Goal: Task Accomplishment & Management: Complete application form

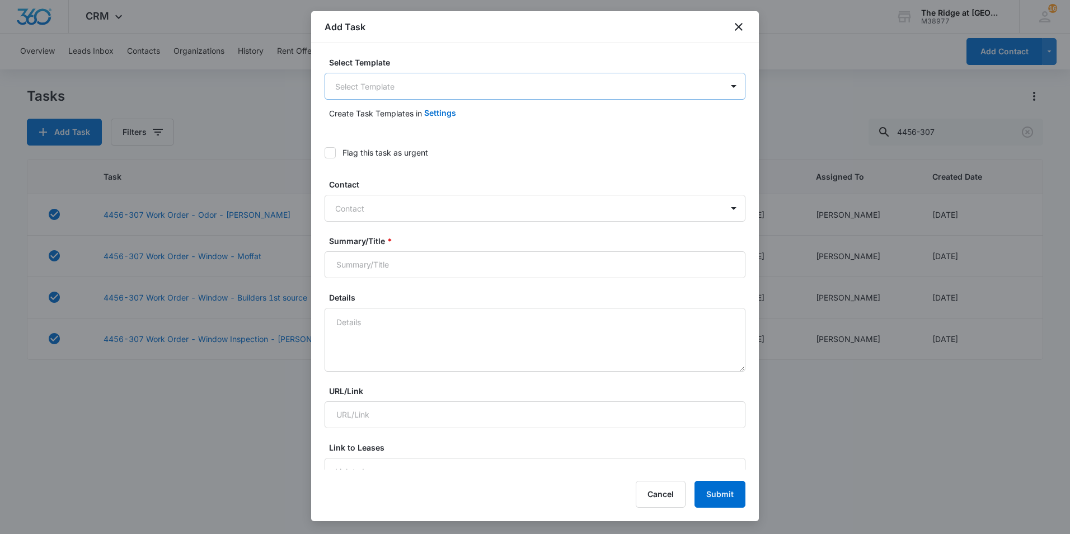
click at [419, 92] on body "CRM Apps Reputation Websites Forms CRM Email Social Content Ads Intelligence Fi…" at bounding box center [535, 267] width 1070 height 534
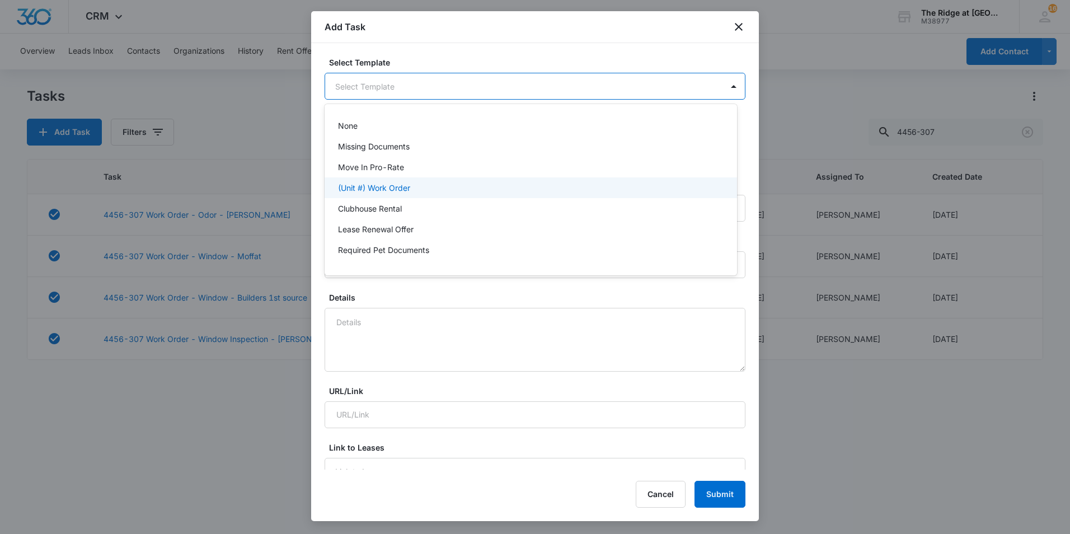
click at [411, 186] on div "(Unit #) Work Order" at bounding box center [529, 188] width 383 height 12
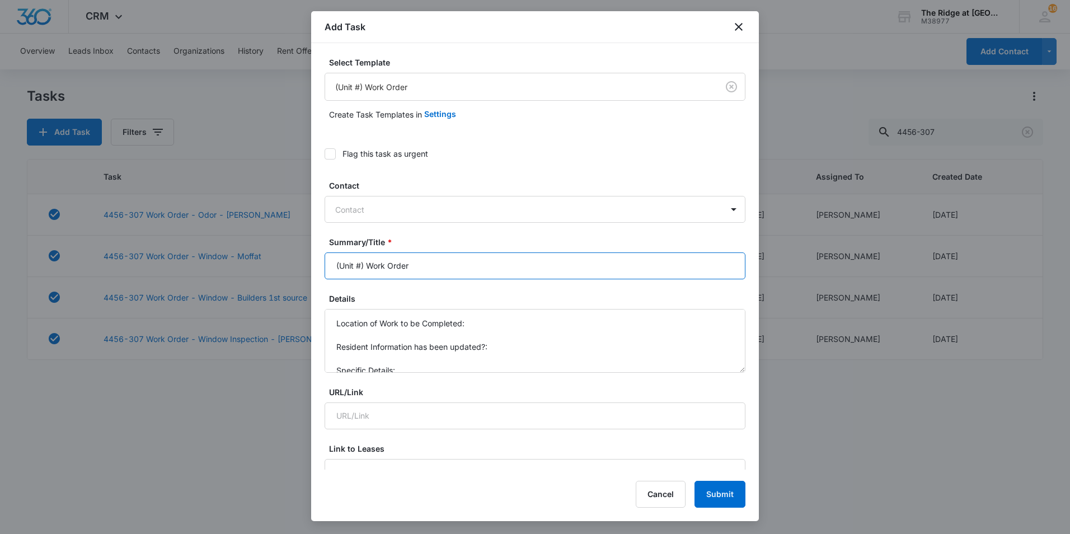
drag, startPoint x: 361, startPoint y: 266, endPoint x: 314, endPoint y: 267, distance: 47.0
click at [314, 267] on div "Select Template (Unit #) Work Order Create Task Templates in Settings Flag this…" at bounding box center [535, 256] width 448 height 426
click at [466, 260] on input "4404-105 Work Order" at bounding box center [535, 265] width 421 height 27
type input "4404-105 Work Order inspection"
drag, startPoint x: 460, startPoint y: 358, endPoint x: 364, endPoint y: 358, distance: 96.2
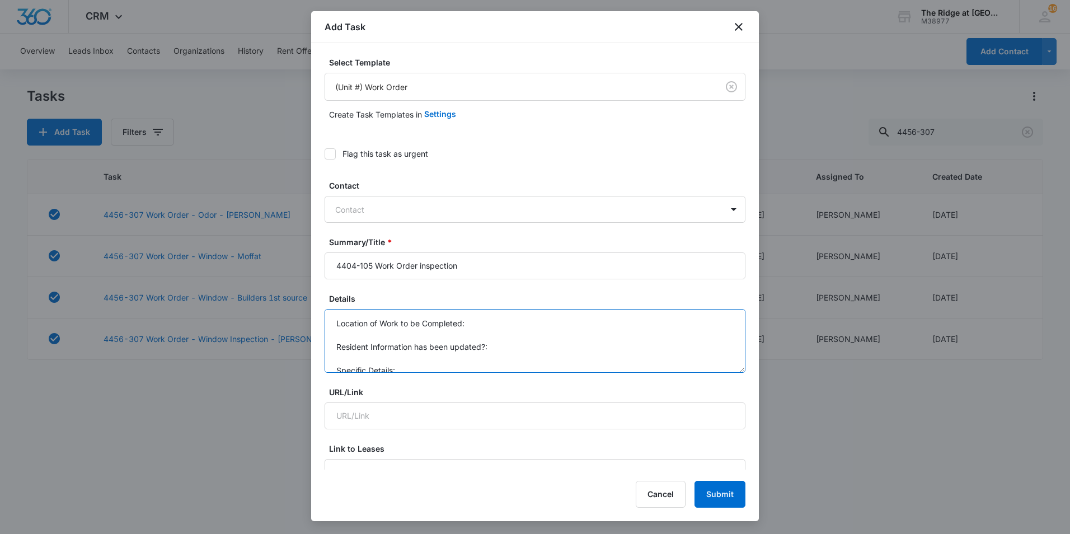
click at [360, 358] on textarea "Location of Work to be Completed: Resident Information has been updated?: Speci…" at bounding box center [535, 341] width 421 height 64
drag, startPoint x: 420, startPoint y: 366, endPoint x: 327, endPoint y: 313, distance: 106.5
click at [327, 313] on textarea "Location of Work to be Completed: Resident Information has been updated?: Speci…" at bounding box center [535, 341] width 421 height 64
type textarea "unit was skipped during inspections due to dog being out"
click at [453, 203] on div at bounding box center [528, 210] width 386 height 14
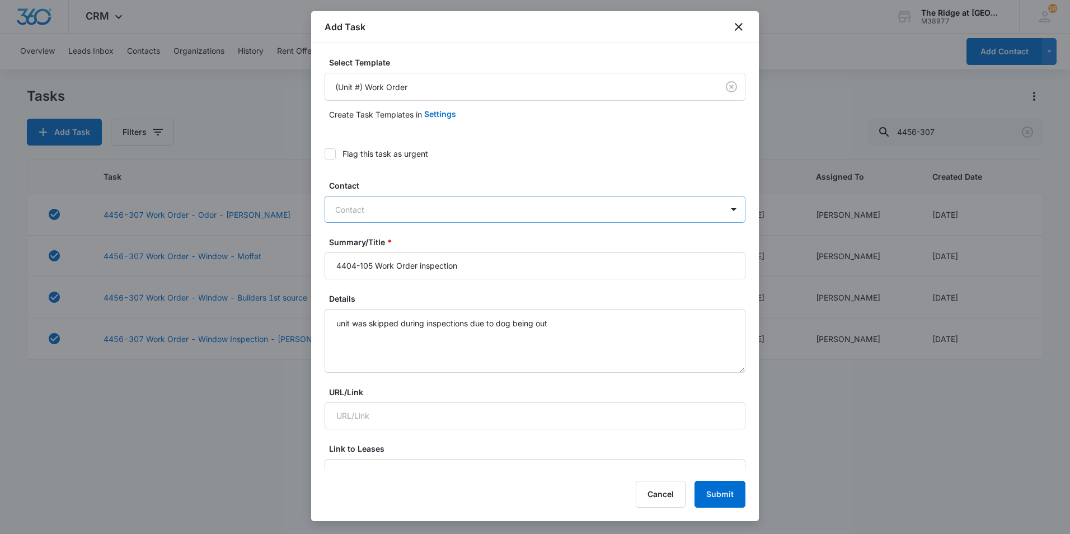
click at [421, 203] on div at bounding box center [528, 210] width 386 height 14
paste input "Michael "Mike" Smith"
type input "Michael "Mike" Smith"
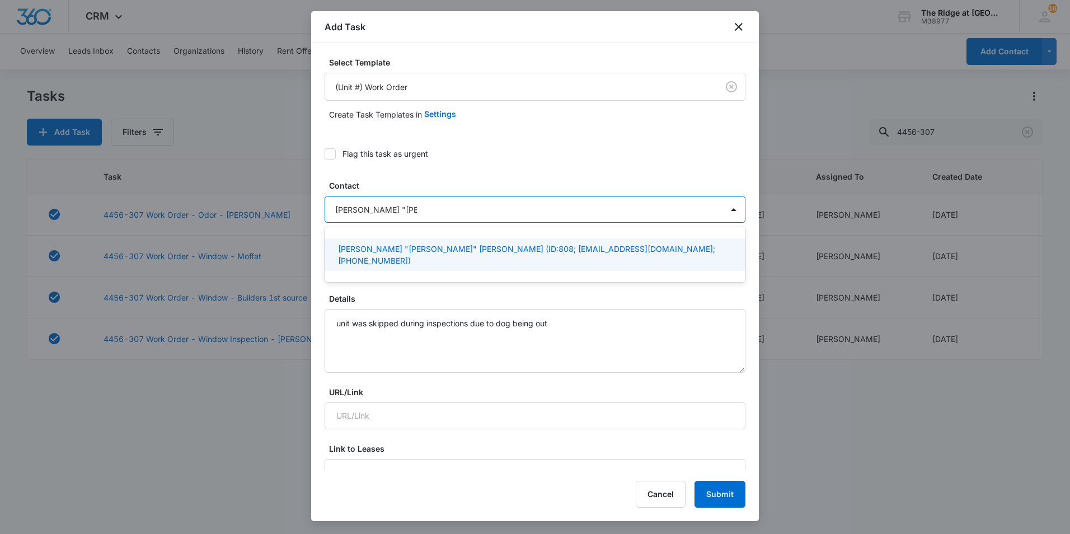
click at [433, 247] on p "Michael "Mike" Smith (ID:808; mikesmithmi1014@gmail.com; (970) 832-2395)" at bounding box center [534, 255] width 392 height 24
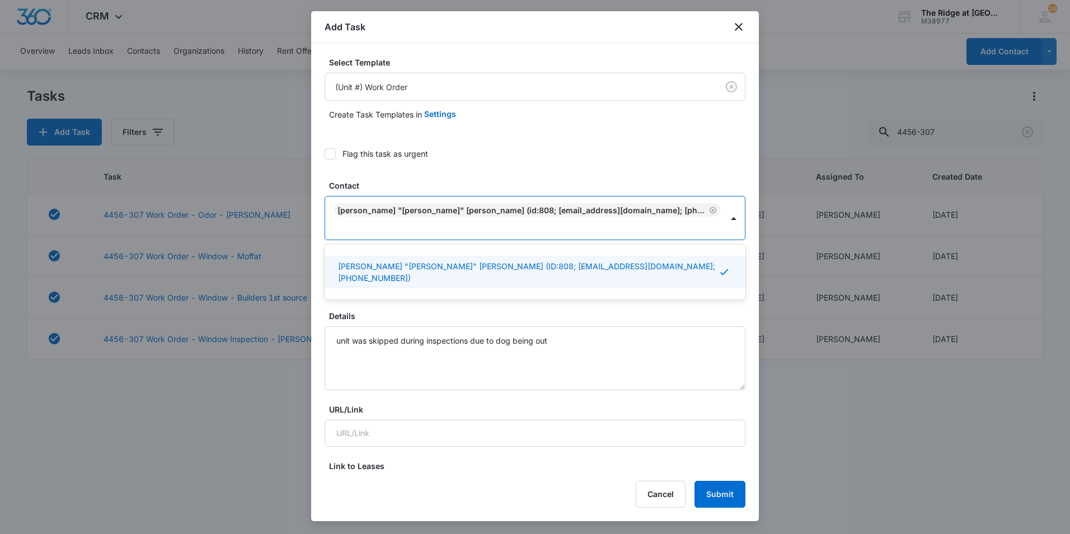
click at [513, 152] on label "Flag this task as urgent" at bounding box center [535, 154] width 421 height 12
click at [325, 154] on input "Flag this task as urgent" at bounding box center [325, 154] width 0 height 0
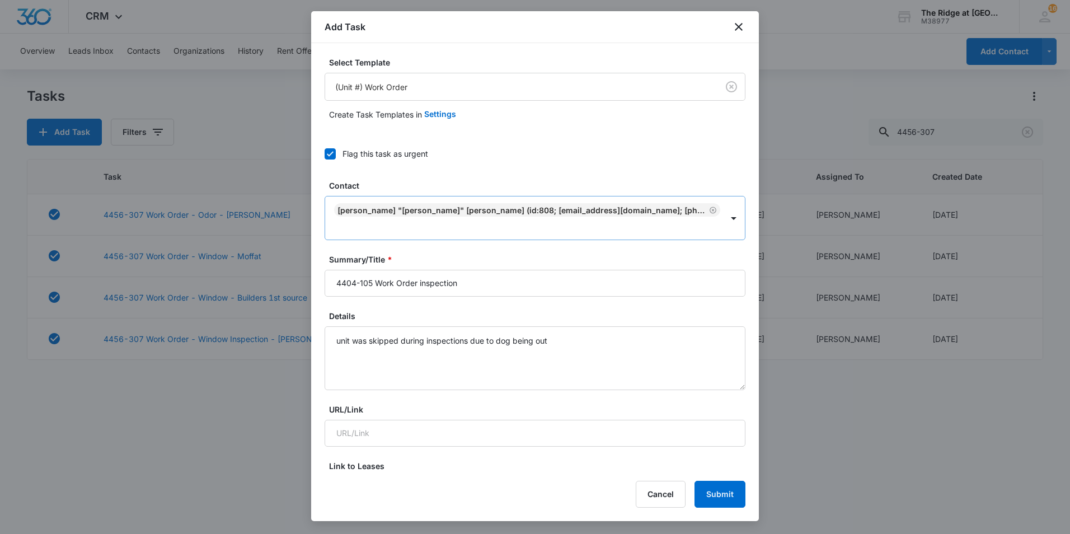
drag, startPoint x: 333, startPoint y: 156, endPoint x: 360, endPoint y: 219, distance: 68.2
click at [332, 156] on icon at bounding box center [330, 154] width 10 height 10
click at [325, 154] on input "Flag this task as urgent" at bounding box center [325, 154] width 0 height 0
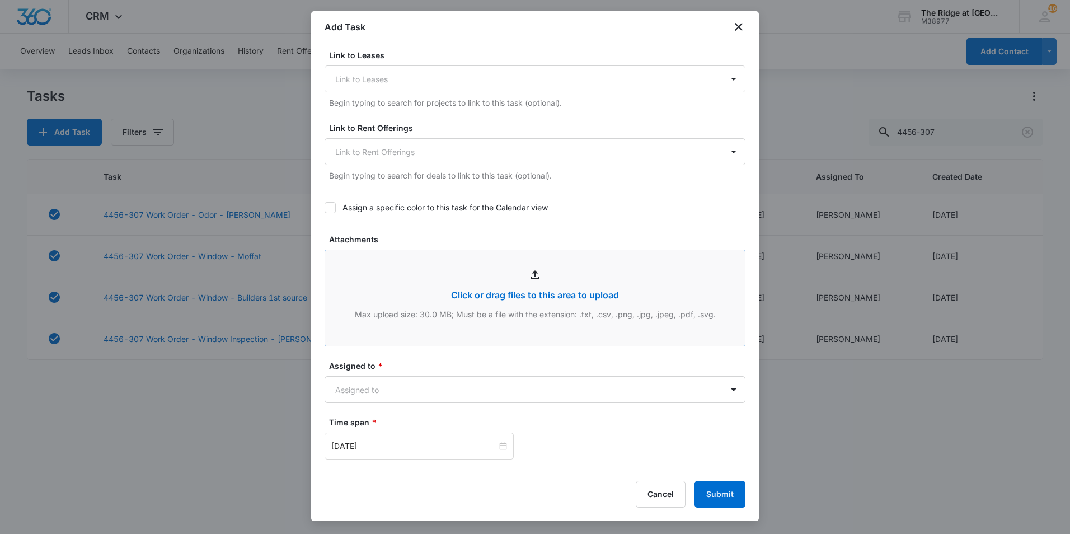
scroll to position [504, 0]
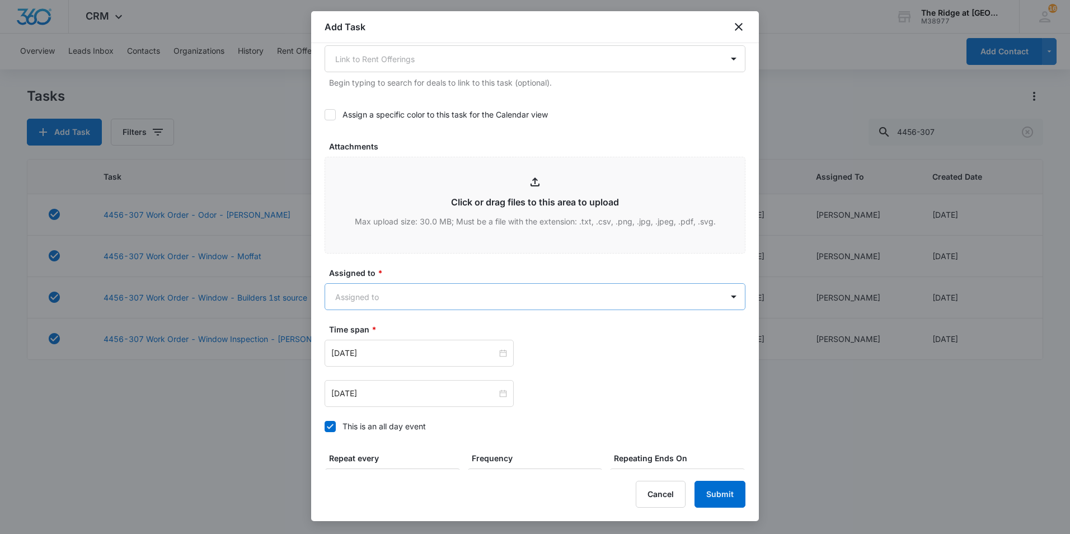
click at [384, 285] on body "CRM Apps Reputation Websites Forms CRM Email Social Content Ads Intelligence Fi…" at bounding box center [535, 267] width 1070 height 534
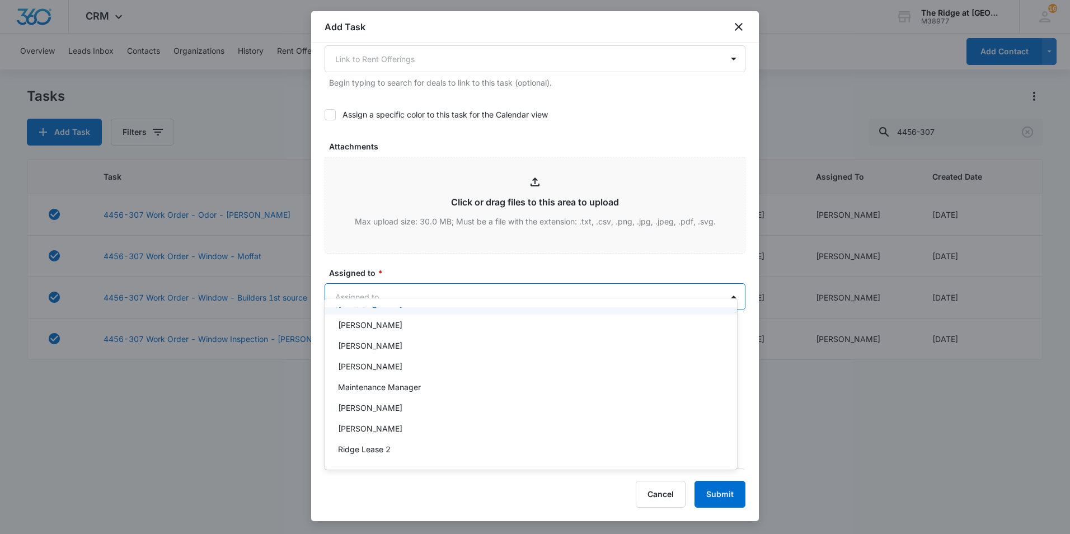
scroll to position [120, 0]
click at [380, 430] on p "Ricardo Marin" at bounding box center [370, 427] width 64 height 12
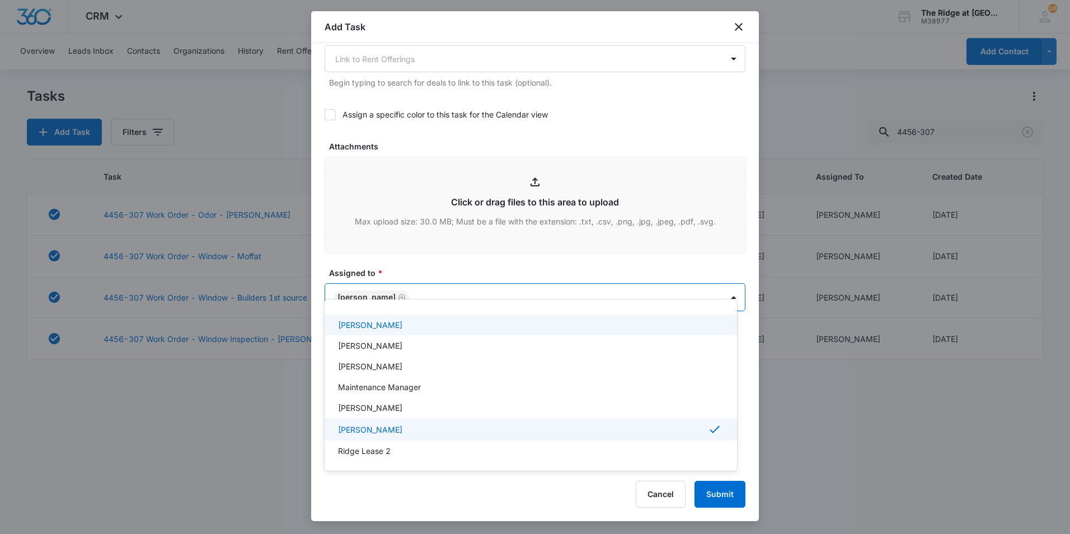
click at [434, 245] on div at bounding box center [535, 267] width 1070 height 534
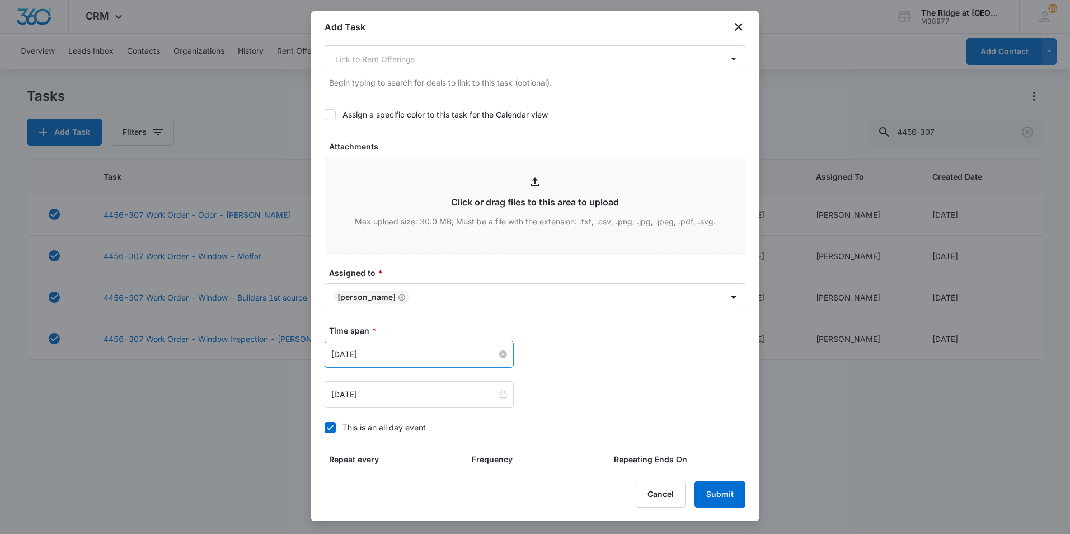
click at [372, 348] on input "Aug 1, 2023" at bounding box center [414, 354] width 166 height 12
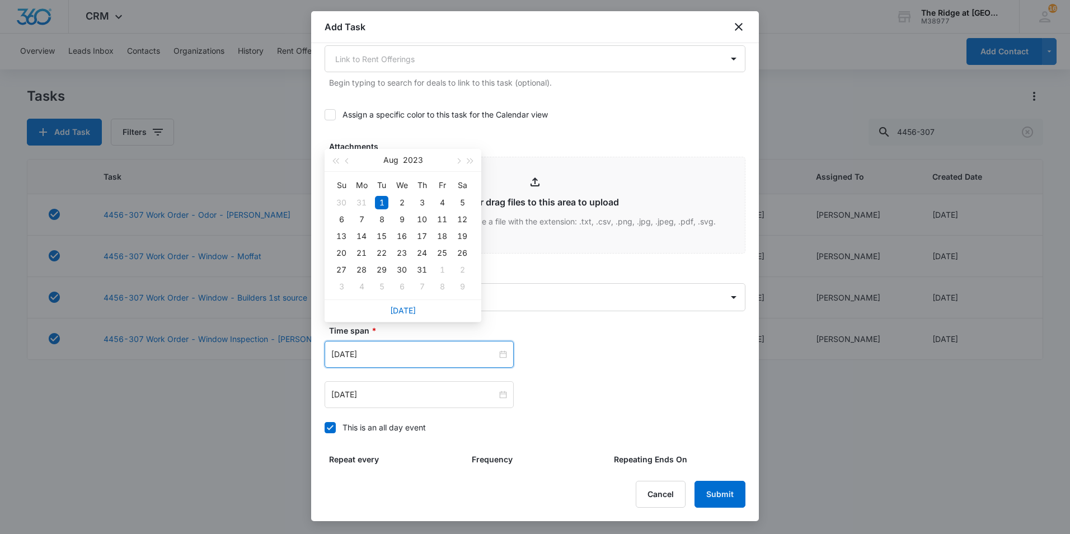
click at [407, 304] on div "[DATE]" at bounding box center [403, 310] width 157 height 22
click at [408, 309] on link "[DATE]" at bounding box center [403, 311] width 26 height 10
type input "Oct 7, 2025"
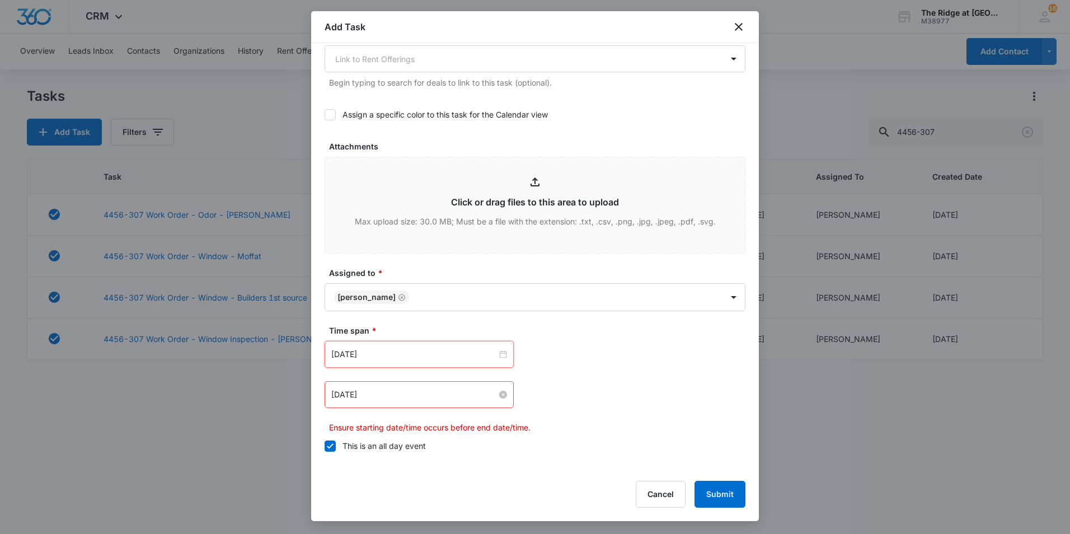
click at [393, 388] on input "Aug 2, 2023" at bounding box center [414, 394] width 166 height 12
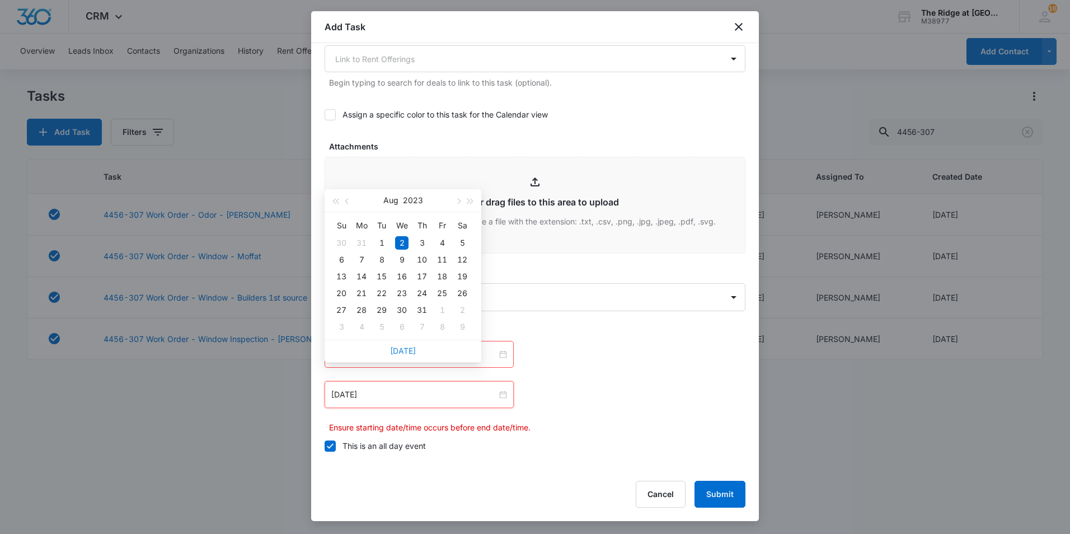
click at [402, 354] on link "[DATE]" at bounding box center [403, 351] width 26 height 10
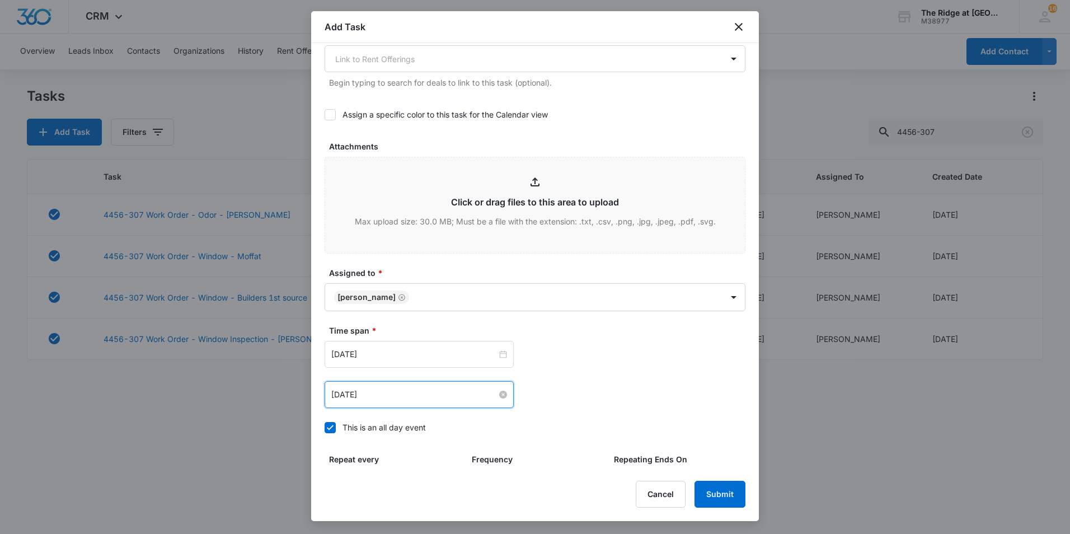
click at [398, 388] on input "Oct 7, 2025" at bounding box center [414, 394] width 166 height 12
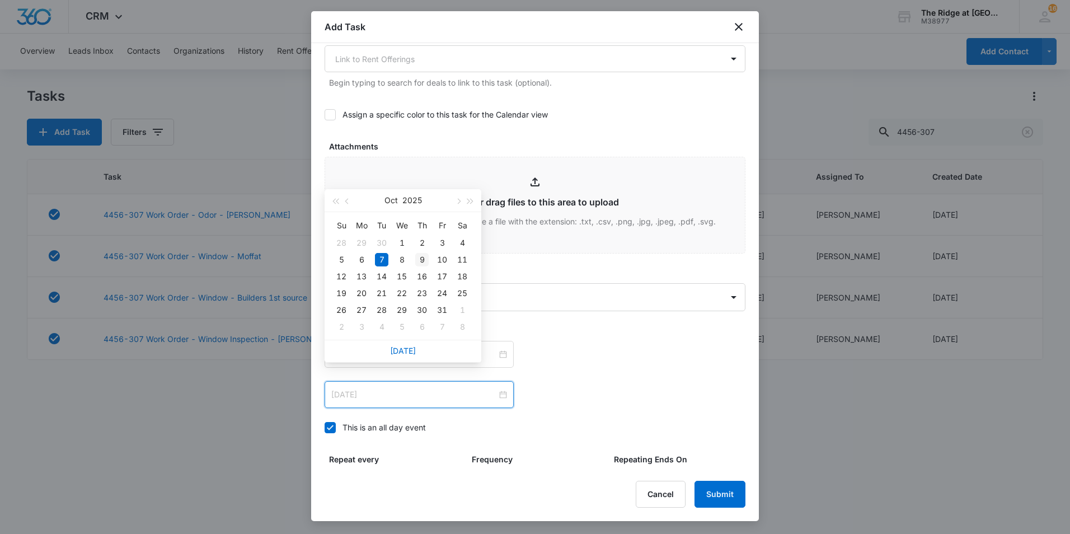
type input "Oct 9, 2025"
click at [425, 255] on div "9" at bounding box center [421, 259] width 13 height 13
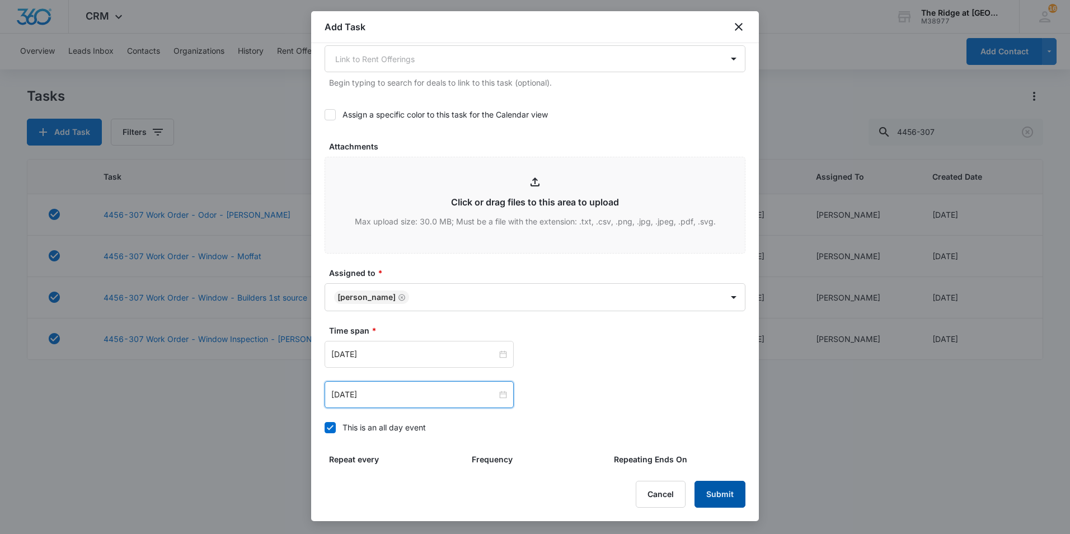
click at [711, 496] on button "Submit" at bounding box center [719, 494] width 51 height 27
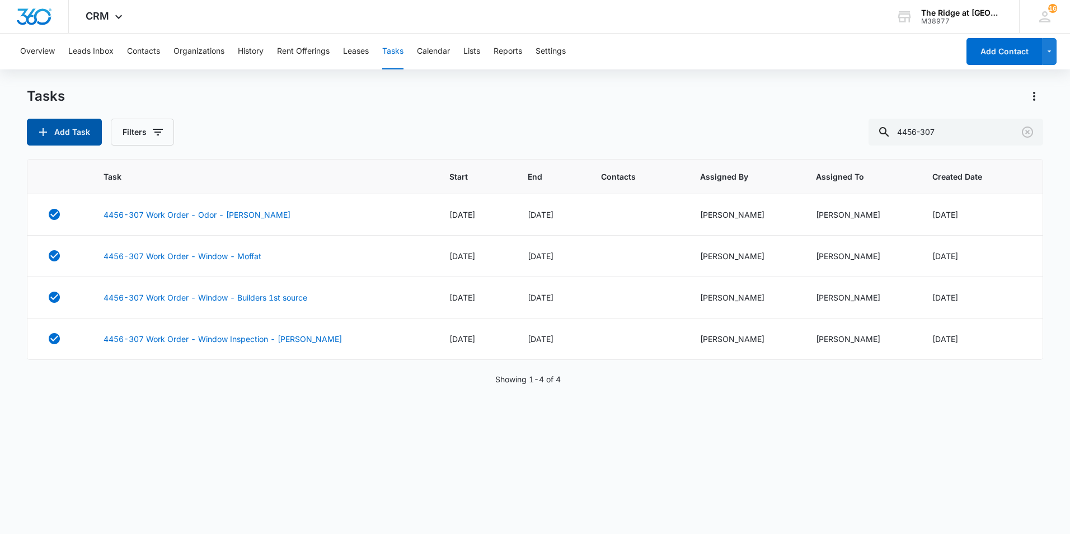
click at [86, 133] on button "Add Task" at bounding box center [64, 132] width 75 height 27
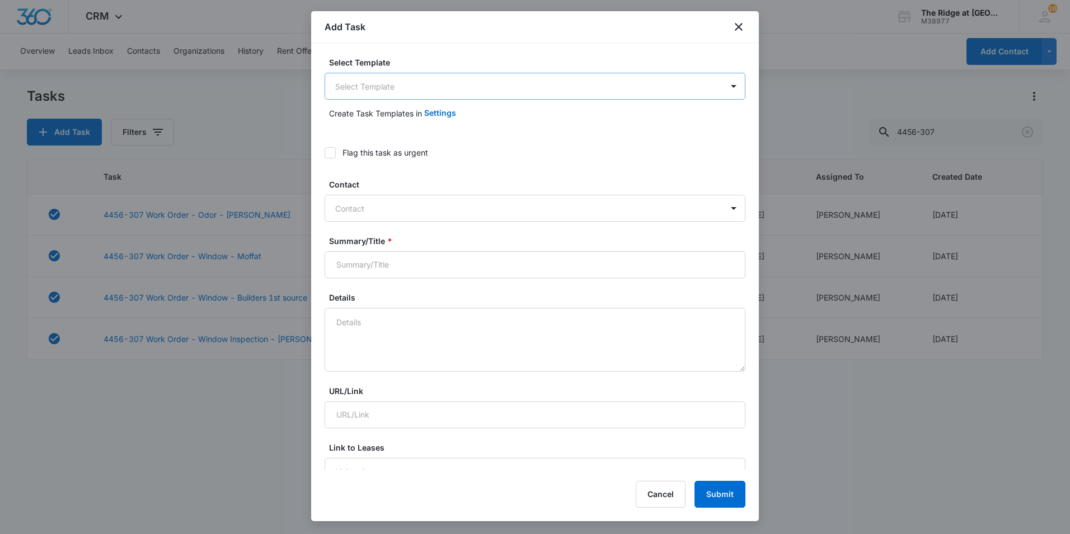
click at [443, 87] on body "CRM Apps Reputation Websites Forms CRM Email Social Content Ads Intelligence Fi…" at bounding box center [535, 267] width 1070 height 534
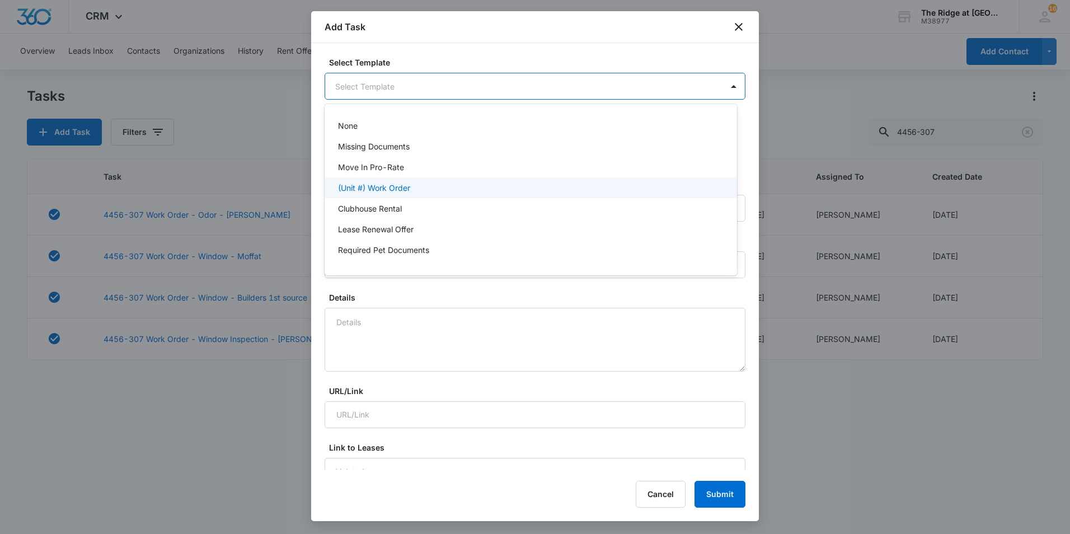
click at [412, 181] on div "(Unit #) Work Order" at bounding box center [531, 187] width 412 height 21
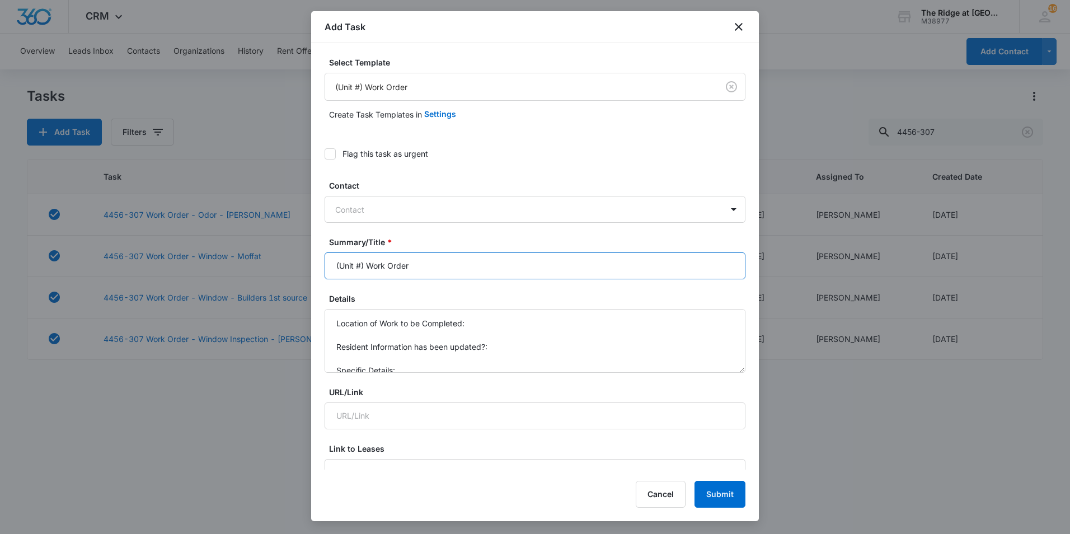
drag, startPoint x: 363, startPoint y: 263, endPoint x: 311, endPoint y: 260, distance: 52.1
click at [313, 264] on div "Select Template (Unit #) Work Order Create Task Templates in Settings Flag this…" at bounding box center [535, 256] width 448 height 426
click at [448, 269] on input "404-201 Work Order" at bounding box center [535, 265] width 421 height 27
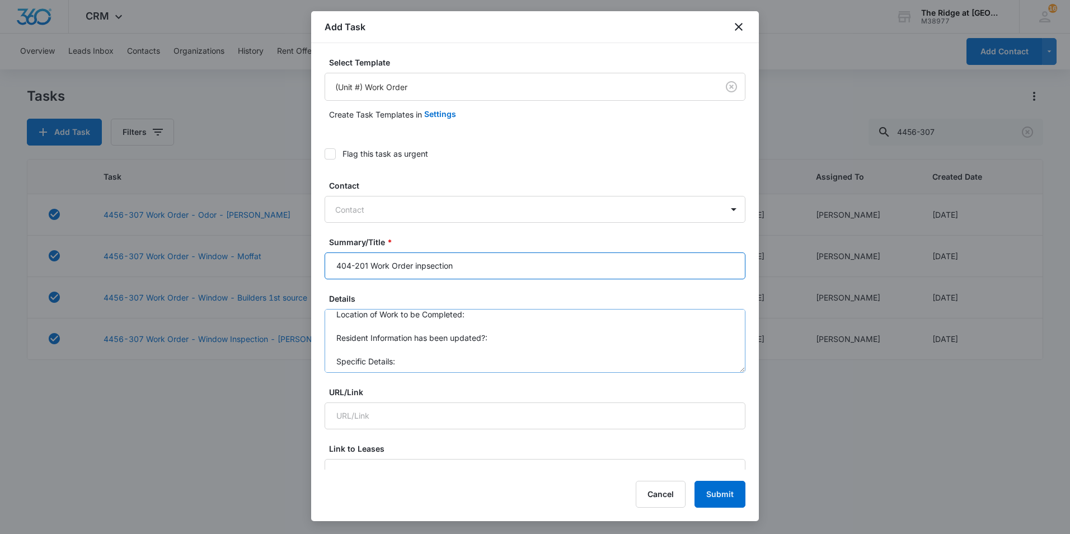
scroll to position [12, 0]
type input "404-201 Work Order inpsection"
drag, startPoint x: 424, startPoint y: 356, endPoint x: 309, endPoint y: 304, distance: 126.7
click at [306, 306] on body "CRM Apps Reputation Websites Forms CRM Email Social Content Ads Intelligence Fi…" at bounding box center [535, 267] width 1070 height 534
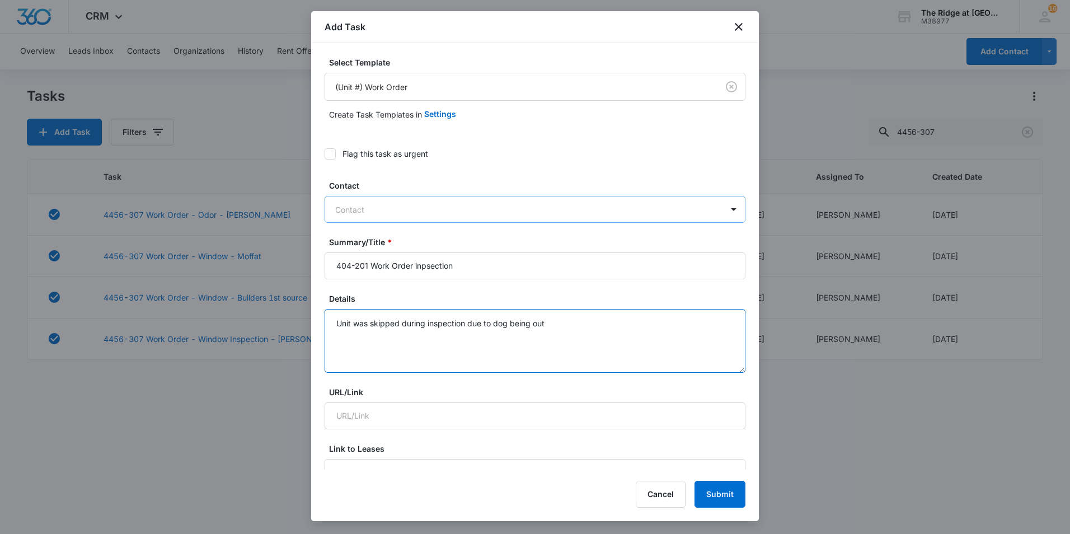
type textarea "Unit was skipped during inspection due to dog being out"
click at [368, 208] on div at bounding box center [528, 210] width 386 height 14
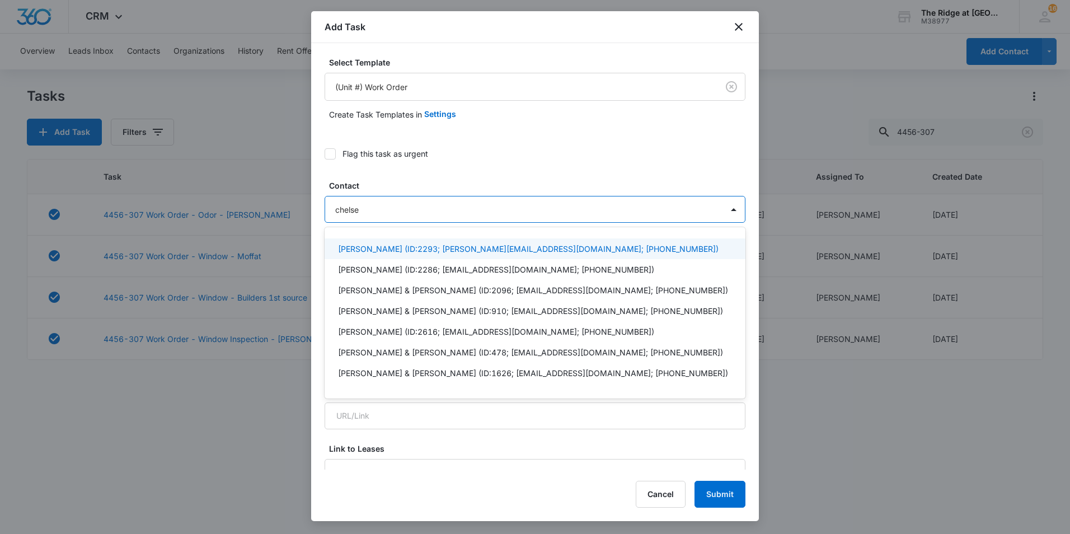
type input "chelsea"
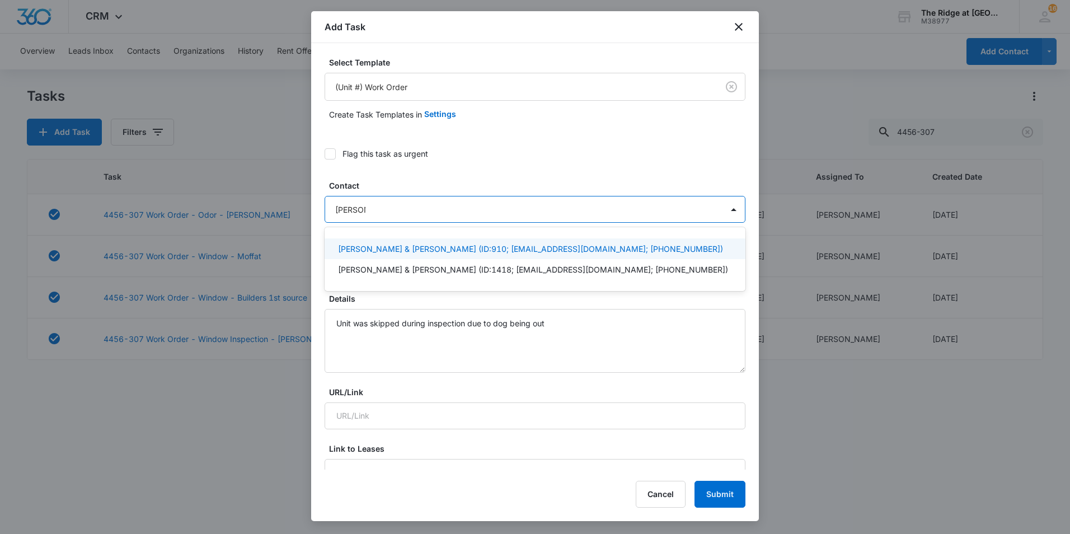
click at [456, 252] on p "Chelsea Farmer & Matthew Hepler (ID:910; efarmer5414@gmail.com; (303) 827-5414)" at bounding box center [530, 249] width 385 height 12
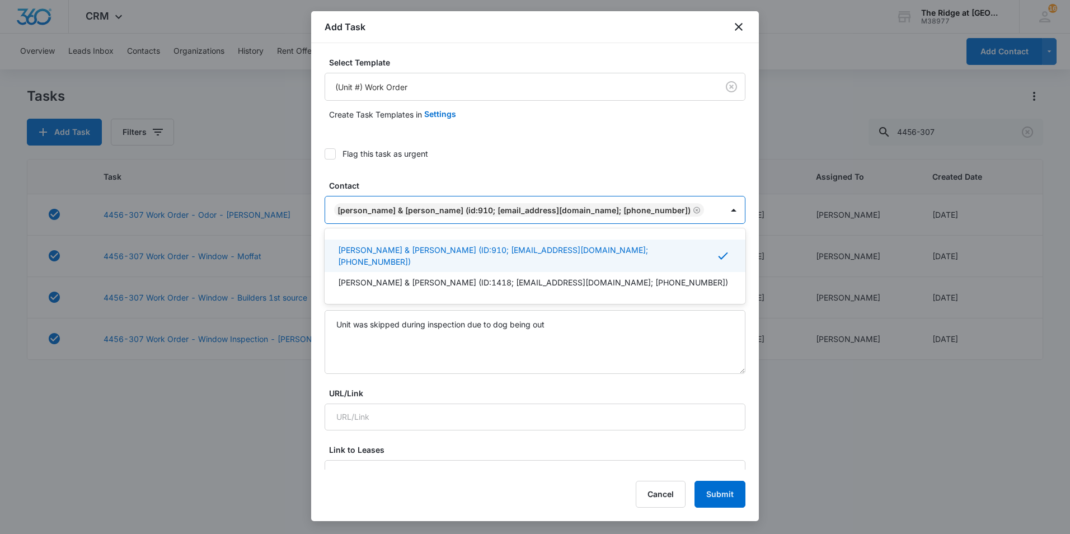
click at [539, 148] on label "Flag this task as urgent" at bounding box center [535, 154] width 421 height 12
click at [325, 154] on input "Flag this task as urgent" at bounding box center [325, 154] width 0 height 0
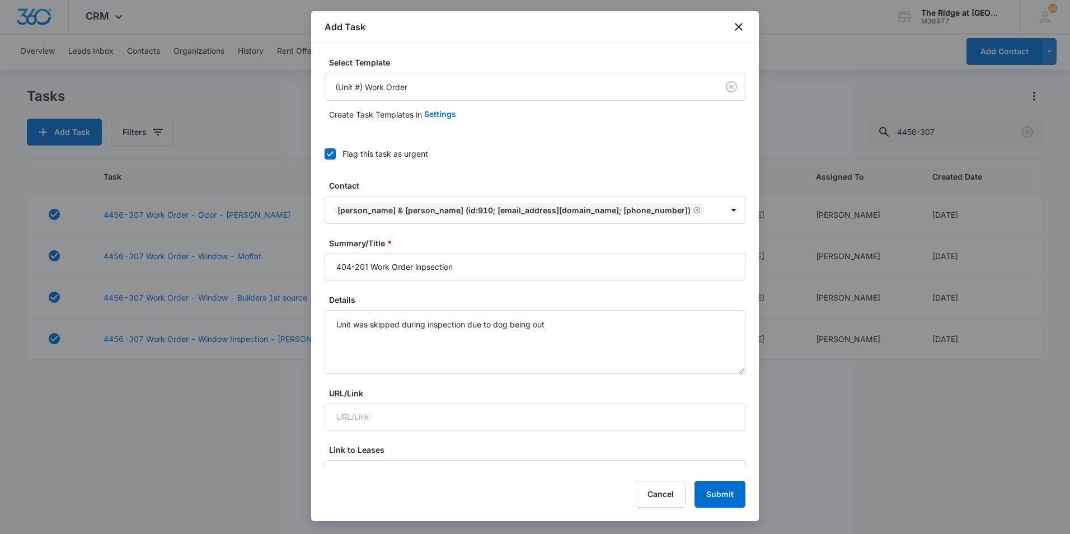
click at [333, 155] on icon at bounding box center [330, 154] width 10 height 10
click at [325, 154] on input "Flag this task as urgent" at bounding box center [325, 154] width 0 height 0
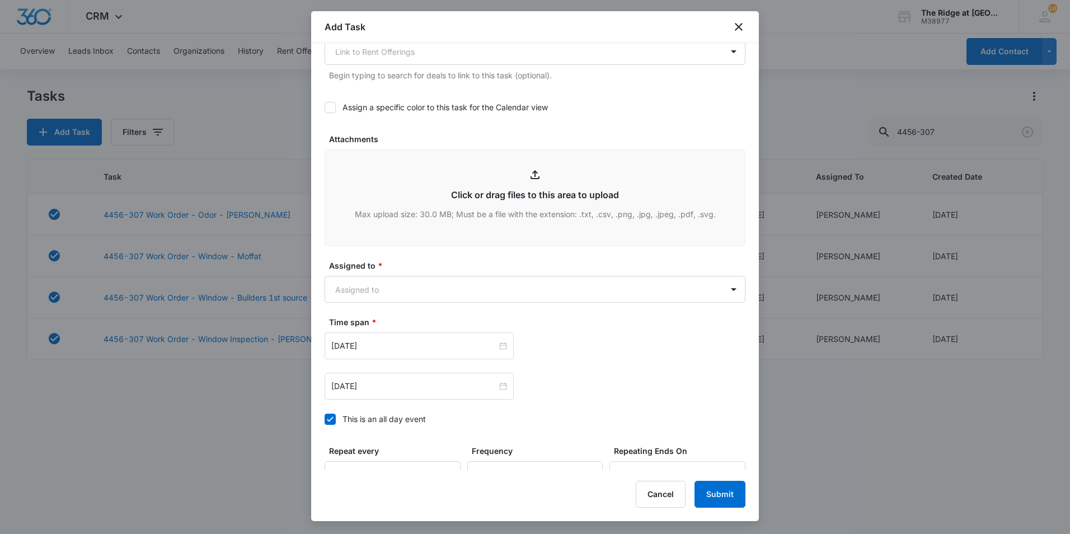
scroll to position [504, 0]
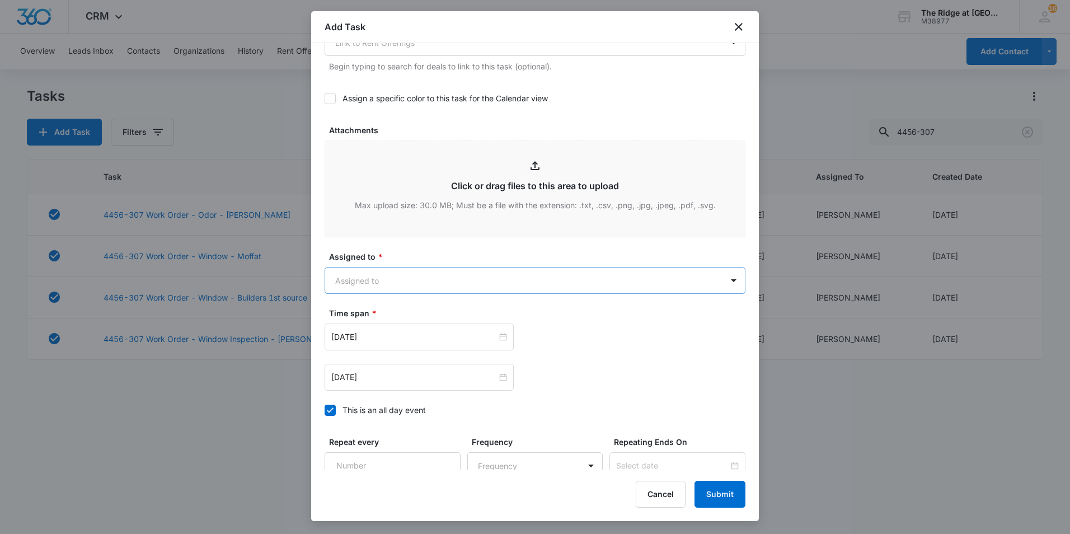
click at [407, 283] on body "CRM Apps Reputation Websites Forms CRM Email Social Content Ads Intelligence Fi…" at bounding box center [535, 267] width 1070 height 534
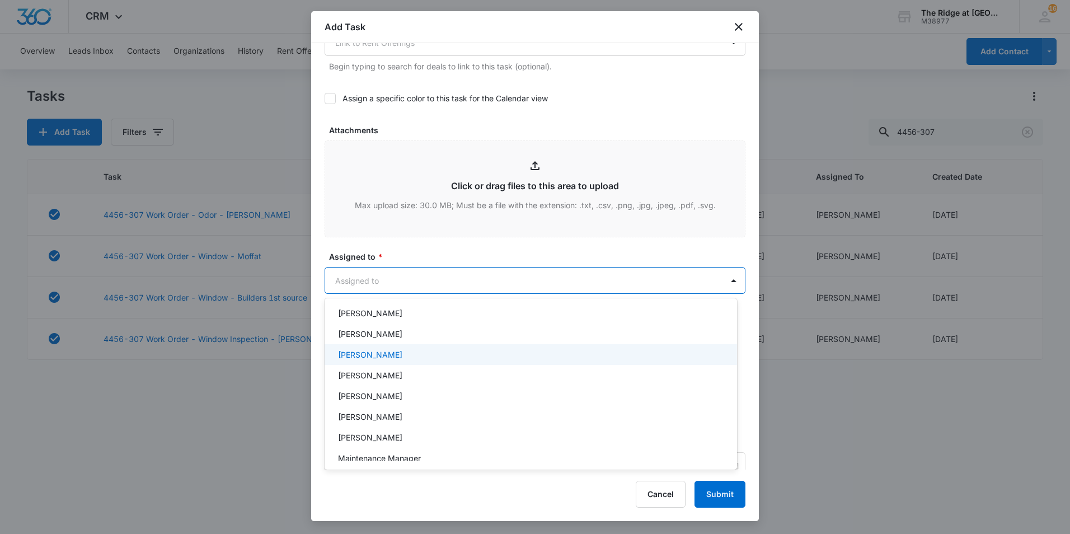
scroll to position [120, 0]
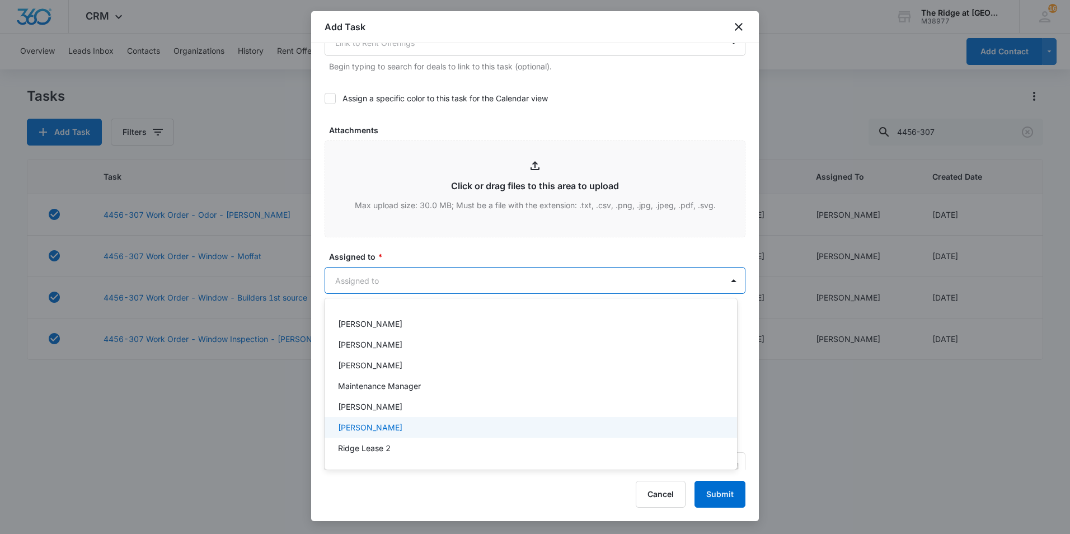
drag, startPoint x: 397, startPoint y: 422, endPoint x: 392, endPoint y: 389, distance: 33.9
click at [397, 422] on div "Ricardo Marin" at bounding box center [529, 427] width 383 height 12
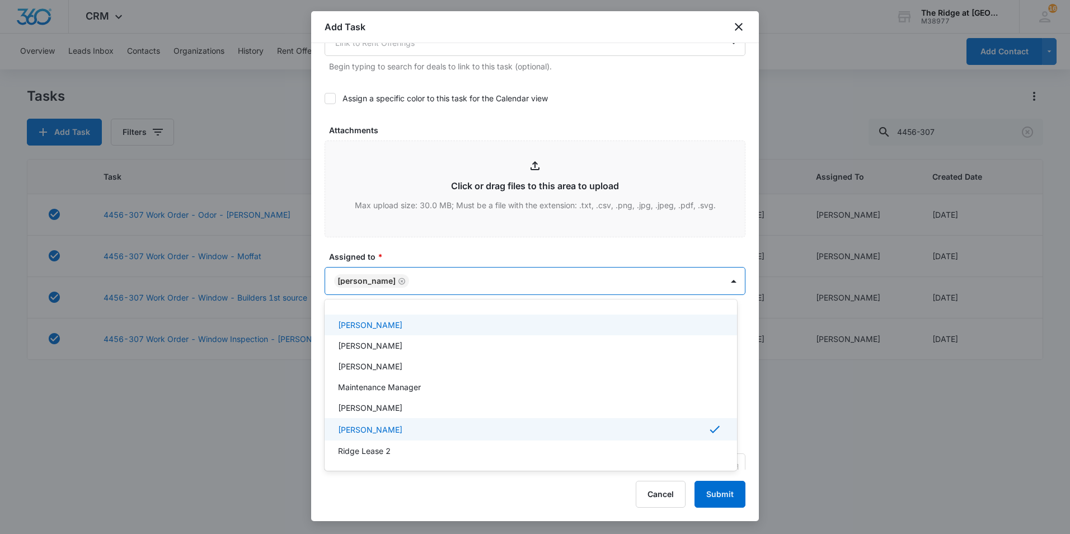
click at [404, 251] on div at bounding box center [535, 267] width 1070 height 534
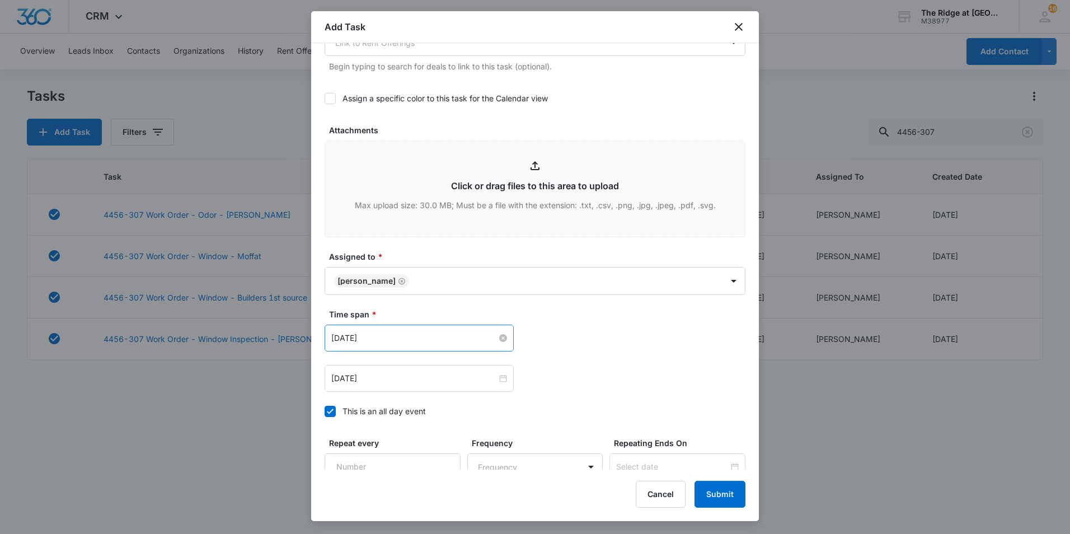
drag, startPoint x: 392, startPoint y: 336, endPoint x: 391, endPoint y: 375, distance: 38.6
click at [391, 336] on input "Aug 1, 2023" at bounding box center [414, 338] width 166 height 12
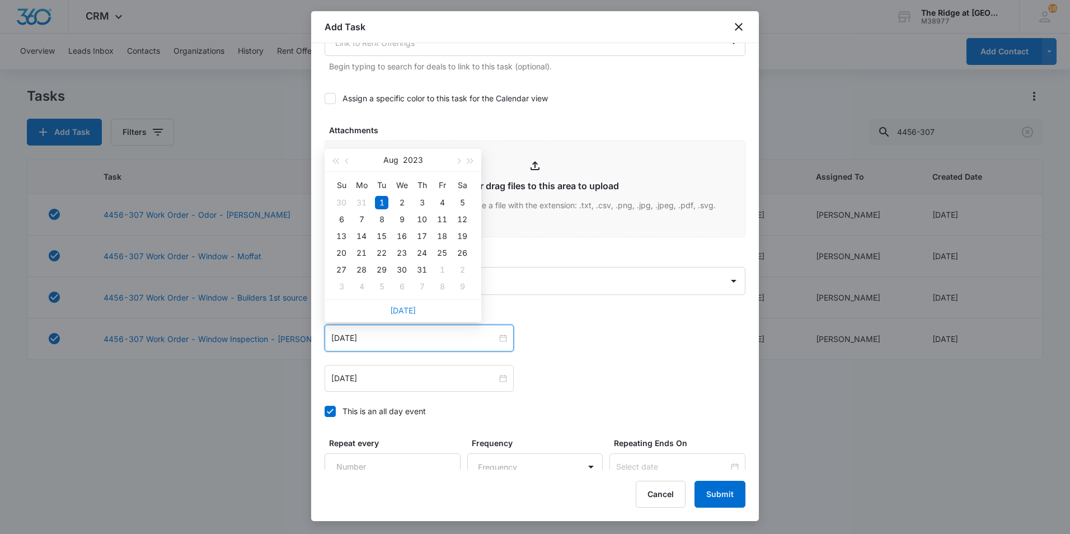
click at [402, 306] on link "Today" at bounding box center [403, 311] width 26 height 10
type input "Oct 7, 2025"
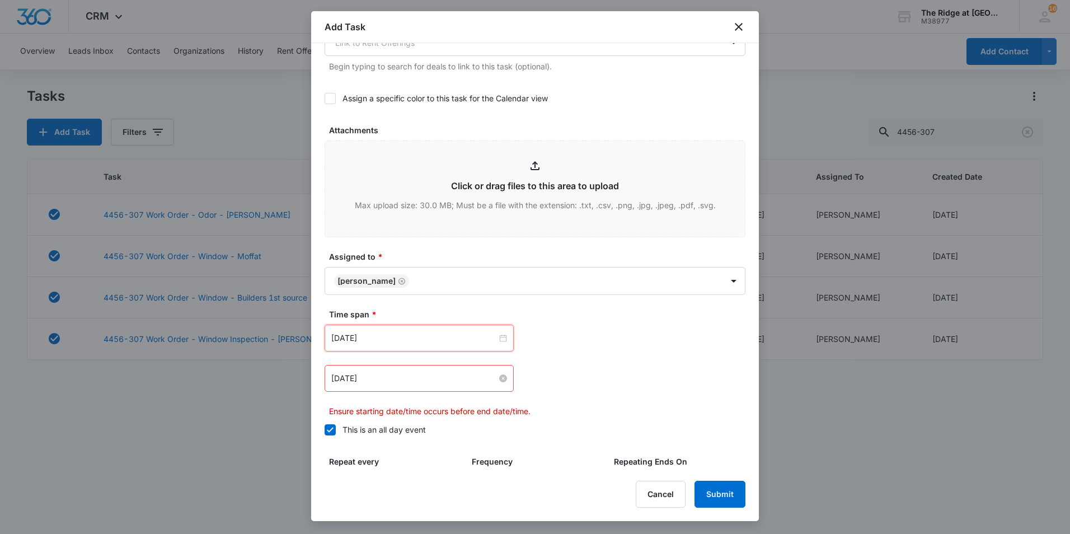
click at [401, 372] on input "Aug 2, 2023" at bounding box center [414, 378] width 166 height 12
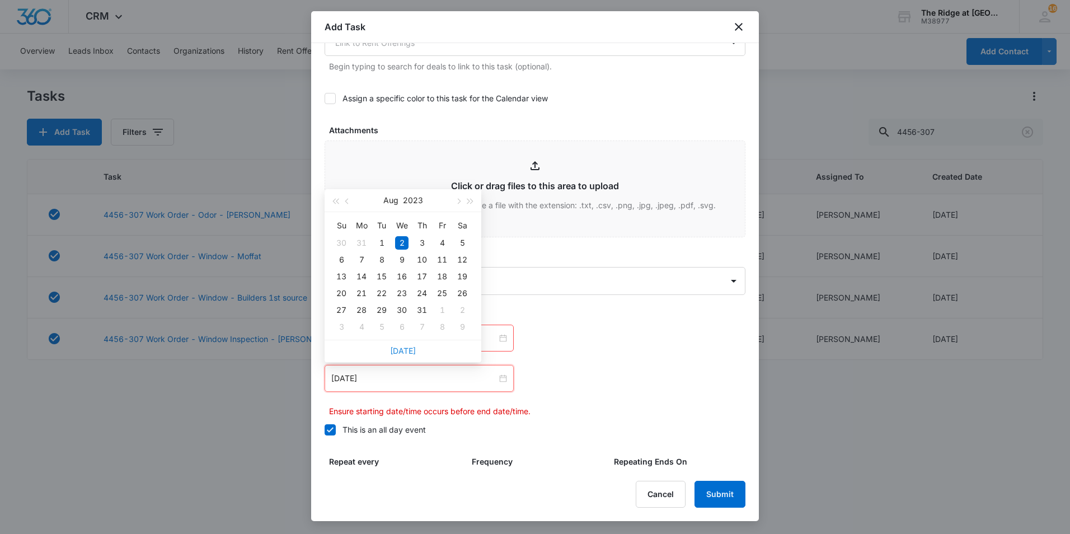
click at [406, 350] on link "Today" at bounding box center [403, 351] width 26 height 10
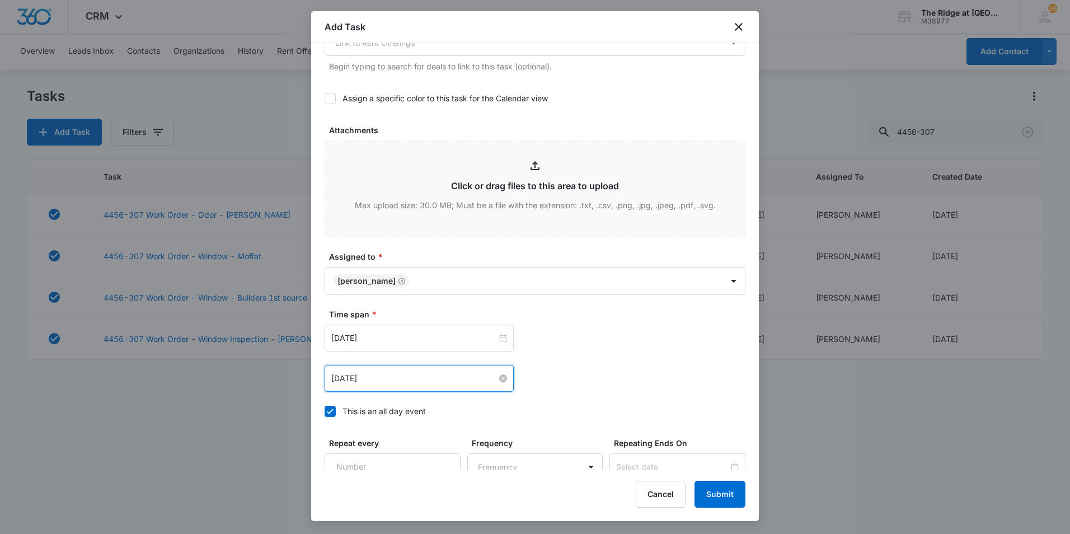
click at [397, 378] on input "Oct 7, 2025" at bounding box center [414, 378] width 166 height 12
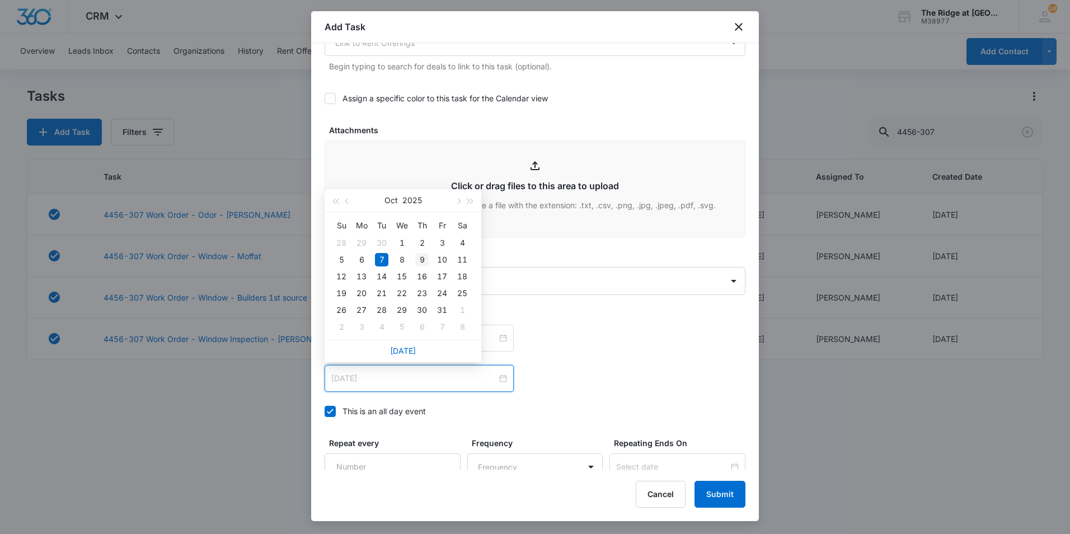
type input "Oct 9, 2025"
click at [424, 257] on div "9" at bounding box center [421, 259] width 13 height 13
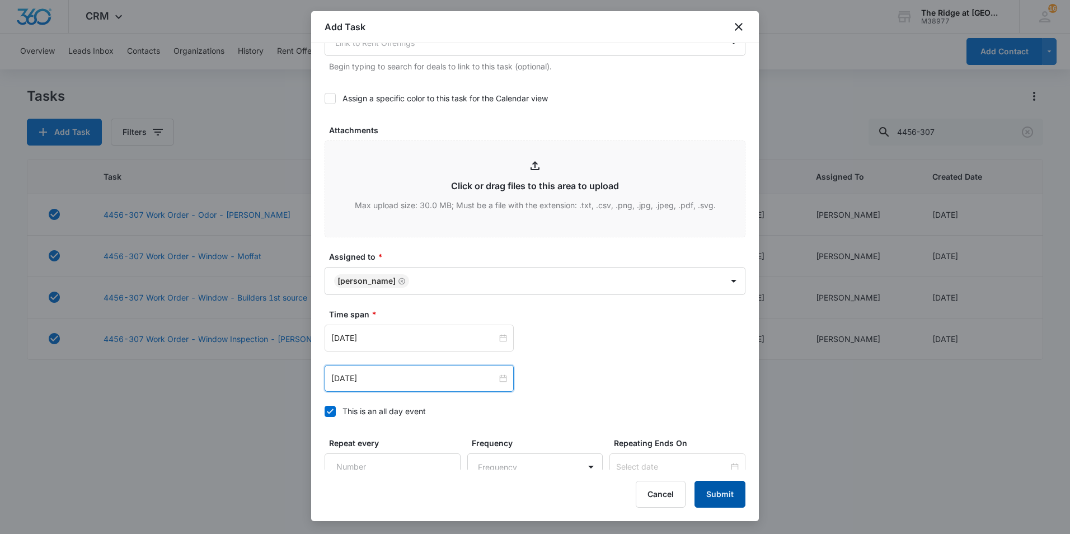
click at [717, 490] on button "Submit" at bounding box center [719, 494] width 51 height 27
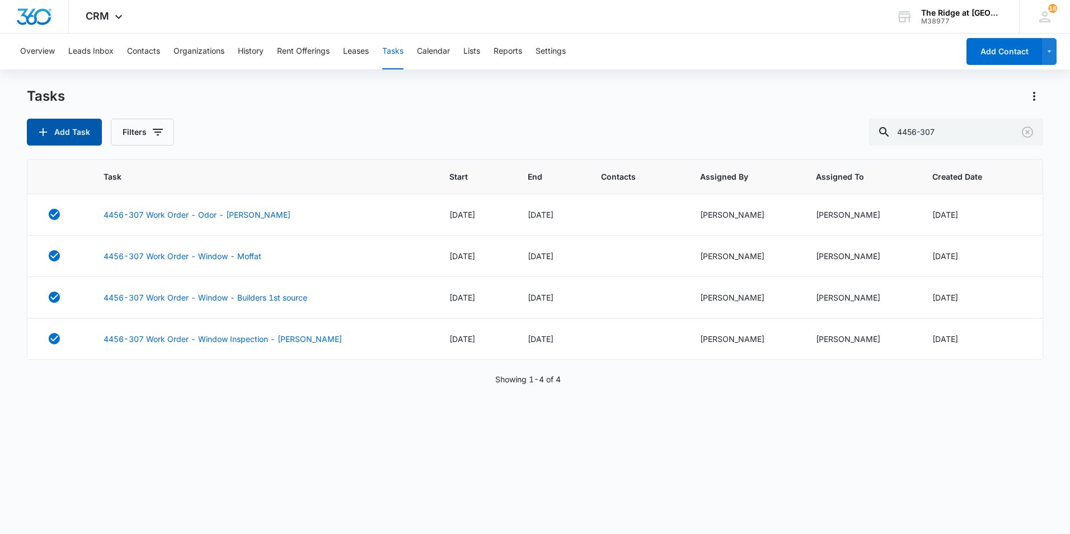
click at [79, 132] on button "Add Task" at bounding box center [64, 132] width 75 height 27
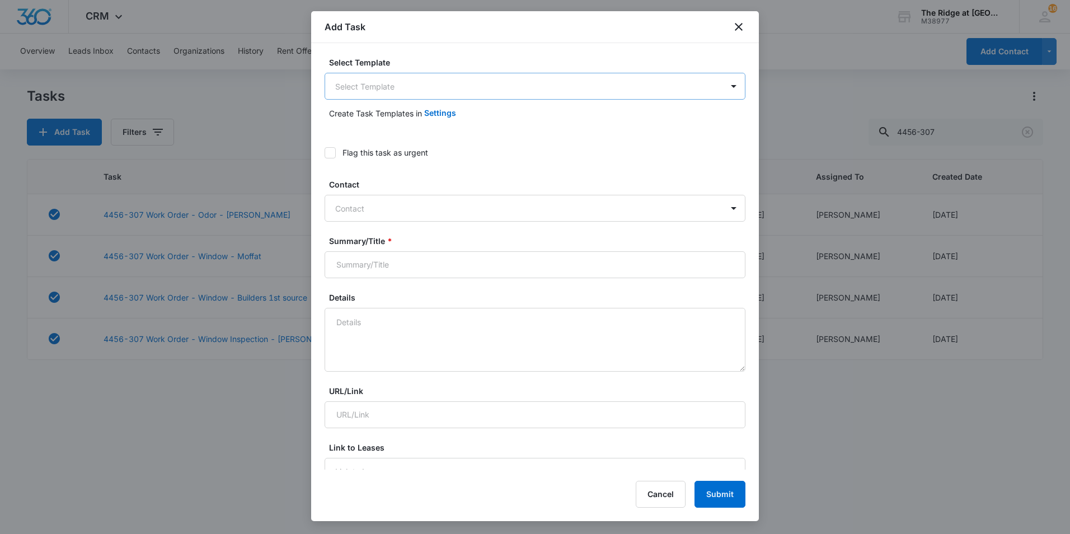
click at [421, 90] on body "CRM Apps Reputation Websites Forms CRM Email Social Content Ads Intelligence Fi…" at bounding box center [535, 267] width 1070 height 534
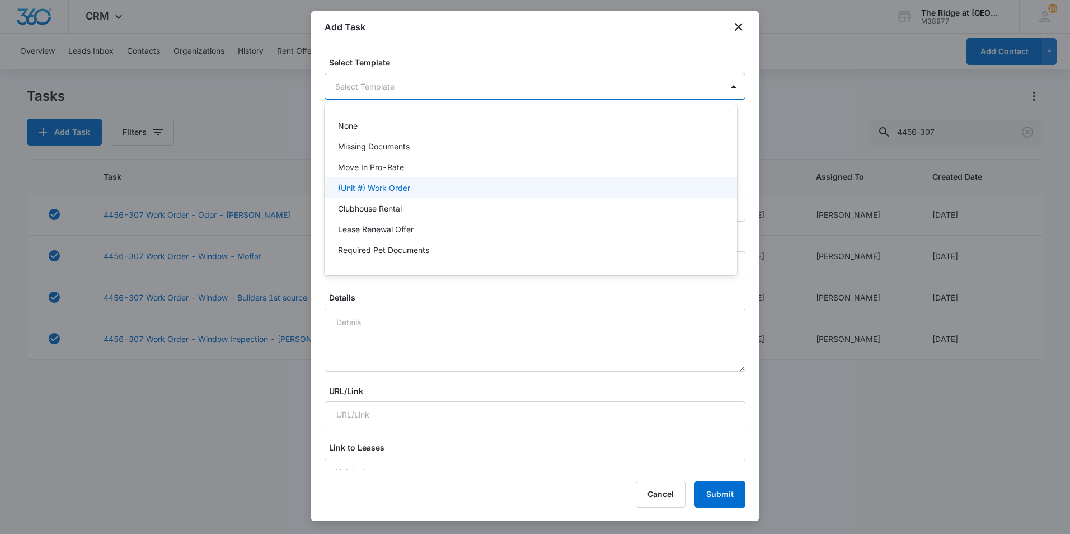
click at [422, 182] on div "(Unit #) Work Order" at bounding box center [529, 188] width 383 height 12
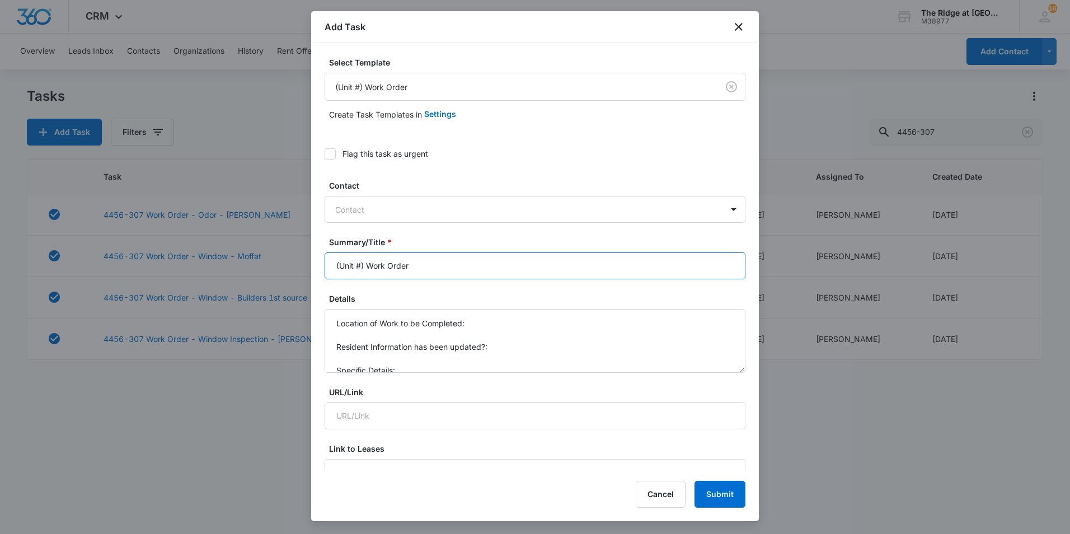
drag, startPoint x: 365, startPoint y: 267, endPoint x: 309, endPoint y: 262, distance: 56.2
click at [309, 262] on body "CRM Apps Reputation Websites Forms CRM Email Social Content Ads Intelligence Fi…" at bounding box center [535, 267] width 1070 height 534
type input "4404-304Work Order"
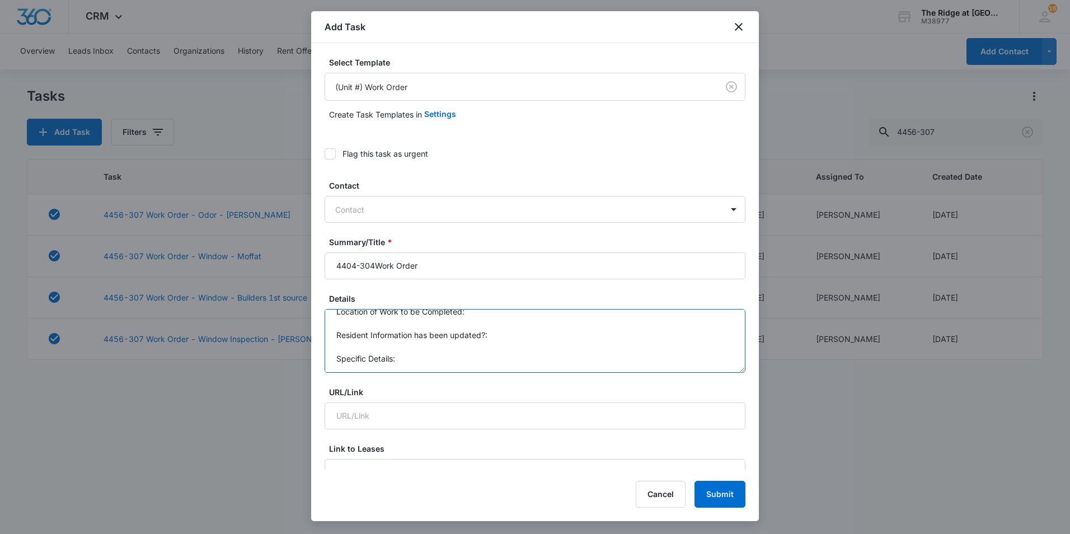
scroll to position [0, 0]
drag, startPoint x: 481, startPoint y: 363, endPoint x: 372, endPoint y: 345, distance: 110.5
click at [309, 306] on body "CRM Apps Reputation Websites Forms CRM Email Social Content Ads Intelligence Fi…" at bounding box center [535, 267] width 1070 height 534
type textarea "Specific Details:"
drag, startPoint x: 359, startPoint y: 336, endPoint x: 316, endPoint y: 335, distance: 43.7
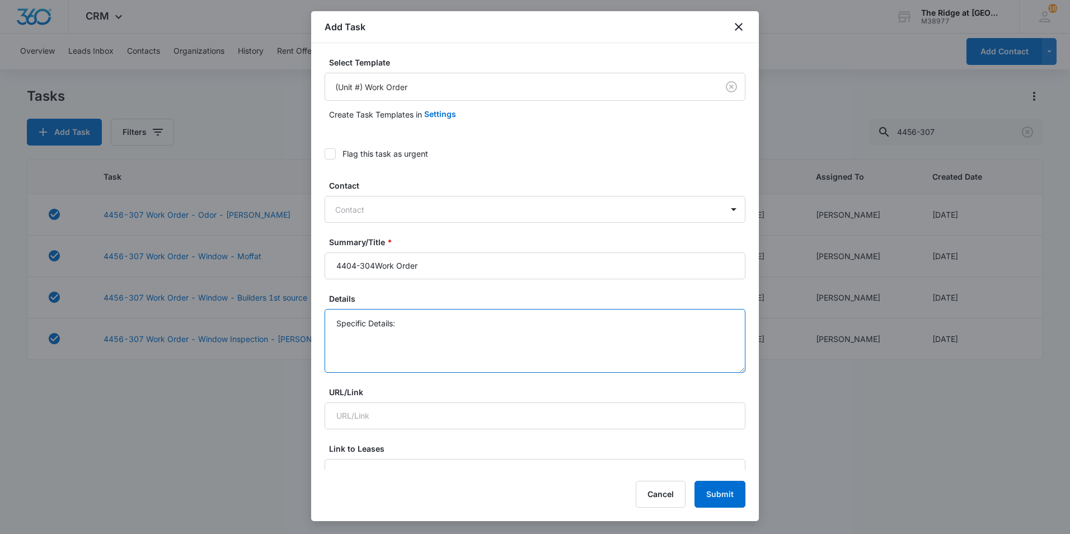
click at [316, 335] on div "Select Template (Unit #) Work Order Create Task Templates in Settings Flag this…" at bounding box center [535, 256] width 448 height 426
type textarea "C"
drag, startPoint x: 375, startPoint y: 268, endPoint x: 405, endPoint y: 270, distance: 30.3
click at [376, 269] on input "4404-304Work Order" at bounding box center [535, 265] width 421 height 27
click at [429, 268] on input "4404-304 Work Order" at bounding box center [535, 265] width 421 height 27
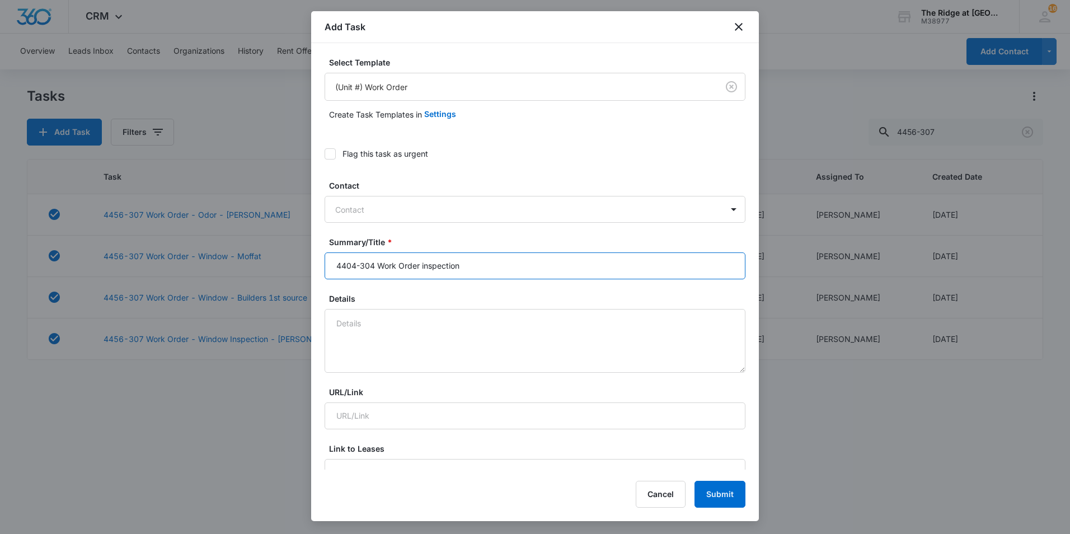
type input "4404-304 Work Order inspection"
click at [416, 314] on textarea "Details" at bounding box center [535, 341] width 421 height 64
type textarea "couldn't get into bathroom or bedroom dog was put in there"
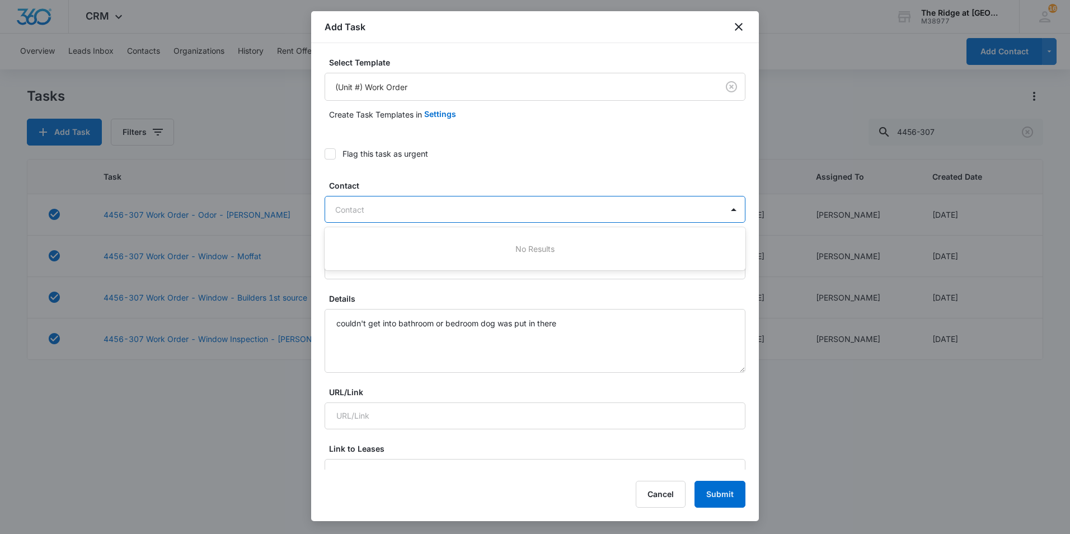
click at [378, 214] on div at bounding box center [528, 210] width 386 height 14
paste input "Andrew Allen"
type input "Andrew Allen"
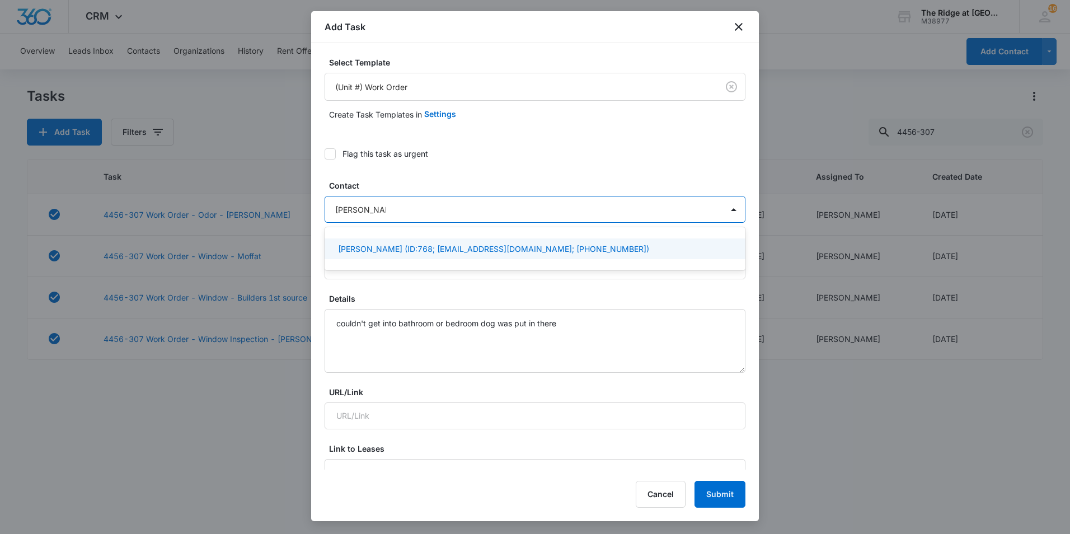
click at [404, 248] on p "Andrew Allen (ID:768; aallen1015@yahoo.com; (970) 581-9154)" at bounding box center [493, 249] width 311 height 12
click at [637, 156] on label "Flag this task as urgent" at bounding box center [535, 154] width 421 height 12
click at [325, 154] on input "Flag this task as urgent" at bounding box center [325, 154] width 0 height 0
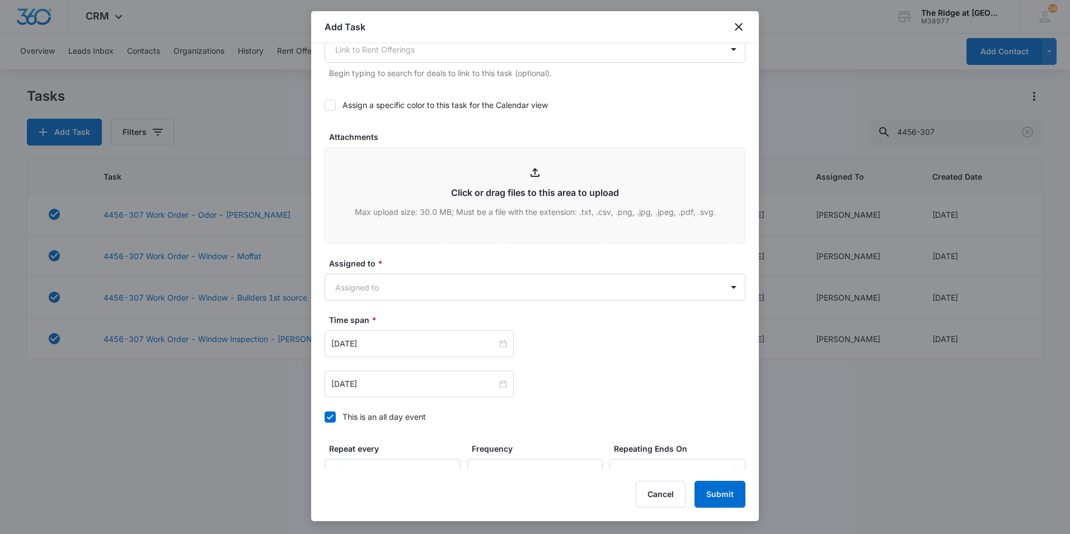
scroll to position [504, 0]
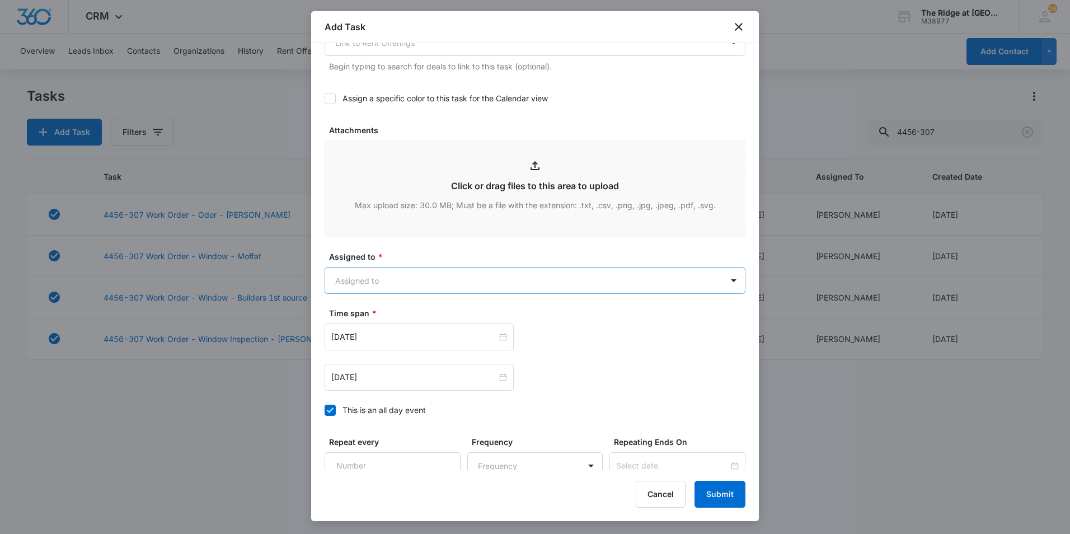
click at [389, 278] on body "CRM Apps Reputation Websites Forms CRM Email Social Content Ads Intelligence Fi…" at bounding box center [535, 267] width 1070 height 534
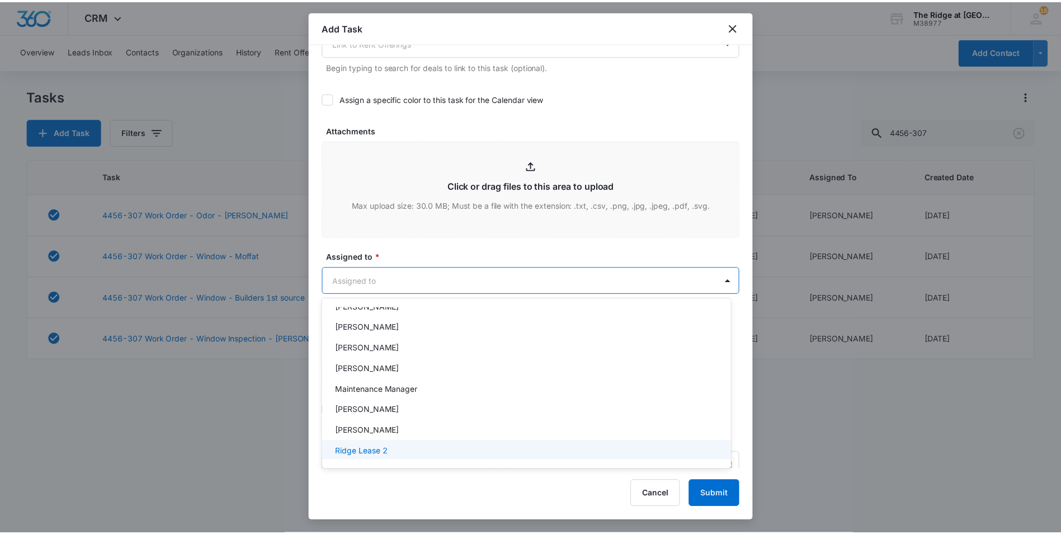
scroll to position [120, 0]
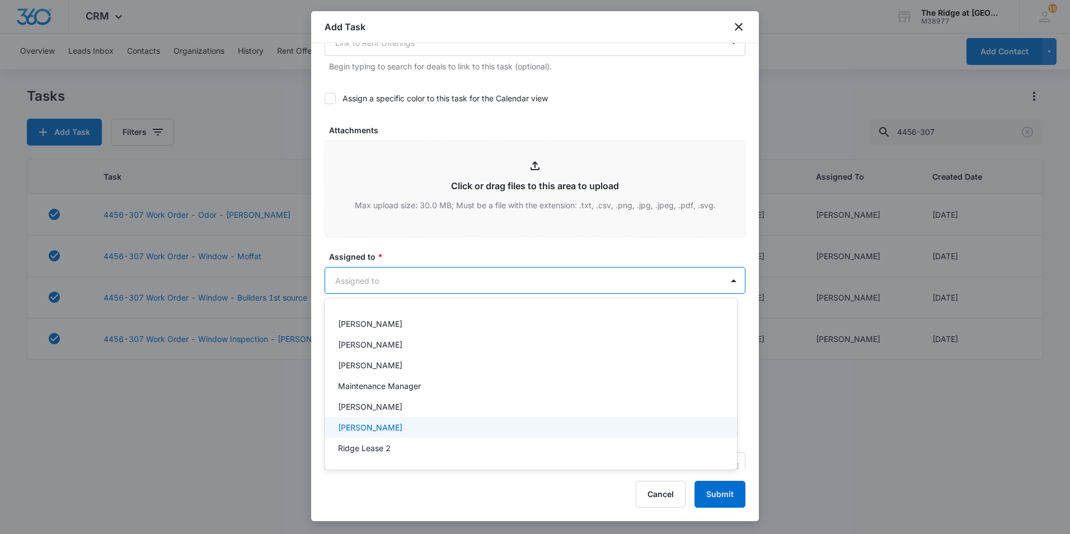
click at [397, 428] on div "[PERSON_NAME]" at bounding box center [529, 427] width 383 height 12
click at [430, 249] on div at bounding box center [535, 267] width 1070 height 534
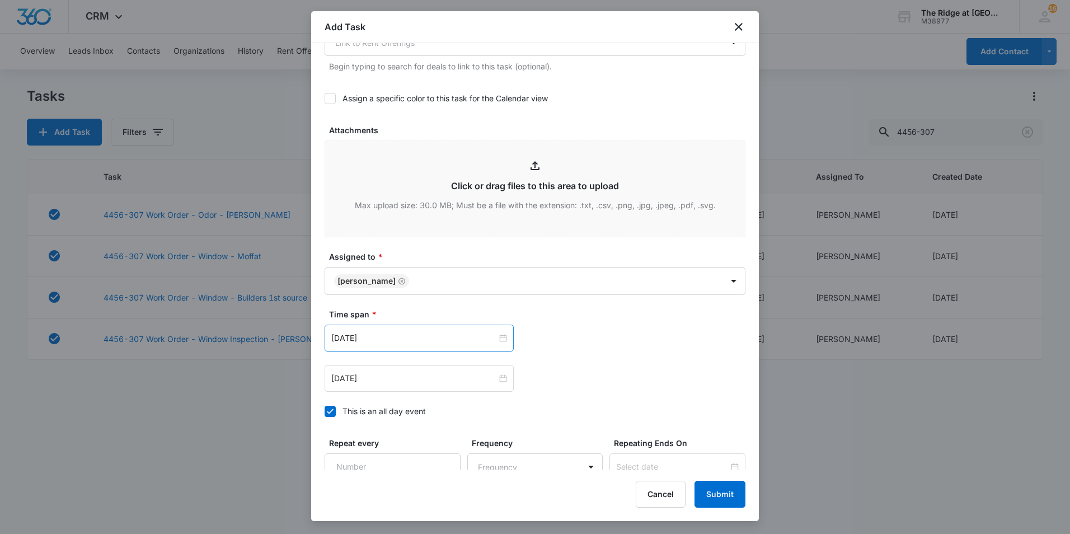
click at [401, 345] on div "Aug 1, 2023" at bounding box center [419, 338] width 189 height 27
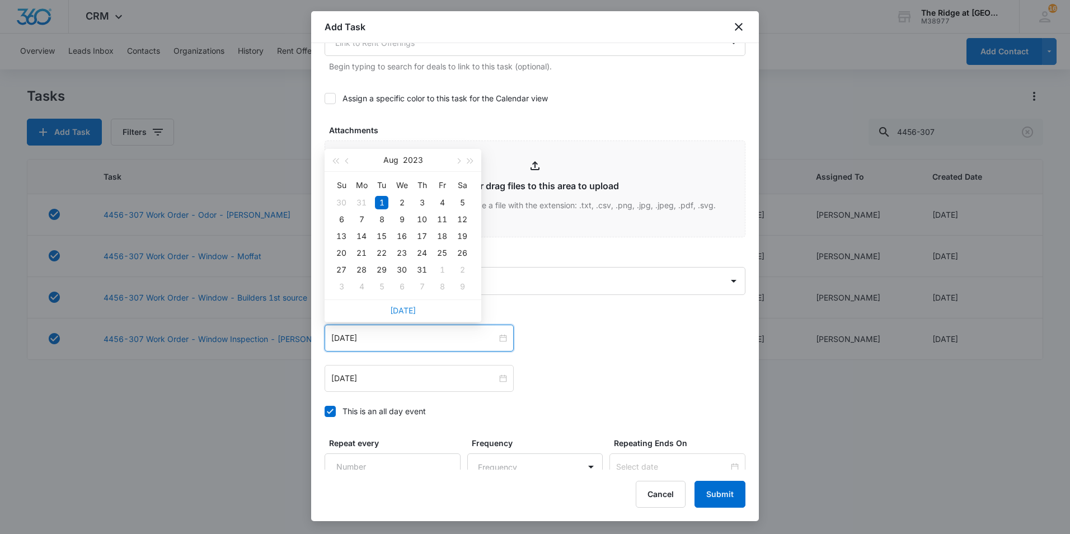
click at [406, 308] on link "[DATE]" at bounding box center [403, 311] width 26 height 10
type input "Oct 7, 2025"
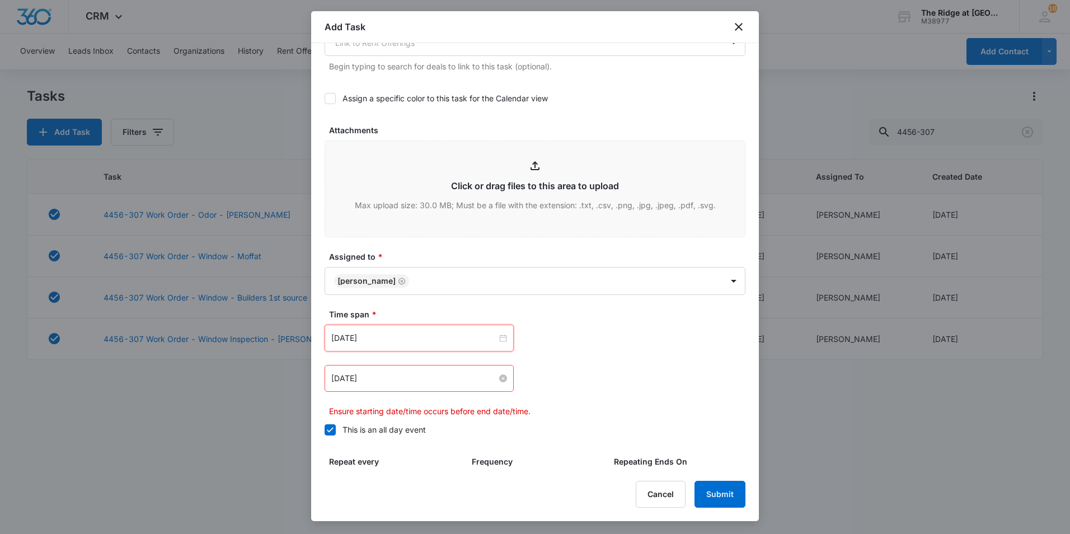
click at [406, 381] on input "Aug 2, 2023" at bounding box center [414, 378] width 166 height 12
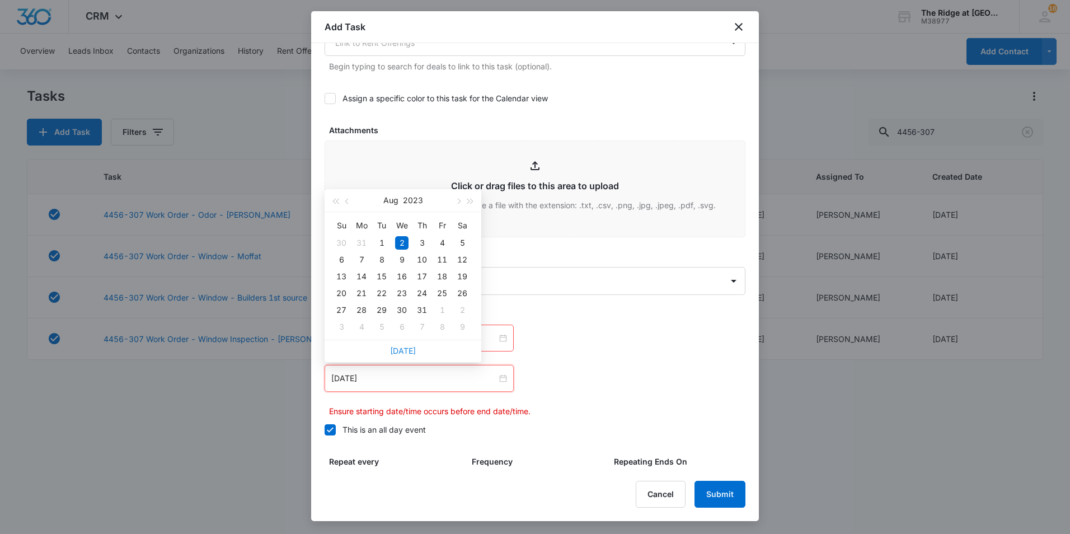
click at [407, 348] on link "[DATE]" at bounding box center [403, 351] width 26 height 10
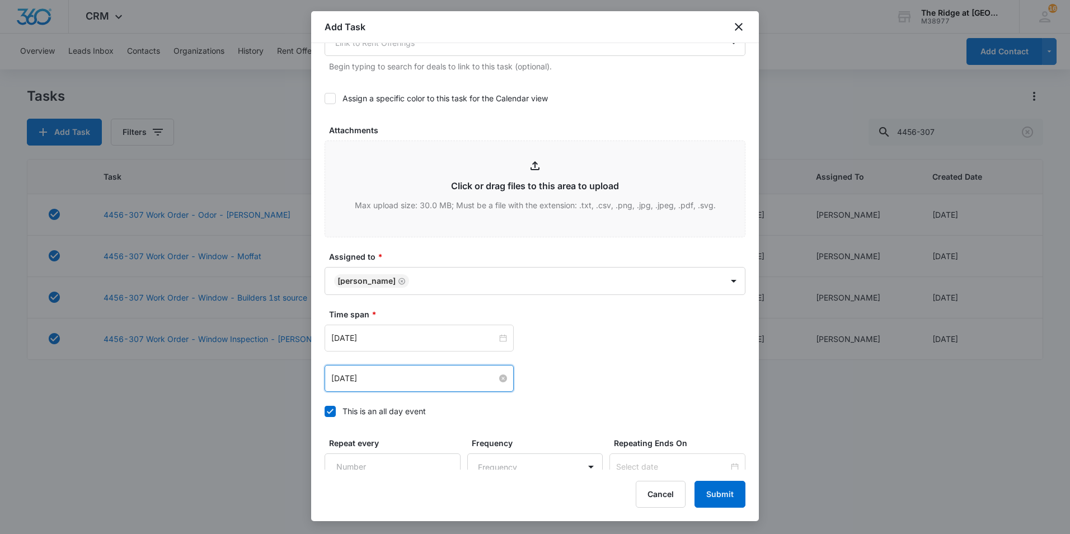
click at [414, 378] on input "Oct 7, 2025" at bounding box center [414, 378] width 166 height 12
type input "Oct 10, 2025"
click at [443, 260] on div "10" at bounding box center [441, 259] width 13 height 13
click at [718, 494] on button "Submit" at bounding box center [719, 494] width 51 height 27
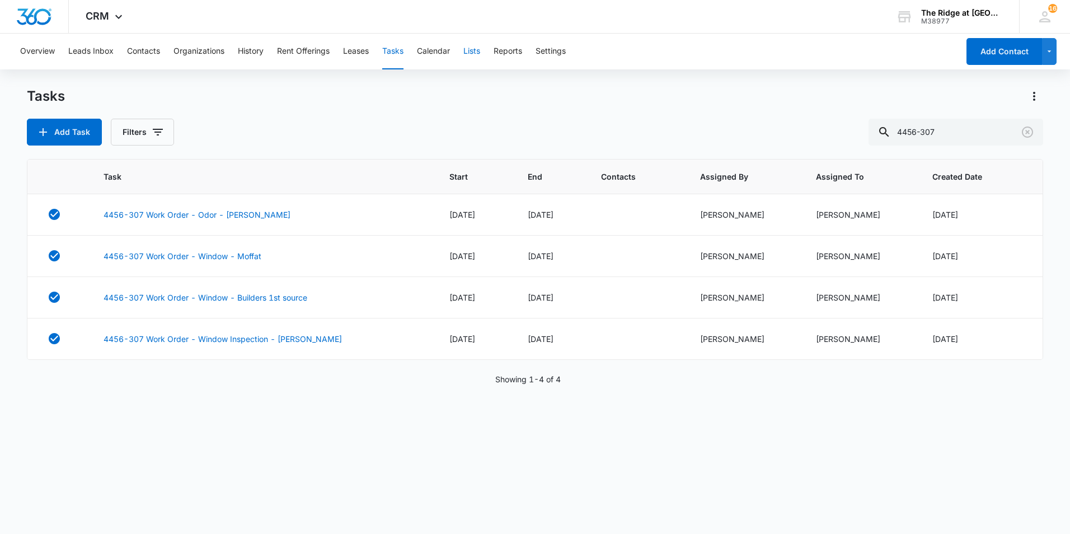
click at [471, 53] on button "Lists" at bounding box center [471, 52] width 17 height 36
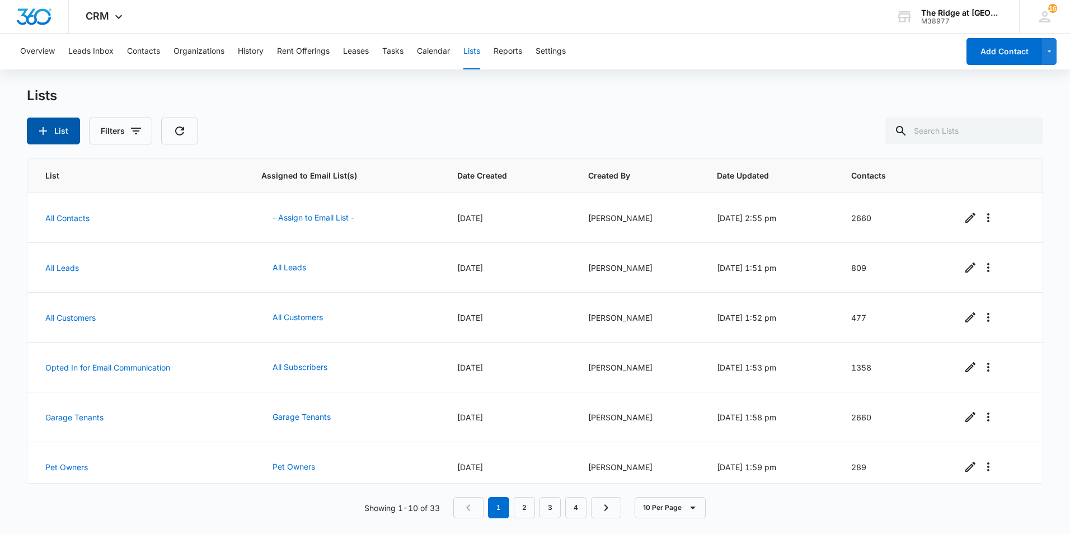
click at [65, 131] on button "List" at bounding box center [53, 131] width 53 height 27
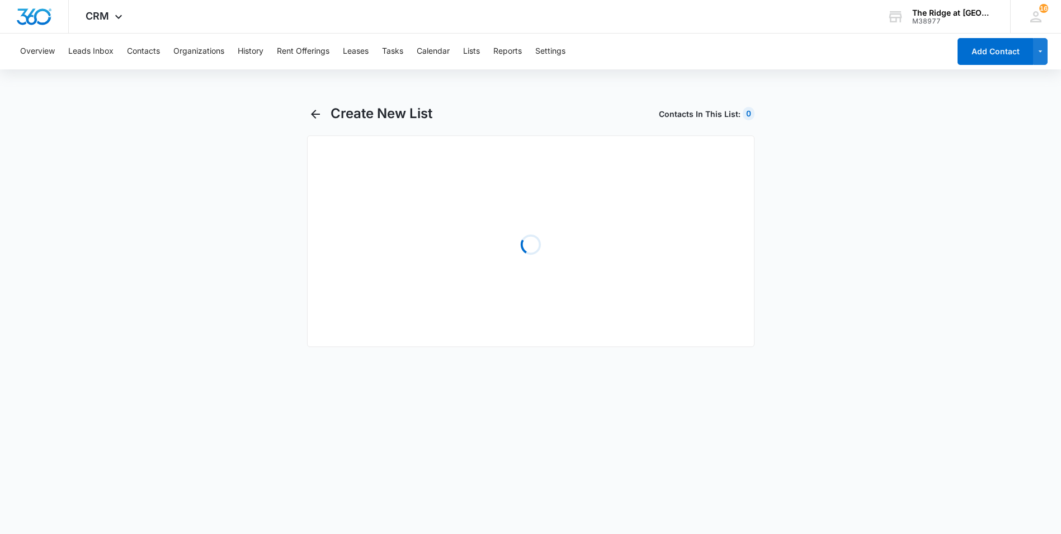
select select "31"
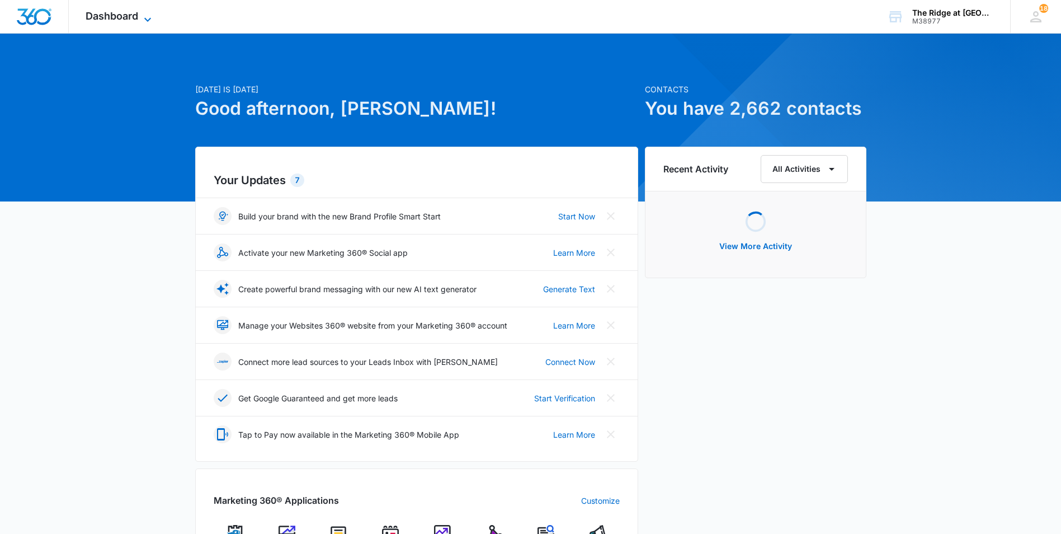
click at [115, 16] on span "Dashboard" at bounding box center [112, 16] width 53 height 12
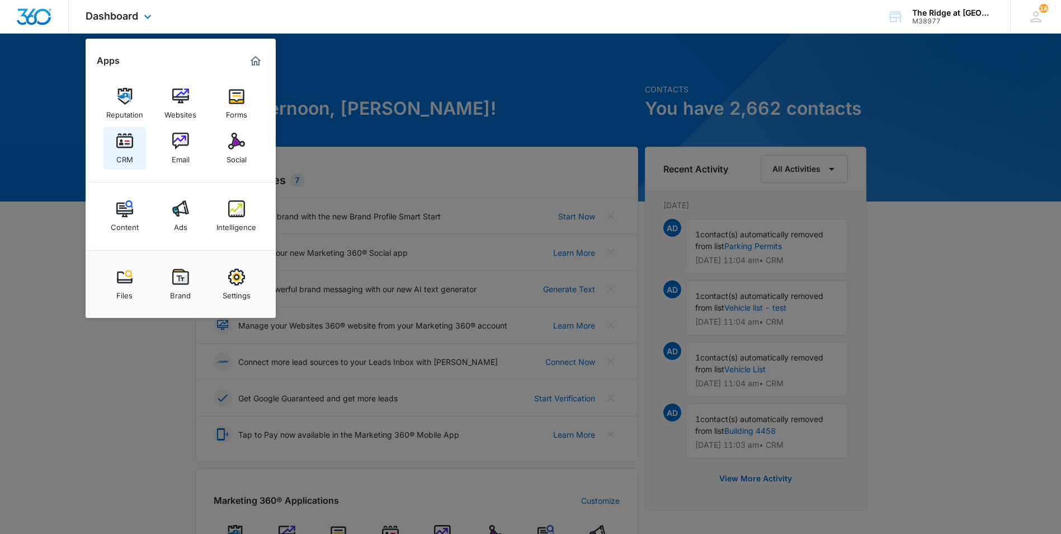
click at [130, 147] on img at bounding box center [124, 141] width 17 height 17
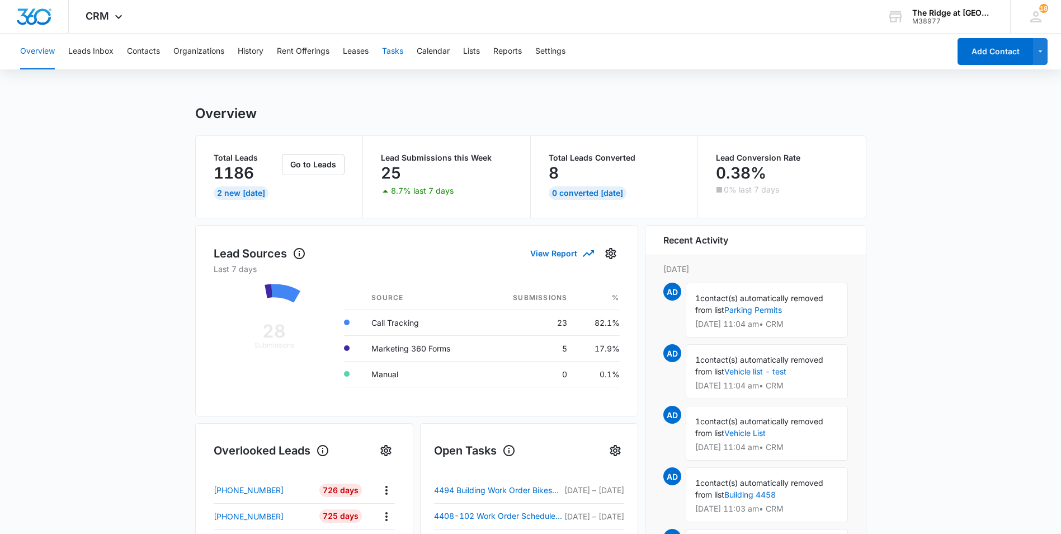
click at [403, 53] on button "Tasks" at bounding box center [392, 52] width 21 height 36
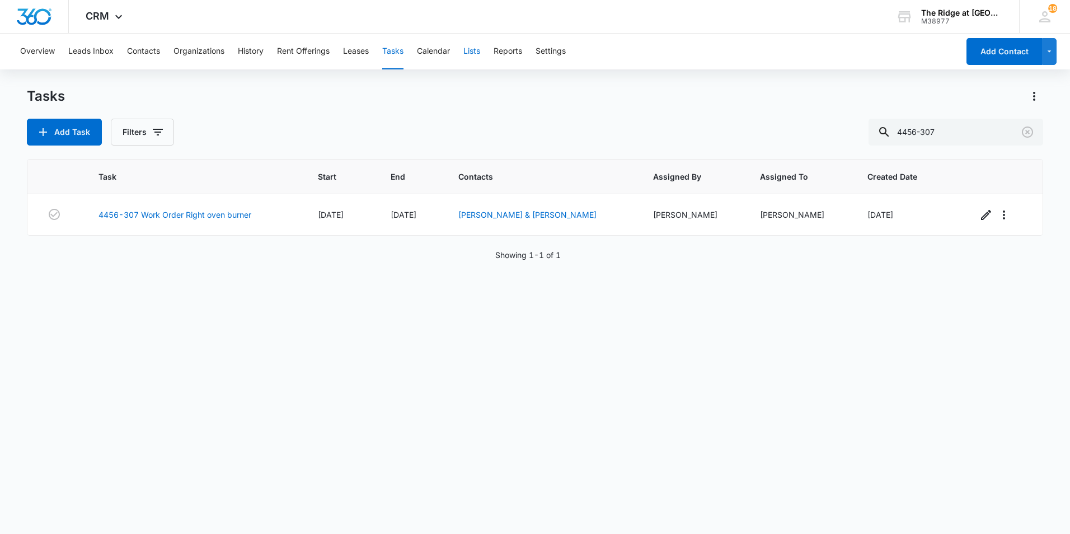
click at [472, 53] on button "Lists" at bounding box center [471, 52] width 17 height 36
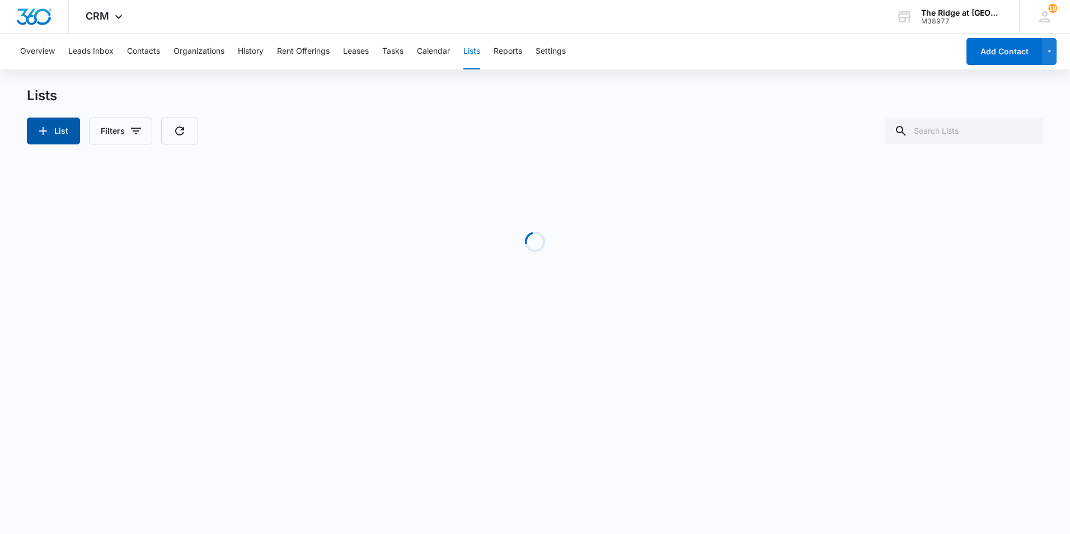
click at [69, 123] on button "List" at bounding box center [53, 131] width 53 height 27
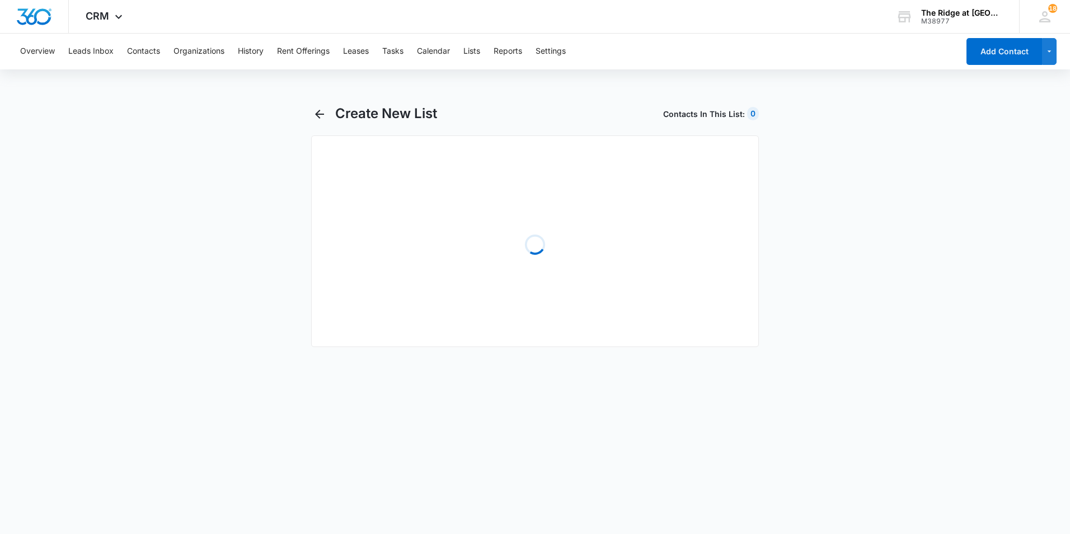
select select "31"
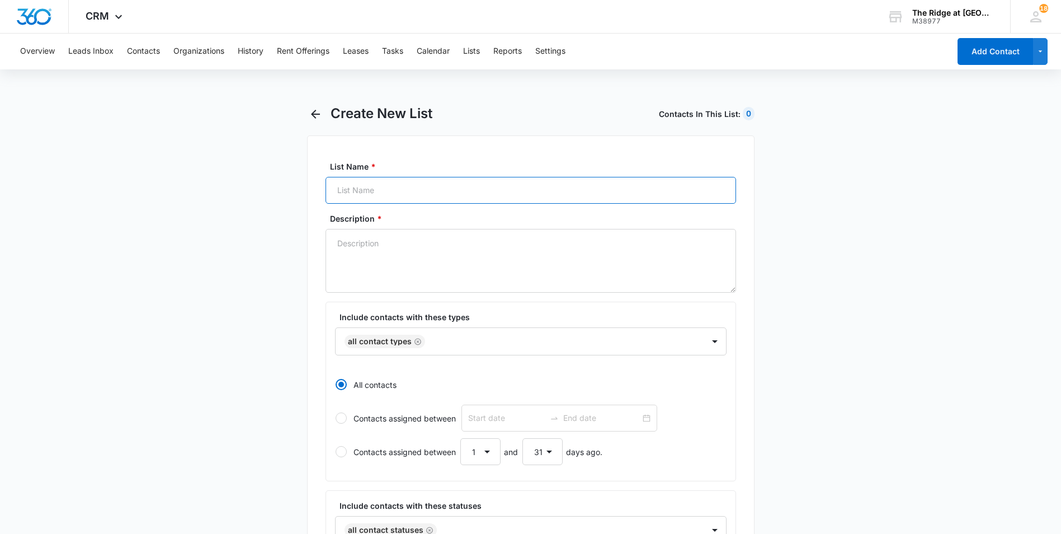
click at [392, 183] on input "List Name *" at bounding box center [531, 190] width 411 height 27
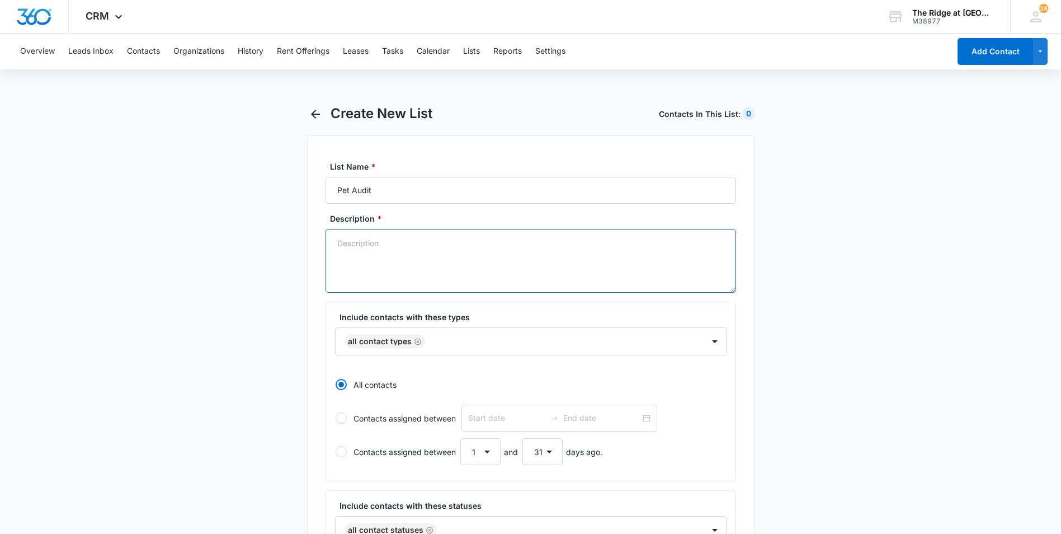
click at [452, 237] on textarea "Description *" at bounding box center [531, 261] width 411 height 64
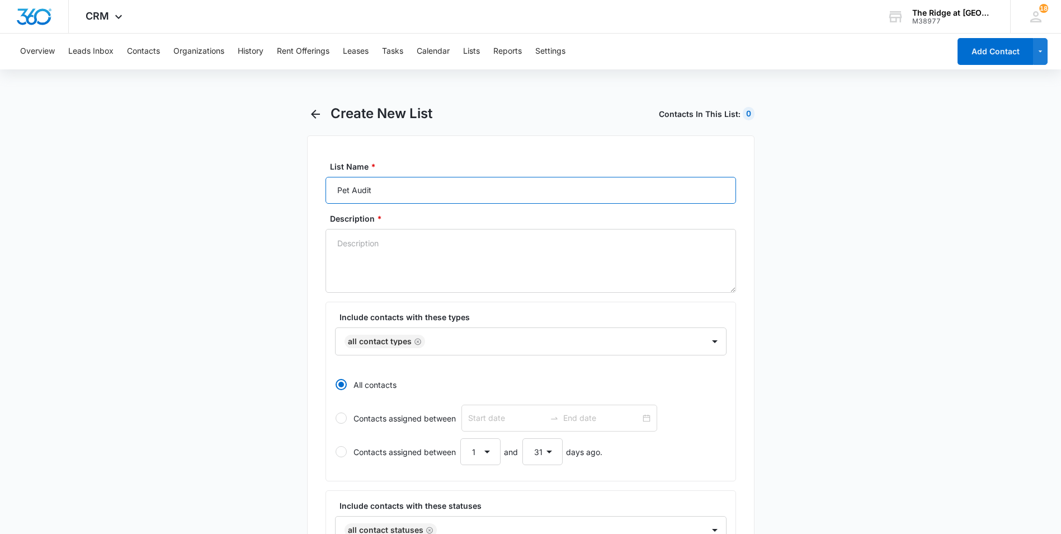
click at [467, 188] on input "Pet Audit" at bounding box center [531, 190] width 411 height 27
type input "P"
type input "Rabies"
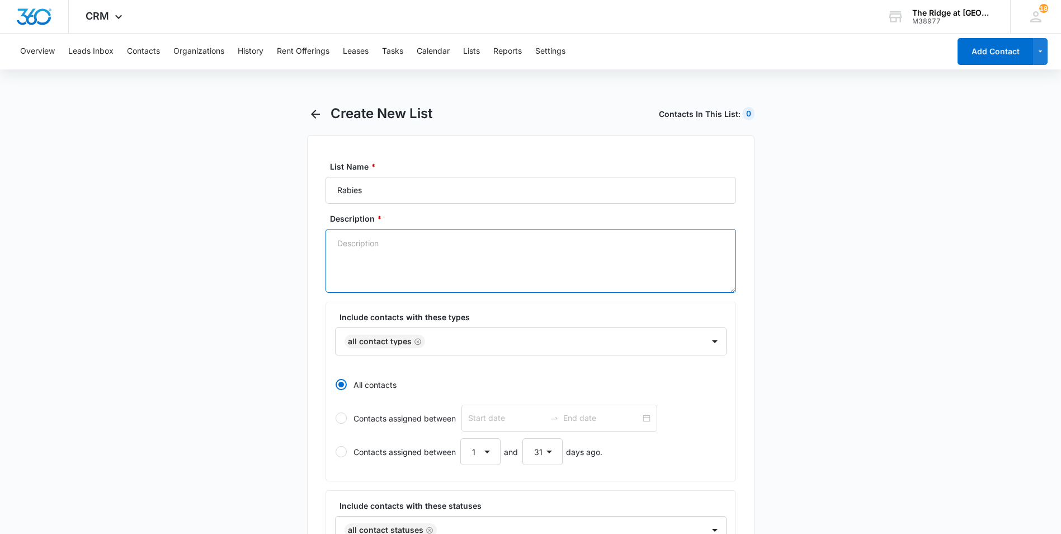
click at [440, 241] on textarea "Description *" at bounding box center [531, 261] width 411 height 64
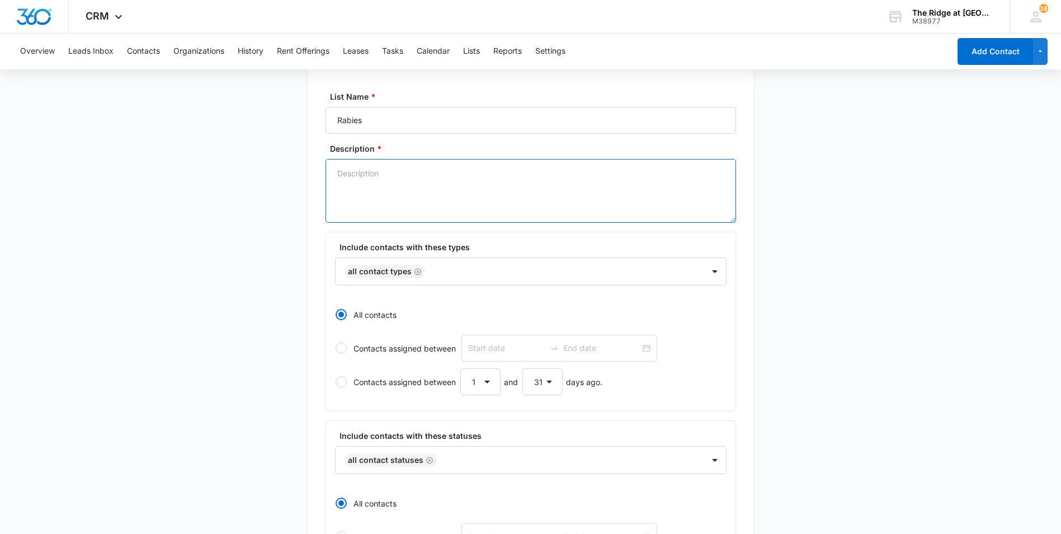
scroll to position [112, 0]
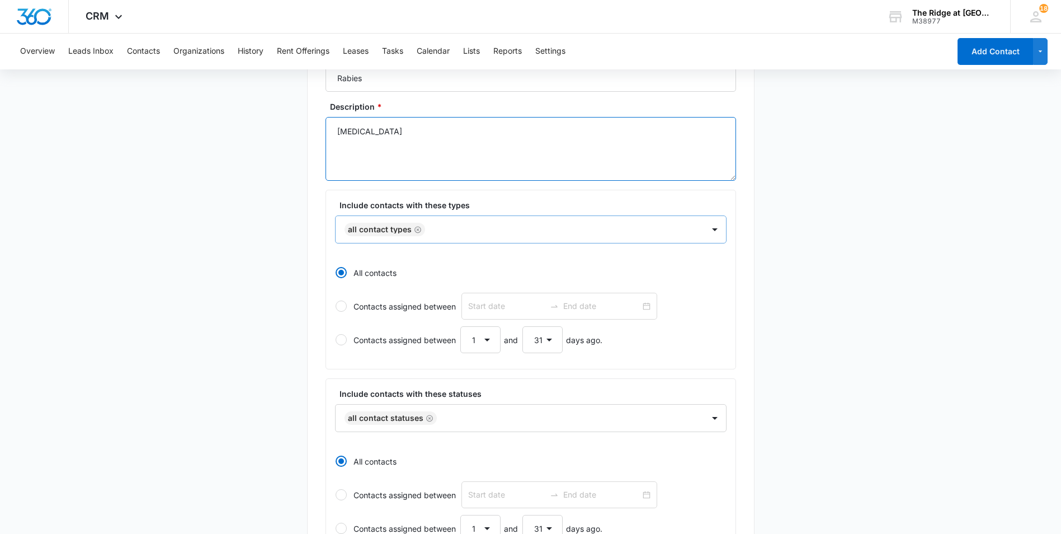
type textarea "rabies"
click at [685, 227] on div at bounding box center [559, 230] width 261 height 14
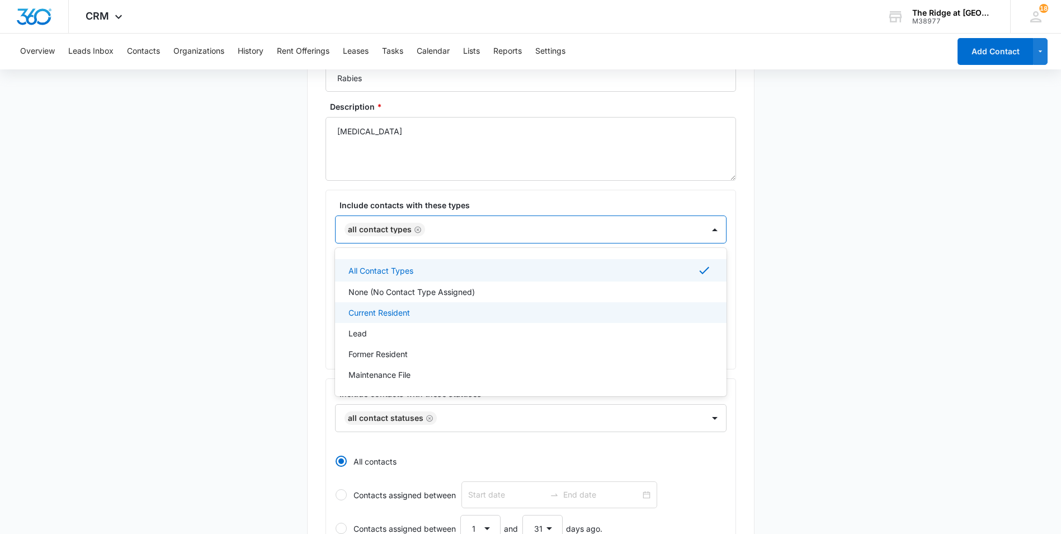
click at [529, 314] on div "Current Resident" at bounding box center [530, 313] width 363 height 12
click at [417, 228] on icon "Remove All Contact Types" at bounding box center [418, 230] width 8 height 8
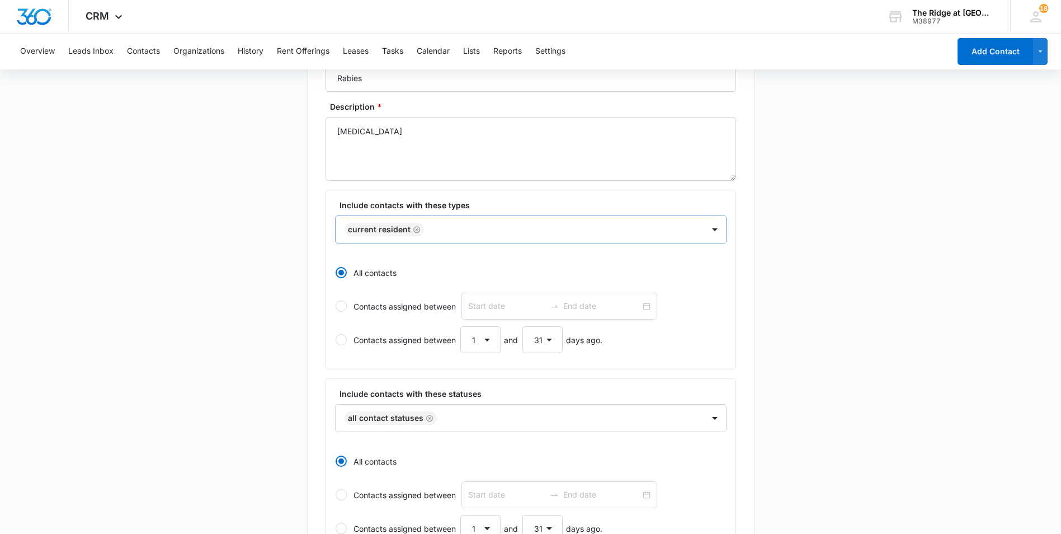
click at [840, 282] on main "Create New List Contacts In This List : 0 List Name * Rabies Description * rabi…" at bounding box center [530, 379] width 1061 height 773
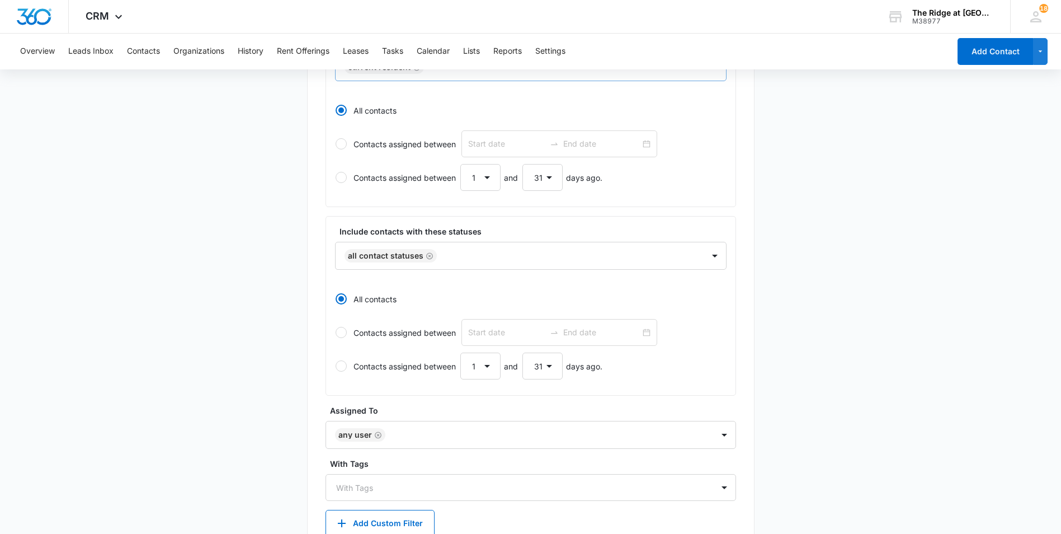
scroll to position [336, 0]
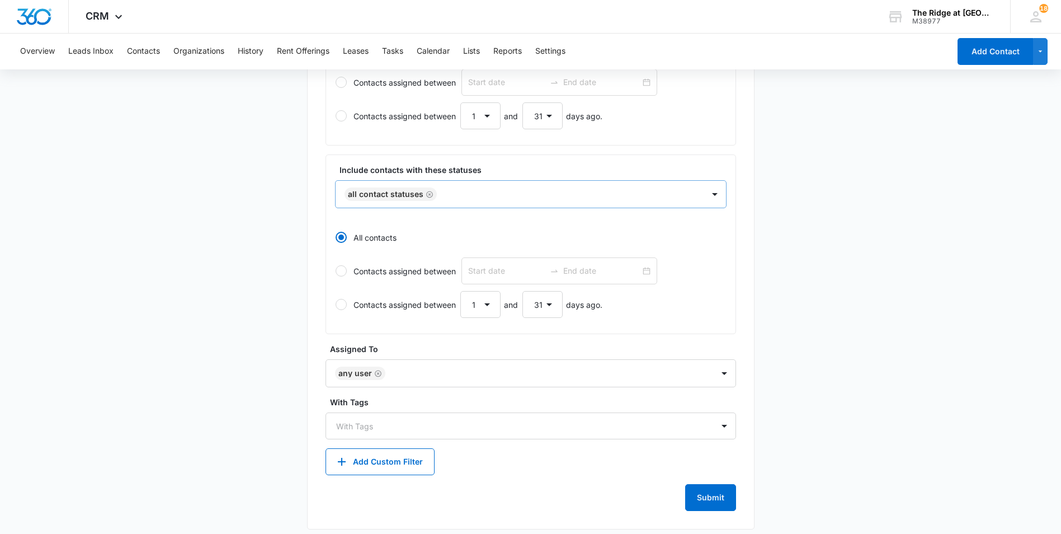
click at [579, 200] on div at bounding box center [564, 194] width 249 height 14
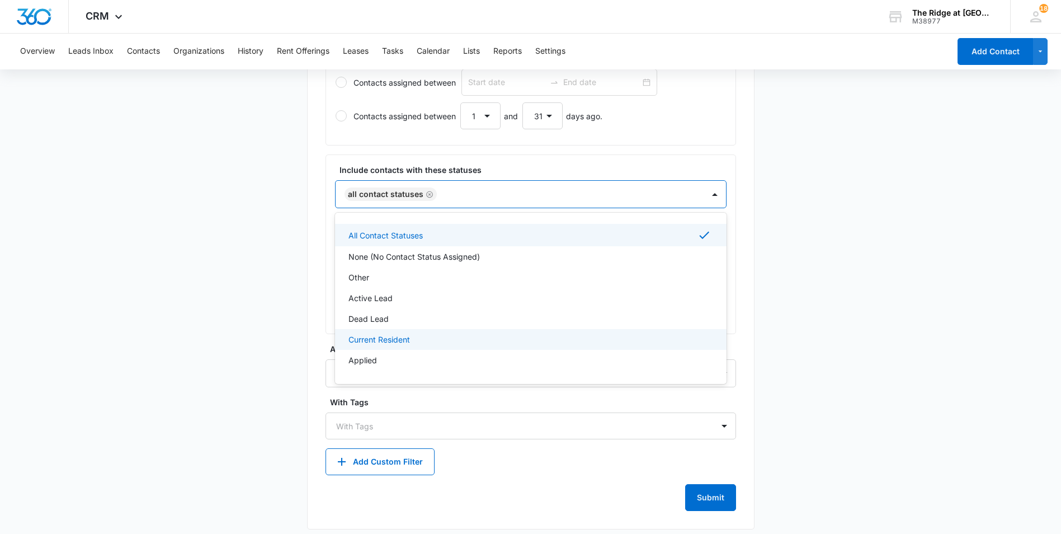
click at [441, 340] on div "Current Resident" at bounding box center [530, 339] width 363 height 12
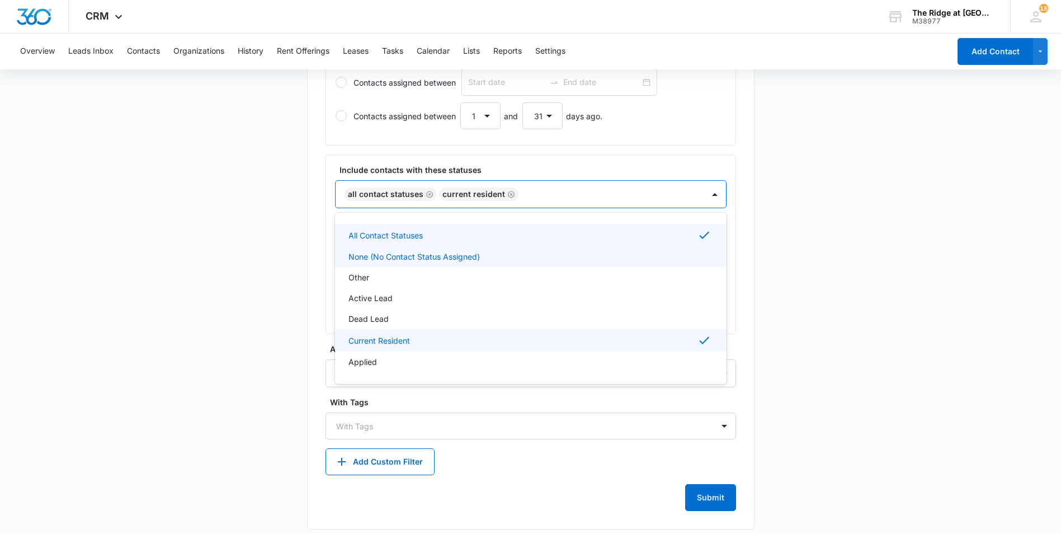
drag, startPoint x: 425, startPoint y: 194, endPoint x: 433, endPoint y: 195, distance: 7.4
click at [426, 195] on icon "Remove All Contact Statuses" at bounding box center [429, 194] width 7 height 7
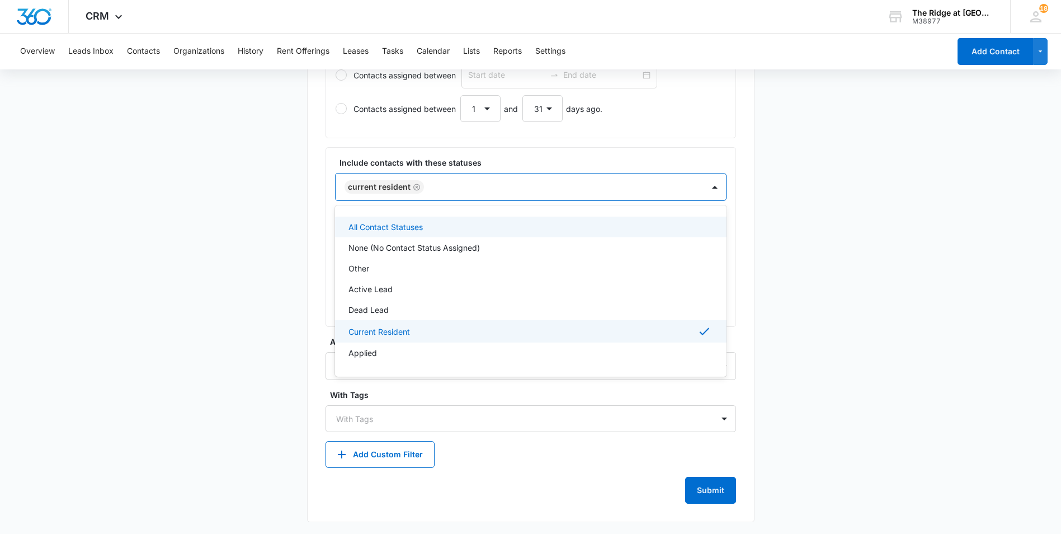
scroll to position [345, 0]
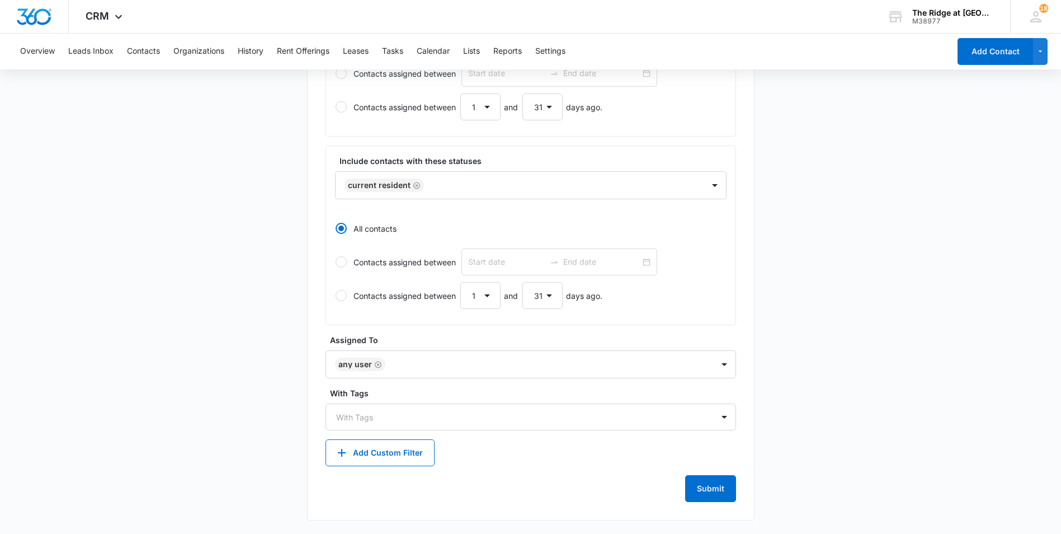
click at [895, 262] on main "Create New List Contacts In This List : 477 List Name * Rabies Description * ra…" at bounding box center [530, 147] width 1061 height 773
click at [541, 357] on div "Any User" at bounding box center [519, 364] width 387 height 27
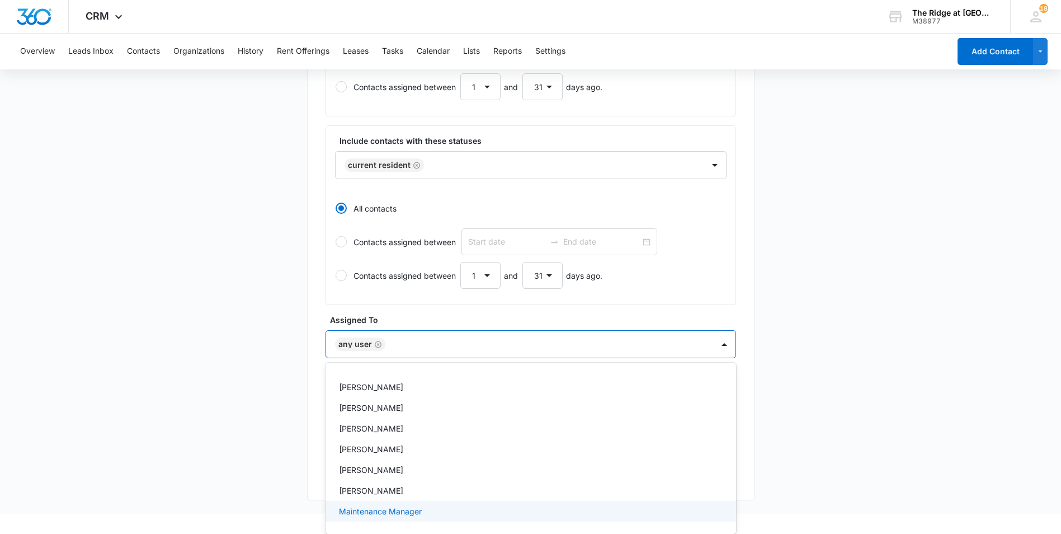
scroll to position [0, 0]
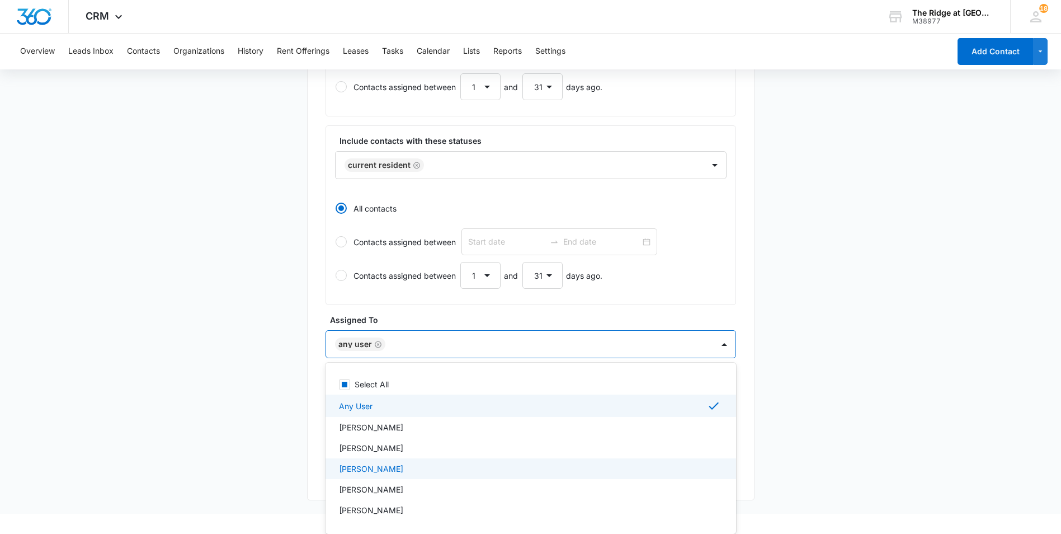
click at [393, 467] on div "Davian Urrutia" at bounding box center [530, 469] width 382 height 12
click at [378, 344] on icon "Remove Any User" at bounding box center [378, 344] width 8 height 8
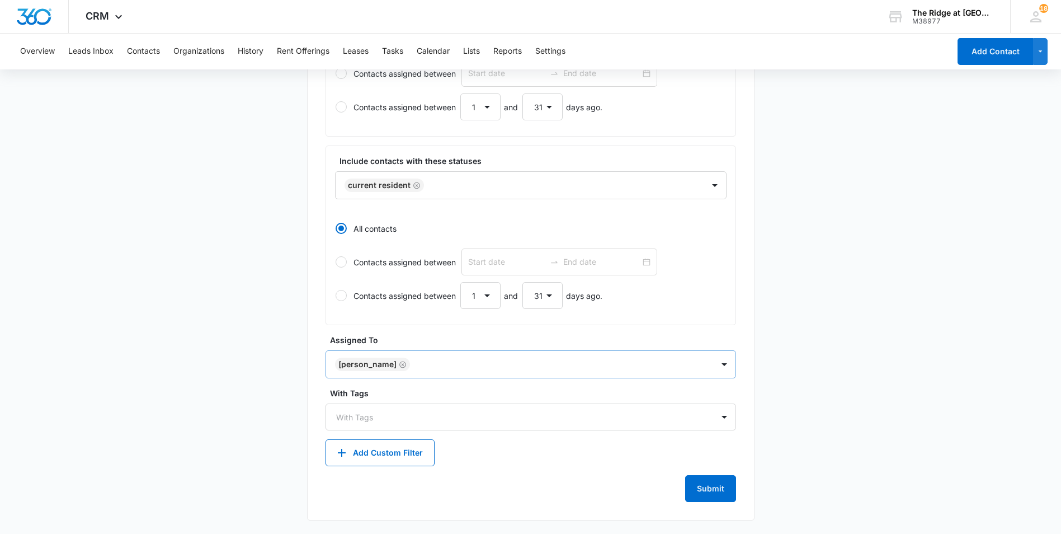
scroll to position [345, 0]
click at [852, 389] on main "Create New List Contacts In This List : 220 List Name * Rabies Description * ra…" at bounding box center [530, 147] width 1061 height 773
click at [494, 416] on div at bounding box center [524, 417] width 376 height 14
click at [793, 387] on main "Create New List Contacts In This List : 220 List Name * Rabies Description * ra…" at bounding box center [530, 147] width 1061 height 773
click at [373, 447] on button "Add Custom Filter" at bounding box center [380, 452] width 109 height 27
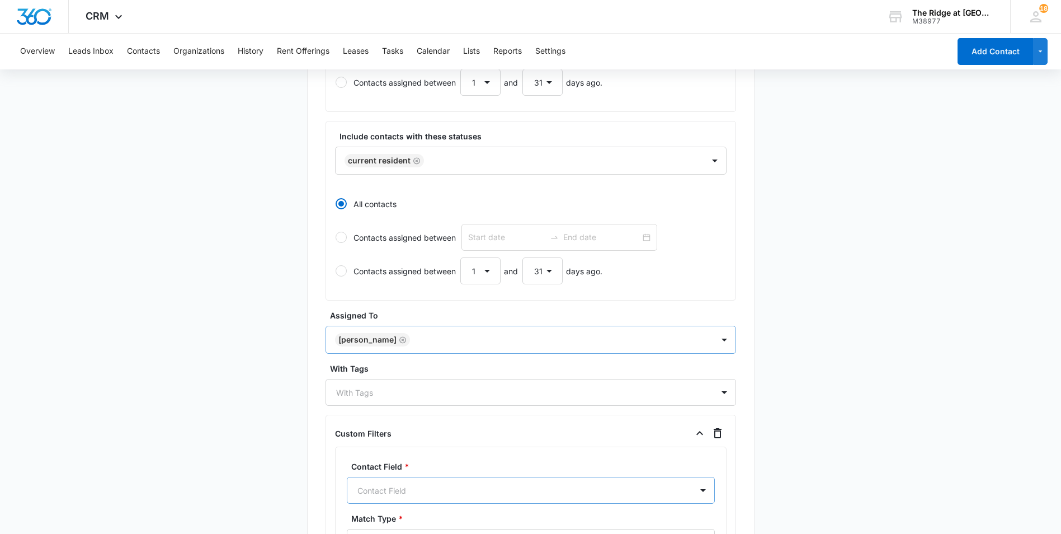
scroll to position [585, 0]
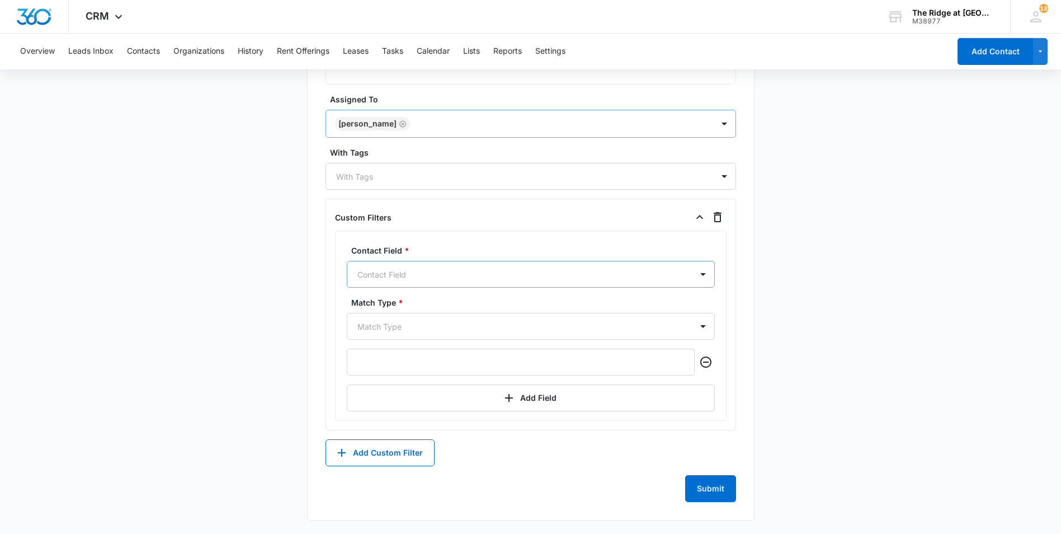
click at [486, 266] on div "Contact Field" at bounding box center [519, 274] width 345 height 25
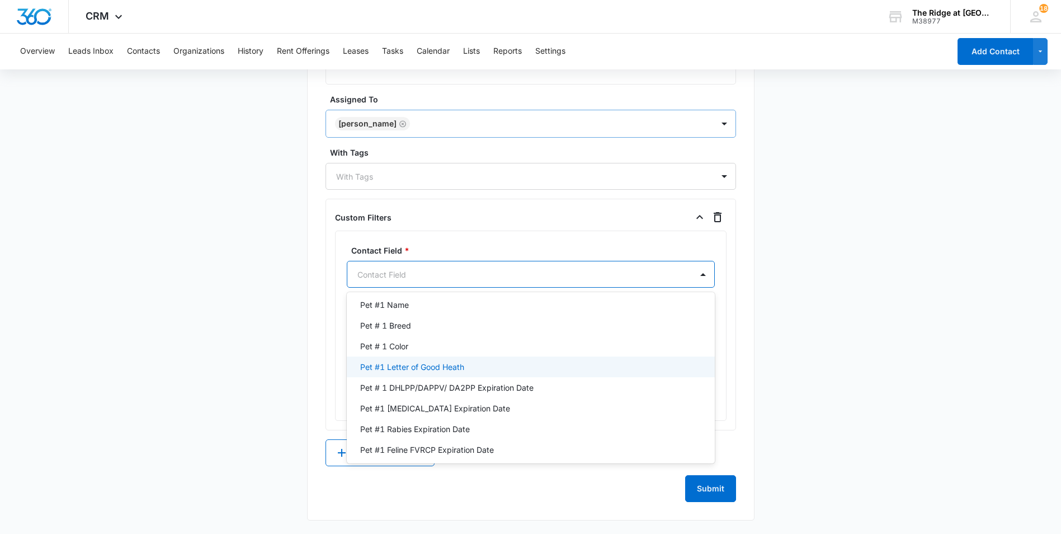
scroll to position [727, 0]
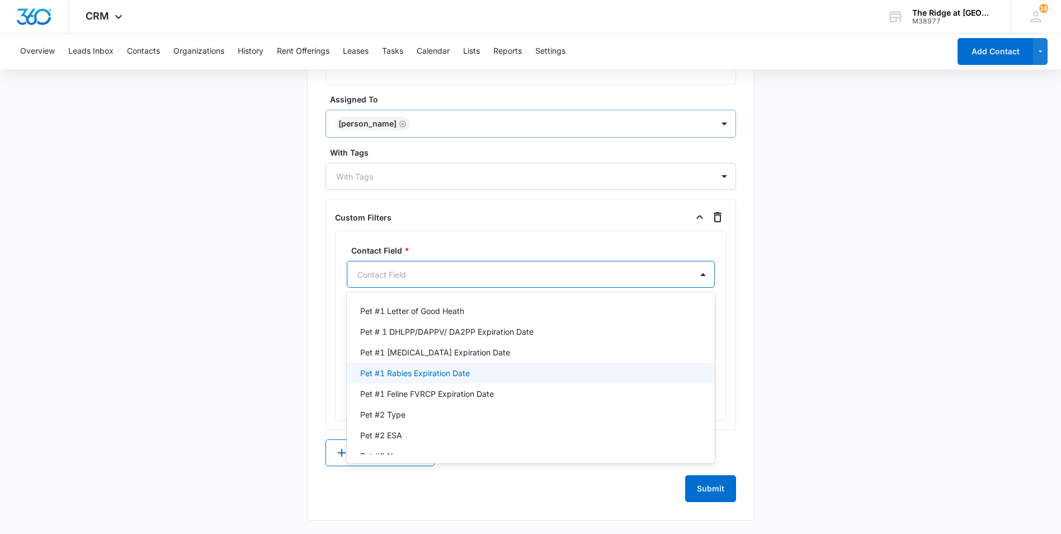
click at [470, 372] on div "Pet #1 Rabies Expiration Date" at bounding box center [529, 373] width 339 height 12
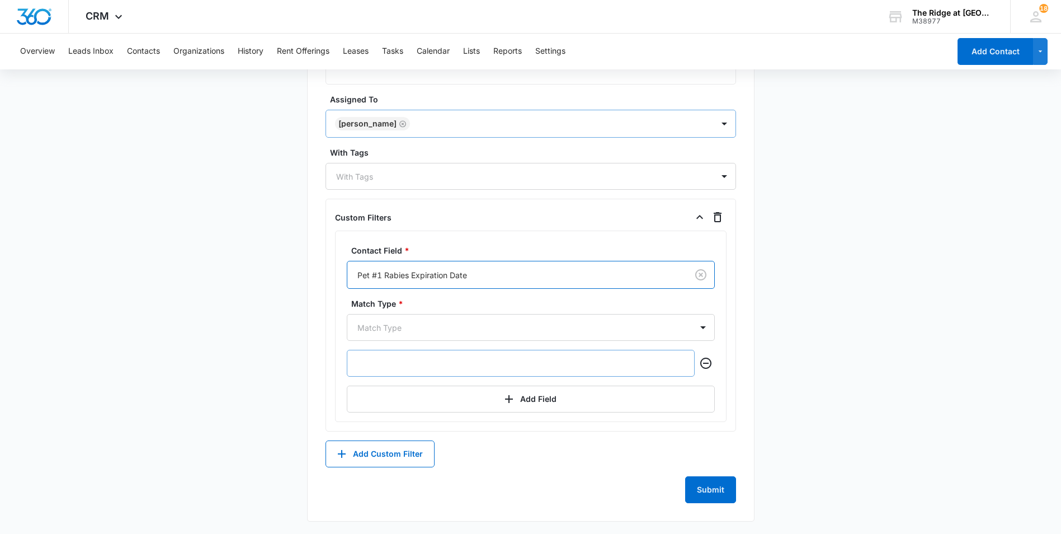
scroll to position [551, 0]
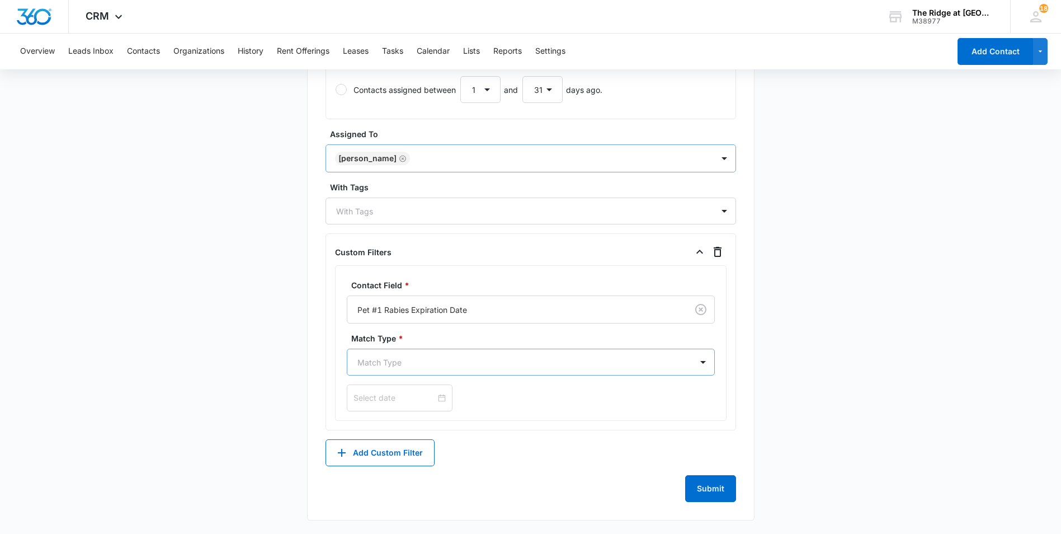
click at [459, 362] on div at bounding box center [518, 362] width 320 height 14
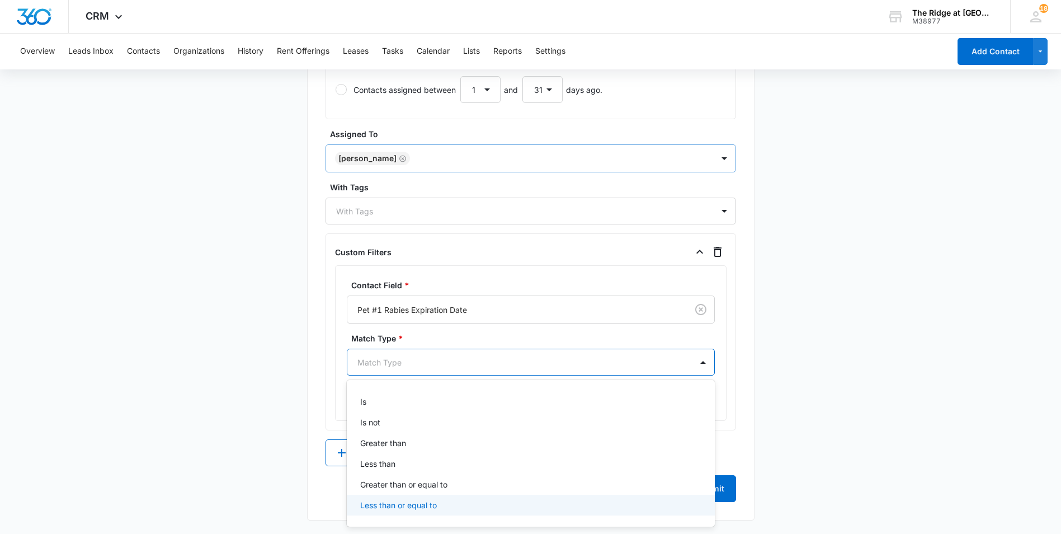
click at [439, 502] on div "Less than or equal to" at bounding box center [529, 505] width 339 height 12
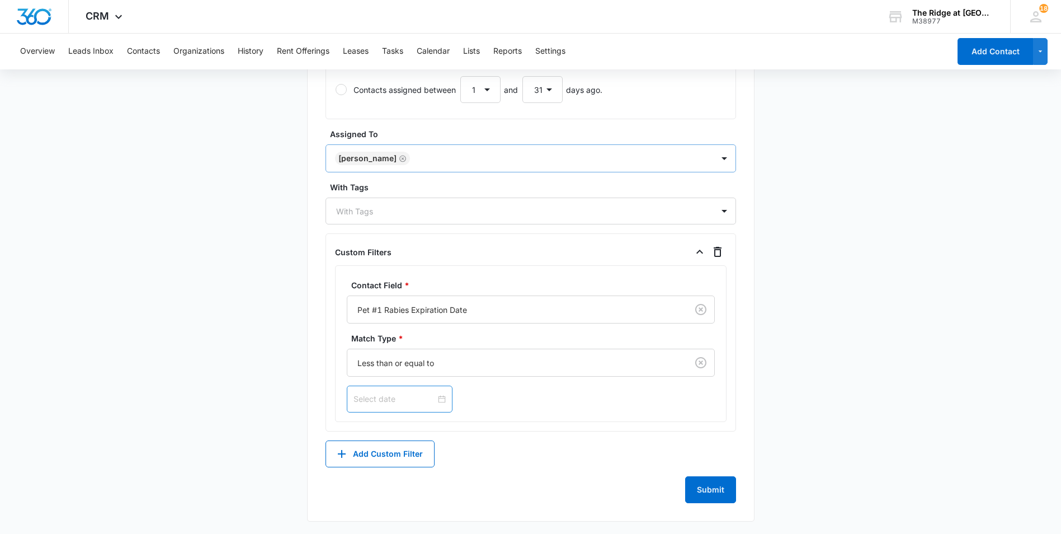
drag, startPoint x: 394, startPoint y: 390, endPoint x: 396, endPoint y: 396, distance: 6.4
click at [394, 391] on div at bounding box center [400, 399] width 106 height 27
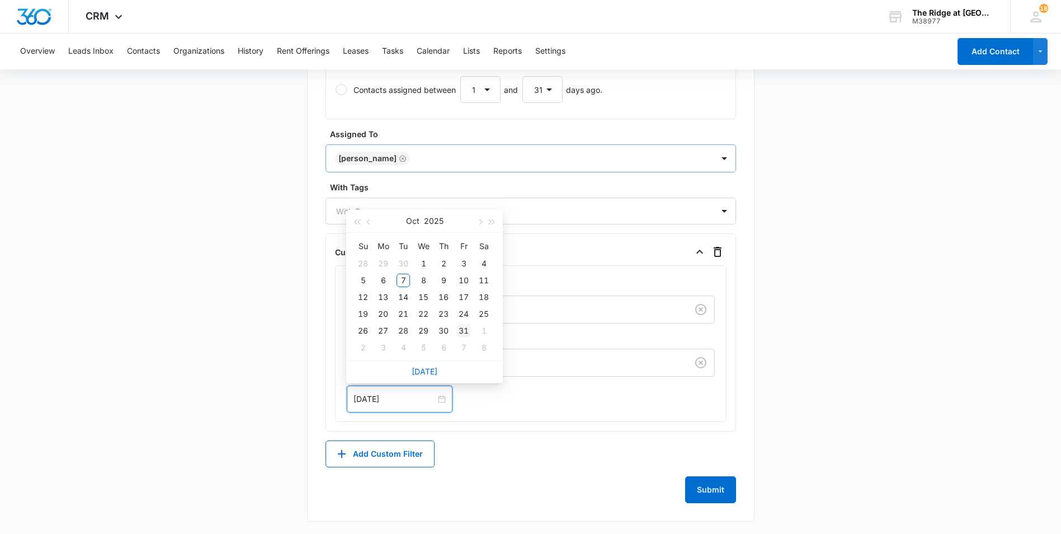
type input "Oct 31, 2025"
click at [465, 328] on div "31" at bounding box center [463, 330] width 13 height 13
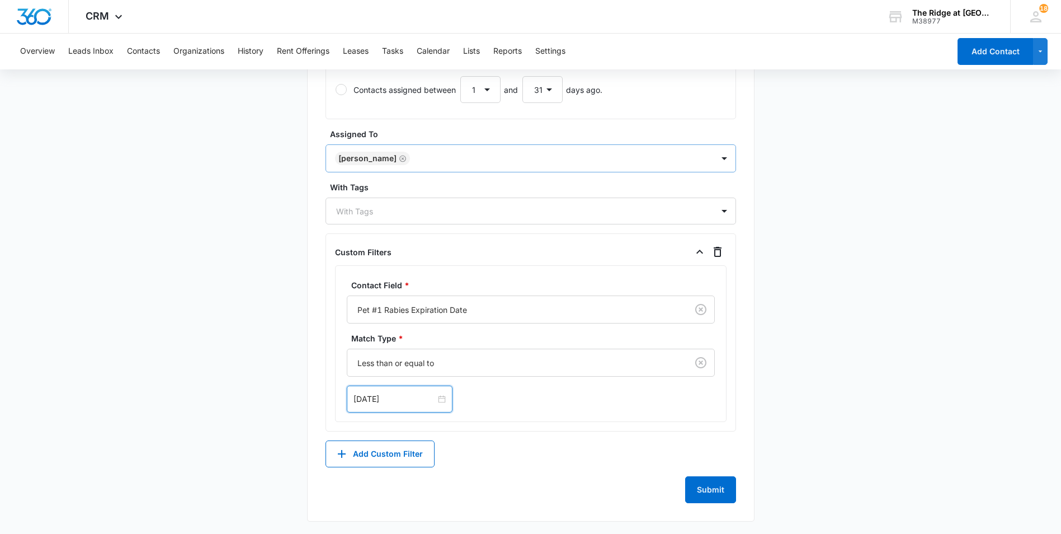
scroll to position [552, 0]
click at [417, 454] on button "Add Custom Filter" at bounding box center [380, 452] width 109 height 27
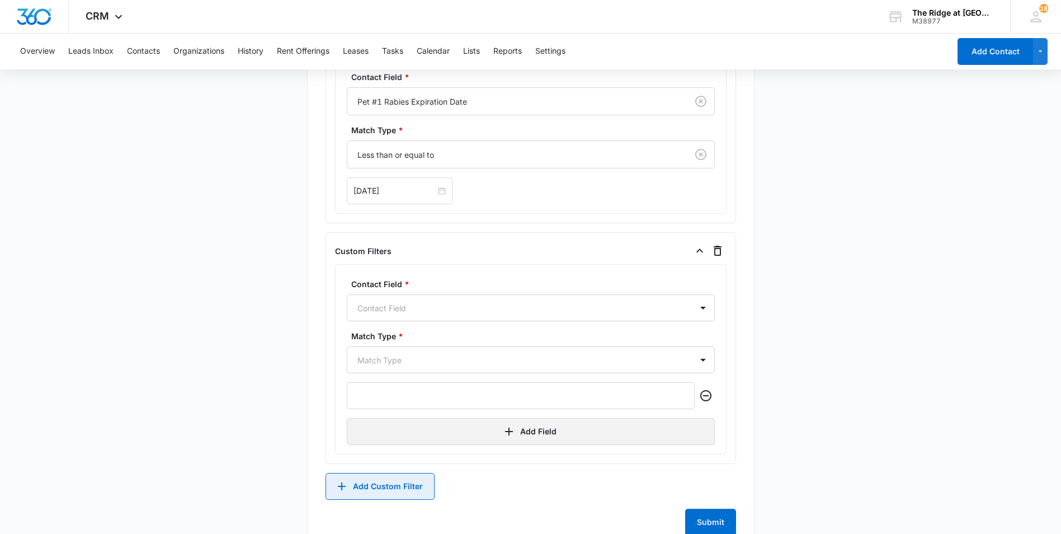
scroll to position [776, 0]
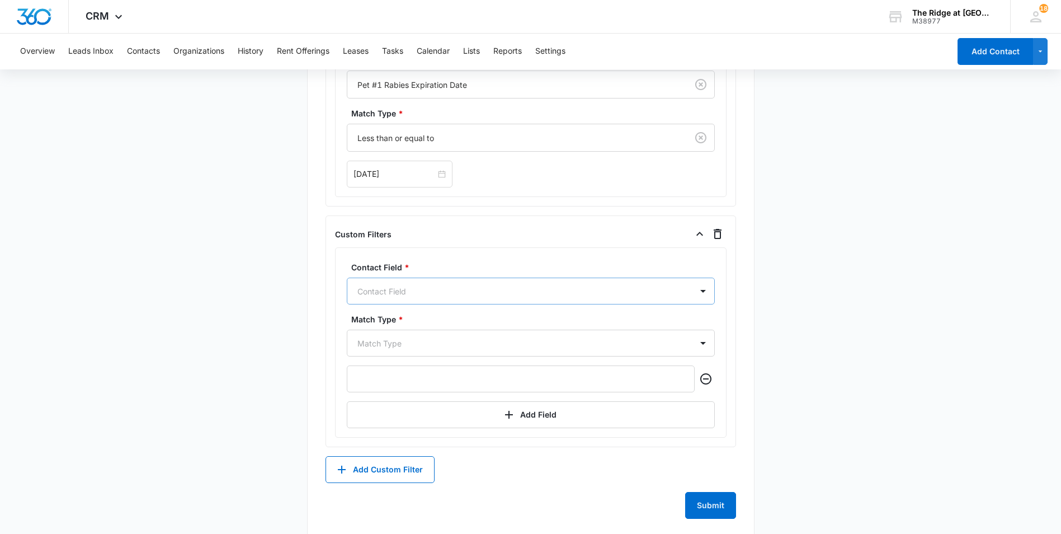
click at [445, 296] on div at bounding box center [518, 291] width 320 height 14
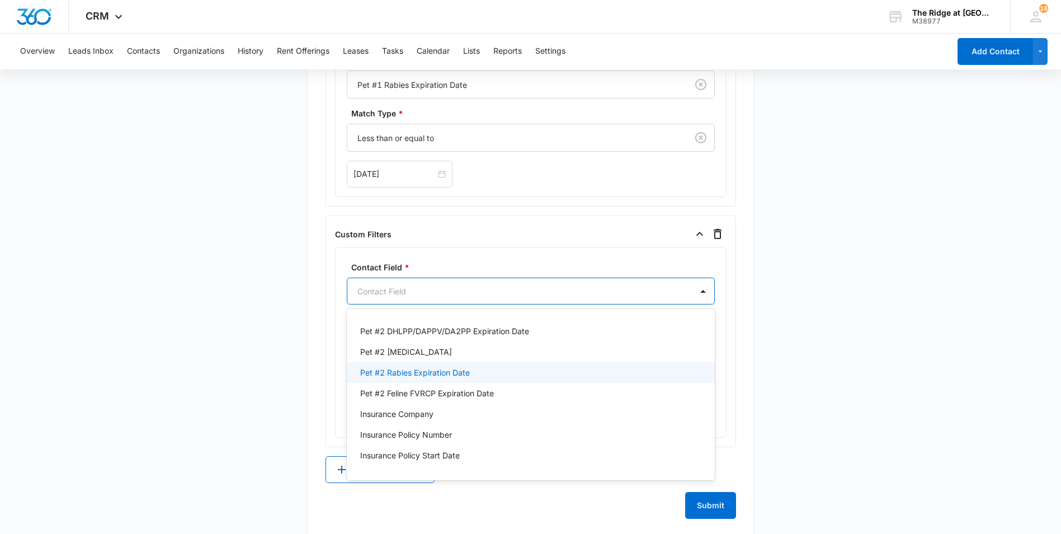
scroll to position [951, 0]
click at [445, 371] on p "Pet #2 Rabies Expiration Date" at bounding box center [415, 373] width 110 height 12
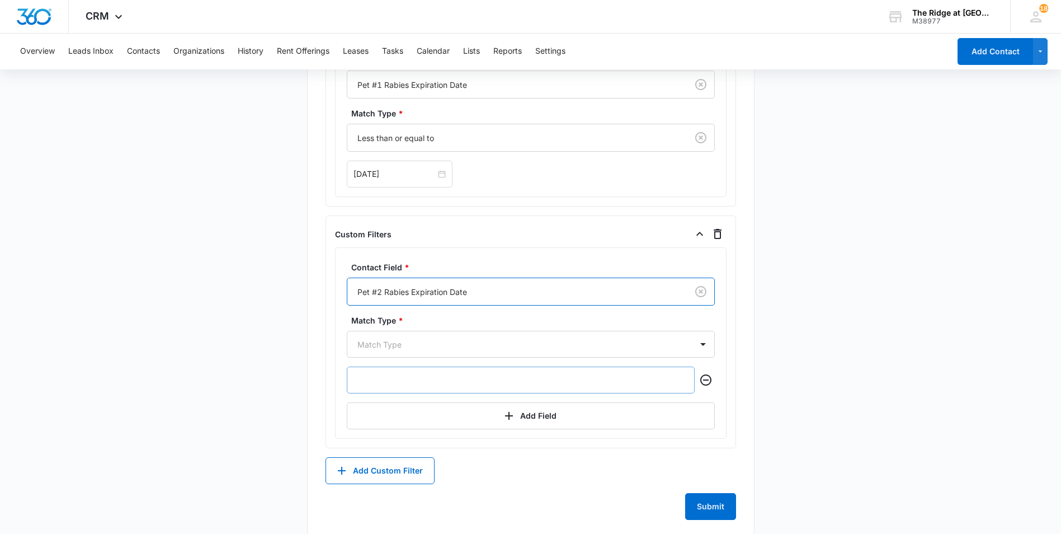
scroll to position [758, 0]
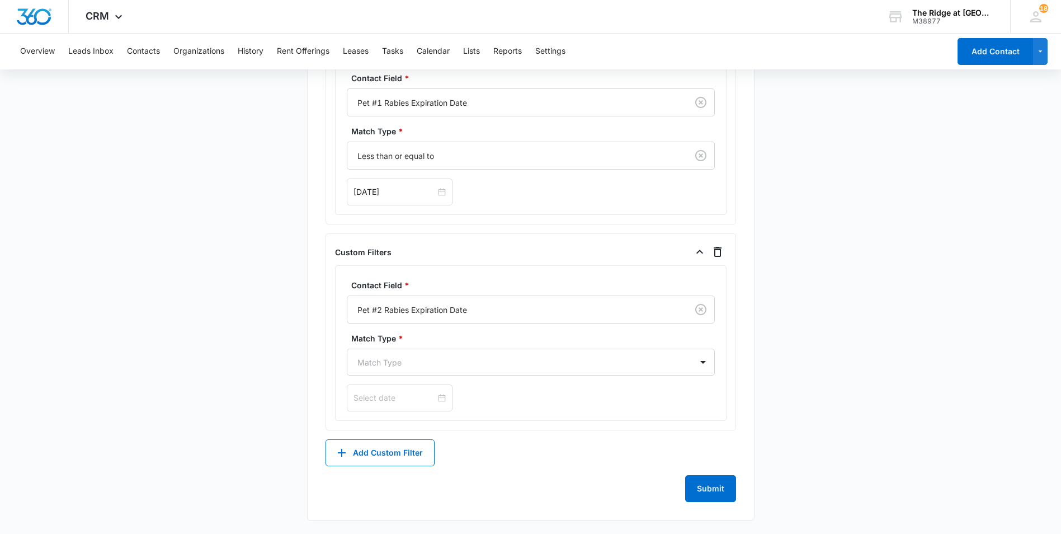
drag, startPoint x: 445, startPoint y: 370, endPoint x: 434, endPoint y: 344, distance: 28.1
click at [434, 342] on label "Match Type *" at bounding box center [535, 338] width 368 height 12
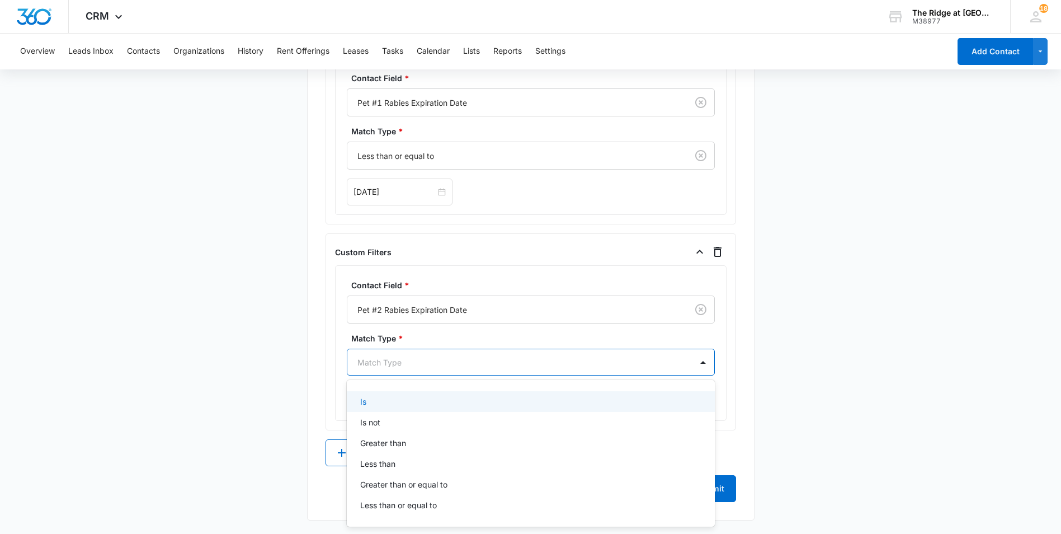
click at [441, 356] on div at bounding box center [518, 362] width 320 height 14
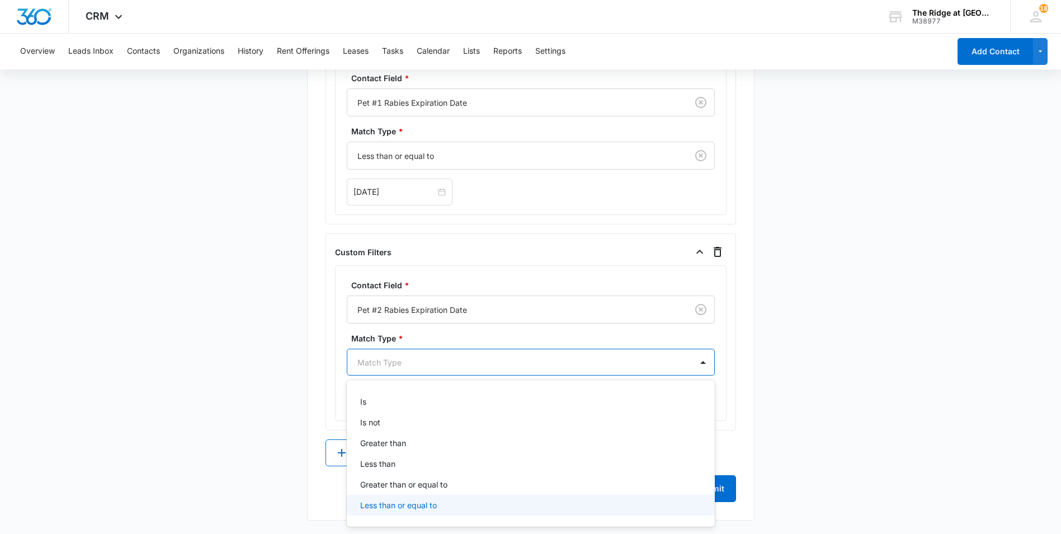
click at [448, 499] on div "Less than or equal to" at bounding box center [529, 505] width 339 height 12
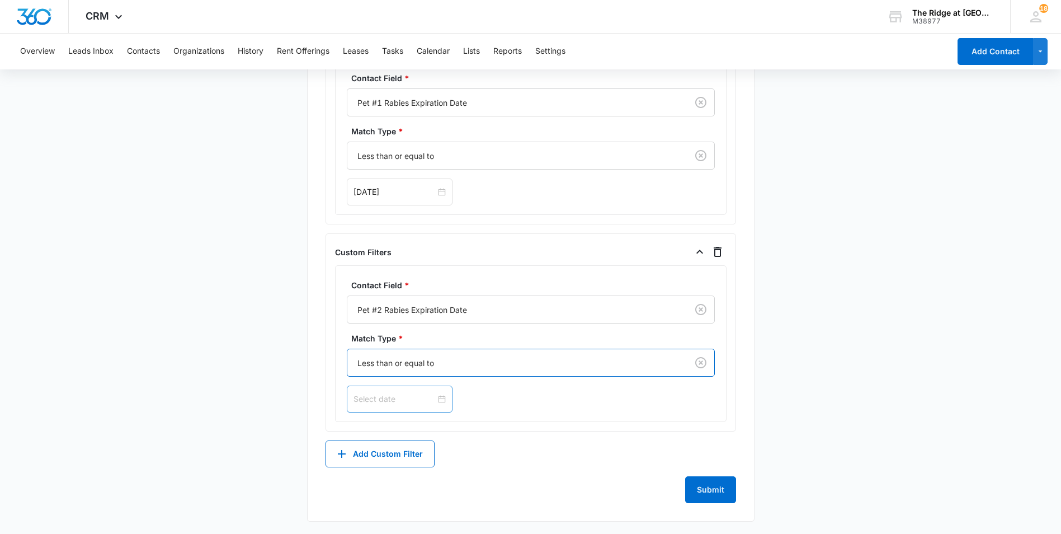
click at [396, 401] on input at bounding box center [395, 399] width 82 height 12
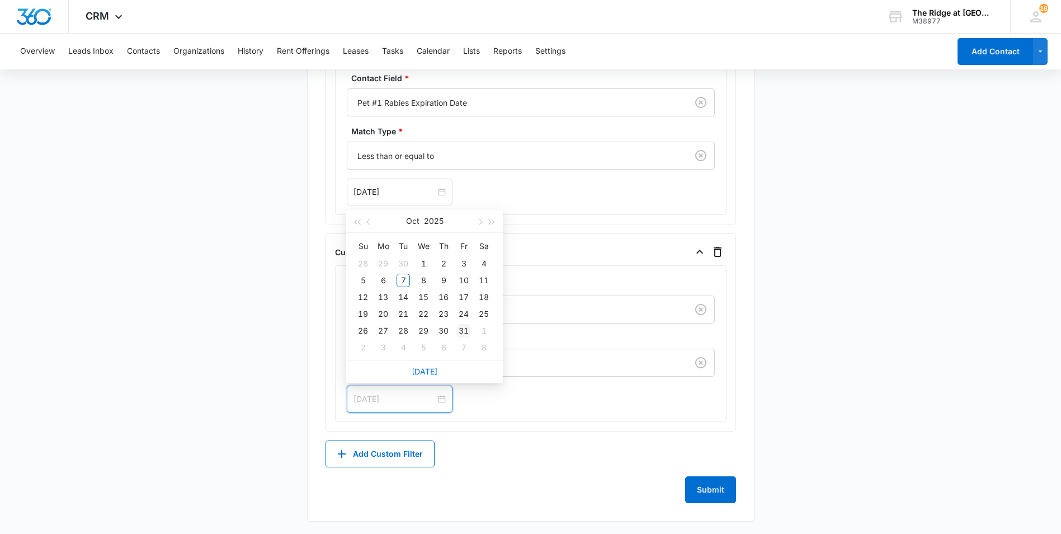
type input "Oct 31, 2025"
click at [461, 332] on div "31" at bounding box center [463, 330] width 13 height 13
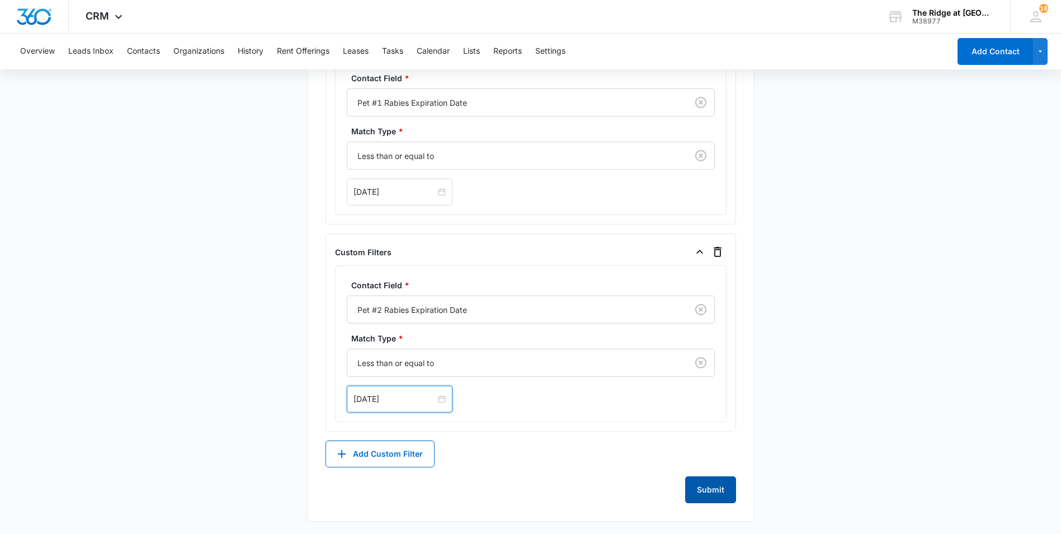
click at [697, 490] on button "Submit" at bounding box center [710, 489] width 51 height 27
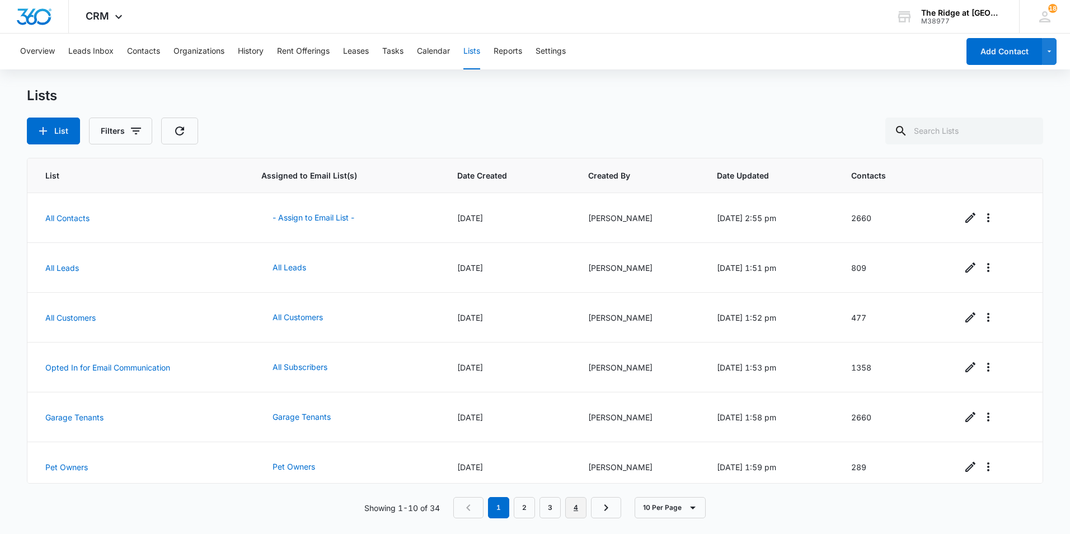
click at [577, 514] on link "4" at bounding box center [575, 507] width 21 height 21
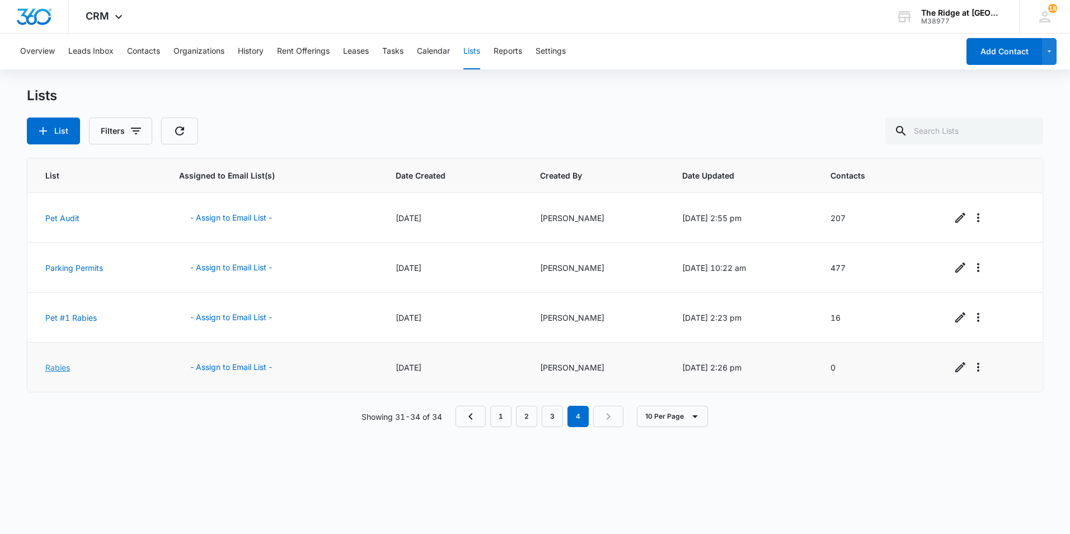
click at [55, 367] on link "Rabies" at bounding box center [57, 368] width 25 height 10
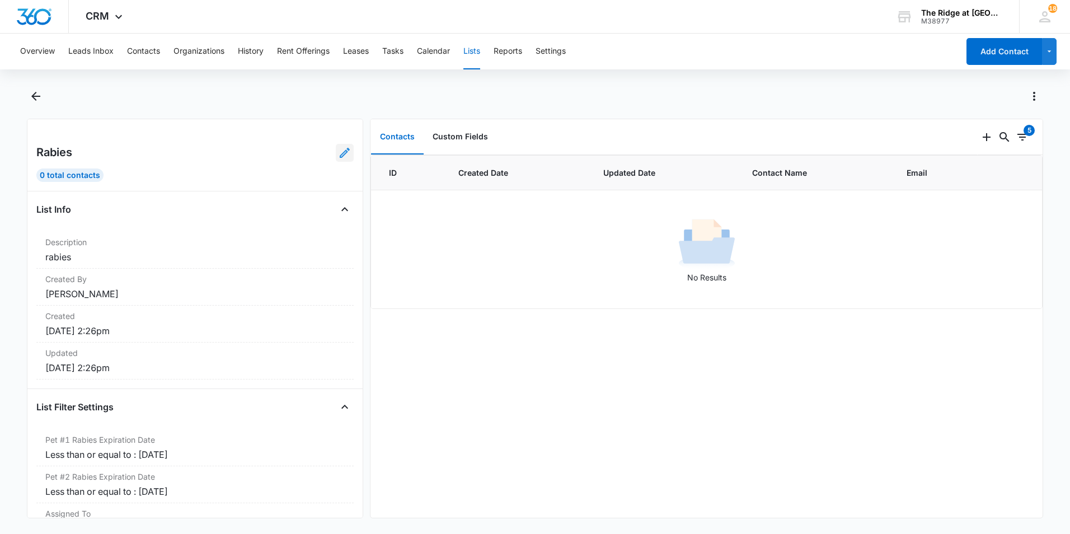
click at [340, 152] on icon at bounding box center [345, 153] width 10 height 10
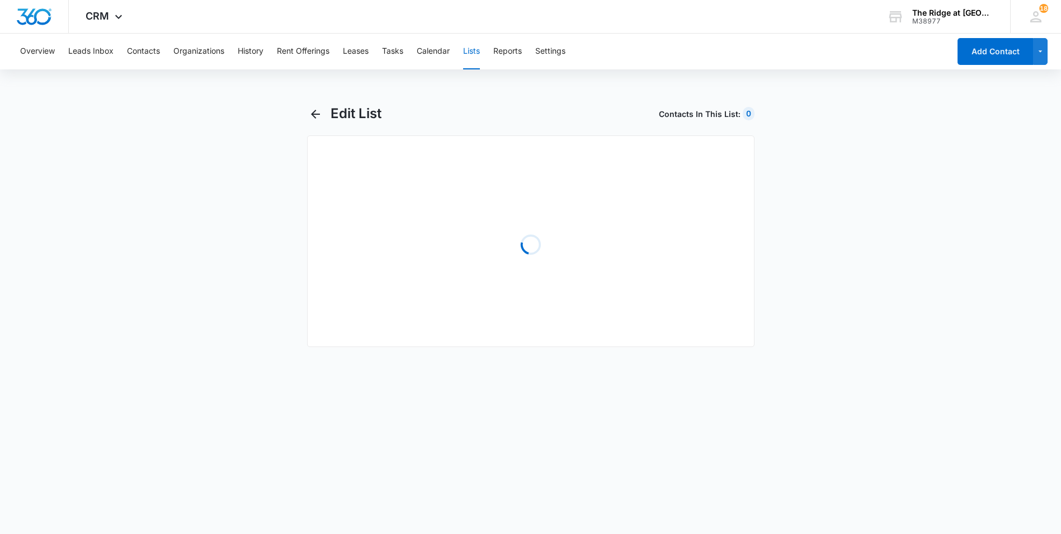
select select "31"
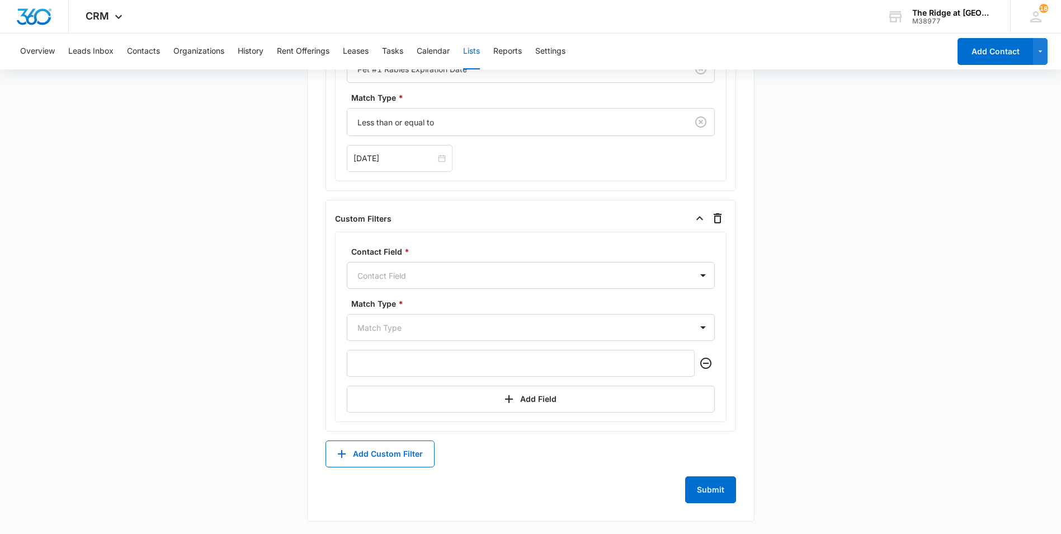
scroll to position [792, 0]
click at [720, 211] on icon "button" at bounding box center [717, 216] width 13 height 13
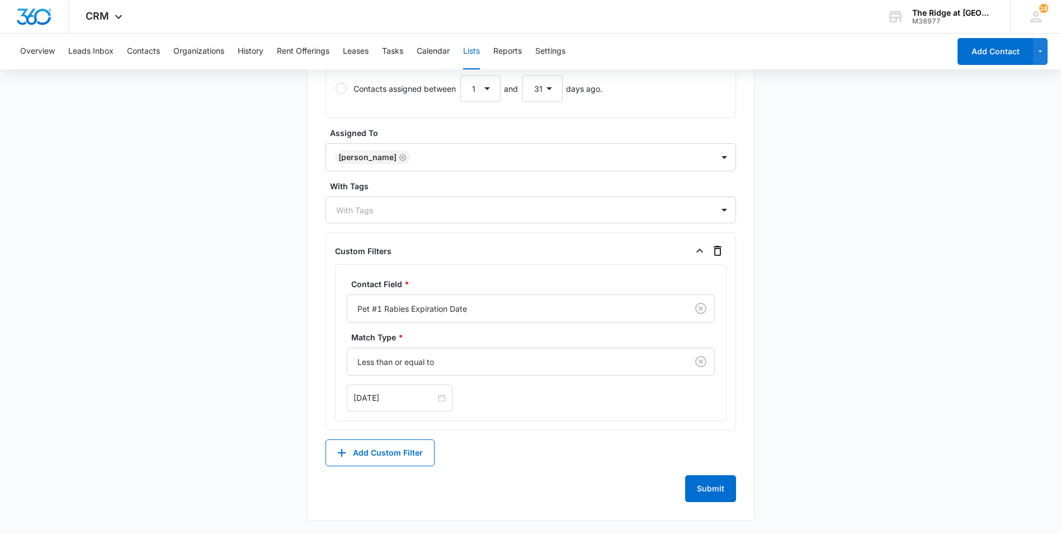
scroll to position [552, 0]
click at [715, 488] on button "Submit" at bounding box center [710, 488] width 51 height 27
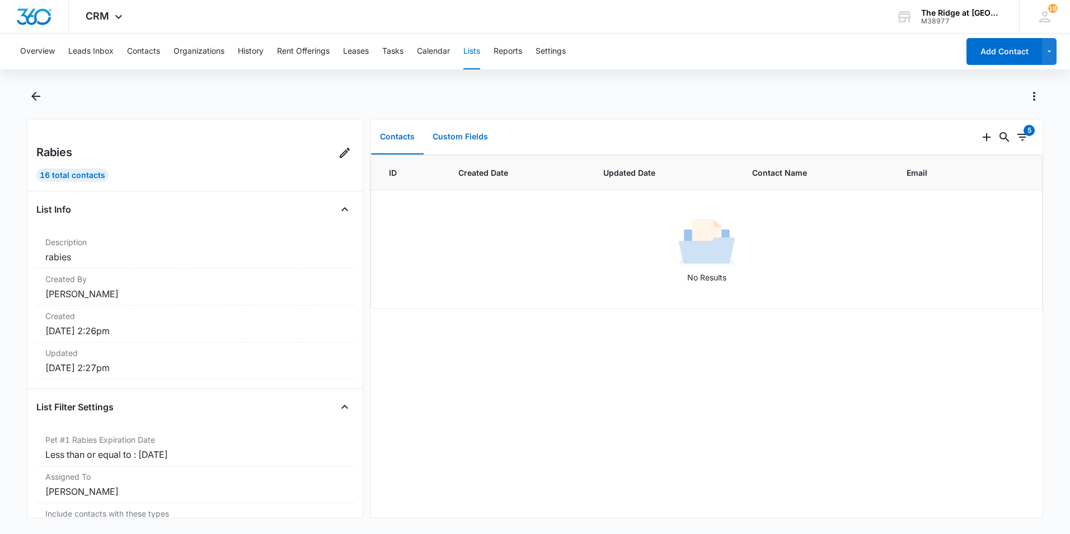
click at [457, 139] on button "Custom Fields" at bounding box center [460, 137] width 73 height 35
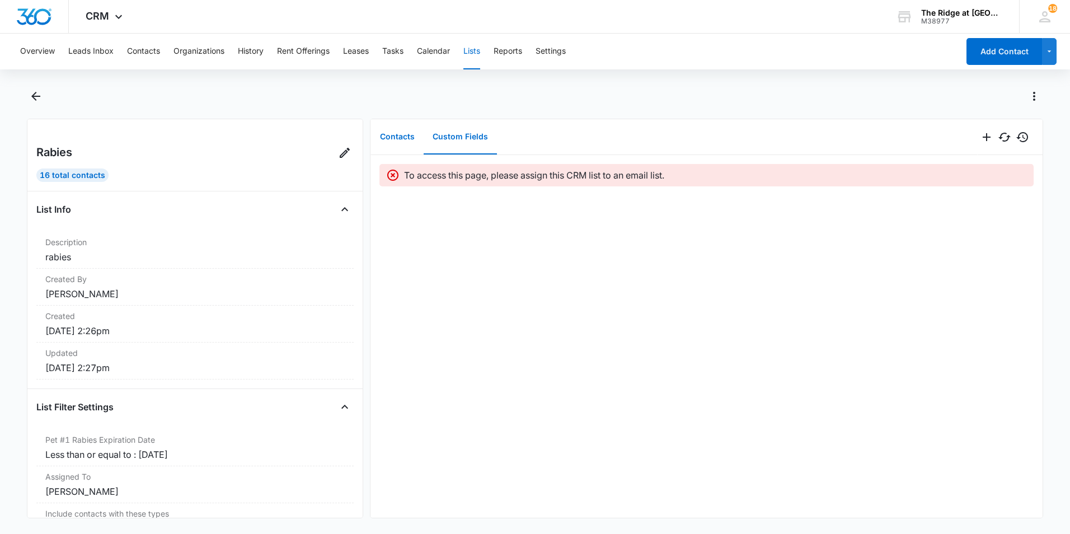
click at [405, 137] on button "Contacts" at bounding box center [397, 137] width 53 height 35
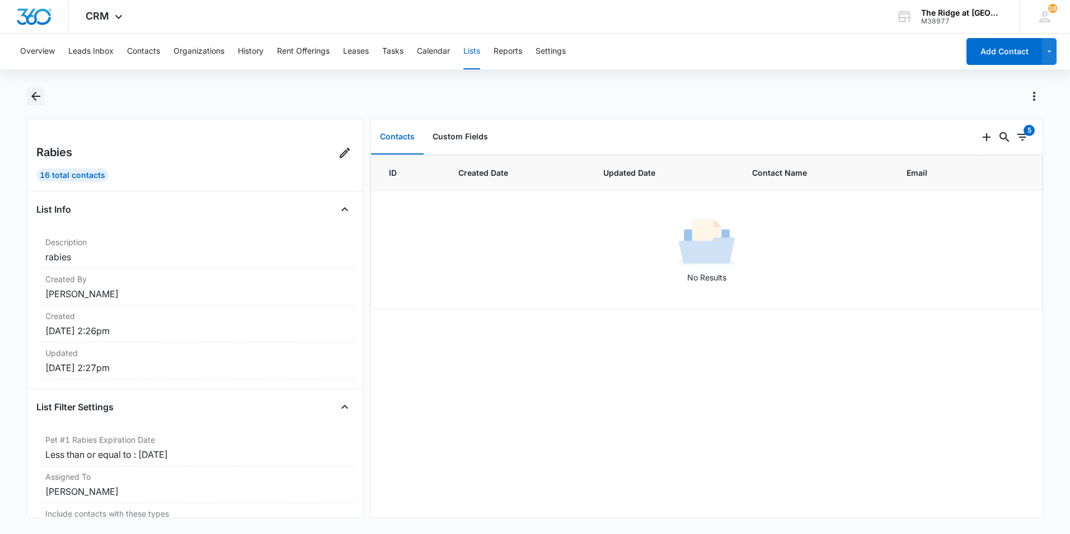
click at [37, 93] on icon "Back" at bounding box center [35, 96] width 13 height 13
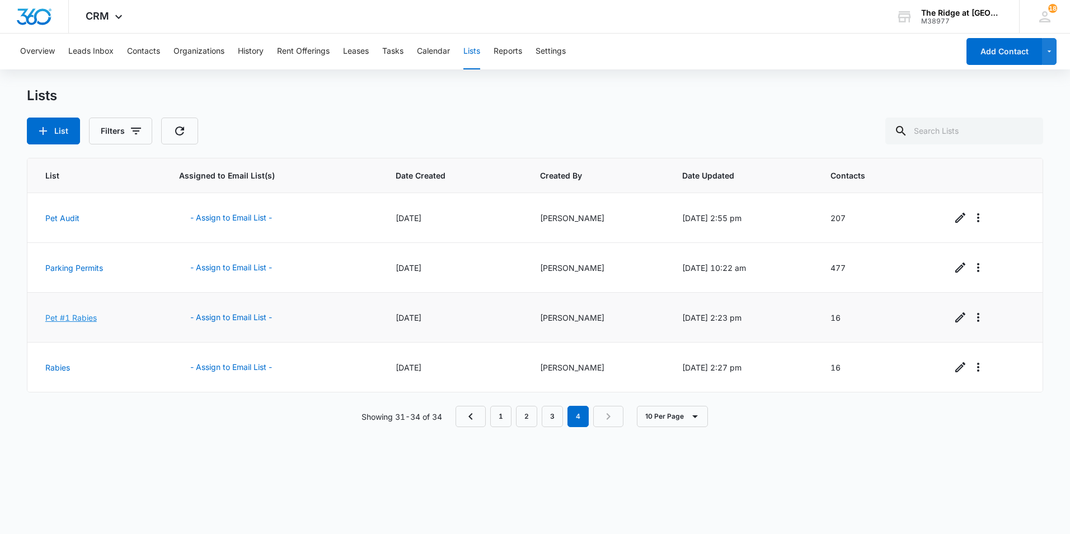
click at [87, 315] on link "Pet #1 Rabies" at bounding box center [70, 318] width 51 height 10
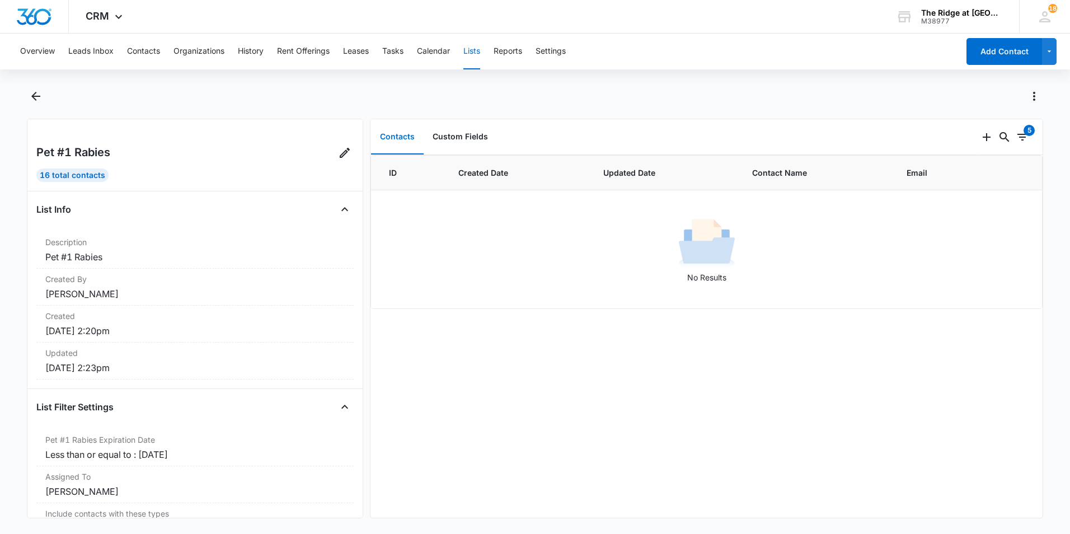
click at [81, 177] on div "16 Total Contacts" at bounding box center [72, 174] width 72 height 13
drag, startPoint x: 81, startPoint y: 177, endPoint x: 143, endPoint y: 133, distance: 76.2
click at [147, 137] on div "Pet #1 Rabies 16 Total Contacts List Info Description Pet #1 Rabies Created By …" at bounding box center [195, 319] width 336 height 400
click at [40, 93] on icon "Back" at bounding box center [35, 96] width 13 height 13
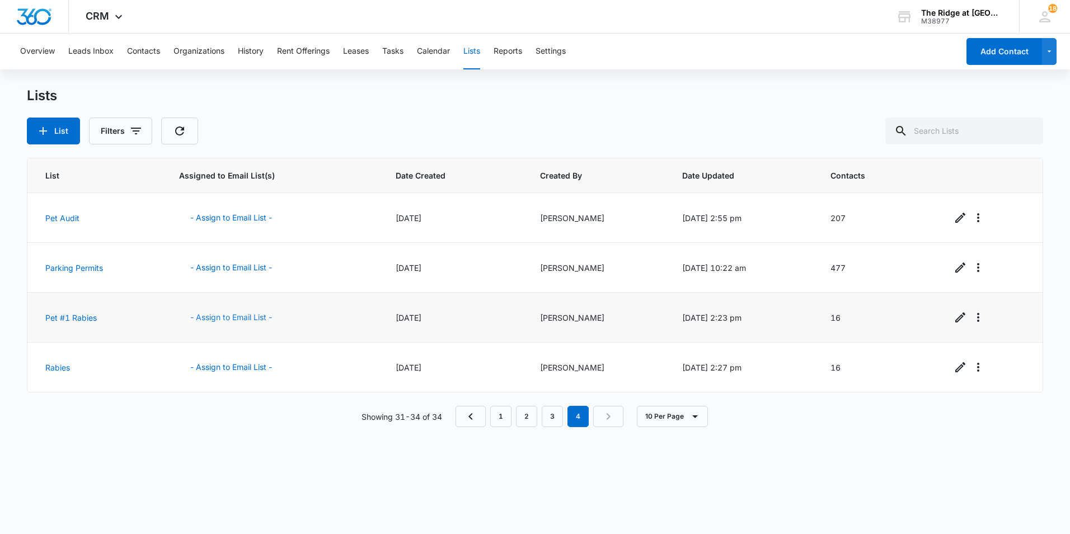
click at [228, 316] on button "- Assign to Email List -" at bounding box center [231, 317] width 104 height 27
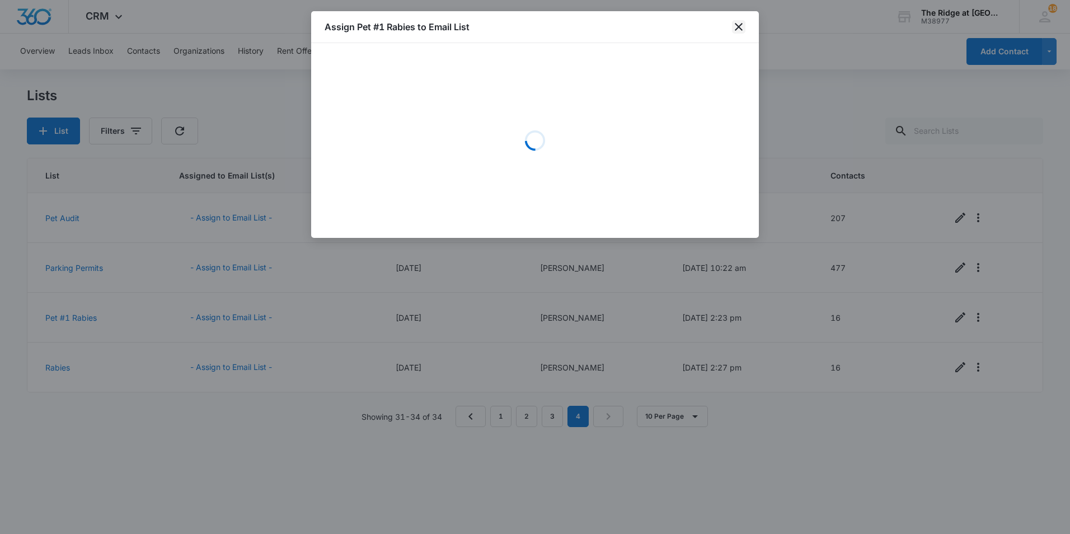
drag, startPoint x: 735, startPoint y: 27, endPoint x: 682, endPoint y: 48, distance: 56.5
click at [734, 27] on icon "close" at bounding box center [738, 26] width 13 height 13
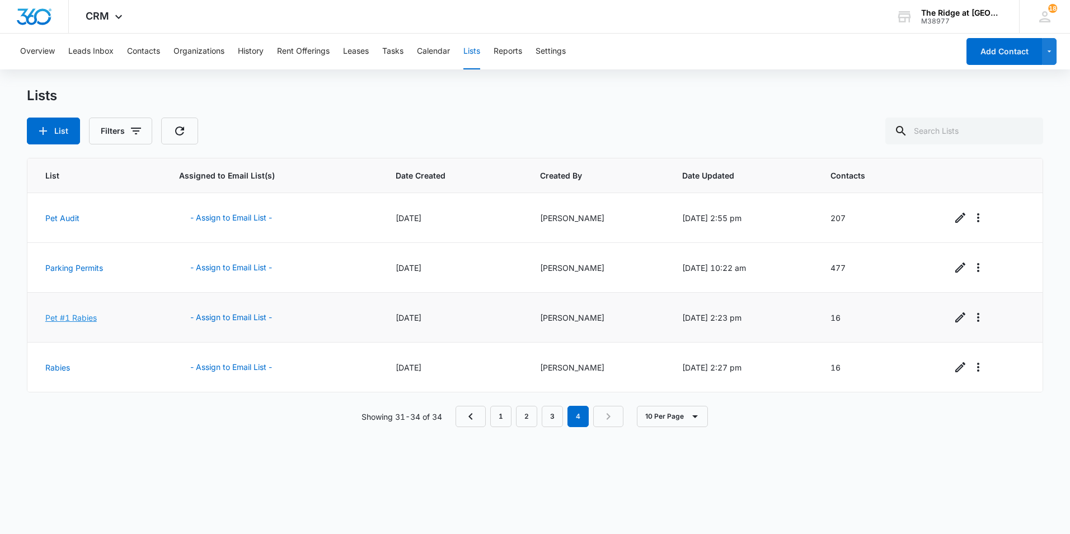
click at [80, 318] on link "Pet #1 Rabies" at bounding box center [70, 318] width 51 height 10
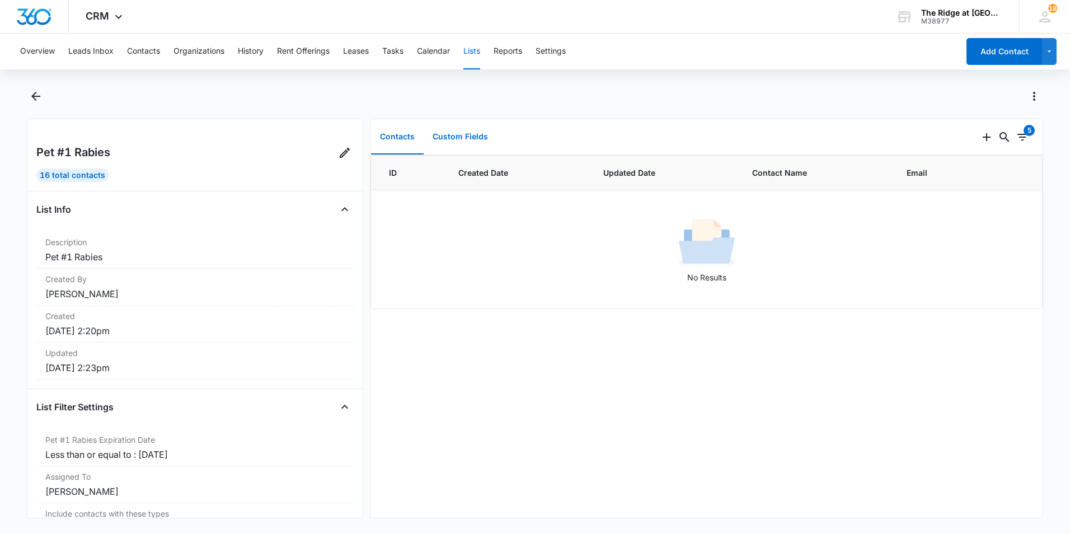
click at [471, 134] on button "Custom Fields" at bounding box center [460, 137] width 73 height 35
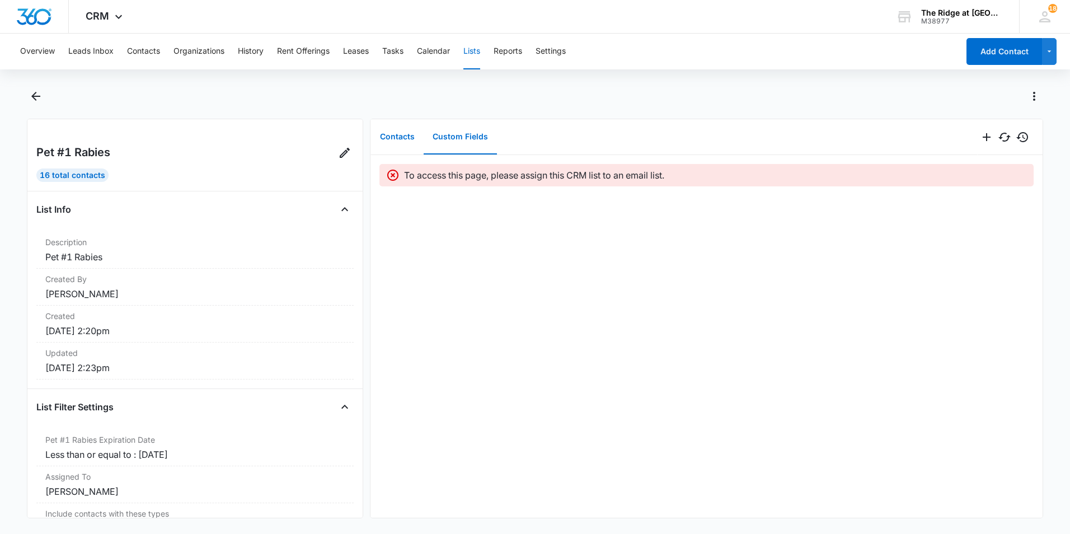
click at [407, 134] on button "Contacts" at bounding box center [397, 137] width 53 height 35
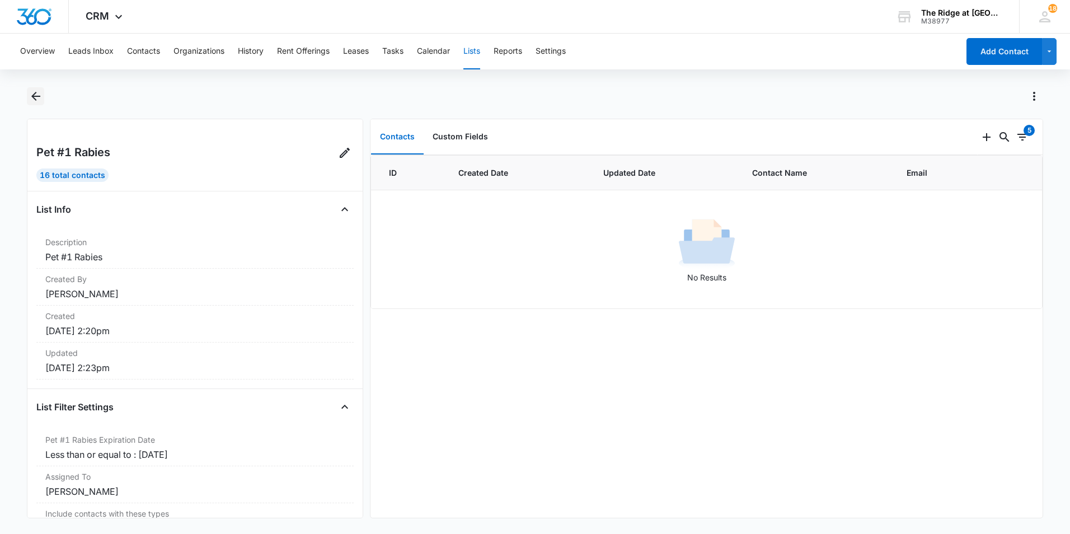
click at [39, 92] on icon "Back" at bounding box center [35, 96] width 13 height 13
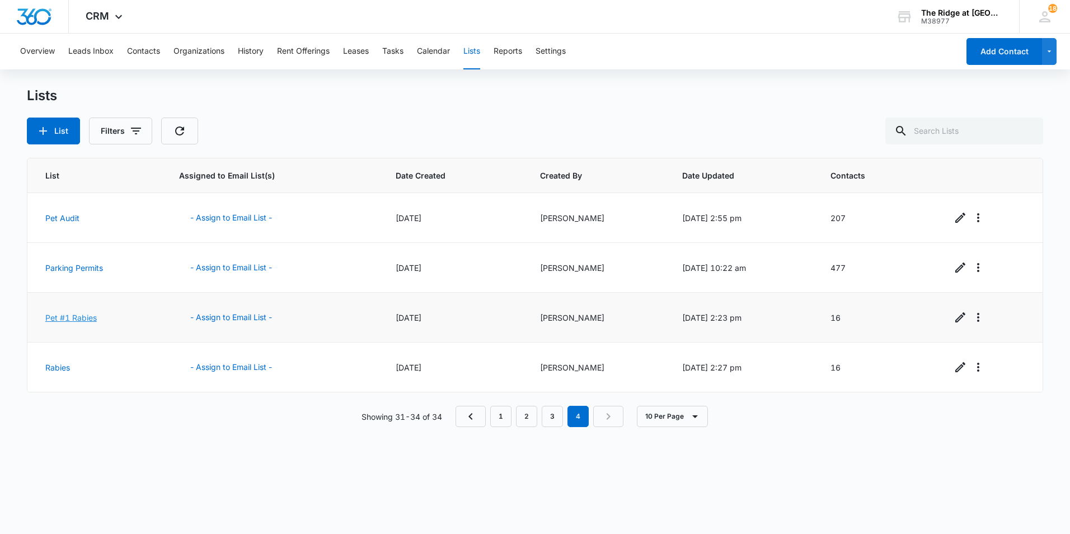
click at [86, 314] on link "Pet #1 Rabies" at bounding box center [70, 318] width 51 height 10
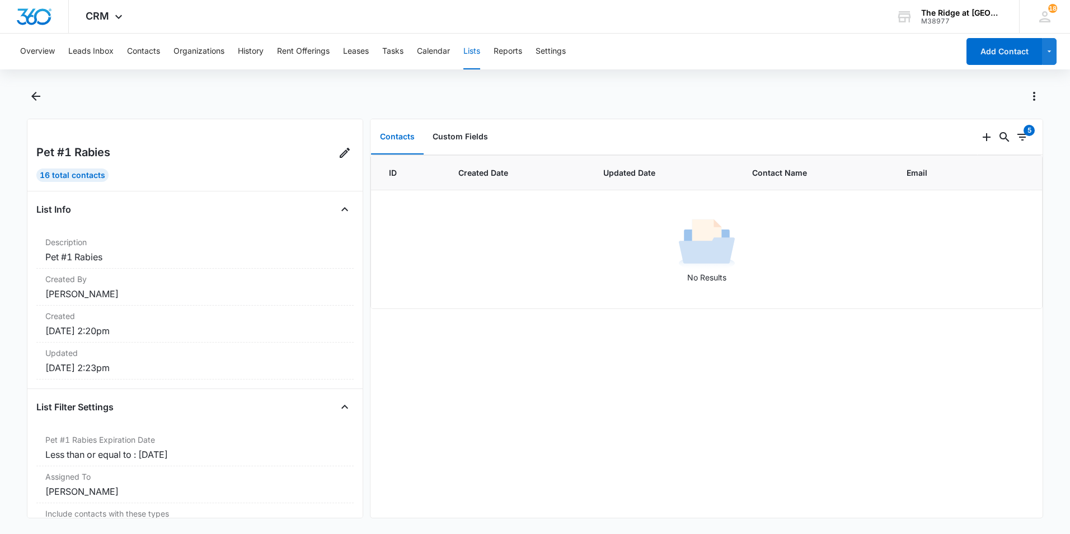
click at [96, 177] on div "16 Total Contacts" at bounding box center [72, 174] width 72 height 13
click at [336, 154] on link at bounding box center [345, 153] width 18 height 18
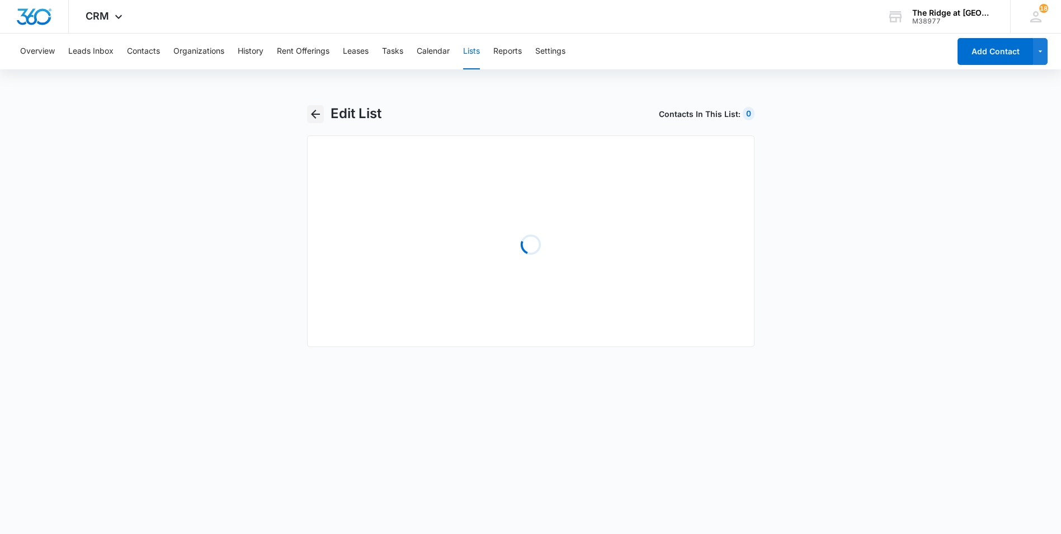
select select "31"
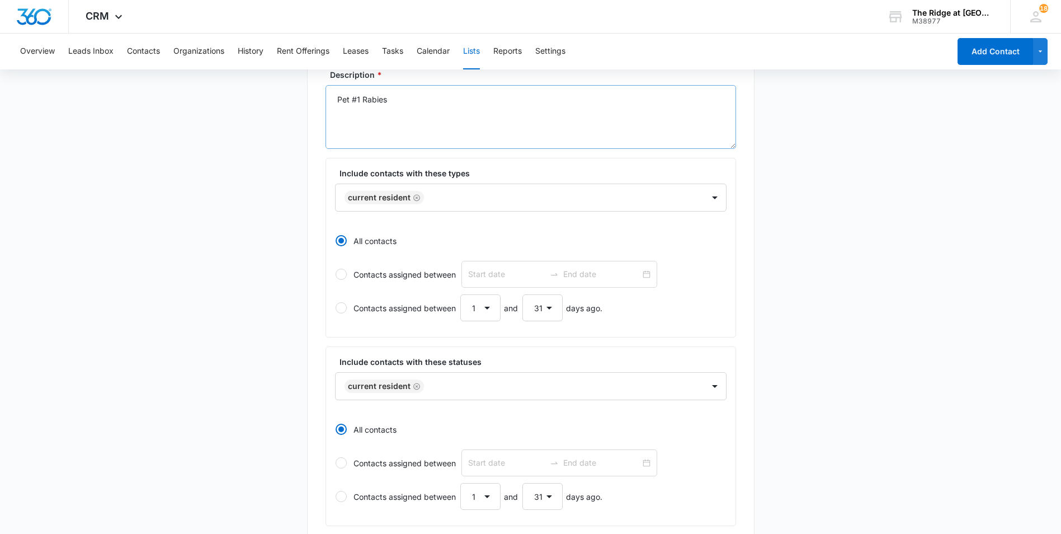
scroll to position [168, 0]
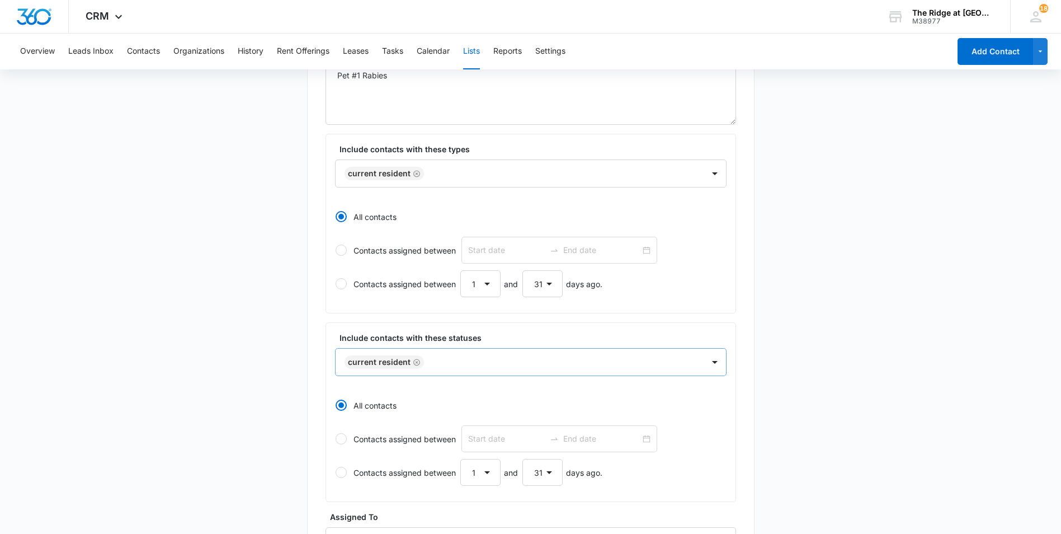
click at [416, 360] on icon "Remove Current Resident" at bounding box center [417, 362] width 7 height 7
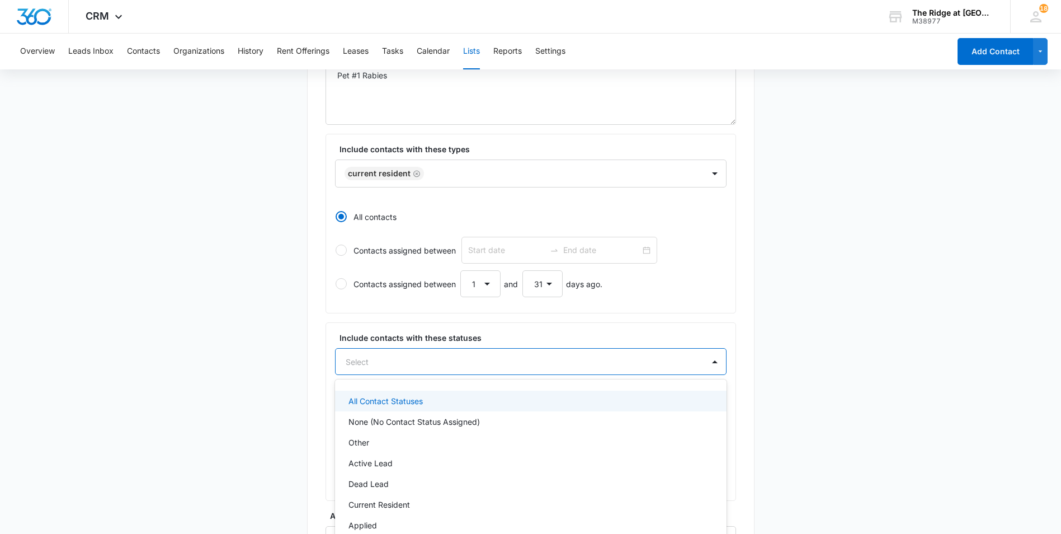
click at [416, 360] on div "11 results available. Use Up and Down to choose options, press Enter to select …" at bounding box center [531, 361] width 392 height 27
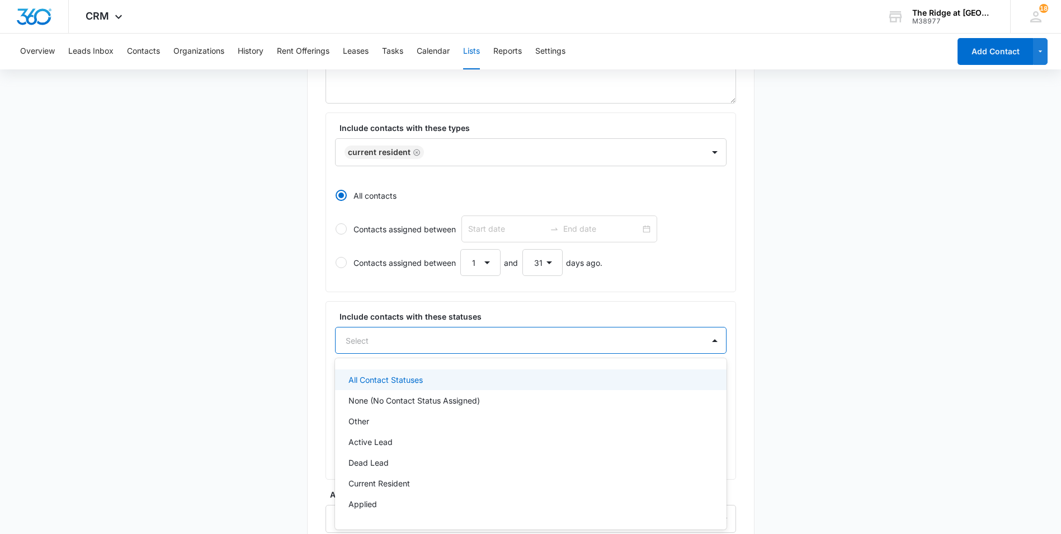
click at [401, 378] on p "All Contact Statuses" at bounding box center [386, 380] width 74 height 12
click at [593, 344] on div at bounding box center [564, 341] width 249 height 14
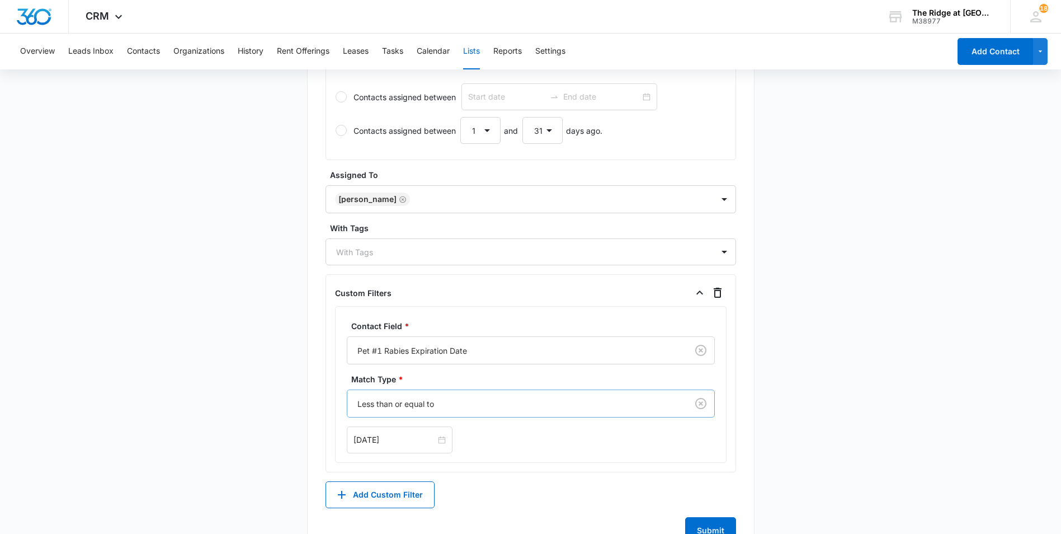
scroll to position [552, 0]
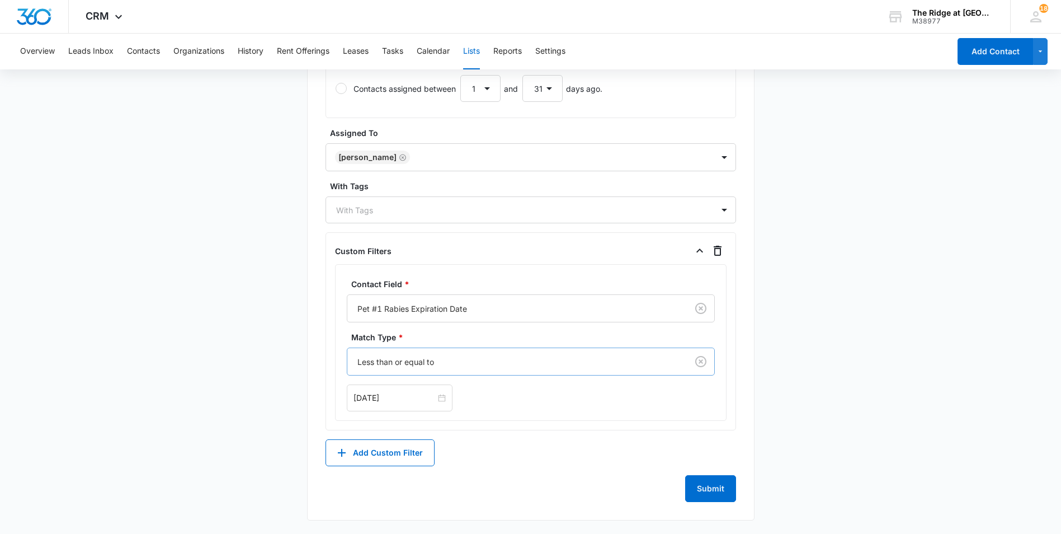
click at [433, 370] on div "Less than or equal to" at bounding box center [517, 361] width 340 height 25
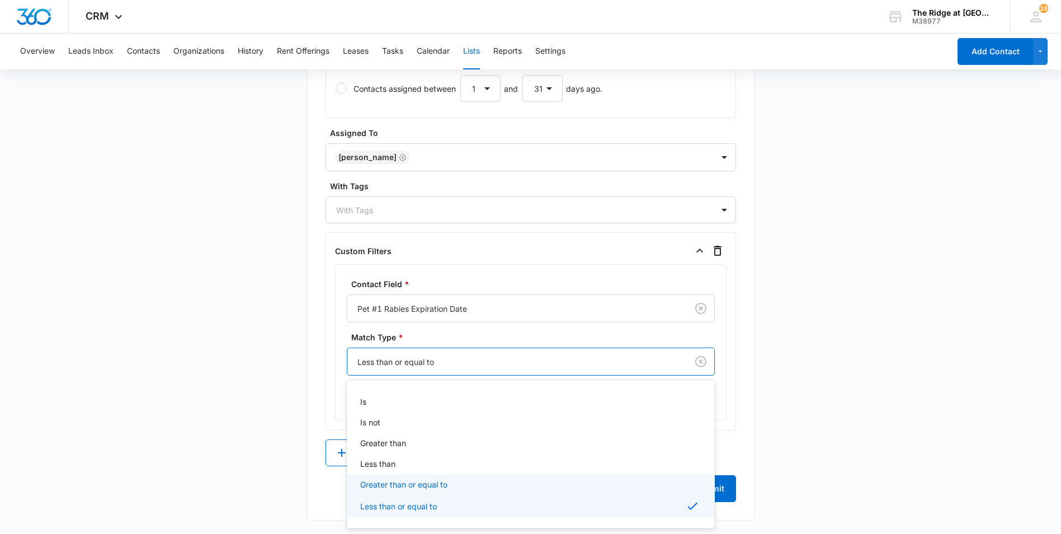
click at [381, 477] on div "Greater than or equal to" at bounding box center [531, 484] width 368 height 21
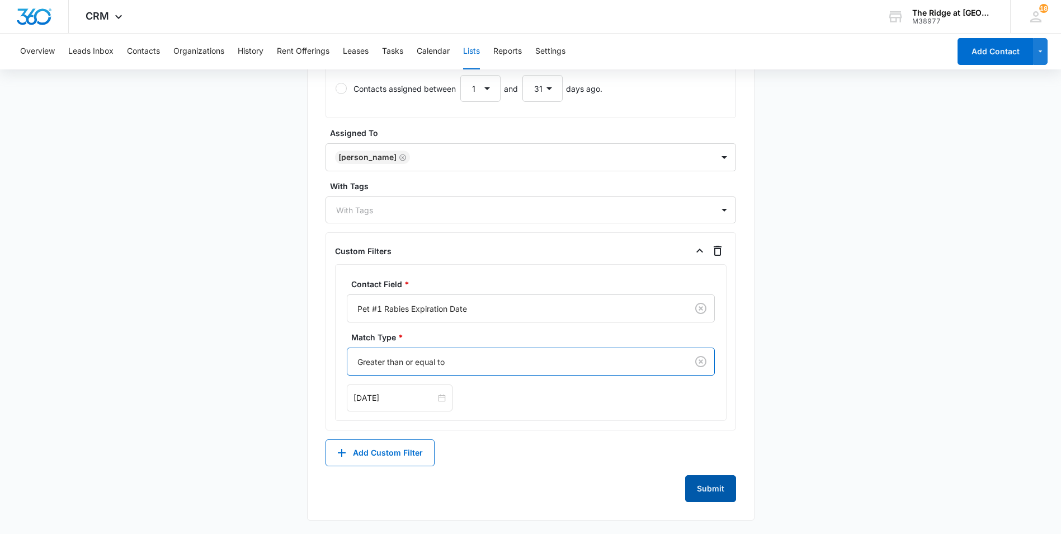
click at [702, 492] on button "Submit" at bounding box center [710, 488] width 51 height 27
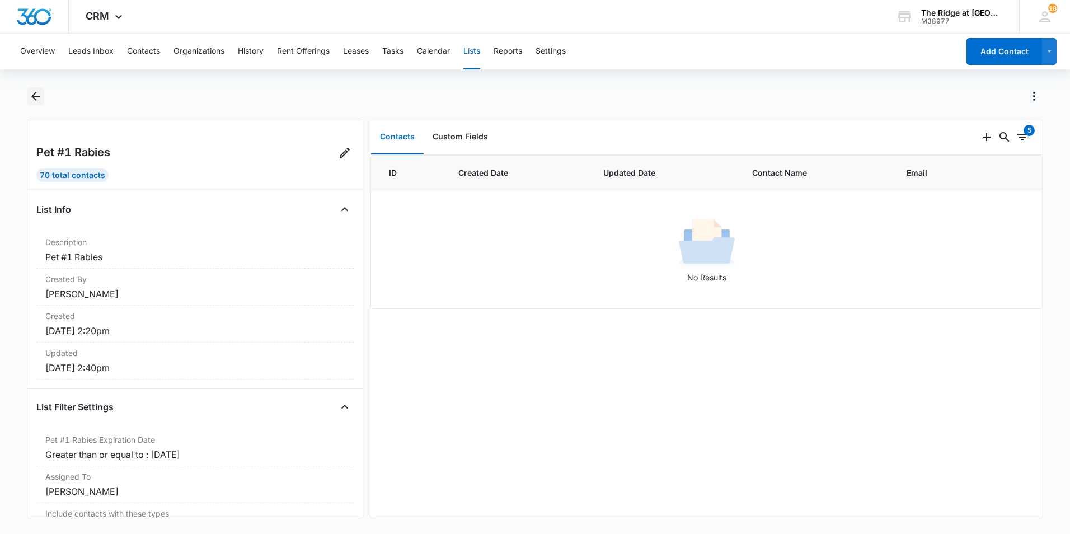
click at [35, 100] on icon "Back" at bounding box center [35, 96] width 9 height 9
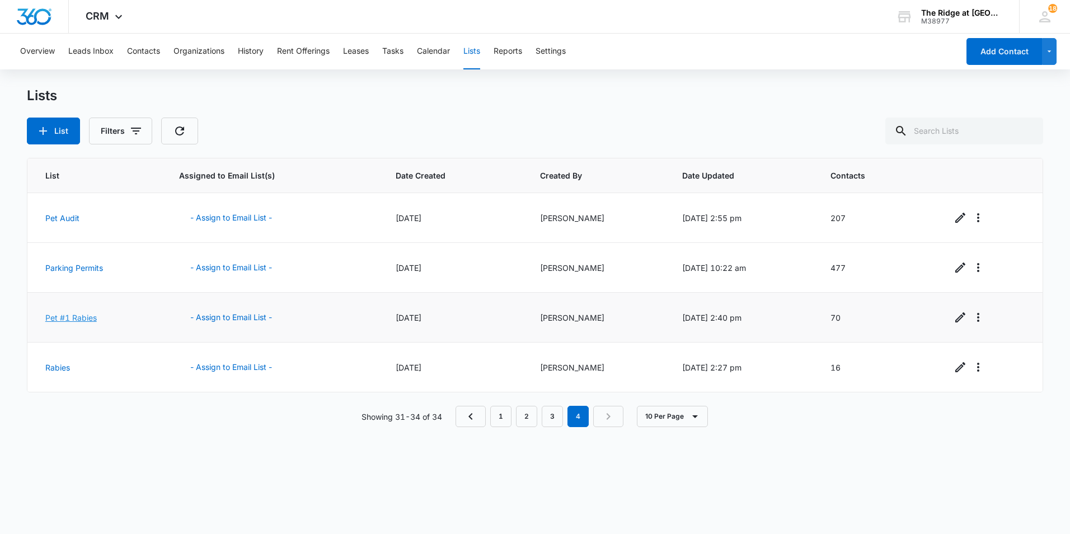
click at [78, 318] on link "Pet #1 Rabies" at bounding box center [70, 318] width 51 height 10
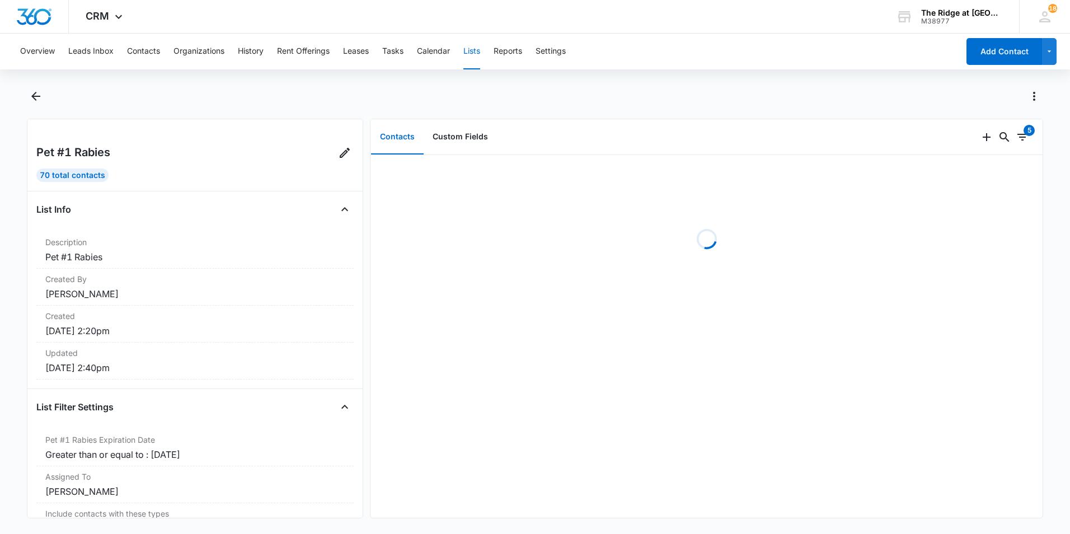
click at [472, 55] on button "Lists" at bounding box center [471, 52] width 17 height 36
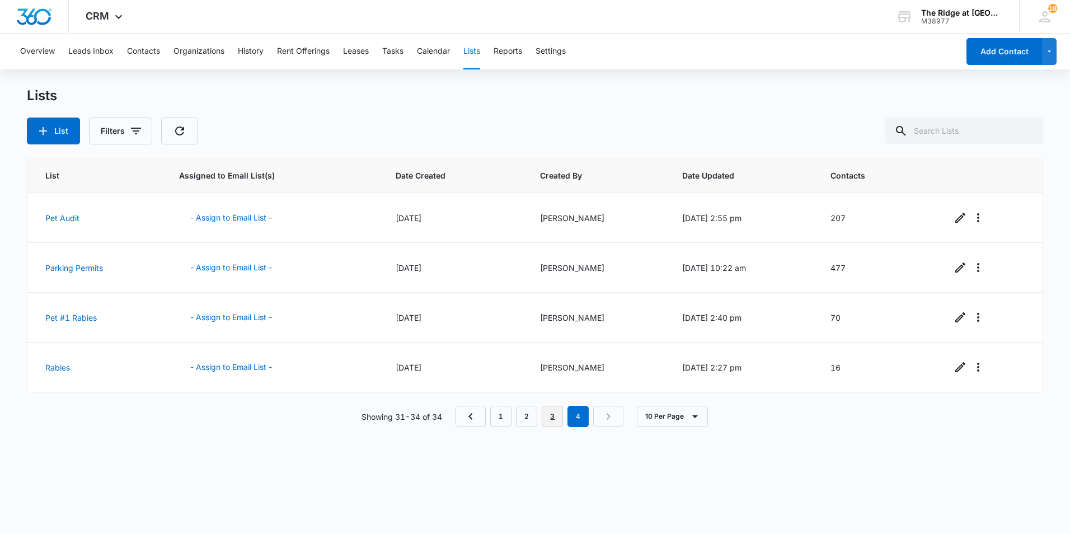
click at [544, 422] on link "3" at bounding box center [552, 416] width 21 height 21
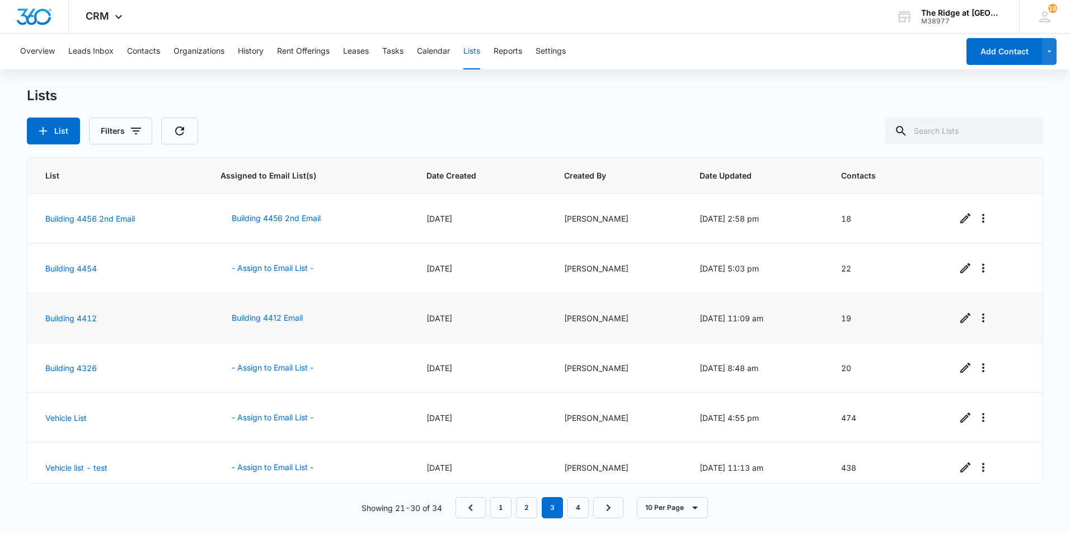
scroll to position [208, 0]
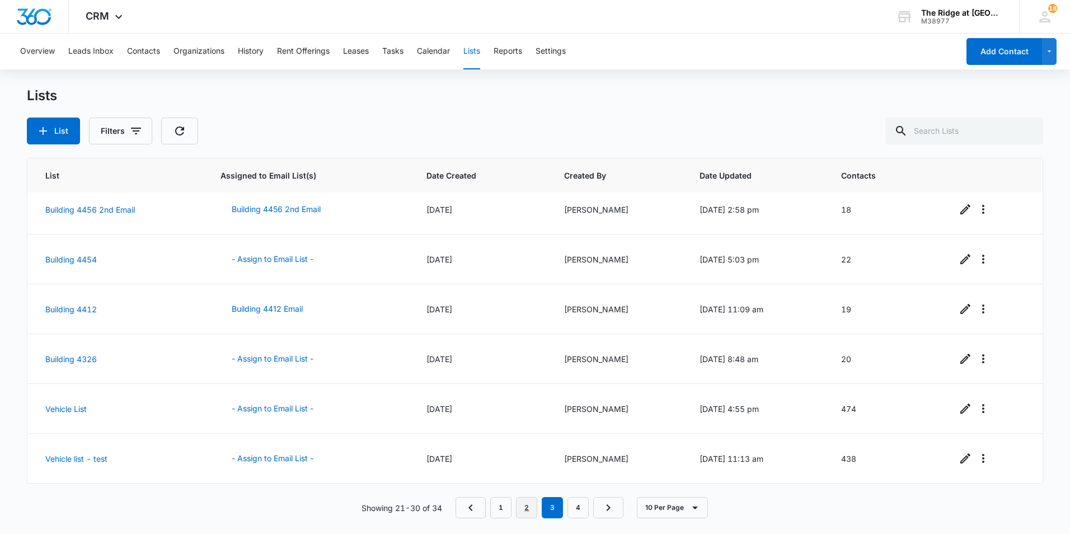
click at [523, 500] on link "2" at bounding box center [526, 507] width 21 height 21
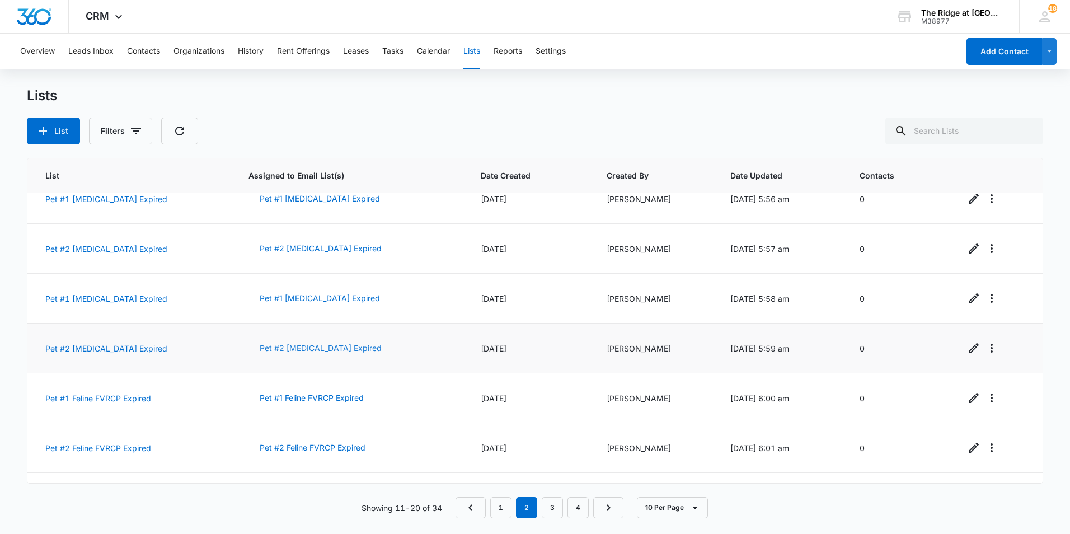
scroll to position [152, 0]
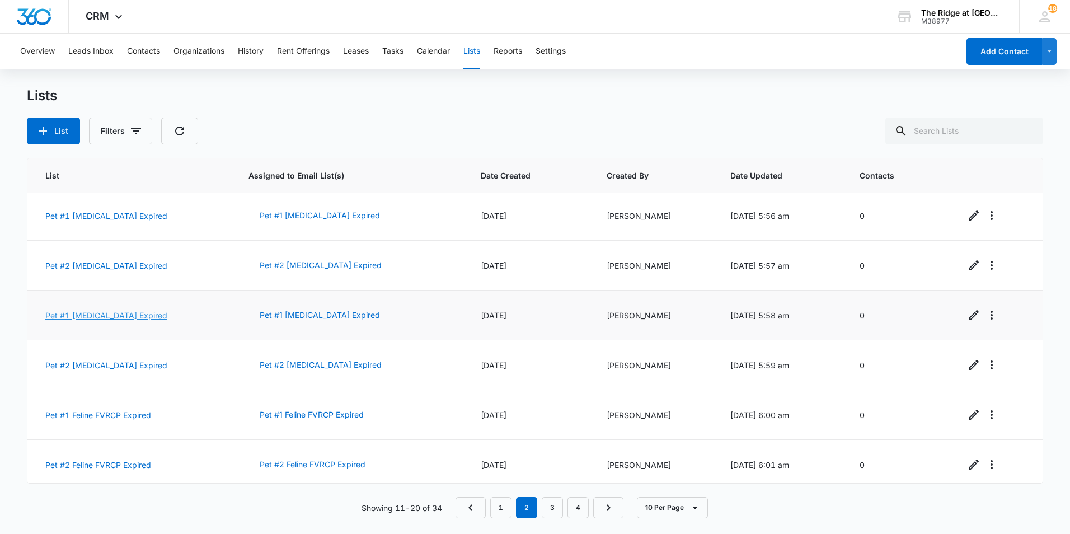
click at [111, 317] on link "Pet #1 [MEDICAL_DATA] Expired" at bounding box center [106, 316] width 122 height 10
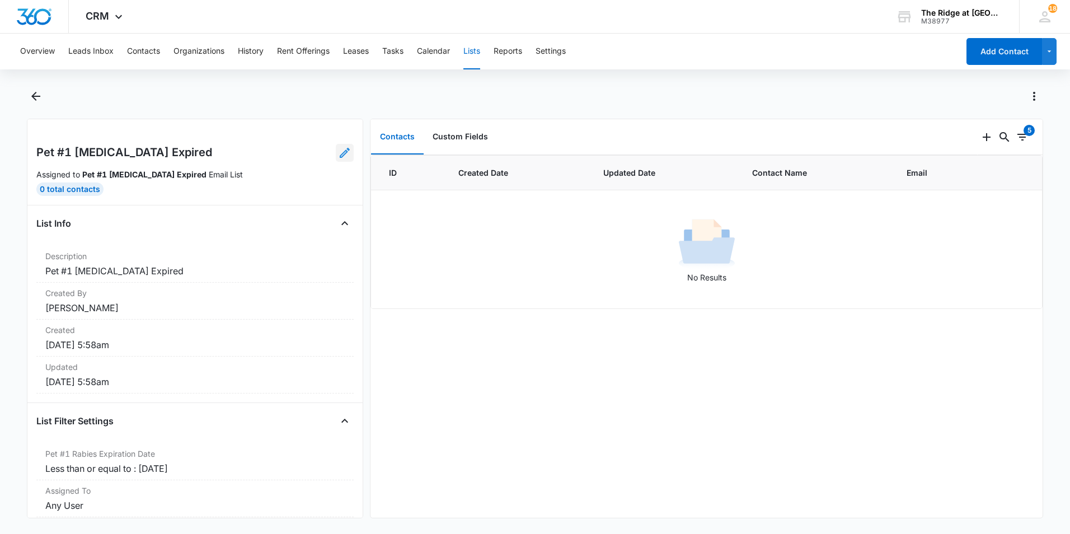
click at [336, 158] on link at bounding box center [345, 153] width 18 height 18
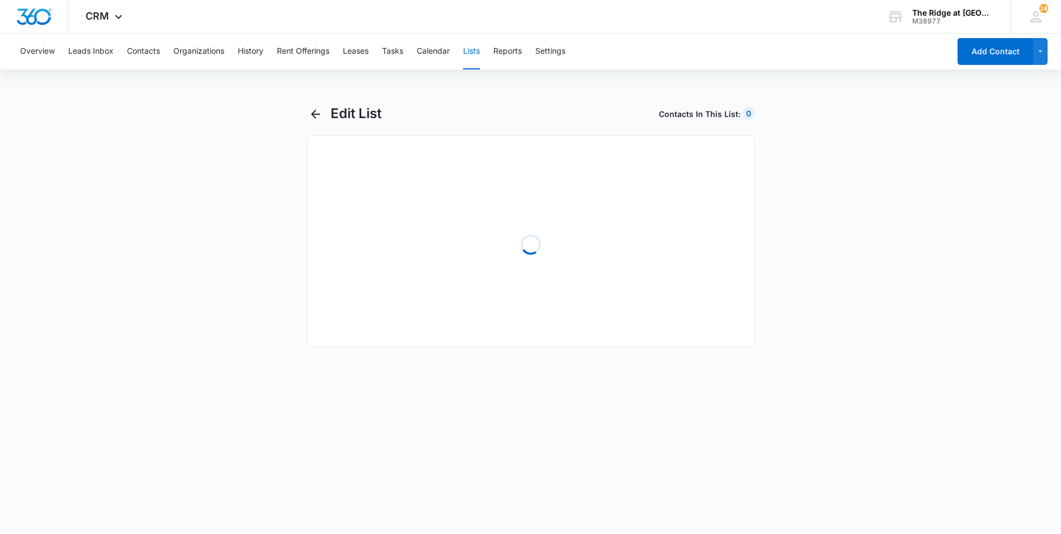
select select "31"
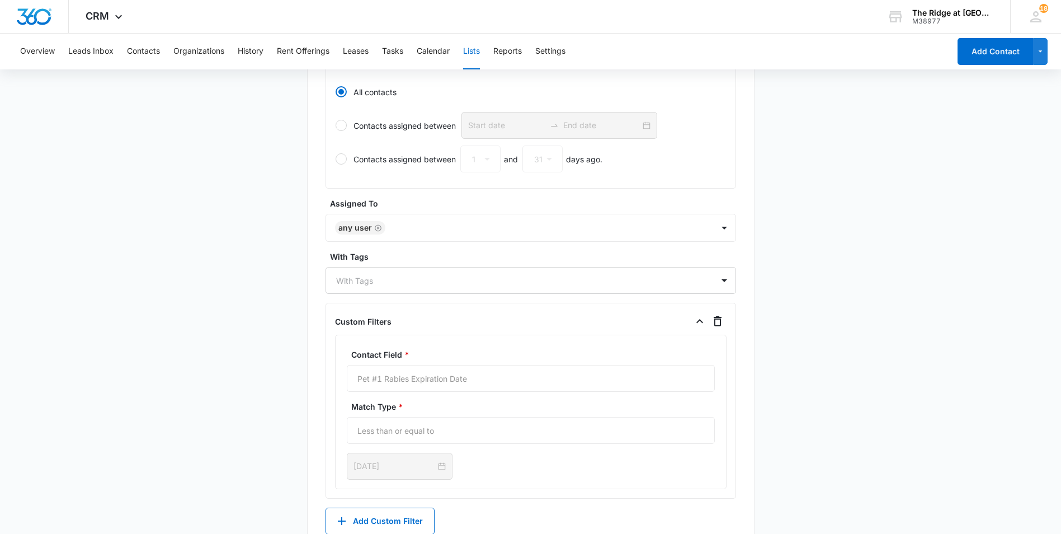
scroll to position [560, 0]
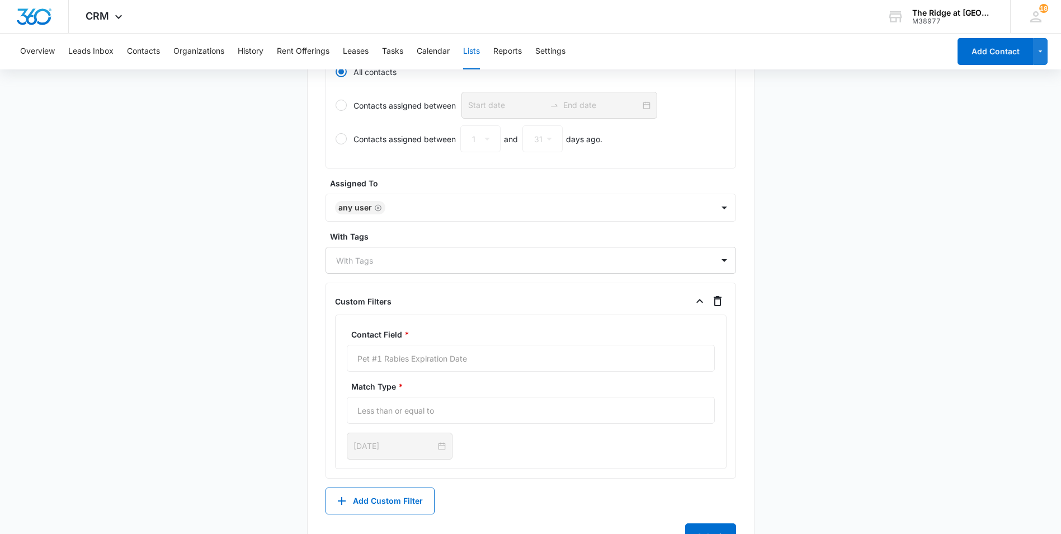
click at [472, 354] on div "Contact Field * Pet #1 [MEDICAL_DATA] Expiration Date" at bounding box center [531, 349] width 368 height 43
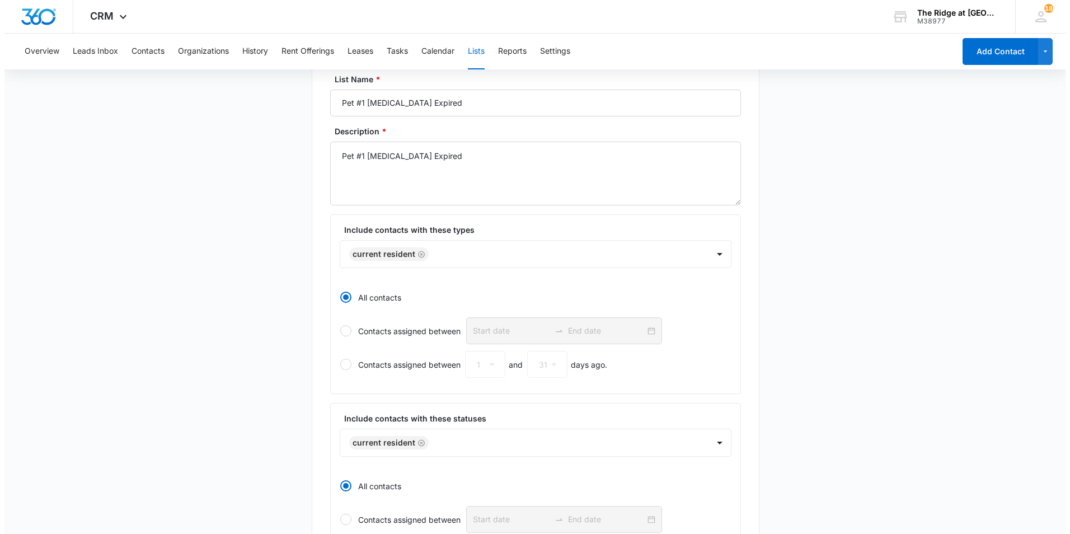
scroll to position [0, 0]
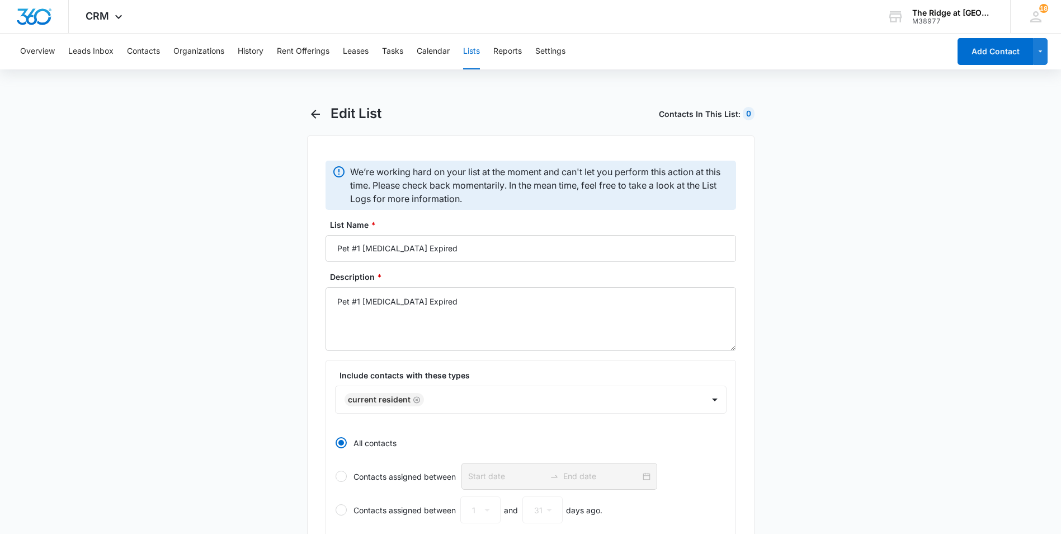
click at [474, 54] on button "Lists" at bounding box center [471, 52] width 17 height 36
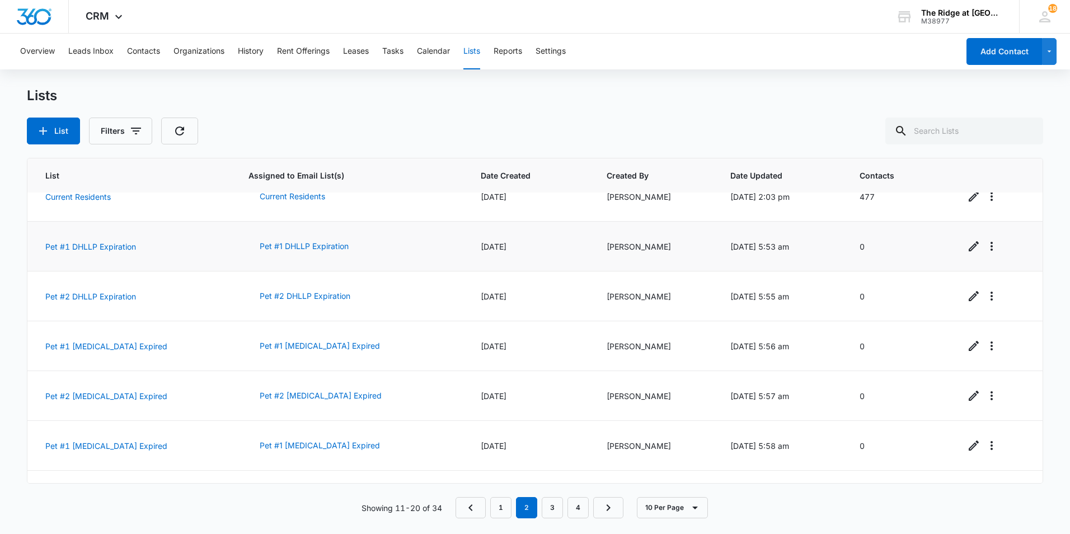
scroll to position [56, 0]
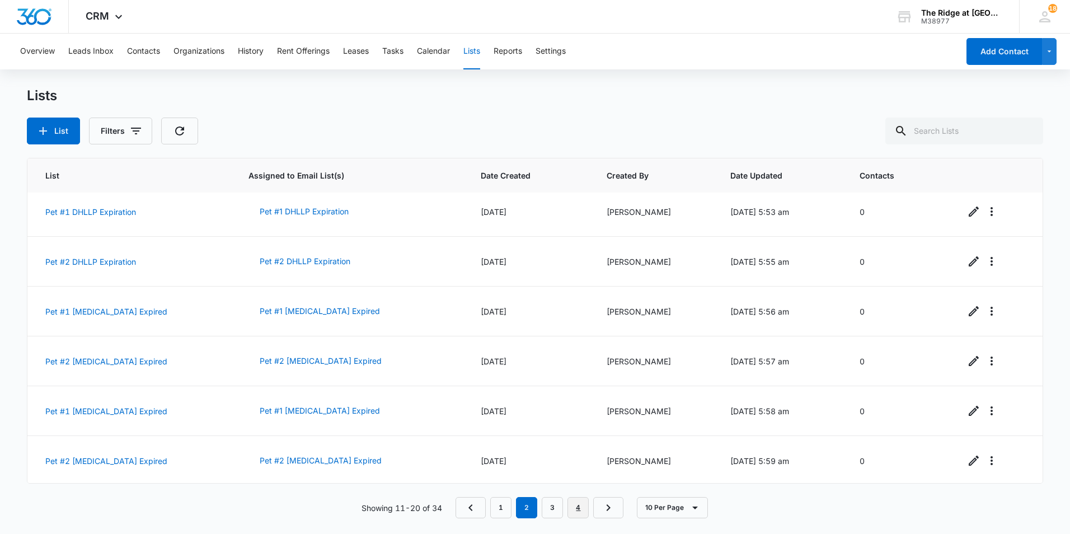
click at [575, 504] on link "4" at bounding box center [577, 507] width 21 height 21
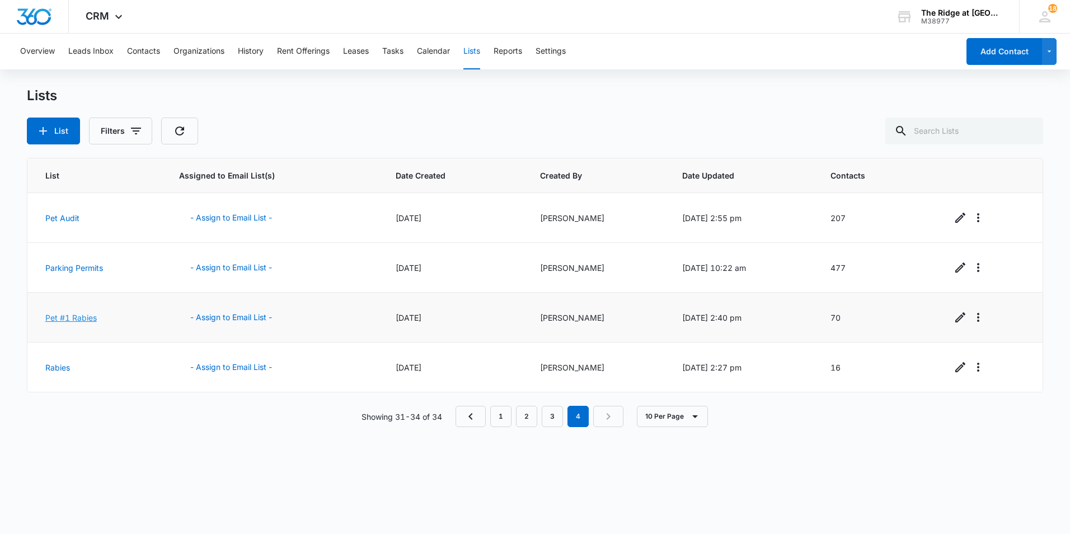
click at [84, 316] on link "Pet #1 Rabies" at bounding box center [70, 318] width 51 height 10
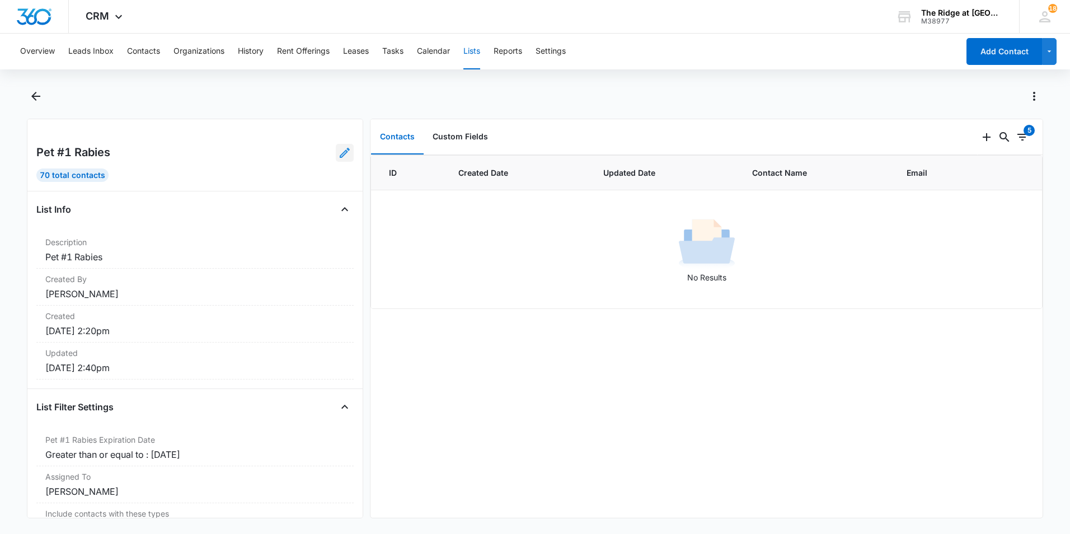
click at [338, 154] on icon at bounding box center [344, 152] width 13 height 13
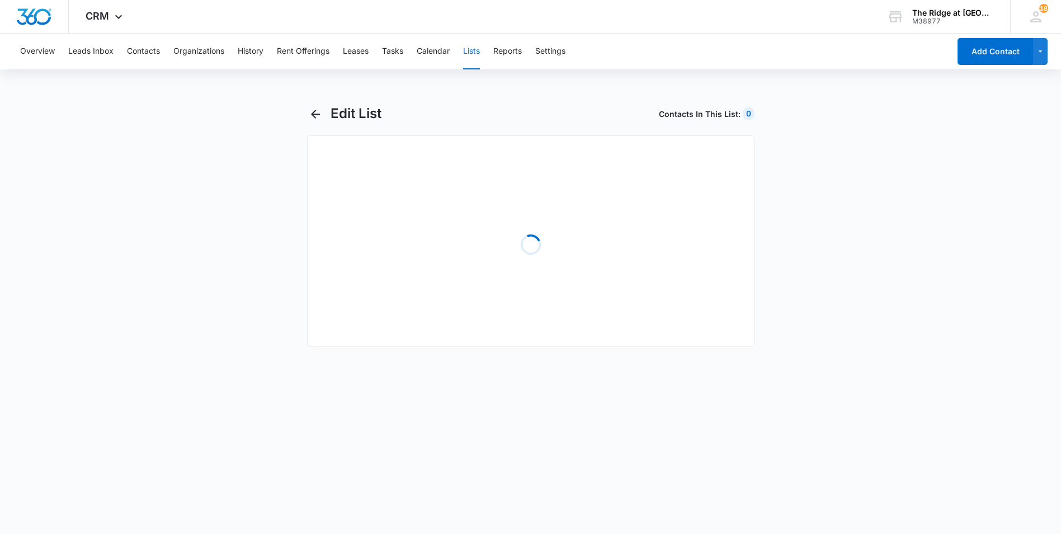
select select "31"
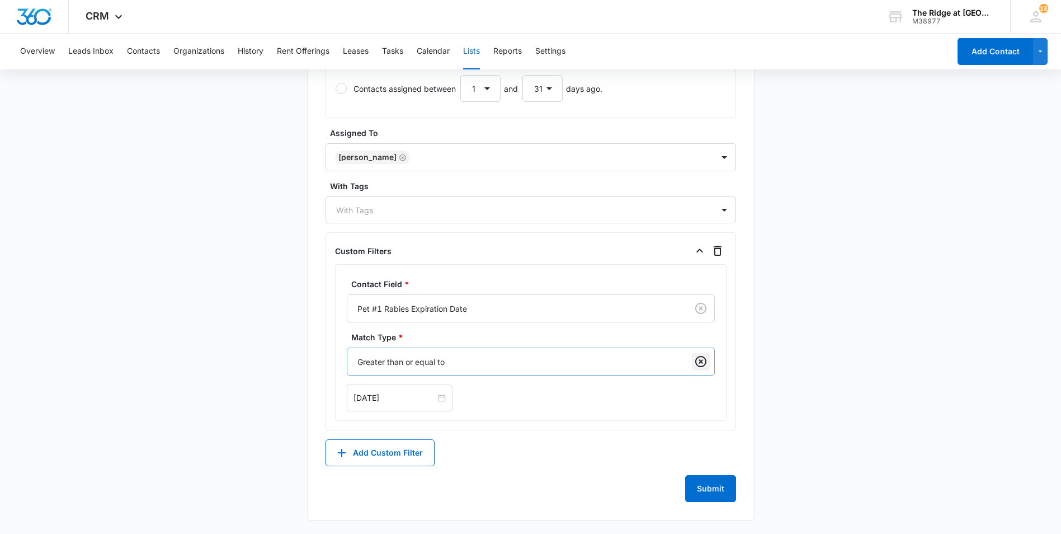
scroll to position [551, 0]
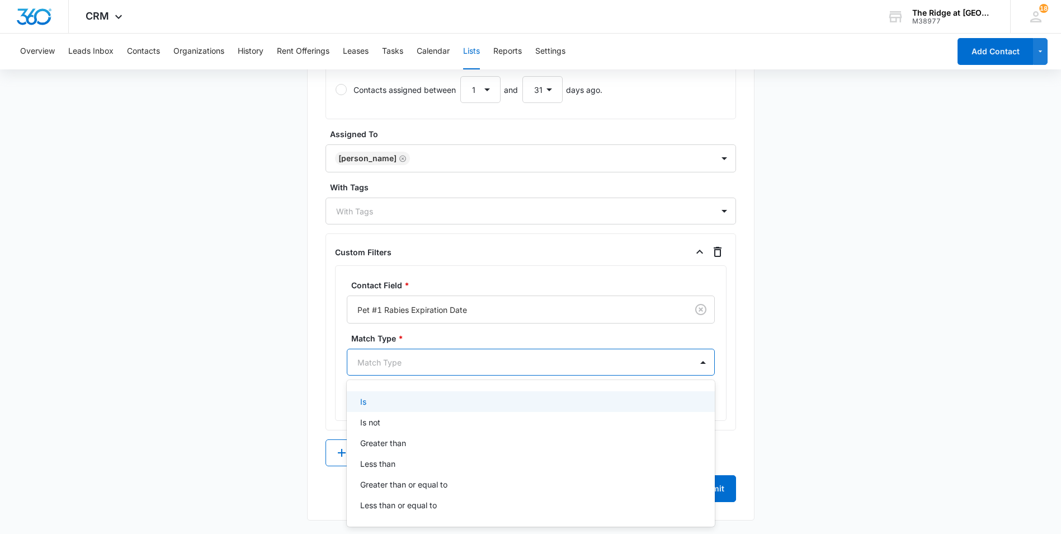
click at [696, 359] on div at bounding box center [703, 362] width 18 height 18
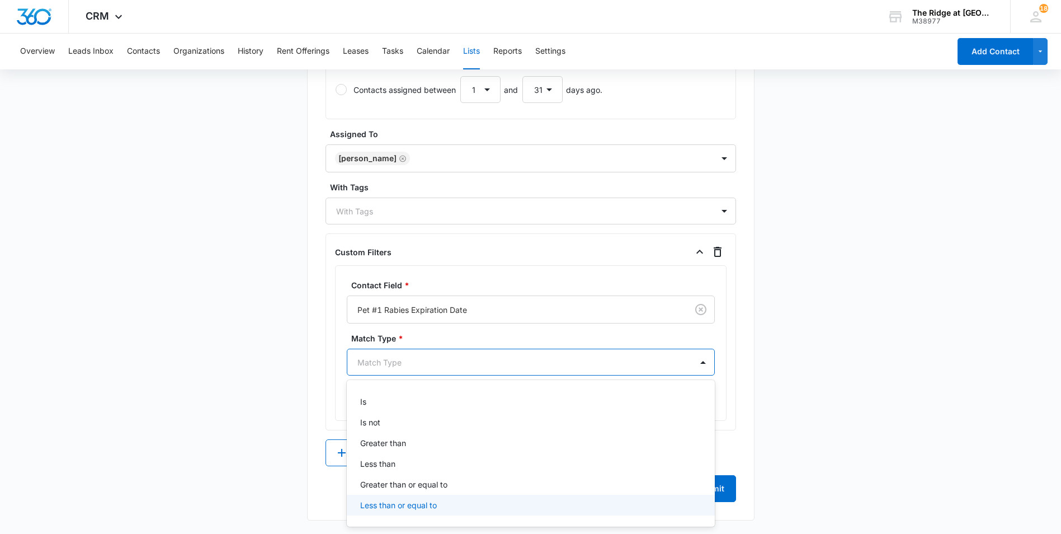
click at [417, 501] on p "Less than or equal to" at bounding box center [398, 505] width 77 height 12
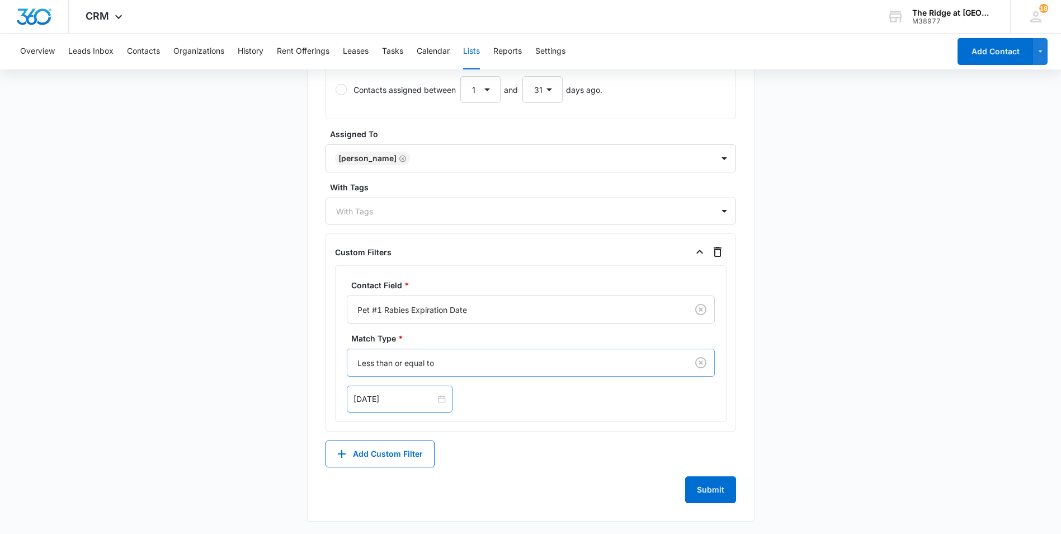
click at [441, 400] on div "[DATE]" at bounding box center [400, 399] width 106 height 27
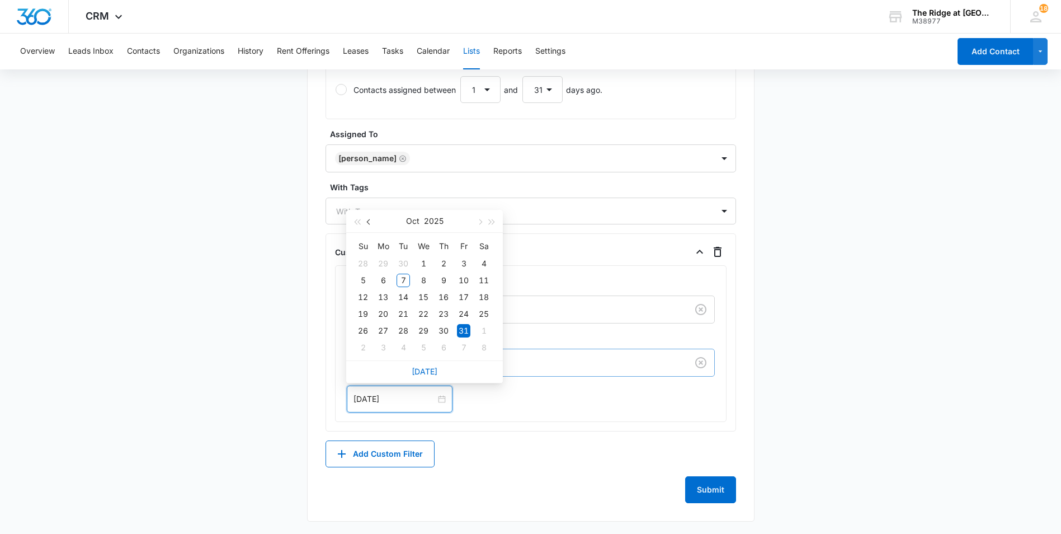
click at [374, 223] on button "button" at bounding box center [369, 221] width 12 height 22
type input "[DATE]"
click at [408, 330] on div "30" at bounding box center [403, 330] width 13 height 13
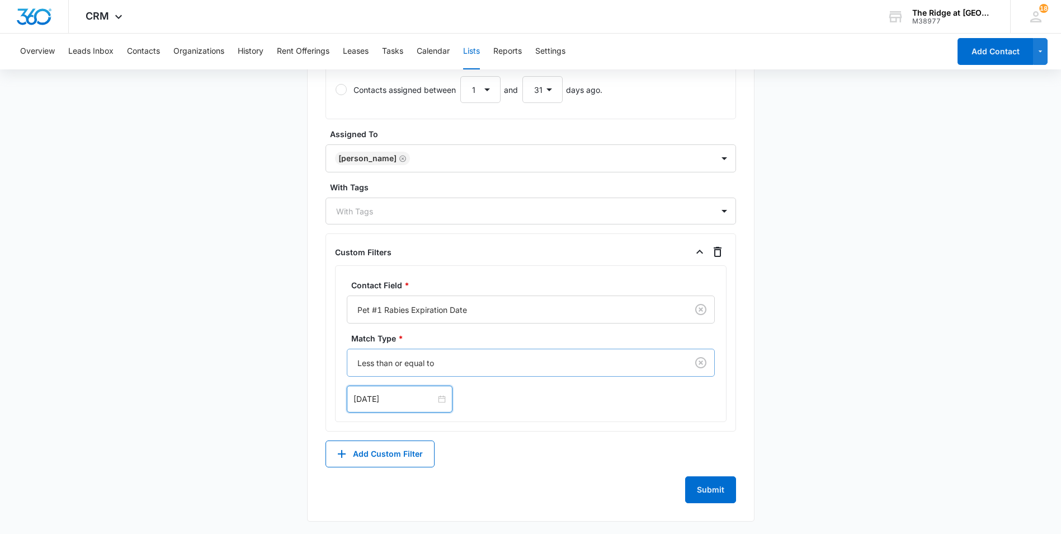
click at [522, 416] on div "Contact Field * Pet #1 Rabies Expiration Date Match Type * Less than or equal t…" at bounding box center [531, 343] width 392 height 157
click at [702, 488] on button "Submit" at bounding box center [710, 488] width 51 height 27
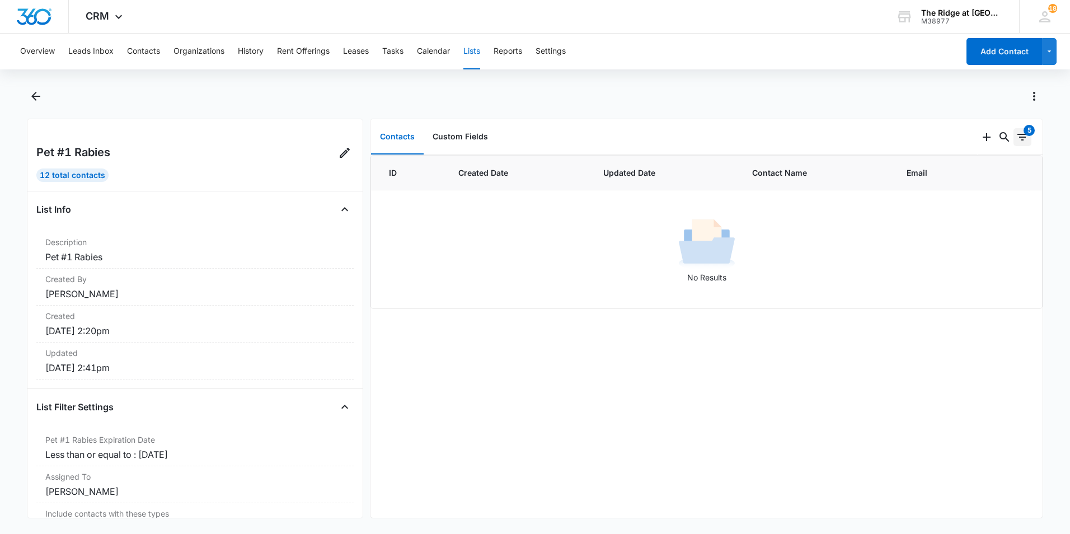
click at [1016, 134] on icon "Filters" at bounding box center [1022, 136] width 13 height 13
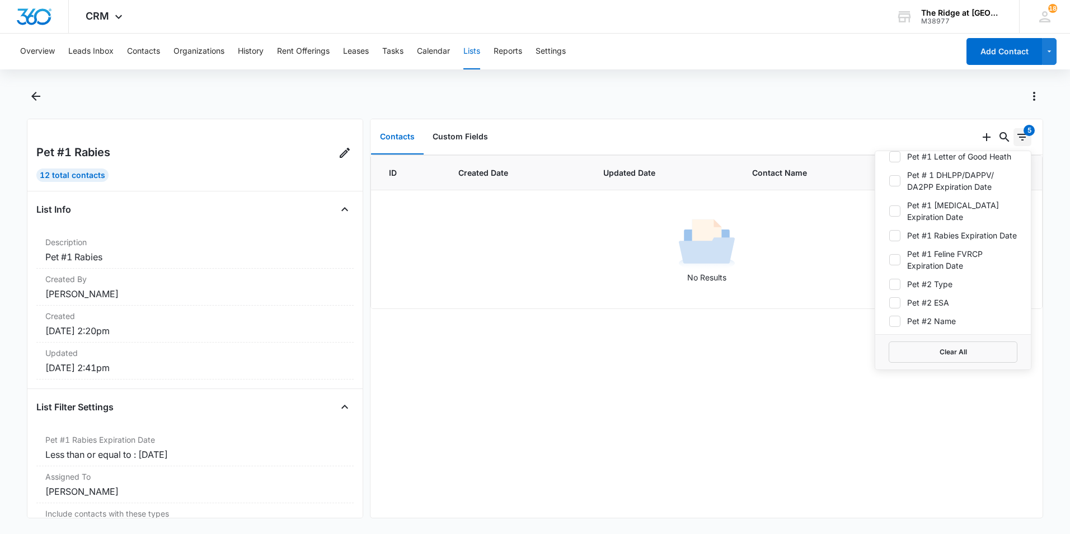
scroll to position [839, 0]
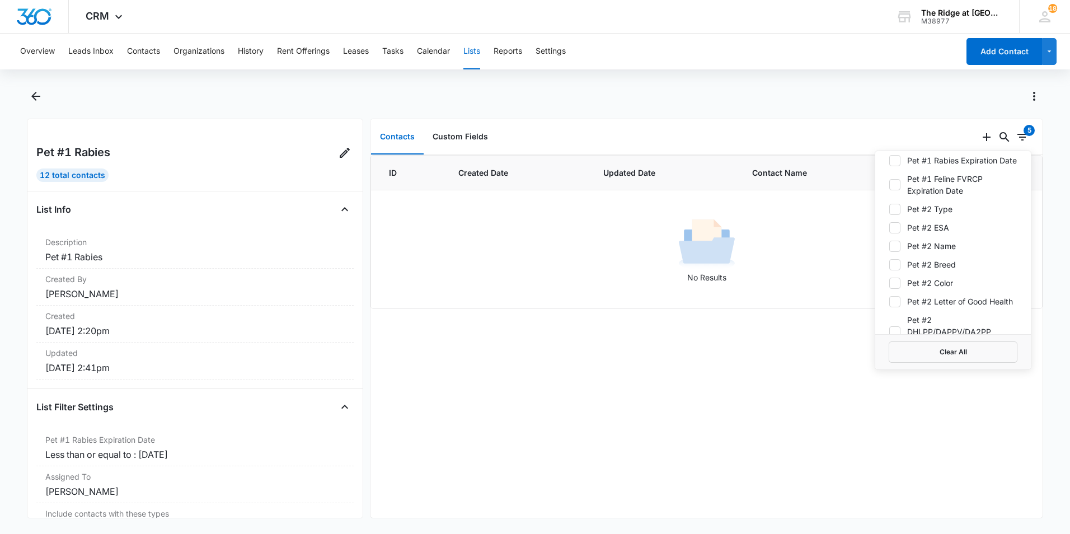
click at [932, 166] on label "Pet #1 Rabies Expiration Date" at bounding box center [953, 160] width 129 height 12
click at [889, 161] on input "Pet #1 Rabies Expiration Date" at bounding box center [889, 160] width 1 height 1
checkbox input "true"
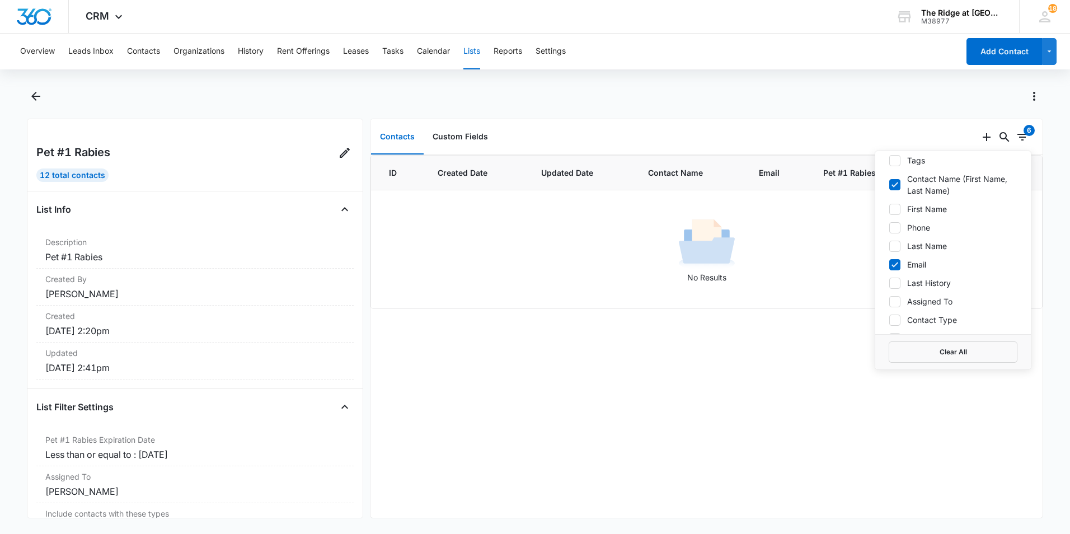
scroll to position [0, 0]
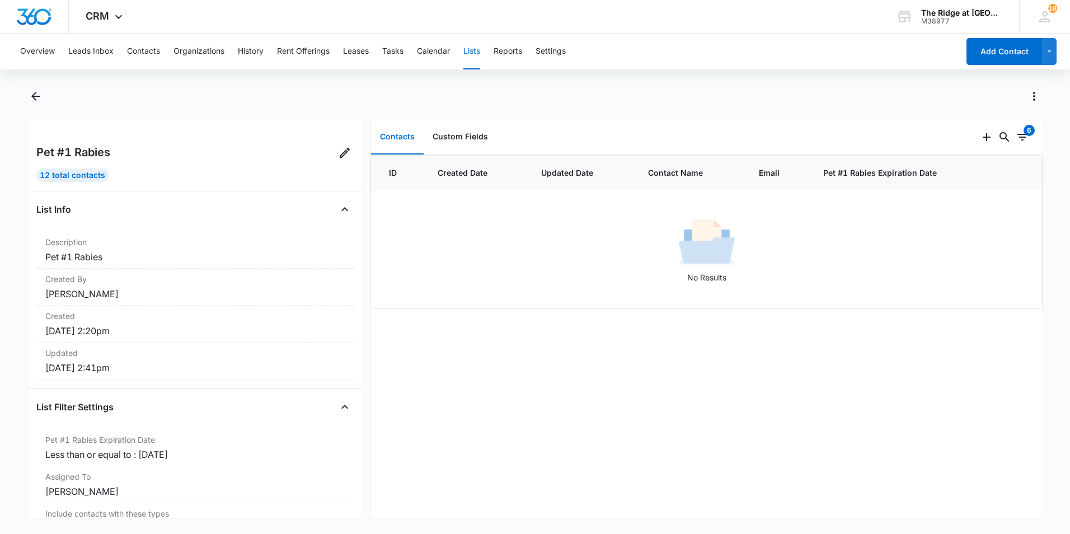
click at [835, 246] on div "No Results" at bounding box center [707, 249] width 670 height 68
click at [338, 150] on icon at bounding box center [344, 152] width 13 height 13
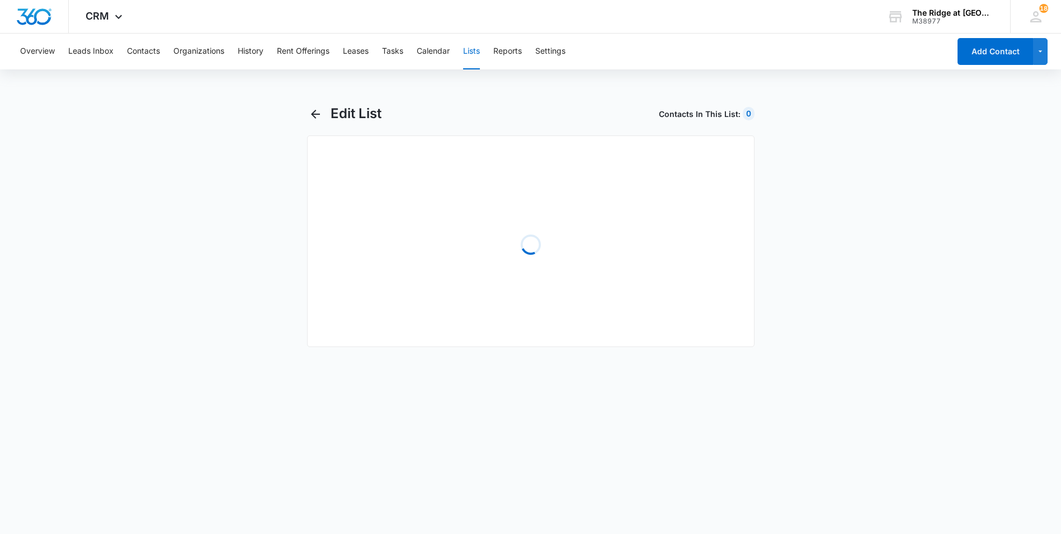
select select "31"
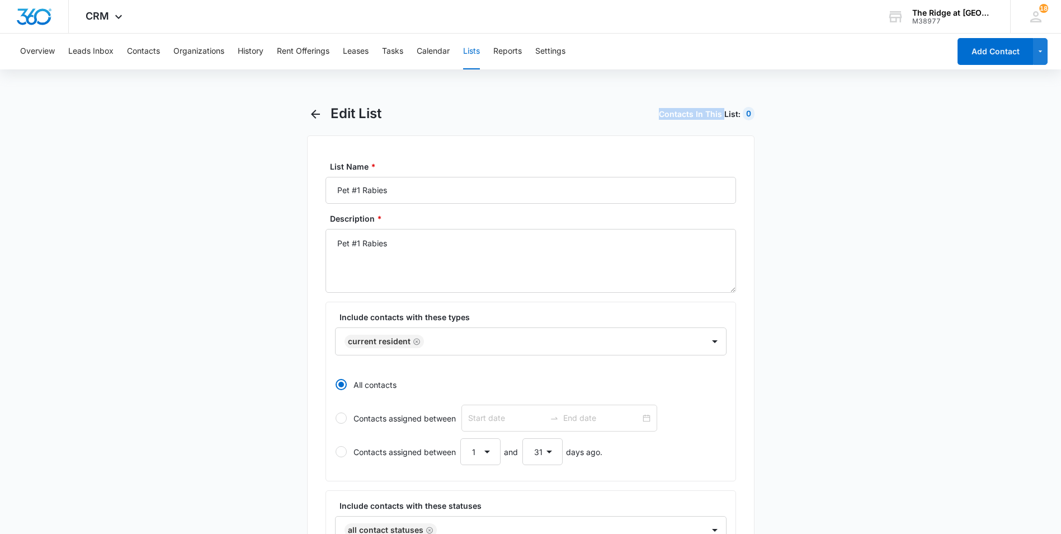
drag, startPoint x: 646, startPoint y: 120, endPoint x: 726, endPoint y: 117, distance: 79.5
click at [726, 117] on div "Edit List Contacts In This List : 0" at bounding box center [543, 113] width 424 height 17
click at [519, 172] on div "List Name * Pet #1 [MEDICAL_DATA]" at bounding box center [531, 182] width 411 height 43
click at [453, 339] on div at bounding box center [559, 342] width 262 height 14
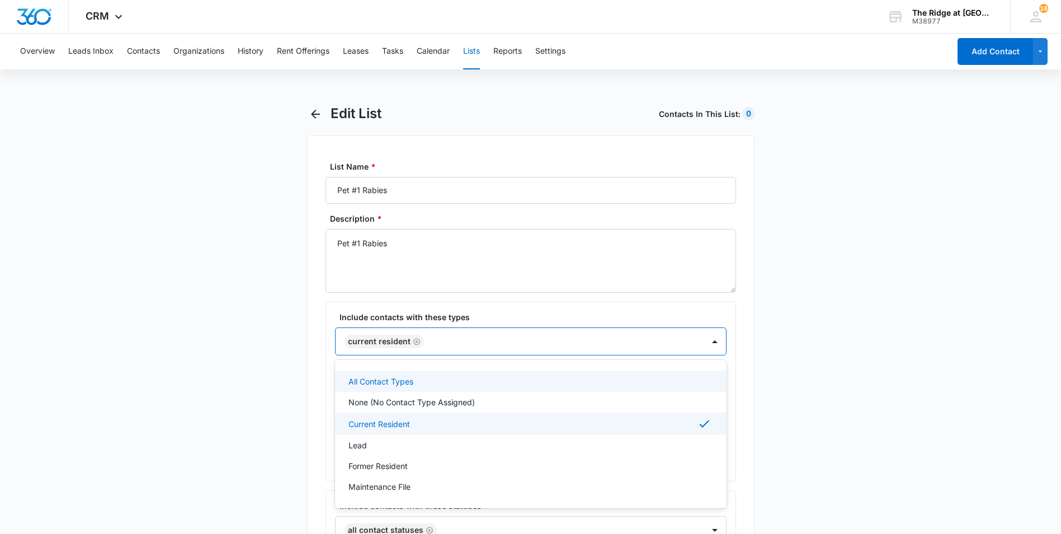
click at [543, 382] on div "All Contact Types" at bounding box center [530, 381] width 363 height 12
click at [496, 342] on icon "Remove All Contact Types" at bounding box center [500, 341] width 8 height 8
click at [610, 387] on div "All Contact Types" at bounding box center [530, 381] width 363 height 12
click at [413, 342] on icon "Remove Current Resident" at bounding box center [417, 341] width 8 height 8
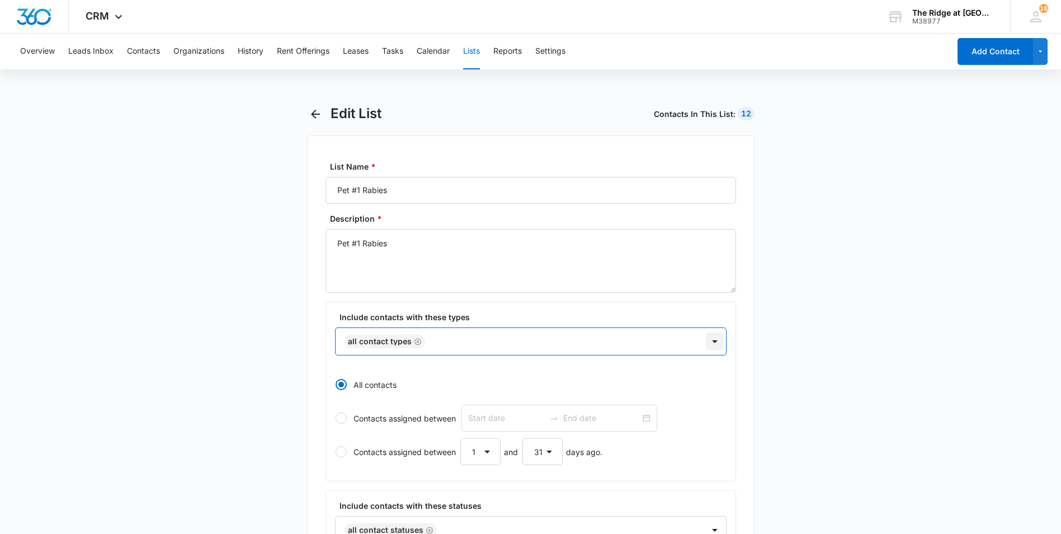
click at [712, 347] on div at bounding box center [715, 341] width 18 height 18
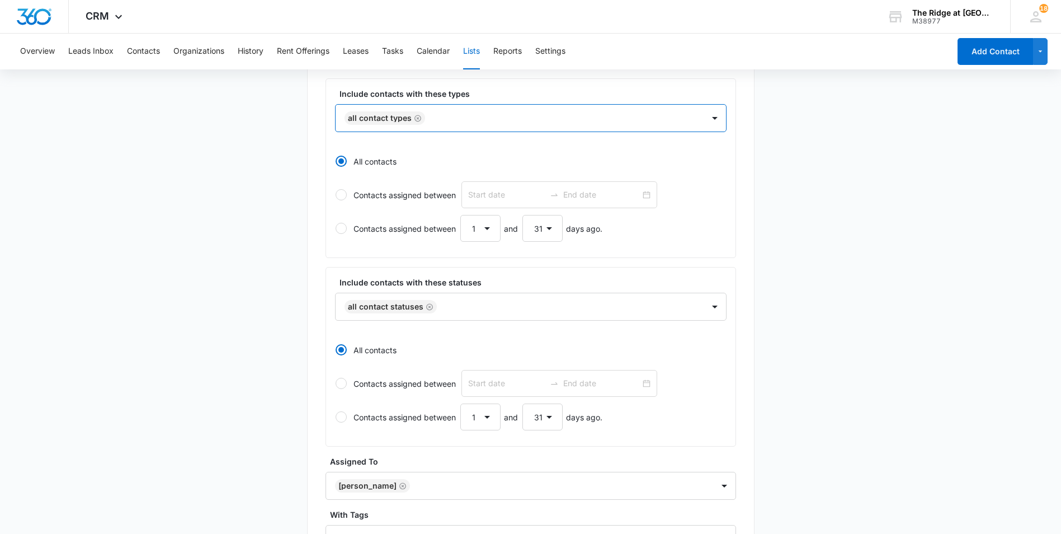
scroll to position [224, 0]
click at [588, 304] on div at bounding box center [564, 306] width 249 height 14
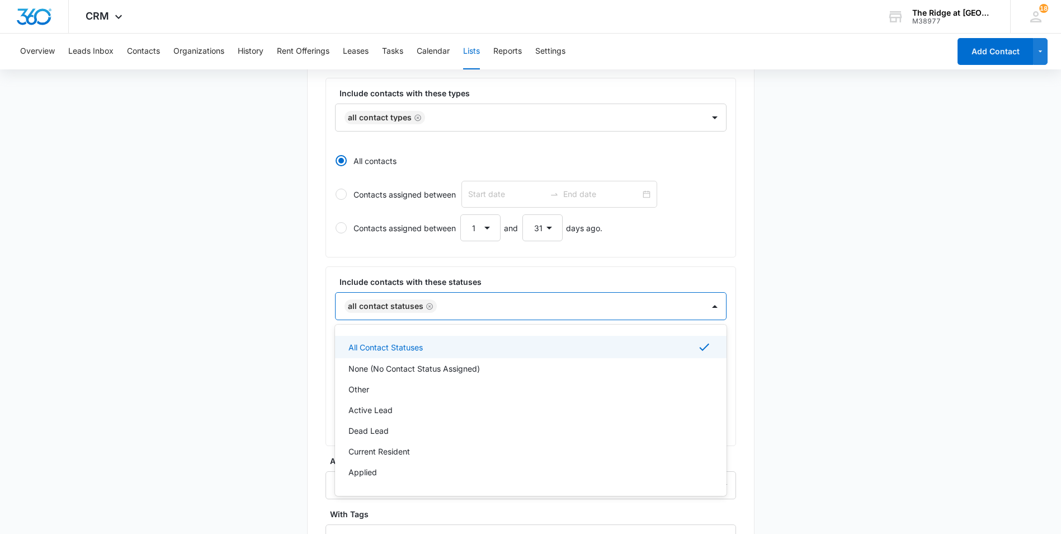
click at [585, 305] on div at bounding box center [564, 306] width 249 height 14
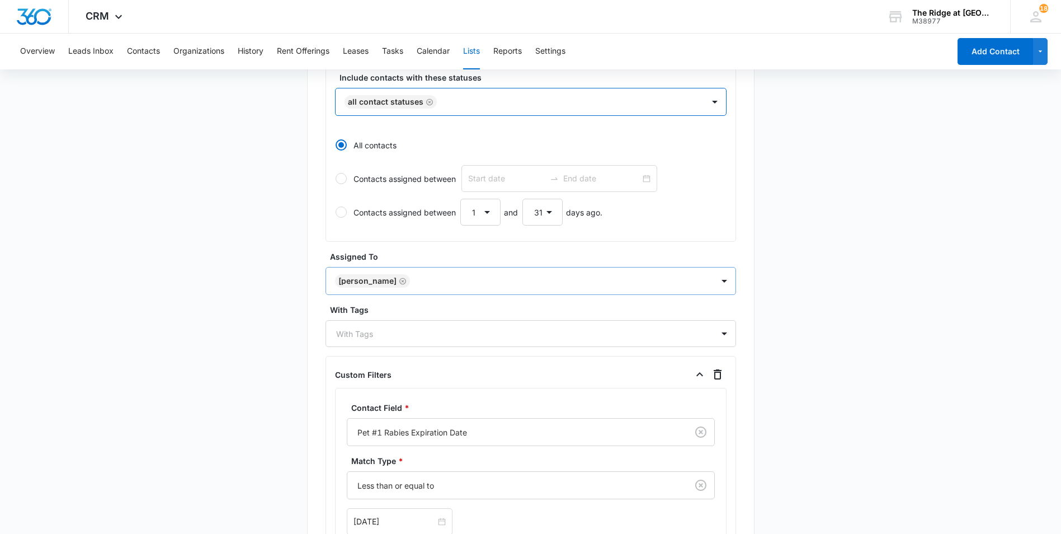
scroll to position [448, 0]
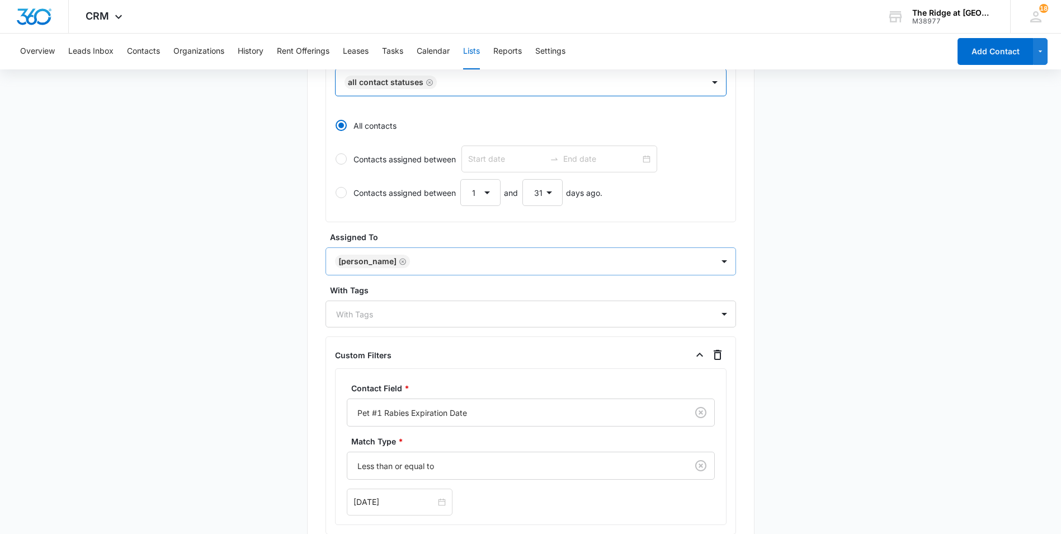
click at [400, 263] on icon "Remove Davian Urrutia" at bounding box center [403, 261] width 7 height 7
click at [833, 310] on main "Edit List Contacts In This List : 22 List Name * Pet #1 [MEDICAL_DATA] Descript…" at bounding box center [530, 147] width 1061 height 979
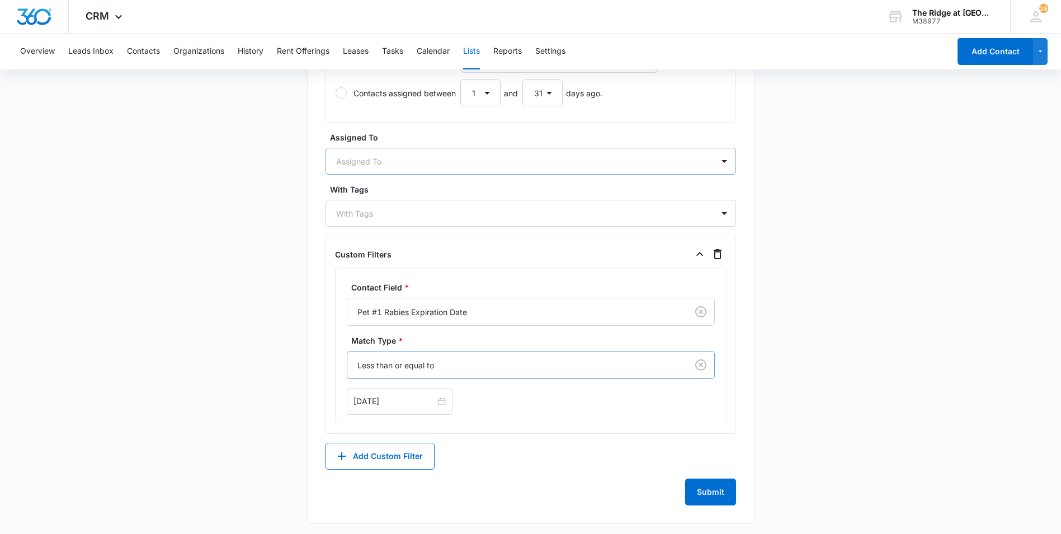
scroll to position [551, 0]
click at [704, 489] on button "Submit" at bounding box center [710, 488] width 51 height 27
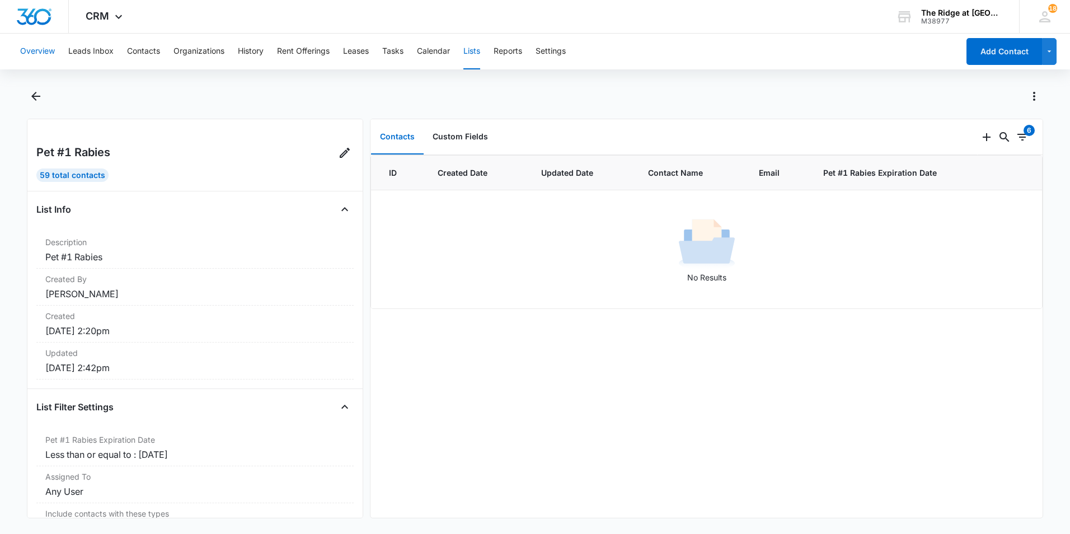
click at [45, 48] on button "Overview" at bounding box center [37, 52] width 35 height 36
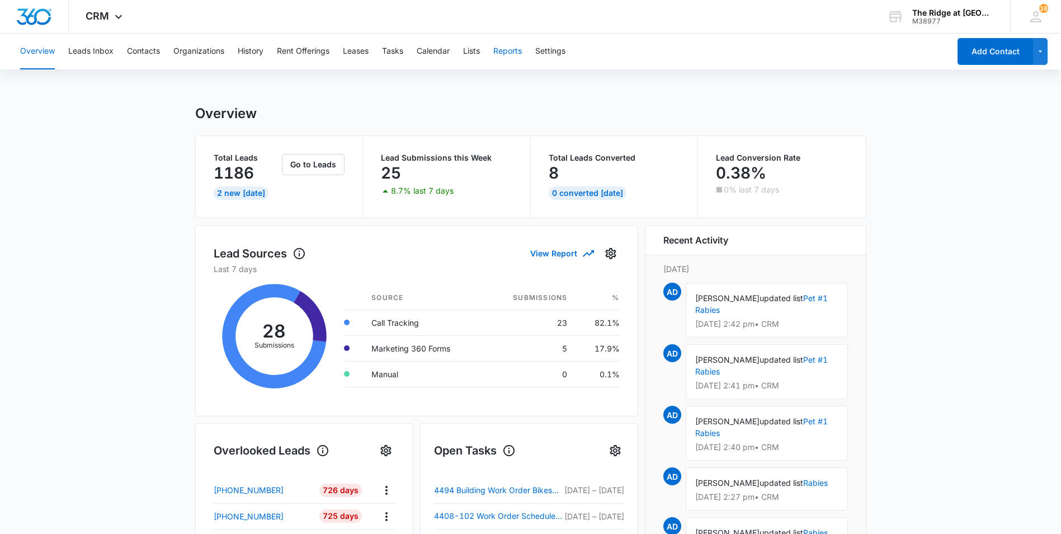
click at [506, 52] on button "Reports" at bounding box center [508, 52] width 29 height 36
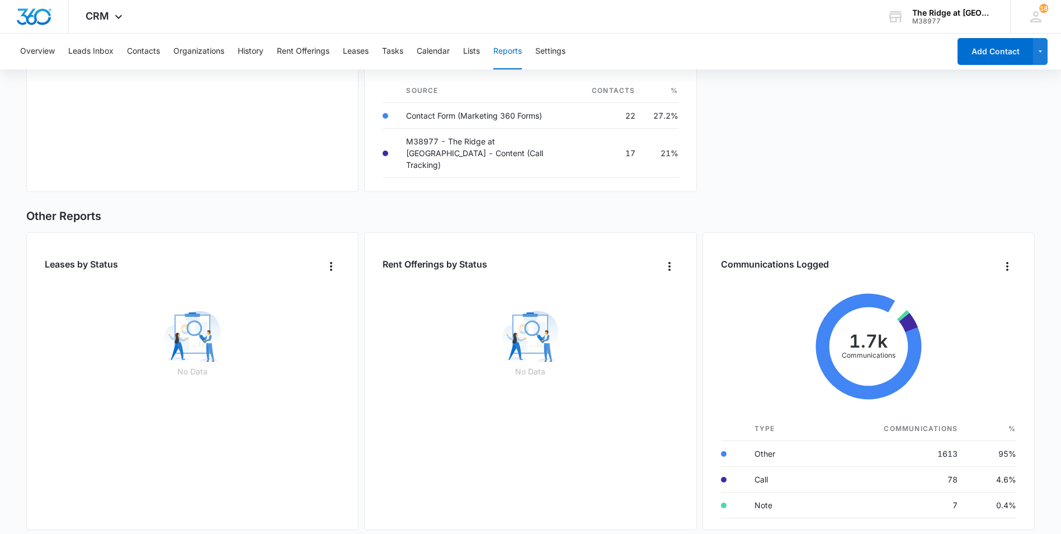
scroll to position [608, 0]
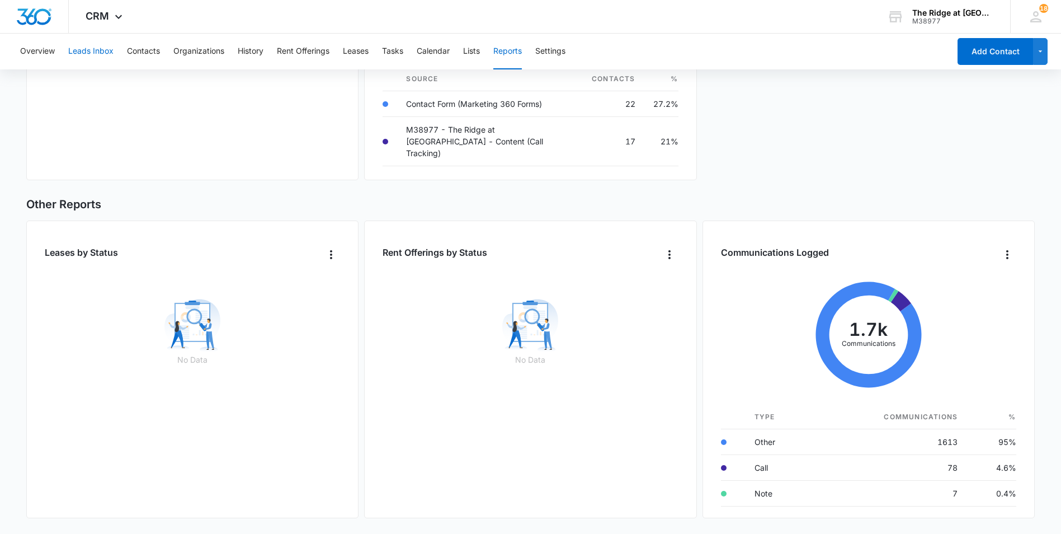
click at [78, 53] on button "Leads Inbox" at bounding box center [90, 52] width 45 height 36
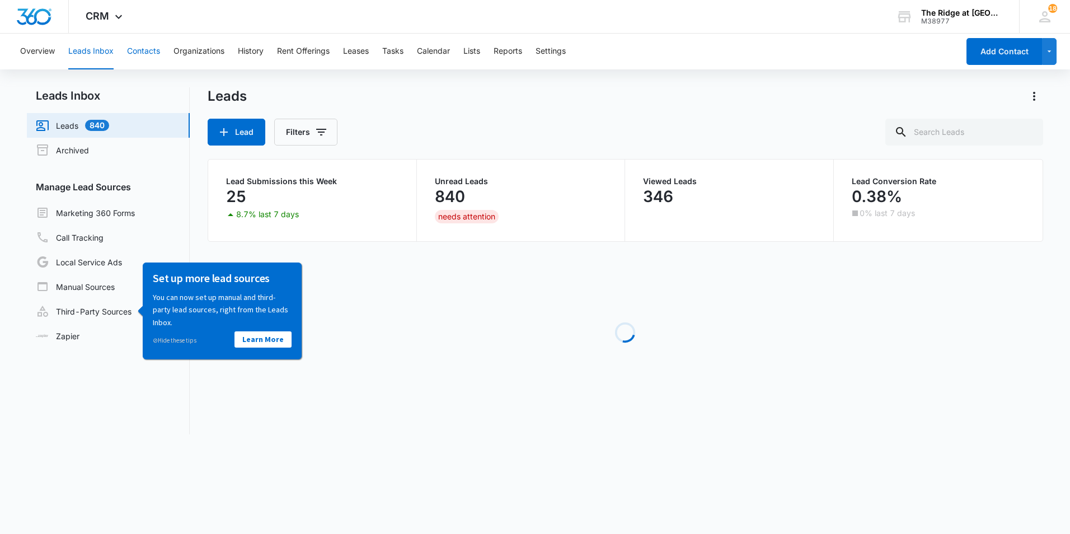
click at [141, 48] on button "Contacts" at bounding box center [143, 52] width 33 height 36
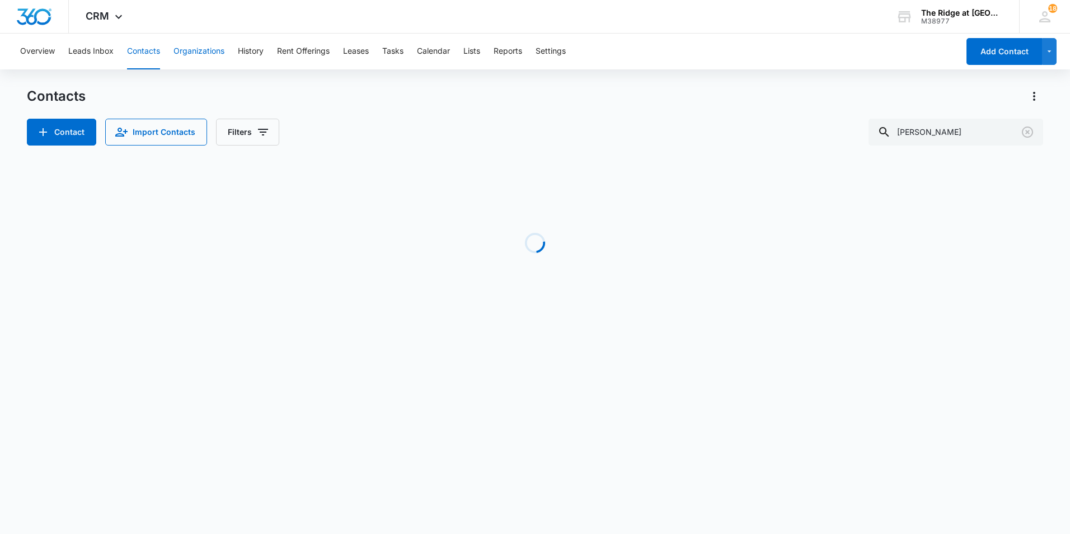
click at [200, 45] on button "Organizations" at bounding box center [198, 52] width 51 height 36
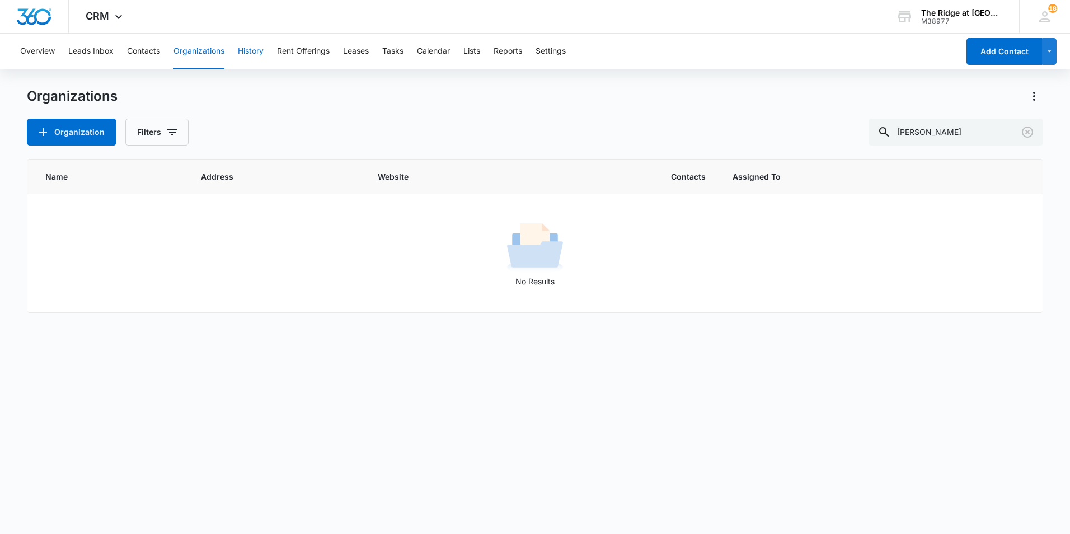
click at [257, 50] on button "History" at bounding box center [251, 52] width 26 height 36
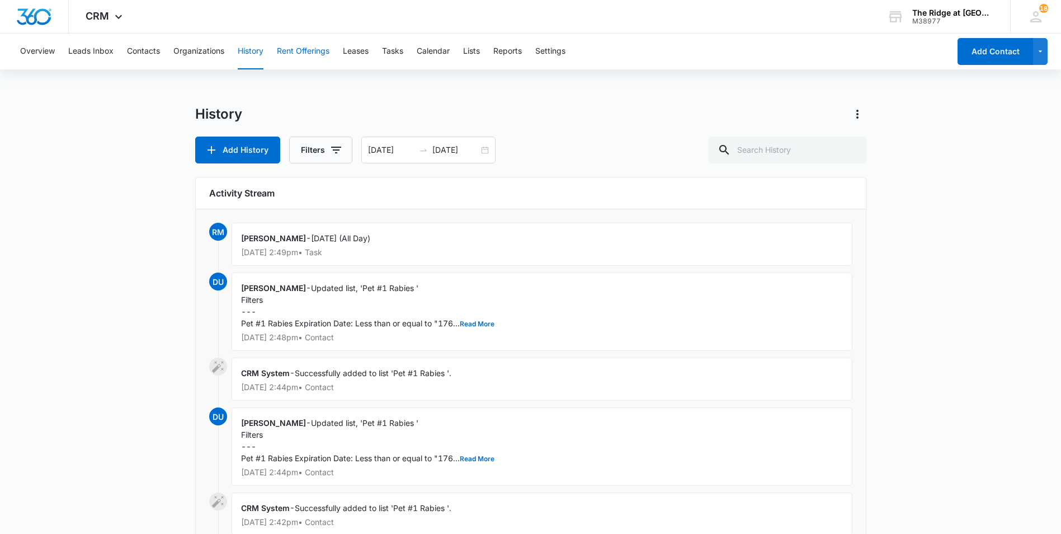
click at [289, 49] on button "Rent Offerings" at bounding box center [303, 52] width 53 height 36
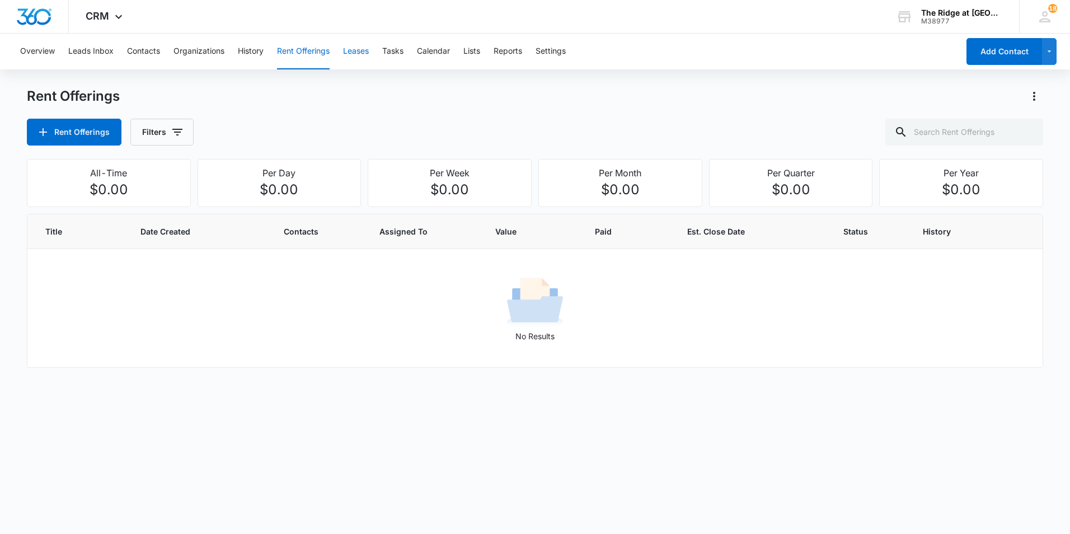
click at [357, 45] on button "Leases" at bounding box center [356, 52] width 26 height 36
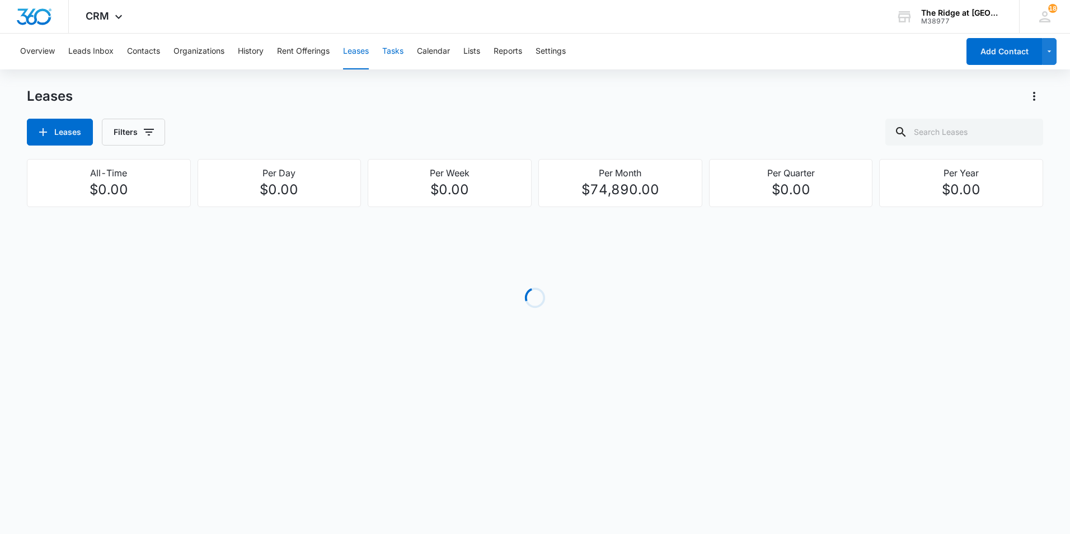
click at [402, 54] on button "Tasks" at bounding box center [392, 52] width 21 height 36
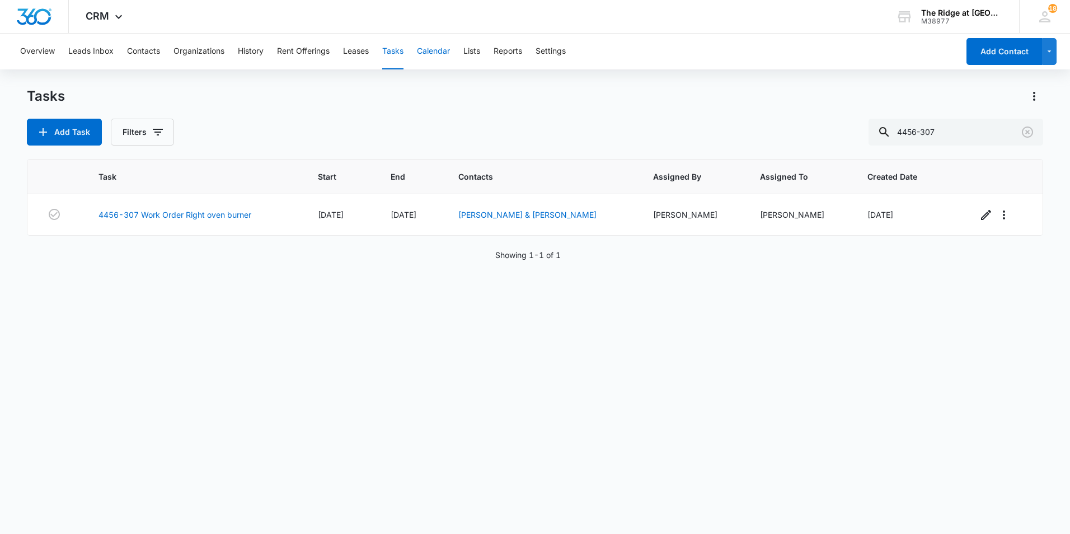
click at [447, 51] on button "Calendar" at bounding box center [433, 52] width 33 height 36
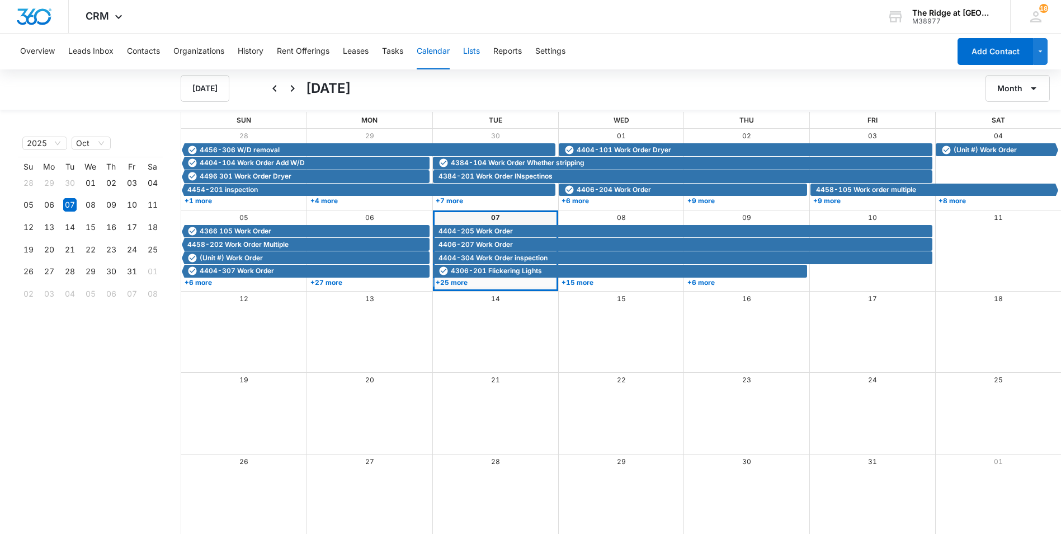
click at [474, 51] on button "Lists" at bounding box center [471, 52] width 17 height 36
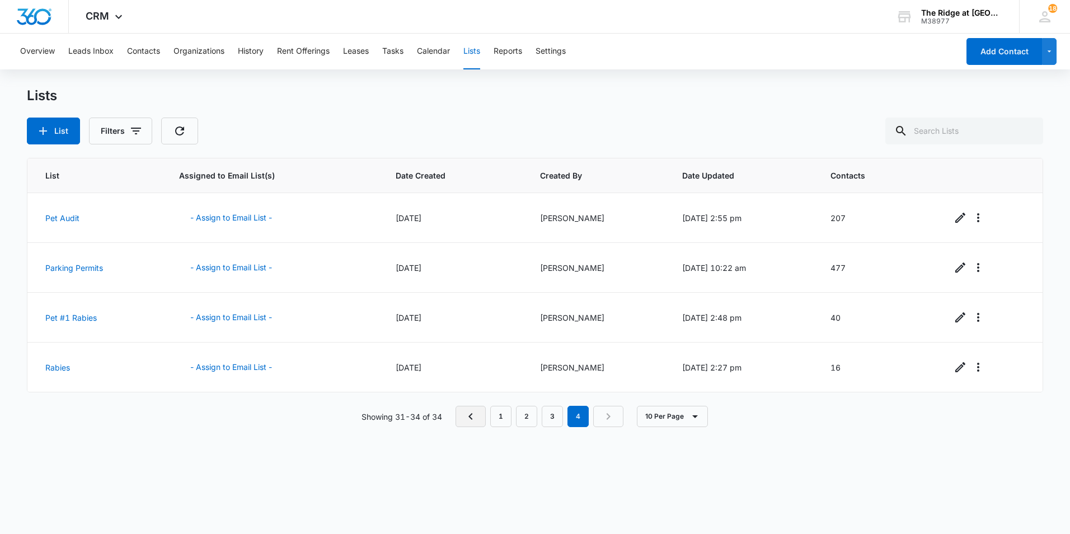
click at [483, 416] on link "Previous Page" at bounding box center [470, 416] width 30 height 21
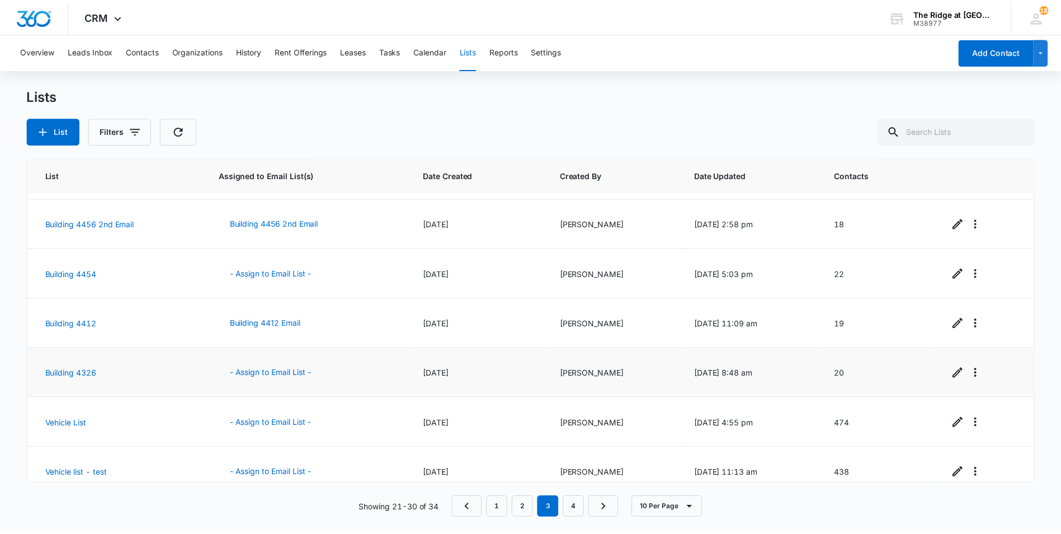
scroll to position [208, 0]
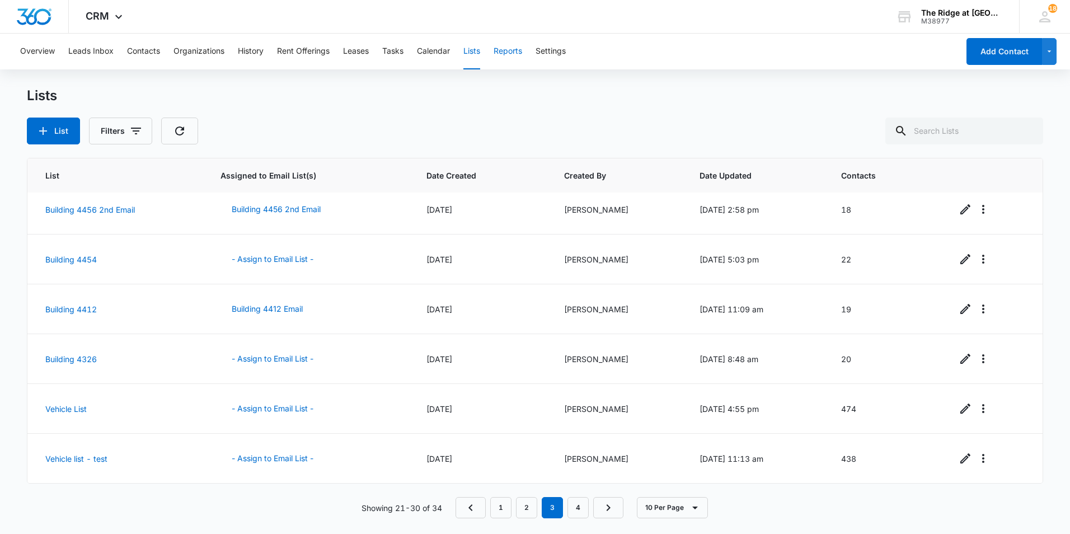
click at [506, 51] on button "Reports" at bounding box center [508, 52] width 29 height 36
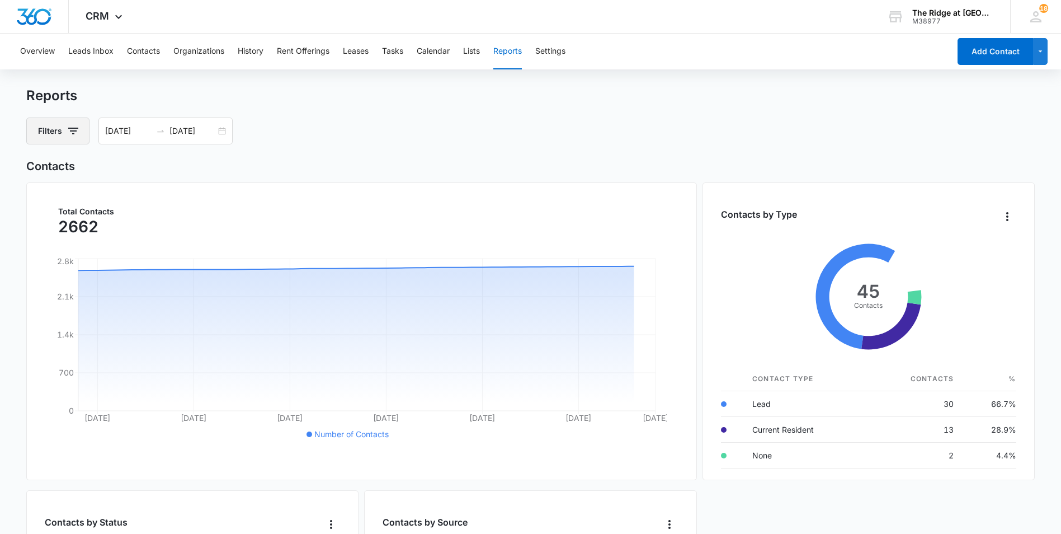
click at [67, 135] on icon "button" at bounding box center [73, 130] width 13 height 13
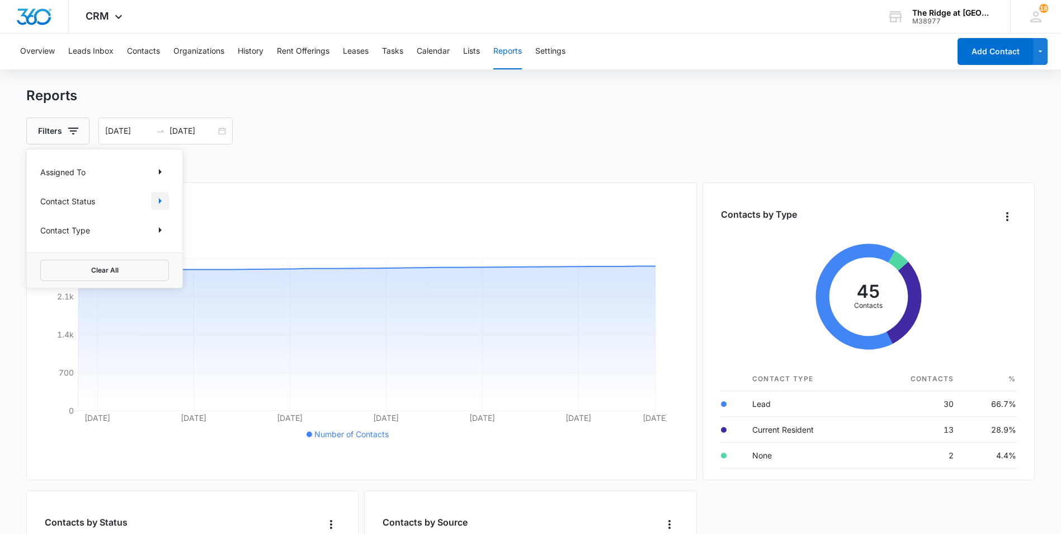
click at [162, 204] on icon "Show Contact Status filters" at bounding box center [159, 200] width 13 height 13
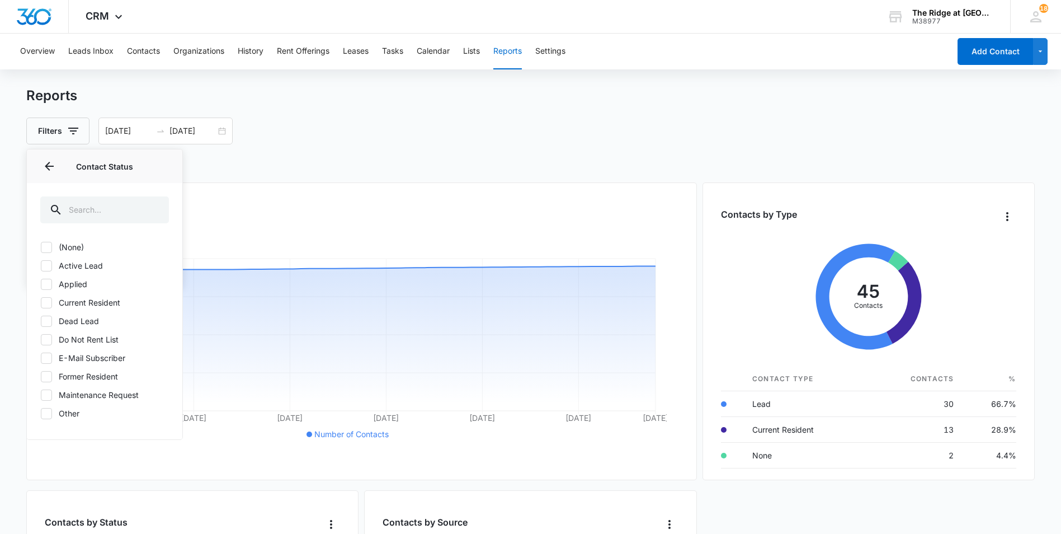
click at [48, 300] on icon at bounding box center [46, 303] width 10 height 10
click at [41, 302] on input "Current Resident" at bounding box center [40, 302] width 1 height 1
checkbox input "true"
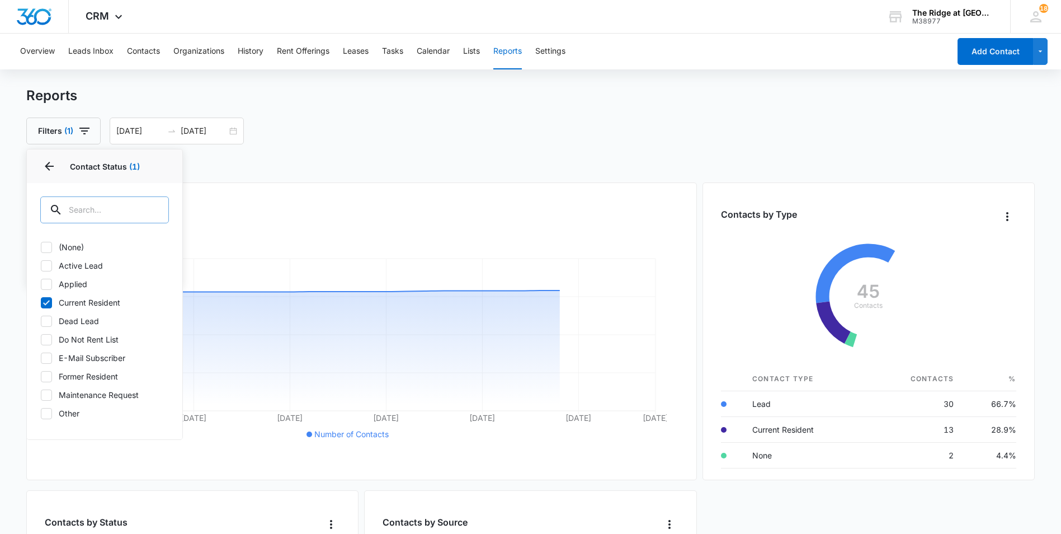
click at [129, 209] on input "text" at bounding box center [104, 209] width 129 height 27
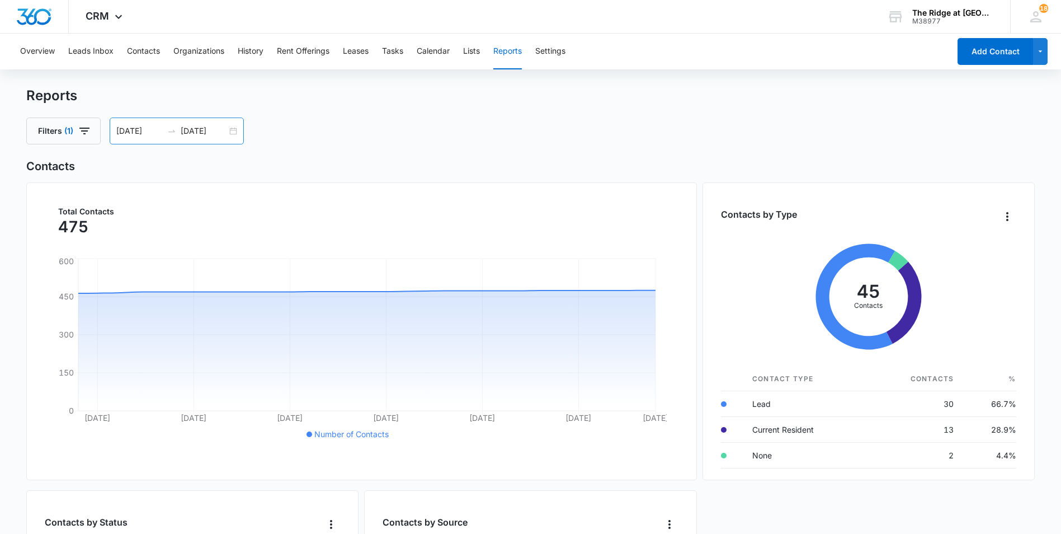
click at [235, 133] on div "[DATE] [DATE]" at bounding box center [177, 131] width 134 height 27
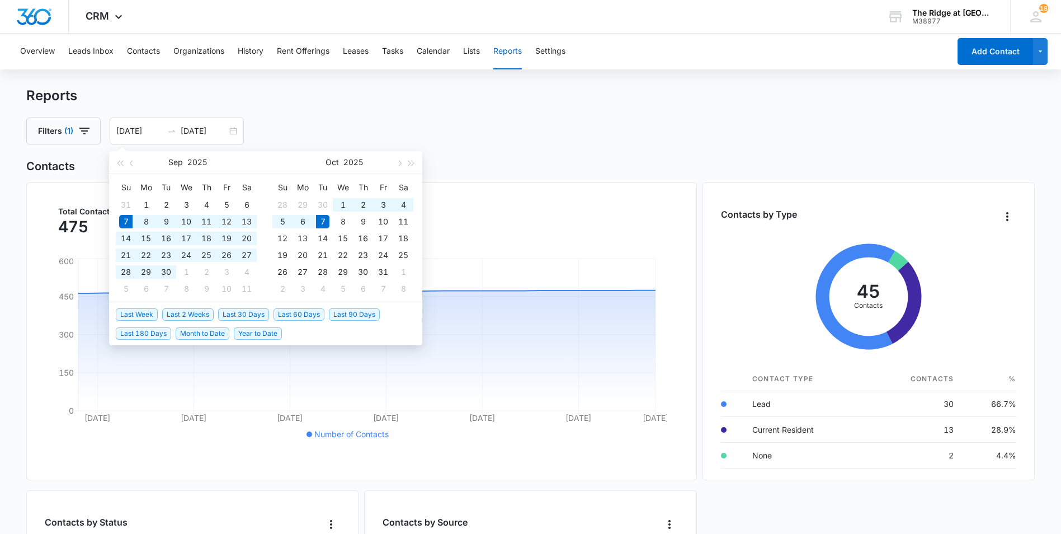
click at [560, 111] on div "Reports Filters (1) [DATE] [DATE] [DATE] Su Mo Tu We Th Fr Sa 31 1 2 3 4 5 6 7 …" at bounding box center [530, 115] width 1008 height 57
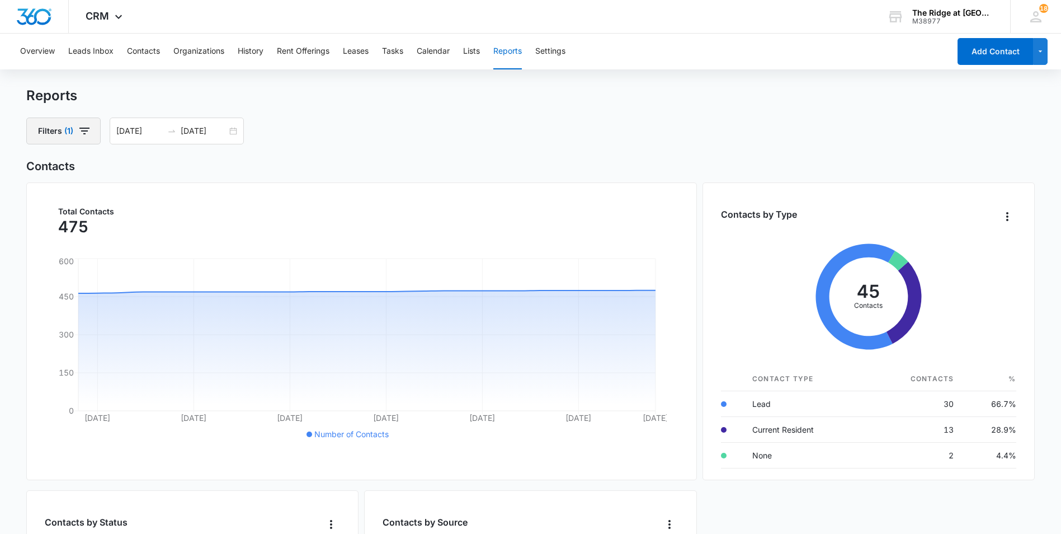
click at [90, 138] on span "button" at bounding box center [84, 130] width 13 height 13
click at [109, 270] on button "Clear All" at bounding box center [104, 270] width 129 height 21
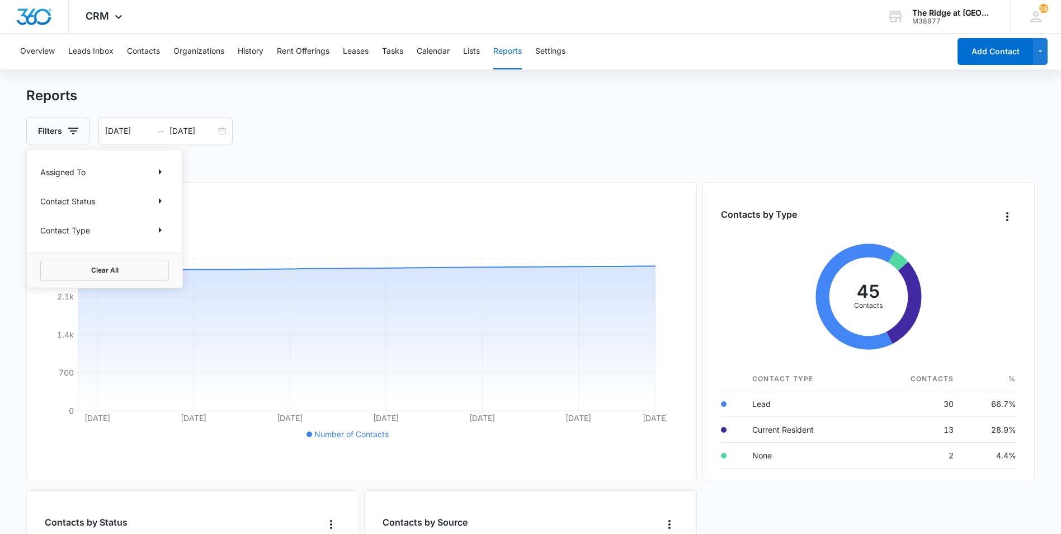
drag, startPoint x: 485, startPoint y: 119, endPoint x: 515, endPoint y: 97, distance: 37.4
click at [501, 105] on div "Reports Filters Assigned To Contact Status Contact Type Clear All [DATE] [DATE]…" at bounding box center [530, 115] width 1008 height 57
click at [573, 54] on div "Overview Leads Inbox Contacts Organizations History Rent Offerings Leases Tasks…" at bounding box center [481, 52] width 937 height 36
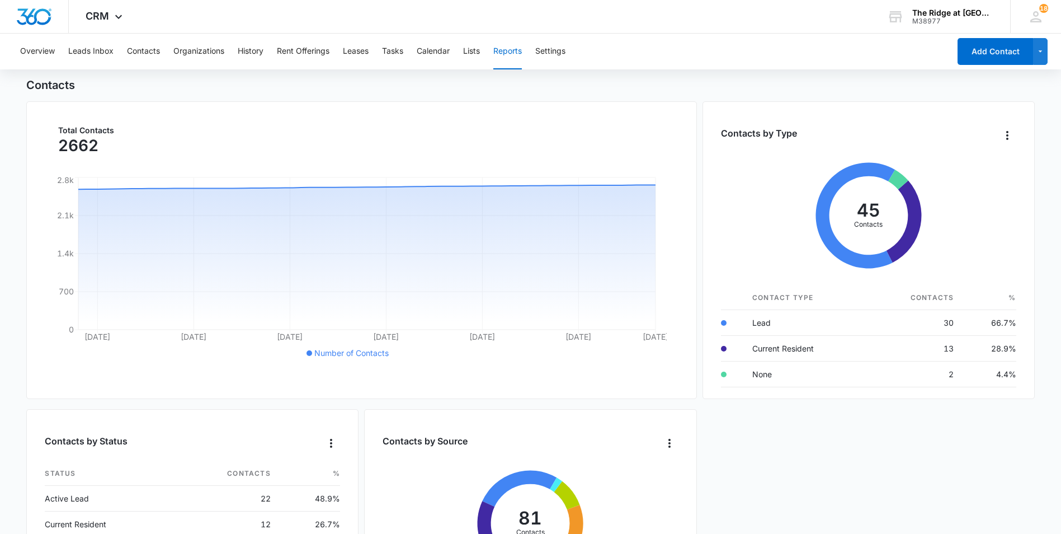
scroll to position [280, 0]
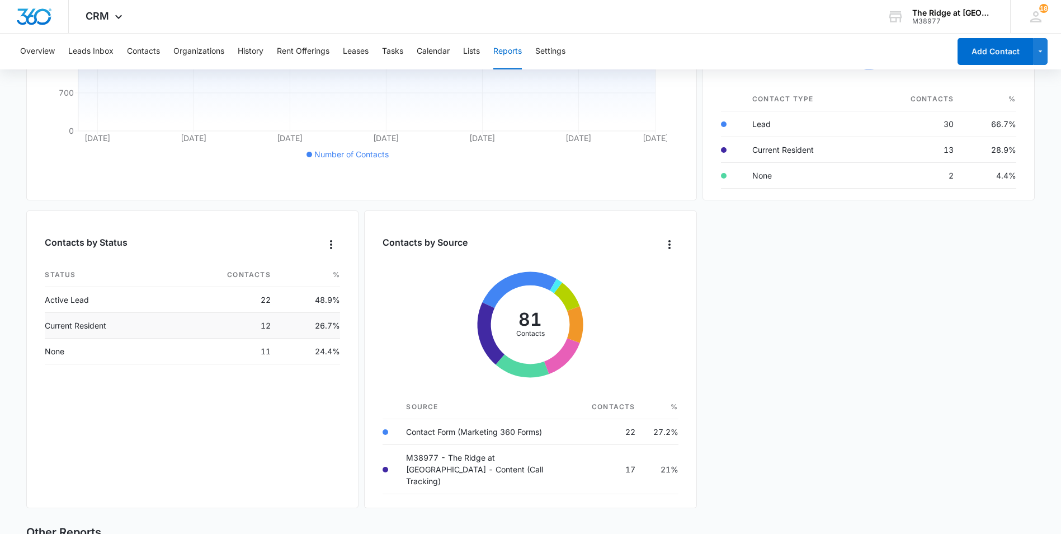
click at [145, 326] on td "Current Resident" at bounding box center [107, 326] width 125 height 26
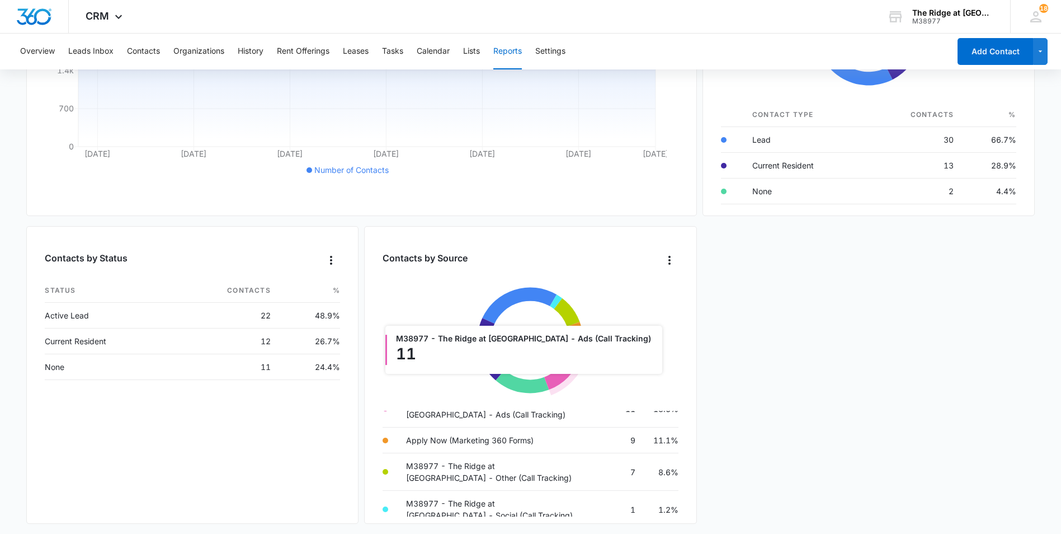
scroll to position [0, 0]
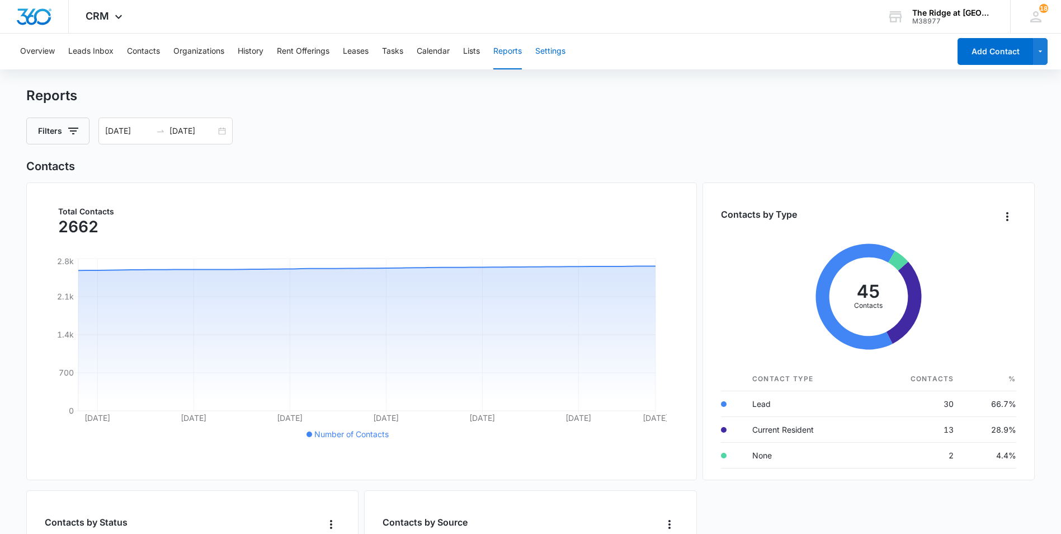
click at [539, 44] on button "Settings" at bounding box center [550, 52] width 30 height 36
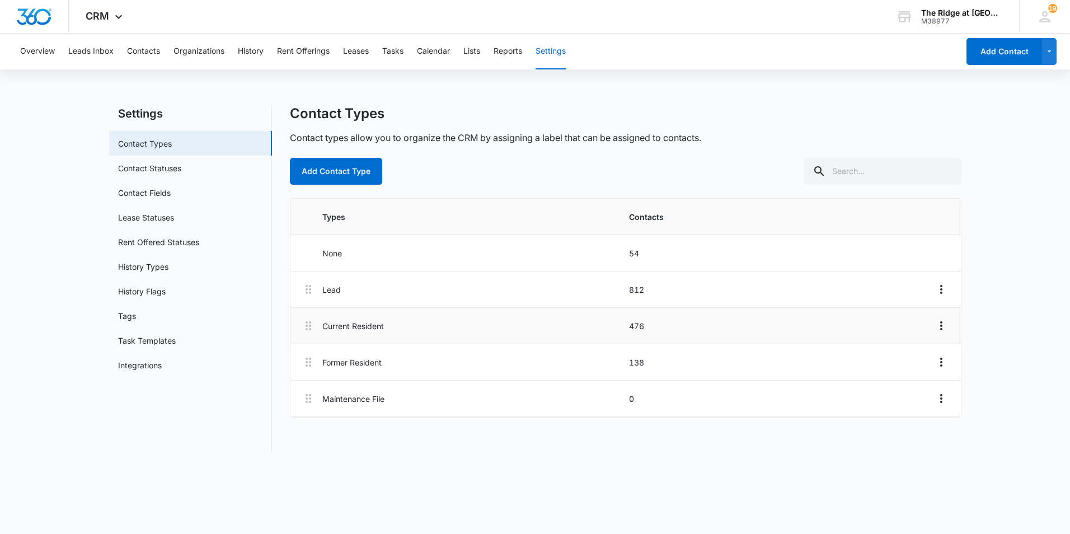
click at [406, 332] on li "Current Resident 476" at bounding box center [625, 326] width 670 height 36
click at [942, 329] on icon "Overflow Menu" at bounding box center [940, 325] width 13 height 13
click at [1047, 305] on main "Settings Contact Types Contact Statuses Contact Fields Lease Statuses Rent Offe…" at bounding box center [535, 285] width 1070 height 360
click at [319, 328] on li "Current Resident 476" at bounding box center [625, 326] width 670 height 36
click at [121, 16] on icon at bounding box center [118, 19] width 13 height 13
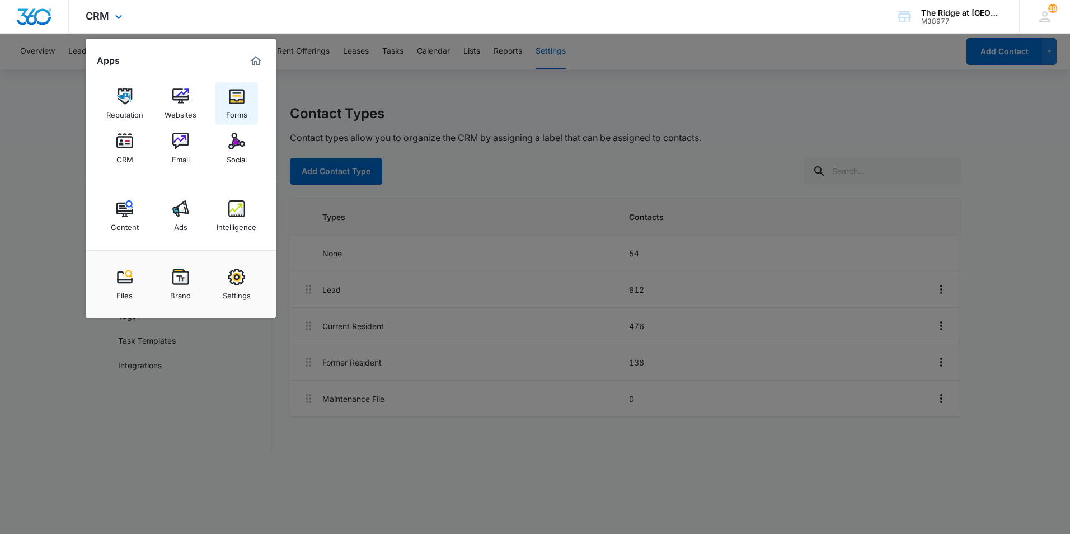
click at [229, 95] on img at bounding box center [236, 96] width 17 height 17
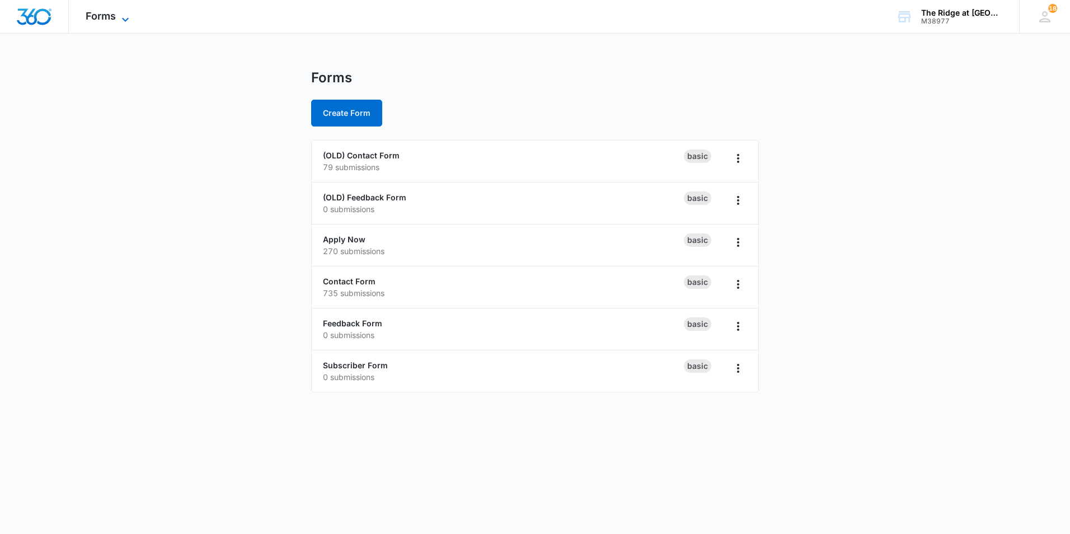
click at [123, 15] on icon at bounding box center [125, 19] width 13 height 13
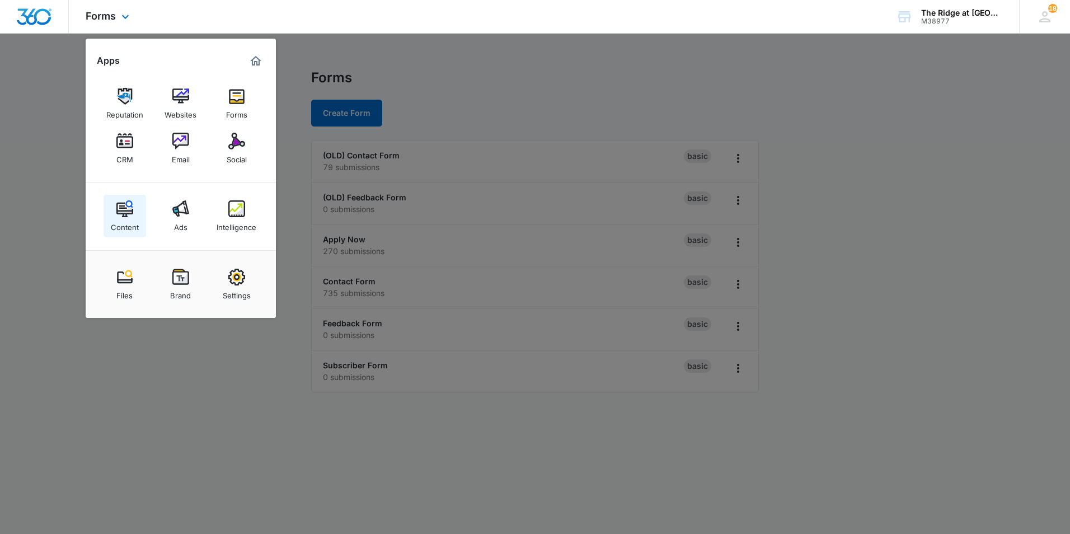
click at [120, 206] on img at bounding box center [124, 208] width 17 height 17
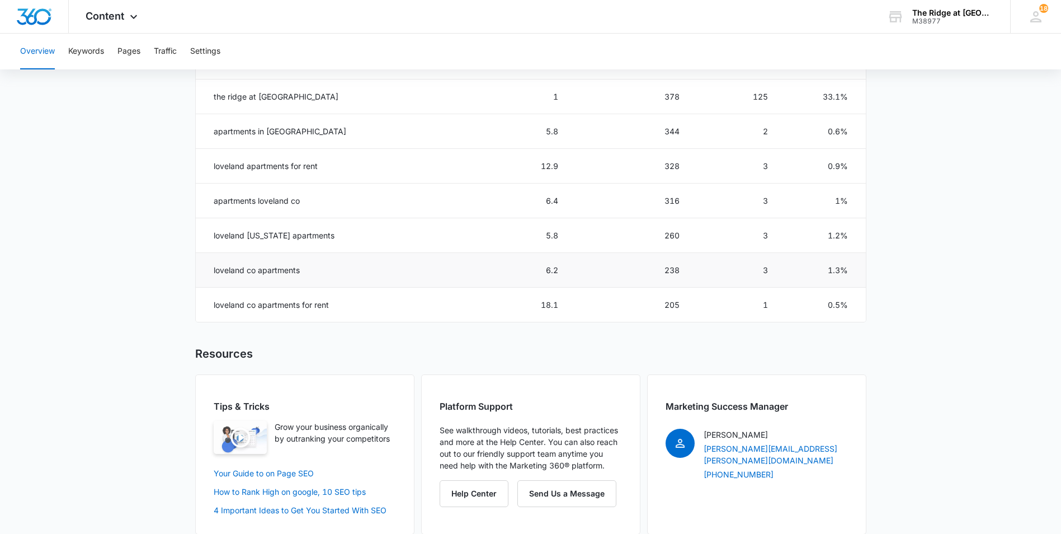
scroll to position [656, 0]
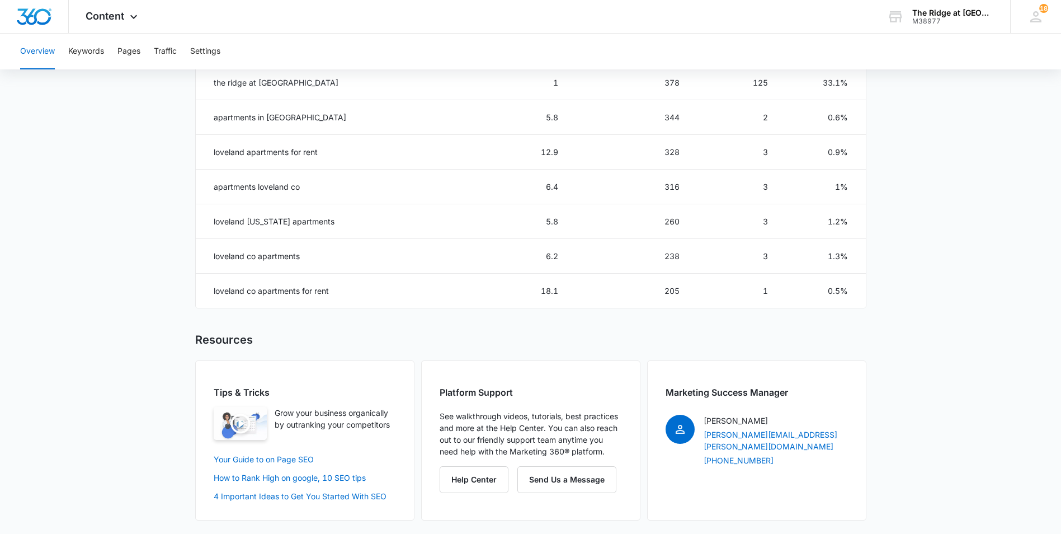
click at [49, 52] on button "Overview" at bounding box center [37, 52] width 35 height 36
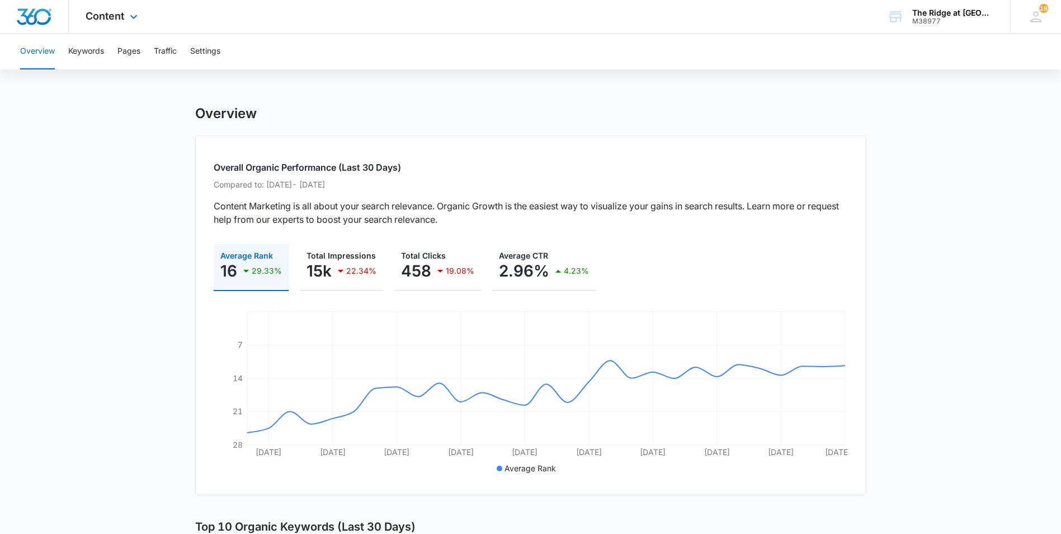
click at [90, 23] on div "Content Apps Reputation Websites Forms CRM Email Social Content Ads Intelligenc…" at bounding box center [113, 16] width 88 height 33
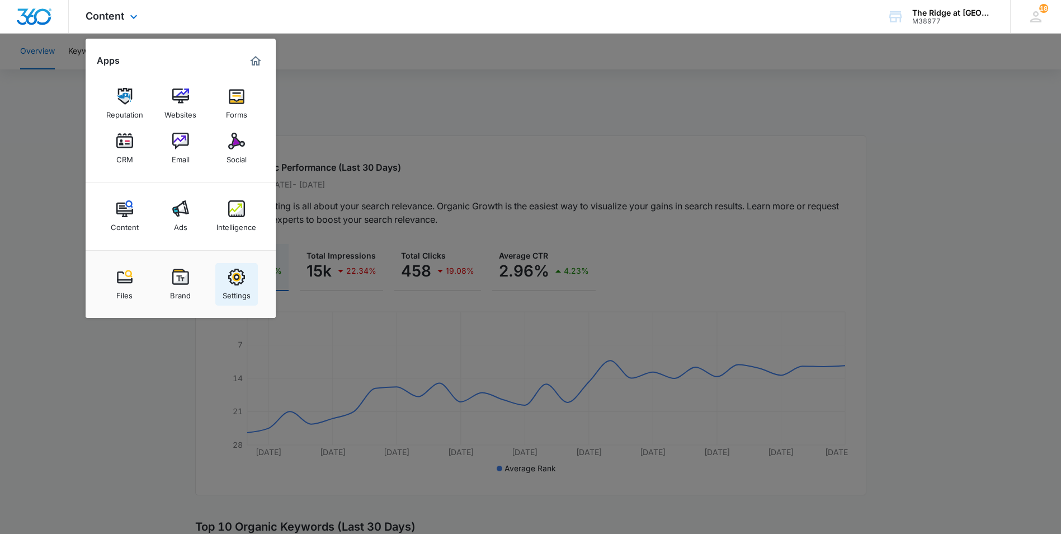
click at [243, 276] on img at bounding box center [236, 277] width 17 height 17
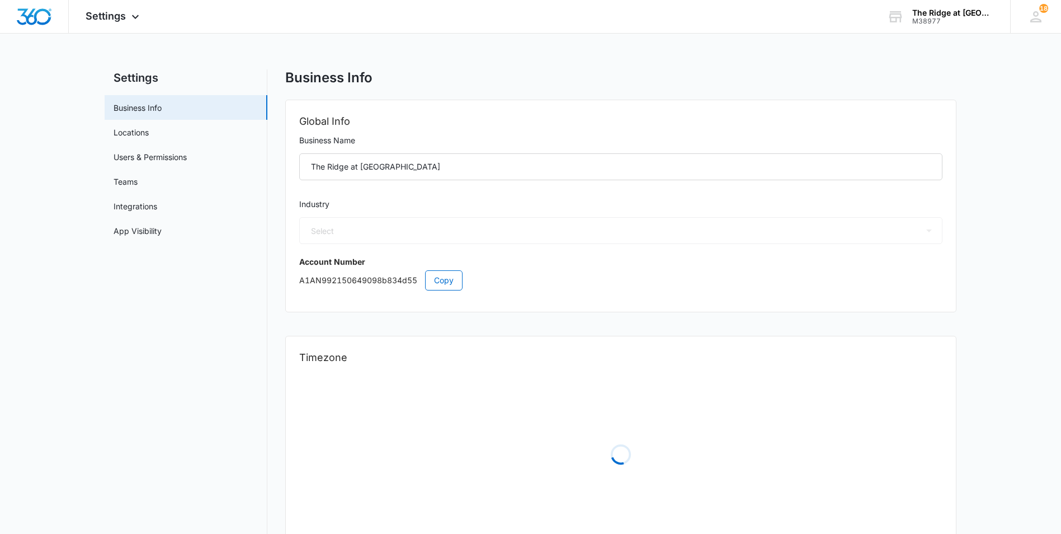
select select "35"
select select "US"
select select "America/[GEOGRAPHIC_DATA]"
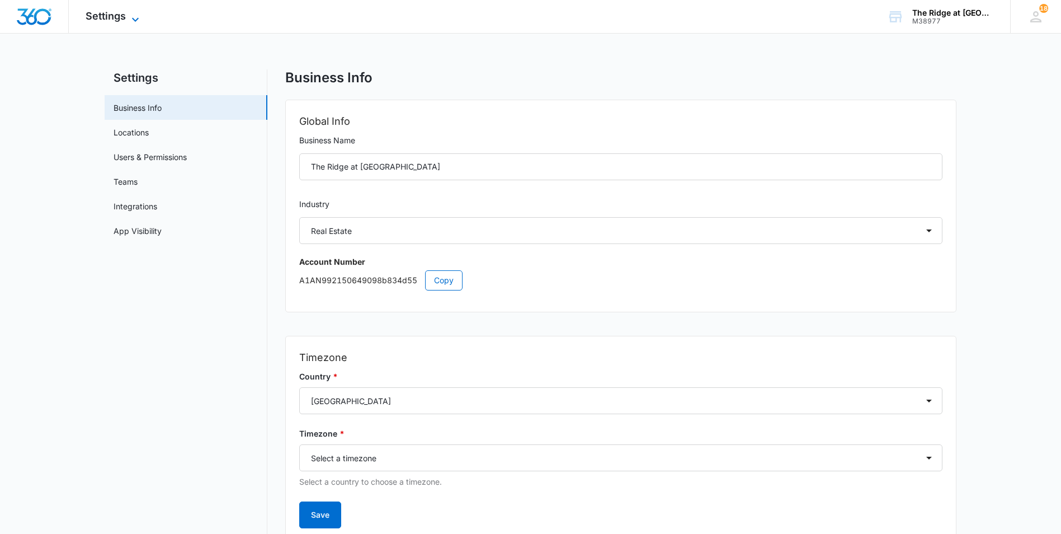
click at [111, 13] on span "Settings" at bounding box center [106, 16] width 40 height 12
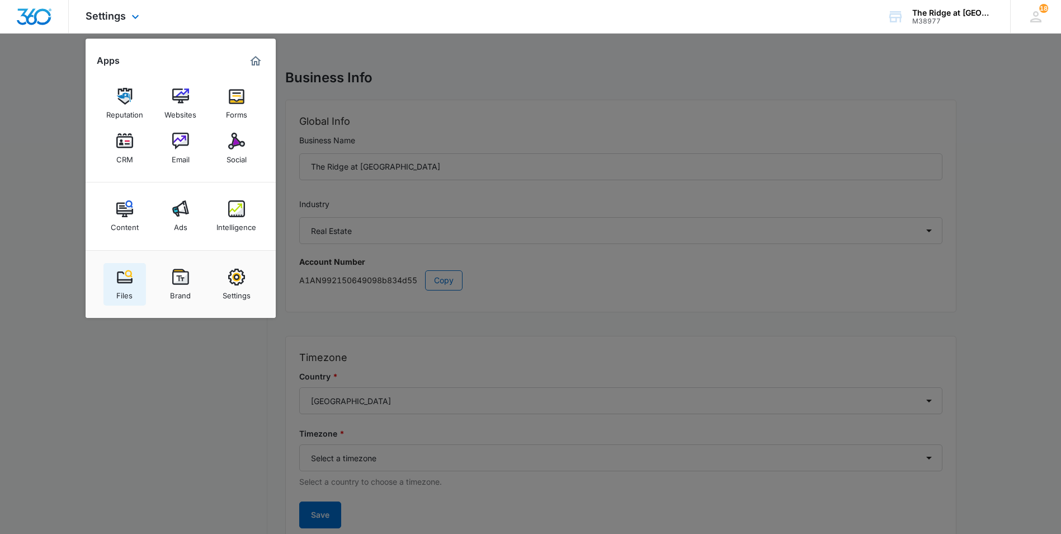
click at [118, 273] on img at bounding box center [124, 277] width 17 height 17
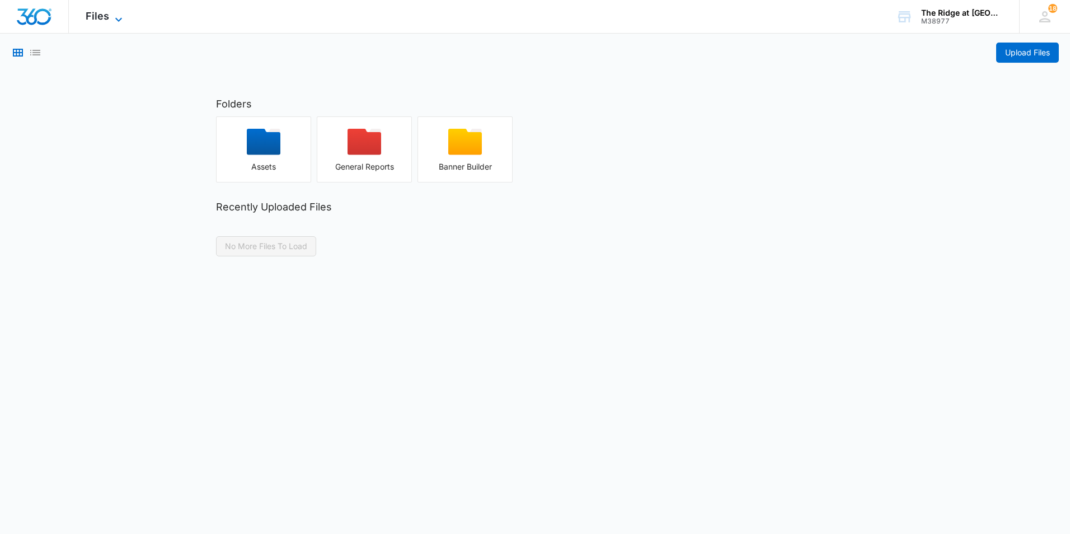
click at [90, 10] on span "Files" at bounding box center [98, 16] width 24 height 12
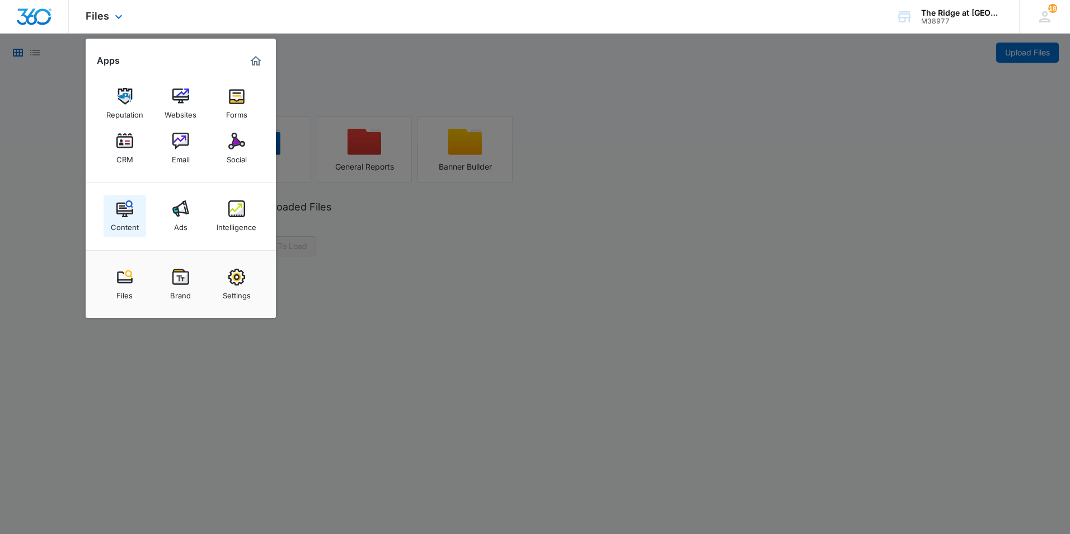
click at [123, 204] on img at bounding box center [124, 208] width 17 height 17
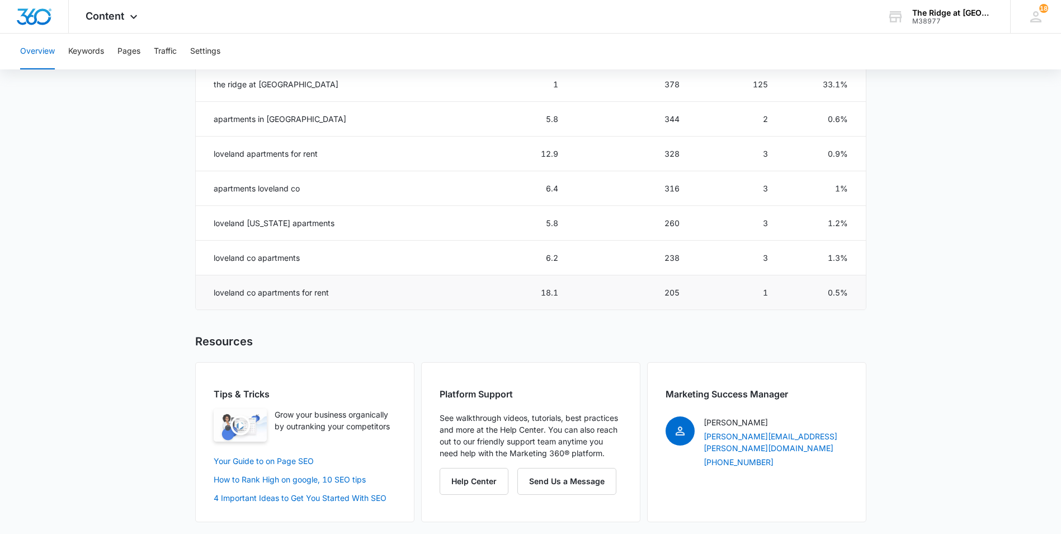
scroll to position [656, 0]
click at [138, 24] on div "Content Apps Reputation Websites Forms CRM Email Social Content Ads Intelligenc…" at bounding box center [113, 16] width 88 height 33
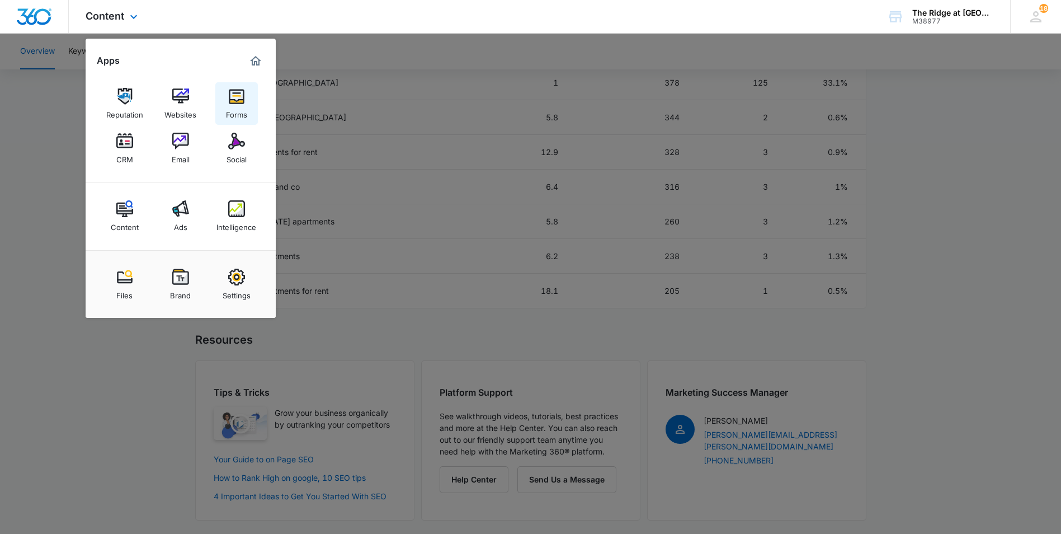
click at [237, 98] on img at bounding box center [236, 96] width 17 height 17
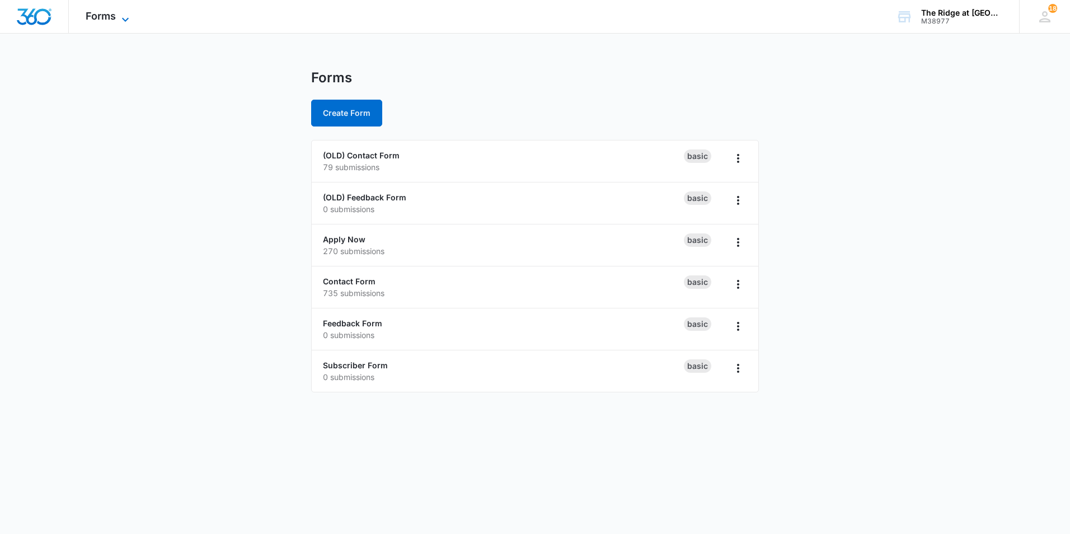
click at [126, 18] on icon at bounding box center [125, 19] width 13 height 13
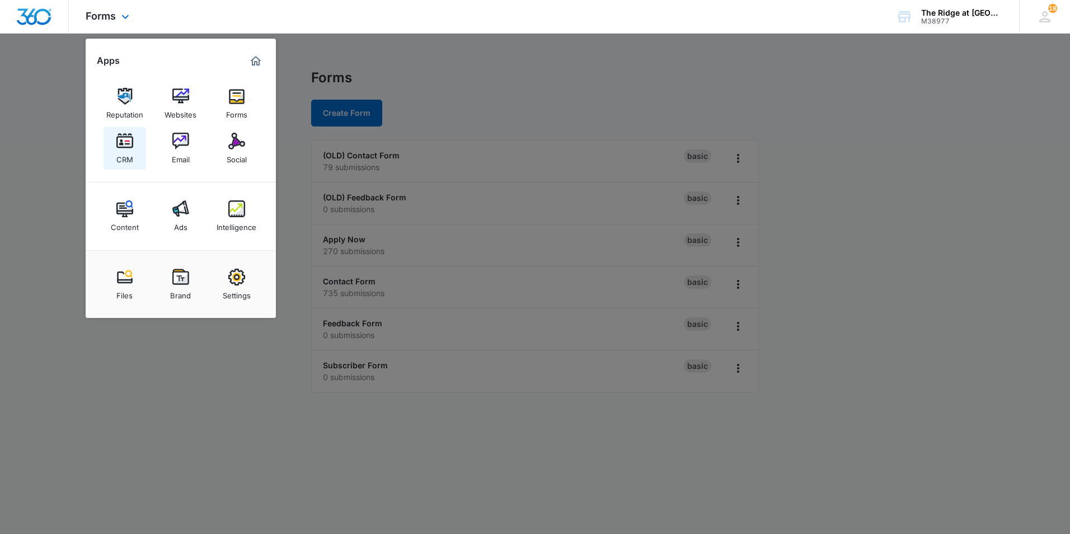
click at [121, 148] on img at bounding box center [124, 141] width 17 height 17
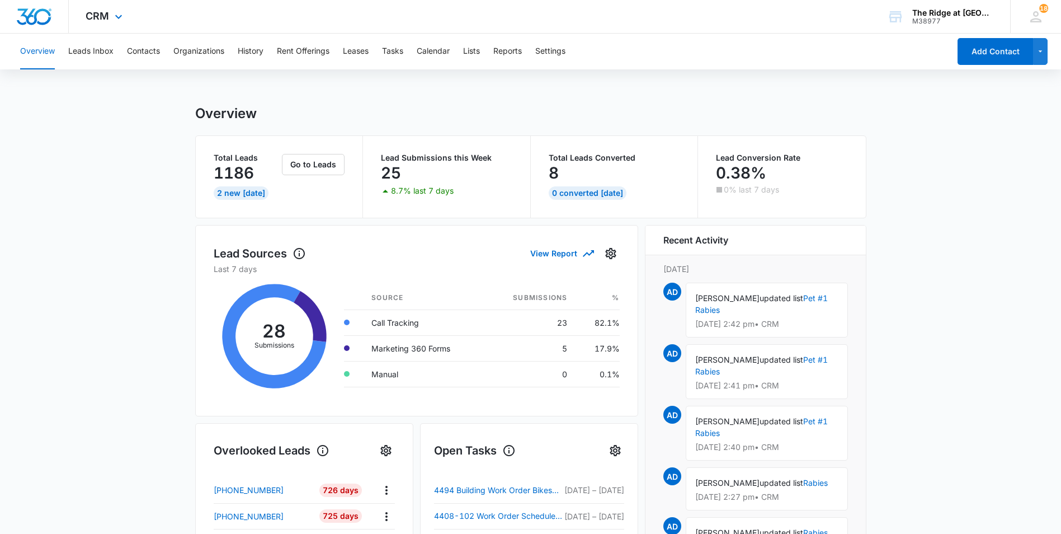
click at [110, 10] on div "CRM Apps Reputation Websites Forms CRM Email Social Content Ads Intelligence Fi…" at bounding box center [105, 16] width 73 height 33
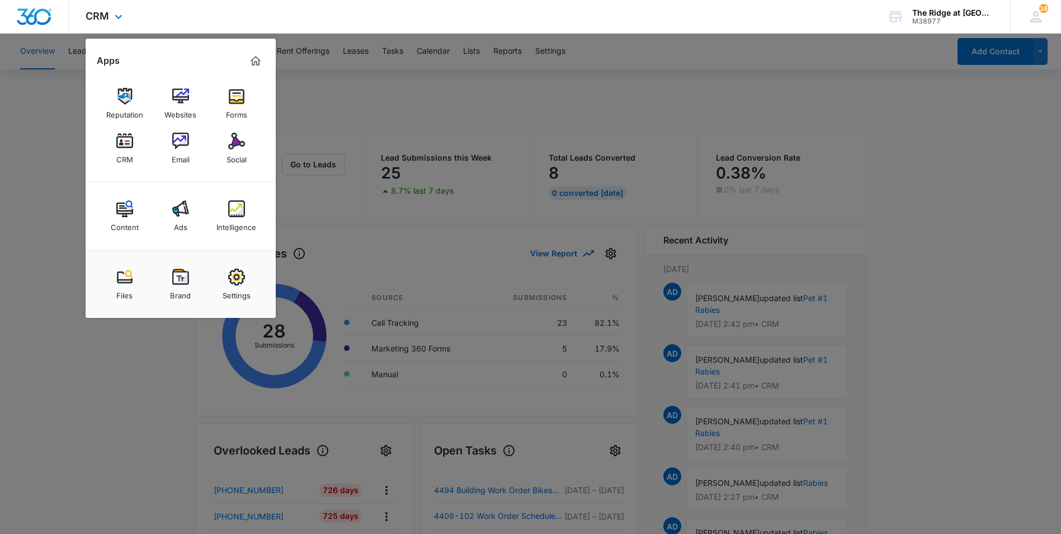
click at [393, 1] on div "CRM Apps Reputation Websites Forms CRM Email Social Content Ads Intelligence Fi…" at bounding box center [530, 17] width 1061 height 34
click at [955, 157] on div at bounding box center [530, 267] width 1061 height 534
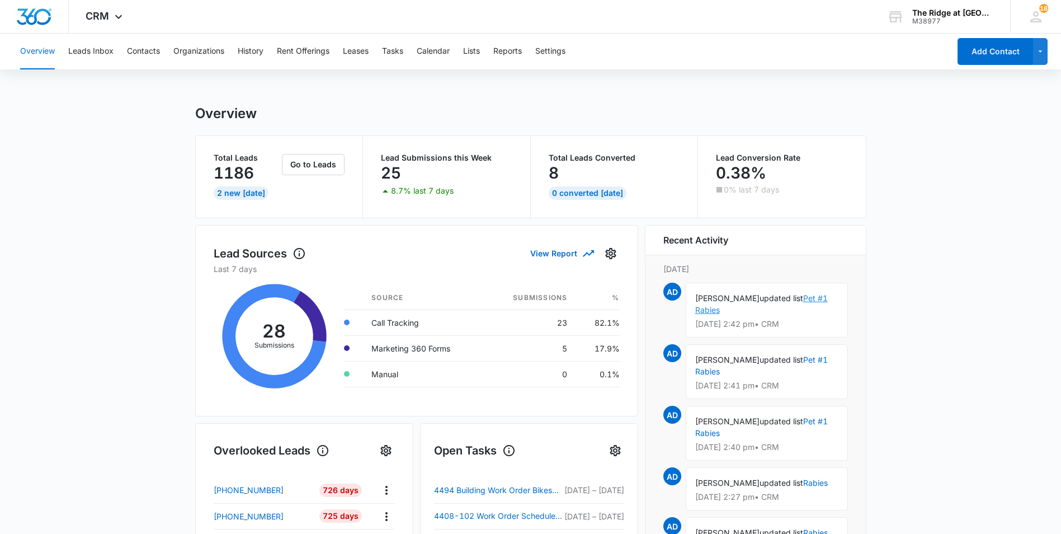
click at [801, 296] on link "Pet #1 Rabies" at bounding box center [762, 303] width 133 height 21
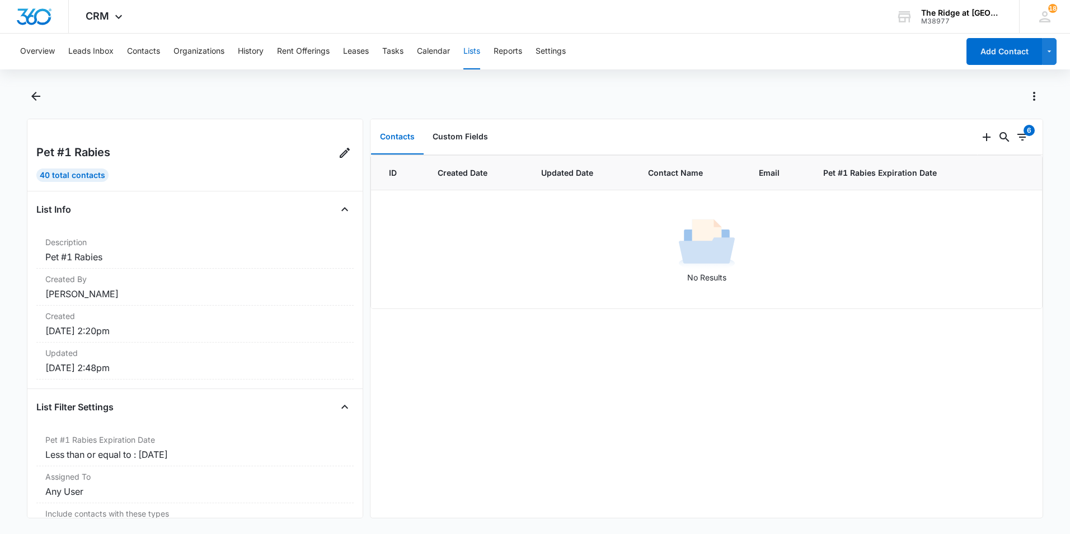
click at [480, 52] on button "Lists" at bounding box center [471, 52] width 17 height 36
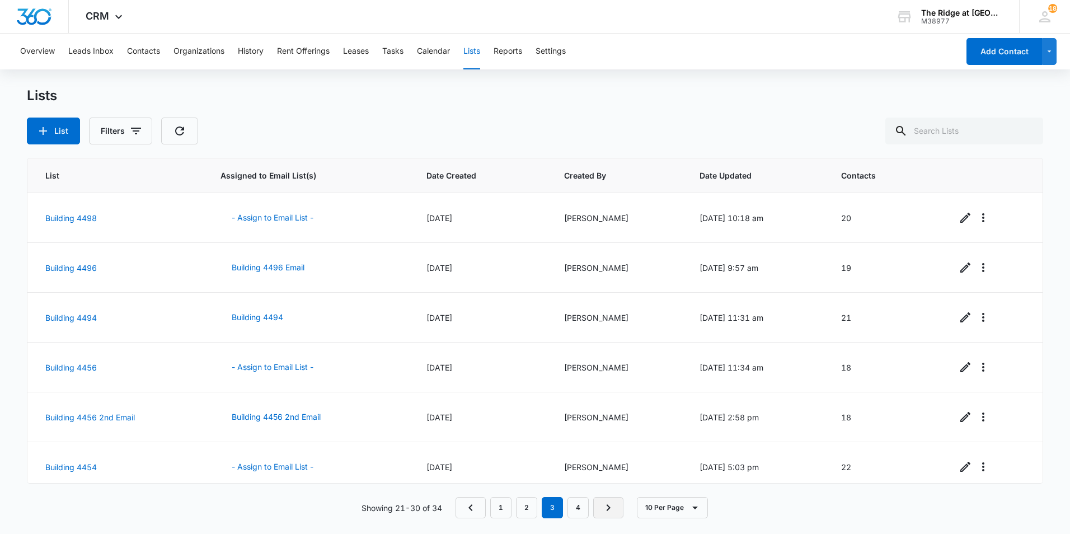
click at [623, 505] on link "Next Page" at bounding box center [608, 507] width 30 height 21
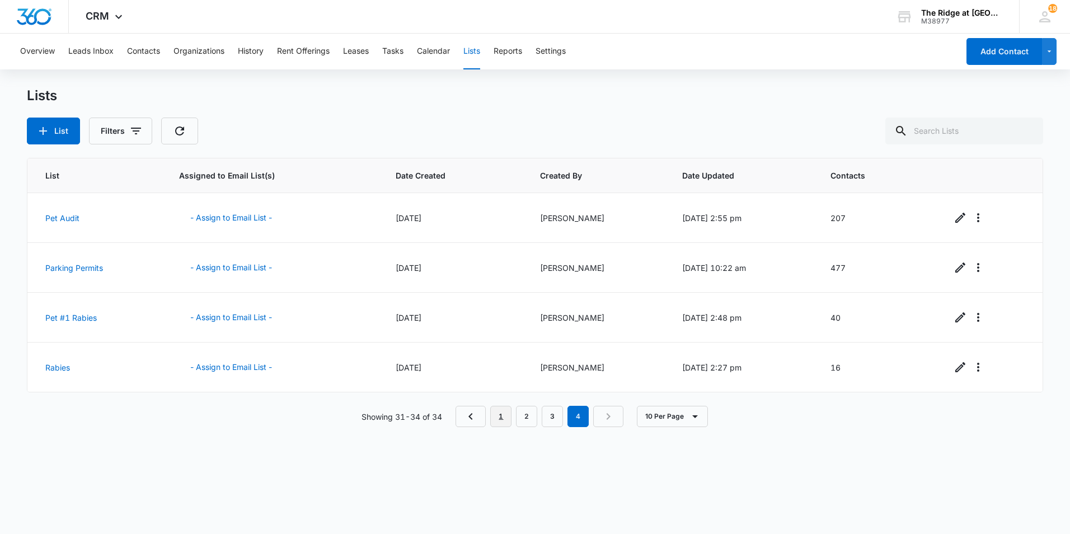
click at [506, 417] on link "1" at bounding box center [500, 416] width 21 height 21
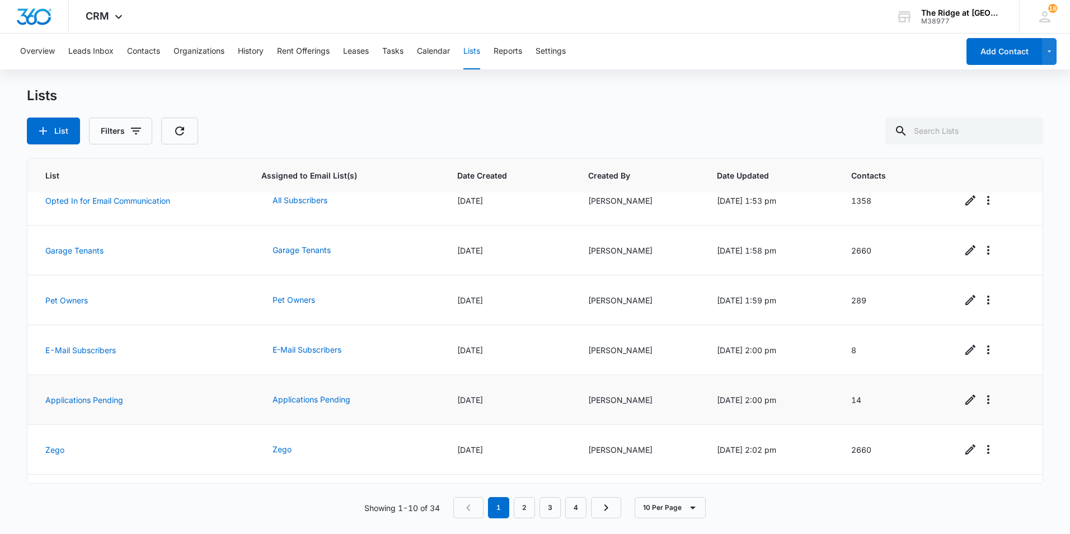
scroll to position [168, 0]
click at [63, 296] on link "Pet Owners" at bounding box center [66, 299] width 43 height 10
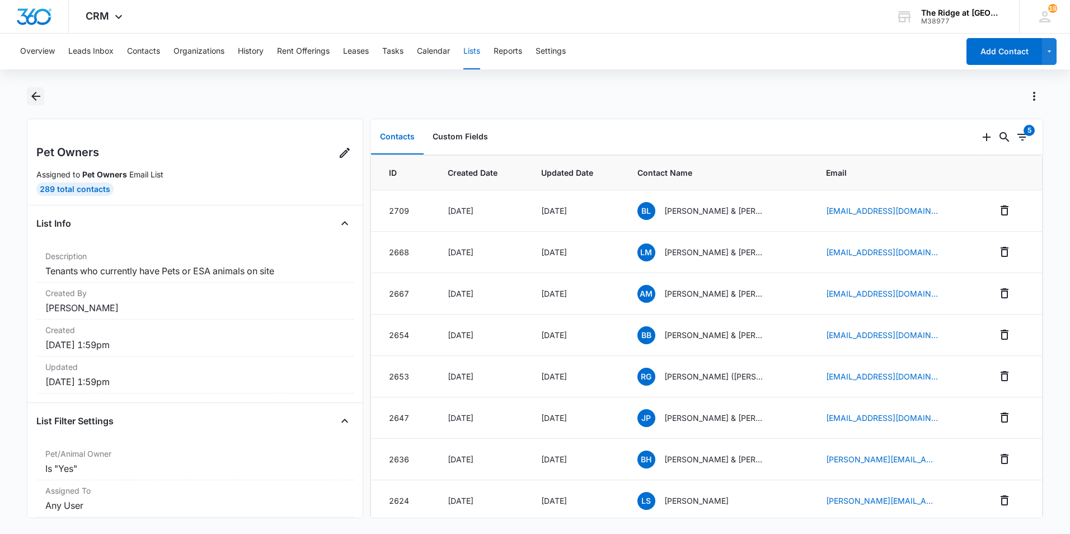
click at [40, 95] on icon "Back" at bounding box center [35, 96] width 13 height 13
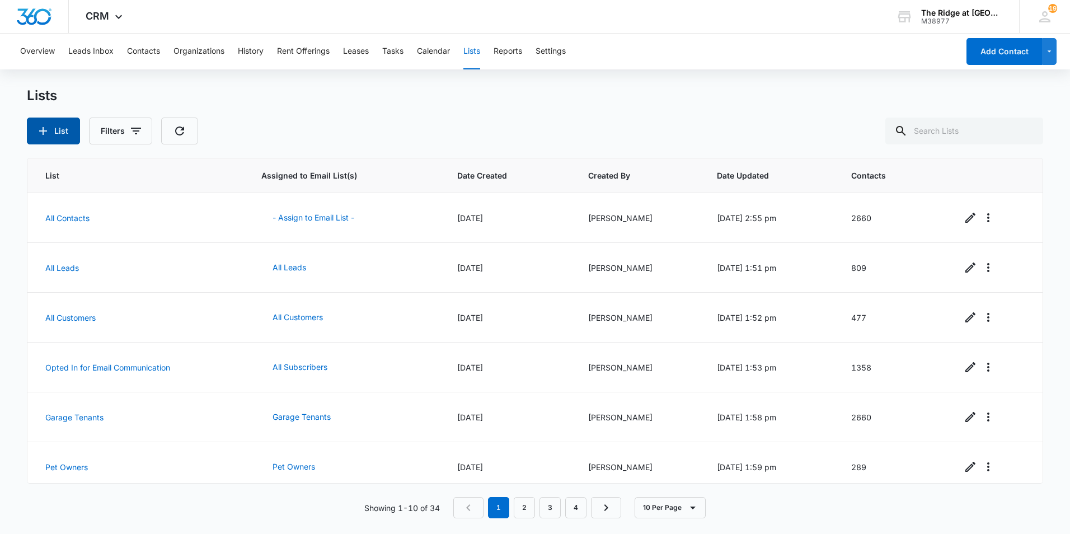
click at [60, 128] on button "List" at bounding box center [53, 131] width 53 height 27
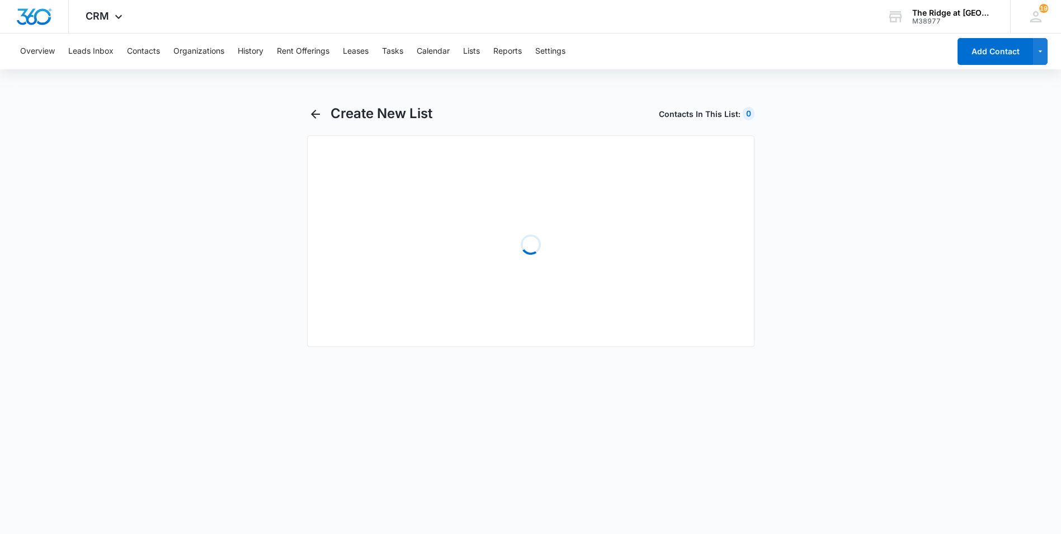
select select "31"
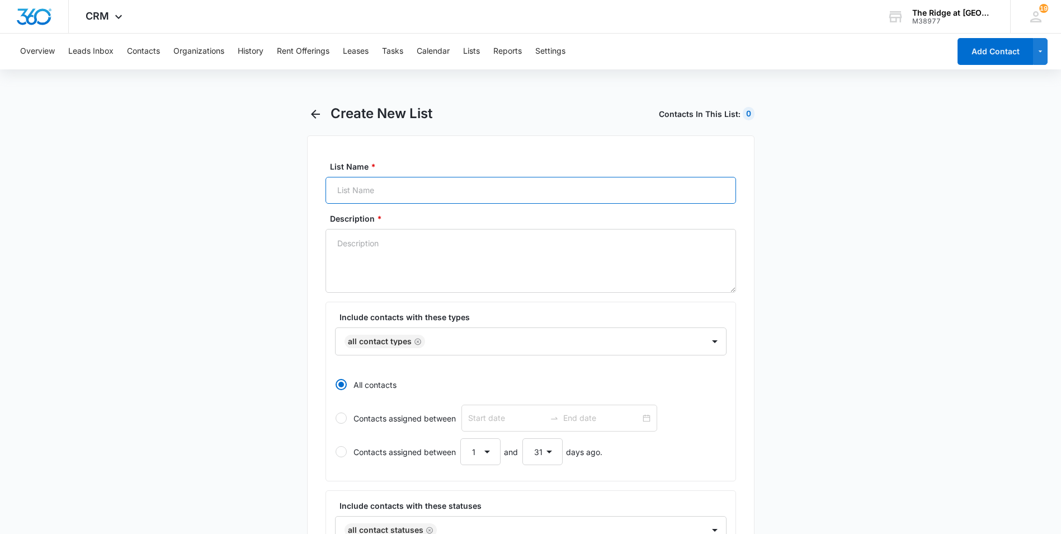
click at [360, 198] on input "List Name *" at bounding box center [531, 190] width 411 height 27
type input "pet owners"
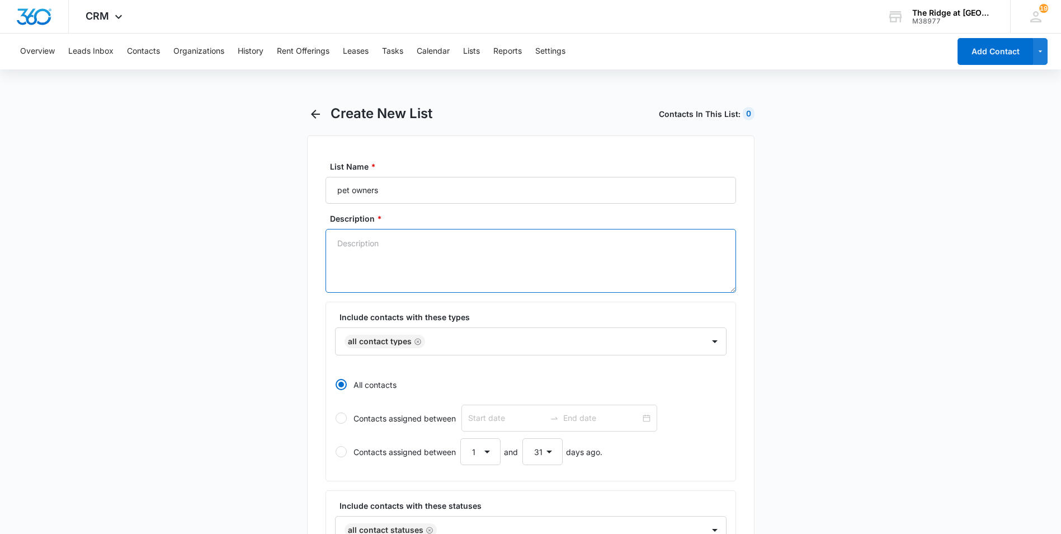
click at [417, 242] on textarea "Description *" at bounding box center [531, 261] width 411 height 64
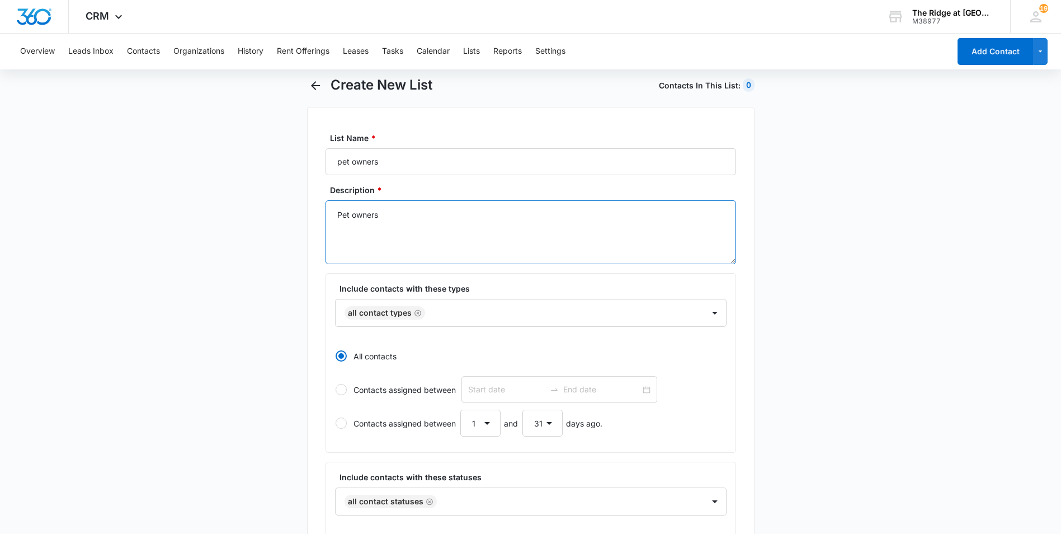
scroll to position [56, 0]
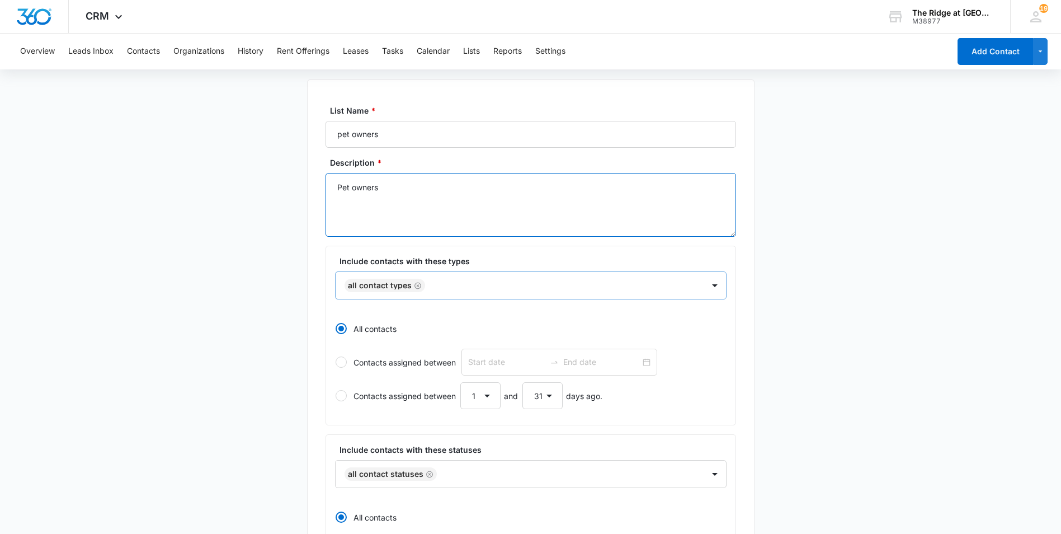
type textarea "Pet owners"
click at [699, 286] on div "All Contact Types" at bounding box center [520, 285] width 368 height 27
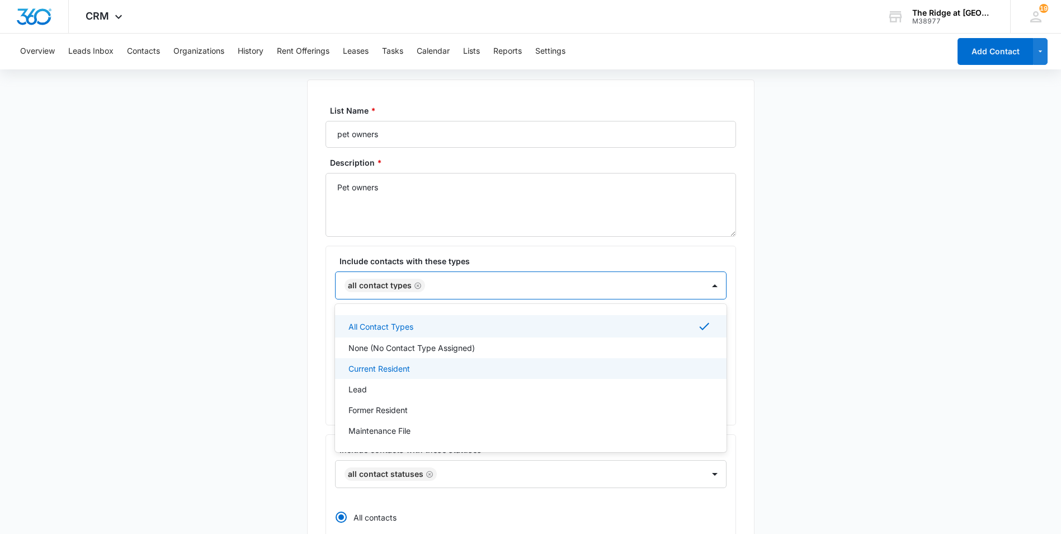
click at [475, 370] on div "Current Resident" at bounding box center [530, 369] width 363 height 12
click at [417, 288] on icon "Remove All Contact Types" at bounding box center [418, 285] width 7 height 7
click at [896, 354] on main "Create New List Contacts In This List : 477 List Name * pet owners Description …" at bounding box center [530, 435] width 1061 height 773
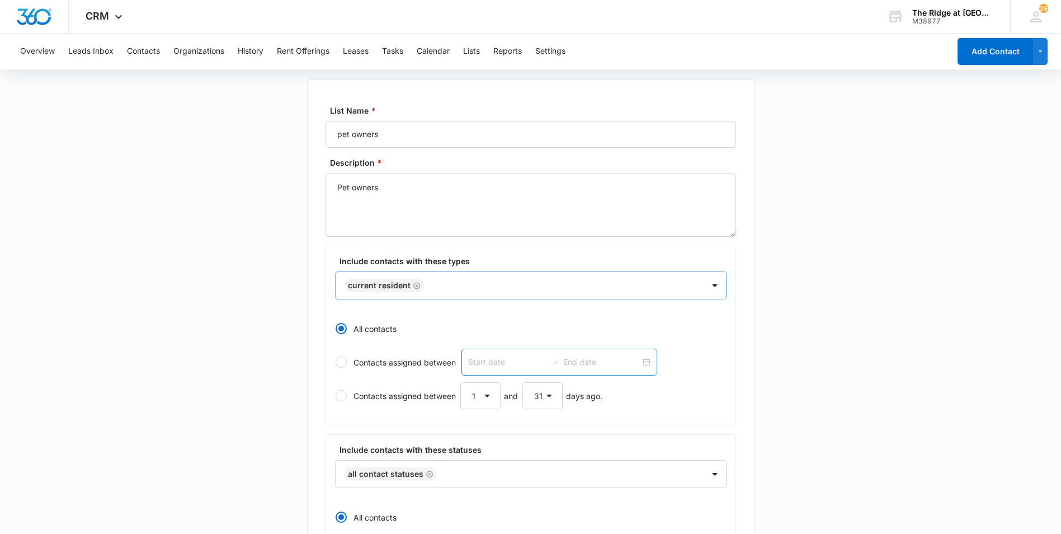
click at [629, 358] on div at bounding box center [560, 362] width 196 height 27
click at [336, 362] on input "Contacts assigned between" at bounding box center [335, 362] width 1 height 1
radio input "false"
radio input "true"
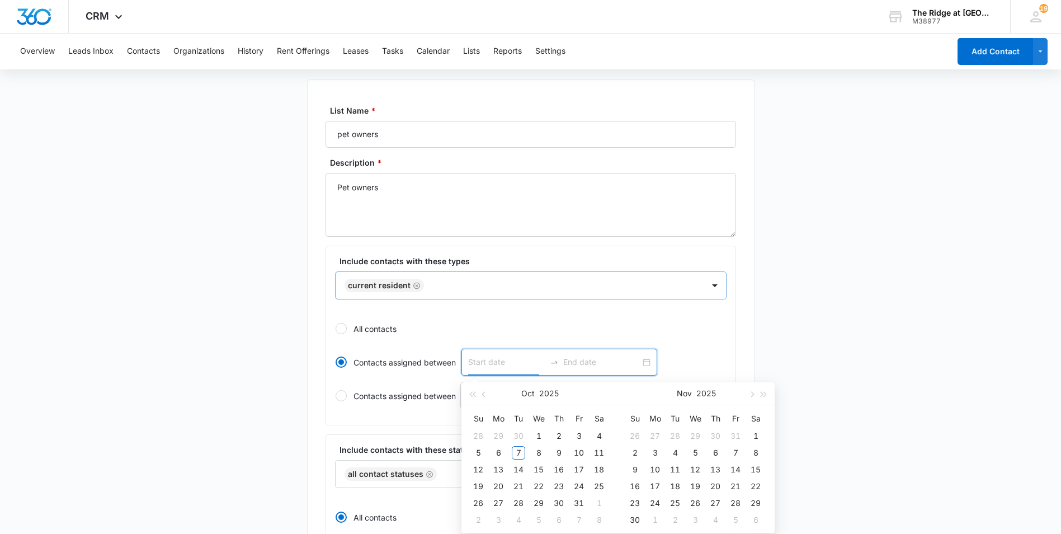
click at [961, 364] on main "Create New List Contacts In This List : 477 List Name * pet owners Description …" at bounding box center [530, 435] width 1061 height 773
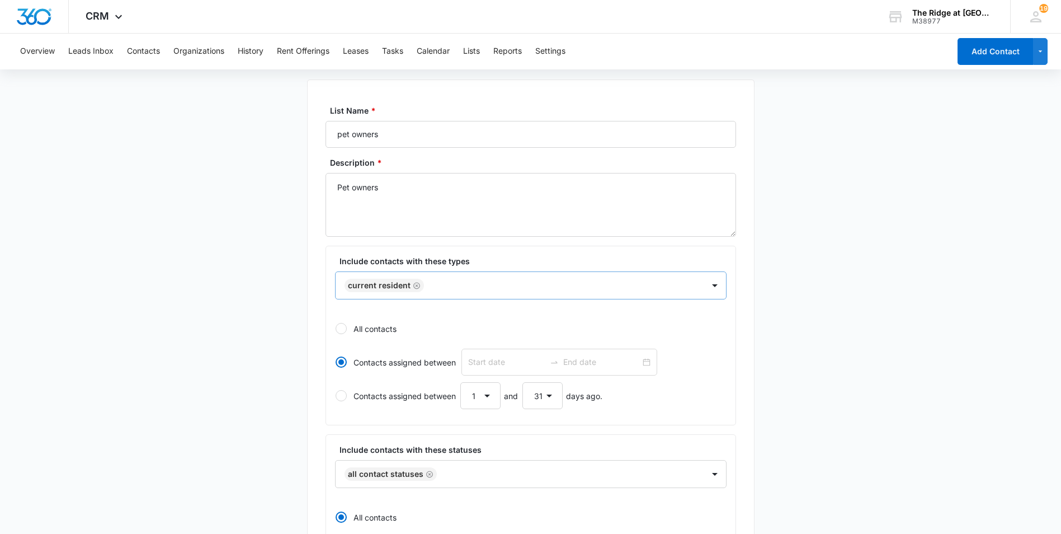
click at [328, 321] on div "Include contacts with these types Current Resident All contacts Contacts assign…" at bounding box center [531, 336] width 411 height 180
click at [343, 326] on div at bounding box center [341, 328] width 11 height 11
click at [336, 328] on input "All contacts" at bounding box center [335, 328] width 1 height 1
radio input "true"
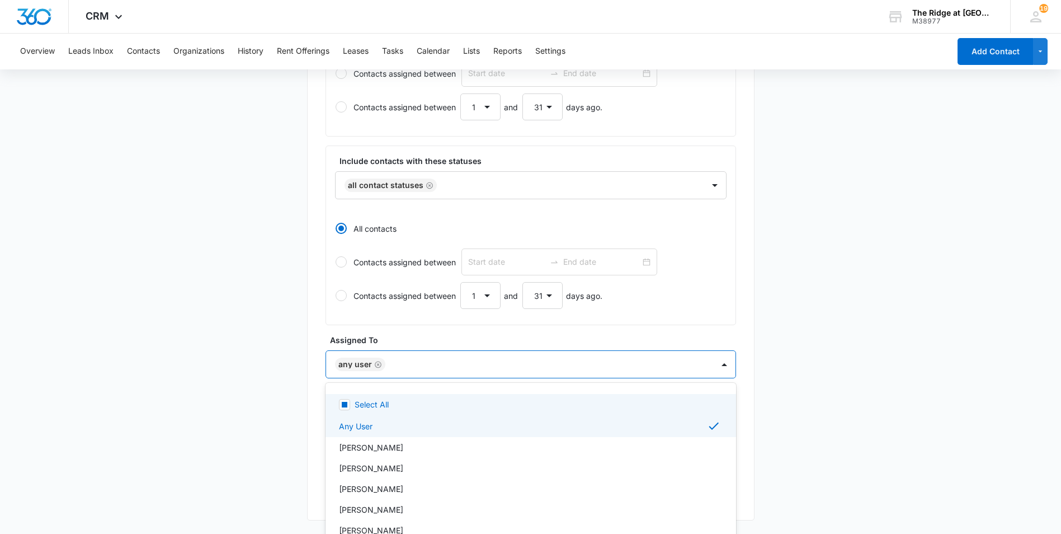
scroll to position [365, 0]
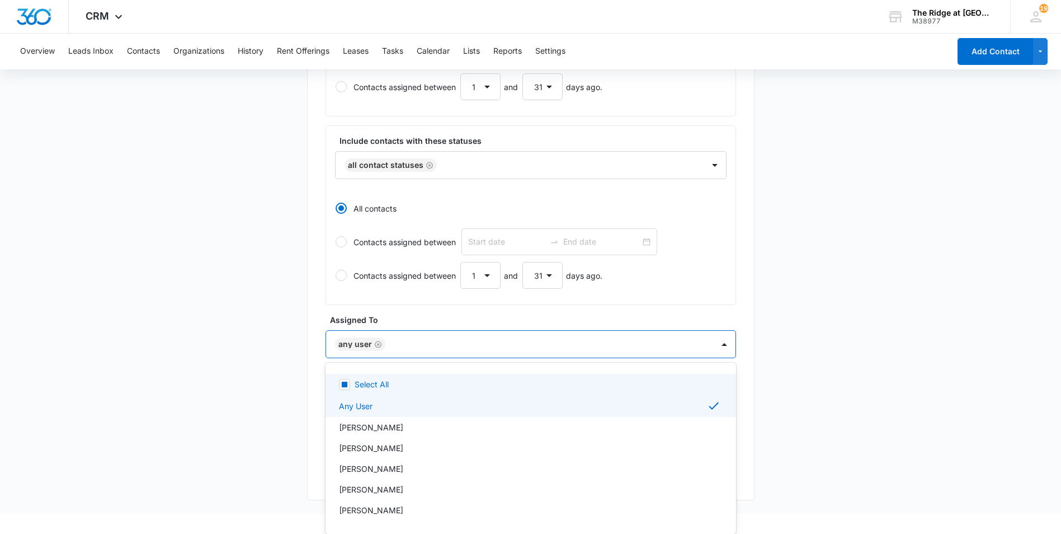
click at [577, 358] on div "14 results available. Use Up and Down to choose options, press Enter to select …" at bounding box center [531, 344] width 411 height 28
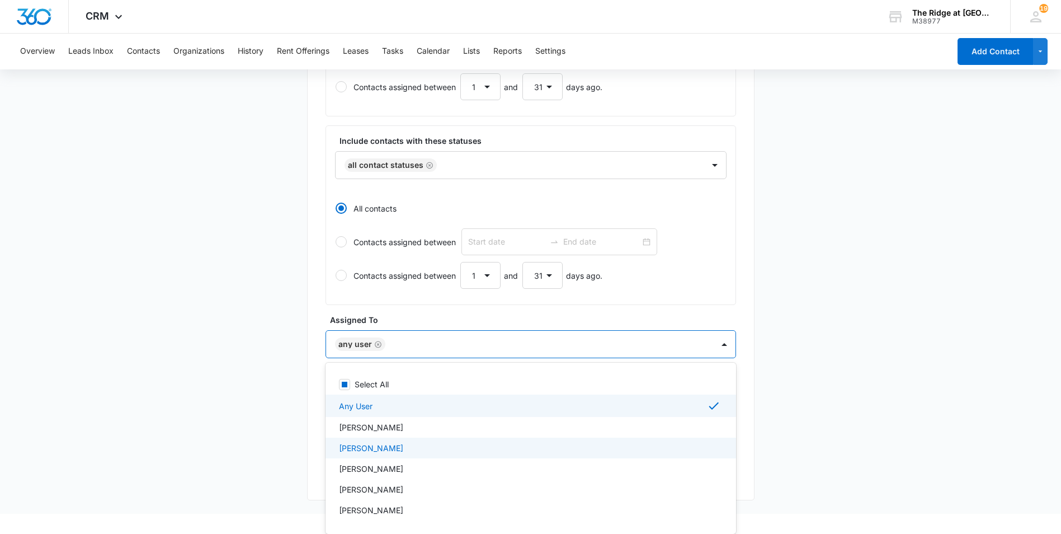
scroll to position [56, 0]
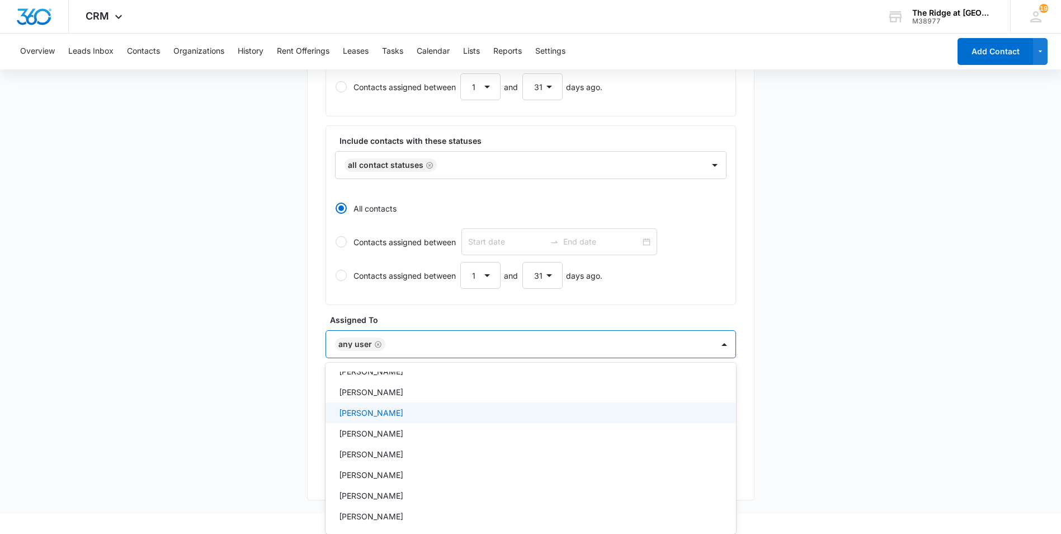
click at [440, 419] on div "[PERSON_NAME]" at bounding box center [531, 412] width 411 height 21
click at [378, 343] on icon "Remove Any User" at bounding box center [378, 344] width 8 height 8
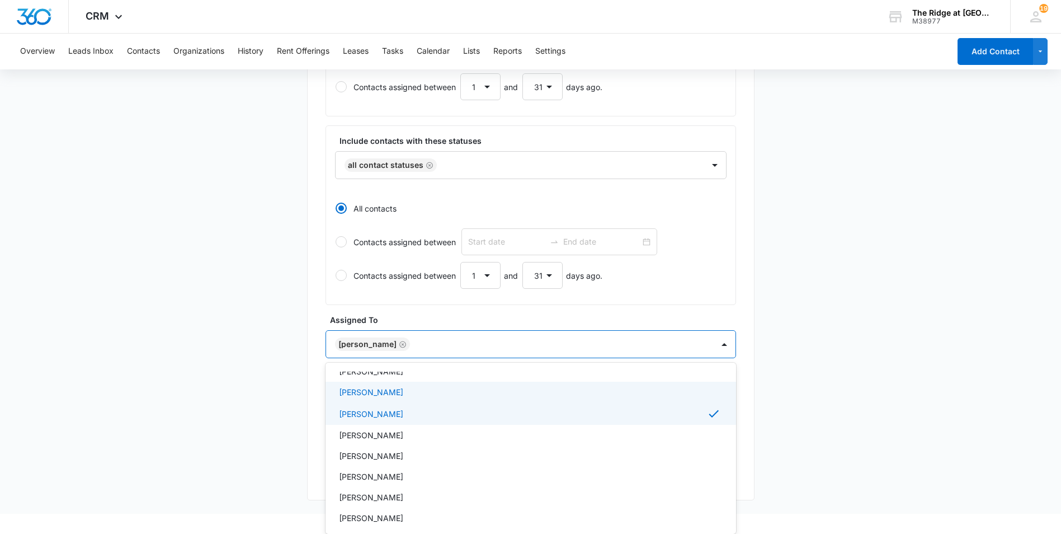
click at [975, 422] on main "Create New List Contacts In This List : 222 List Name * pet owners Description …" at bounding box center [530, 126] width 1061 height 773
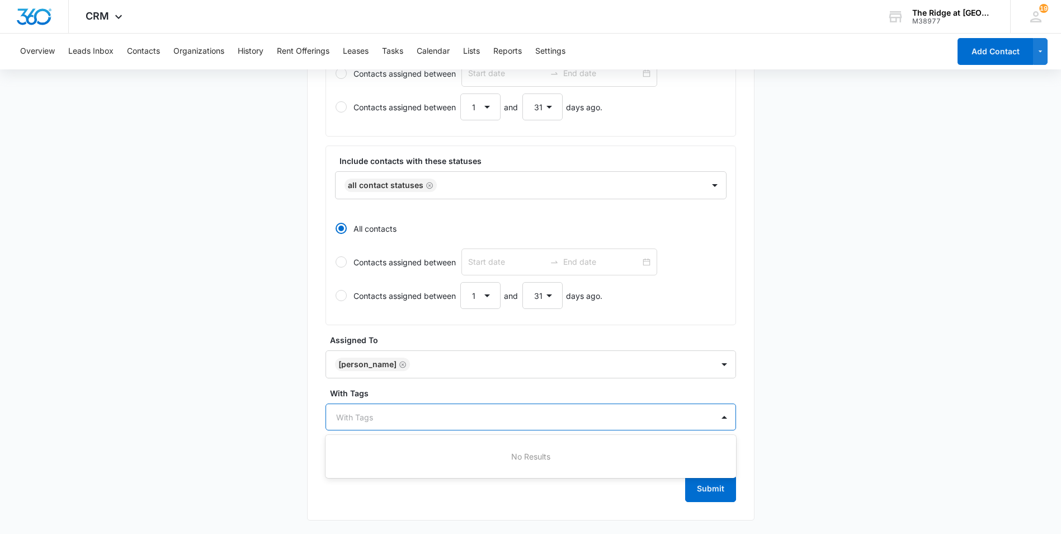
click at [560, 422] on div at bounding box center [524, 417] width 376 height 14
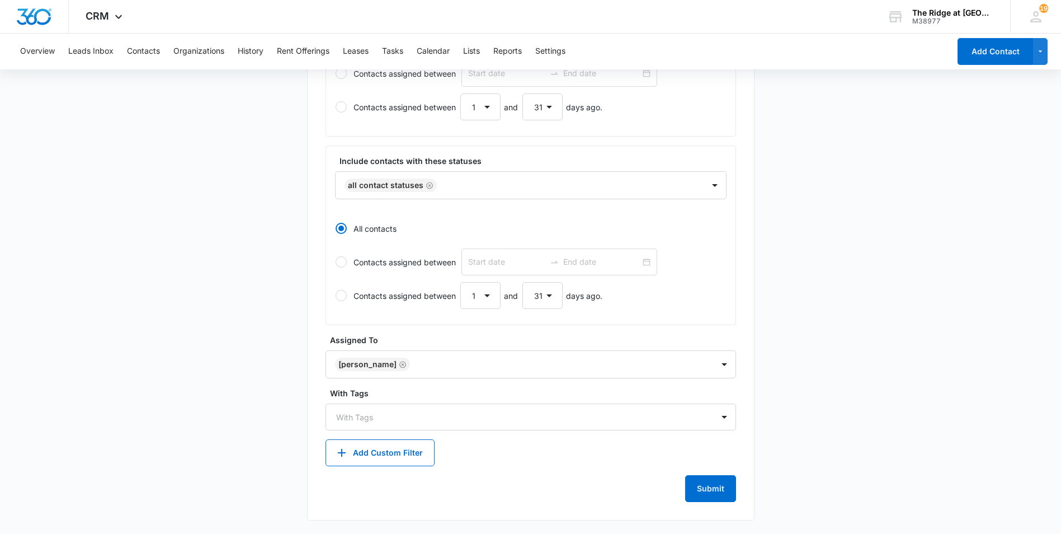
click at [908, 421] on main "Create New List Contacts In This List : 222 List Name * pet owners Description …" at bounding box center [530, 147] width 1061 height 773
click at [395, 450] on button "Add Custom Filter" at bounding box center [380, 452] width 109 height 27
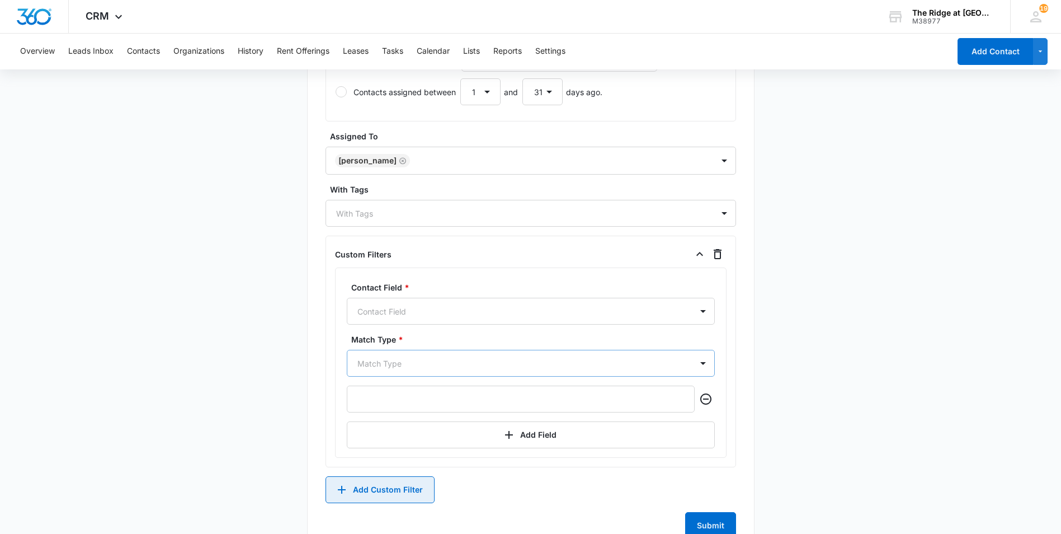
scroll to position [569, 0]
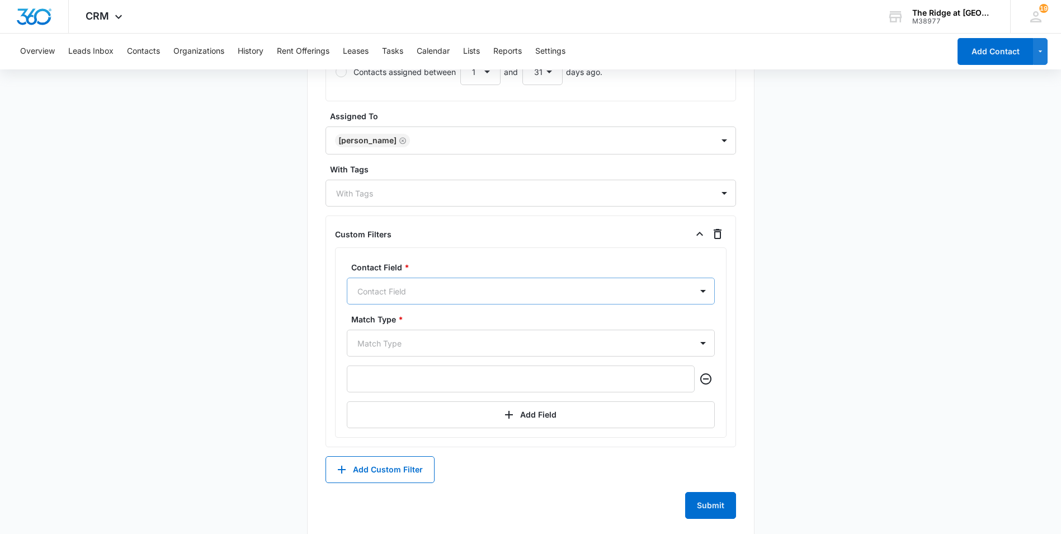
click at [434, 292] on div at bounding box center [518, 291] width 320 height 14
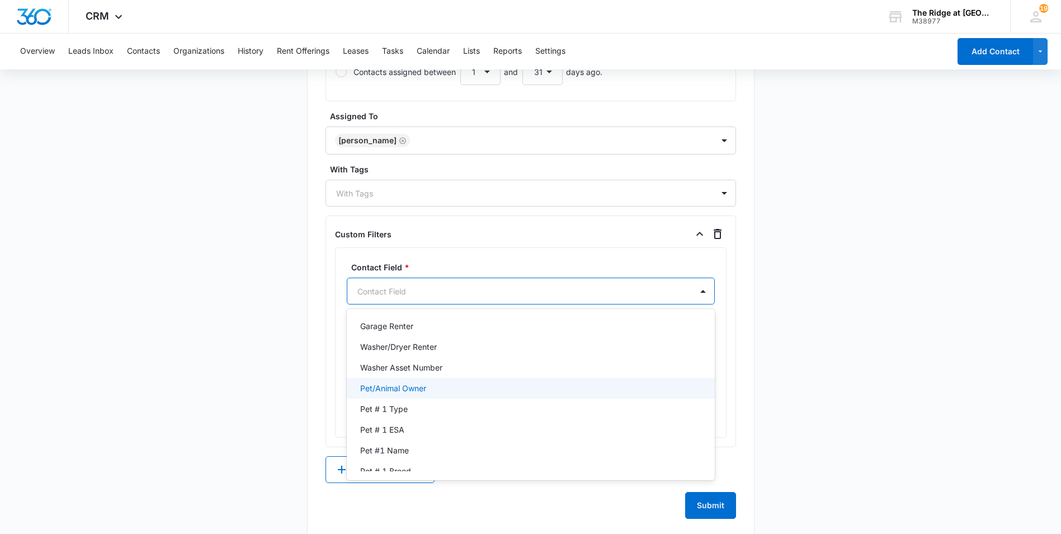
scroll to position [560, 0]
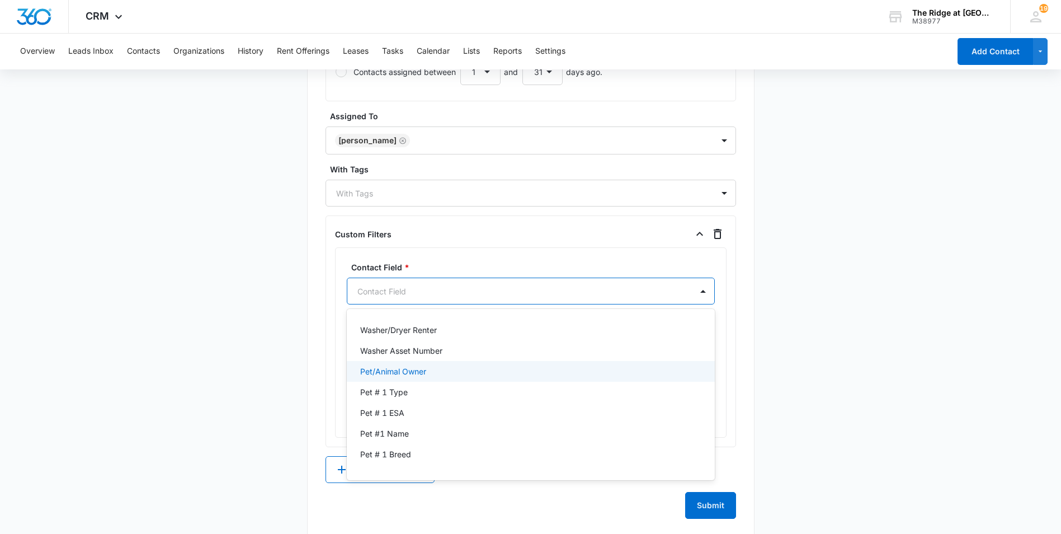
click at [471, 371] on div "Pet/Animal Owner" at bounding box center [529, 371] width 339 height 12
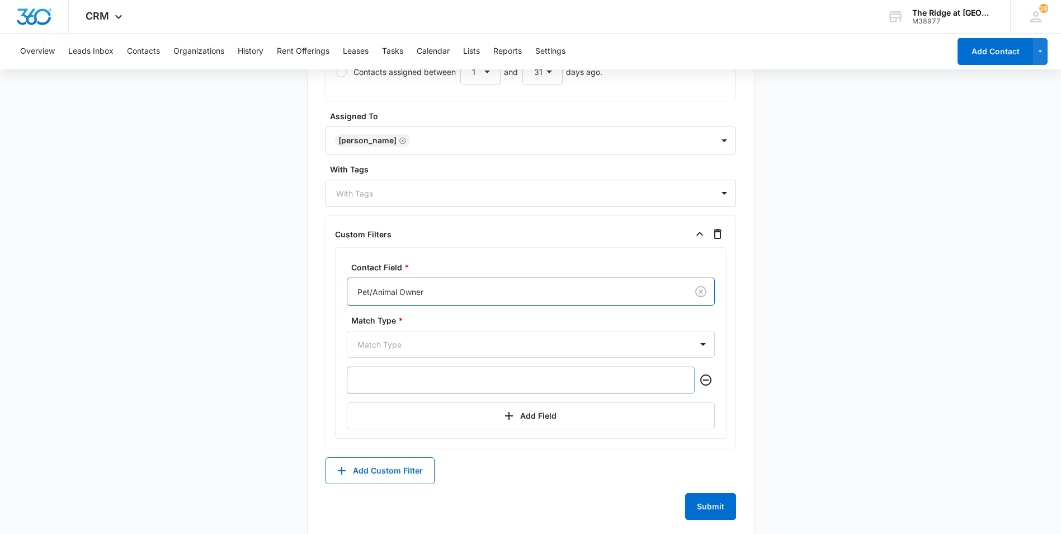
scroll to position [554, 0]
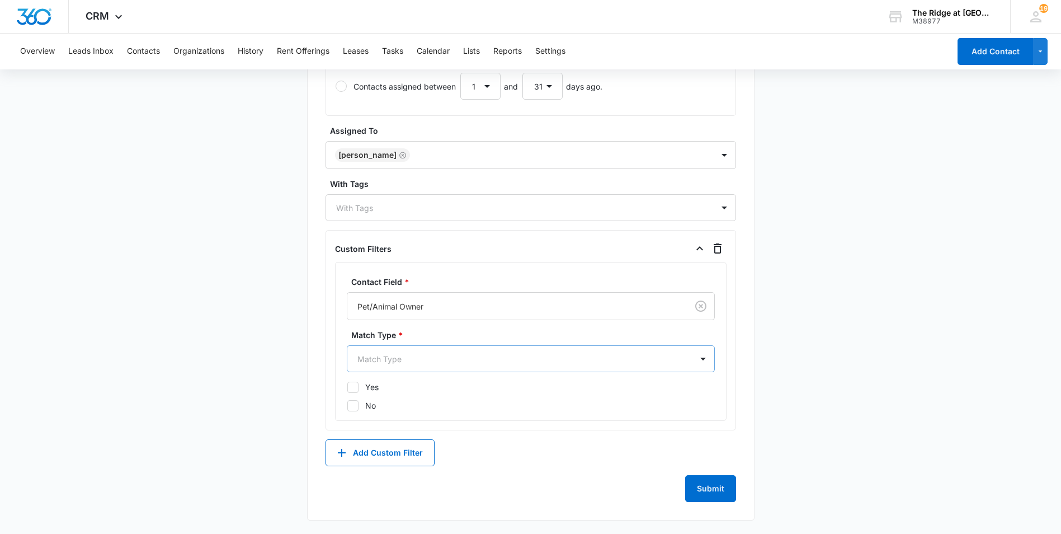
click at [500, 357] on div at bounding box center [518, 359] width 320 height 14
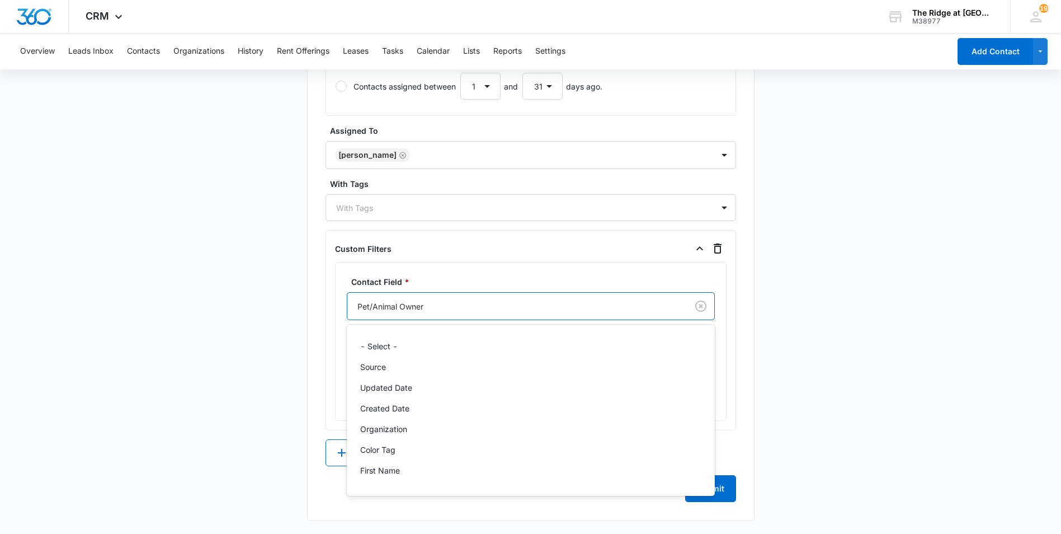
click at [556, 315] on div "Pet/Animal Owner" at bounding box center [517, 306] width 340 height 25
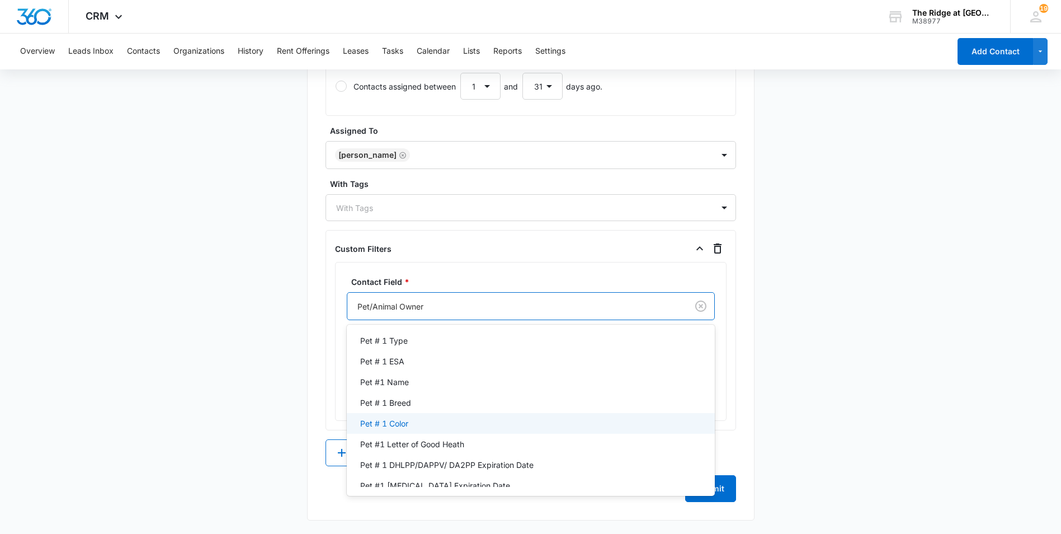
scroll to position [647, 0]
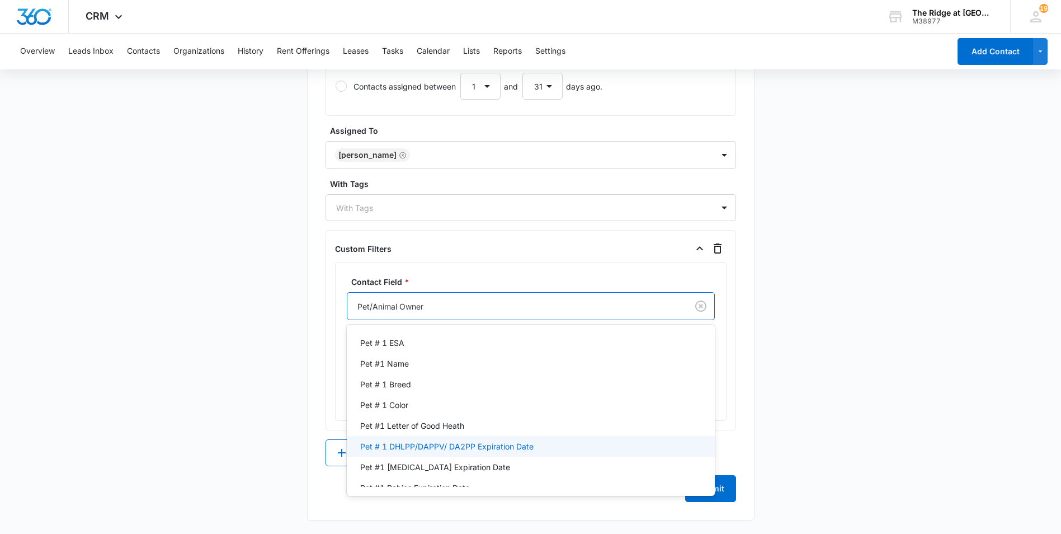
click at [481, 448] on p "Pet # 1 DHLPP/DAPPV/ DA2PP Expiration Date" at bounding box center [446, 446] width 173 height 12
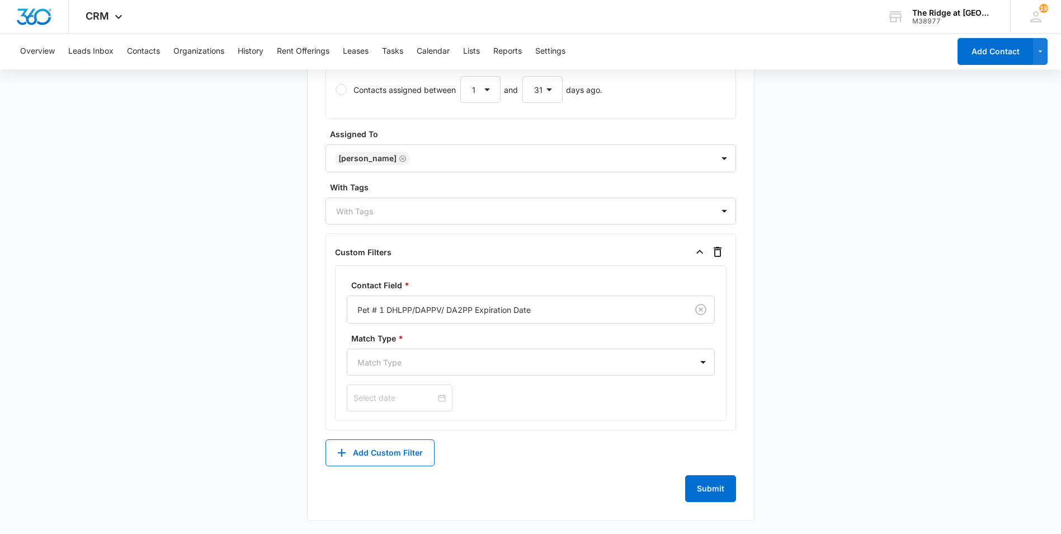
scroll to position [551, 0]
click at [499, 368] on div at bounding box center [518, 362] width 320 height 14
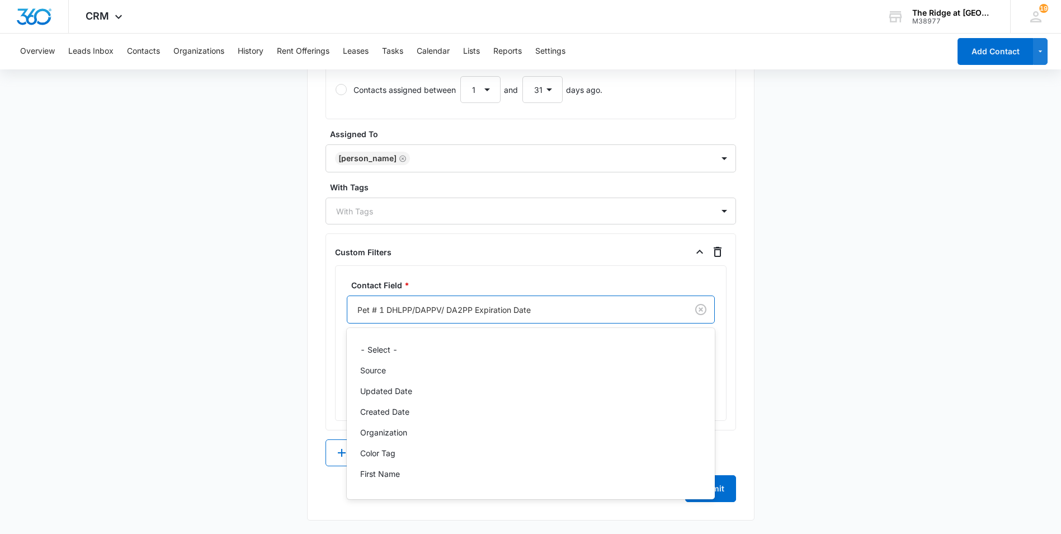
click at [562, 314] on div at bounding box center [516, 310] width 316 height 14
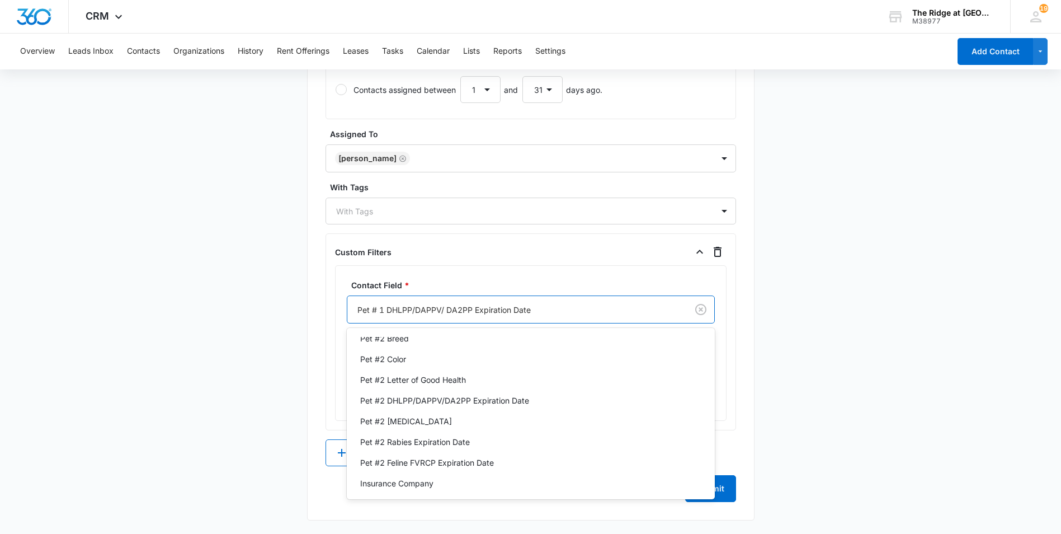
scroll to position [904, 0]
click at [426, 438] on p "Pet #2 Rabies Expiration Date" at bounding box center [415, 441] width 110 height 12
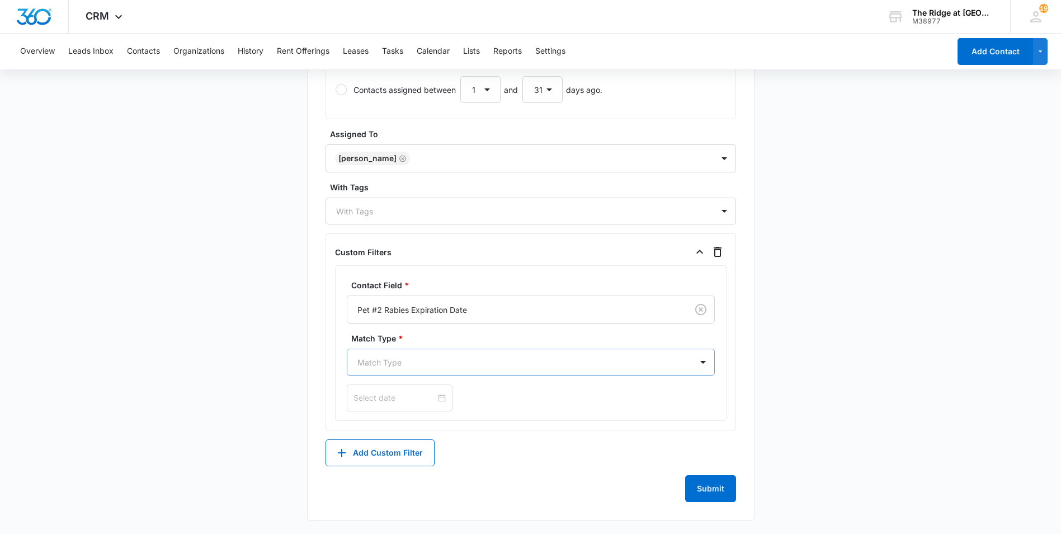
click at [490, 360] on div at bounding box center [518, 362] width 320 height 14
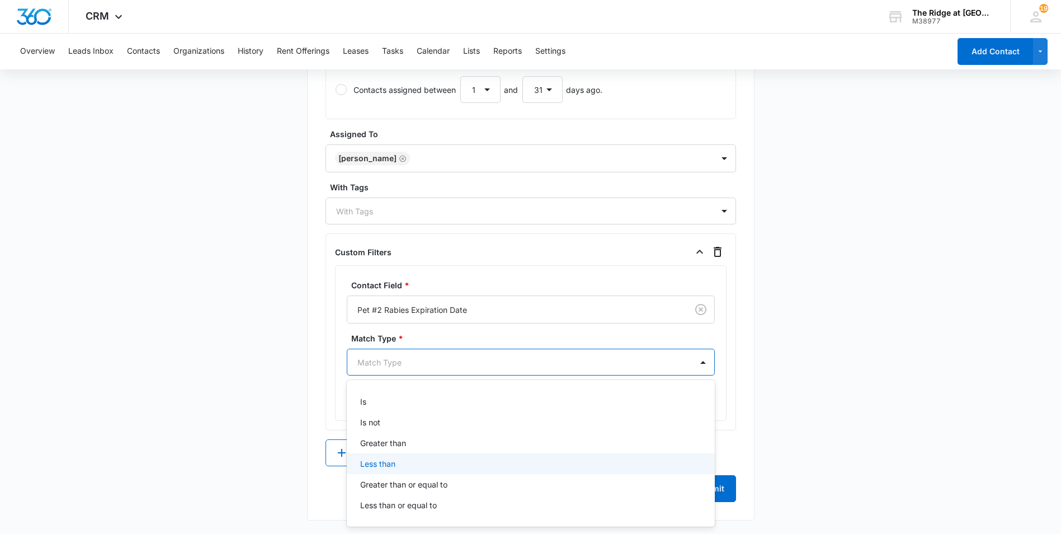
click at [455, 464] on div "Less than" at bounding box center [529, 464] width 339 height 12
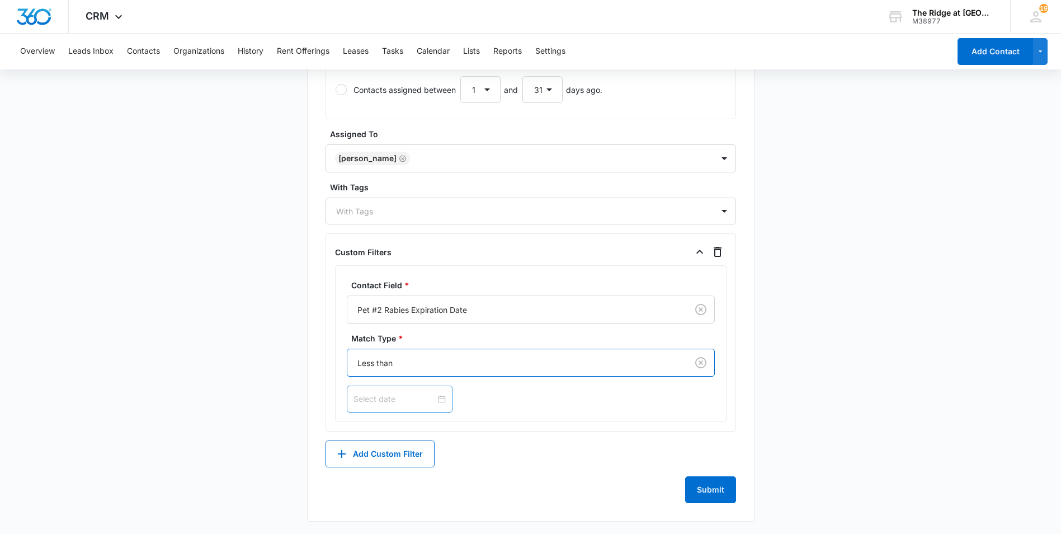
click at [434, 399] on div at bounding box center [400, 399] width 92 height 12
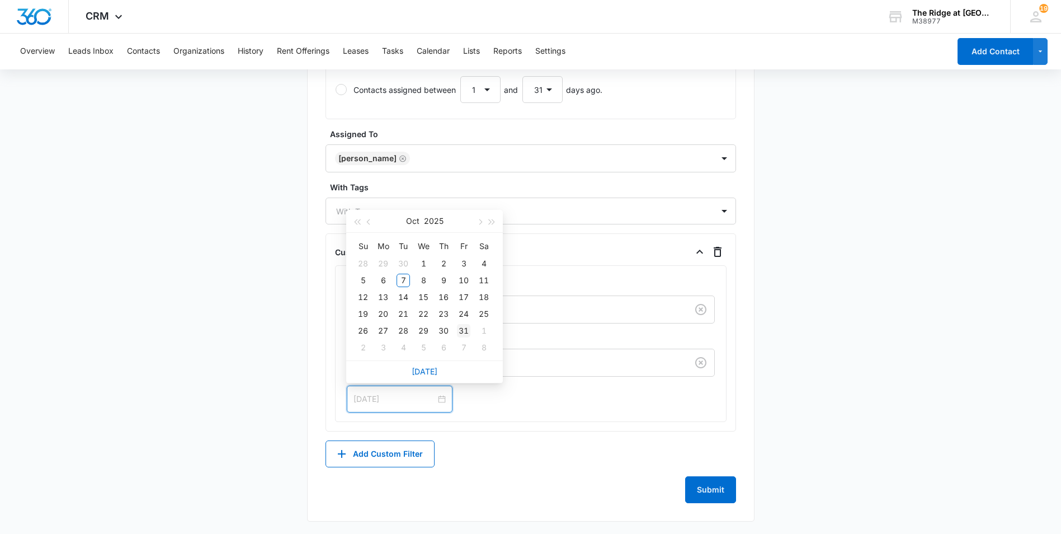
type input "Oct 31, 2025"
click at [471, 332] on td "31" at bounding box center [464, 330] width 20 height 17
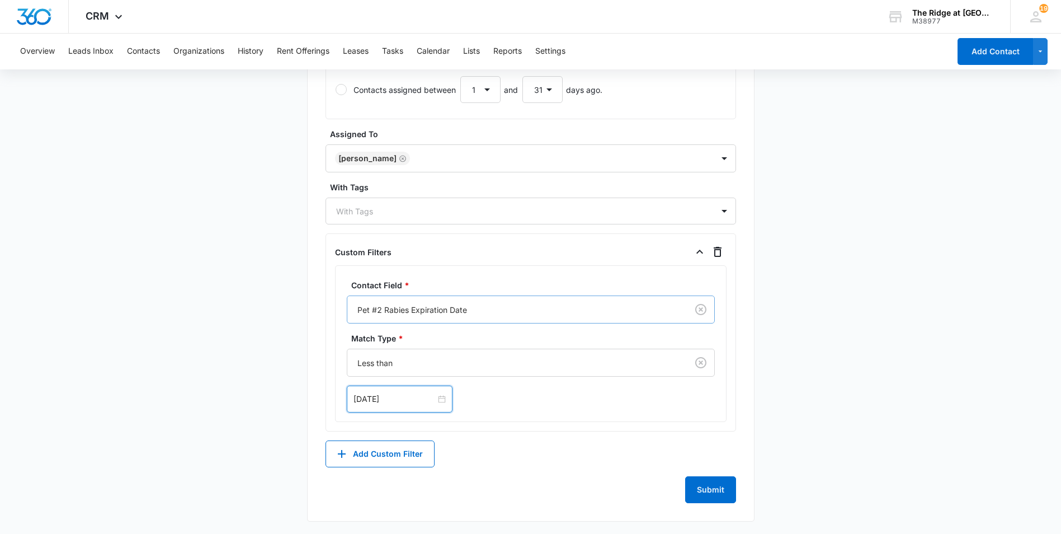
click at [480, 314] on div at bounding box center [516, 310] width 316 height 14
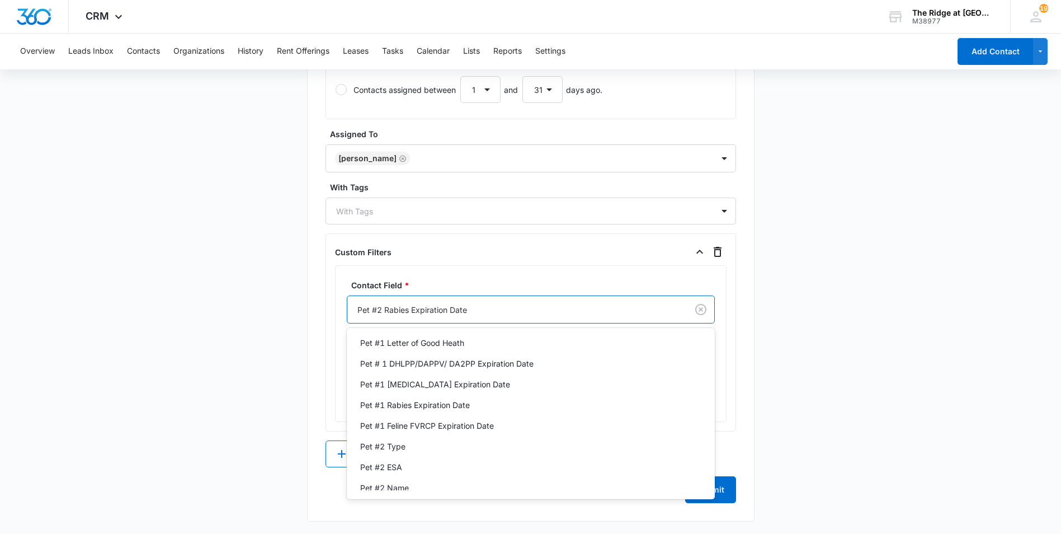
scroll to position [704, 0]
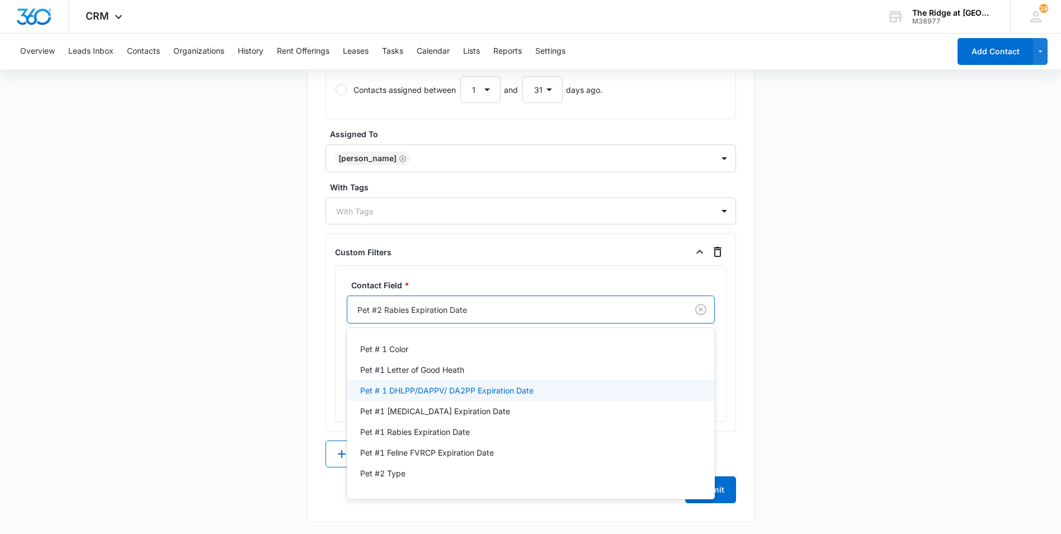
click at [838, 400] on main "Create New List Contacts In This List : 222 List Name * pet owners Description …" at bounding box center [530, 45] width 1061 height 980
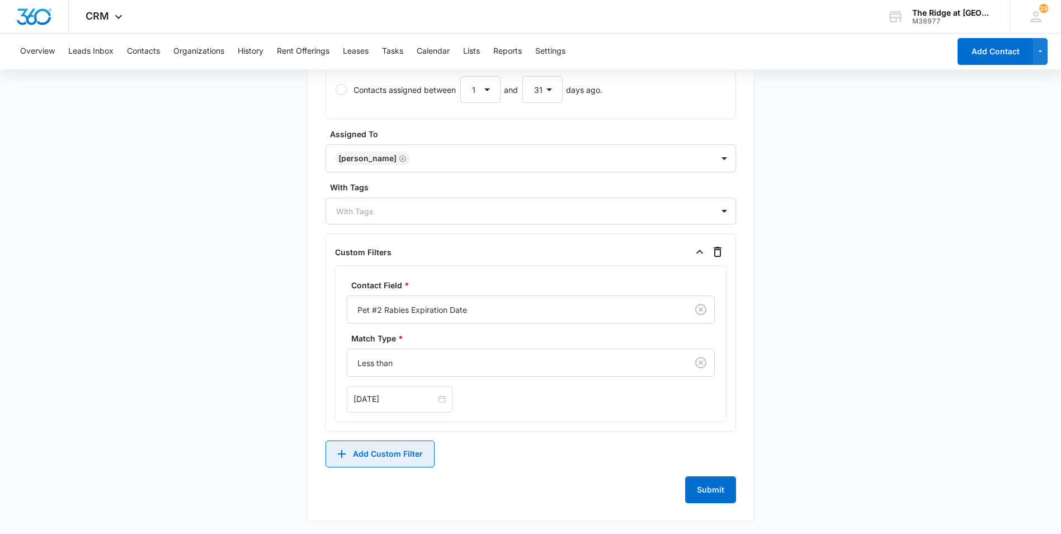
click at [387, 450] on button "Add Custom Filter" at bounding box center [380, 453] width 109 height 27
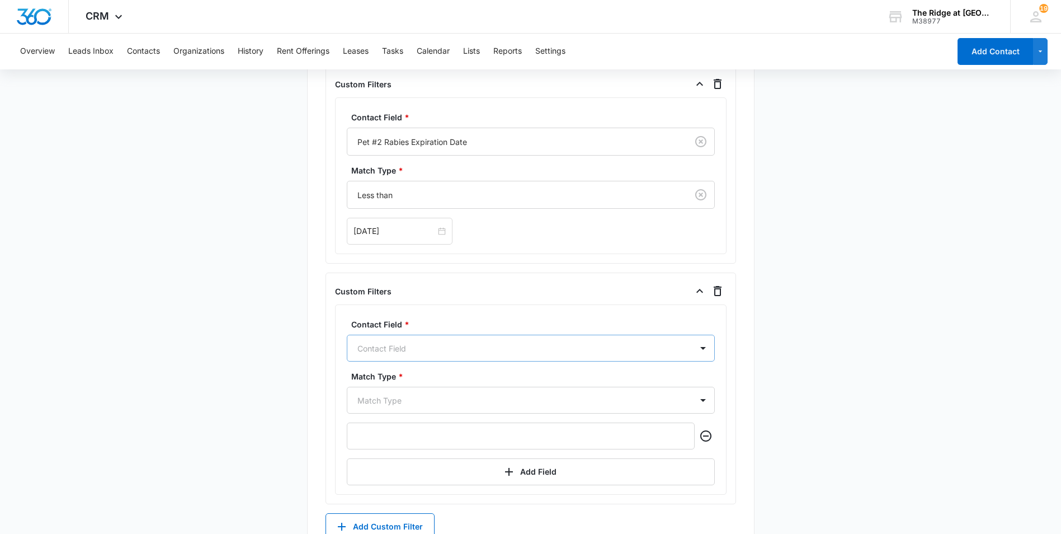
click at [433, 348] on div "Contact Field" at bounding box center [519, 348] width 345 height 25
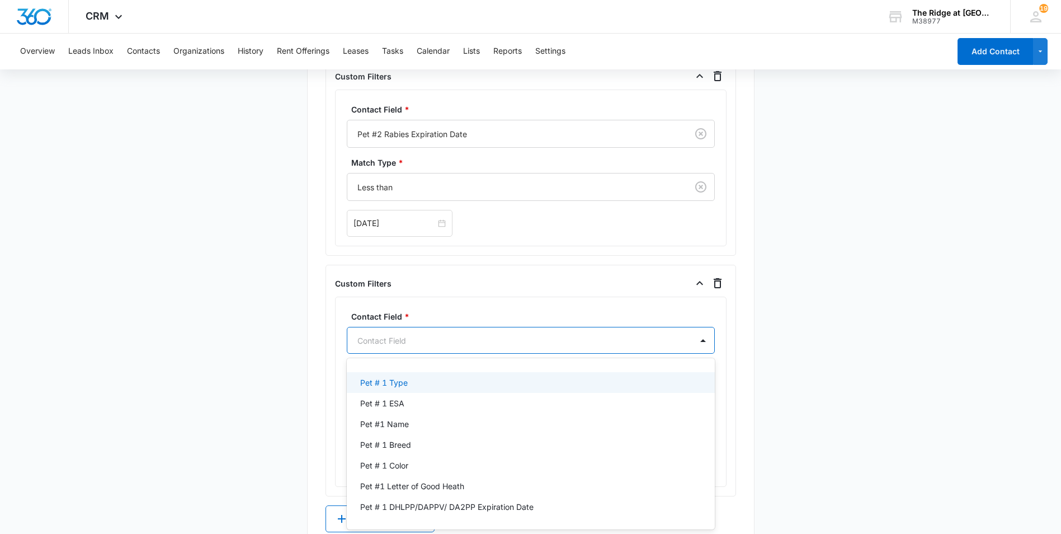
scroll to position [671, 0]
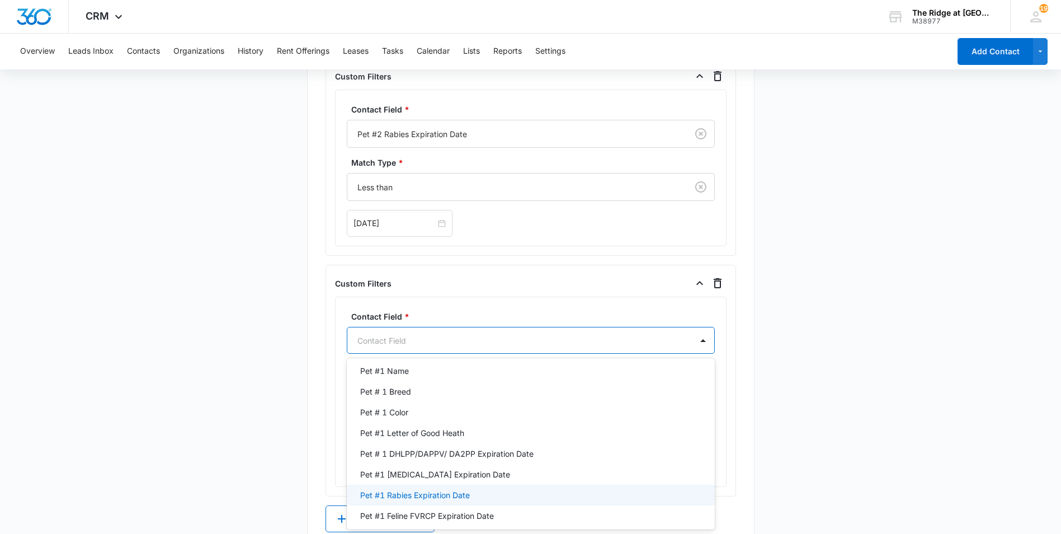
click at [459, 494] on p "Pet #1 Rabies Expiration Date" at bounding box center [415, 495] width 110 height 12
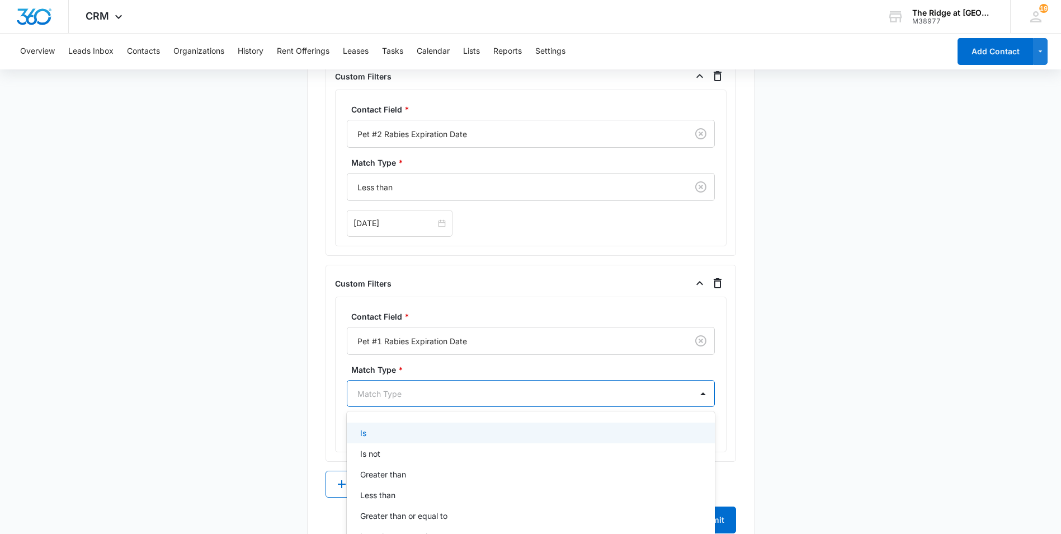
click at [586, 400] on div "6 results available. Use Up and Down to choose options, press Enter to select t…" at bounding box center [531, 393] width 368 height 27
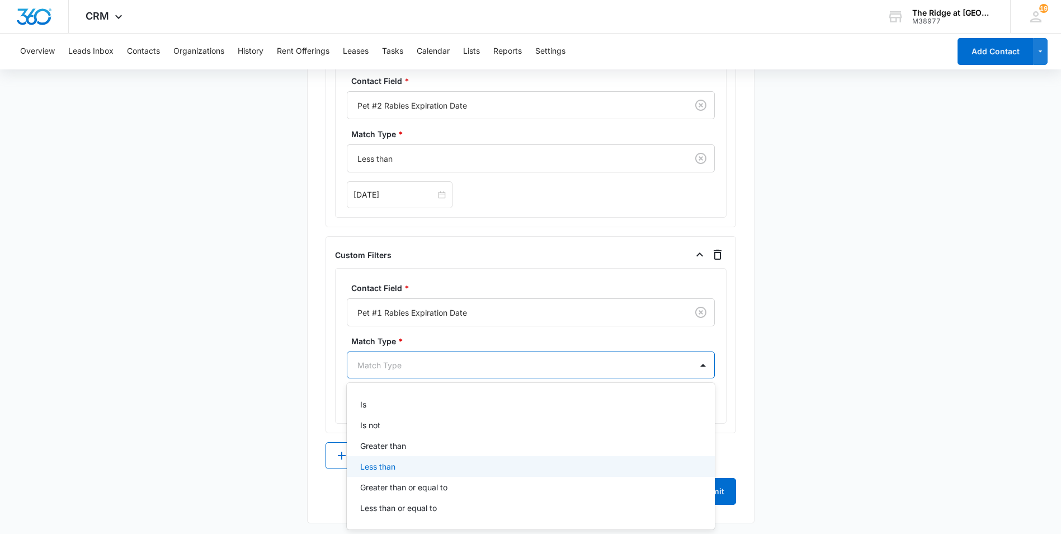
click at [558, 461] on div "Less than" at bounding box center [529, 467] width 339 height 12
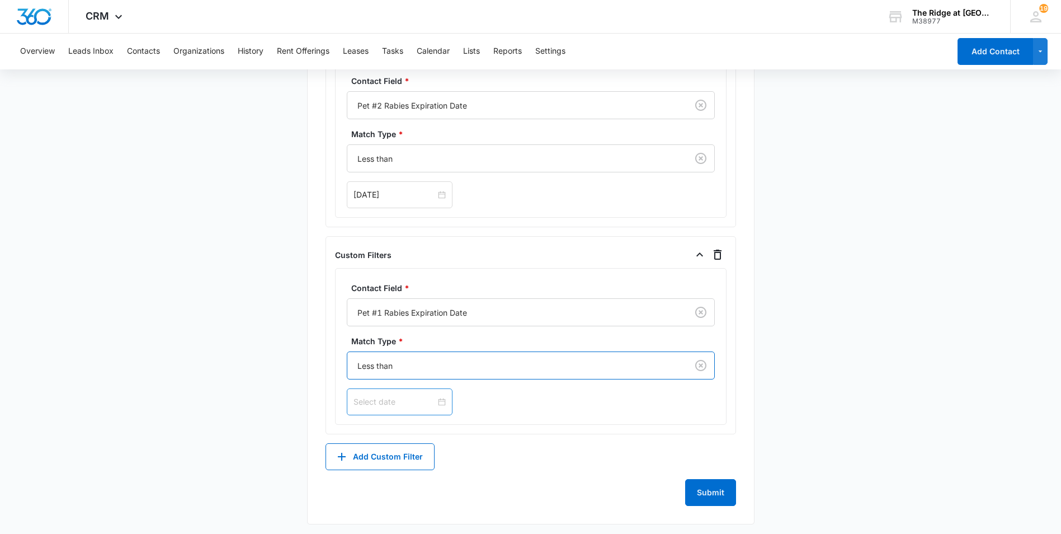
click at [416, 401] on input at bounding box center [395, 402] width 82 height 12
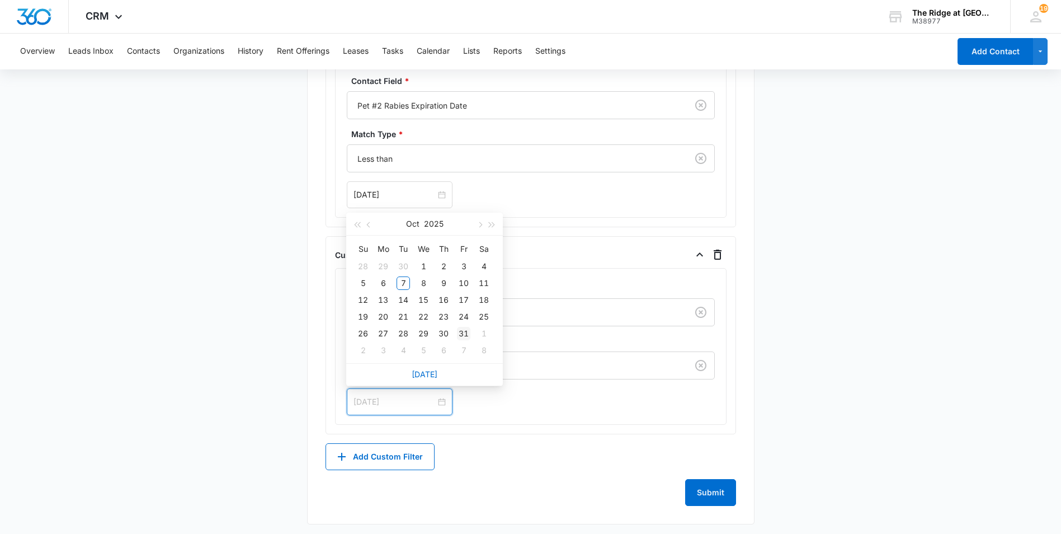
type input "Oct 31, 2025"
click at [464, 333] on div "31" at bounding box center [463, 333] width 13 height 13
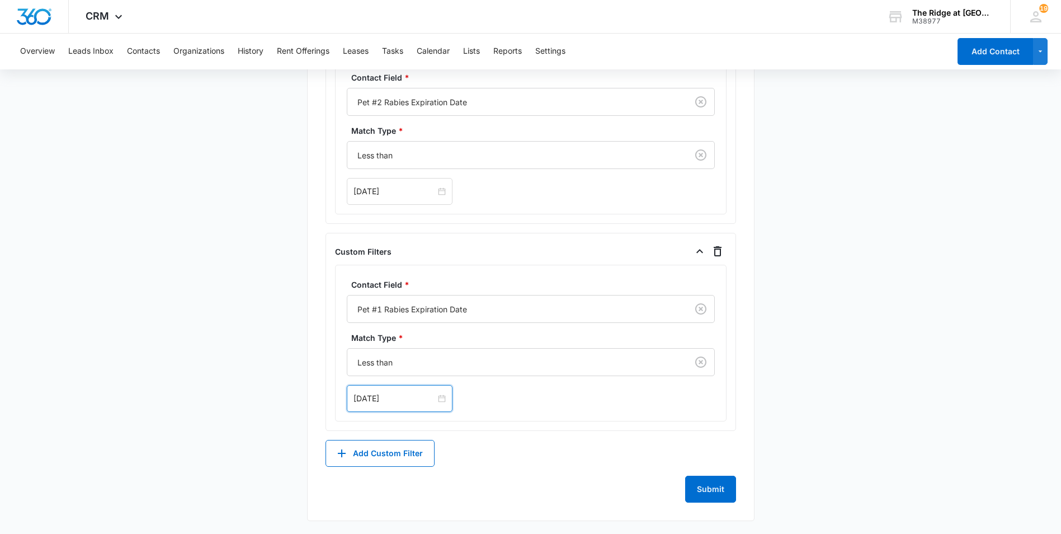
scroll to position [759, 0]
click at [707, 489] on button "Submit" at bounding box center [710, 488] width 51 height 27
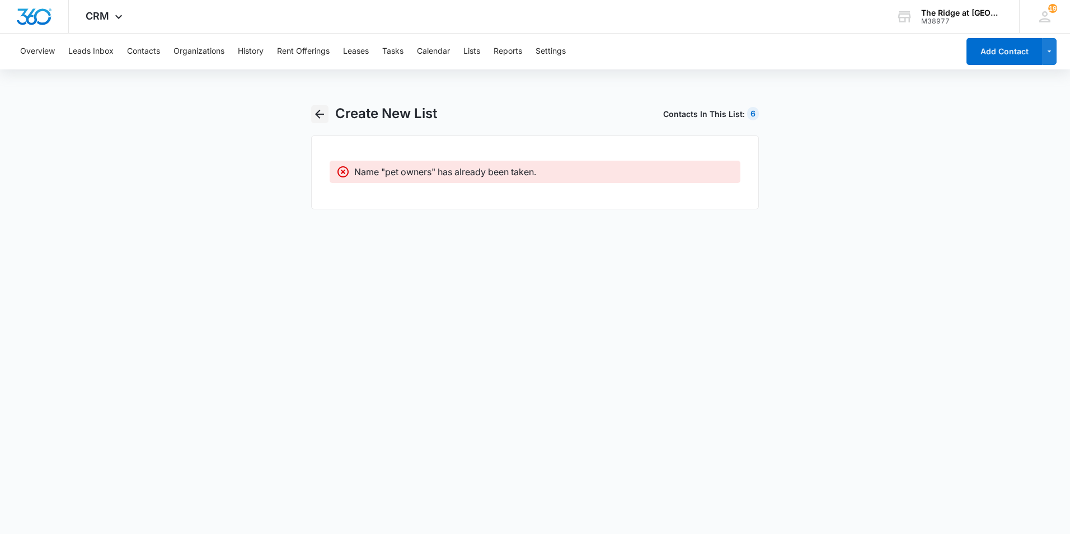
click at [321, 115] on icon "button" at bounding box center [319, 114] width 9 height 9
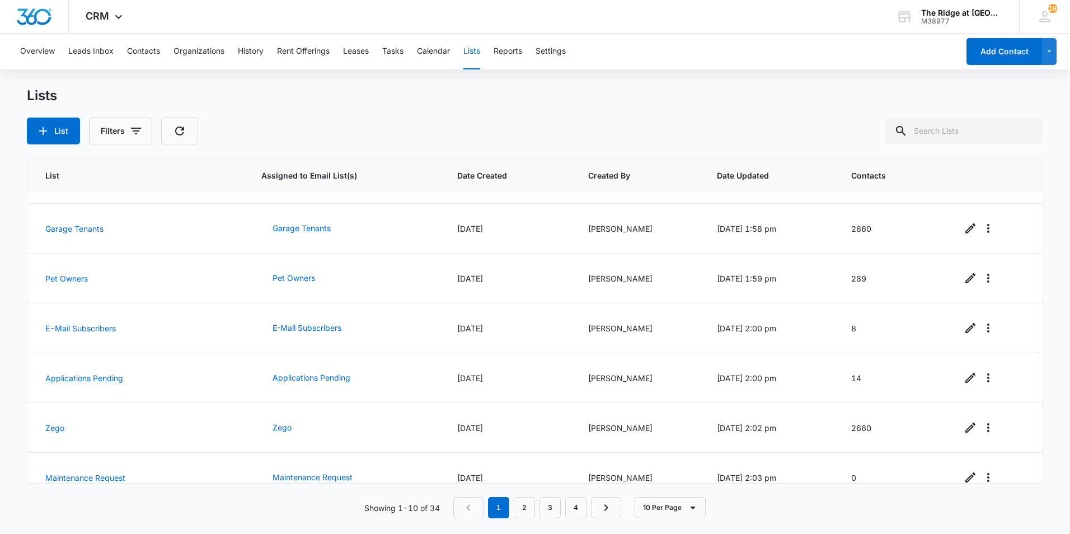
scroll to position [208, 0]
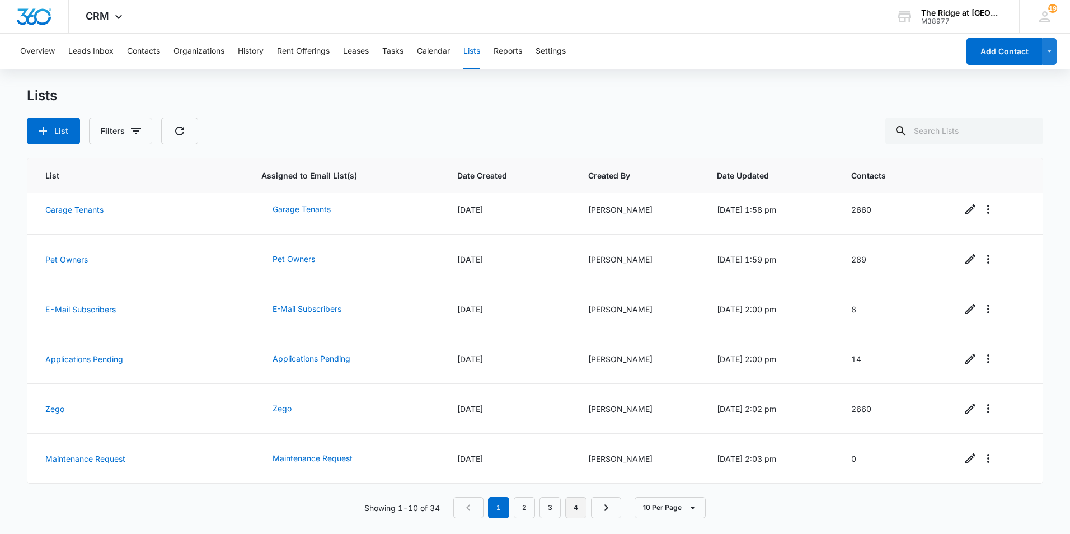
drag, startPoint x: 590, startPoint y: 511, endPoint x: 583, endPoint y: 510, distance: 7.4
click at [590, 511] on nav "1 2 3 4" at bounding box center [537, 507] width 168 height 21
click at [579, 509] on link "4" at bounding box center [575, 507] width 21 height 21
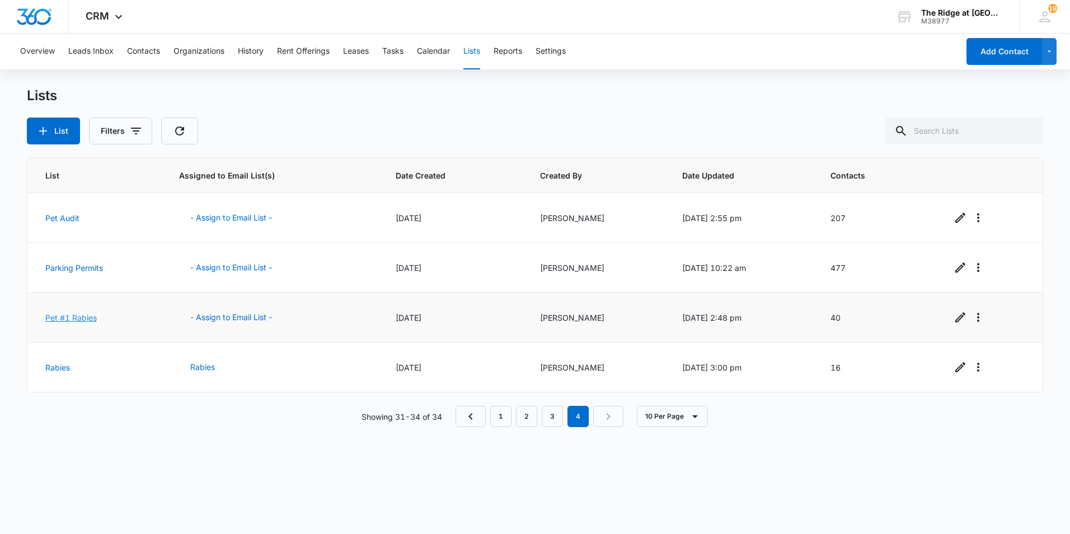
click at [79, 313] on link "Pet #1 Rabies" at bounding box center [70, 318] width 51 height 10
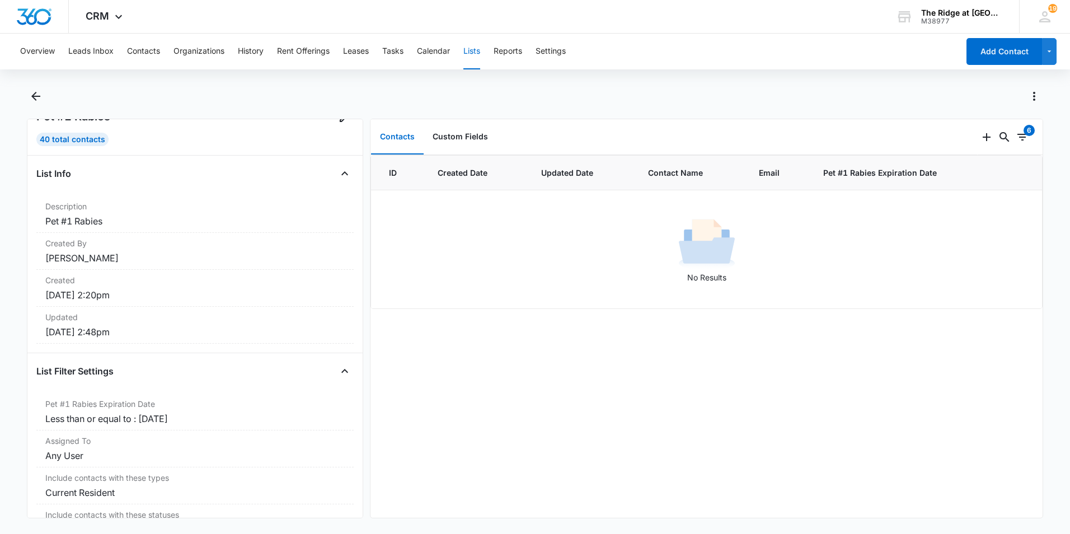
scroll to position [81, 0]
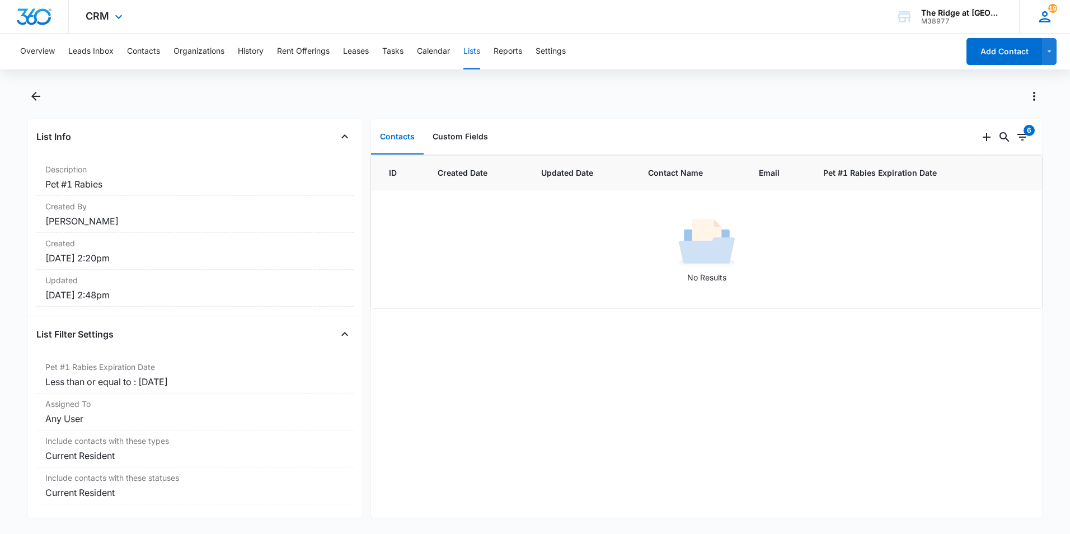
click at [1039, 17] on icon at bounding box center [1044, 16] width 17 height 17
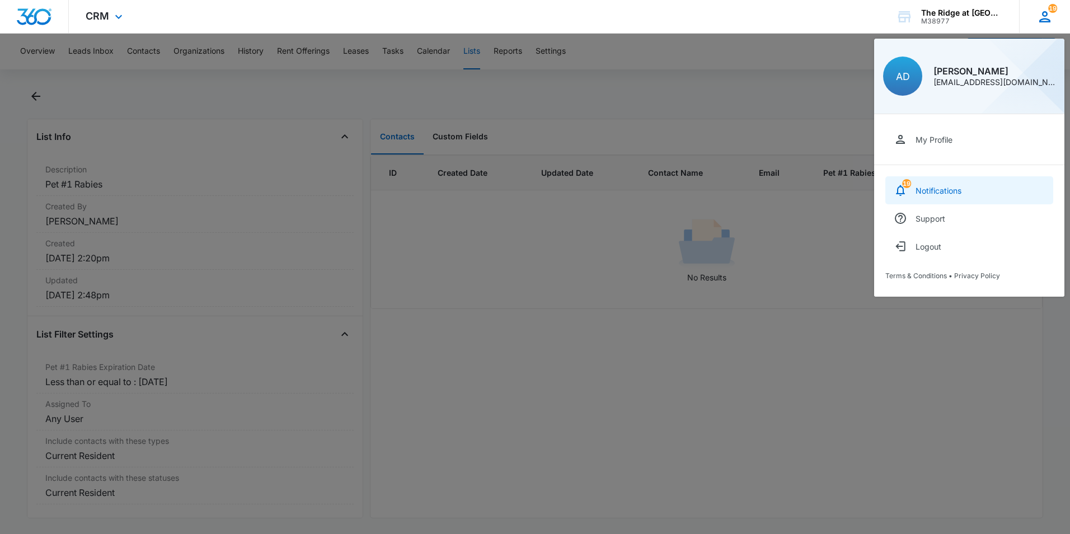
click at [962, 178] on link "19 Notifications" at bounding box center [969, 190] width 168 height 28
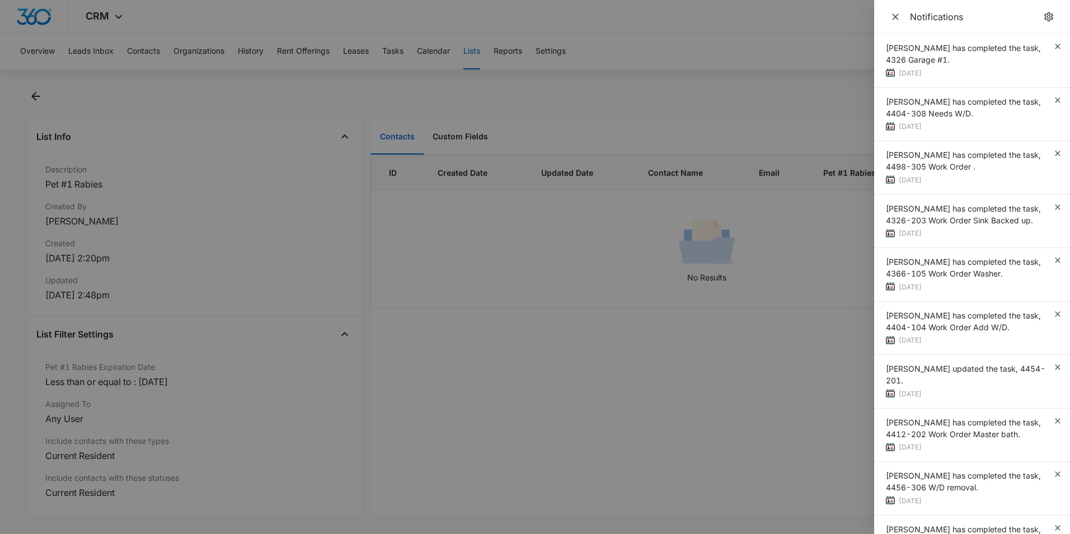
click at [818, 31] on div at bounding box center [535, 267] width 1070 height 534
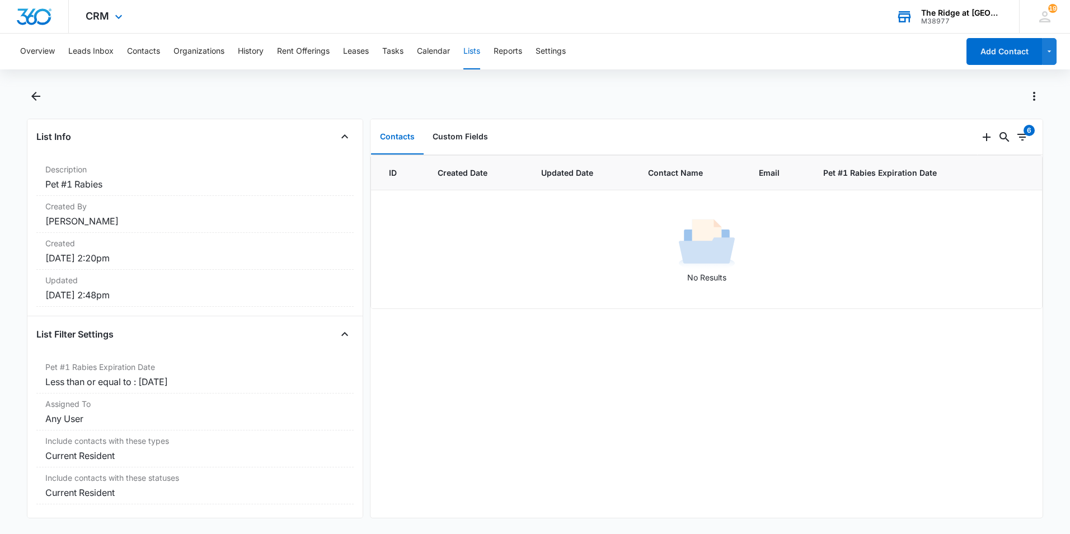
click at [900, 20] on icon at bounding box center [904, 17] width 13 height 9
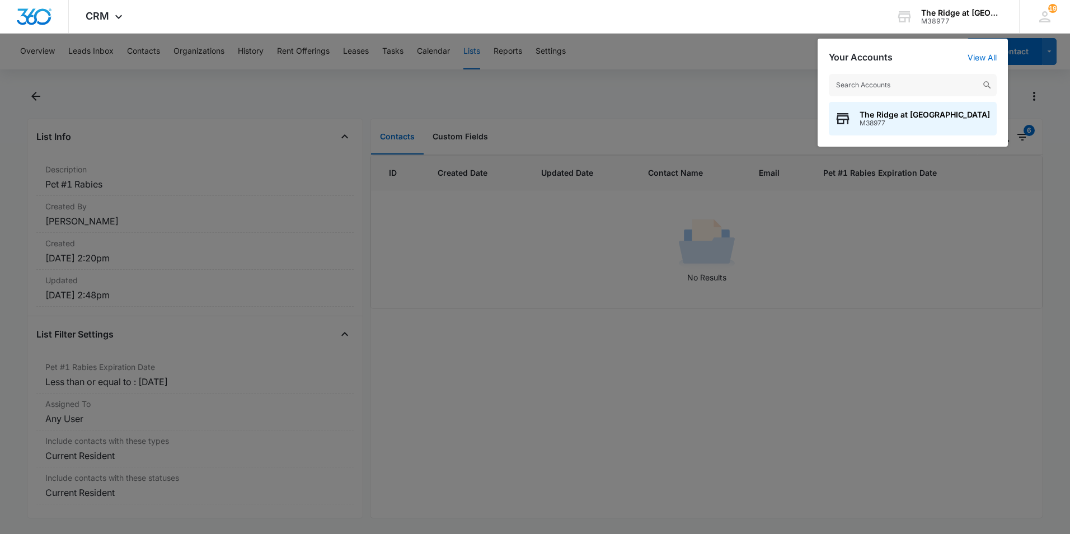
click at [652, 54] on div at bounding box center [535, 267] width 1070 height 534
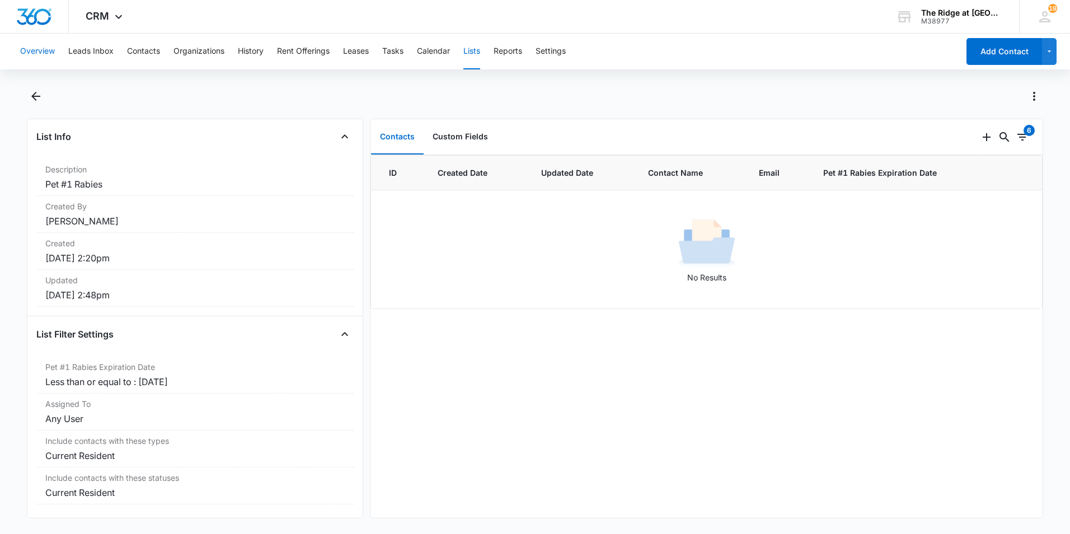
click at [41, 52] on button "Overview" at bounding box center [37, 52] width 35 height 36
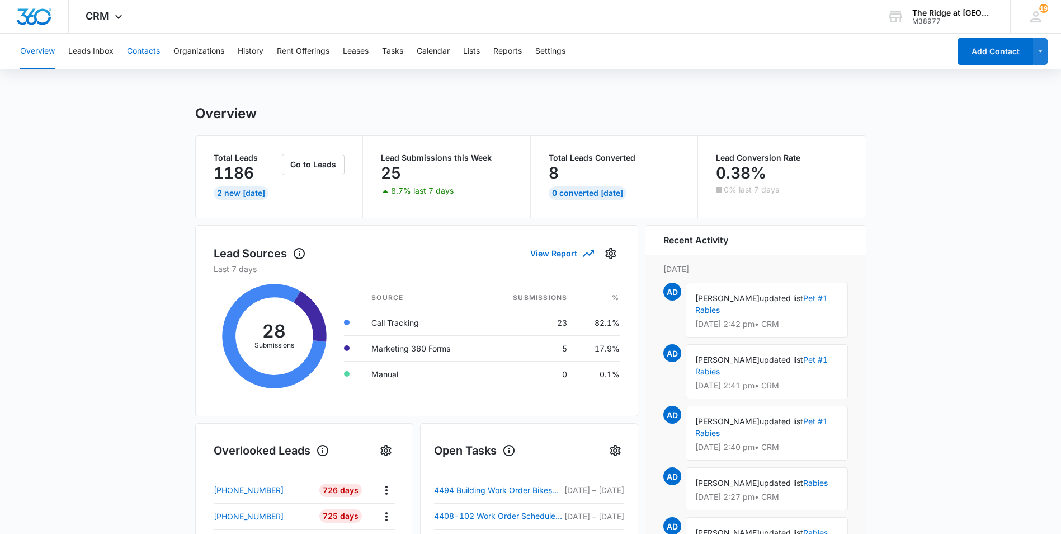
click at [155, 51] on button "Contacts" at bounding box center [143, 52] width 33 height 36
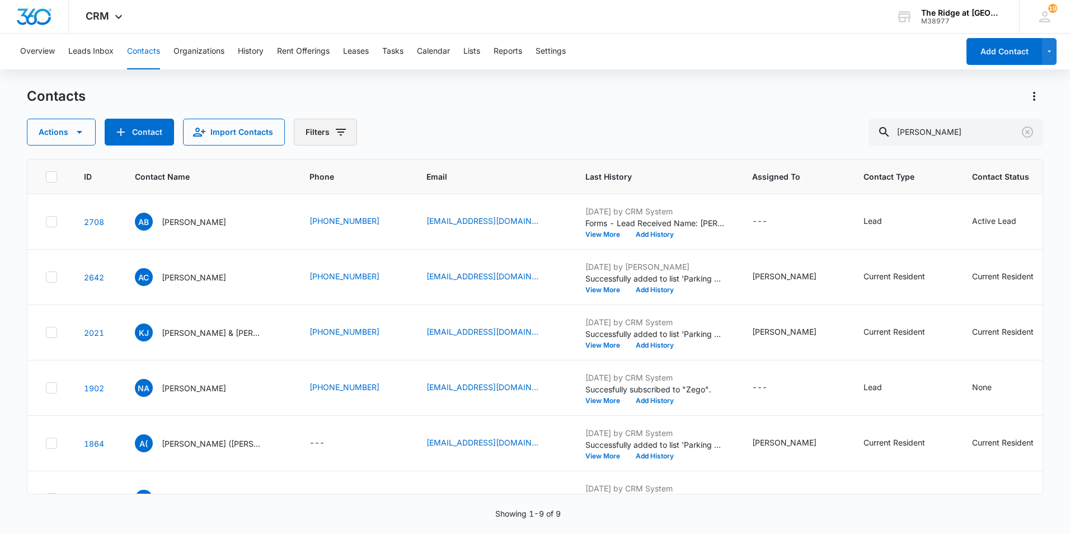
click at [341, 135] on icon "Filters" at bounding box center [340, 131] width 13 height 13
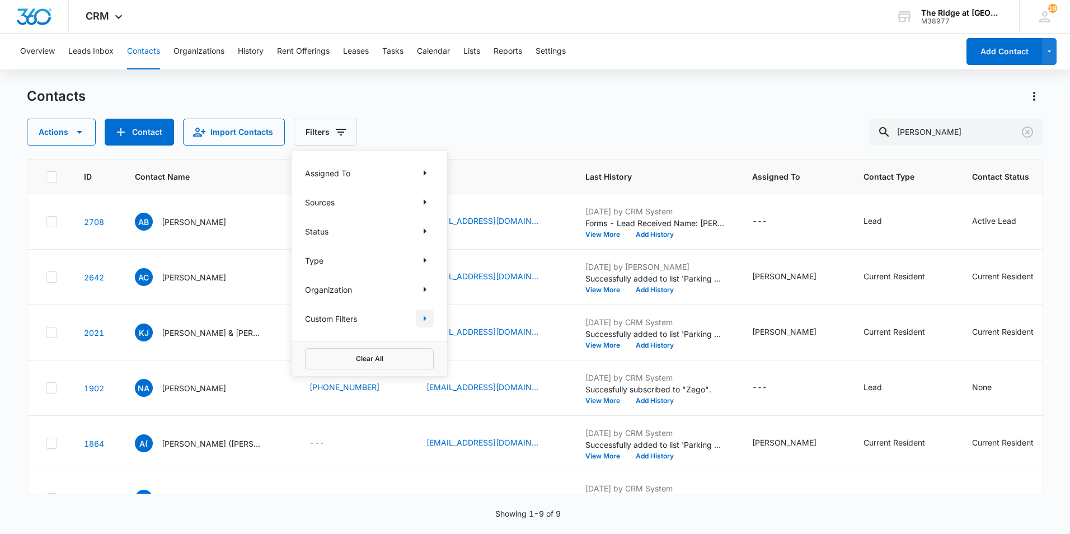
click at [428, 316] on icon "Show Custom Filters filters" at bounding box center [424, 318] width 13 height 13
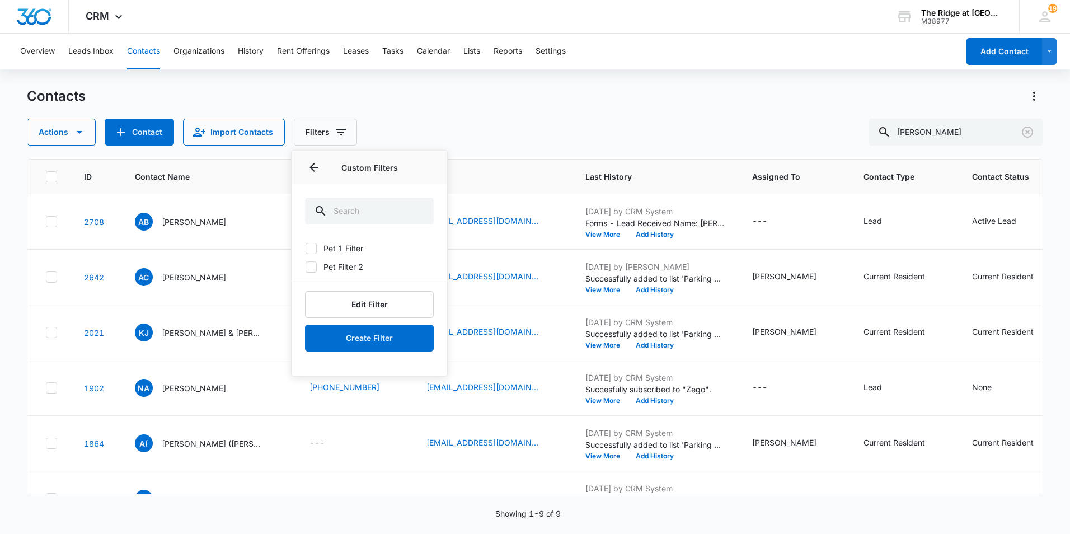
click at [309, 247] on icon at bounding box center [311, 248] width 10 height 10
click at [306, 248] on input "Pet 1 Filter" at bounding box center [305, 248] width 1 height 1
checkbox input "true"
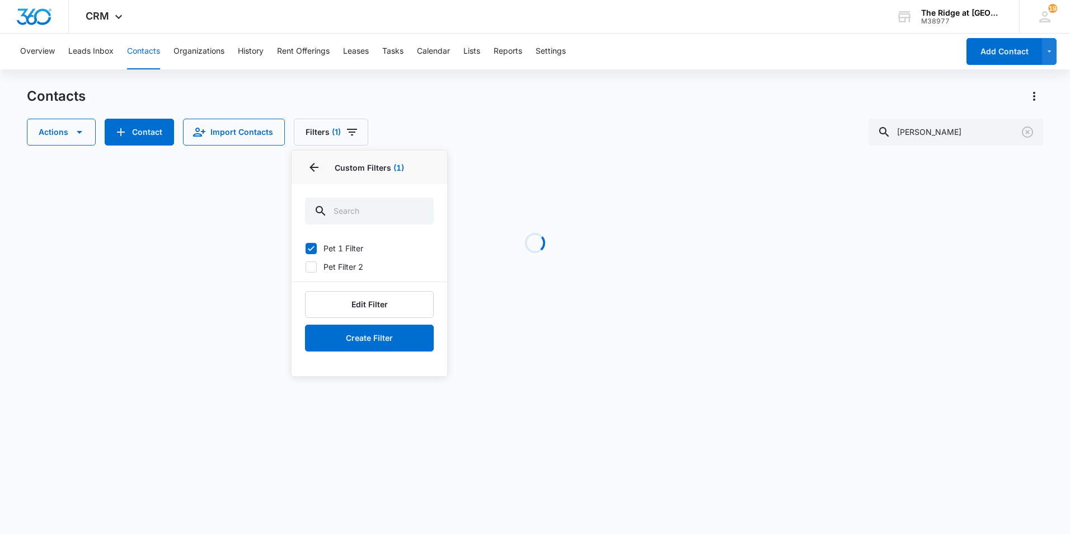
click at [309, 266] on icon at bounding box center [311, 267] width 10 height 10
click at [306, 266] on input "Pet Filter 2" at bounding box center [305, 266] width 1 height 1
checkbox input "true"
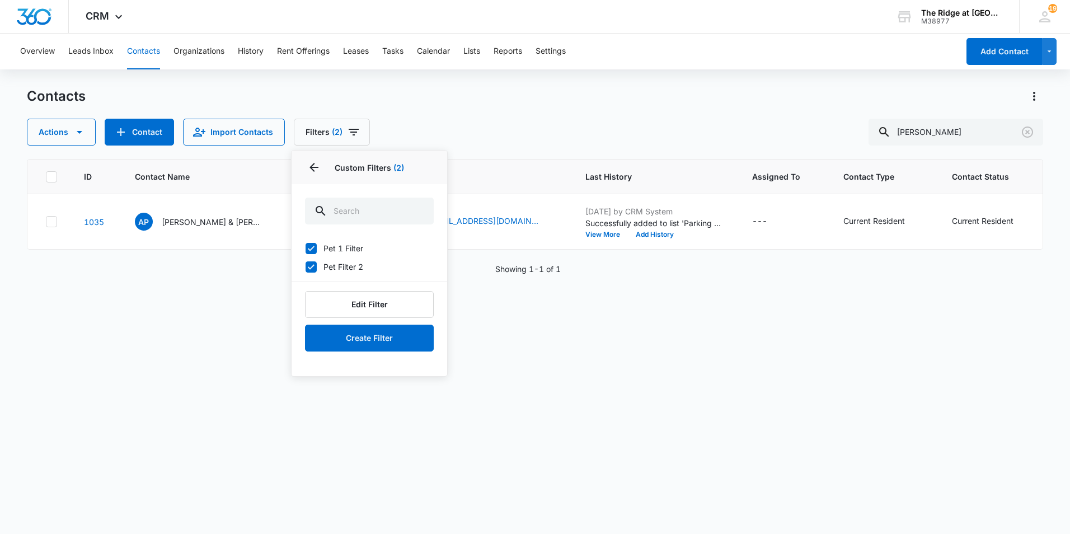
click at [572, 346] on div "ID Contact Name Phone Email Last History Assigned To Contact Type Contact Statu…" at bounding box center [535, 339] width 1016 height 360
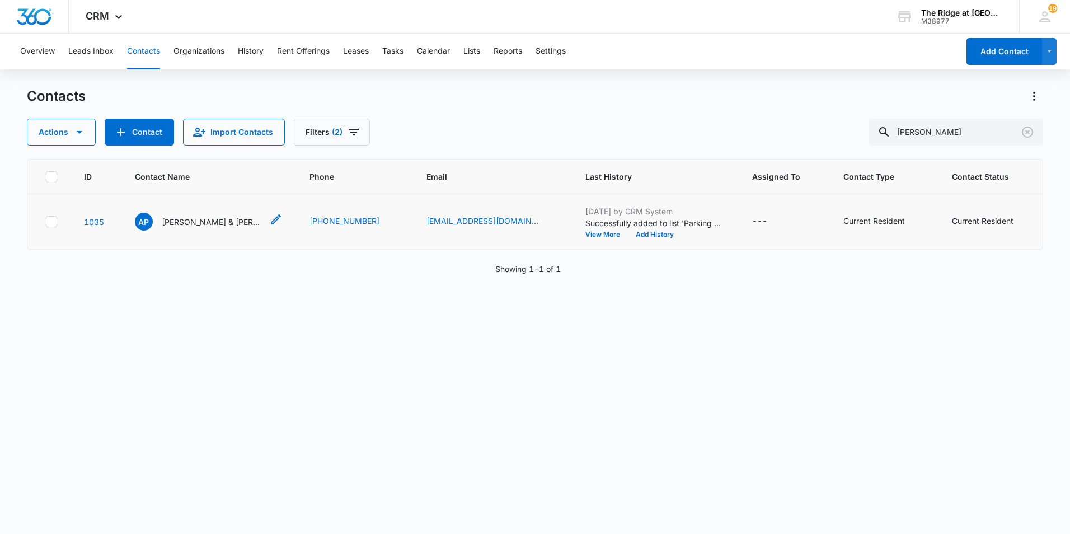
click at [214, 221] on p "Ashleigh Peppler & Renee Johnson" at bounding box center [212, 222] width 101 height 12
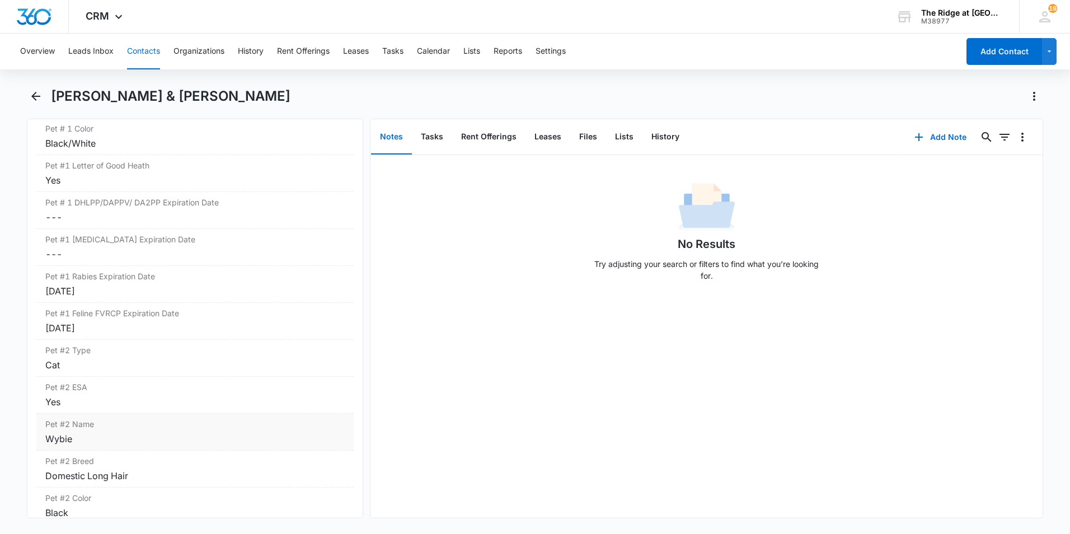
scroll to position [1679, 0]
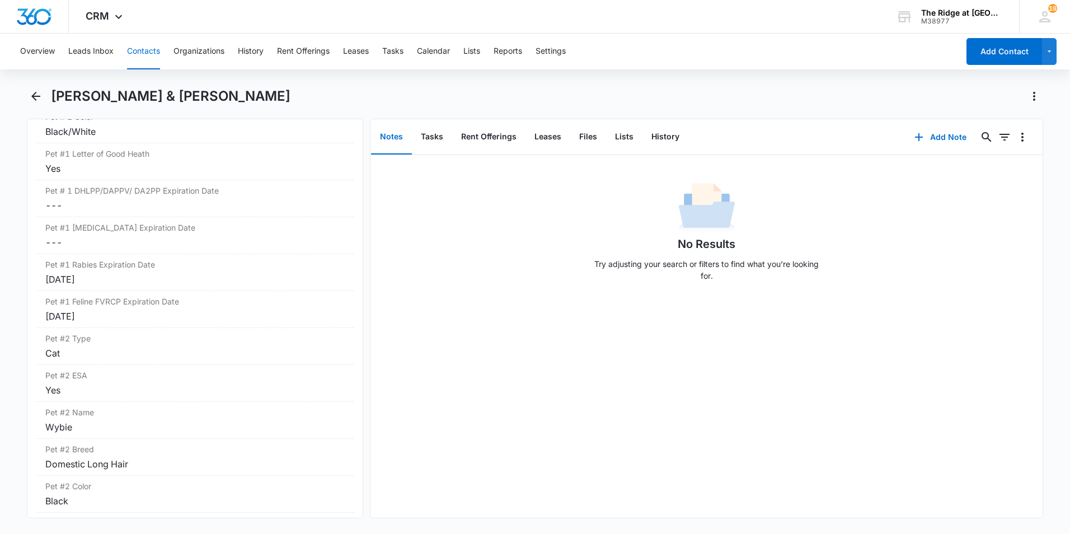
click at [139, 47] on button "Contacts" at bounding box center [143, 52] width 33 height 36
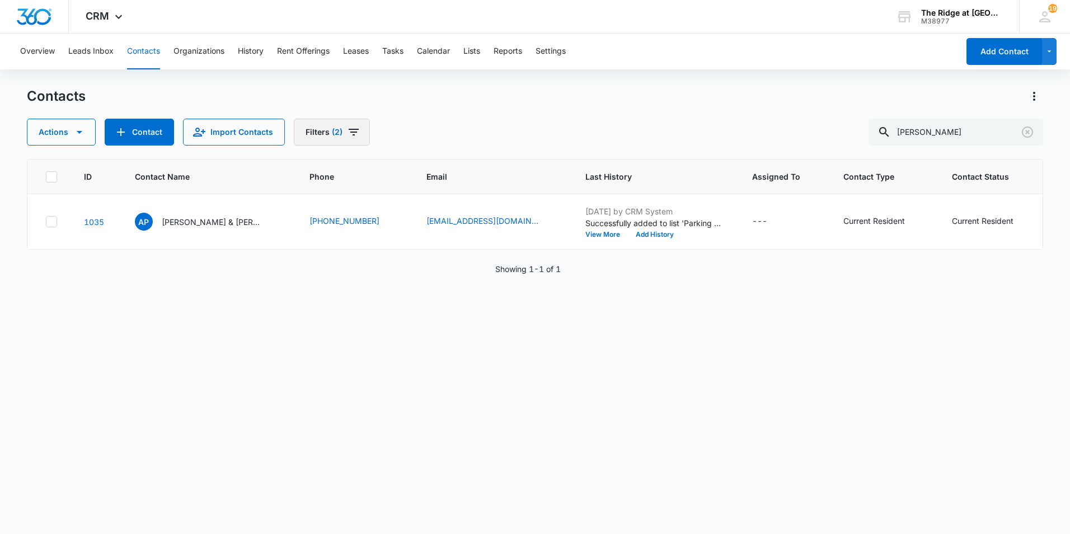
click at [357, 130] on icon "Filters" at bounding box center [353, 131] width 13 height 13
click at [420, 318] on icon "Show Custom Filters filters" at bounding box center [424, 318] width 13 height 13
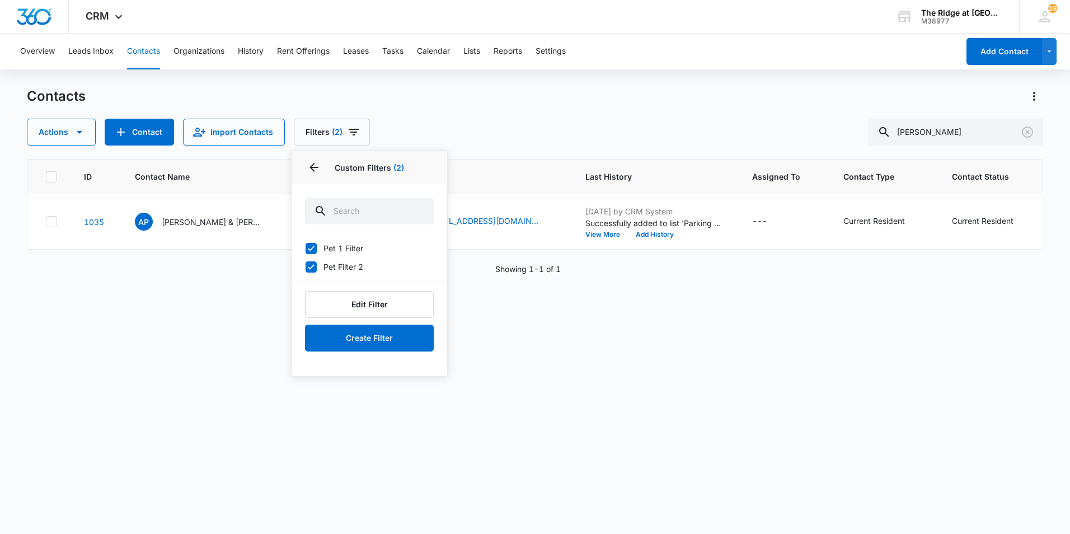
drag, startPoint x: 314, startPoint y: 267, endPoint x: 316, endPoint y: 259, distance: 9.1
click at [314, 266] on icon at bounding box center [311, 267] width 10 height 10
click at [306, 266] on input "Pet Filter 2" at bounding box center [305, 266] width 1 height 1
checkbox input "false"
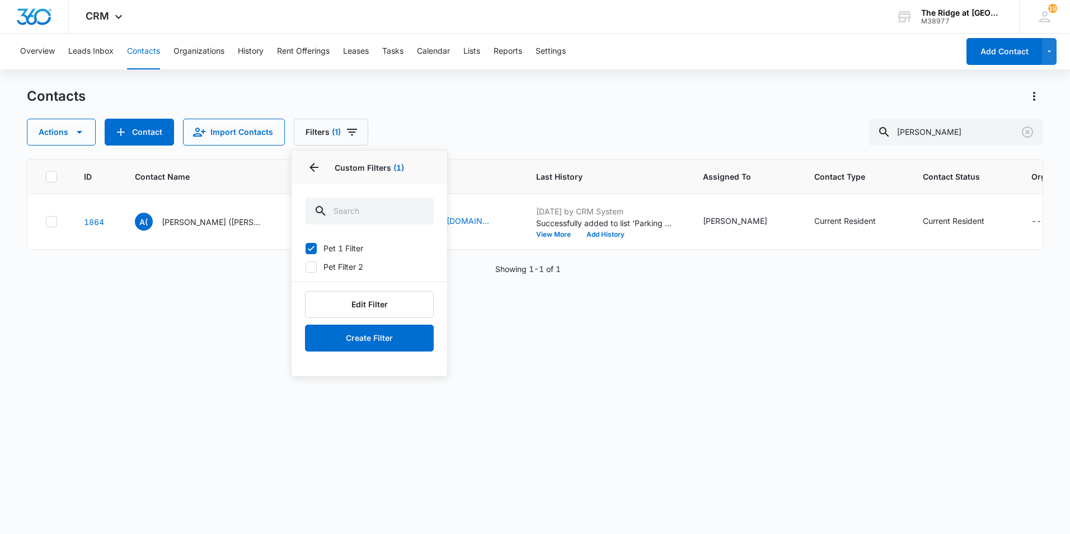
click at [314, 247] on icon at bounding box center [311, 248] width 10 height 10
click at [306, 248] on input "Pet 1 Filter" at bounding box center [305, 248] width 1 height 1
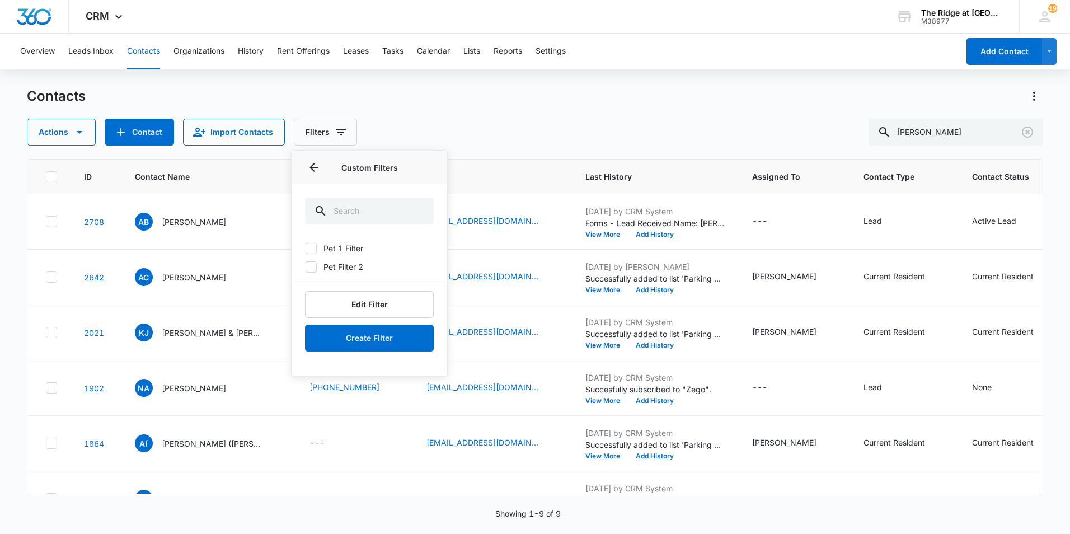
click at [314, 247] on icon at bounding box center [311, 248] width 10 height 10
click at [306, 248] on input "Pet 1 Filter" at bounding box center [305, 248] width 1 height 1
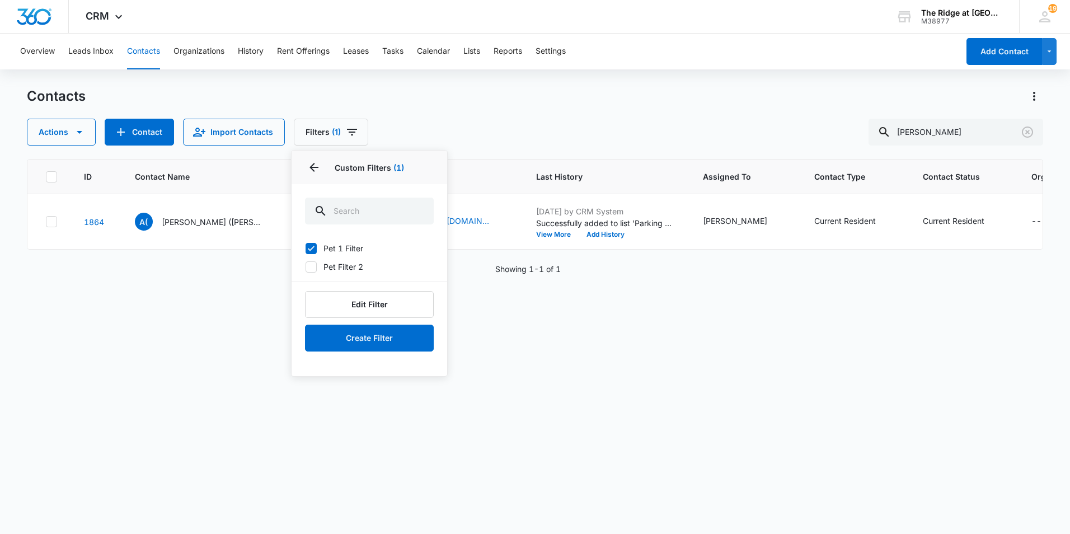
click at [312, 247] on icon at bounding box center [311, 248] width 7 height 5
click at [306, 248] on input "Pet 1 Filter" at bounding box center [305, 248] width 1 height 1
checkbox input "false"
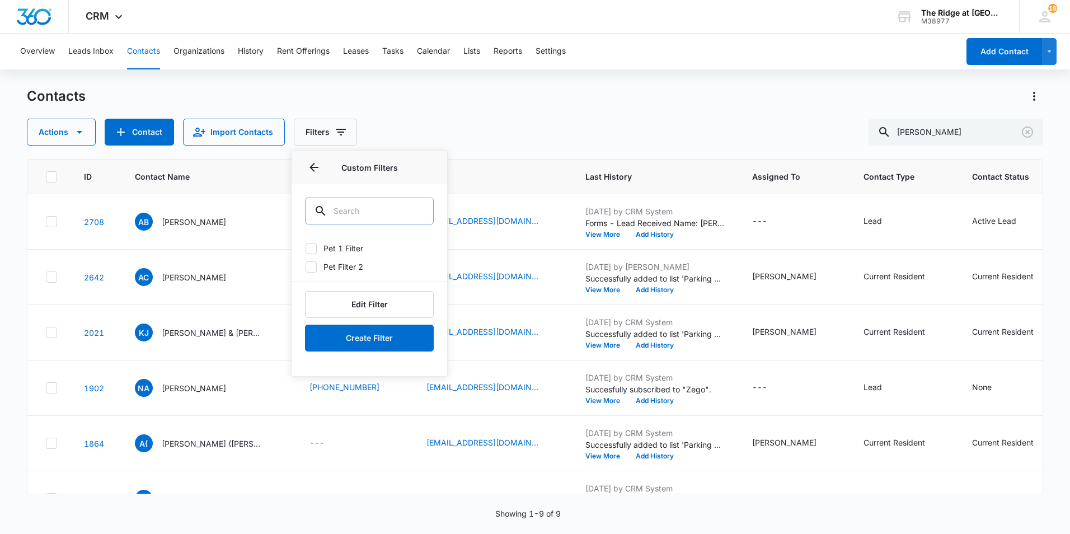
click at [355, 215] on input "text" at bounding box center [369, 211] width 129 height 27
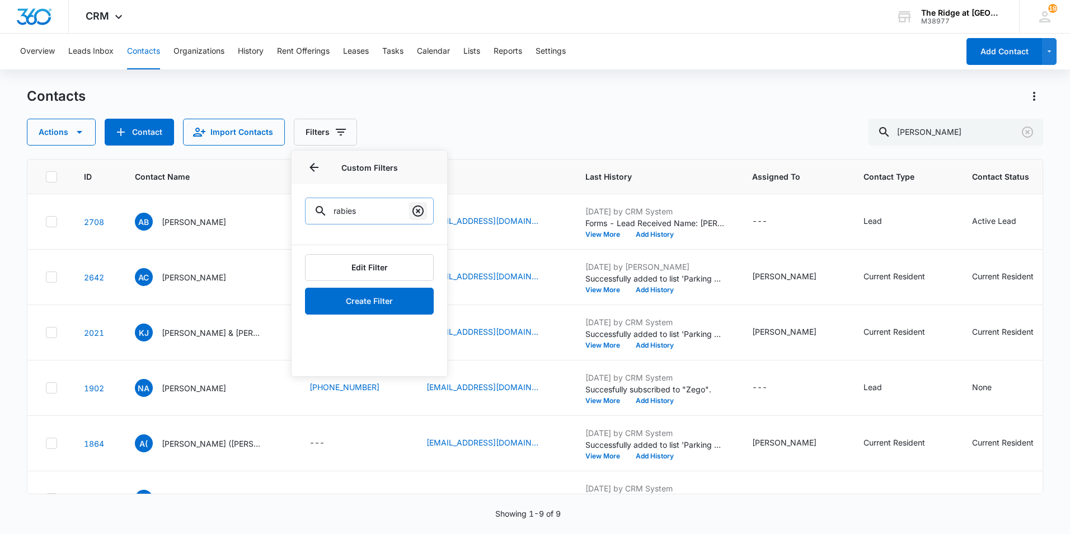
type input "rabies"
click at [420, 212] on icon "Clear" at bounding box center [417, 210] width 11 height 11
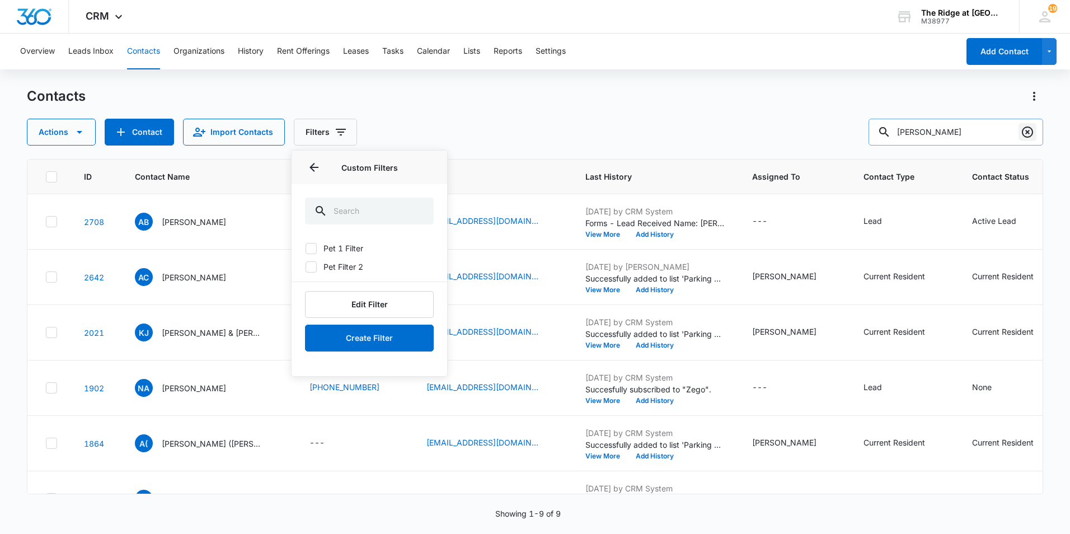
click at [1027, 132] on icon "Clear" at bounding box center [1027, 131] width 11 height 11
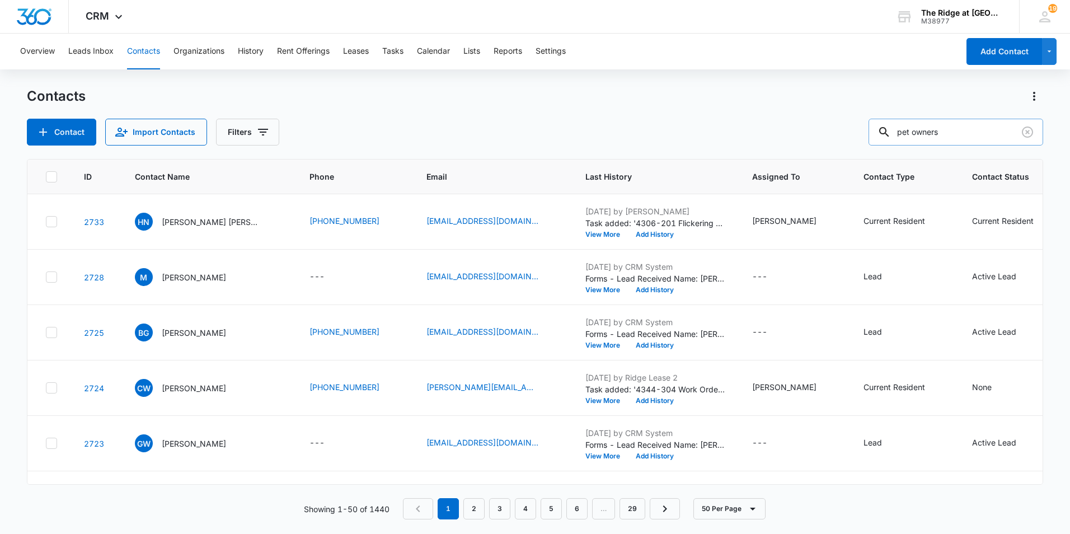
type input "pet owners"
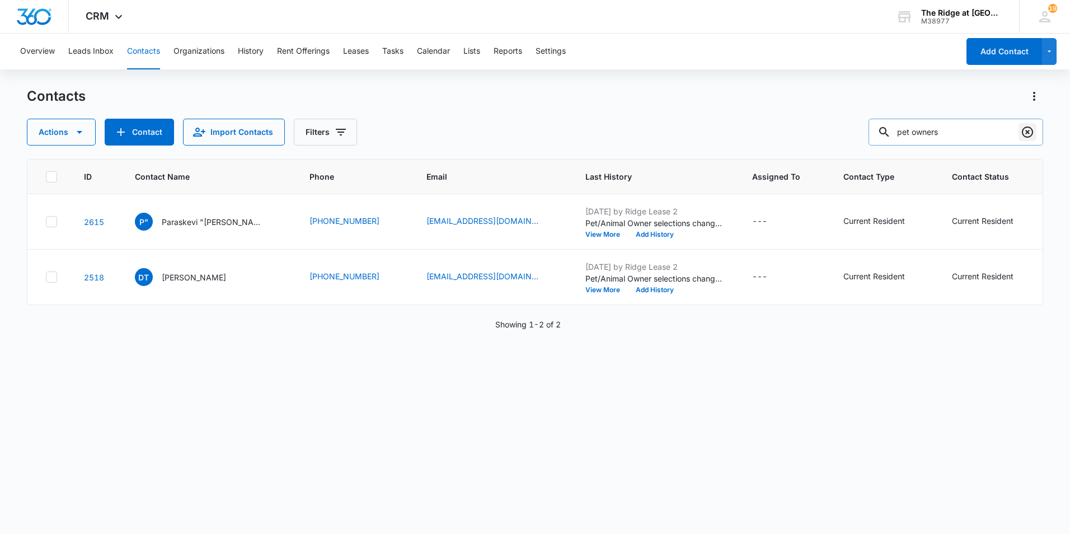
click at [1027, 133] on icon "Clear" at bounding box center [1027, 131] width 11 height 11
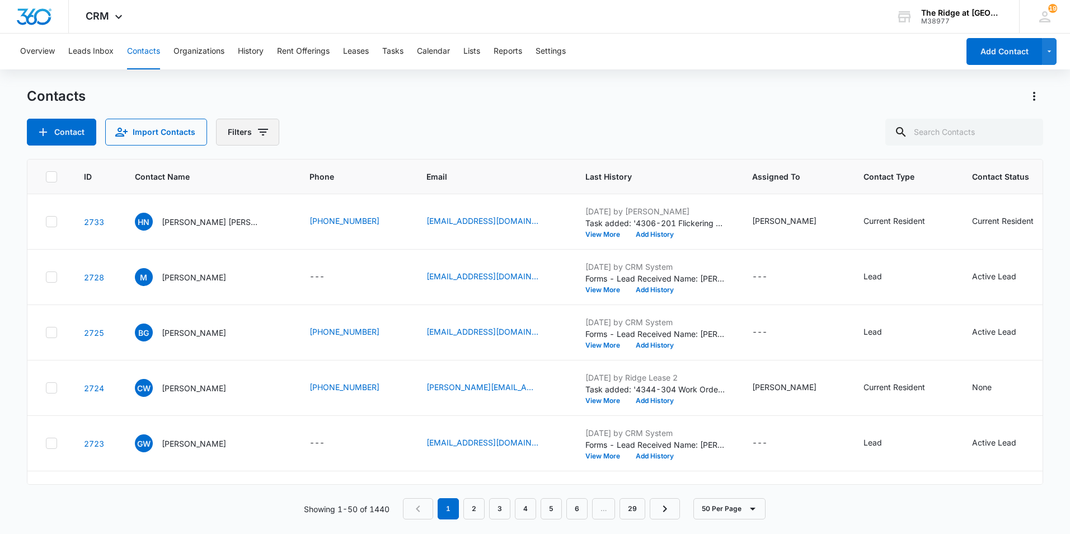
click at [237, 131] on button "Filters" at bounding box center [247, 132] width 63 height 27
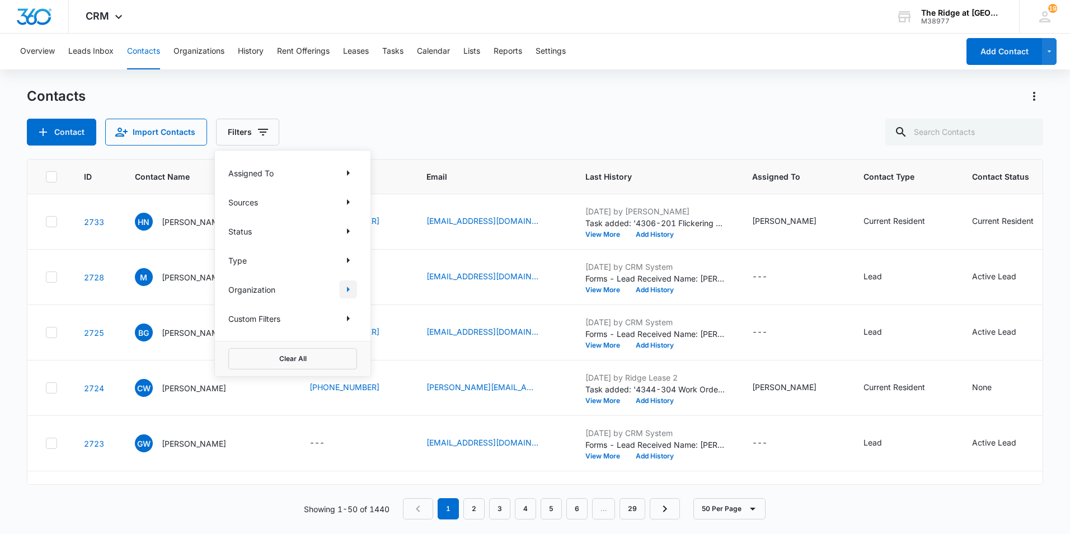
click at [350, 291] on icon "Show Organization filters" at bounding box center [347, 289] width 13 height 13
click at [239, 162] on icon "Back" at bounding box center [237, 167] width 13 height 13
click at [350, 316] on icon "Show Custom Filters filters" at bounding box center [347, 318] width 13 height 13
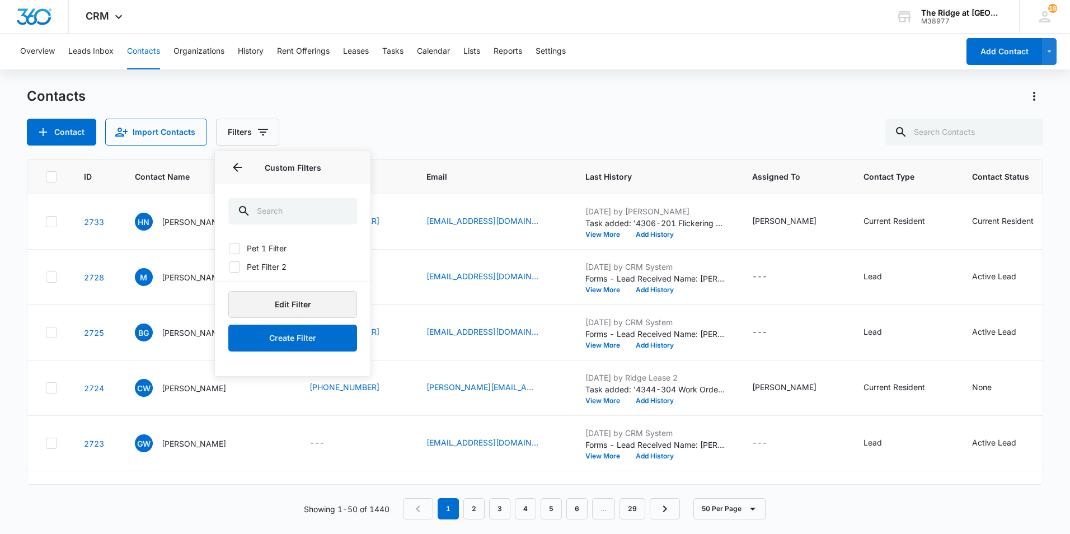
click at [350, 300] on button "Edit Filter" at bounding box center [292, 304] width 129 height 27
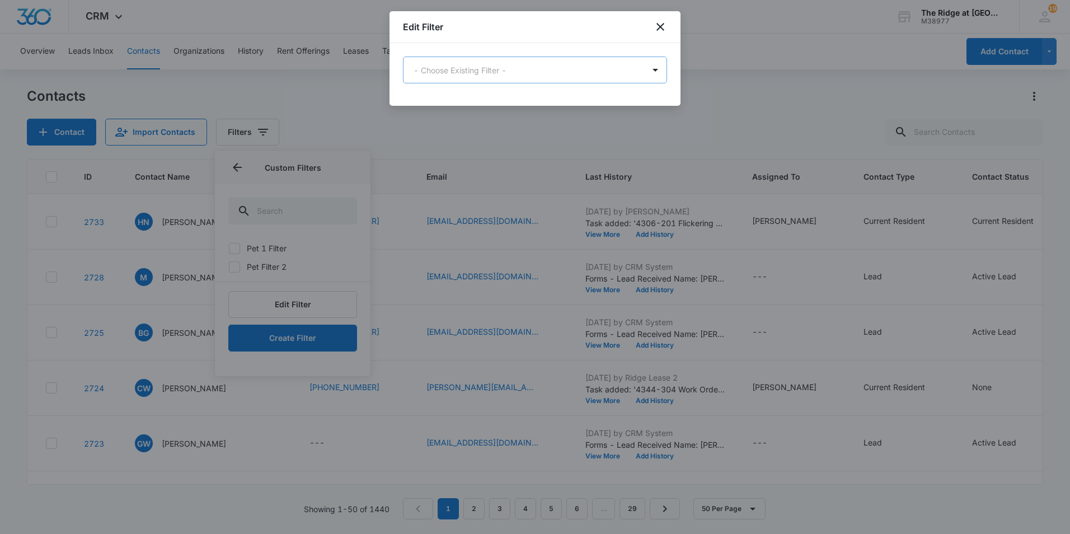
click at [513, 74] on body "CRM Apps Reputation Websites Forms CRM Email Social Content Ads Intelligence Fi…" at bounding box center [535, 267] width 1070 height 534
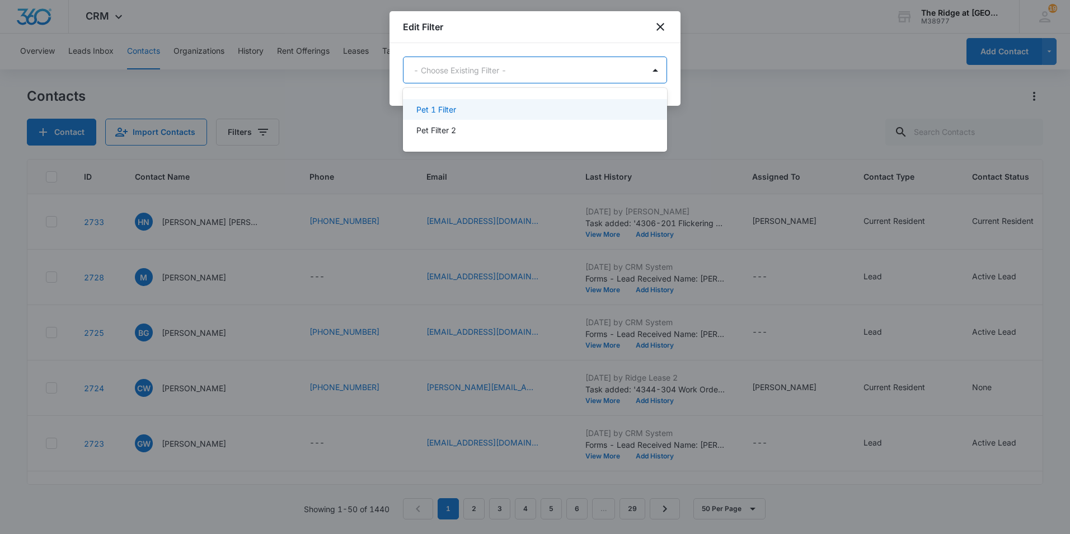
click at [494, 109] on div "Pet 1 Filter" at bounding box center [533, 110] width 235 height 12
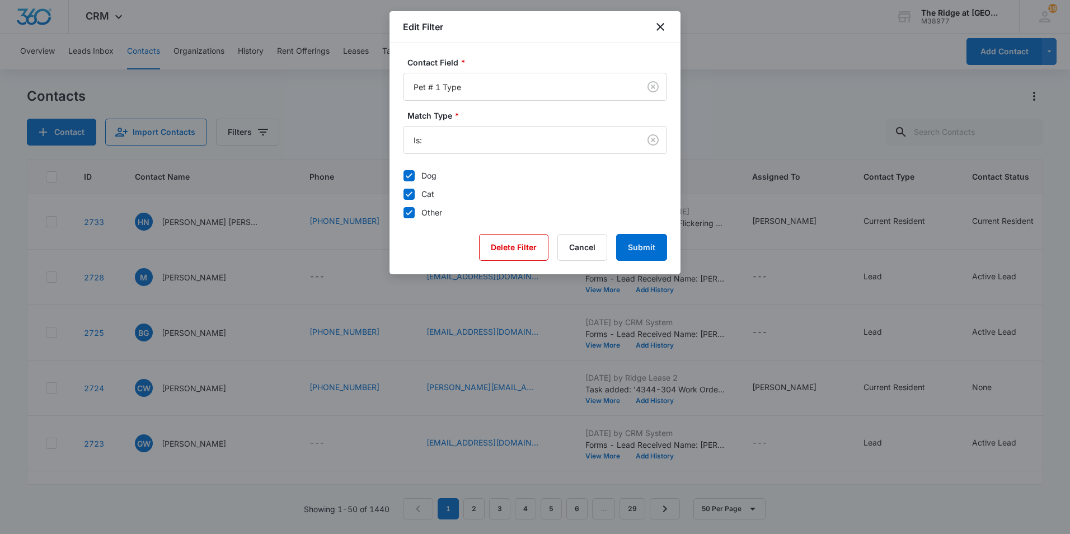
click at [411, 211] on icon at bounding box center [409, 212] width 7 height 5
click at [403, 212] on input "Other" at bounding box center [403, 212] width 1 height 1
checkbox input "false"
click at [591, 150] on body "CRM Apps Reputation Websites Forms CRM Email Social Content Ads Intelligence Fi…" at bounding box center [535, 267] width 1070 height 534
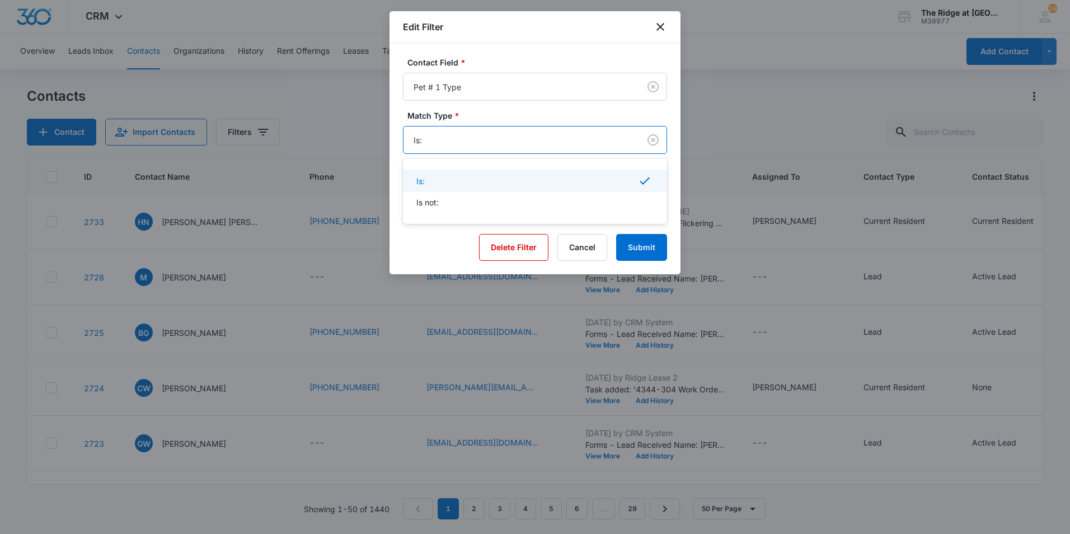
click at [744, 82] on div at bounding box center [535, 267] width 1070 height 534
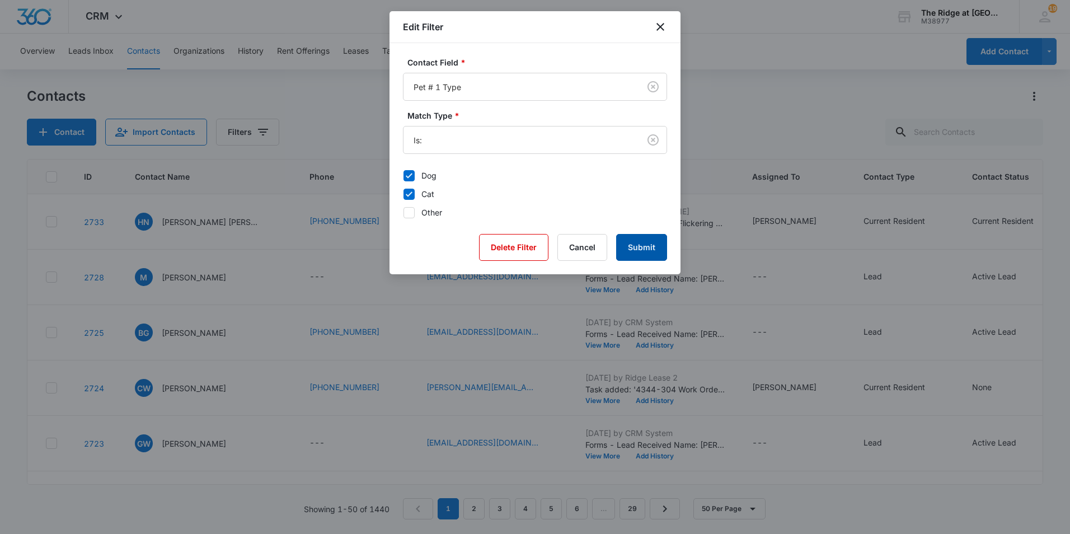
click at [641, 255] on button "Submit" at bounding box center [641, 247] width 51 height 27
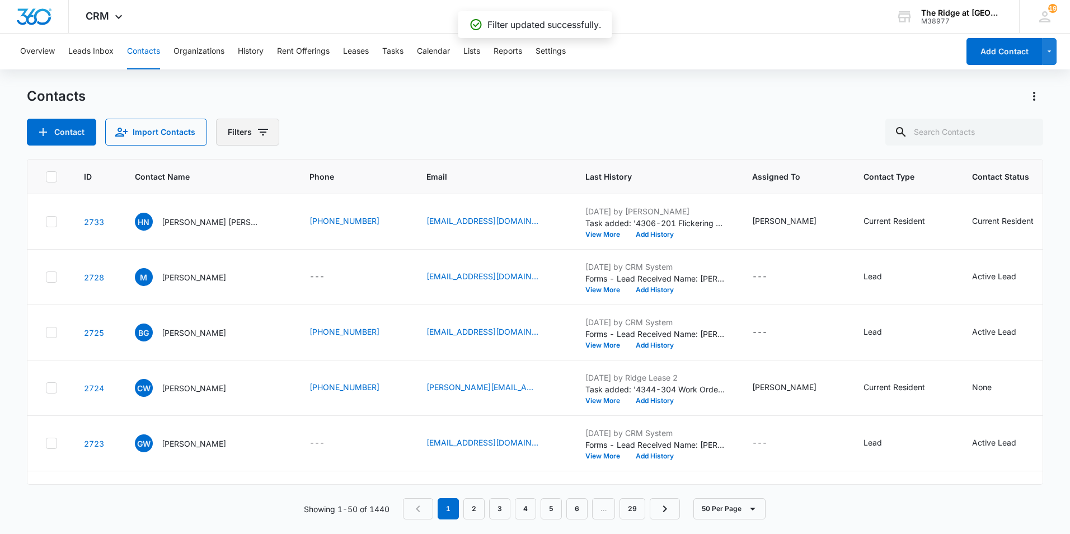
click at [256, 126] on icon "Filters" at bounding box center [262, 131] width 13 height 13
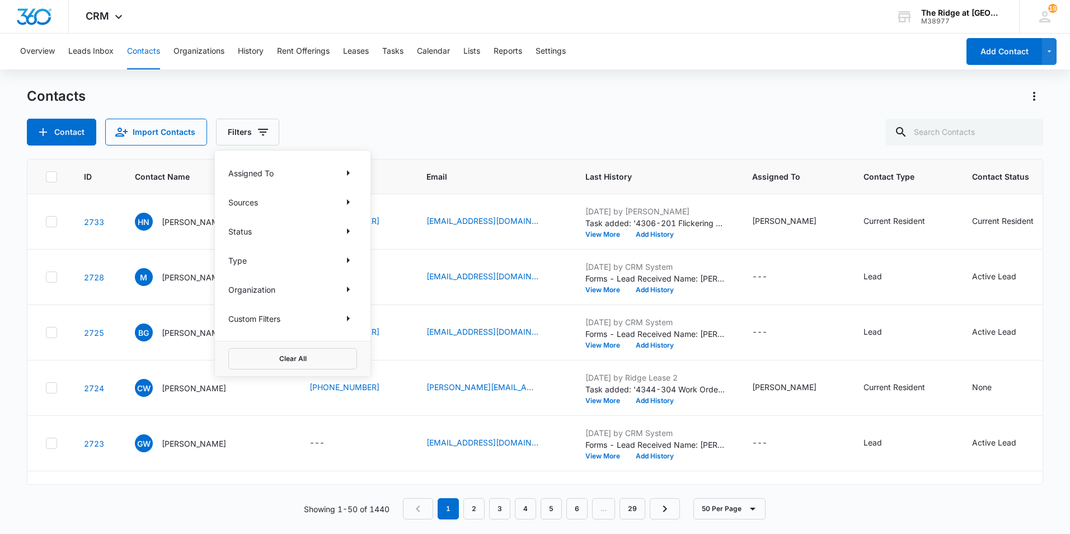
click at [293, 322] on div "Custom Filters" at bounding box center [292, 318] width 129 height 18
click at [345, 317] on icon "Show Custom Filters filters" at bounding box center [347, 318] width 13 height 13
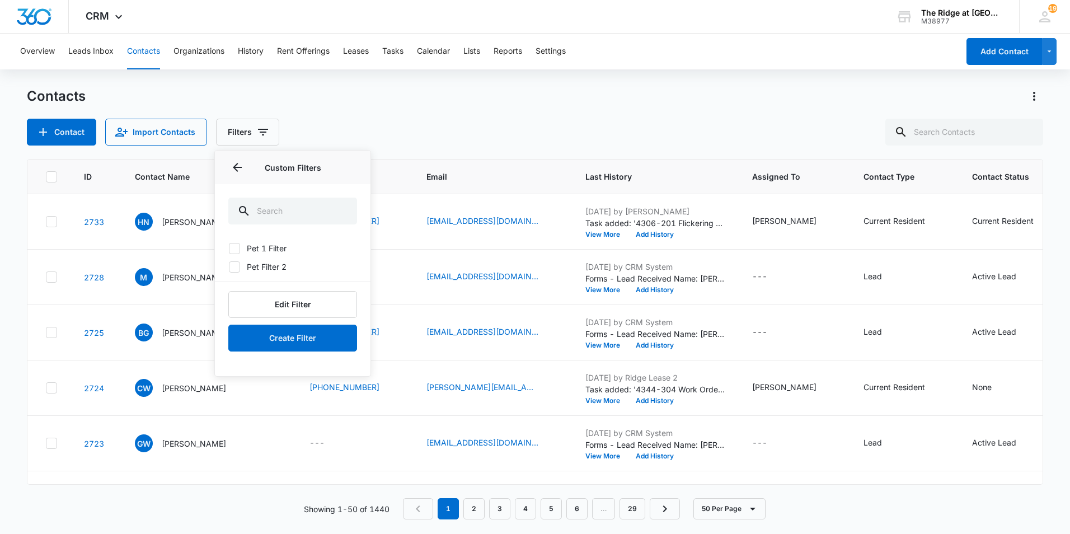
click at [239, 246] on icon at bounding box center [234, 248] width 10 height 10
click at [229, 248] on input "Pet 1 Filter" at bounding box center [228, 248] width 1 height 1
checkbox input "true"
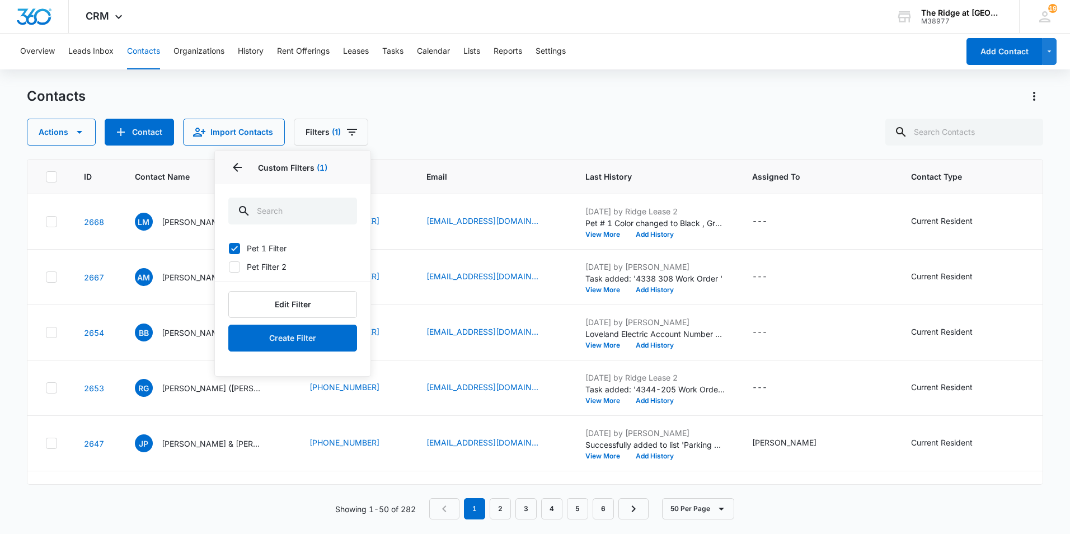
click at [243, 270] on label "Pet Filter 2" at bounding box center [292, 267] width 129 height 12
click at [229, 267] on input "Pet Filter 2" at bounding box center [228, 266] width 1 height 1
checkbox input "true"
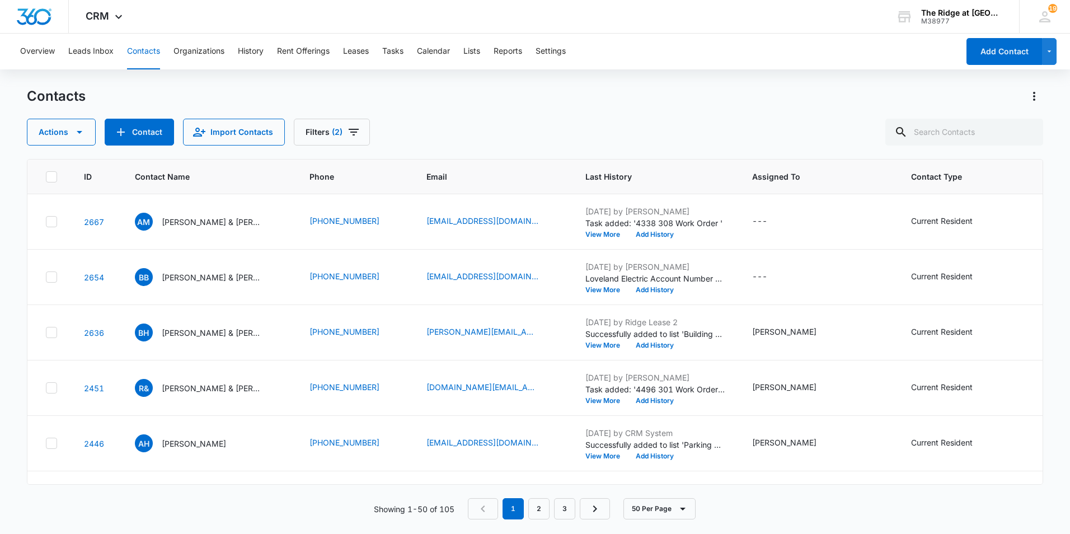
click at [630, 112] on div "Contacts Actions Contact Import Contacts Filters (2)" at bounding box center [535, 116] width 1016 height 58
click at [1040, 97] on icon "Actions" at bounding box center [1033, 96] width 13 height 13
click at [992, 128] on div "Choose Columns" at bounding box center [979, 128] width 74 height 8
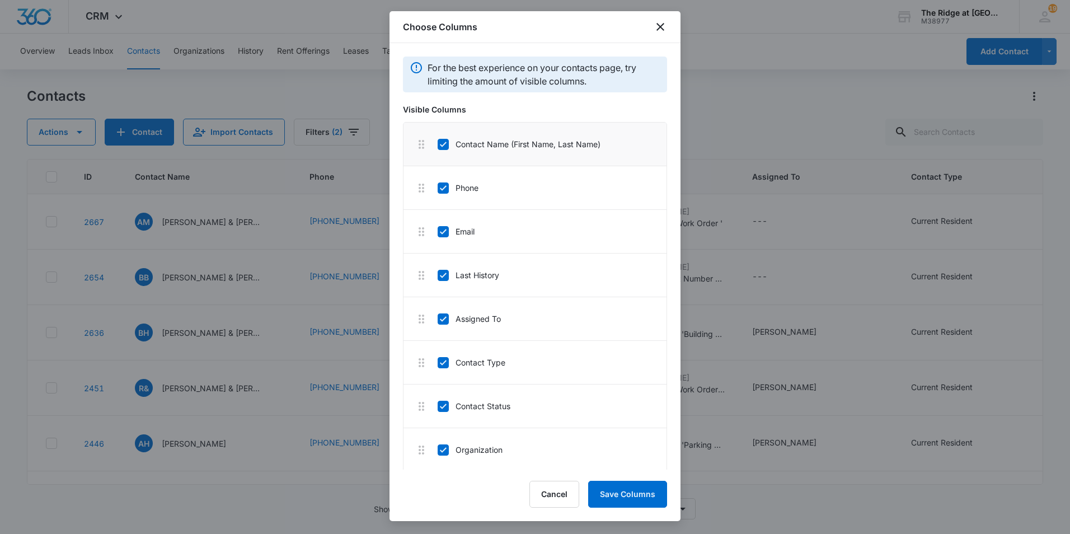
click at [525, 163] on li "Contact Name (First Name, Last Name)" at bounding box center [534, 145] width 263 height 44
drag, startPoint x: 519, startPoint y: 190, endPoint x: 519, endPoint y: 219, distance: 29.1
click at [519, 190] on li "Phone" at bounding box center [534, 188] width 263 height 44
click at [448, 144] on icon at bounding box center [443, 144] width 10 height 10
click at [438, 144] on input "Contact Name (First Name, Last Name)" at bounding box center [437, 144] width 1 height 1
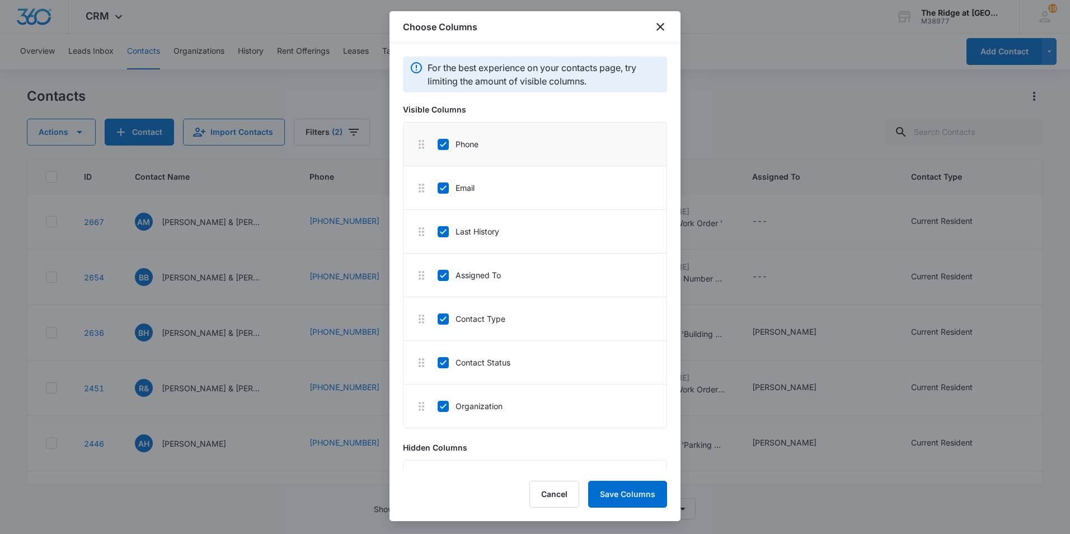
click at [445, 151] on li "Phone" at bounding box center [534, 145] width 263 height 44
click at [446, 147] on icon at bounding box center [443, 144] width 10 height 10
click at [438, 144] on input "Phone" at bounding box center [437, 144] width 1 height 1
click at [446, 145] on icon at bounding box center [443, 144] width 10 height 10
click at [438, 144] on input "Email" at bounding box center [437, 144] width 1 height 1
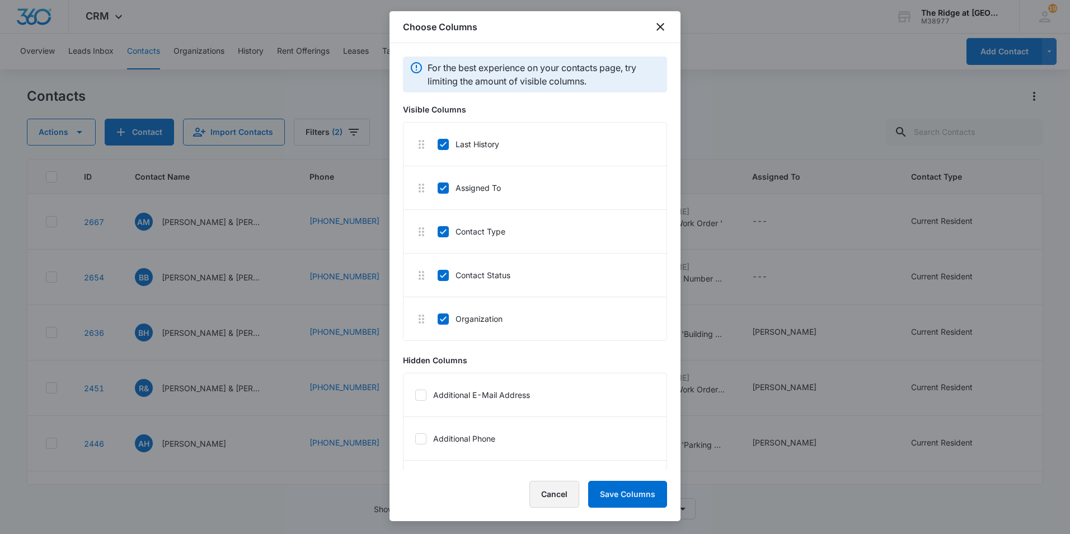
click at [559, 497] on button "Cancel" at bounding box center [554, 494] width 50 height 27
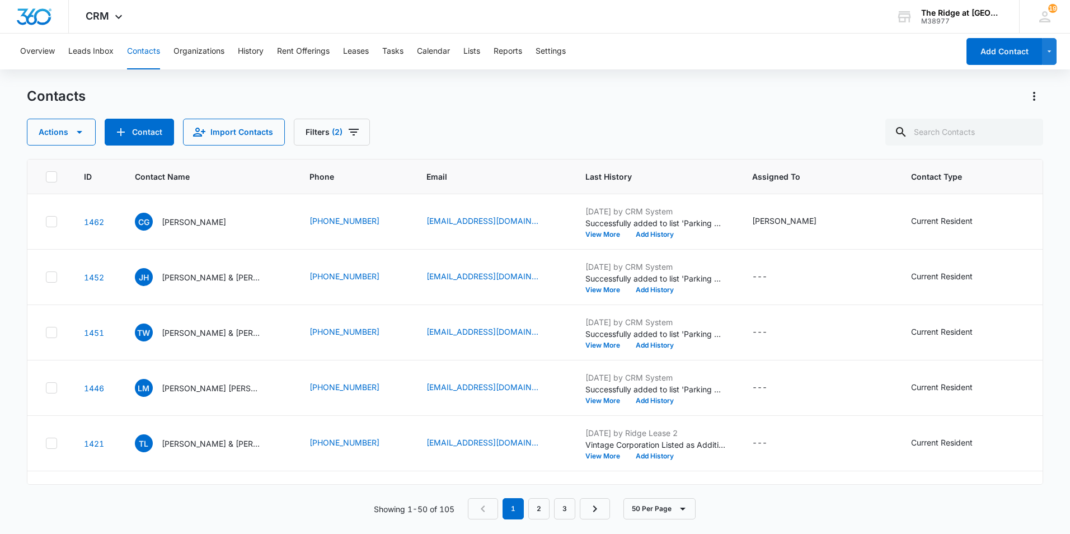
scroll to position [2320, 0]
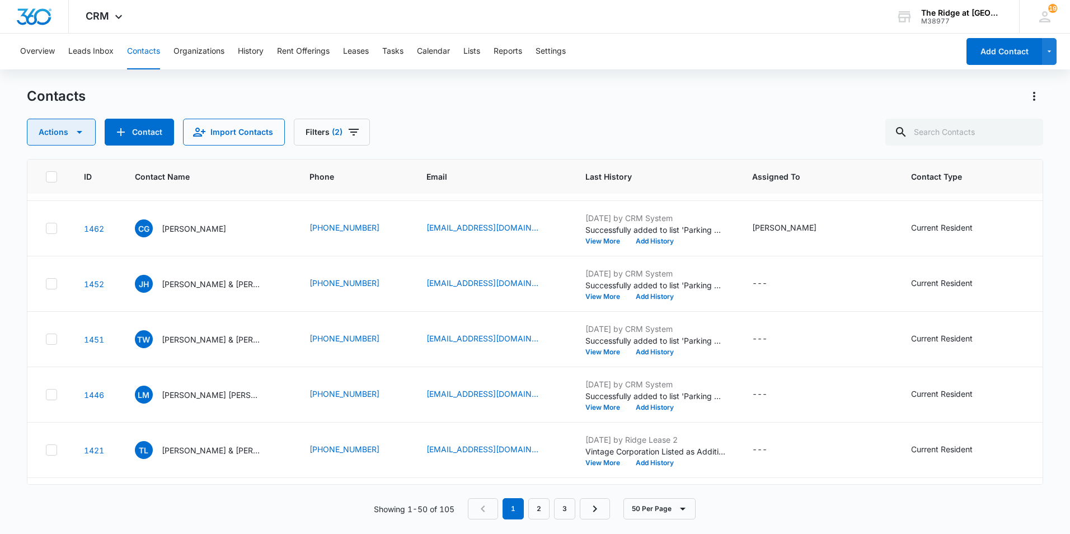
click at [85, 132] on icon "button" at bounding box center [79, 131] width 13 height 13
click at [535, 147] on div "Contacts Actions Contact Import Contacts Filters (2) ID Contact Name Phone Emai…" at bounding box center [535, 309] width 1016 height 445
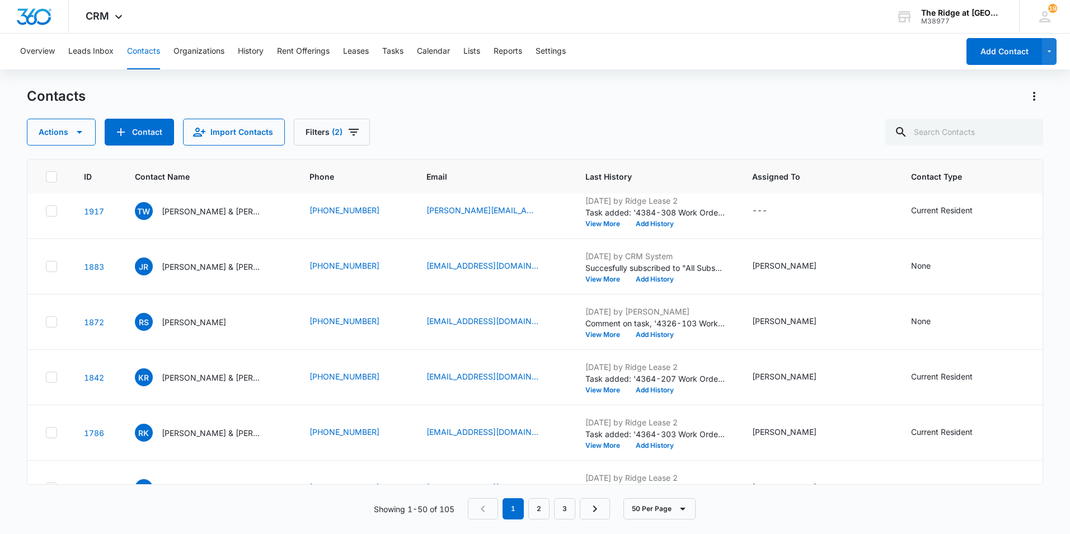
scroll to position [1343, 0]
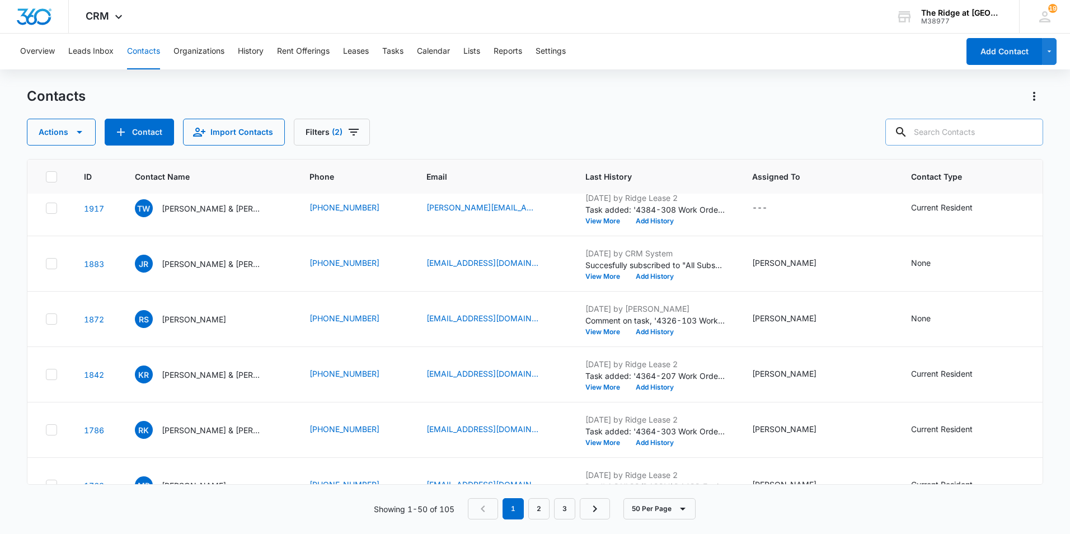
click at [927, 131] on input "text" at bounding box center [964, 132] width 158 height 27
type input "dog"
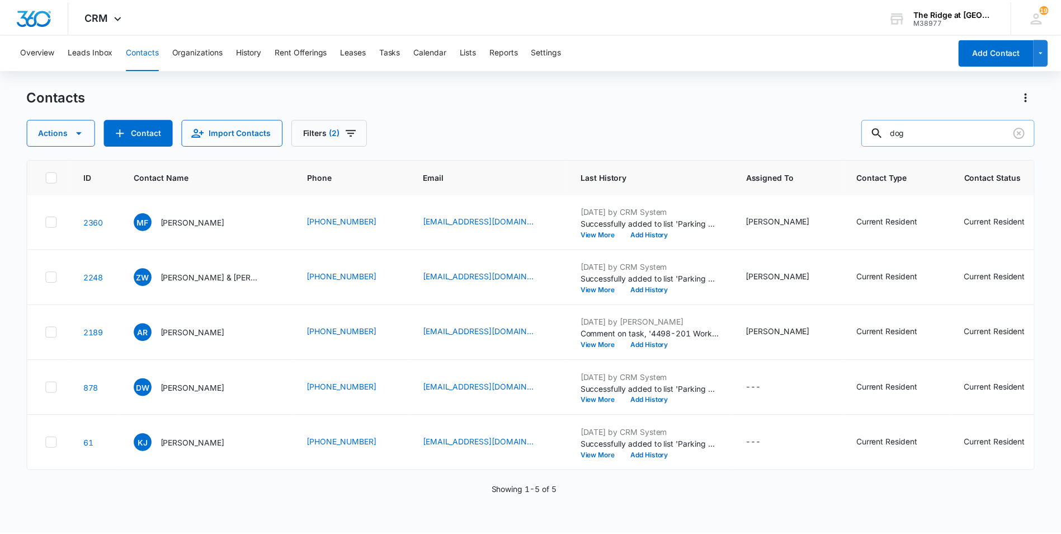
scroll to position [0, 0]
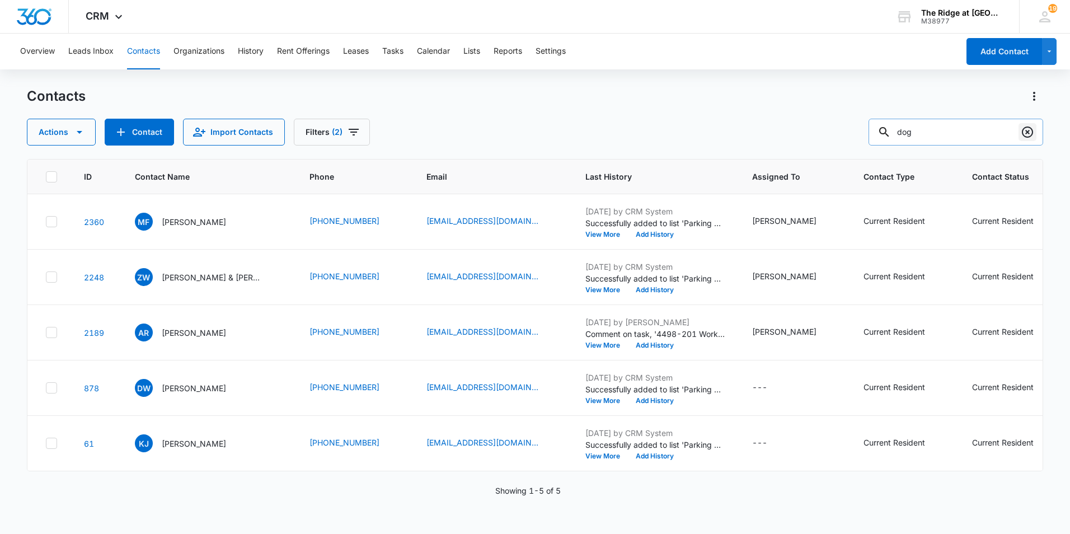
click at [1035, 131] on button "Clear" at bounding box center [1027, 132] width 18 height 18
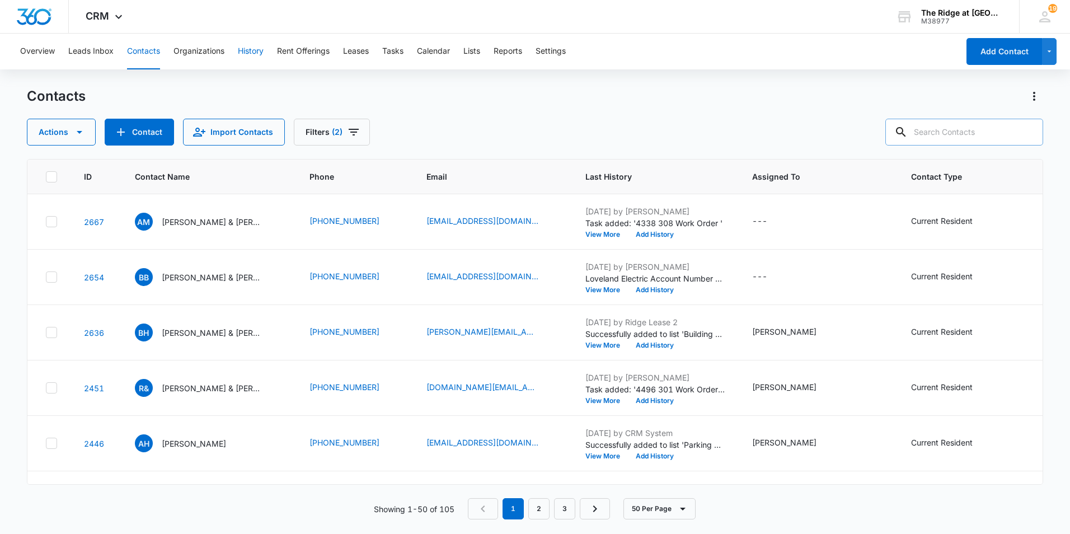
click at [255, 49] on button "History" at bounding box center [251, 52] width 26 height 36
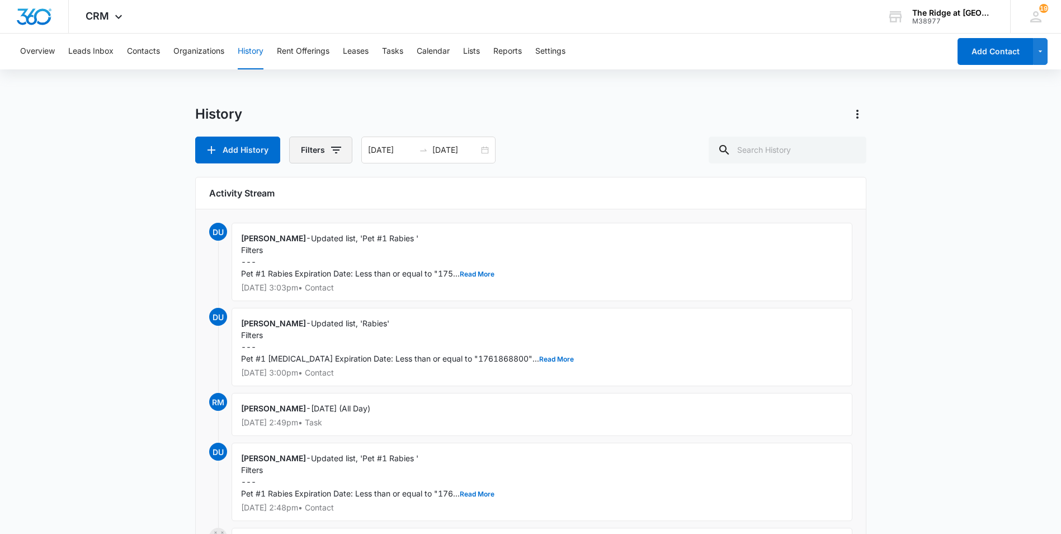
click at [310, 148] on button "Filters" at bounding box center [320, 150] width 63 height 27
click at [393, 107] on div "History" at bounding box center [530, 114] width 671 height 18
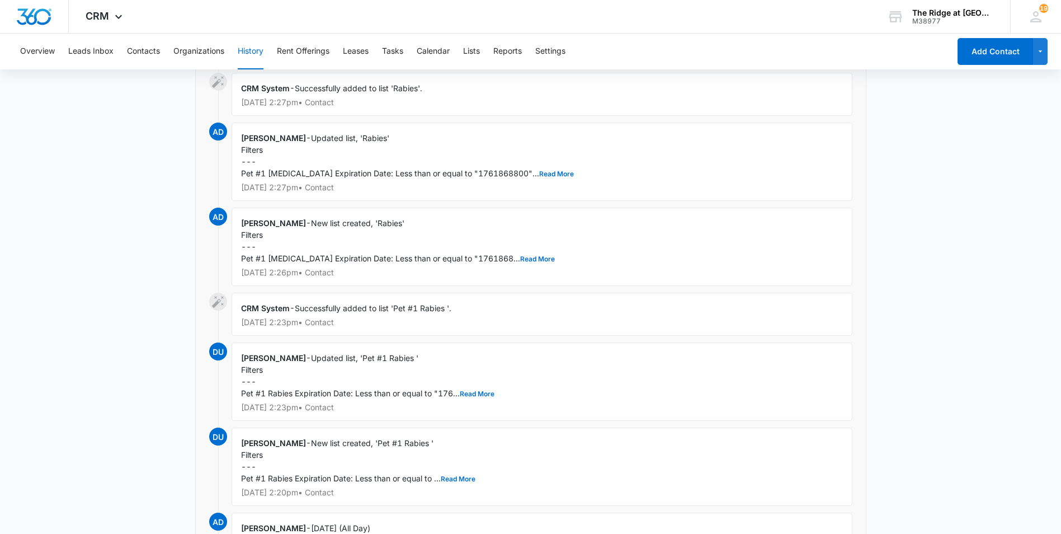
scroll to position [779, 0]
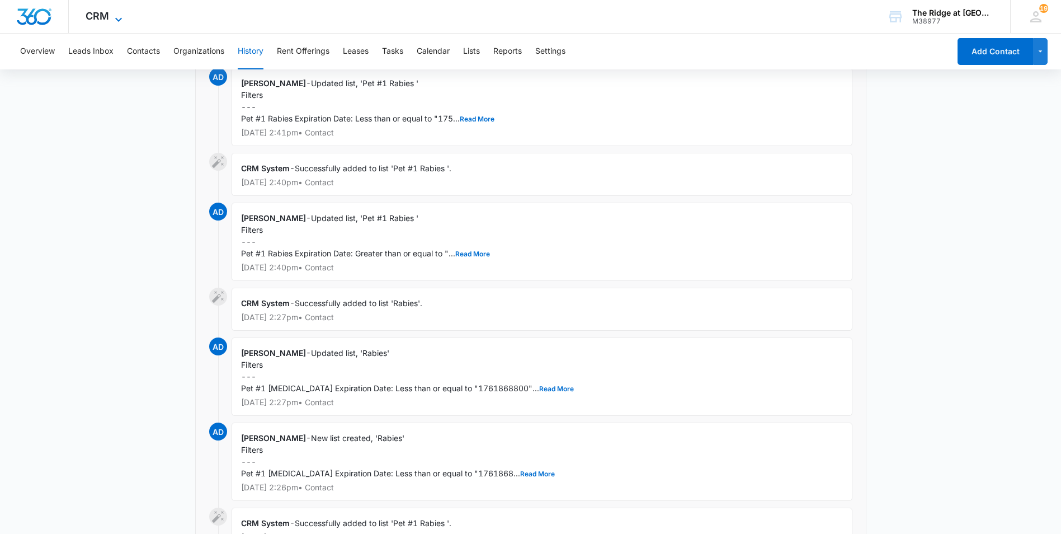
click at [96, 13] on span "CRM" at bounding box center [98, 16] width 24 height 12
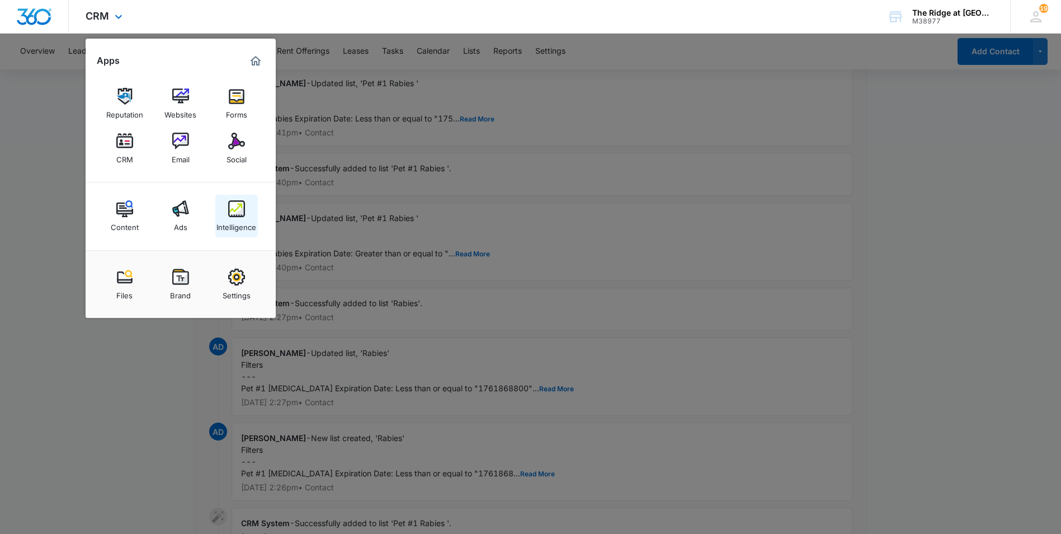
click at [239, 206] on img at bounding box center [236, 208] width 17 height 17
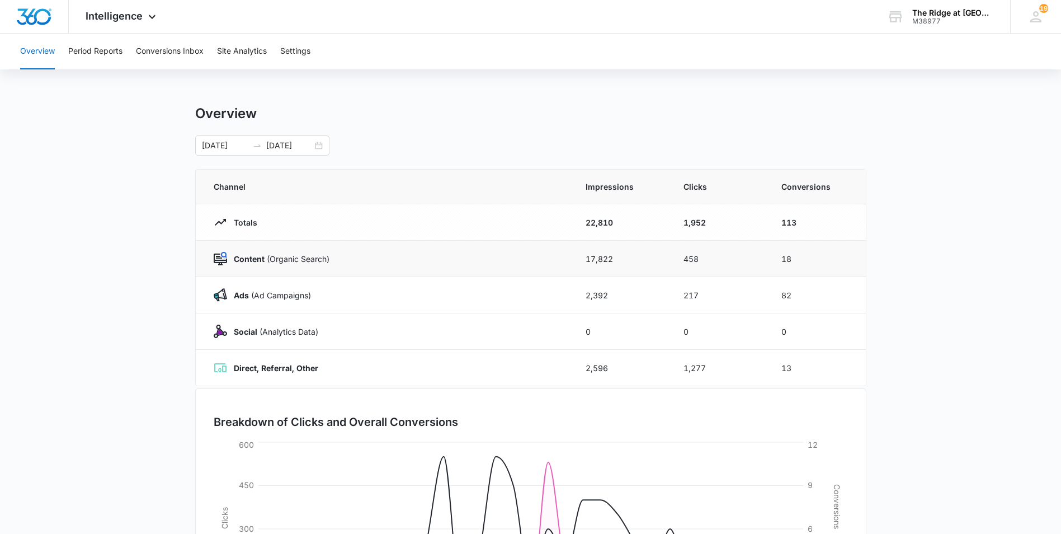
click at [257, 262] on strong "Content" at bounding box center [249, 259] width 31 height 10
click at [95, 50] on button "Period Reports" at bounding box center [95, 52] width 54 height 36
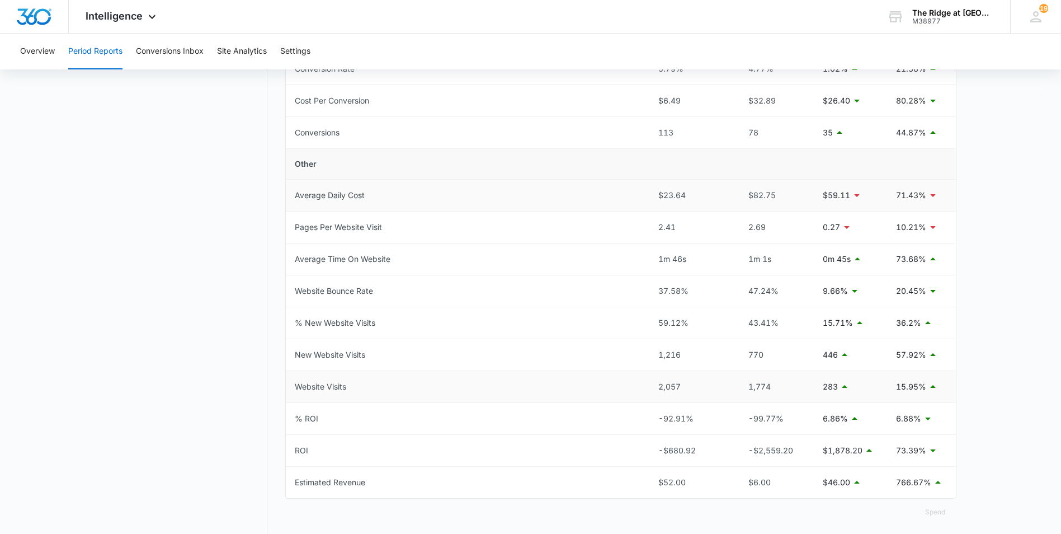
scroll to position [449, 0]
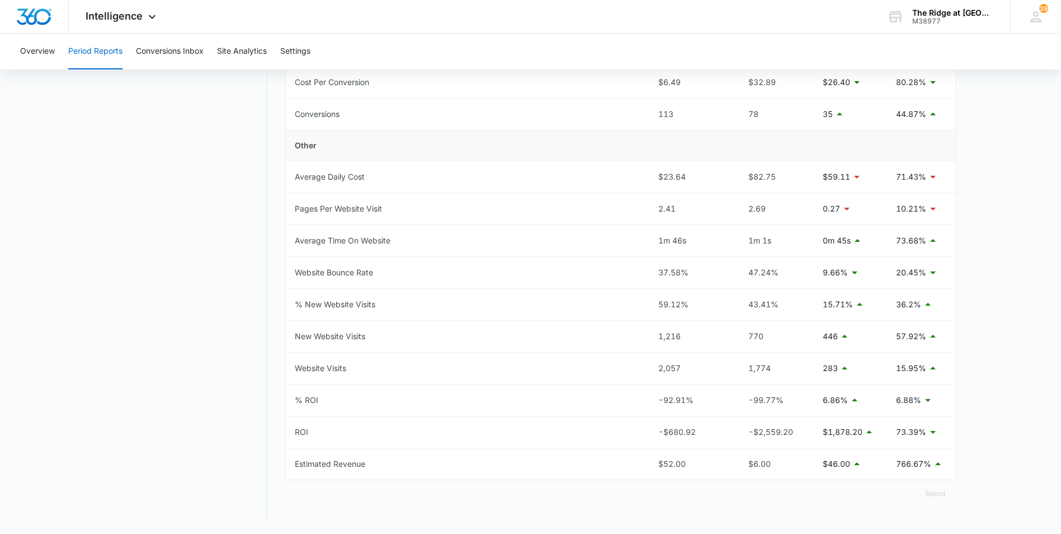
click at [206, 49] on div "Overview Period Reports Conversions Inbox Site Analytics Settings" at bounding box center [530, 52] width 1035 height 36
click at [201, 50] on button "Conversions Inbox" at bounding box center [170, 52] width 68 height 36
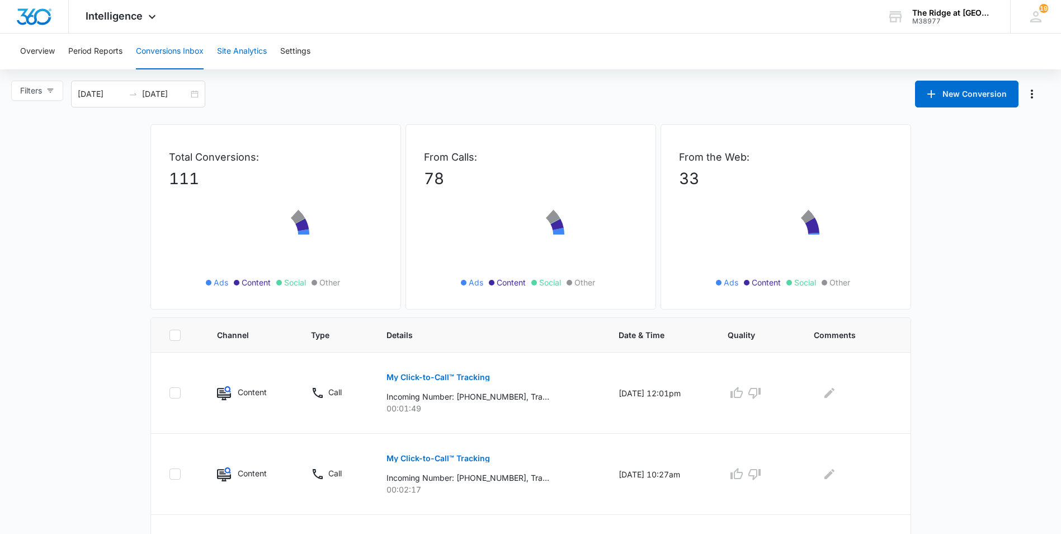
click at [231, 52] on button "Site Analytics" at bounding box center [242, 52] width 50 height 36
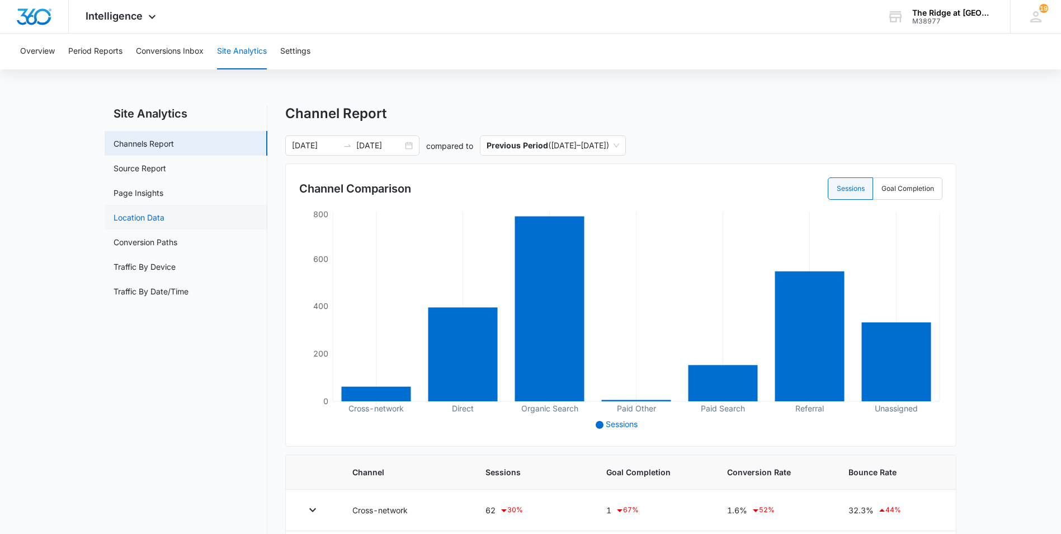
click at [165, 220] on link "Location Data" at bounding box center [139, 218] width 51 height 12
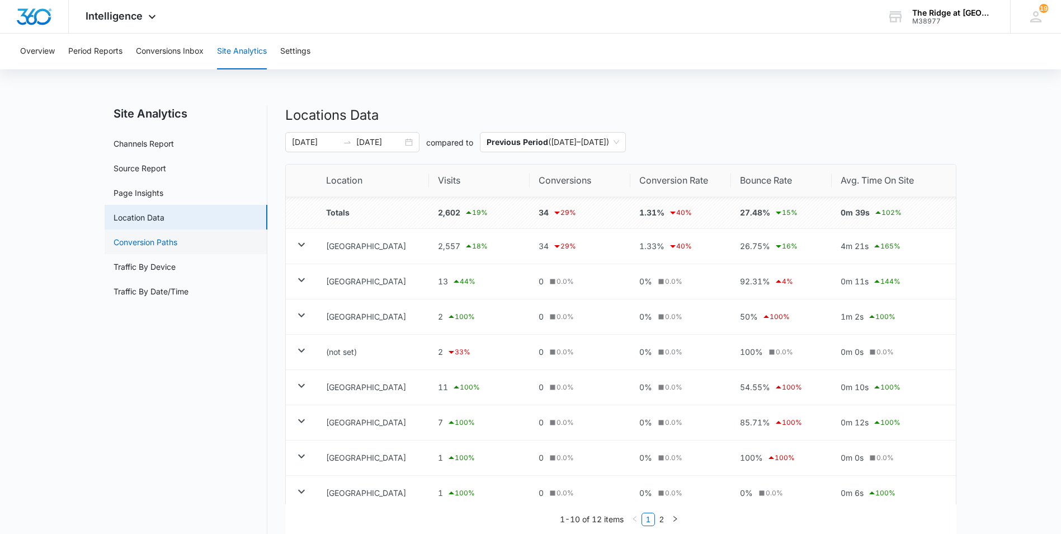
click at [177, 240] on link "Conversion Paths" at bounding box center [146, 242] width 64 height 12
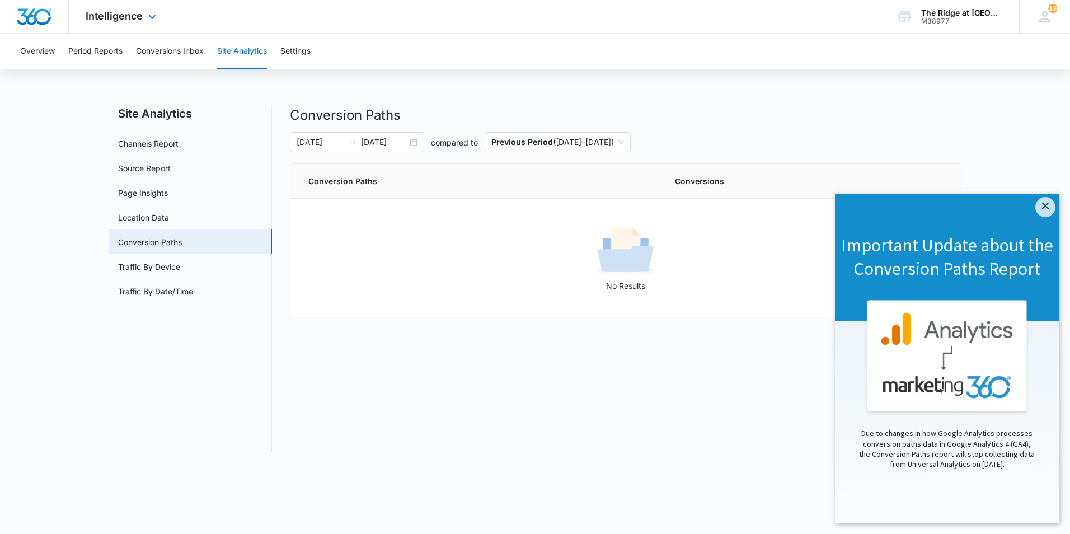
click at [138, 22] on div "Intelligence Apps Reputation Websites Forms CRM Email Social Content Ads Intell…" at bounding box center [122, 16] width 107 height 33
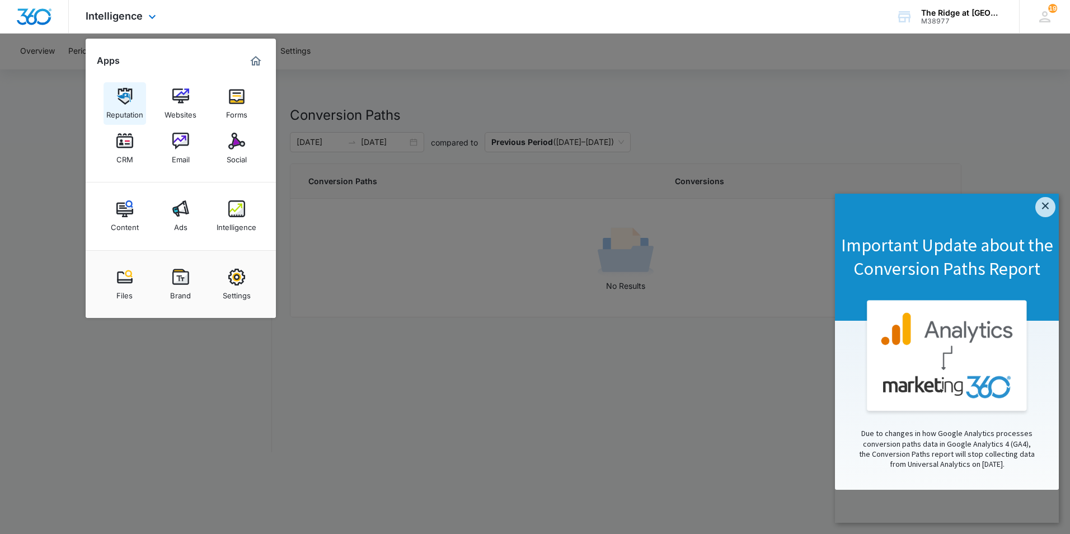
click at [125, 97] on img at bounding box center [124, 96] width 17 height 17
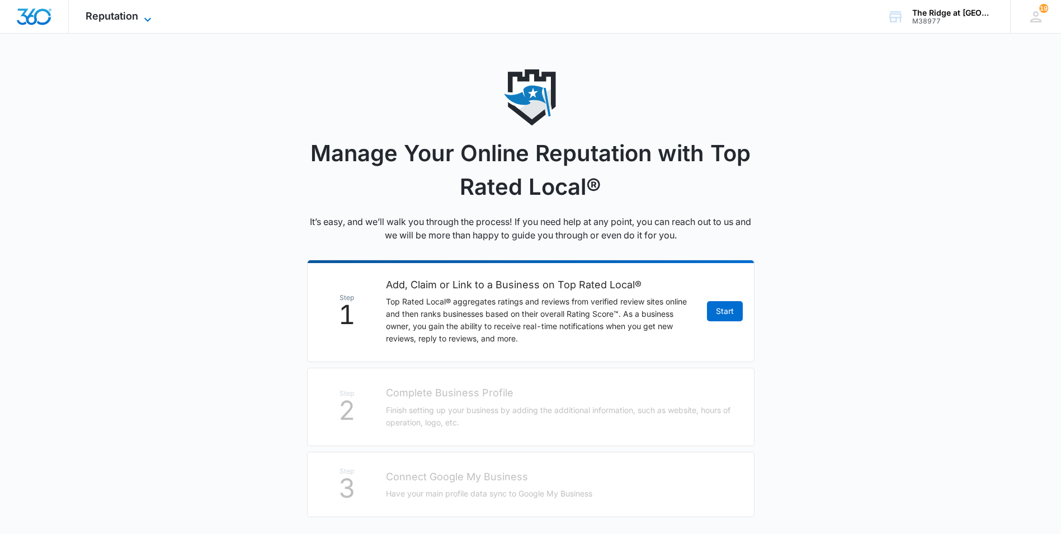
click at [133, 11] on span "Reputation" at bounding box center [112, 16] width 53 height 12
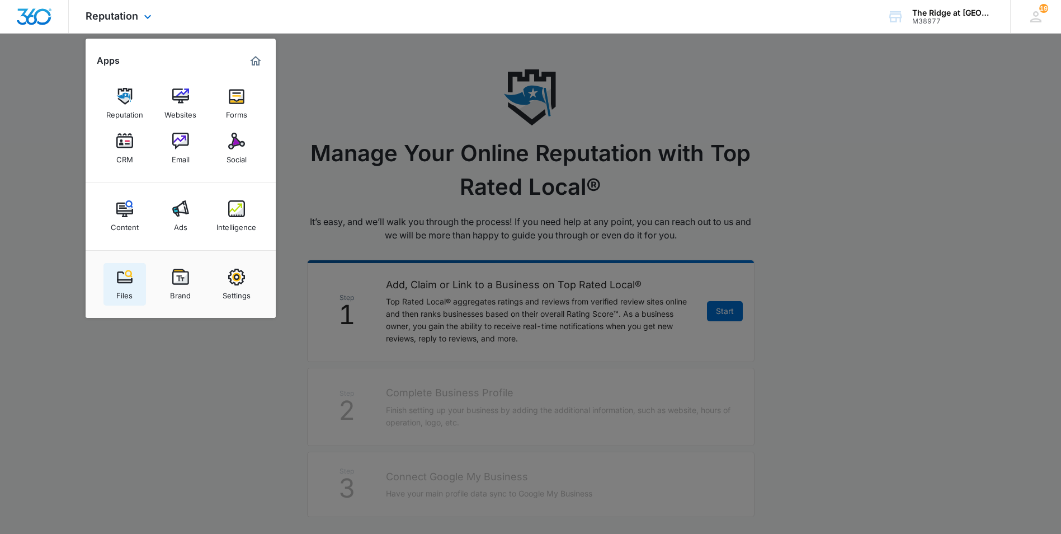
click at [124, 274] on img at bounding box center [124, 277] width 17 height 17
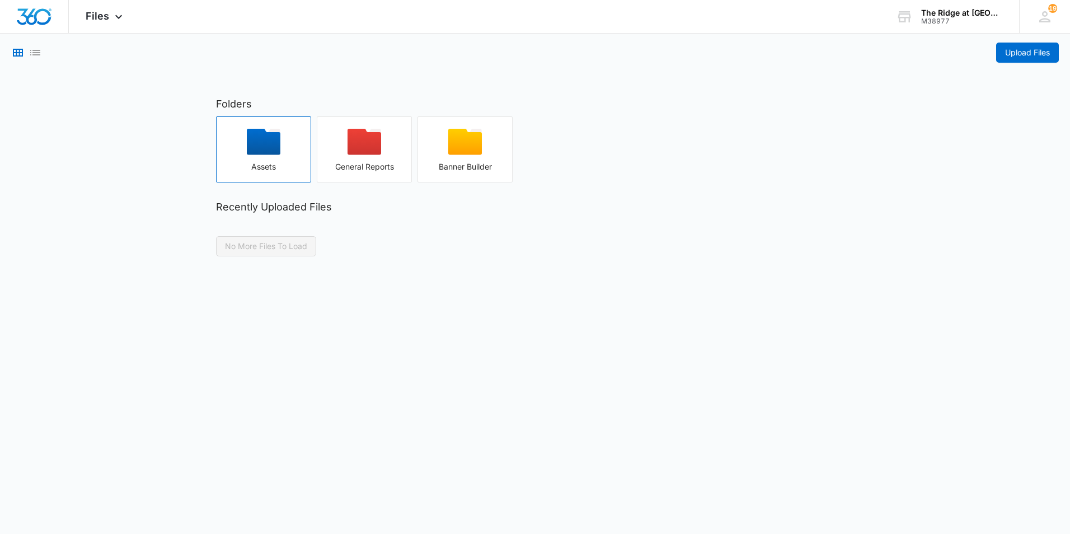
click at [259, 150] on icon "button" at bounding box center [264, 142] width 34 height 26
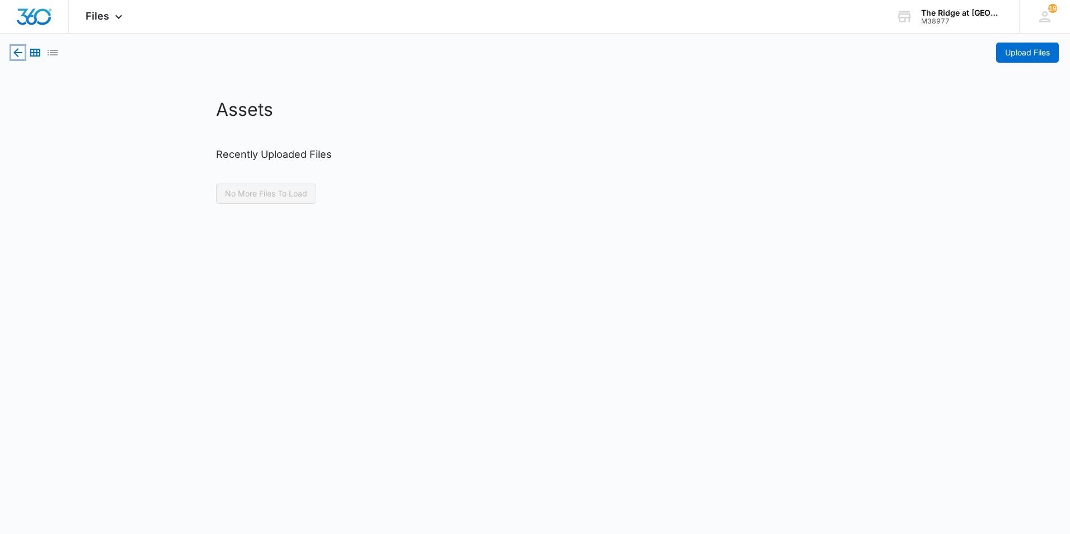
click at [15, 53] on icon "button" at bounding box center [17, 52] width 9 height 9
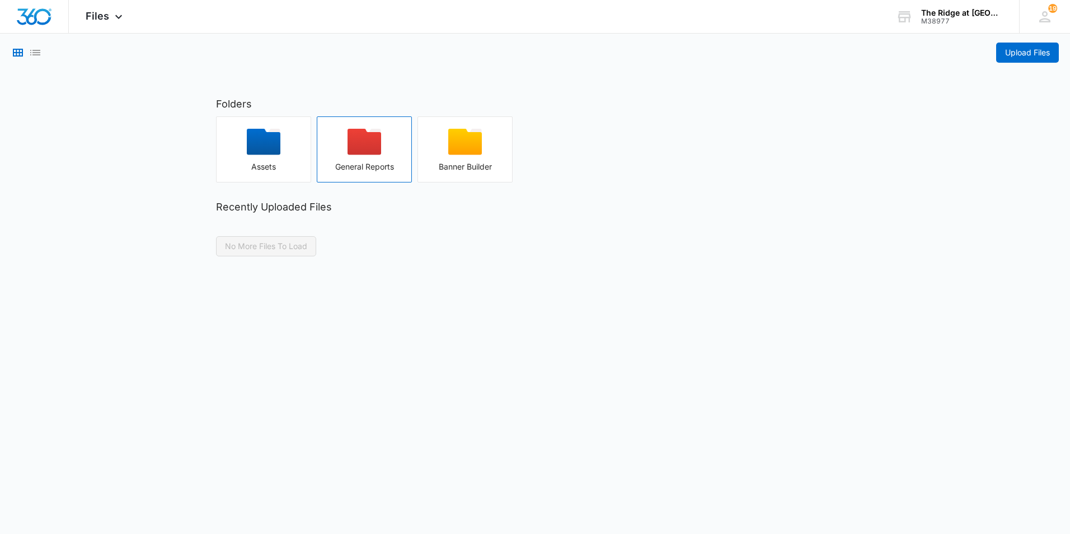
click at [368, 153] on icon "button" at bounding box center [364, 142] width 34 height 26
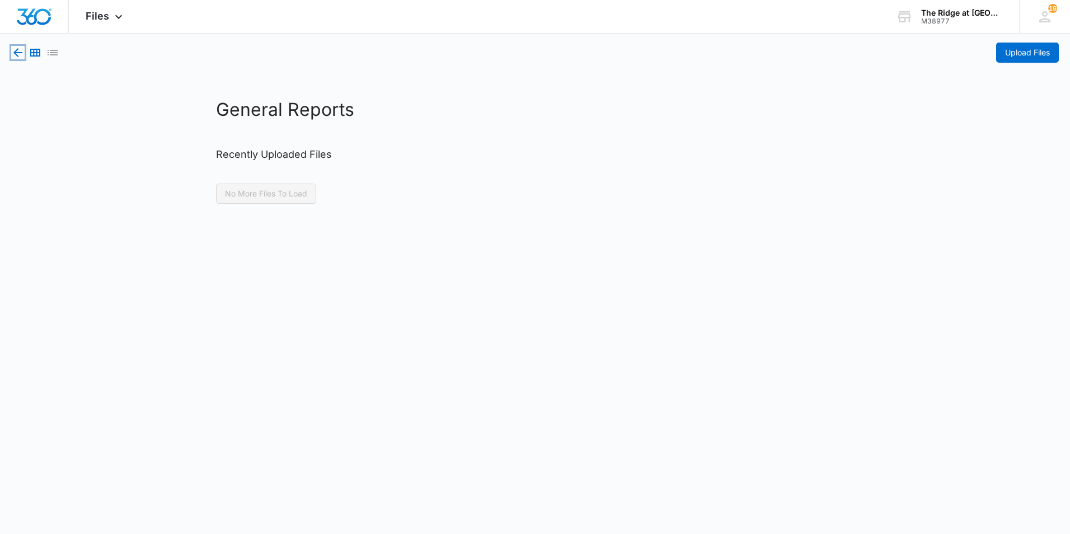
click at [13, 55] on icon "button" at bounding box center [17, 52] width 13 height 13
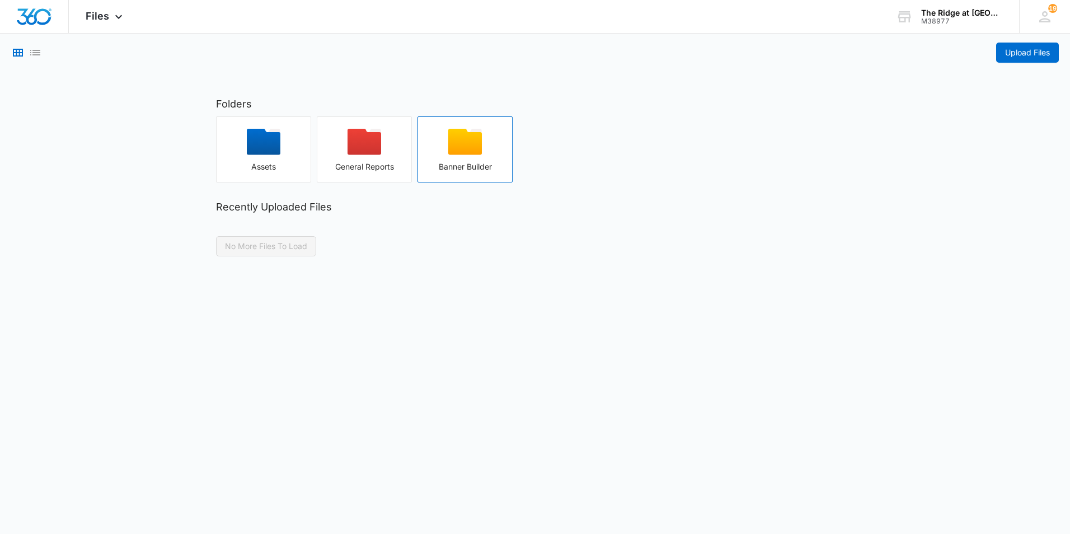
click at [477, 151] on icon "button" at bounding box center [465, 142] width 34 height 26
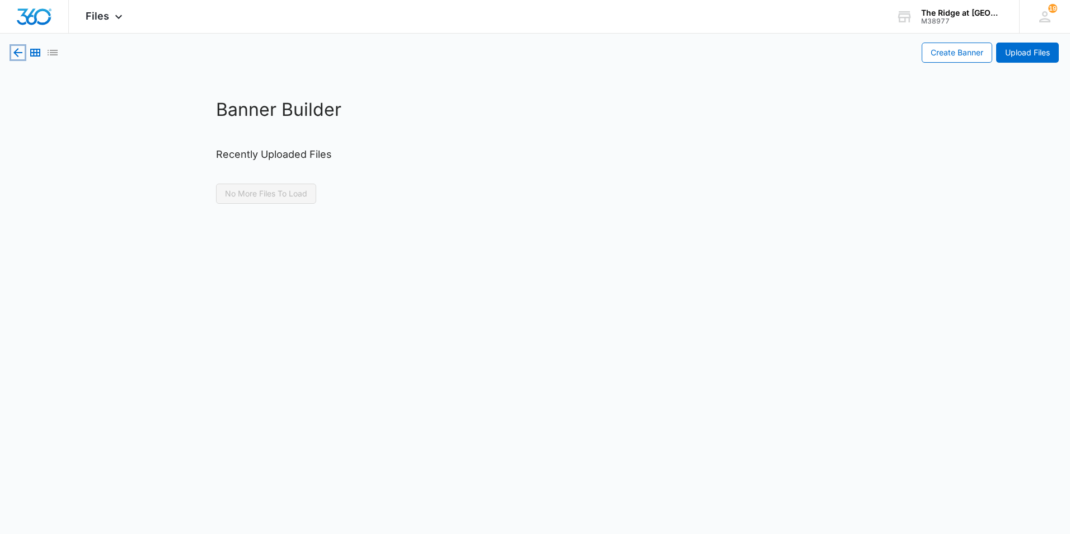
click at [15, 54] on icon "button" at bounding box center [17, 52] width 9 height 9
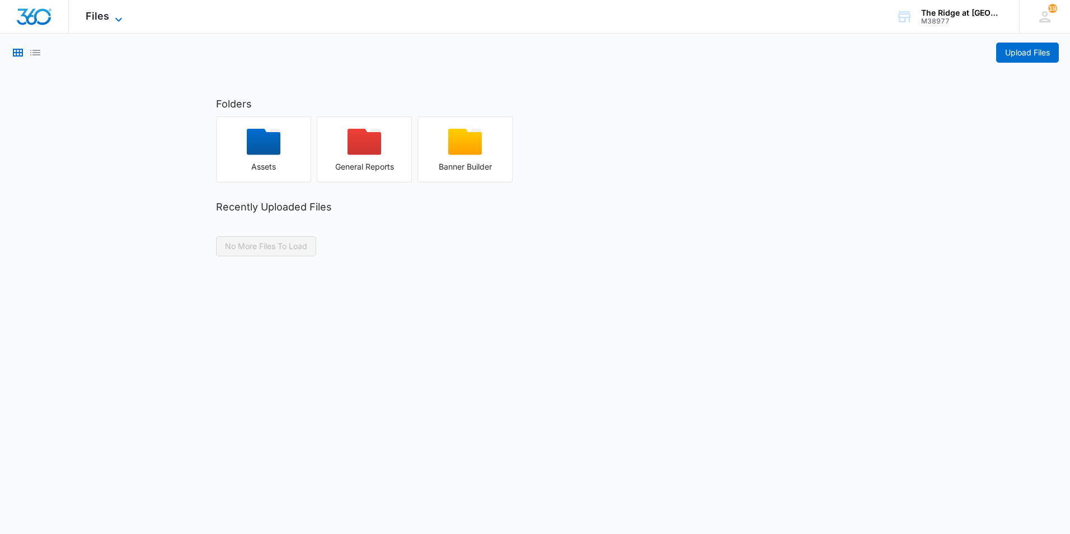
click at [97, 21] on span "Files" at bounding box center [98, 16] width 24 height 12
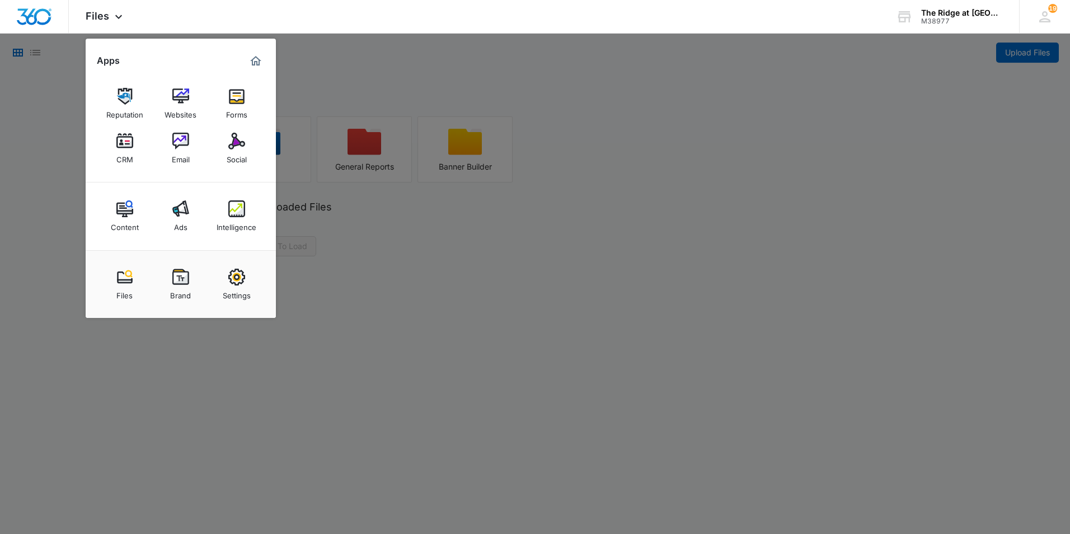
click at [120, 212] on img at bounding box center [124, 208] width 17 height 17
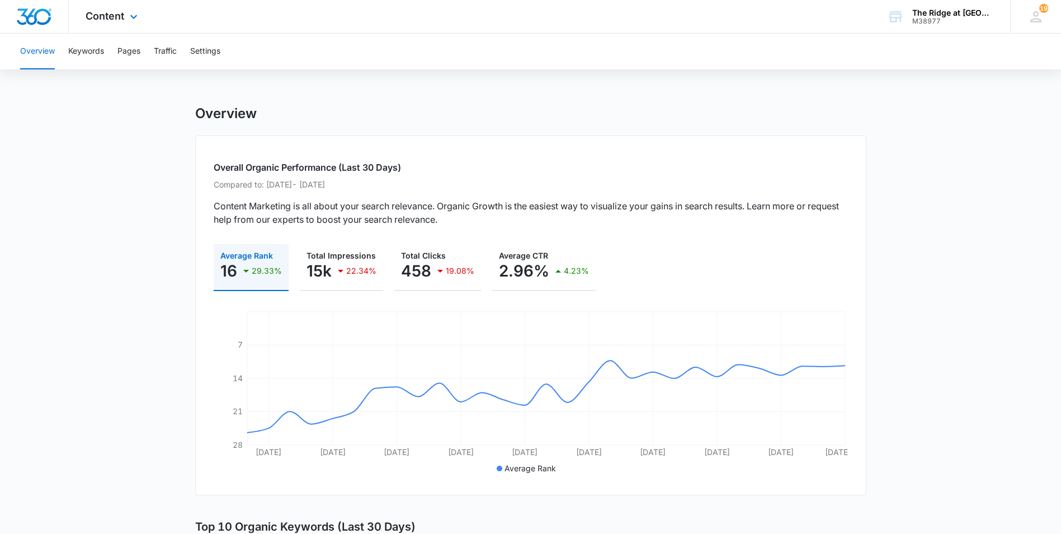
click at [113, 26] on div "Content Apps Reputation Websites Forms CRM Email Social Content Ads Intelligenc…" at bounding box center [113, 16] width 88 height 33
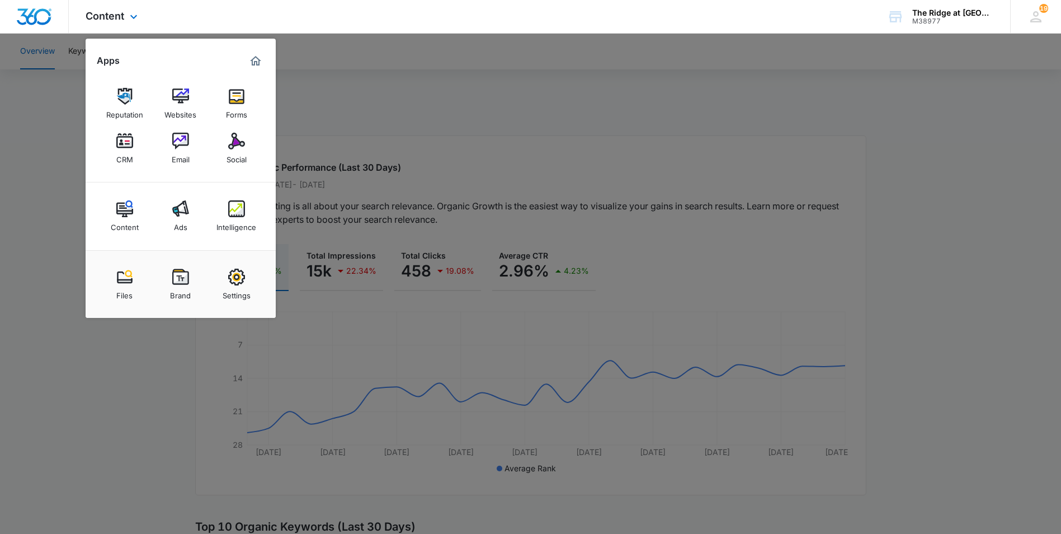
drag, startPoint x: 342, startPoint y: 17, endPoint x: 213, endPoint y: 32, distance: 129.6
click at [342, 18] on div "Content Apps Reputation Websites Forms CRM Email Social Content Ads Intelligenc…" at bounding box center [530, 17] width 1061 height 34
click at [239, 7] on div "Content Apps Reputation Websites Forms CRM Email Social Content Ads Intelligenc…" at bounding box center [530, 17] width 1061 height 34
click at [417, 102] on div at bounding box center [530, 267] width 1061 height 534
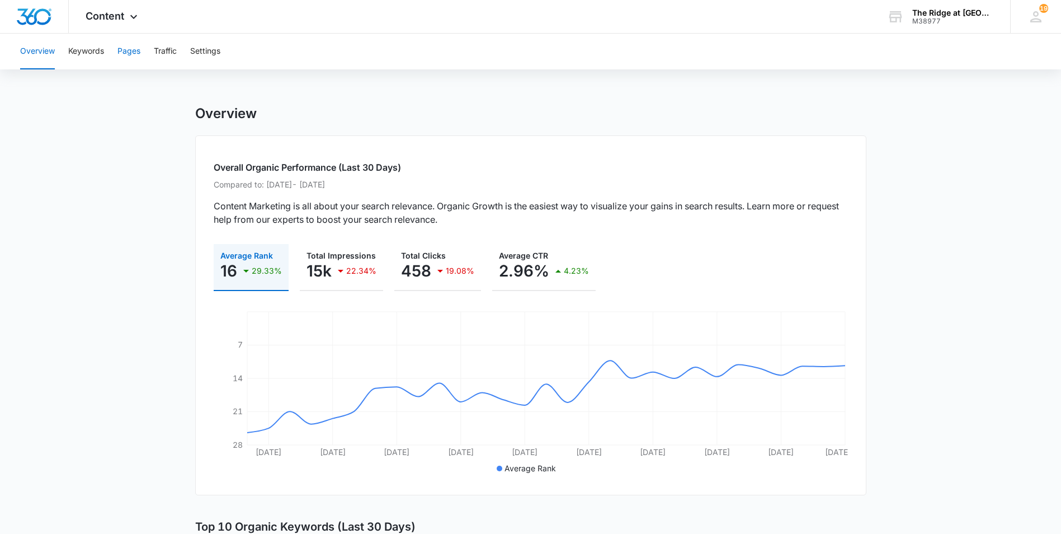
click at [140, 54] on button "Pages" at bounding box center [129, 52] width 23 height 36
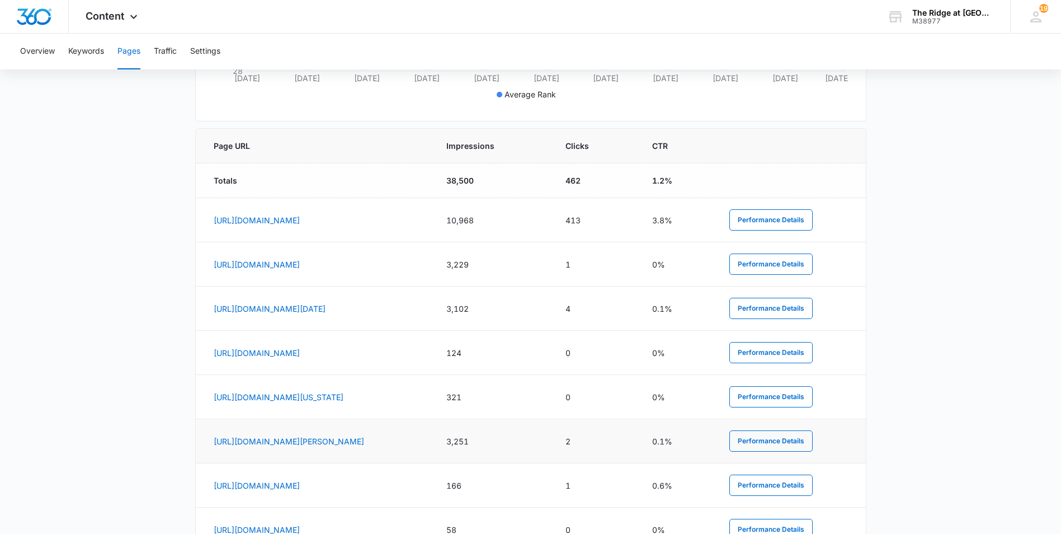
scroll to position [593, 0]
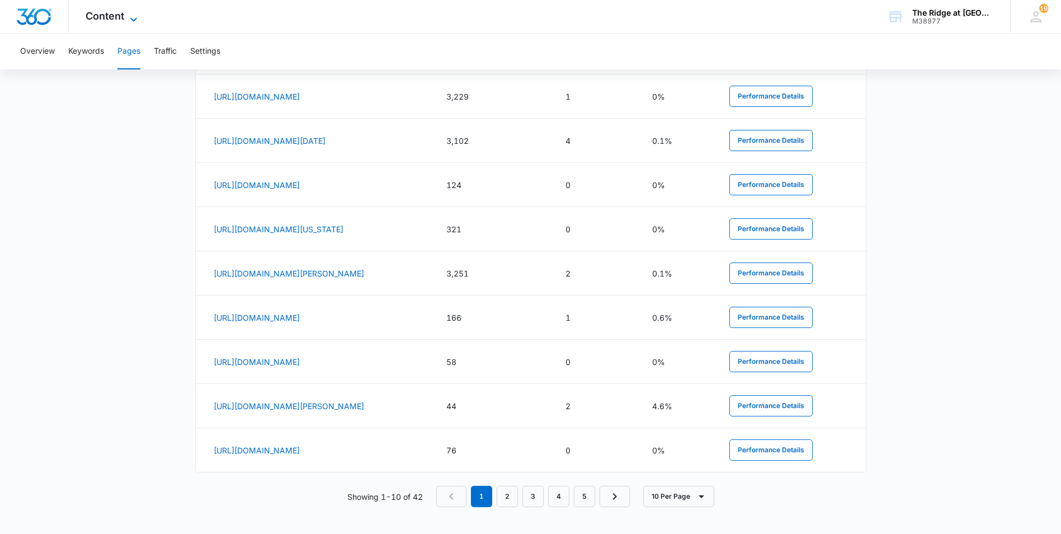
click at [133, 11] on div "Content Apps Reputation Websites Forms CRM Email Social Content Ads Intelligenc…" at bounding box center [113, 16] width 88 height 33
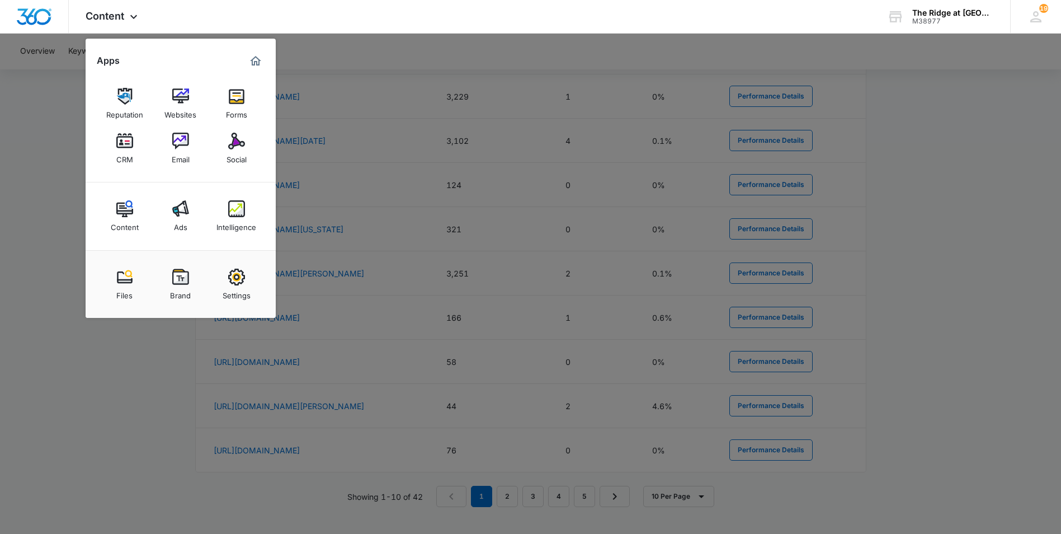
click at [130, 152] on div "CRM" at bounding box center [124, 156] width 17 height 15
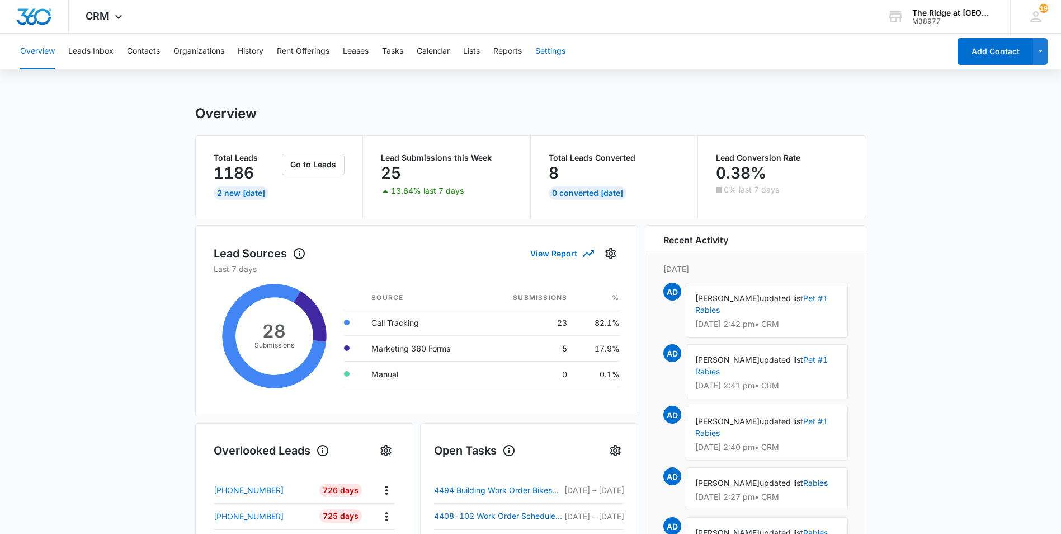
click at [555, 50] on button "Settings" at bounding box center [550, 52] width 30 height 36
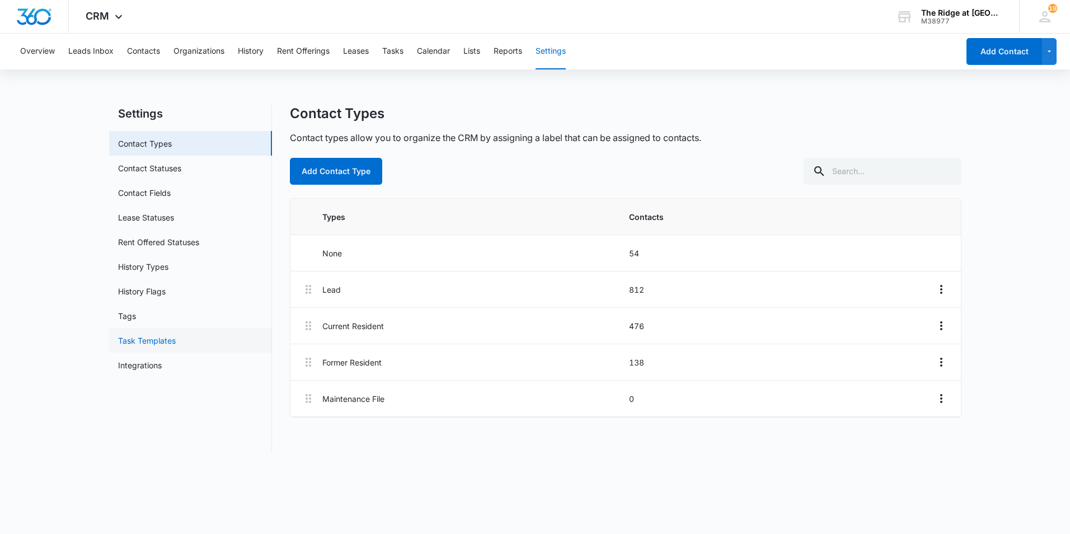
click at [176, 337] on link "Task Templates" at bounding box center [147, 341] width 58 height 12
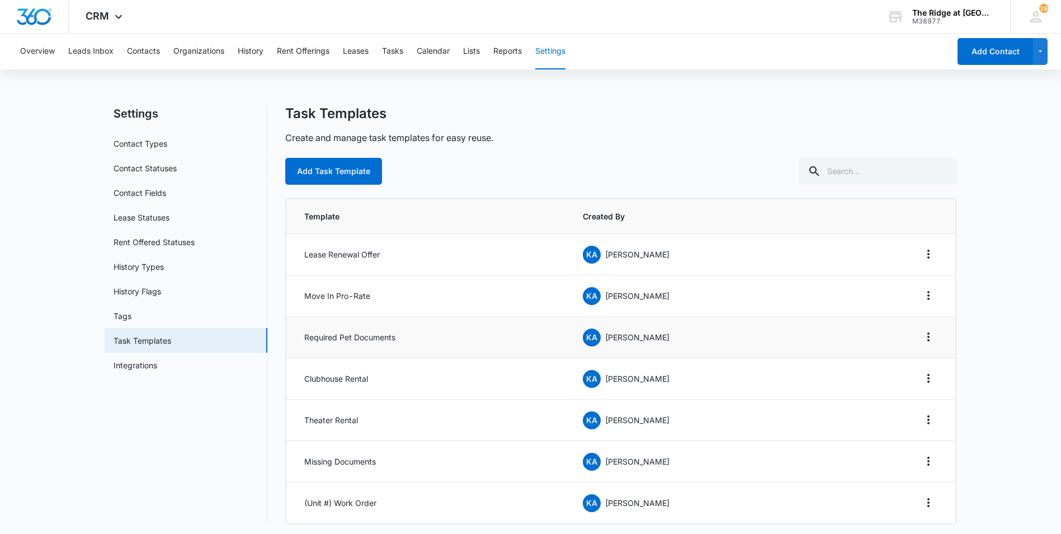
click at [414, 332] on td "Required Pet Documents" at bounding box center [427, 337] width 283 height 41
click at [928, 330] on icon "Overflow Menu" at bounding box center [928, 336] width 13 height 13
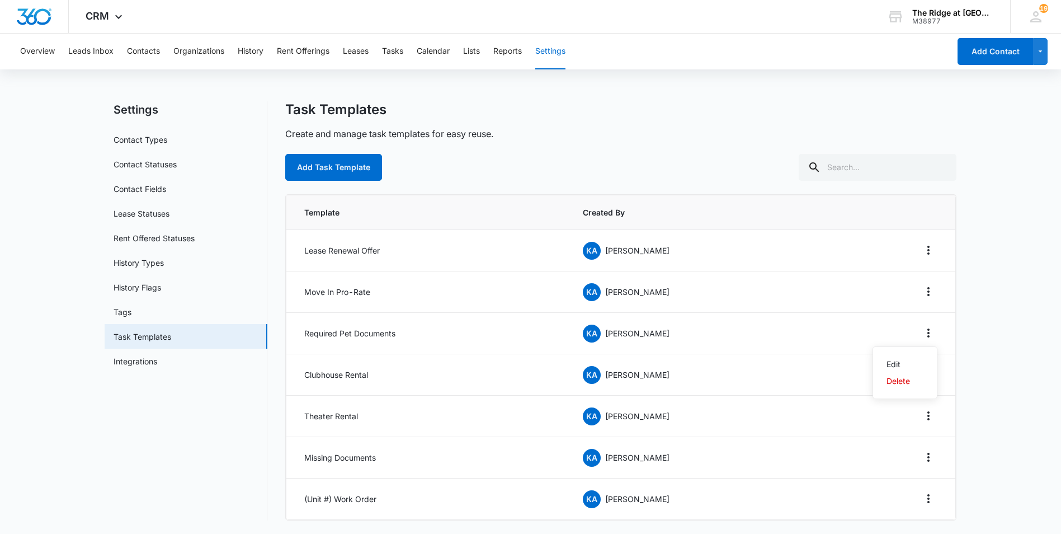
click at [1010, 314] on main "Settings Contact Types Contact Statuses Contact Fields Lease Statuses Rent Offe…" at bounding box center [530, 317] width 1061 height 433
click at [938, 331] on td at bounding box center [899, 333] width 114 height 41
click at [927, 332] on icon "Overflow Menu" at bounding box center [928, 332] width 13 height 13
click at [903, 360] on button "Edit" at bounding box center [905, 364] width 64 height 17
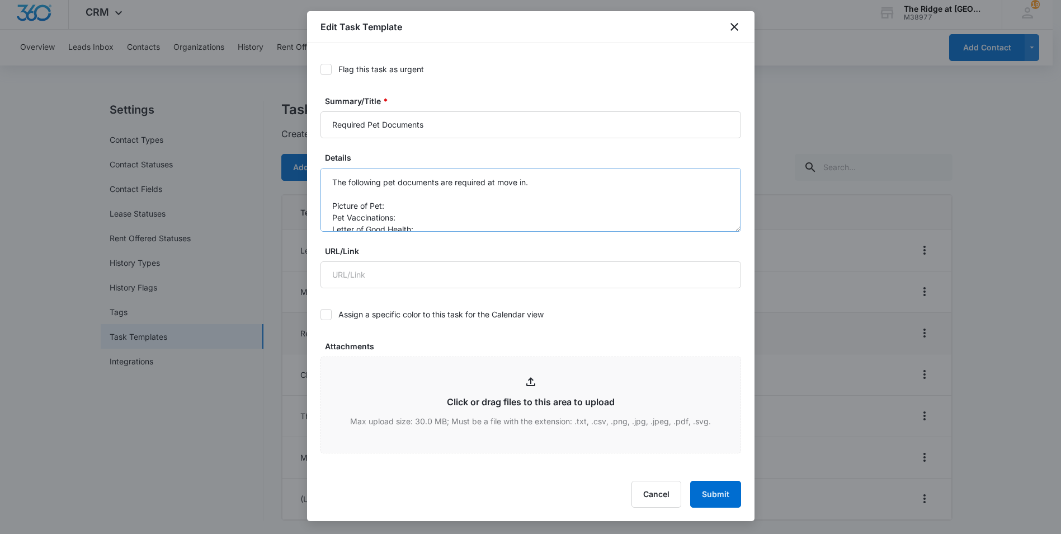
scroll to position [47, 0]
click at [732, 26] on icon "close" at bounding box center [734, 26] width 13 height 13
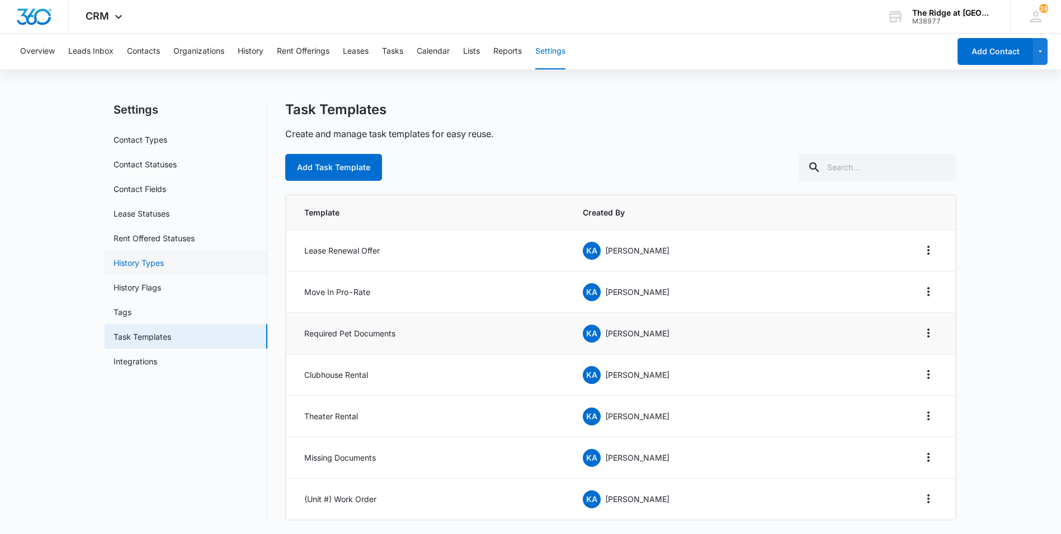
click at [164, 266] on link "History Types" at bounding box center [139, 263] width 50 height 12
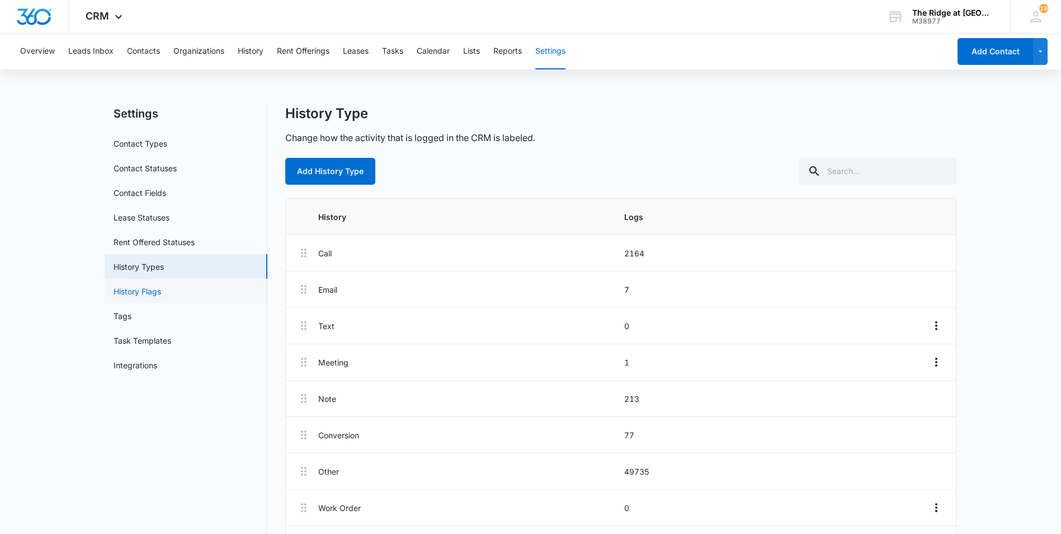
click at [161, 285] on link "History Flags" at bounding box center [138, 291] width 48 height 12
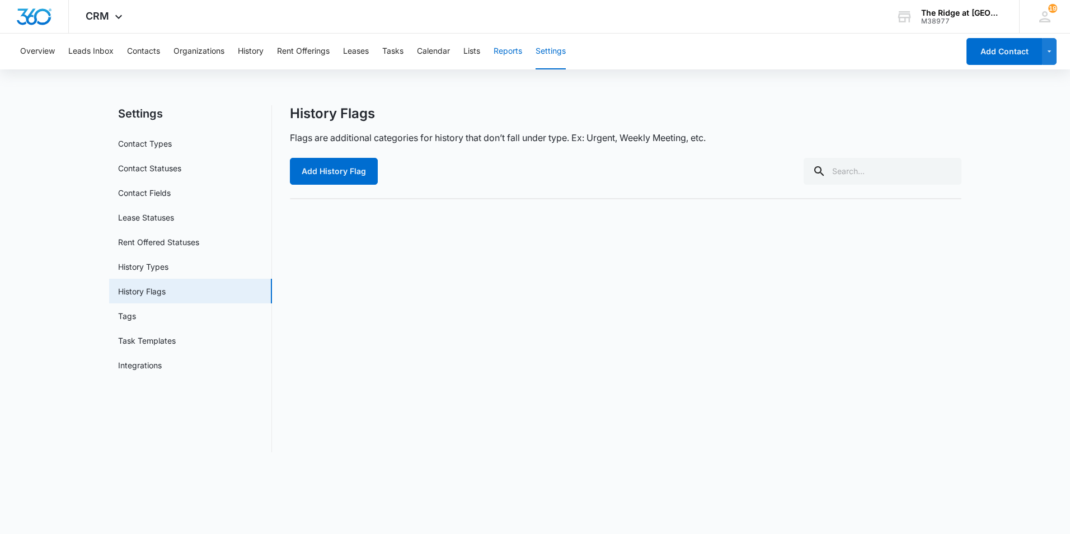
click at [514, 54] on button "Reports" at bounding box center [508, 52] width 29 height 36
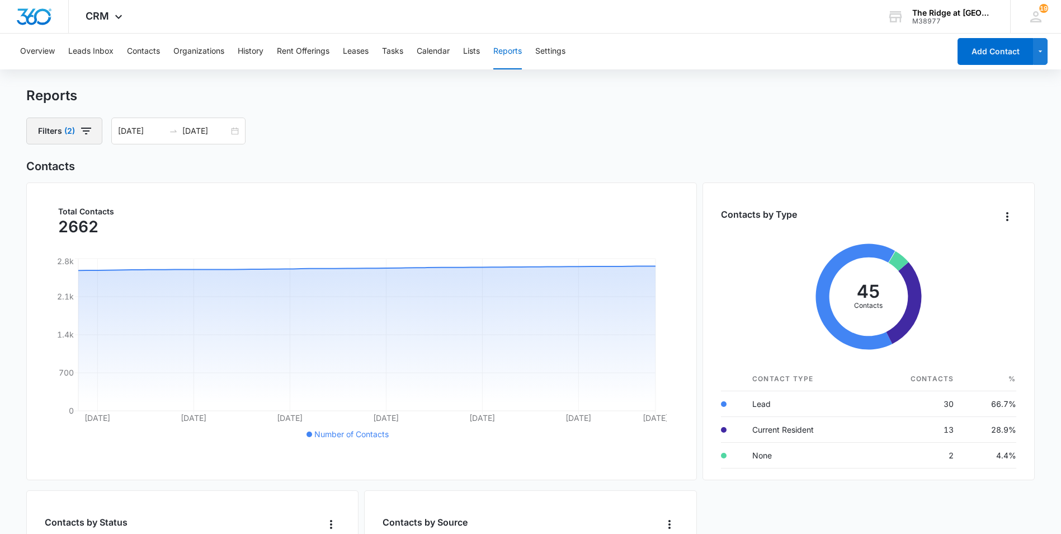
click at [95, 142] on button "Filters (2)" at bounding box center [64, 131] width 76 height 27
click at [641, 105] on div "Reports Filters (2) Assigned To Contact Status Contact Type Clear All 09/07/202…" at bounding box center [530, 115] width 1008 height 57
click at [946, 8] on div "The Ridge at [GEOGRAPHIC_DATA]" at bounding box center [954, 12] width 82 height 9
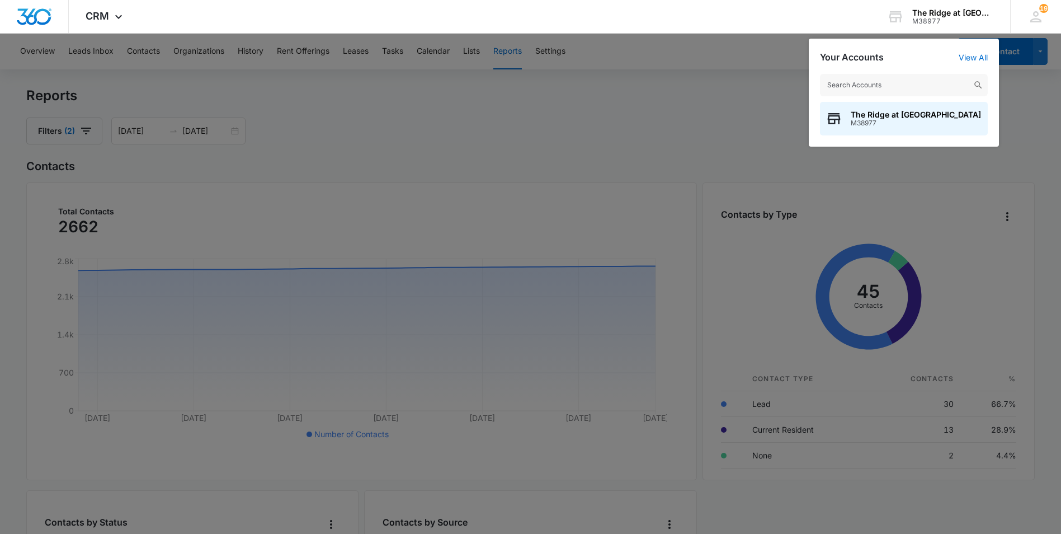
drag, startPoint x: 946, startPoint y: 10, endPoint x: 678, endPoint y: 82, distance: 277.7
click at [685, 81] on div at bounding box center [530, 267] width 1061 height 534
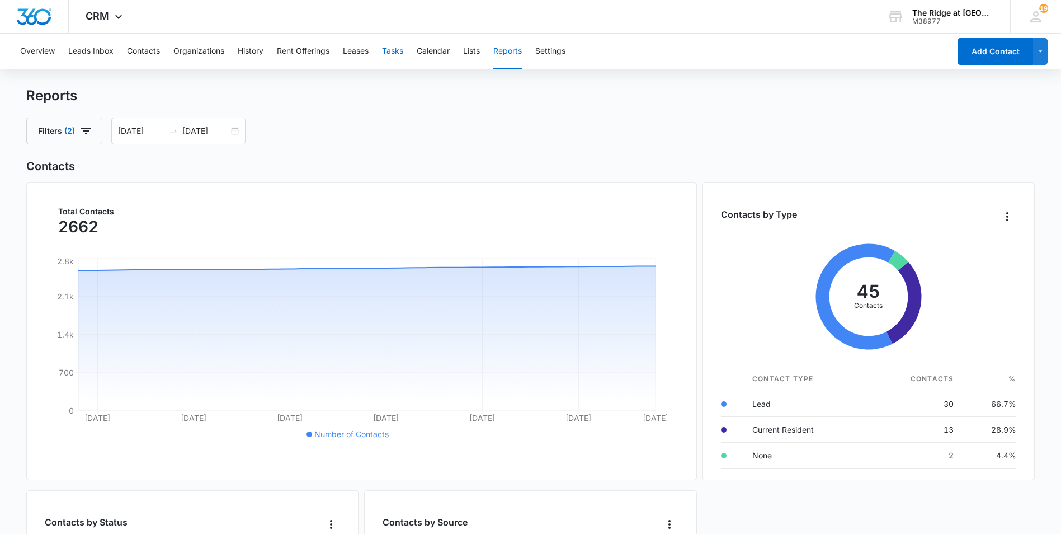
click at [403, 54] on button "Tasks" at bounding box center [392, 52] width 21 height 36
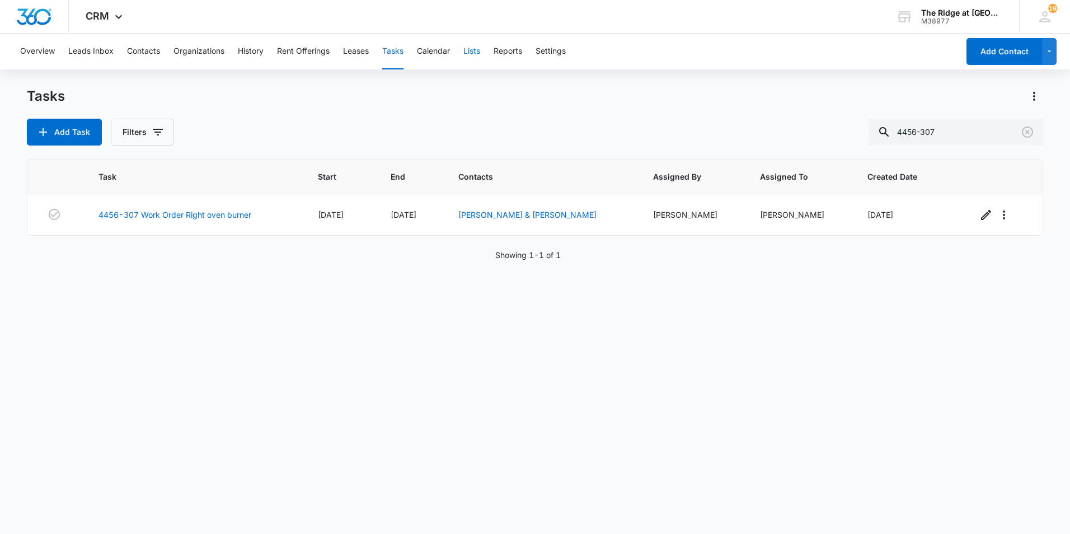
click at [476, 50] on button "Lists" at bounding box center [471, 52] width 17 height 36
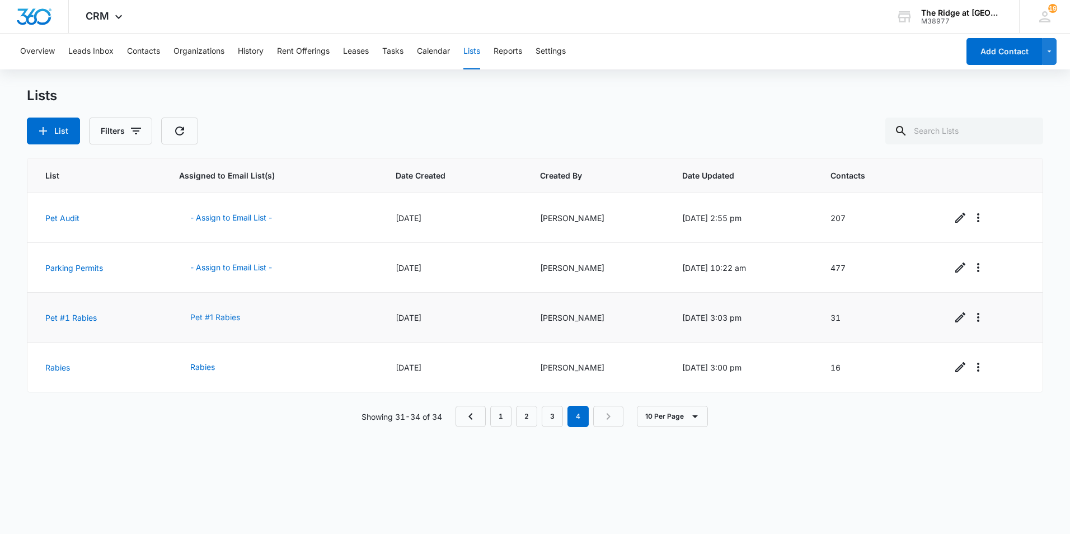
drag, startPoint x: 270, startPoint y: 317, endPoint x: 198, endPoint y: 318, distance: 71.6
click at [198, 318] on button "Pet #1 Rabies" at bounding box center [215, 317] width 72 height 27
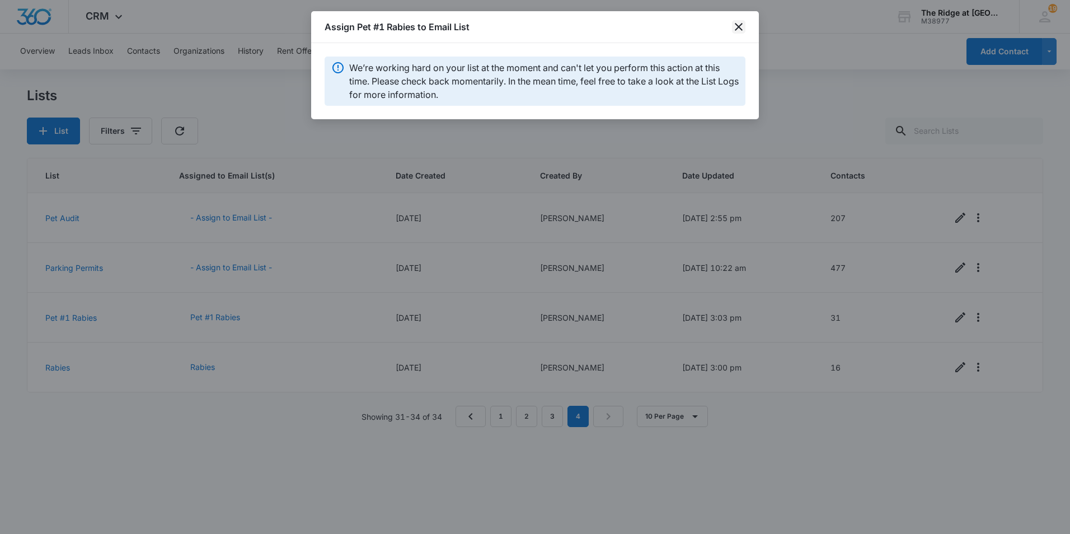
click at [737, 25] on icon "close" at bounding box center [738, 26] width 13 height 13
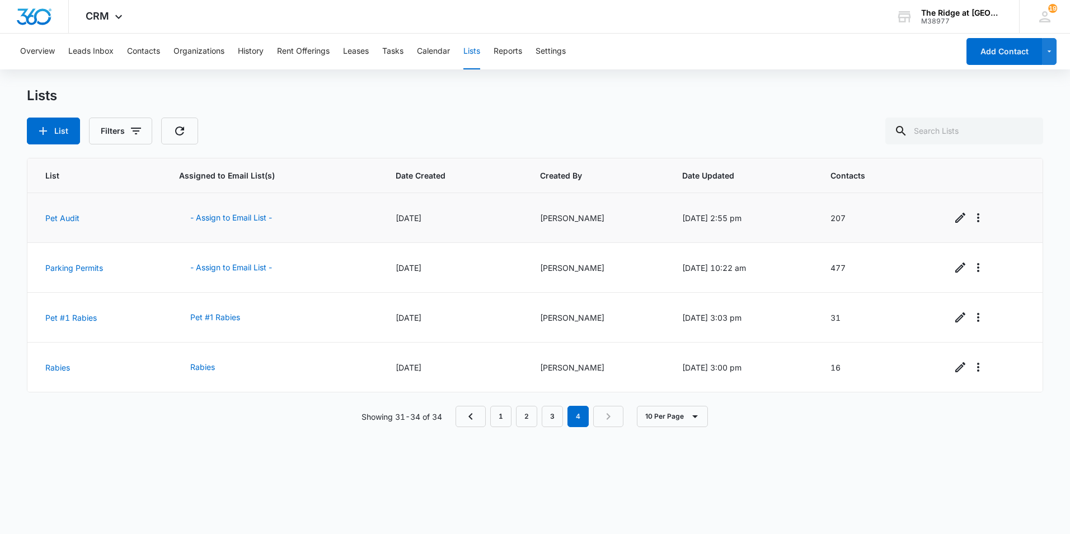
drag, startPoint x: 261, startPoint y: 273, endPoint x: 353, endPoint y: 235, distance: 98.8
click at [353, 235] on td "- Assign to Email List -" at bounding box center [274, 218] width 216 height 50
click at [328, 276] on td "- Assign to Email List -" at bounding box center [274, 268] width 216 height 50
click at [203, 364] on button "Rabies" at bounding box center [202, 367] width 47 height 27
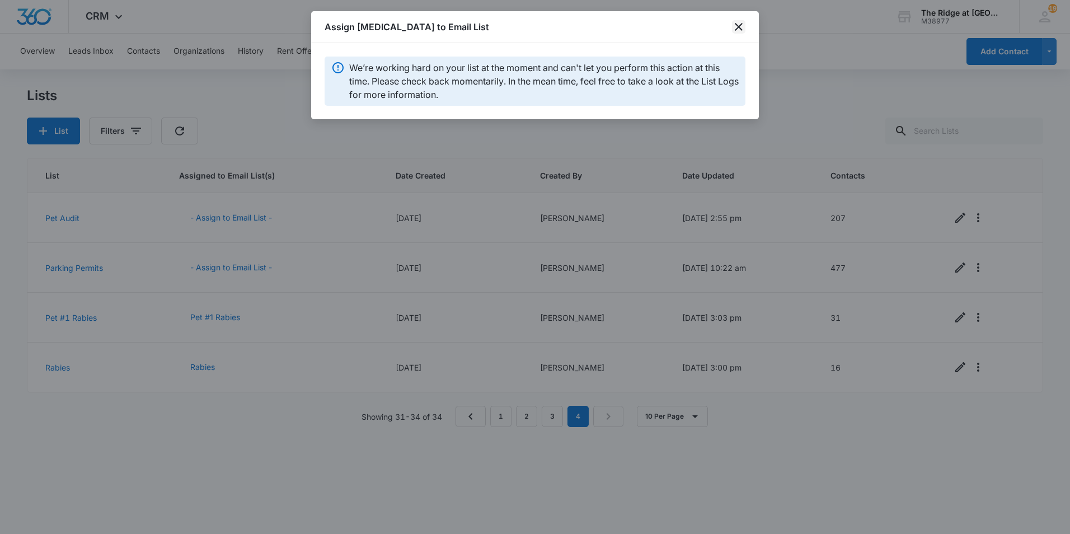
click at [741, 27] on icon "close" at bounding box center [738, 26] width 13 height 13
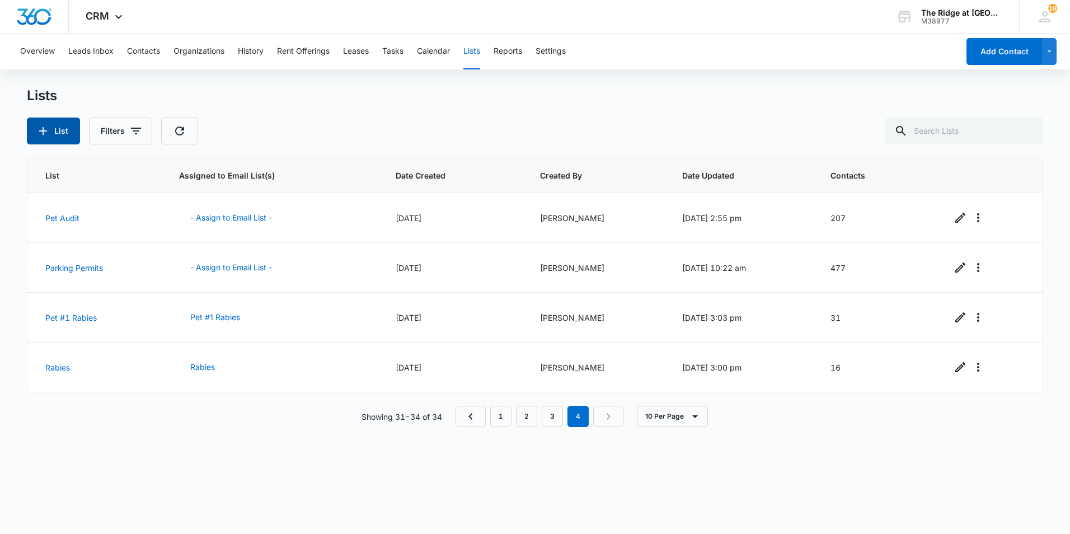
click at [58, 131] on button "List" at bounding box center [53, 131] width 53 height 27
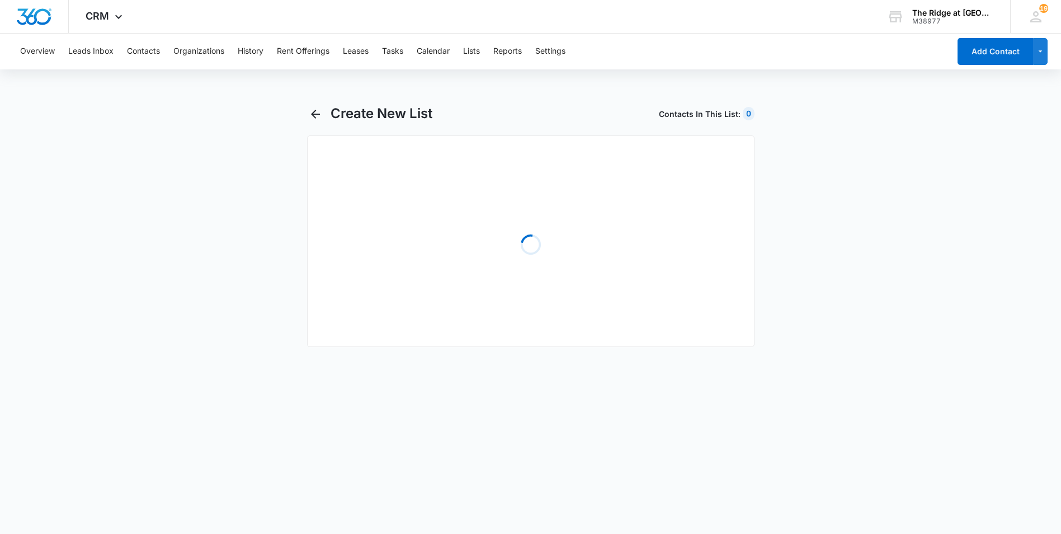
select select "31"
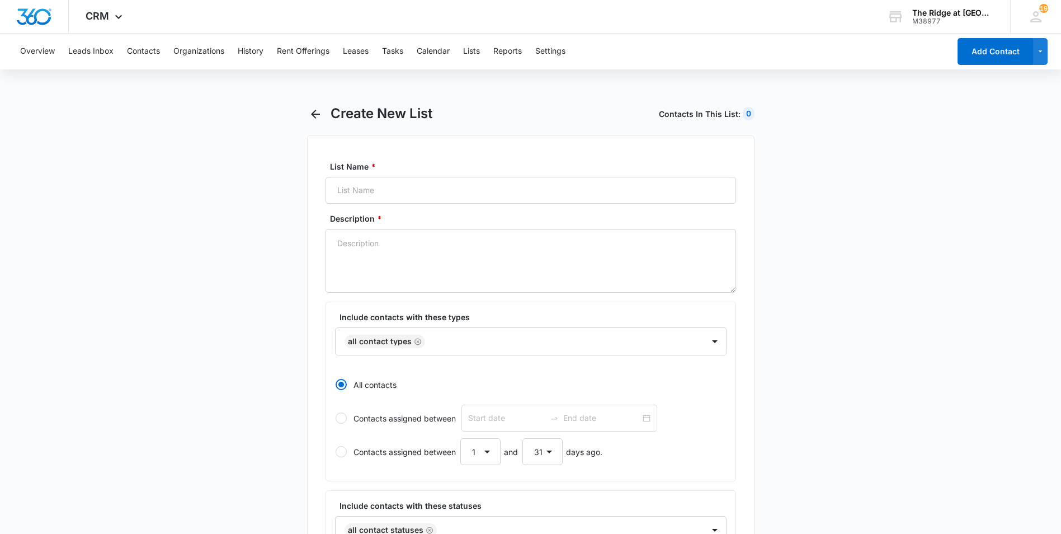
click at [190, 198] on main "Create New List Contacts In This List : 0 List Name * Description * Include con…" at bounding box center [530, 491] width 1061 height 773
click at [313, 109] on icon "button" at bounding box center [315, 113] width 13 height 13
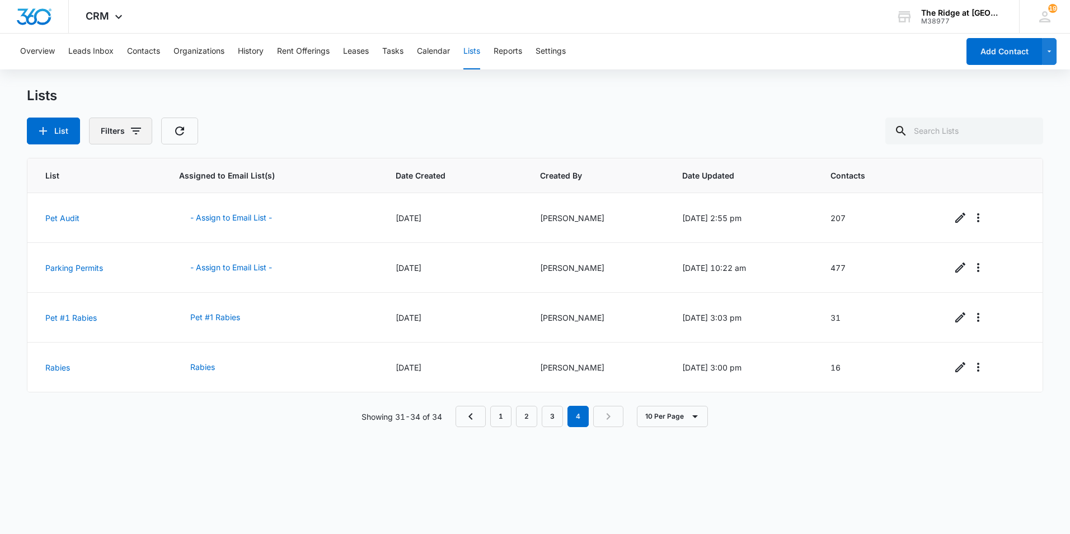
click at [126, 127] on button "Filters" at bounding box center [120, 131] width 63 height 27
click at [195, 172] on div "Created By" at bounding box center [166, 172] width 129 height 18
click at [52, 126] on button "List" at bounding box center [53, 131] width 53 height 27
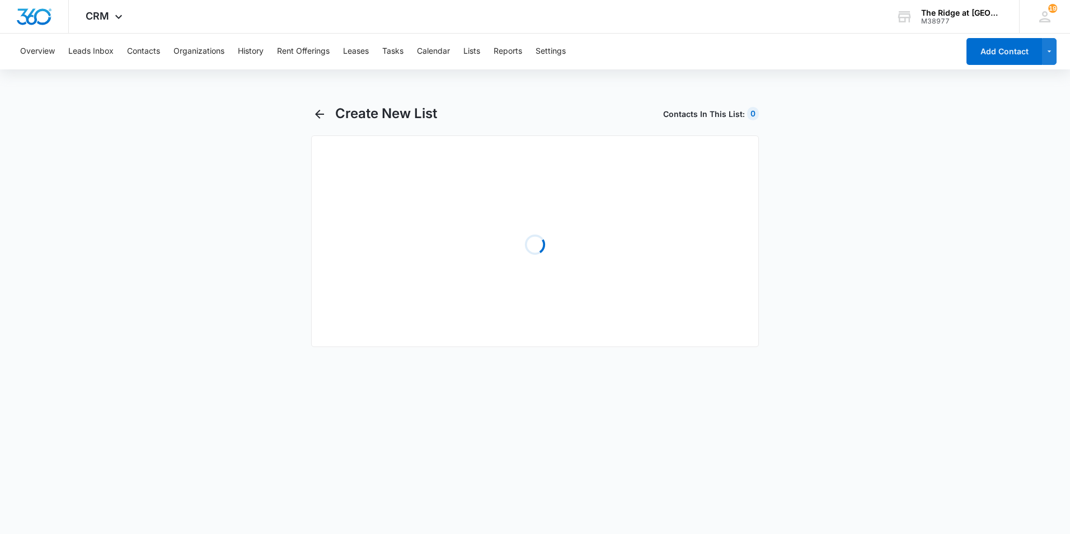
select select "31"
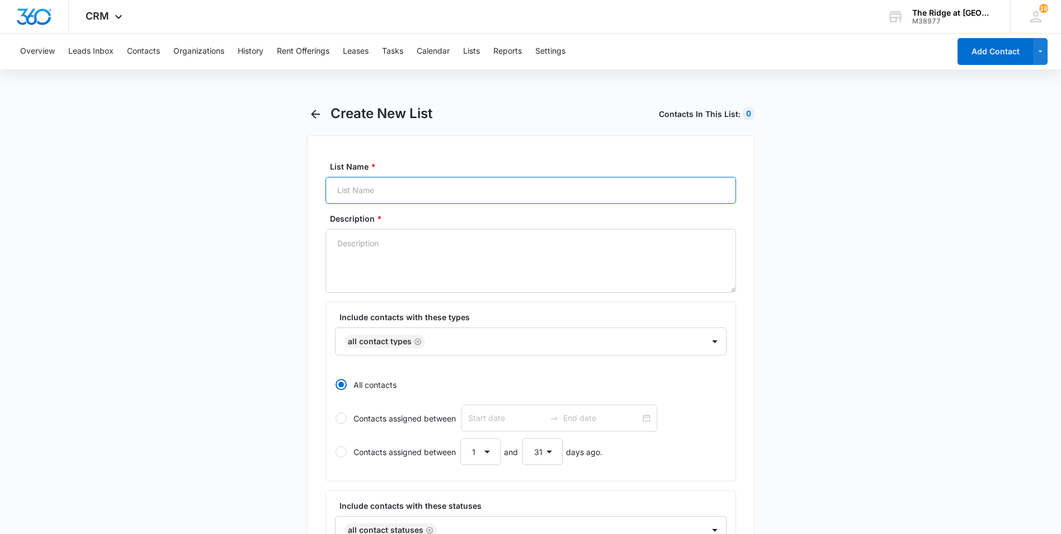
click at [345, 180] on input "List Name *" at bounding box center [531, 190] width 411 height 27
click at [373, 187] on input "Pet Audit /7/2025" at bounding box center [531, 190] width 411 height 27
click at [360, 187] on input "Pet Audit 10/7/2025" at bounding box center [531, 190] width 411 height 27
drag, startPoint x: 452, startPoint y: 189, endPoint x: 273, endPoint y: 191, distance: 178.5
click at [273, 191] on main "Create New List Contacts In This List : 0 List Name * Pet Audit 10/7/2025 Descr…" at bounding box center [530, 491] width 1061 height 773
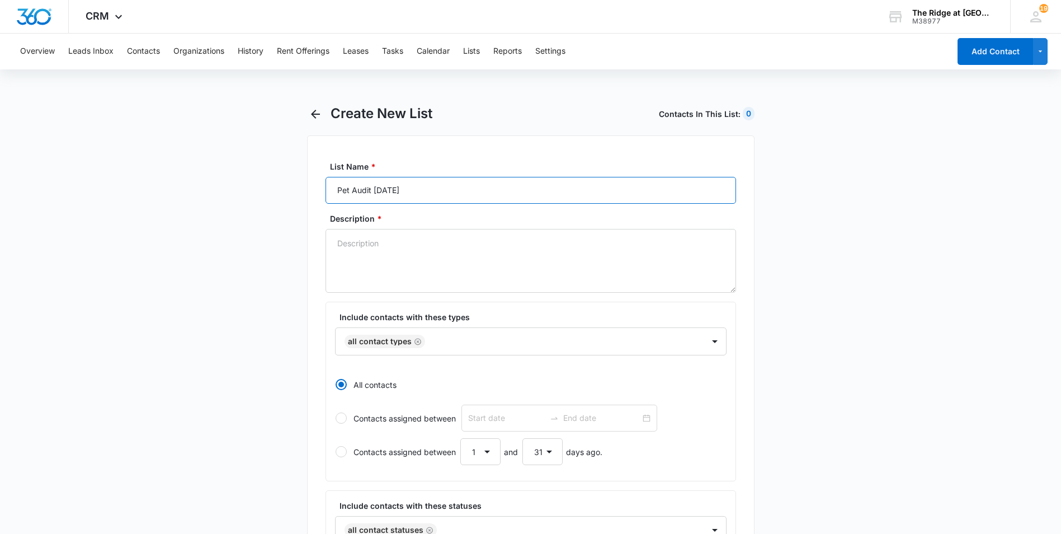
type input "Pet Audit 10/7/2025"
click at [276, 237] on main "Create New List Contacts In This List : 0 List Name * Pet Audit 10/7/2025 Descr…" at bounding box center [530, 491] width 1061 height 773
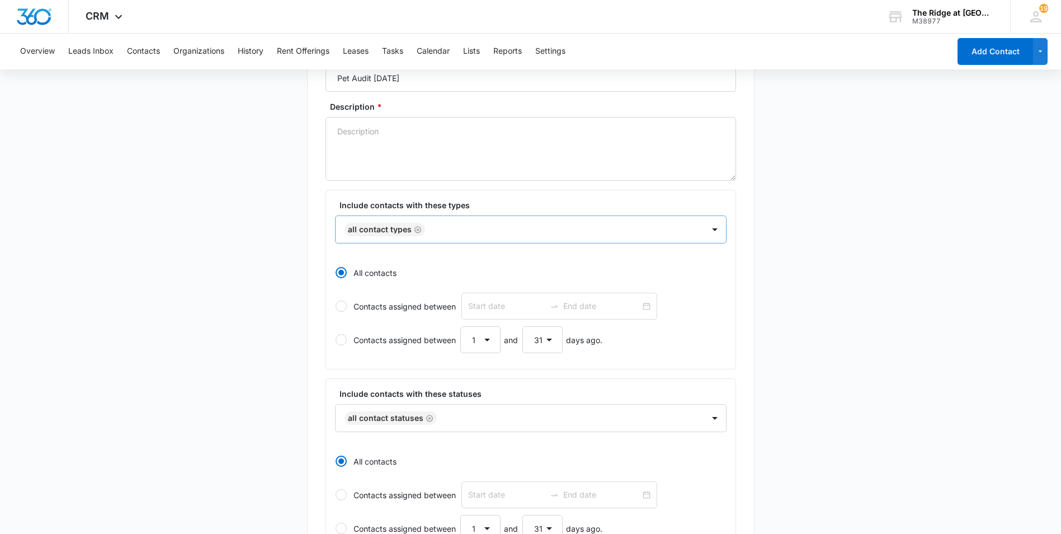
click at [416, 231] on icon "Remove All Contact Types" at bounding box center [418, 230] width 8 height 8
click at [416, 230] on div at bounding box center [518, 229] width 344 height 14
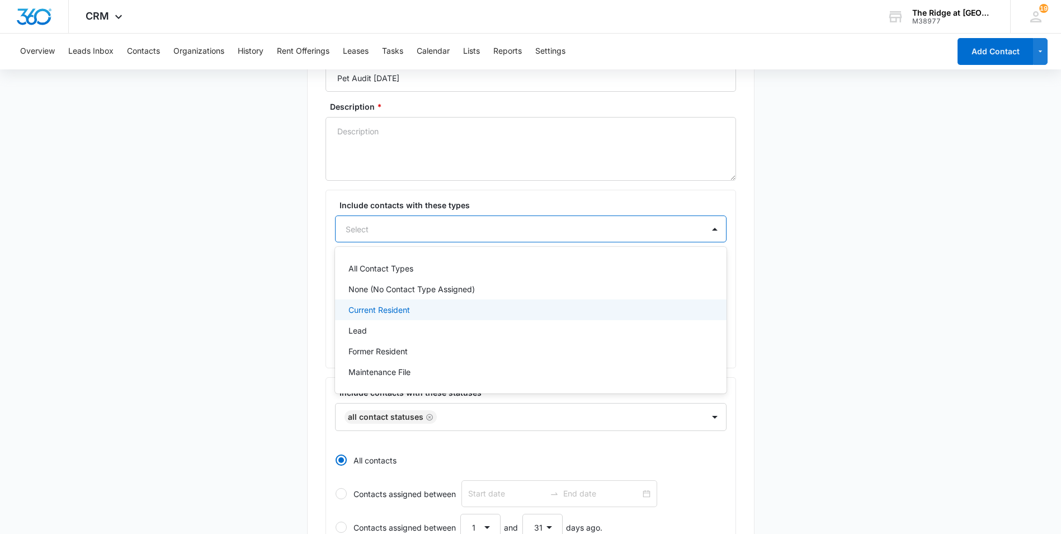
click at [381, 313] on p "Current Resident" at bounding box center [380, 310] width 62 height 12
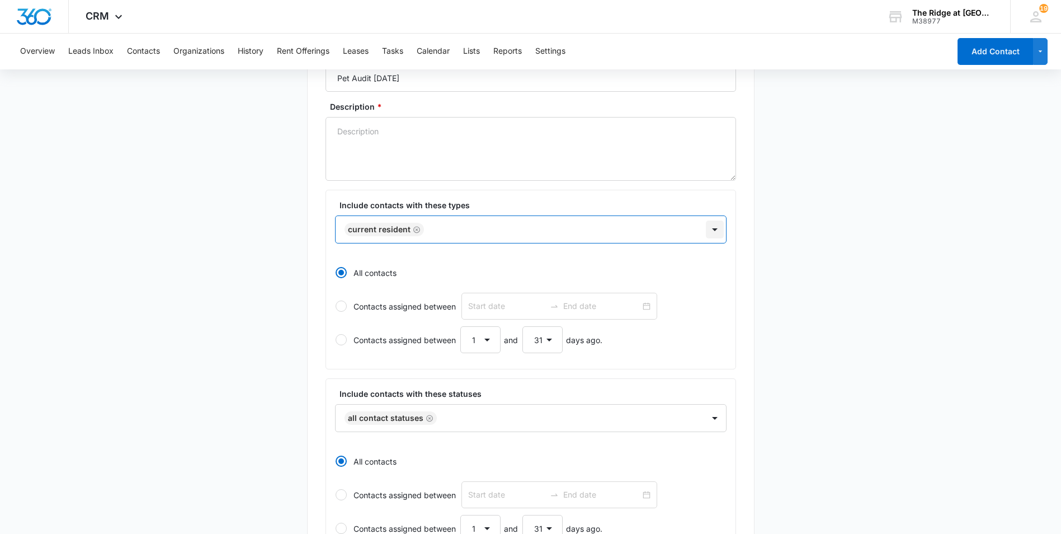
click at [712, 224] on div at bounding box center [715, 229] width 18 height 18
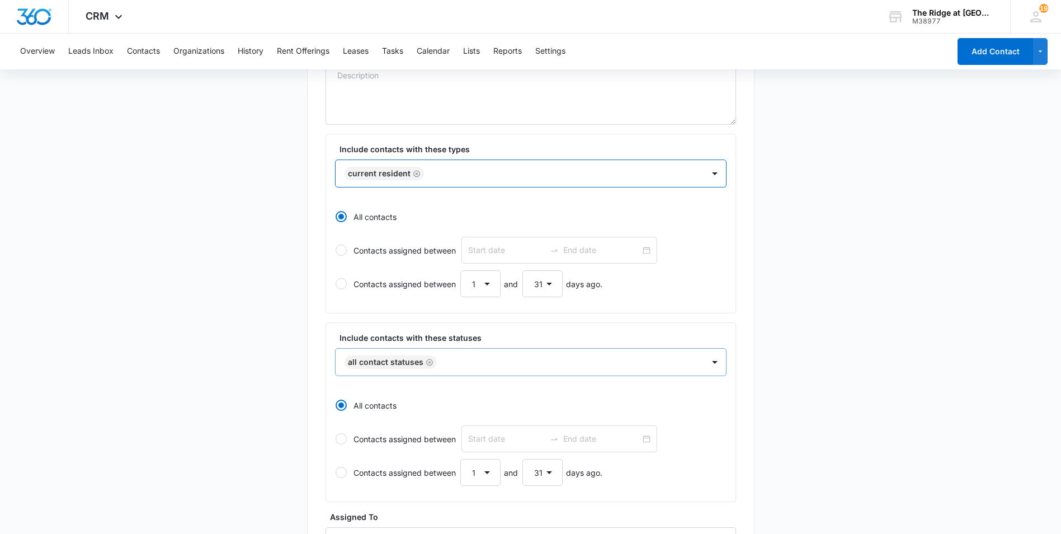
click at [427, 359] on icon "Remove All Contact Statuses" at bounding box center [429, 362] width 7 height 7
click at [427, 359] on div "option , selected. Select is focused ,type to refine list, press Down to open t…" at bounding box center [531, 361] width 392 height 27
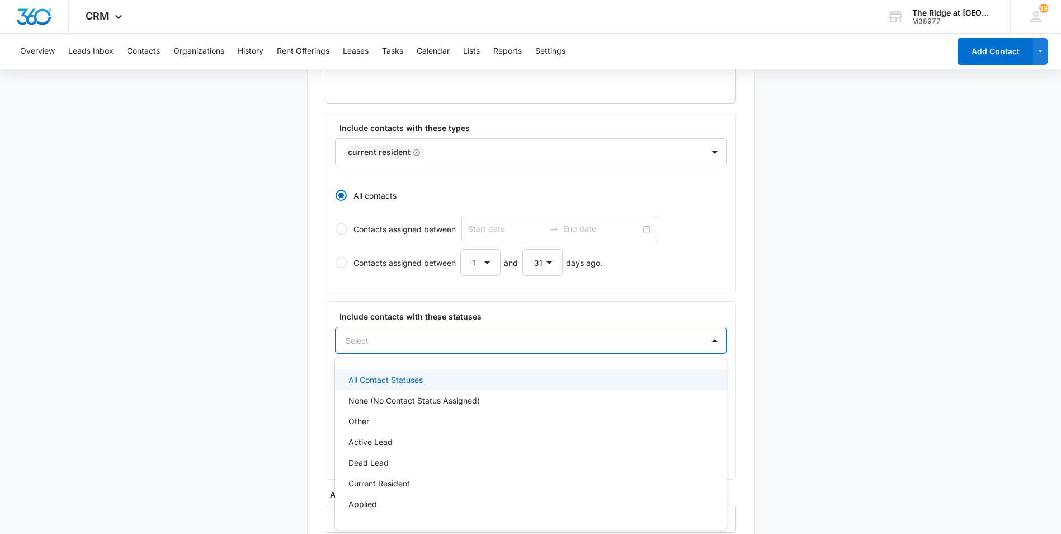
scroll to position [245, 0]
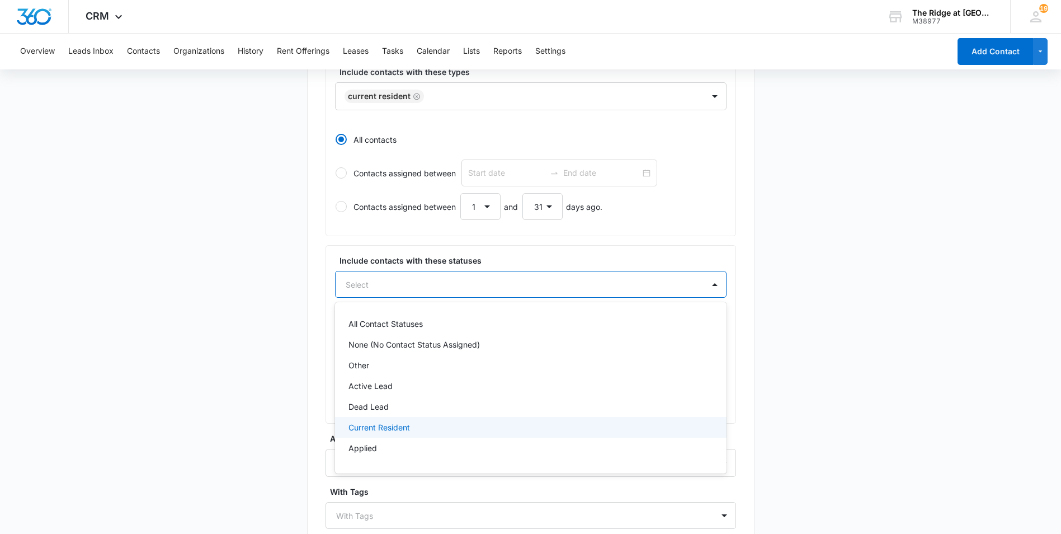
click at [373, 421] on p "Current Resident" at bounding box center [380, 427] width 62 height 12
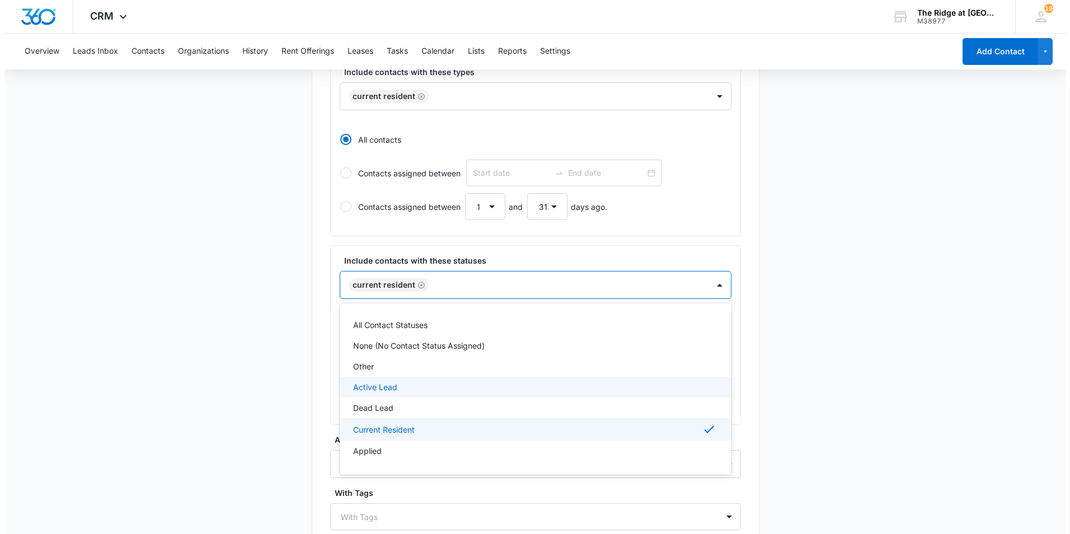
scroll to position [0, 0]
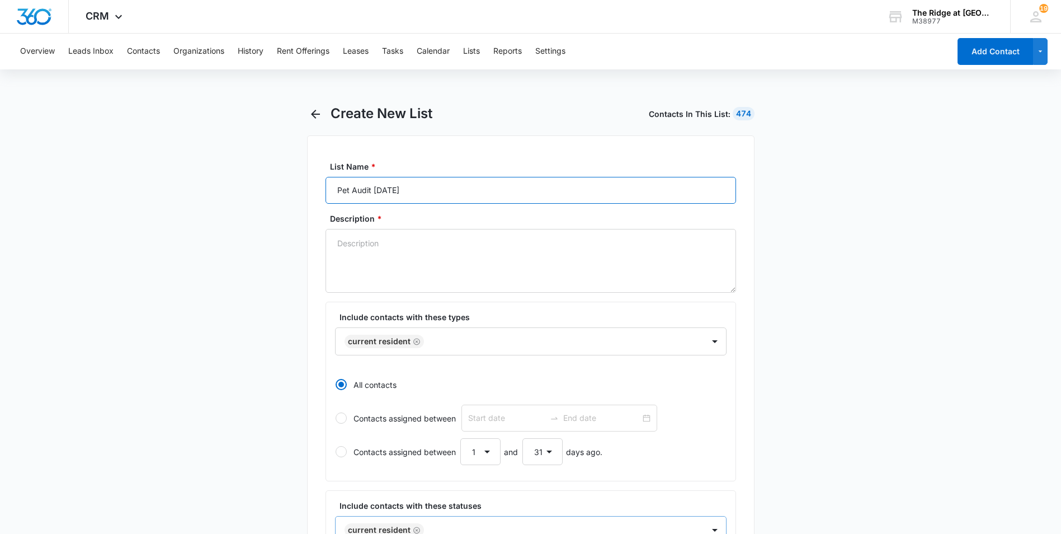
click at [448, 183] on input "Pet Audit 10/7/2025" at bounding box center [531, 190] width 411 height 27
click at [96, 15] on span "CRM" at bounding box center [98, 16] width 24 height 12
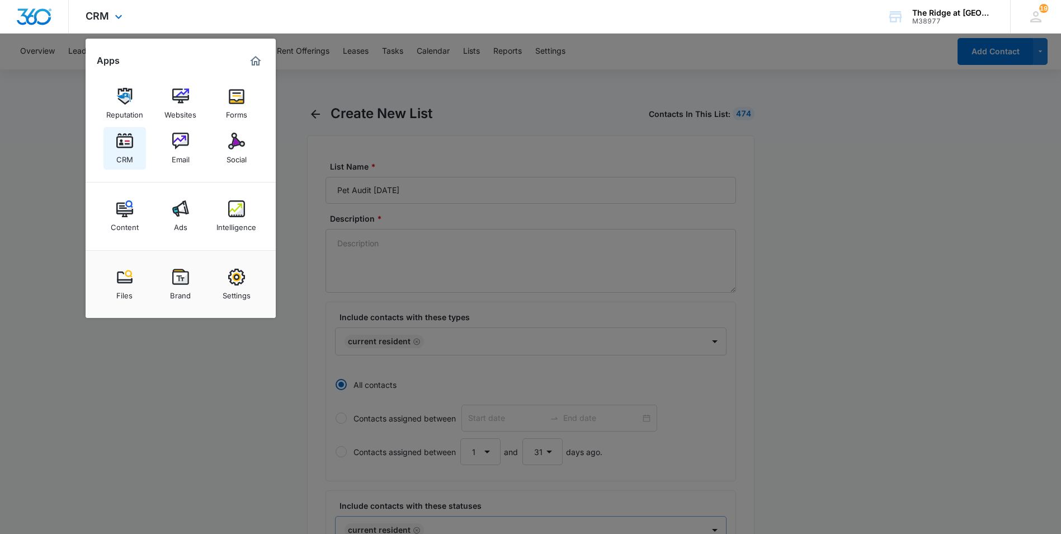
click at [129, 145] on img at bounding box center [124, 141] width 17 height 17
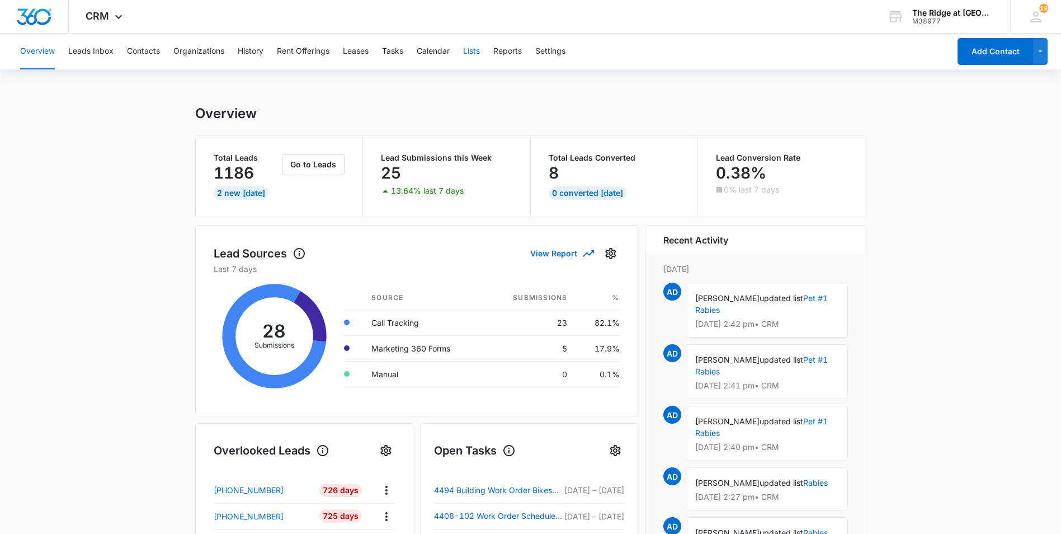
click at [471, 48] on button "Lists" at bounding box center [471, 52] width 17 height 36
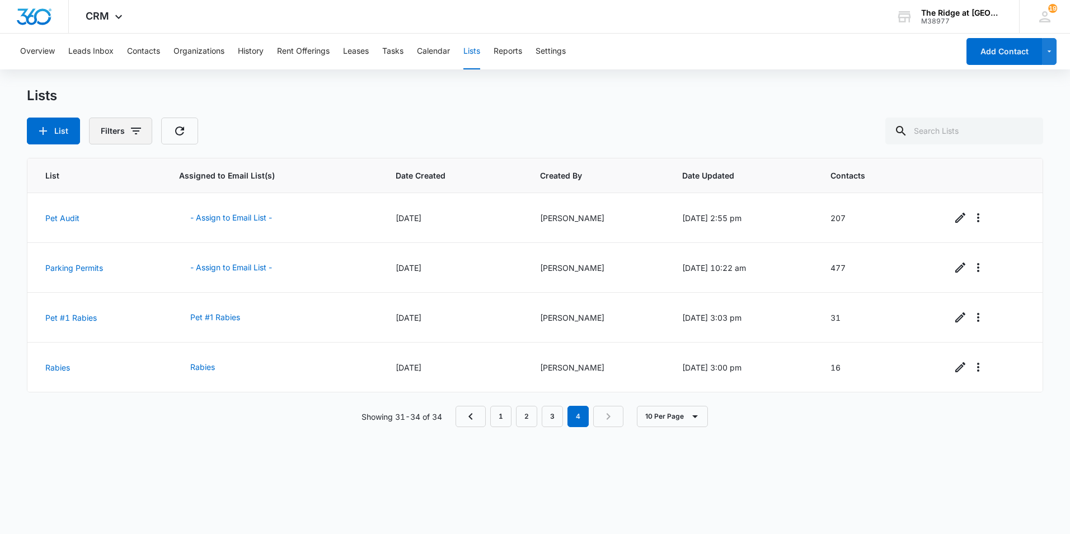
click at [114, 130] on button "Filters" at bounding box center [120, 131] width 63 height 27
click at [162, 172] on div "Created By" at bounding box center [166, 172] width 129 height 18
click at [218, 170] on icon "Show Created By filters" at bounding box center [221, 171] width 13 height 13
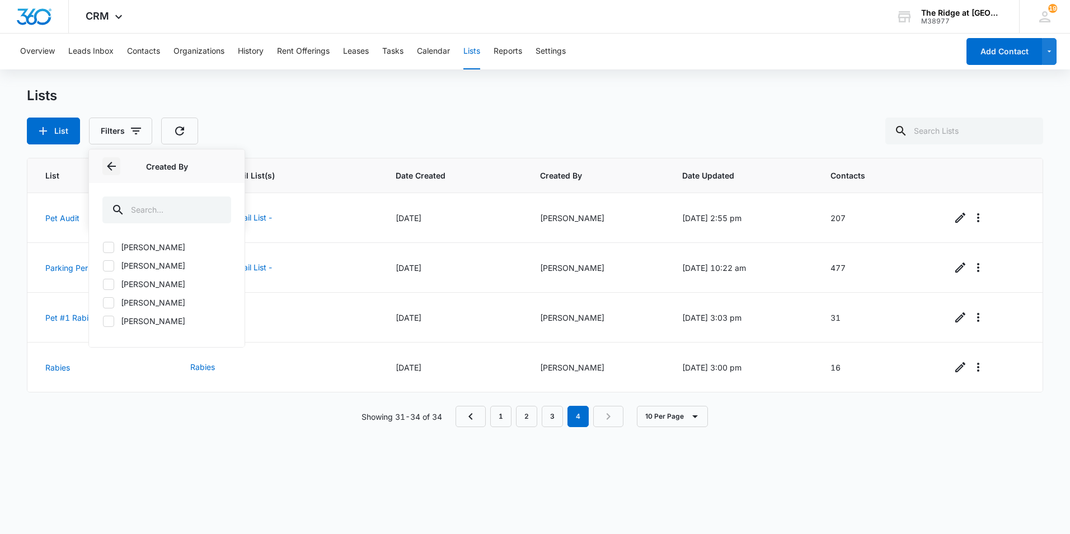
click at [106, 162] on icon "Back" at bounding box center [111, 165] width 13 height 13
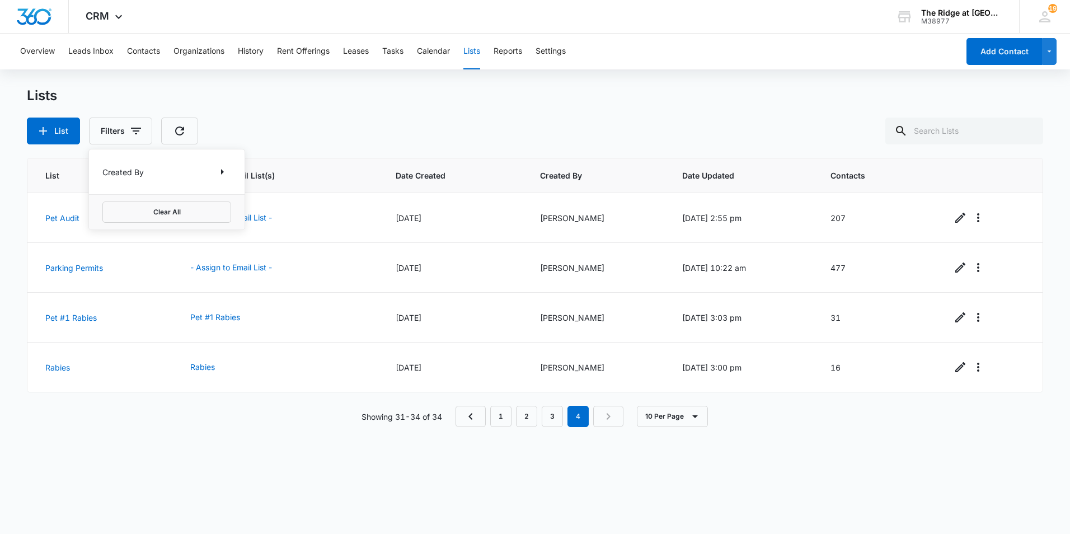
click at [316, 137] on div "List Filters Created By Clear All" at bounding box center [535, 131] width 1016 height 27
click at [136, 134] on icon "button" at bounding box center [136, 131] width 10 height 7
click at [218, 172] on icon "Show Created By filters" at bounding box center [221, 171] width 13 height 13
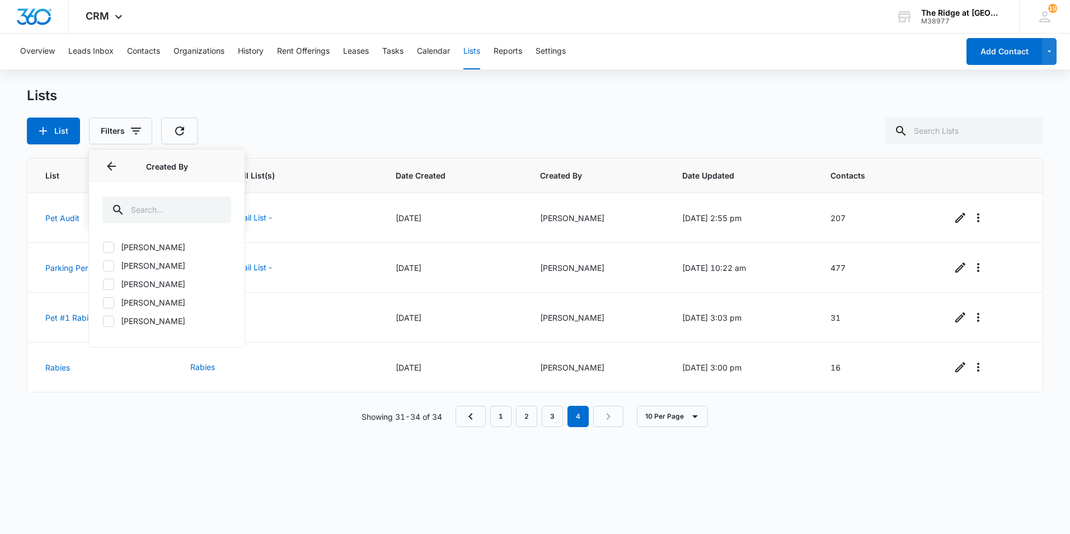
click at [137, 320] on label "[PERSON_NAME]" at bounding box center [166, 321] width 129 height 12
click at [103, 321] on input "[PERSON_NAME]" at bounding box center [102, 321] width 1 height 1
checkbox input "true"
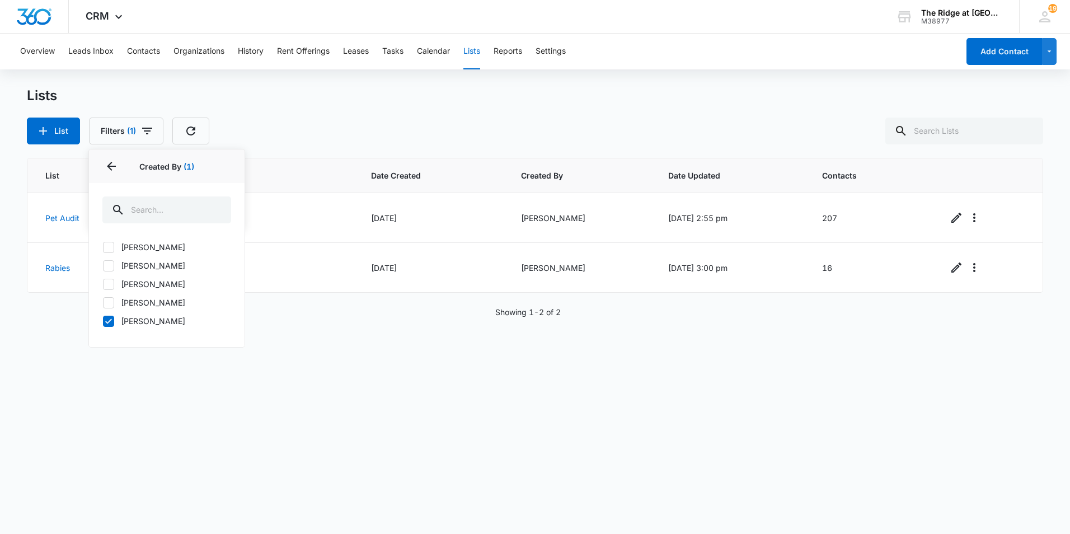
click at [339, 126] on div "List Filters (1) Created By 1 Created By (1) Davian Urrutia Charles Thomas Kail…" at bounding box center [535, 131] width 1016 height 27
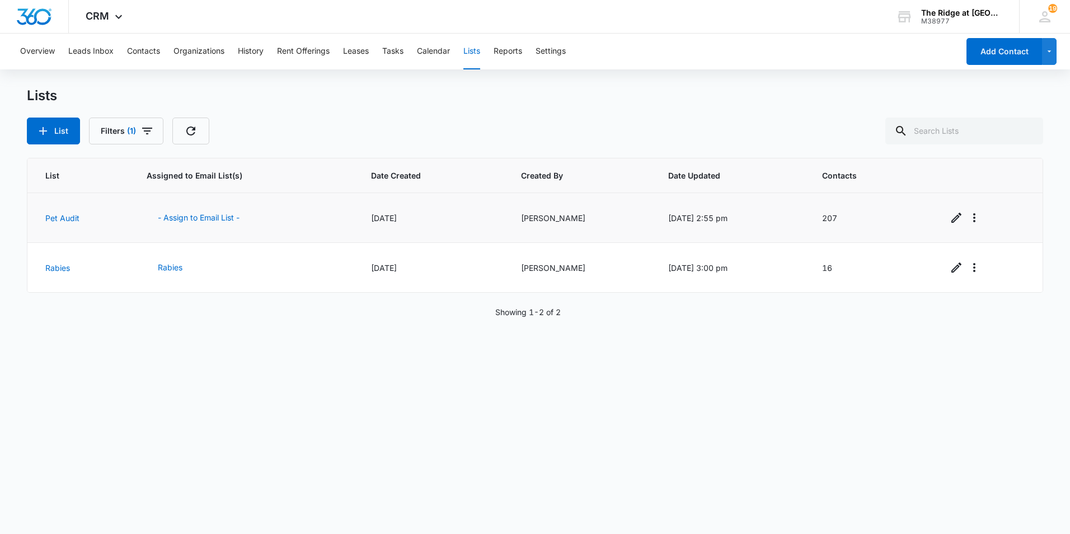
click at [382, 220] on div "04/25/2025" at bounding box center [432, 218] width 123 height 12
click at [69, 219] on link "Pet Audit" at bounding box center [62, 218] width 34 height 10
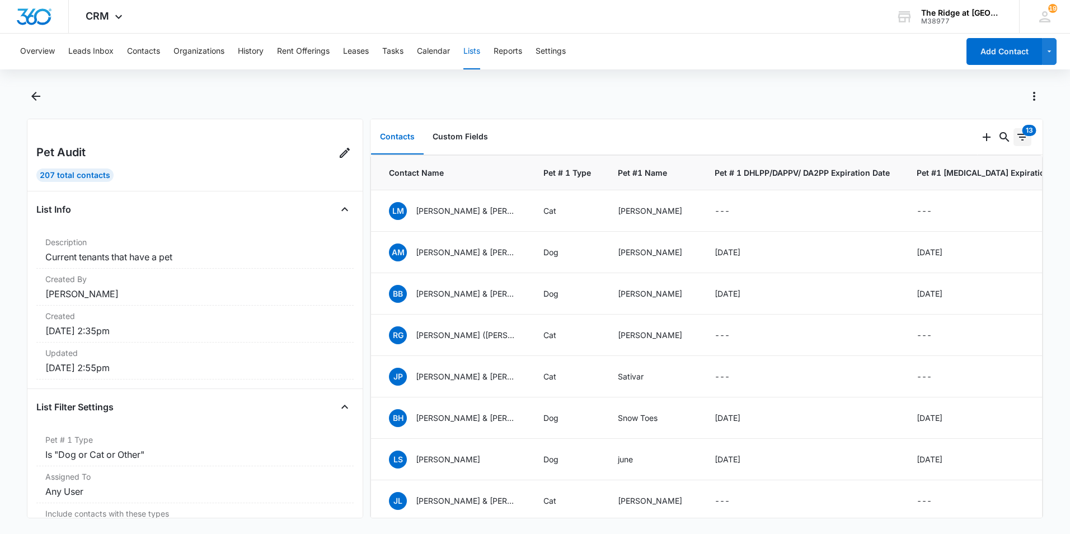
click at [1016, 140] on icon "Filters" at bounding box center [1022, 136] width 13 height 13
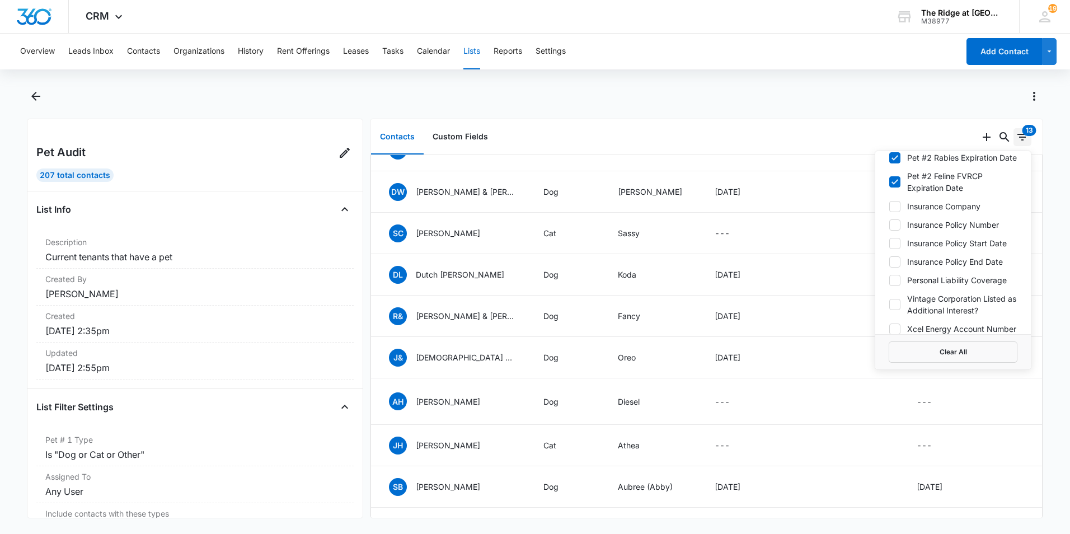
scroll to position [1041, 0]
click at [810, 112] on div at bounding box center [535, 102] width 1016 height 31
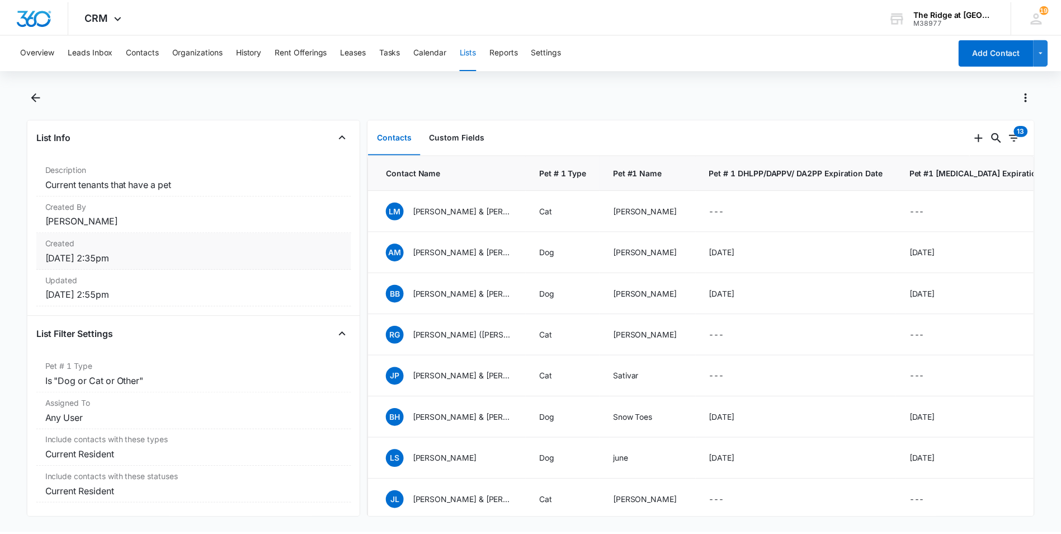
scroll to position [0, 0]
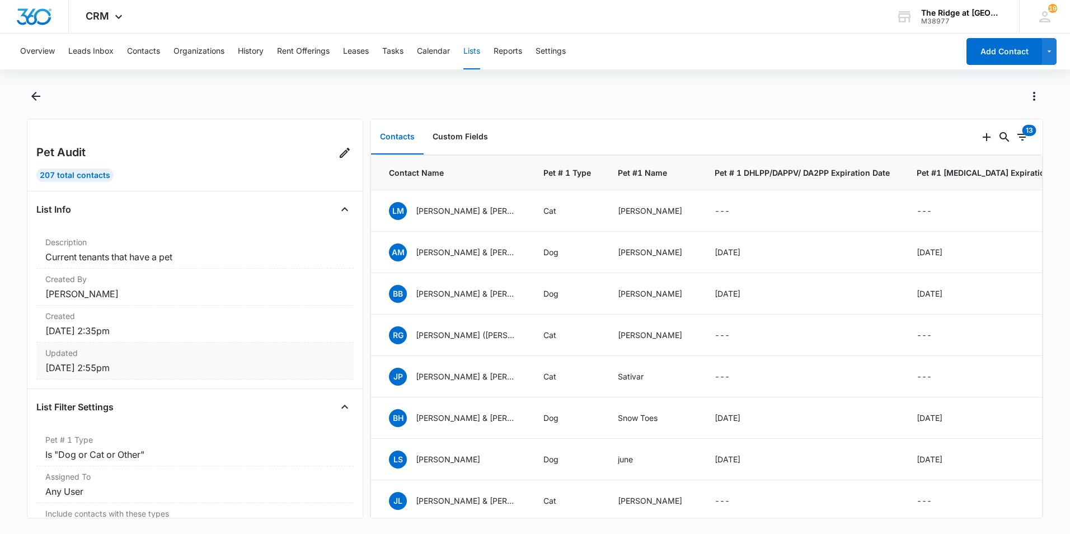
click at [101, 360] on div "Updated [DATE] 2:55pm" at bounding box center [194, 360] width 317 height 37
click at [338, 149] on icon at bounding box center [344, 152] width 13 height 13
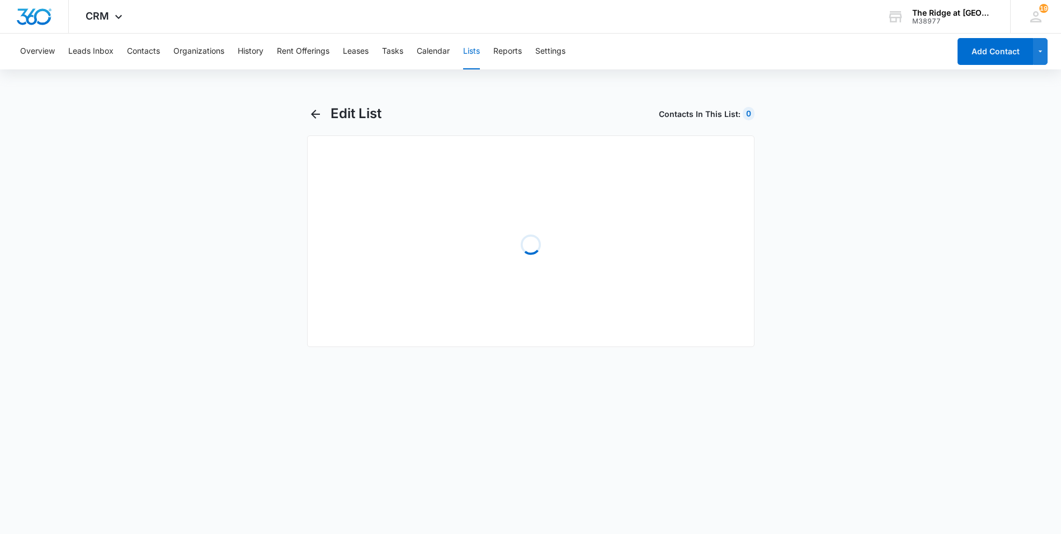
select select "31"
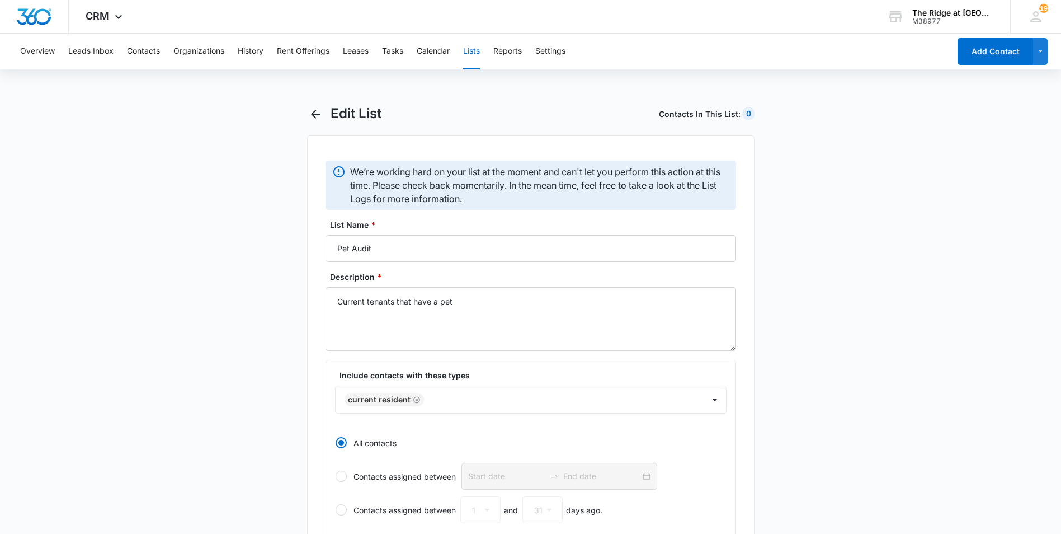
click at [479, 50] on button "Lists" at bounding box center [471, 52] width 17 height 36
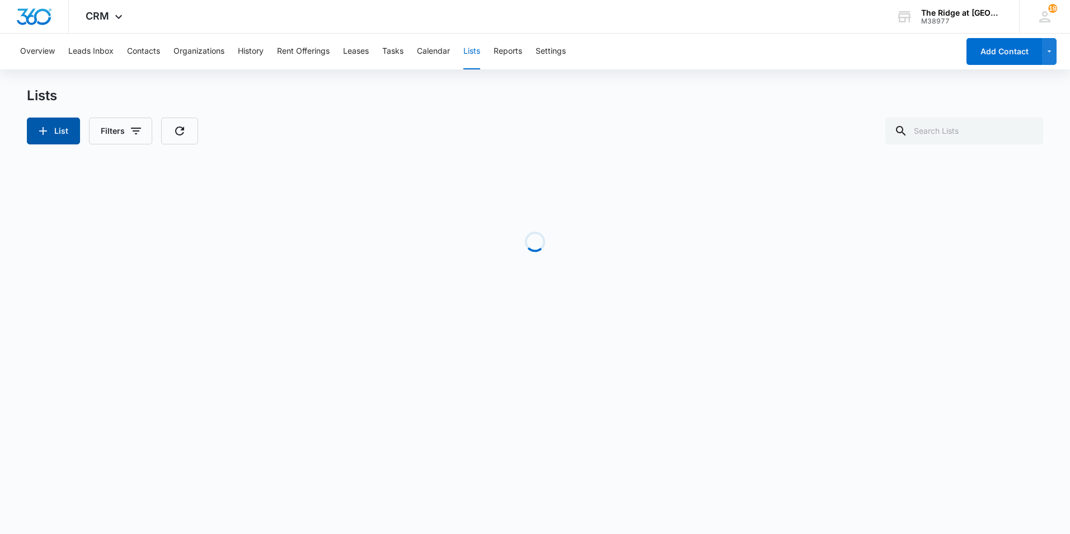
click at [41, 126] on icon "button" at bounding box center [42, 130] width 13 height 13
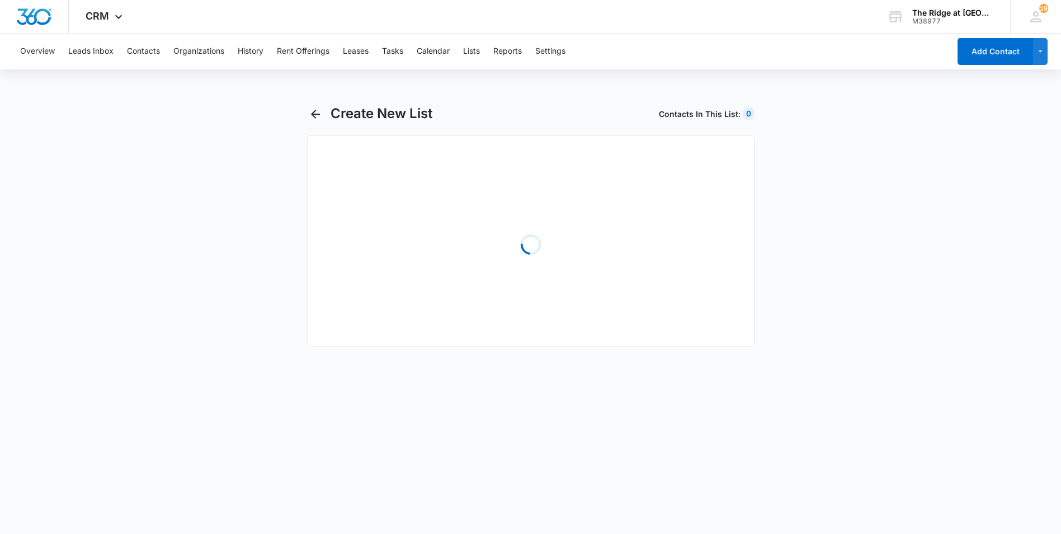
select select "31"
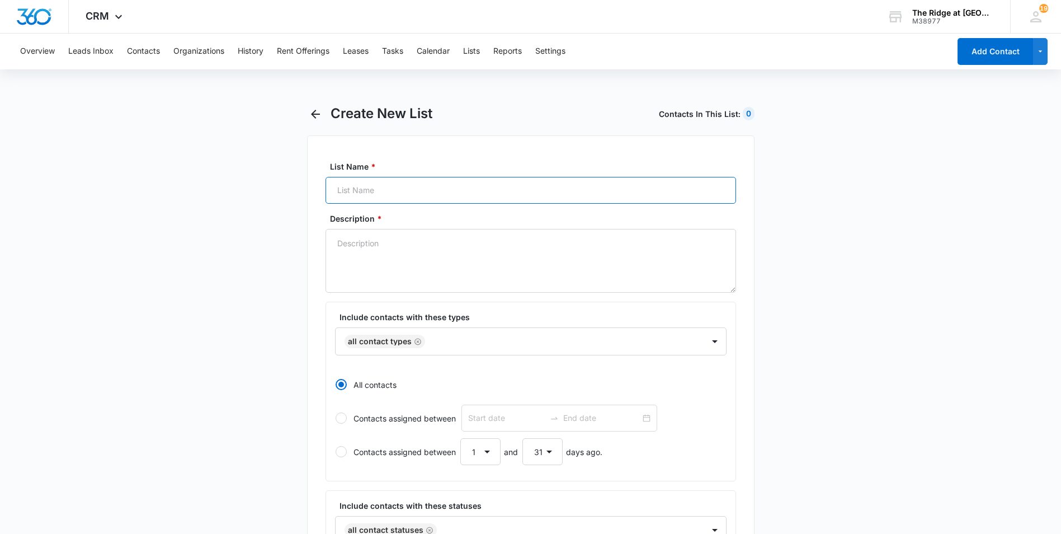
click at [421, 198] on input "List Name *" at bounding box center [531, 190] width 411 height 27
paste input "Pet Audit [DATE]"
type input "Pet Audit [DATE]"
click at [281, 231] on main "Create New List Contacts In This List : 0 List Name * Pet Audit [DATE] Descript…" at bounding box center [530, 491] width 1061 height 773
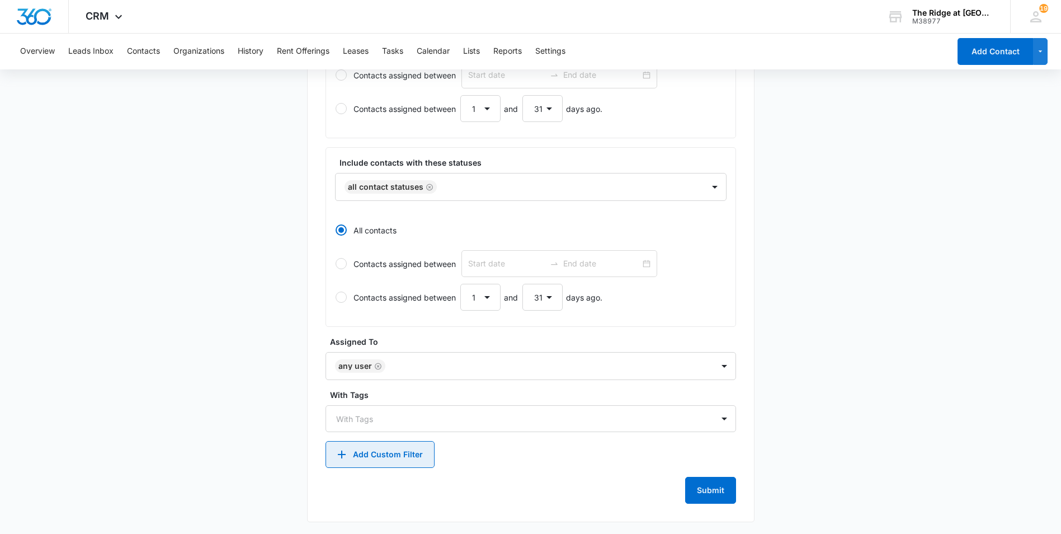
scroll to position [345, 0]
click at [388, 455] on button "Add Custom Filter" at bounding box center [380, 452] width 109 height 27
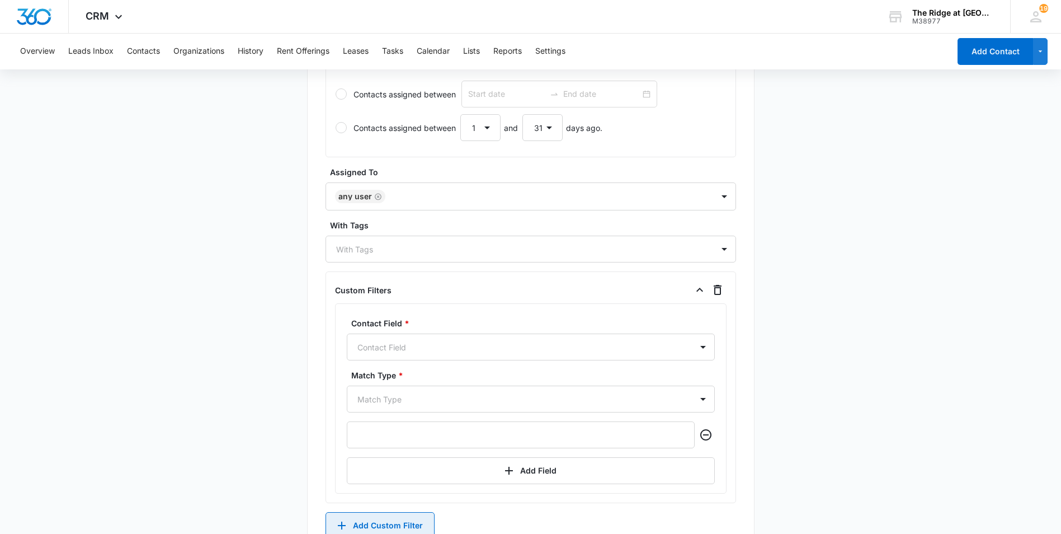
scroll to position [585, 0]
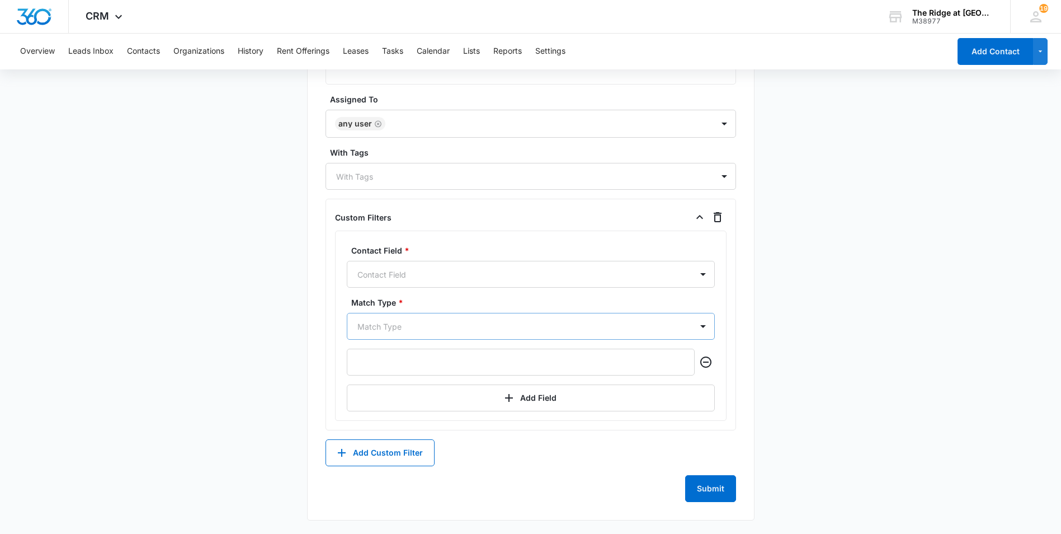
click at [425, 329] on div at bounding box center [518, 327] width 320 height 14
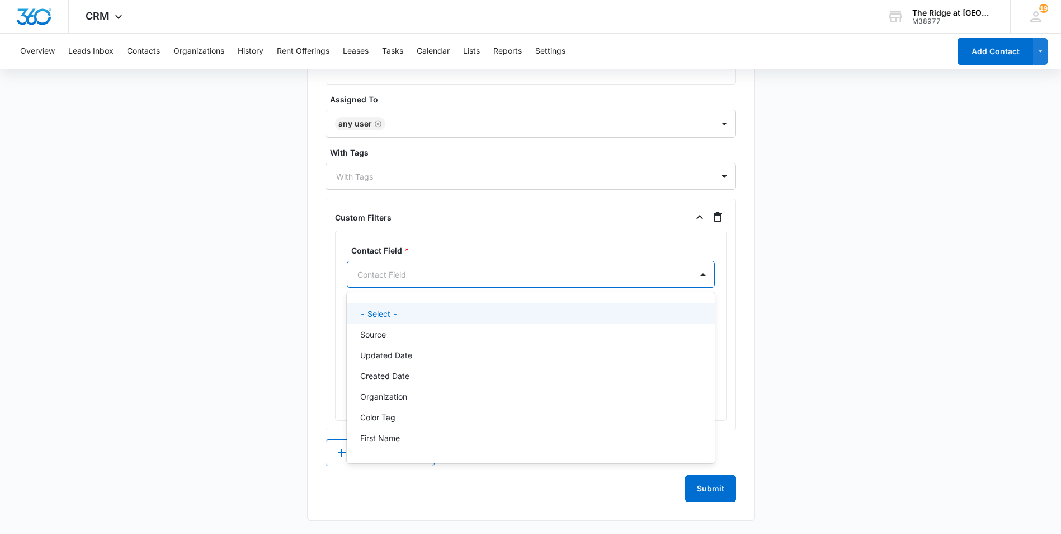
click at [415, 280] on div at bounding box center [518, 274] width 320 height 14
type input "pet"
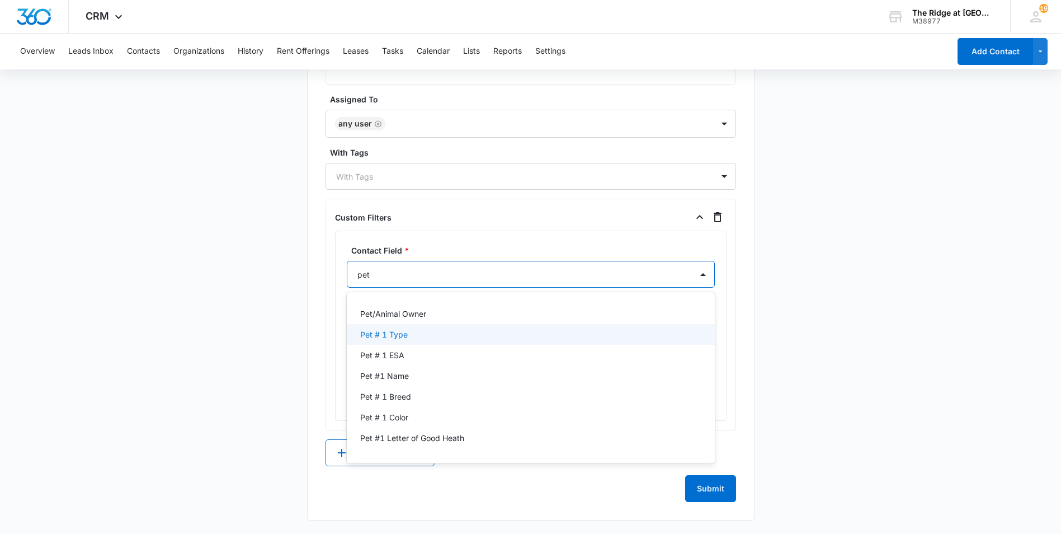
click at [403, 342] on div "Pet # 1 Type" at bounding box center [531, 334] width 368 height 21
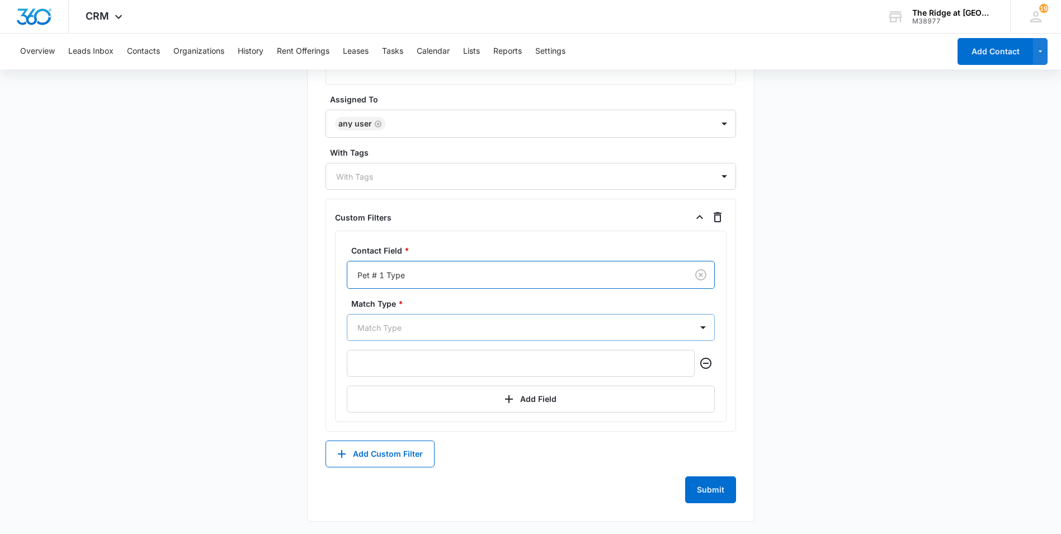
scroll to position [572, 0]
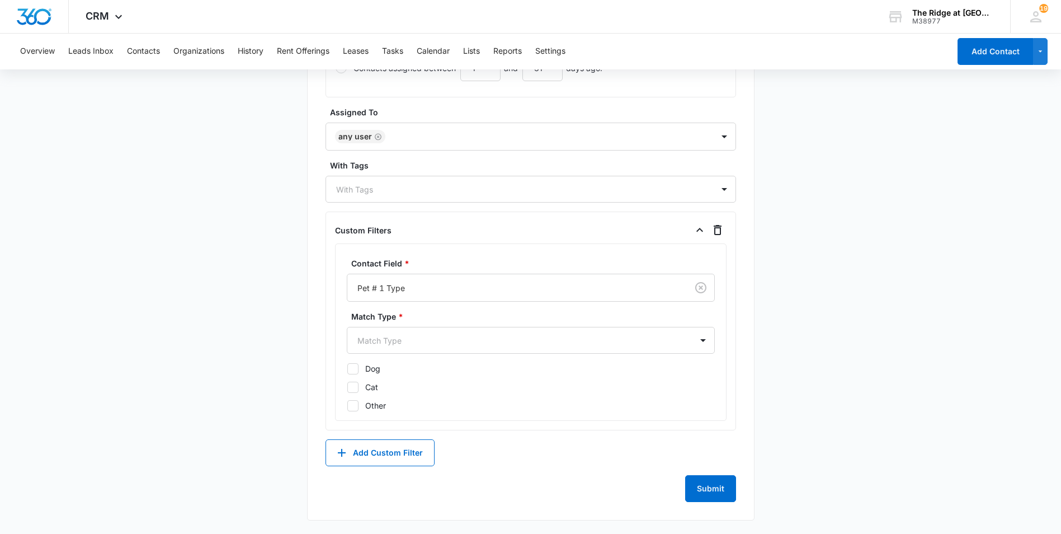
click at [352, 369] on icon at bounding box center [353, 368] width 7 height 5
click at [347, 369] on input "Dog" at bounding box center [347, 368] width 1 height 1
checkbox input "true"
click at [352, 384] on icon at bounding box center [353, 387] width 10 height 10
click at [347, 387] on input "Cat" at bounding box center [347, 387] width 1 height 1
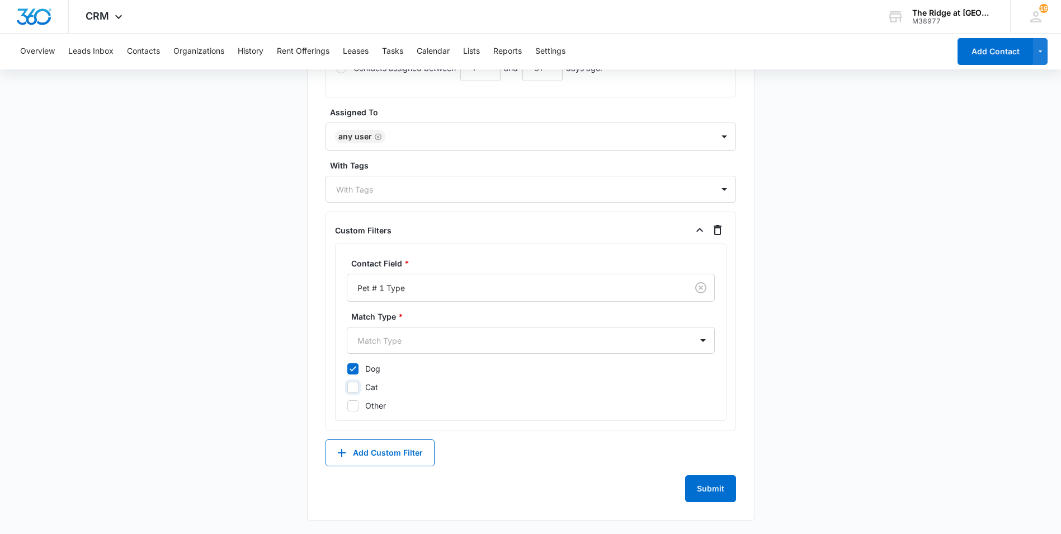
checkbox input "true"
click at [351, 408] on icon at bounding box center [353, 406] width 10 height 10
click at [347, 406] on input "Other" at bounding box center [347, 405] width 1 height 1
checkbox input "true"
click at [248, 340] on main "Create New List Contacts In This List : 0 List Name * Pet Audit [DATE] Descript…" at bounding box center [530, 33] width 1061 height 1001
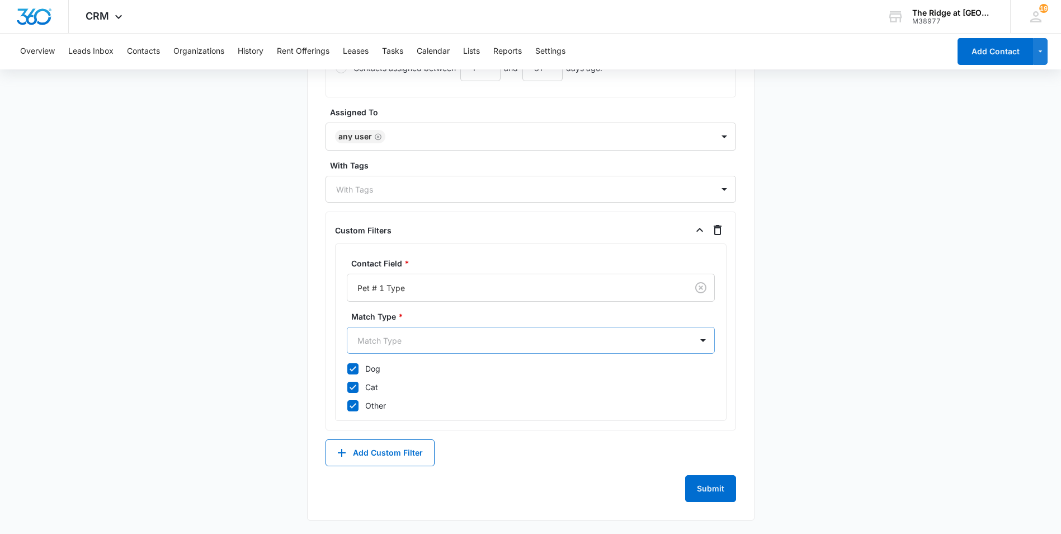
click at [675, 339] on div at bounding box center [518, 340] width 320 height 14
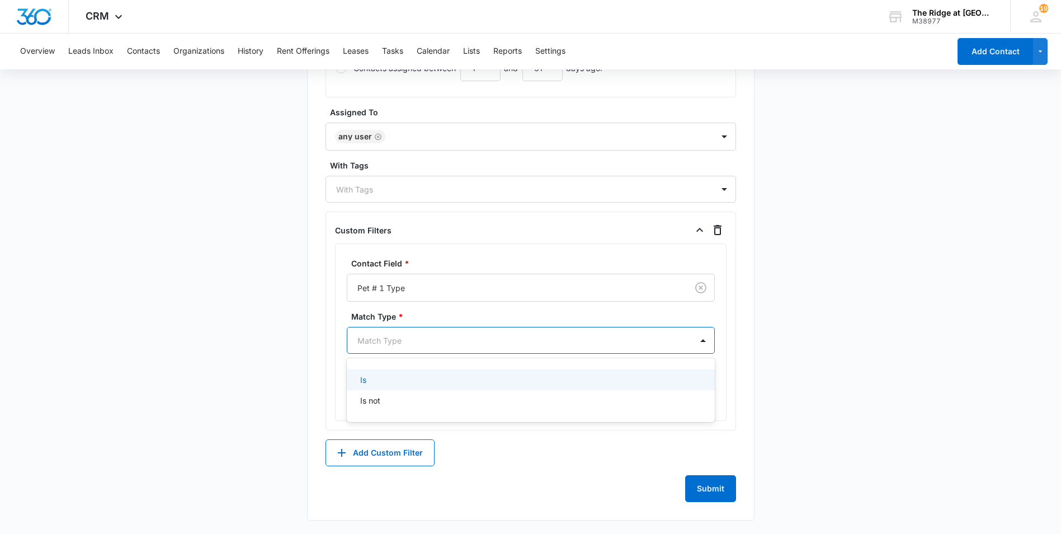
click at [367, 378] on div "Is" at bounding box center [529, 380] width 339 height 12
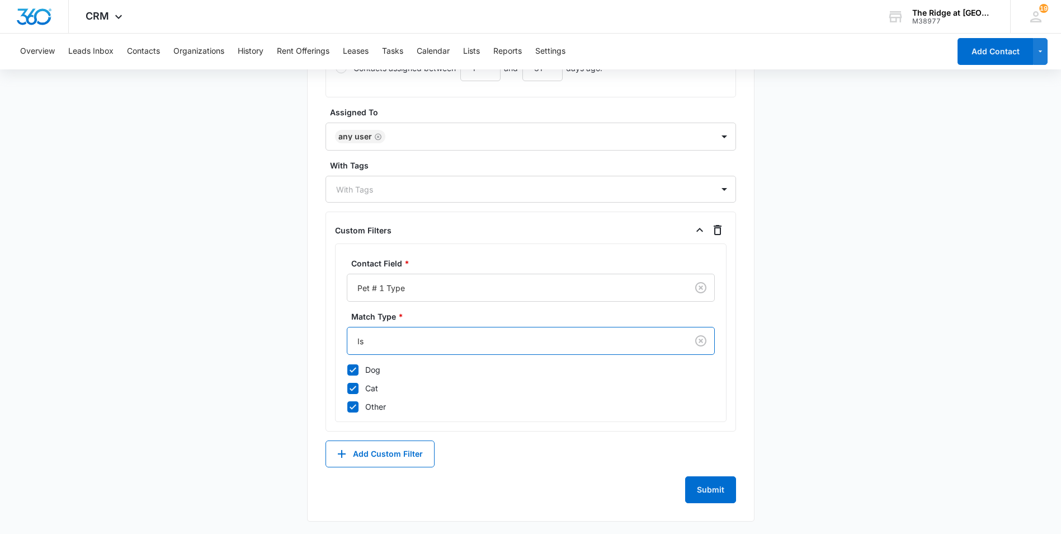
click at [290, 308] on main "Create New List Contacts In This List : 283 List Name * Pet Audit [DATE] Descri…" at bounding box center [530, 34] width 1061 height 1002
click at [388, 450] on button "Add Custom Filter" at bounding box center [380, 453] width 109 height 27
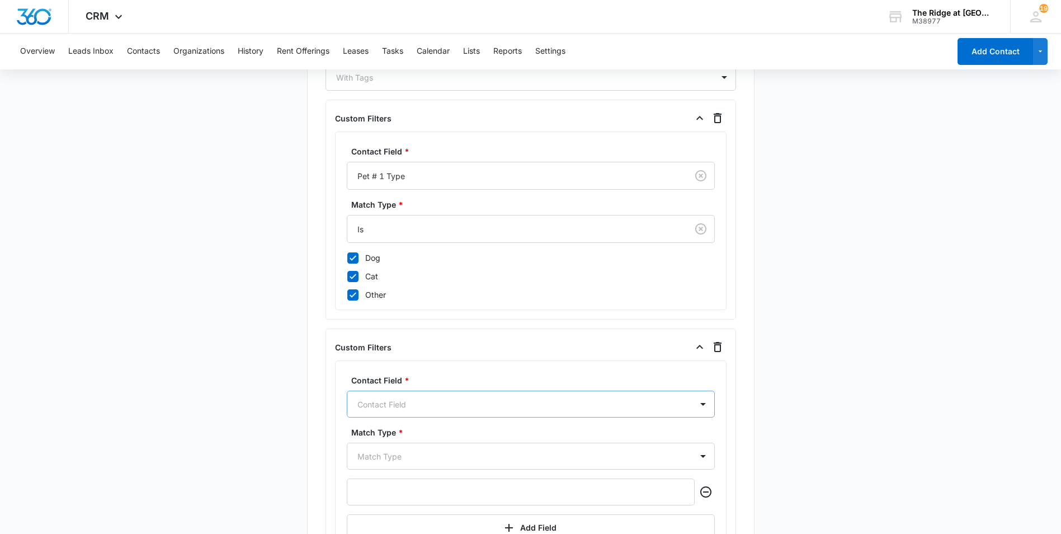
scroll to position [748, 0]
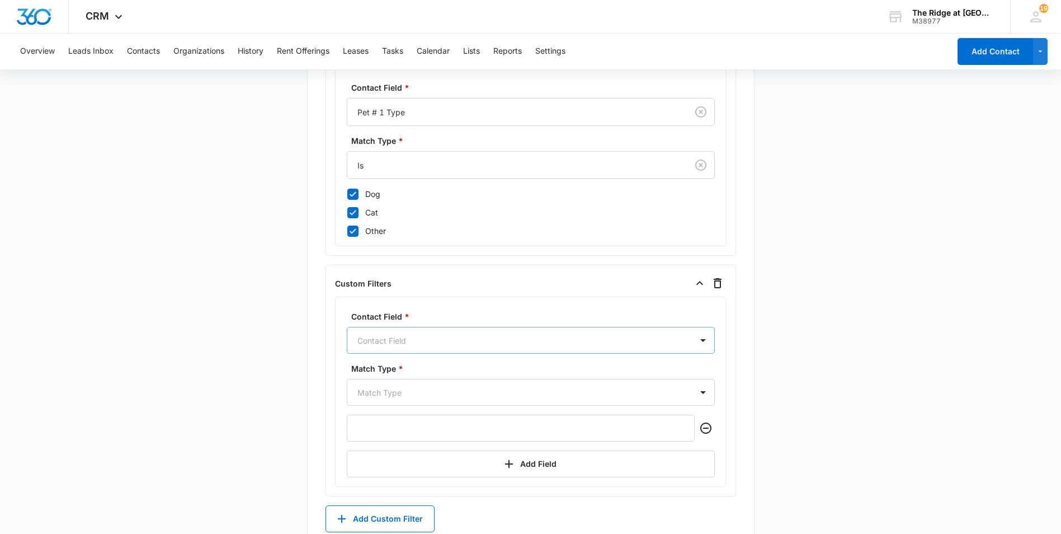
click at [401, 354] on div "Contact Field" at bounding box center [531, 340] width 368 height 27
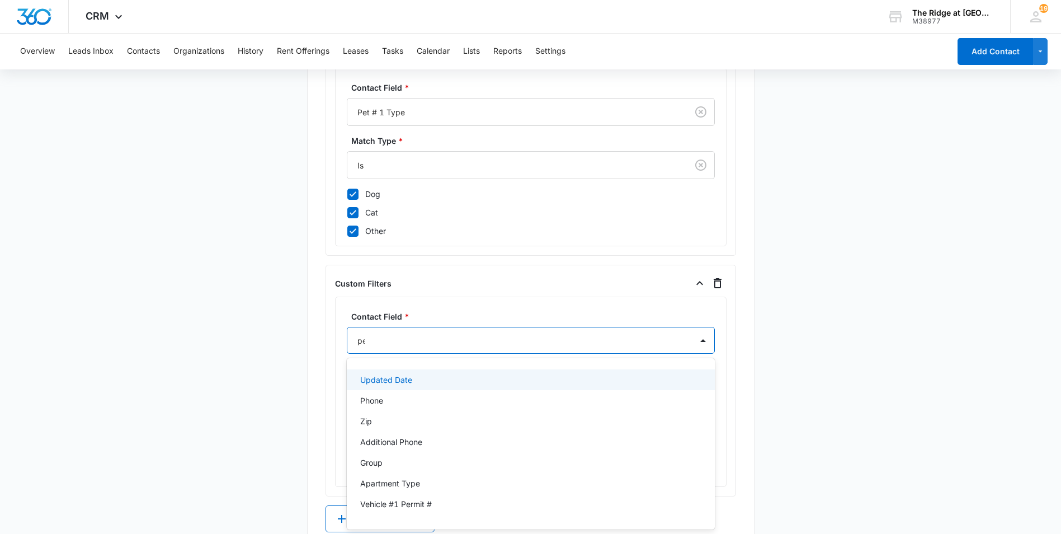
type input "pet"
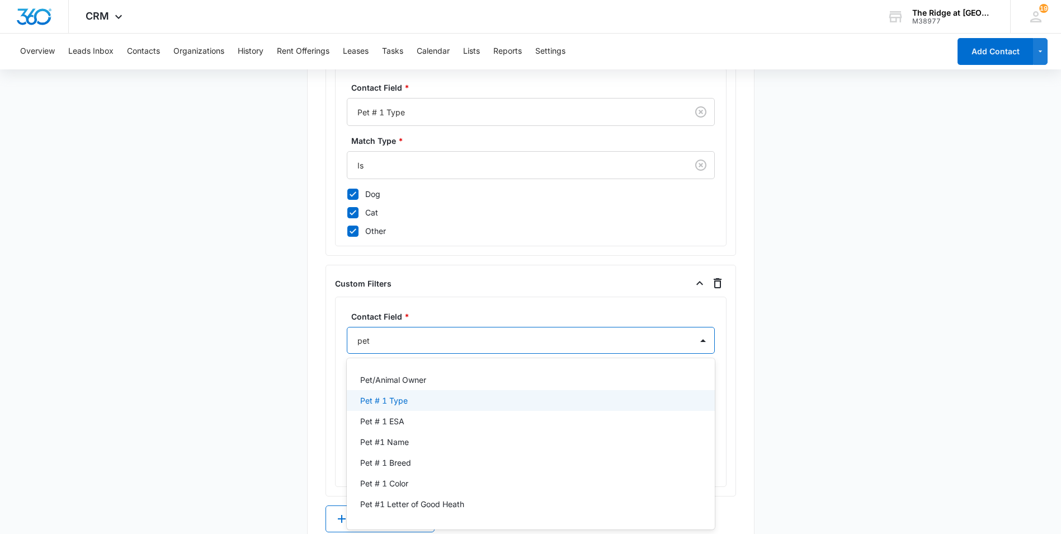
click at [377, 395] on p "Pet # 1 Type" at bounding box center [384, 400] width 48 height 12
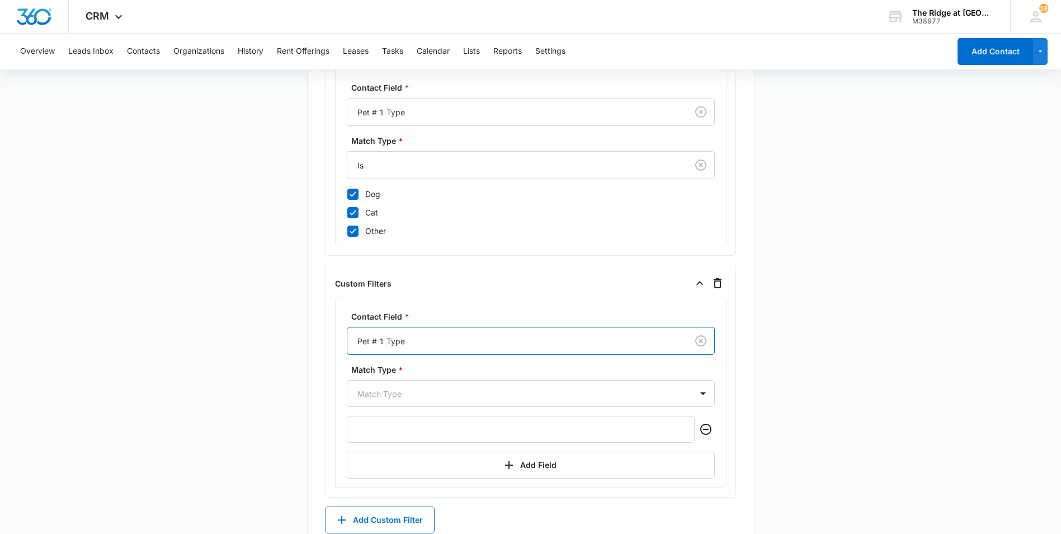
click at [434, 346] on div at bounding box center [516, 341] width 316 height 14
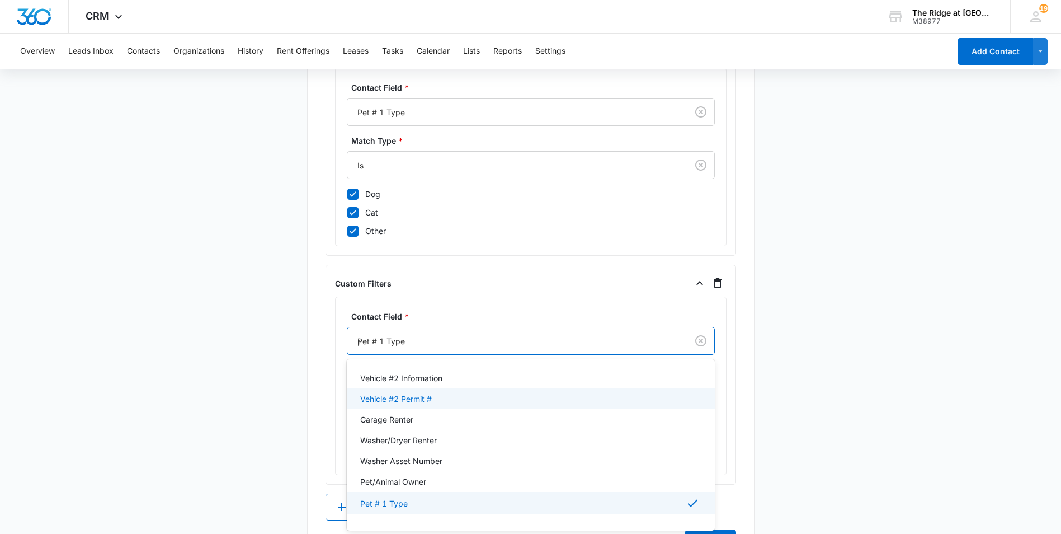
scroll to position [24, 0]
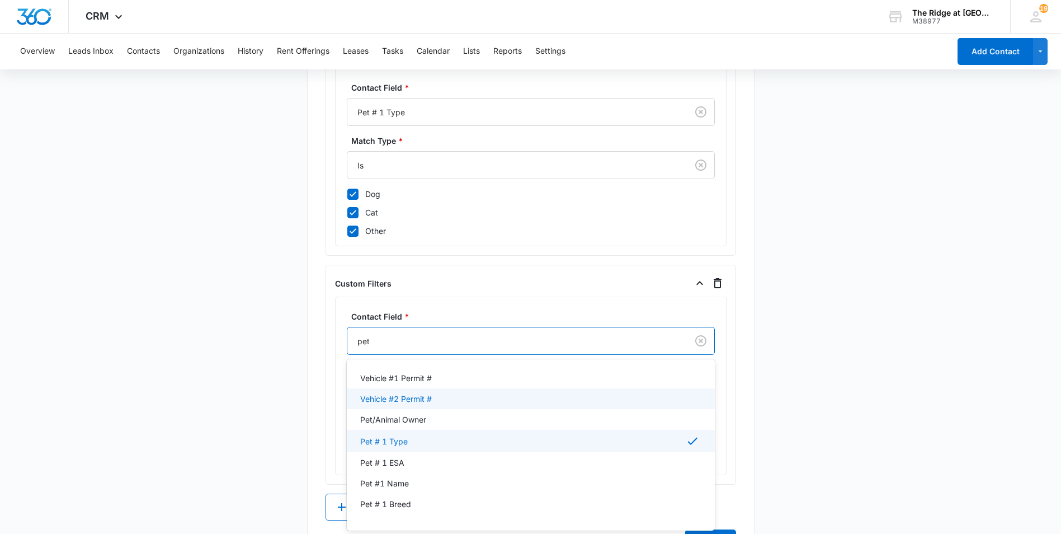
type input "pet"
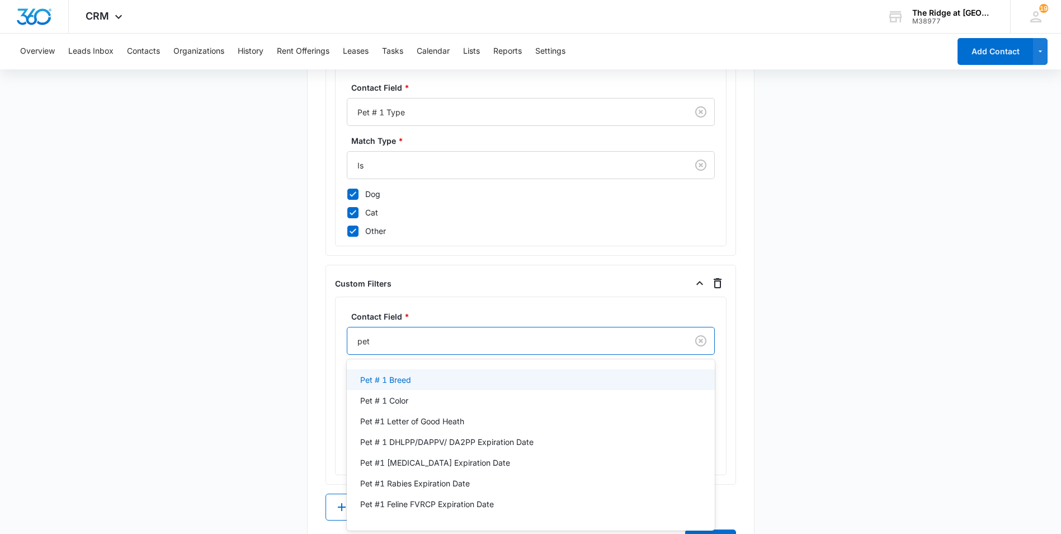
scroll to position [112, 0]
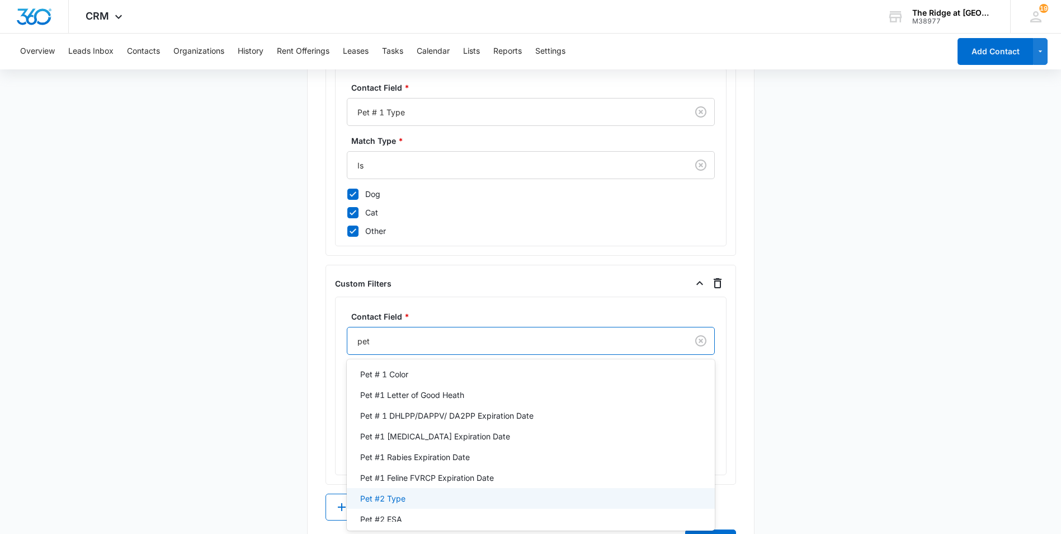
click at [396, 504] on div "Pet #2 Type" at bounding box center [531, 498] width 368 height 21
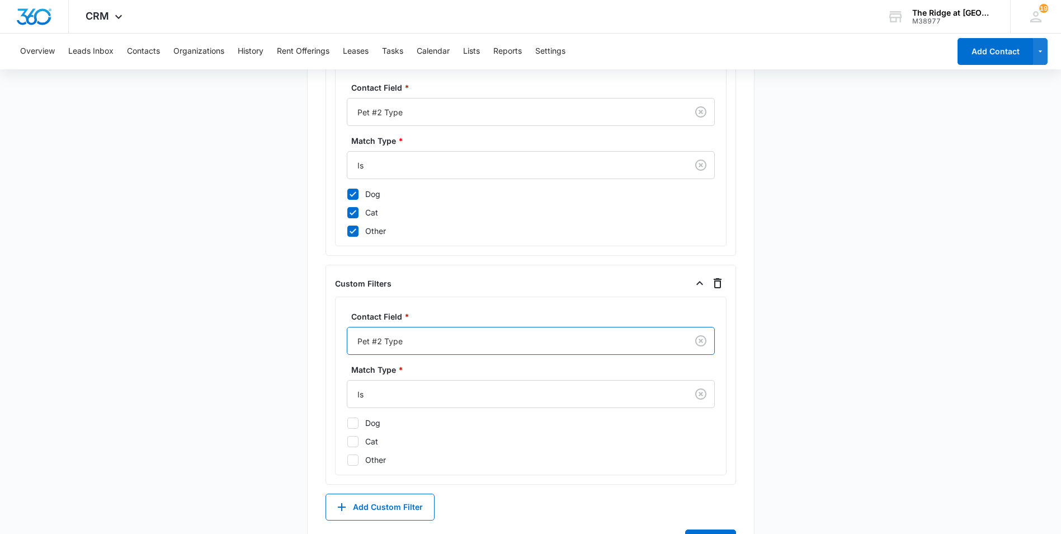
click at [350, 421] on icon at bounding box center [353, 422] width 10 height 10
click at [347, 421] on input "Dog" at bounding box center [347, 421] width 1 height 1
checkbox input "true"
click at [350, 438] on icon at bounding box center [353, 440] width 10 height 10
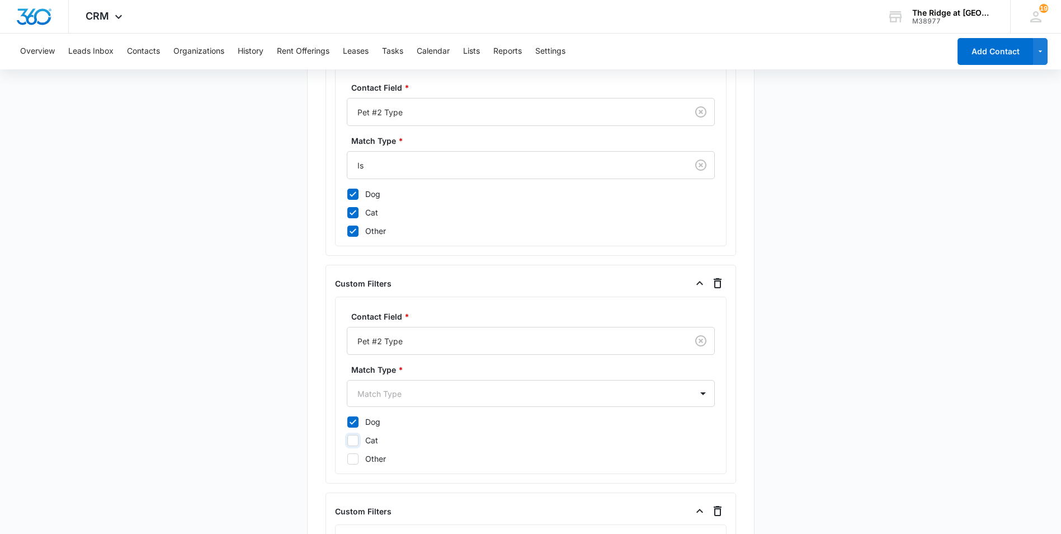
click at [347, 440] on input "Cat" at bounding box center [347, 440] width 1 height 1
checkbox input "true"
click at [350, 457] on icon at bounding box center [353, 459] width 10 height 10
click at [347, 458] on input "Other" at bounding box center [347, 458] width 1 height 1
checkbox input "true"
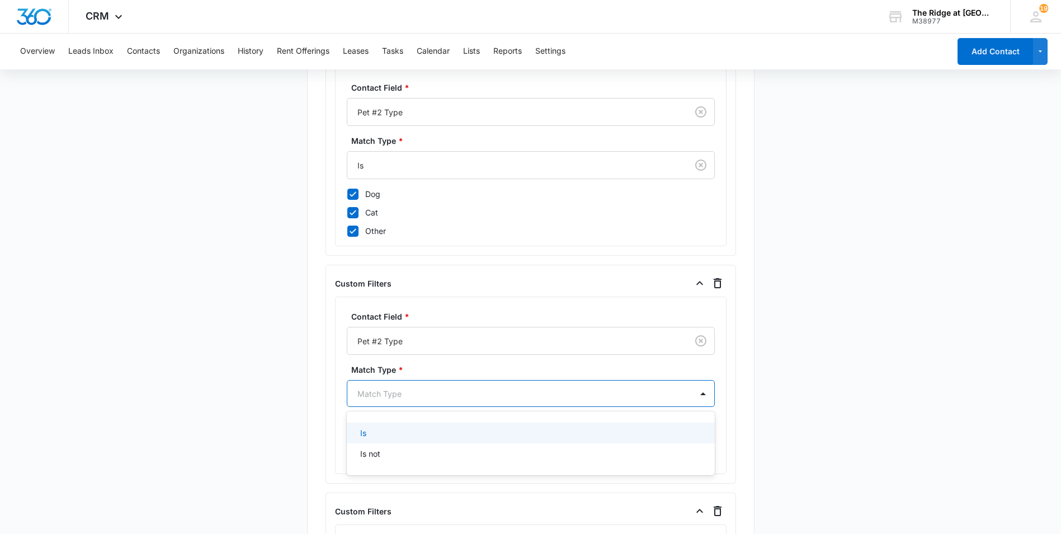
click at [389, 393] on div at bounding box center [518, 394] width 320 height 14
click at [371, 436] on div "Is" at bounding box center [529, 433] width 339 height 12
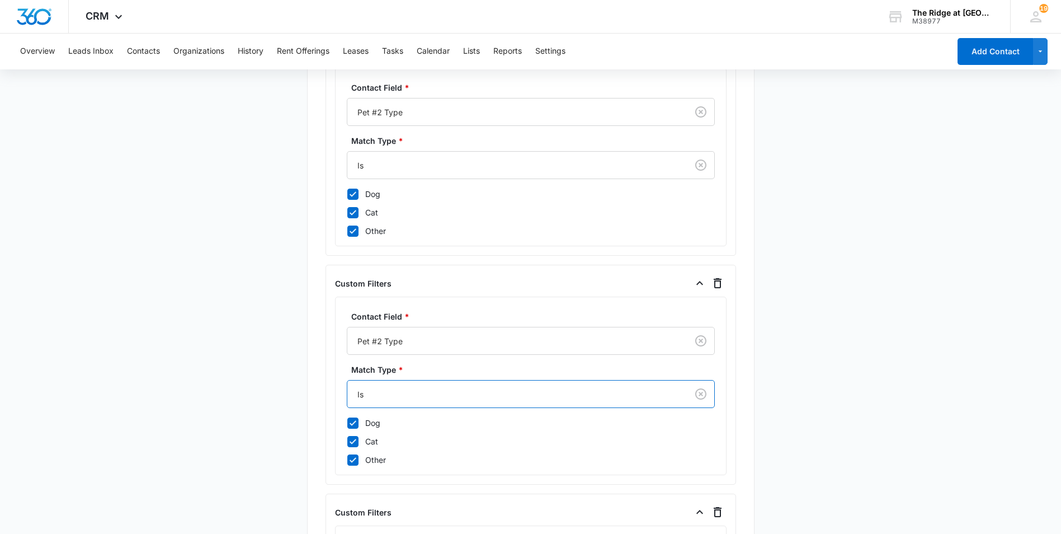
click at [273, 326] on main "Create New List Contacts In This List : 283 List Name * Pet Audit [DATE] Descri…" at bounding box center [530, 87] width 1061 height 1460
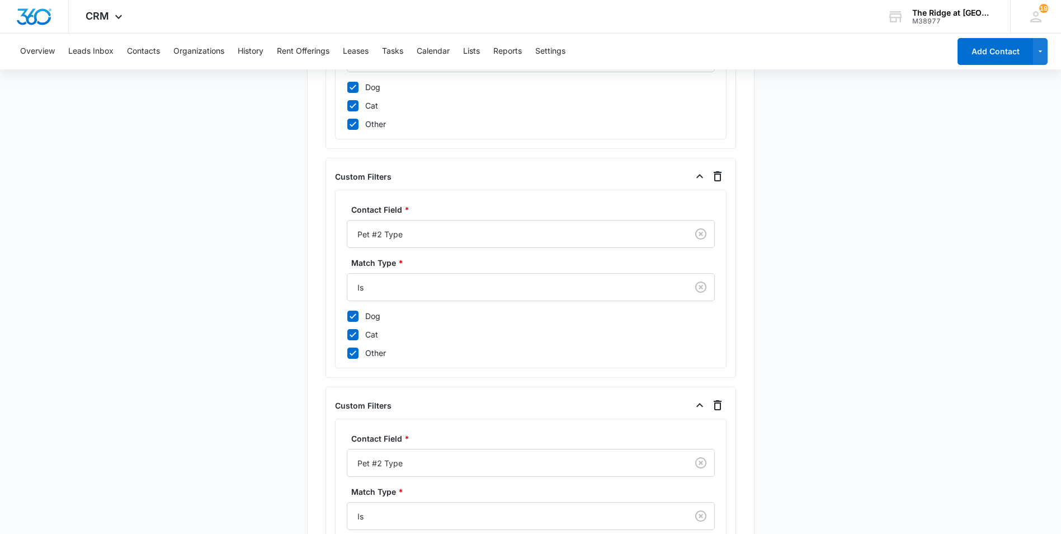
scroll to position [972, 0]
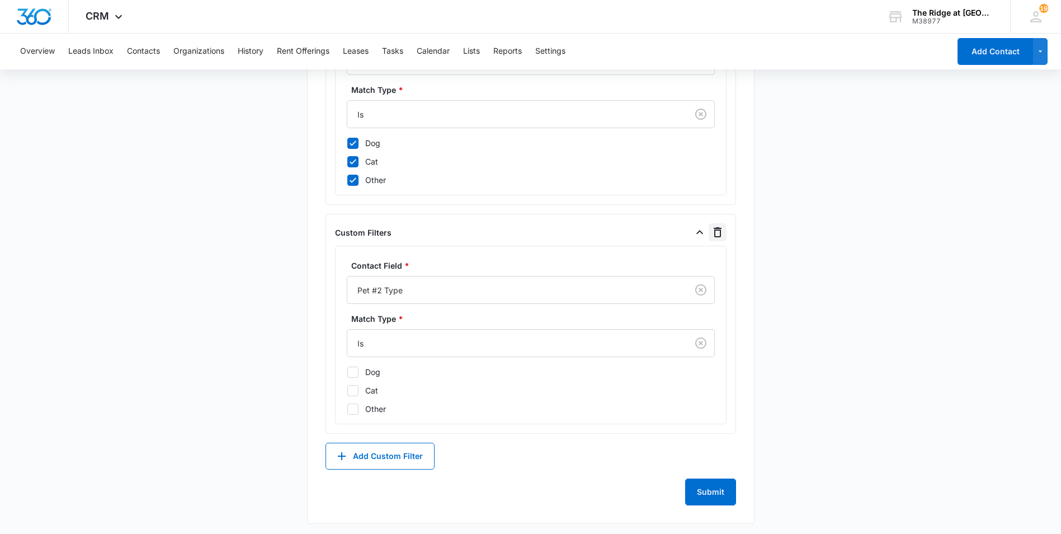
click at [718, 236] on icon "button" at bounding box center [718, 232] width 8 height 10
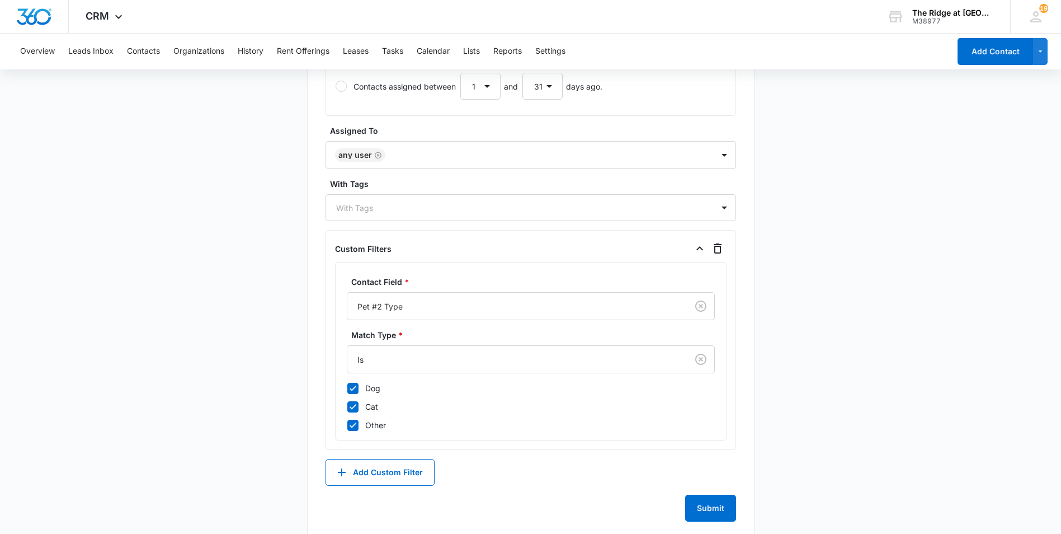
scroll to position [574, 0]
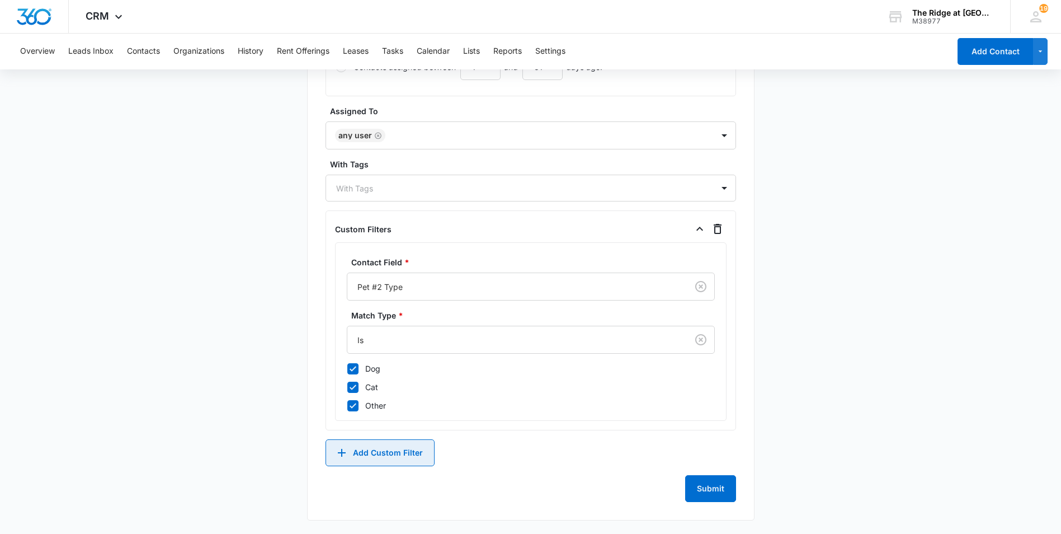
click at [381, 446] on button "Add Custom Filter" at bounding box center [380, 452] width 109 height 27
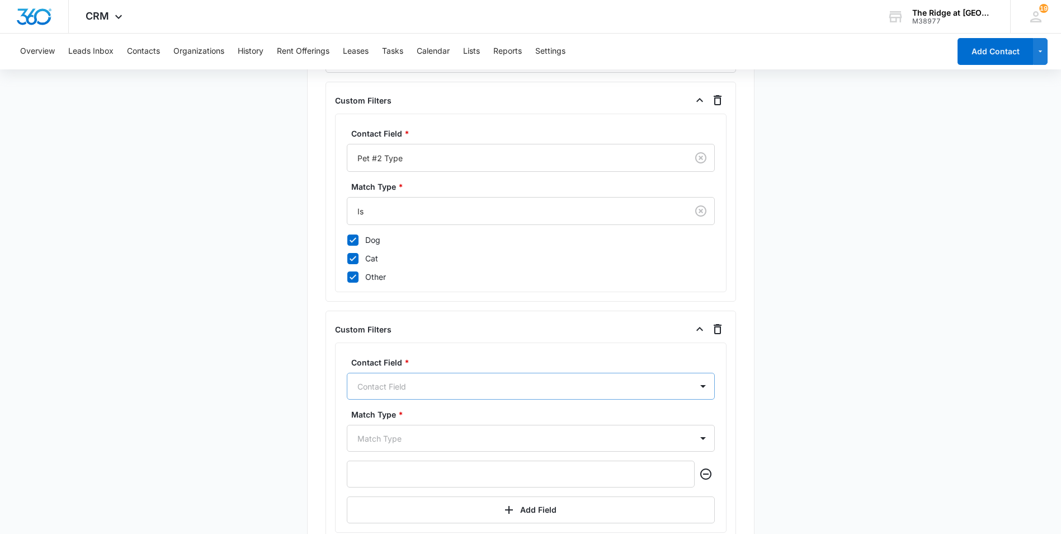
scroll to position [748, 0]
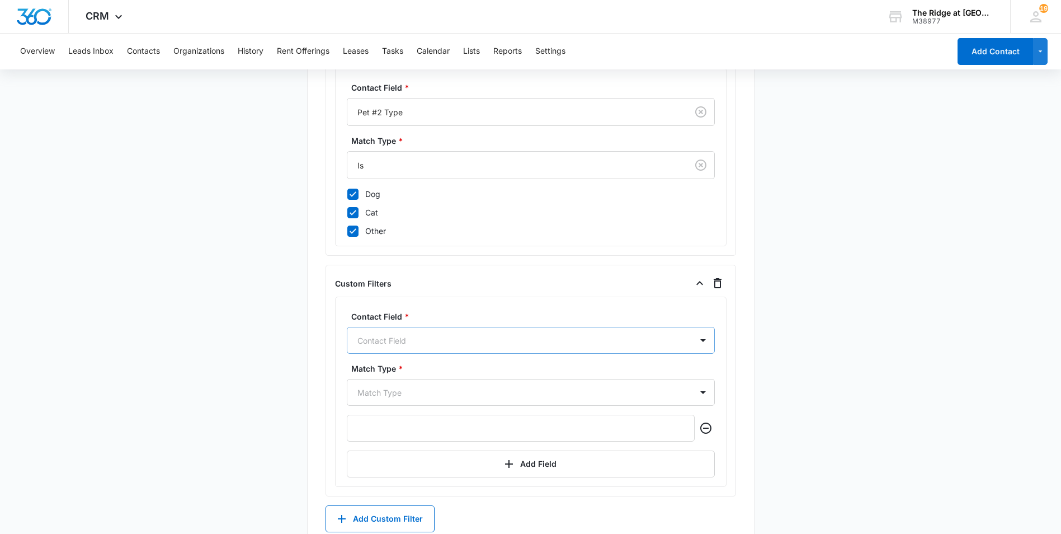
click at [381, 354] on div "Contact Field" at bounding box center [531, 340] width 368 height 27
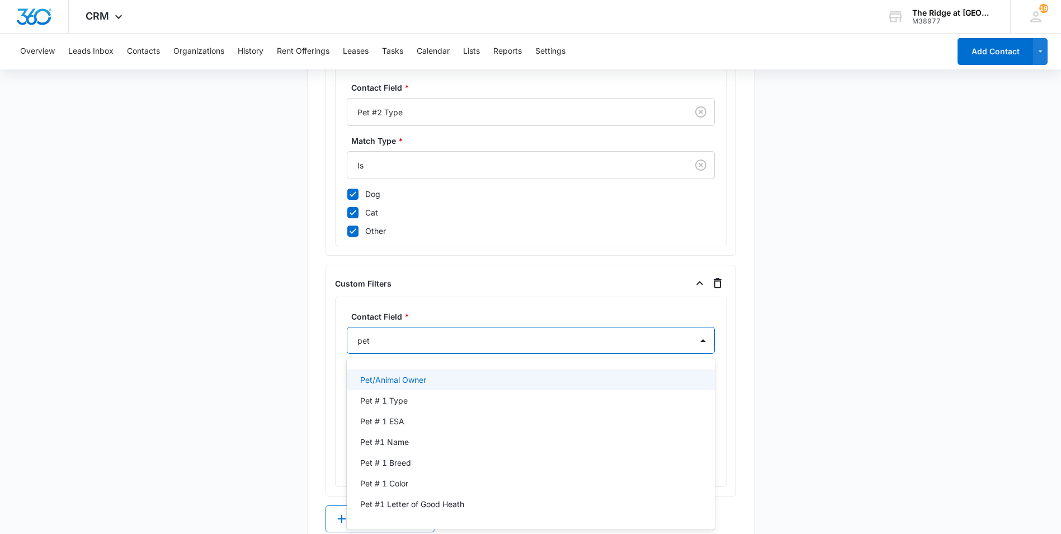
type input "pet #"
click at [384, 378] on p "Pet # 1 Type" at bounding box center [384, 380] width 48 height 12
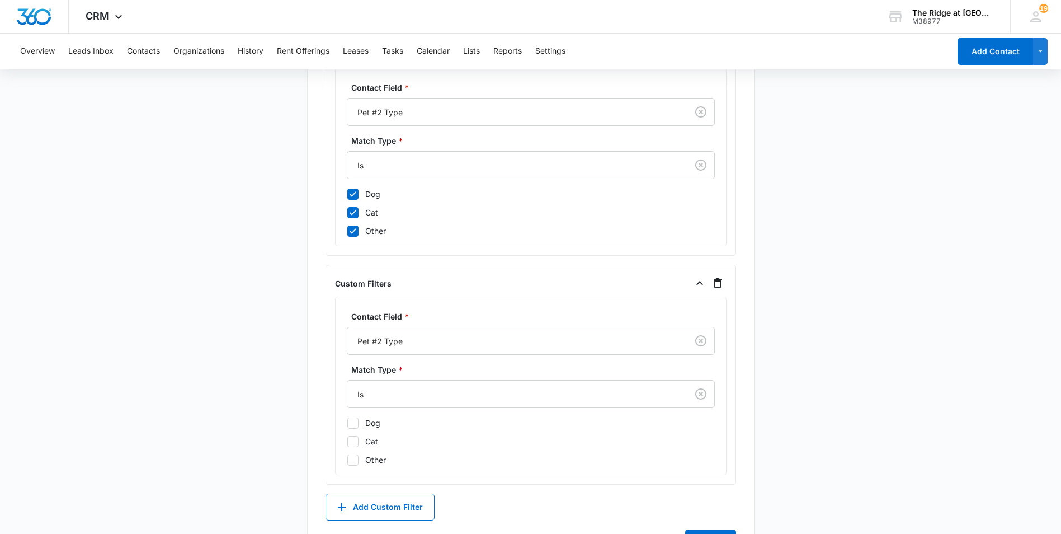
click at [352, 423] on icon at bounding box center [353, 423] width 10 height 10
click at [347, 423] on input "Dog" at bounding box center [347, 422] width 1 height 1
checkbox input "true"
click at [354, 443] on icon at bounding box center [353, 441] width 10 height 10
click at [347, 441] on input "Cat" at bounding box center [347, 441] width 1 height 1
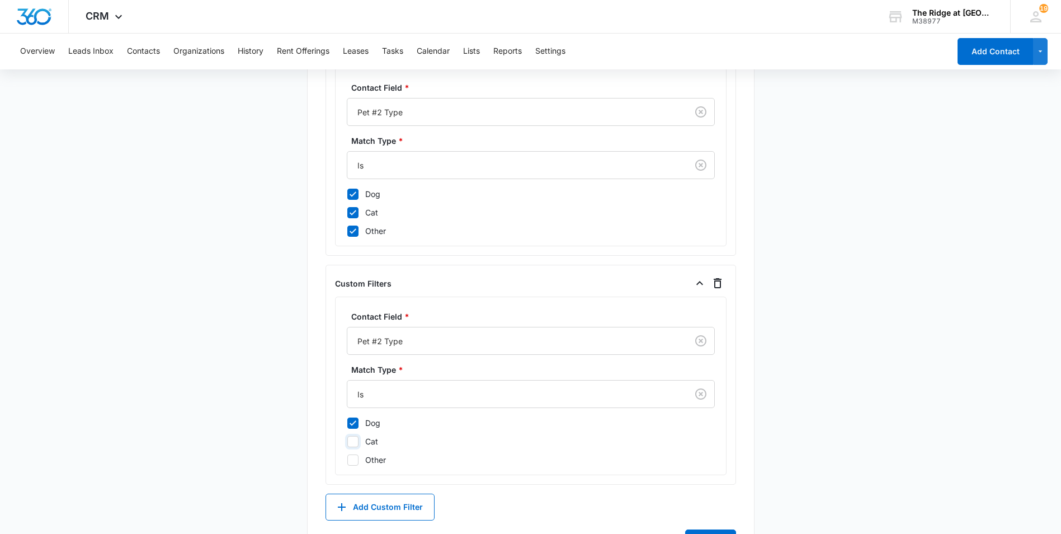
checkbox input "true"
click at [354, 455] on icon at bounding box center [353, 460] width 10 height 10
click at [347, 459] on input "Other" at bounding box center [347, 459] width 1 height 1
checkbox input "true"
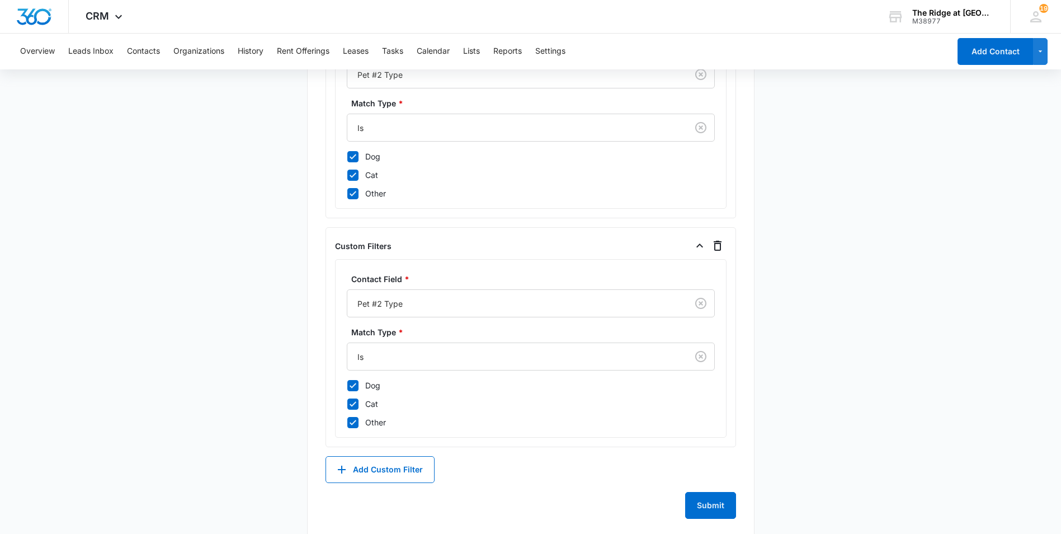
scroll to position [802, 0]
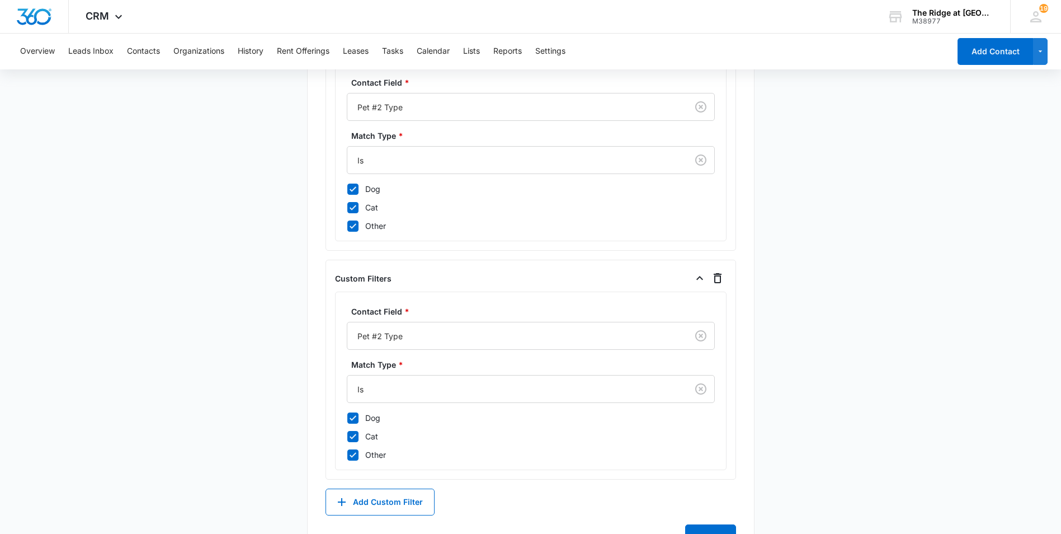
scroll to position [690, 0]
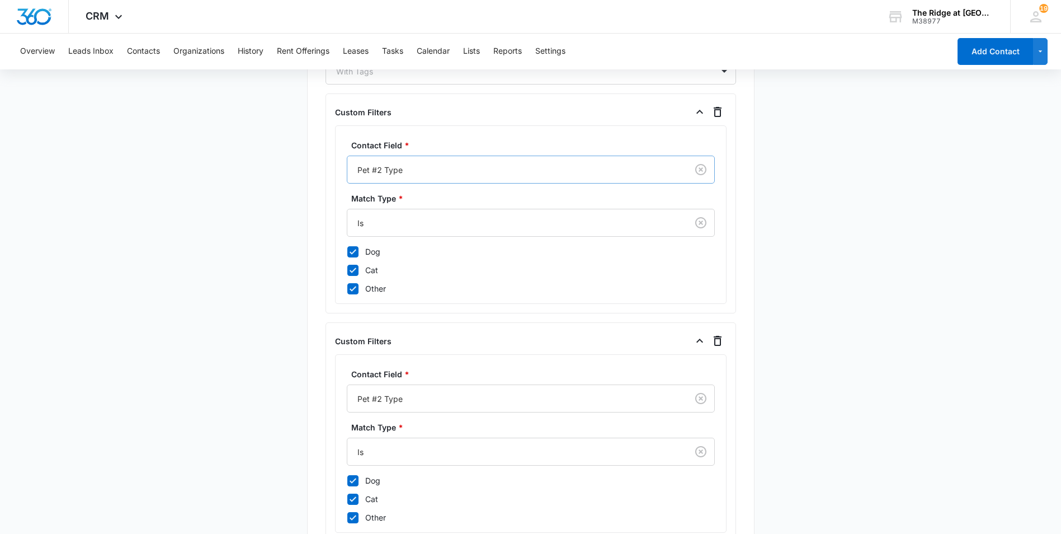
click at [379, 165] on div at bounding box center [516, 170] width 316 height 14
click at [377, 172] on div at bounding box center [516, 170] width 316 height 14
click at [697, 170] on icon "Clear" at bounding box center [700, 169] width 13 height 13
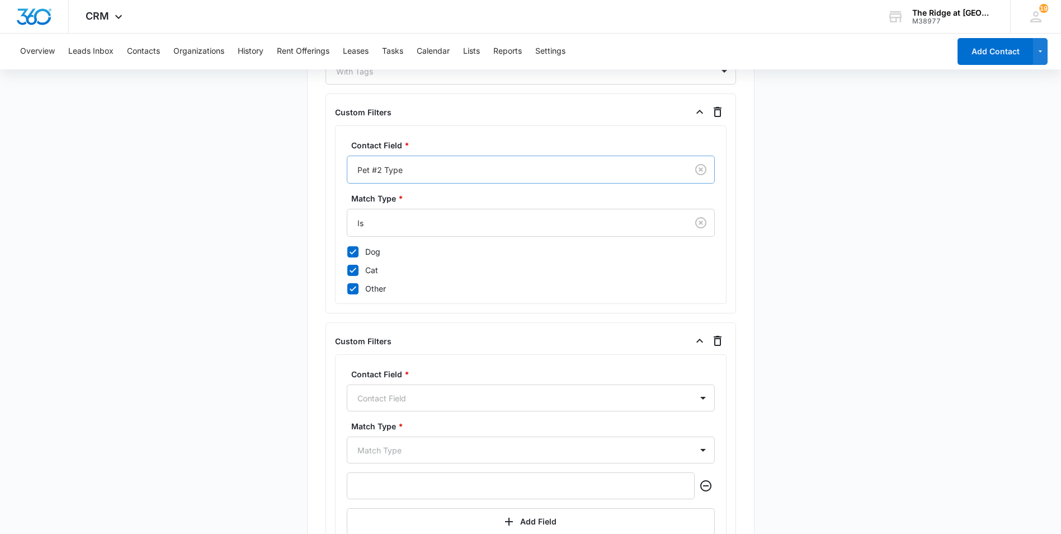
click at [428, 168] on div at bounding box center [516, 170] width 316 height 14
click at [696, 170] on icon "Clear" at bounding box center [701, 169] width 11 height 11
click at [718, 110] on icon "button" at bounding box center [718, 112] width 8 height 10
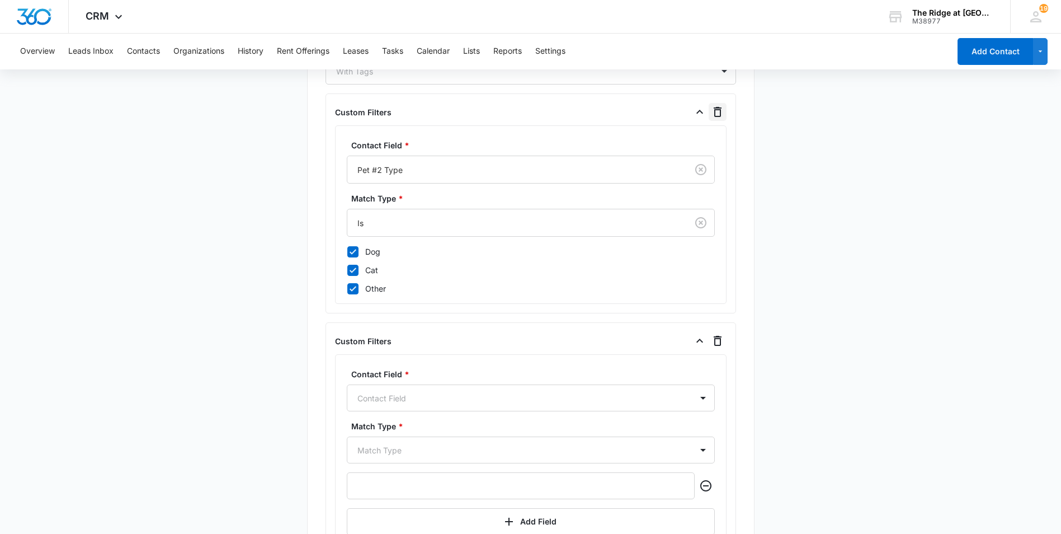
drag, startPoint x: 718, startPoint y: 110, endPoint x: 721, endPoint y: 102, distance: 8.3
click at [719, 109] on icon "button" at bounding box center [718, 112] width 8 height 10
click at [721, 101] on div "Custom Filters Contact Field * Pet #2 Type Match Type * Is Dog Cat Other" at bounding box center [531, 203] width 411 height 220
click at [721, 97] on div "Custom Filters Contact Field * Pet #2 Type Match Type * Is Dog Cat Other" at bounding box center [531, 203] width 411 height 220
click at [734, 115] on div "Custom Filters Contact Field * Pet #2 Type Match Type * Is Dog Cat Other" at bounding box center [531, 203] width 411 height 220
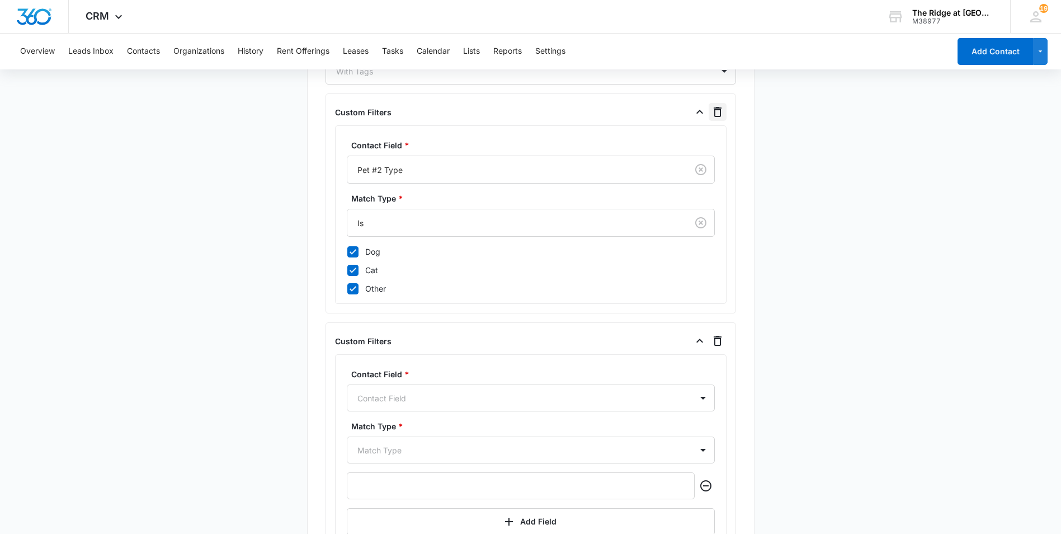
click at [711, 114] on icon "button" at bounding box center [717, 111] width 13 height 13
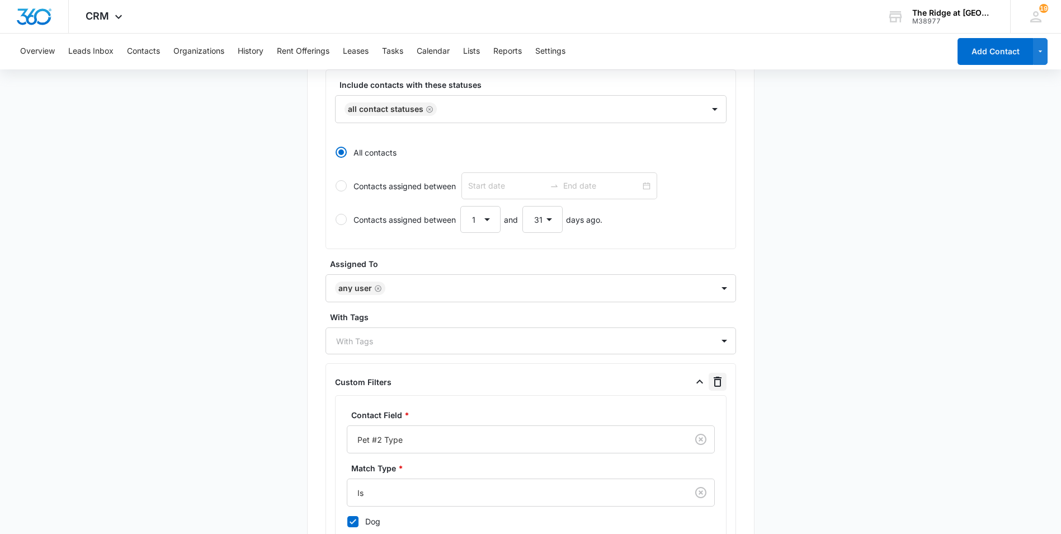
scroll to position [411, 0]
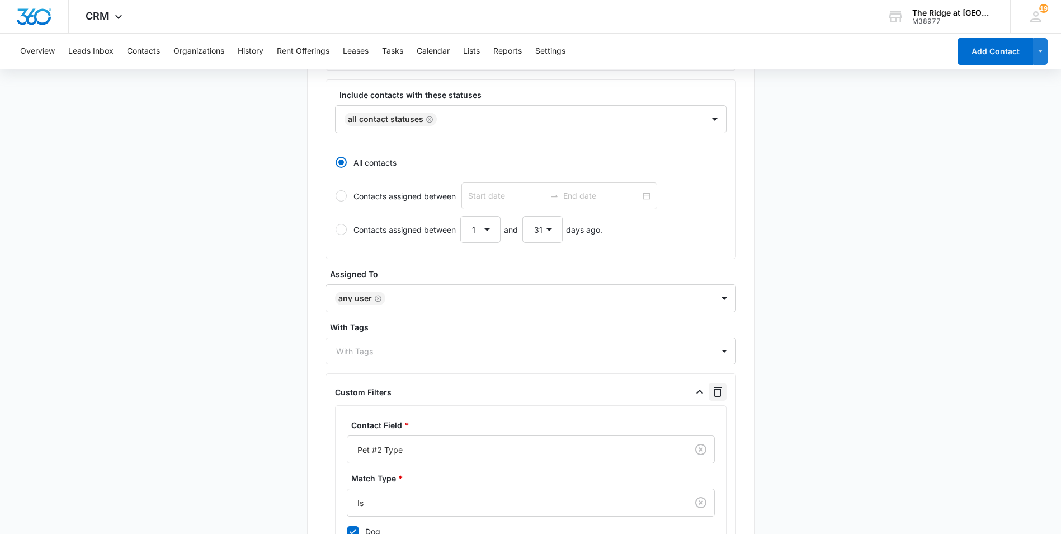
click at [720, 392] on icon "button" at bounding box center [717, 391] width 13 height 13
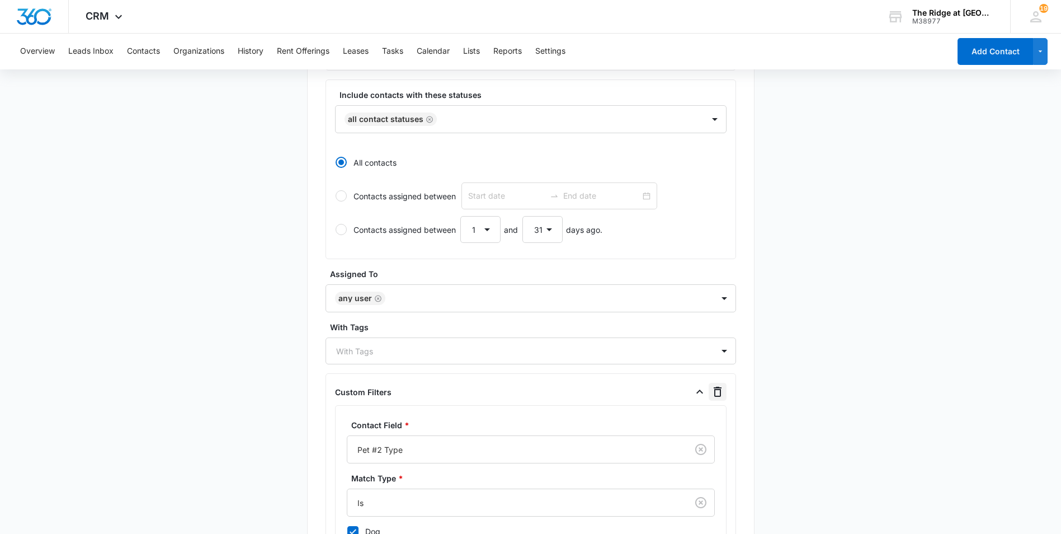
click at [720, 392] on icon "button" at bounding box center [717, 391] width 13 height 13
click at [720, 391] on icon "button" at bounding box center [717, 391] width 13 height 13
click at [719, 391] on icon "button" at bounding box center [717, 391] width 13 height 13
click at [719, 390] on icon "button" at bounding box center [718, 392] width 8 height 10
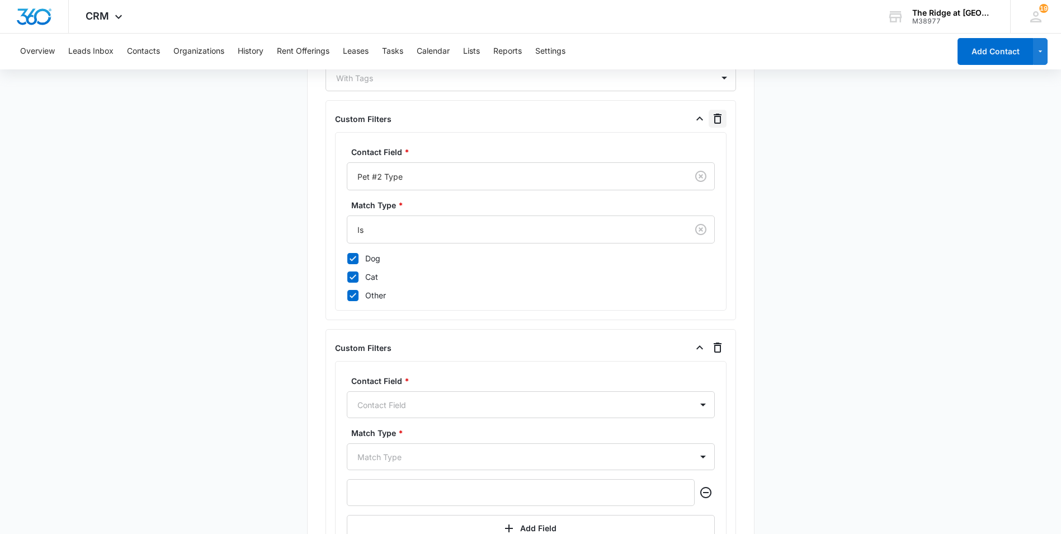
scroll to position [690, 0]
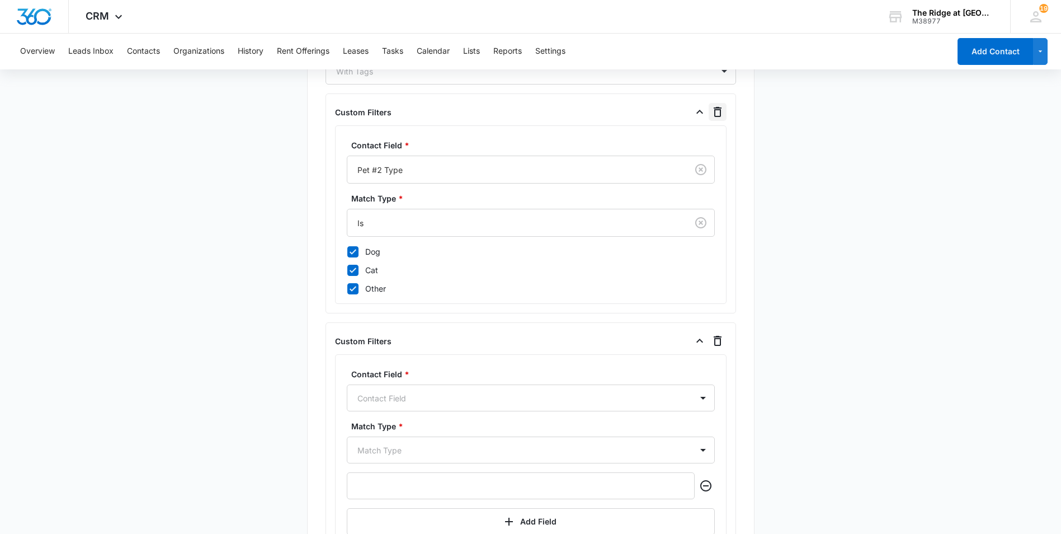
click at [717, 110] on icon "button" at bounding box center [718, 112] width 8 height 10
click at [443, 171] on div at bounding box center [516, 170] width 316 height 14
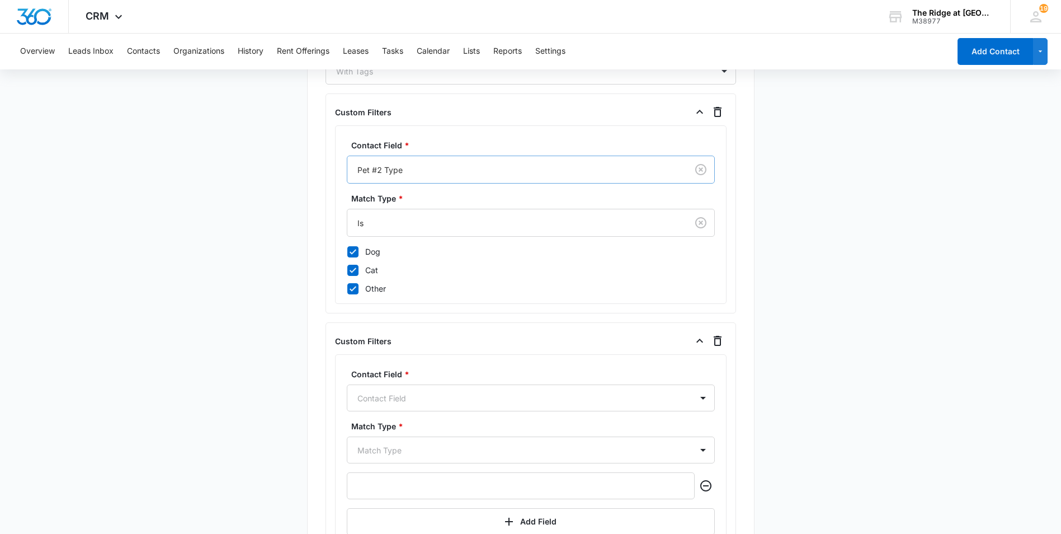
click at [381, 168] on div at bounding box center [516, 170] width 316 height 14
click at [697, 172] on icon "Clear" at bounding box center [701, 169] width 11 height 11
click at [469, 168] on div at bounding box center [516, 170] width 316 height 14
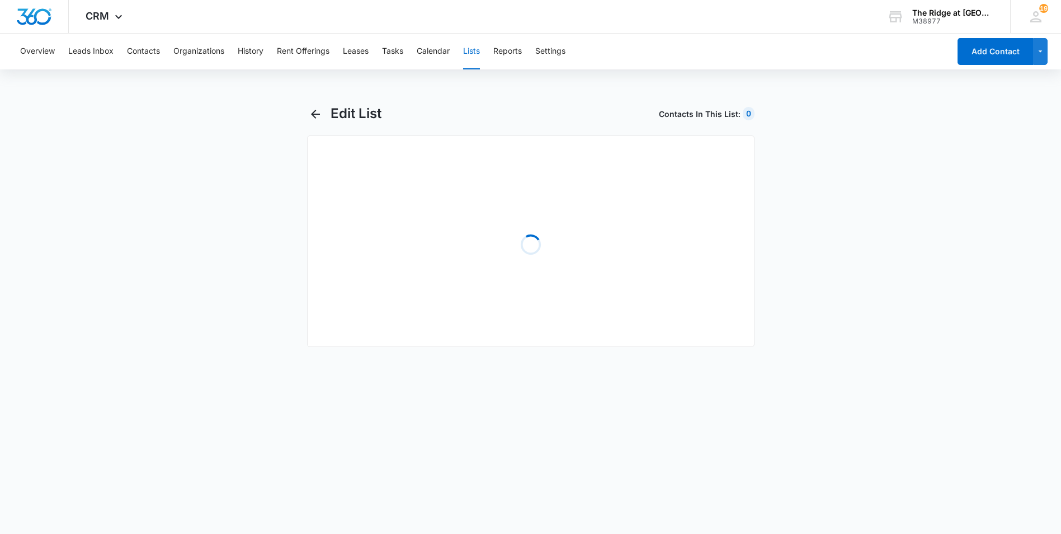
select select "31"
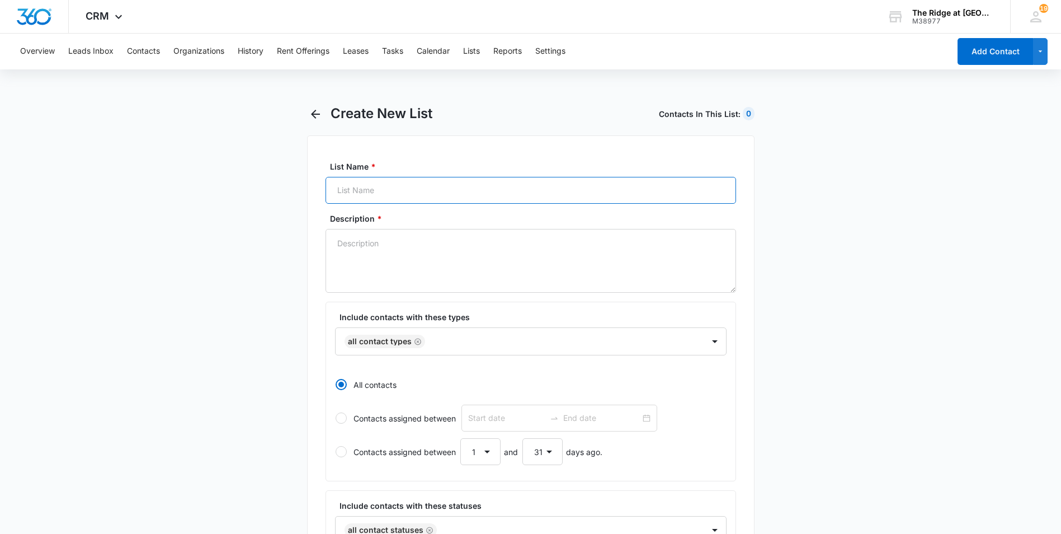
click at [356, 198] on input "List Name *" at bounding box center [531, 190] width 411 height 27
type input "Pet Audit 10/7/2025"
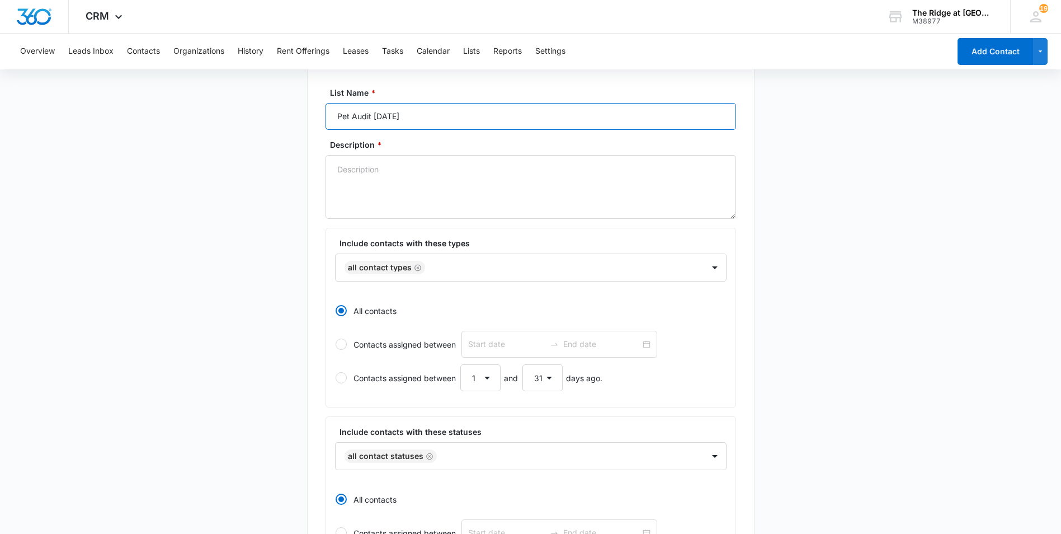
scroll to position [112, 0]
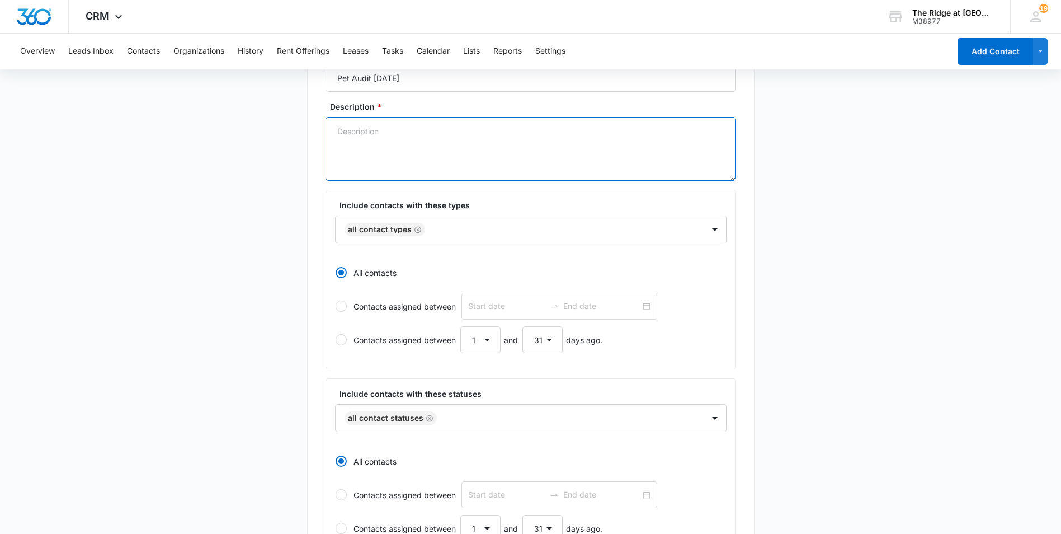
click at [393, 153] on textarea "Description *" at bounding box center [531, 149] width 411 height 64
click at [331, 167] on textarea "All tenants that have Pets as of 10/7/2025" at bounding box center [531, 149] width 411 height 64
type textarea "All tenants that have Pets as of 10/7/2025"
click at [247, 198] on main "Create New List Contacts In This List : 0 List Name * Pet Audit 10/7/2025 Descr…" at bounding box center [530, 379] width 1061 height 773
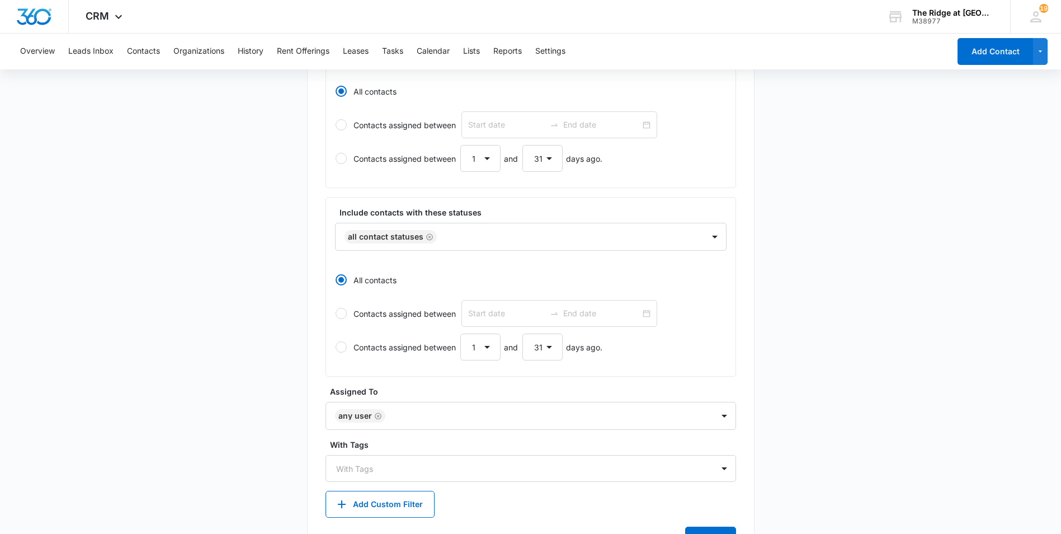
scroll to position [336, 0]
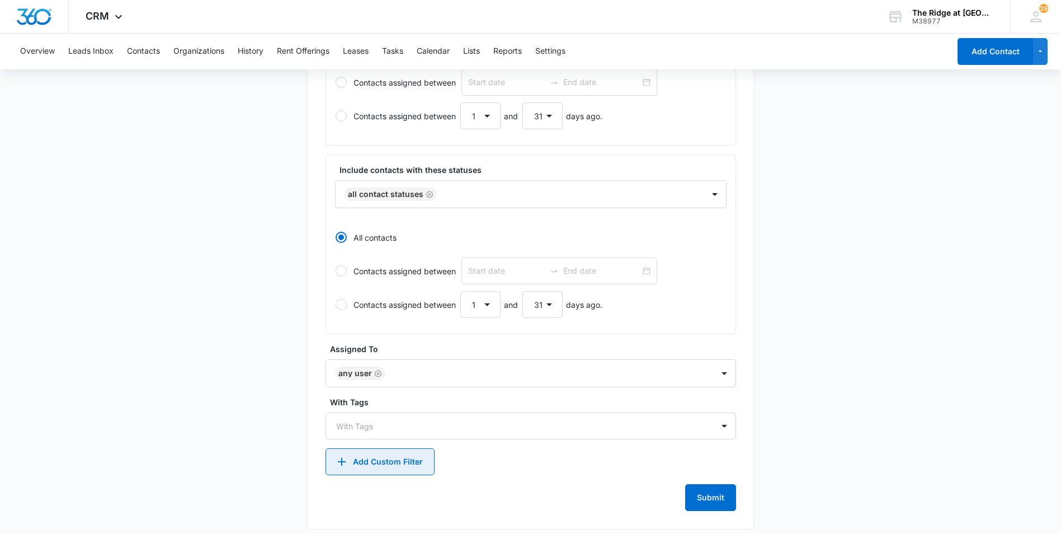
click at [382, 463] on button "Add Custom Filter" at bounding box center [380, 461] width 109 height 27
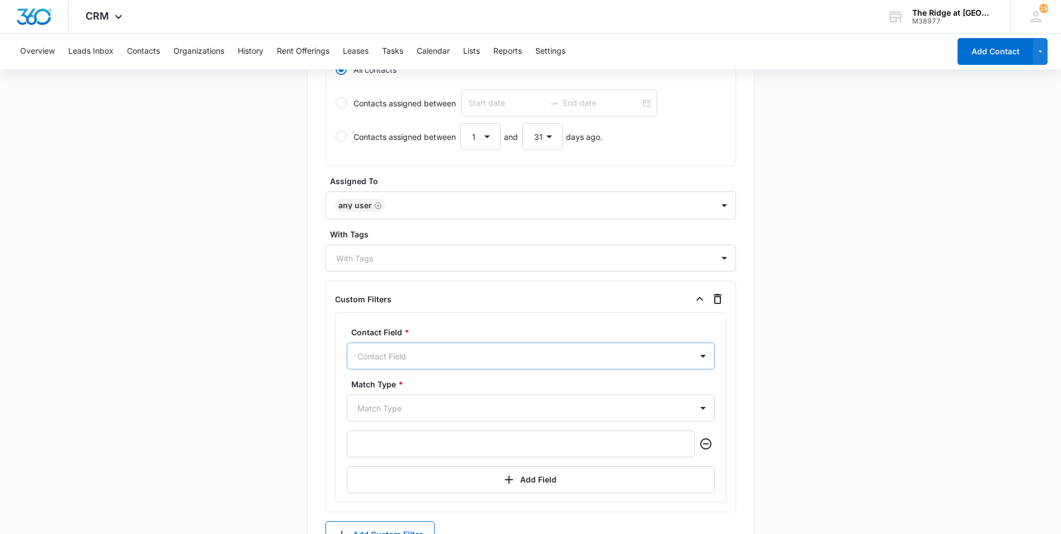
click at [440, 367] on div "Contact Field" at bounding box center [531, 355] width 368 height 27
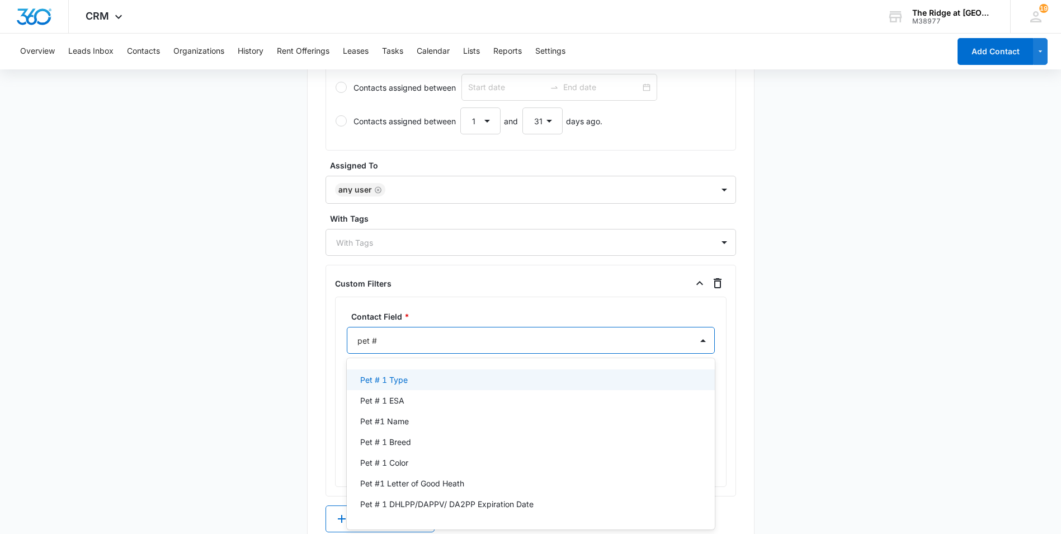
type input "pet #1"
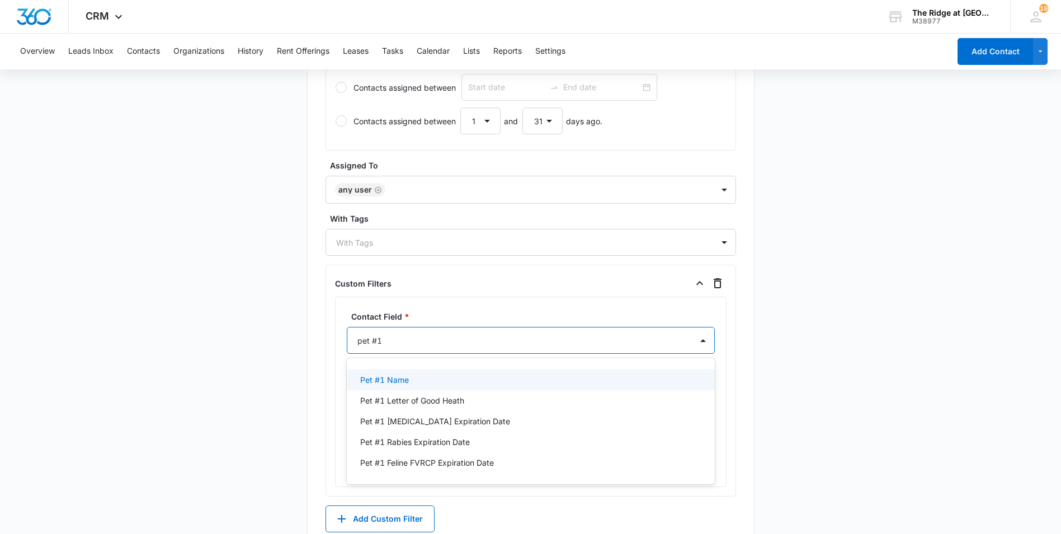
click at [416, 376] on div "Pet #1 Name" at bounding box center [529, 380] width 339 height 12
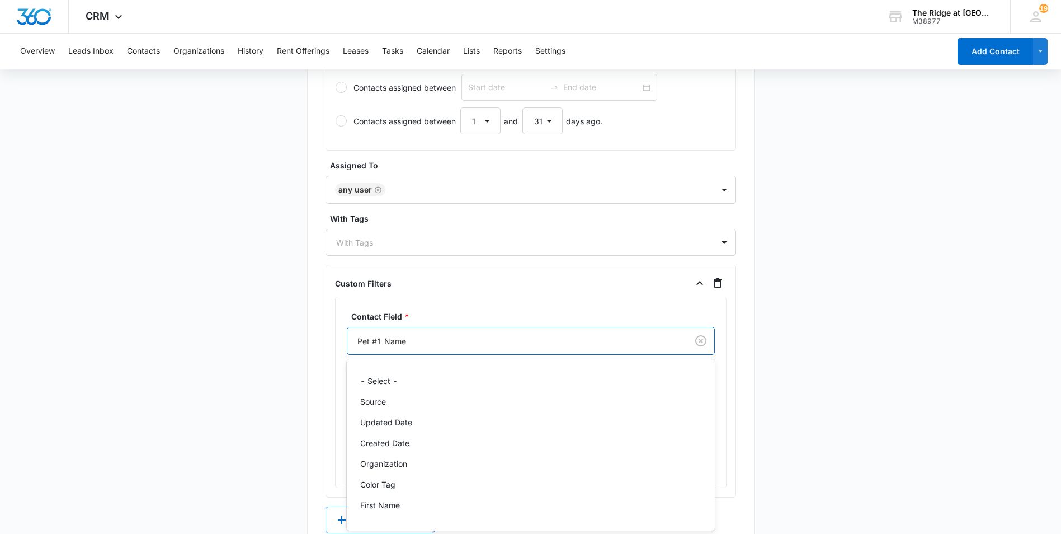
click at [419, 345] on div at bounding box center [516, 341] width 316 height 14
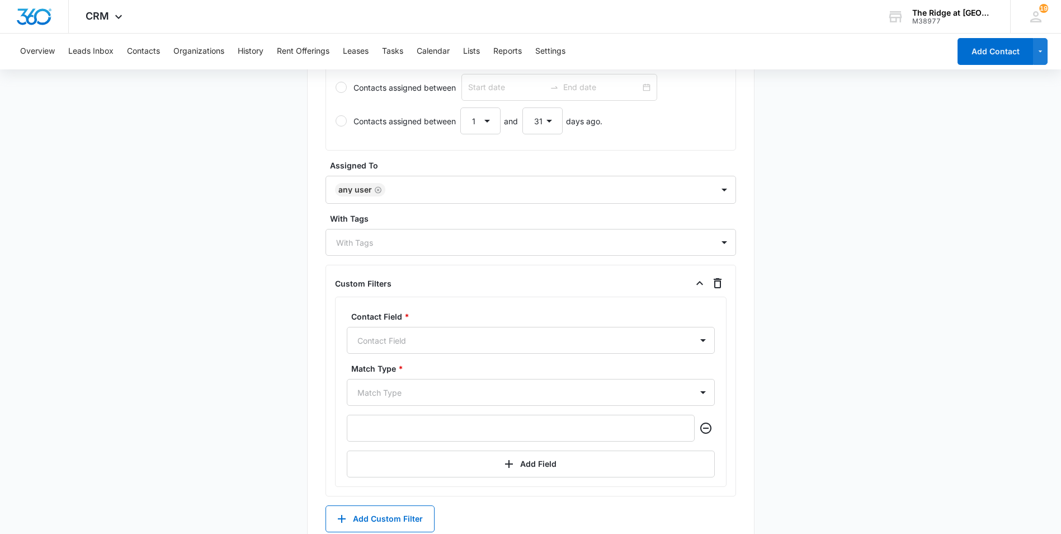
click at [379, 337] on div at bounding box center [518, 340] width 320 height 14
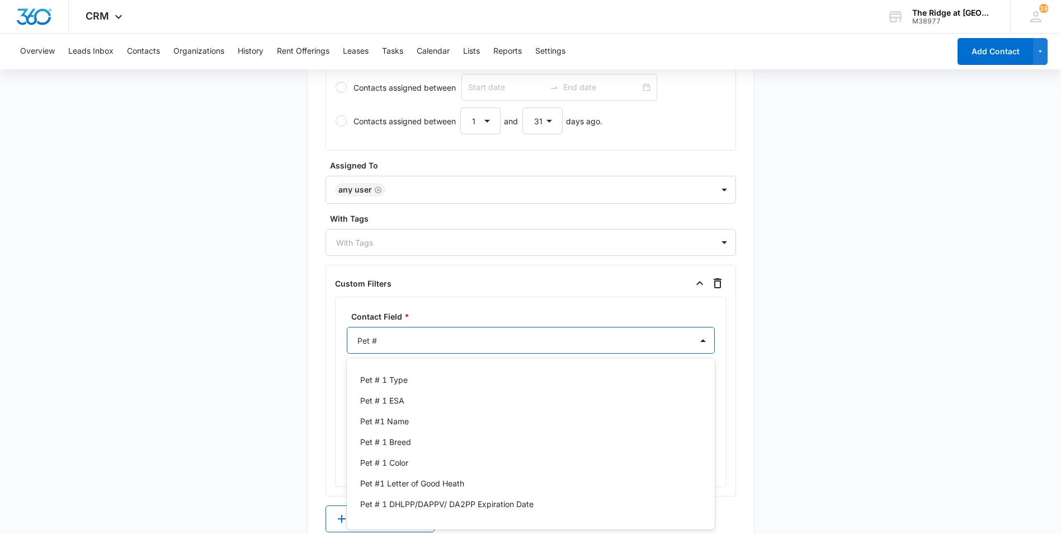
type input "Pet"
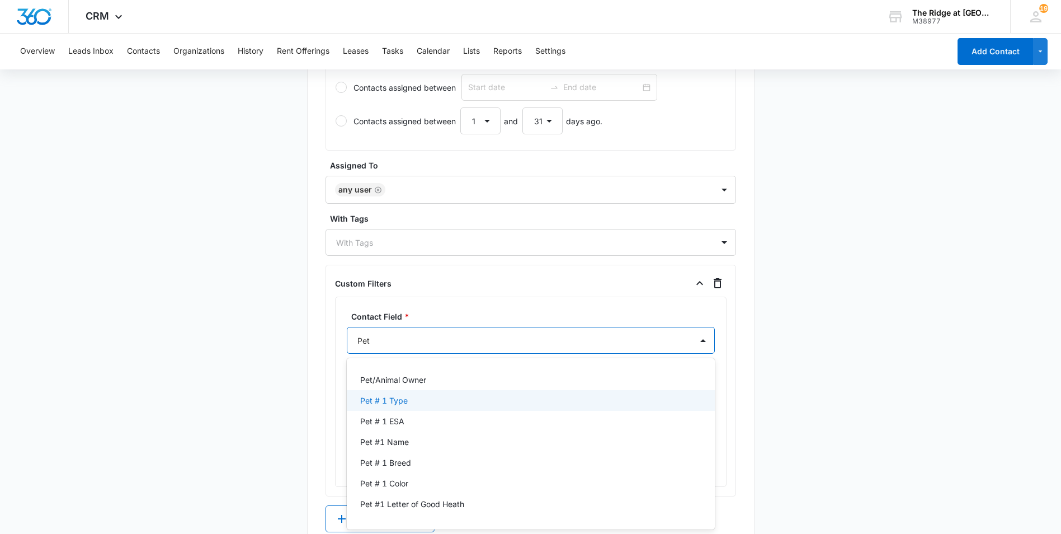
click at [393, 393] on div "Pet # 1 Type" at bounding box center [531, 400] width 368 height 21
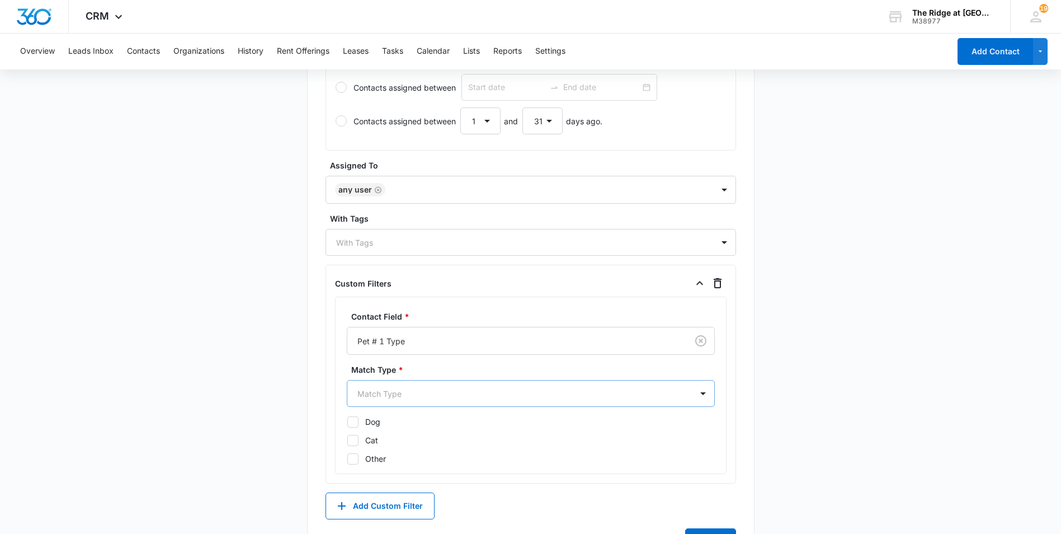
click at [435, 384] on div "Match Type" at bounding box center [519, 393] width 345 height 25
click at [434, 384] on div "Match Type" at bounding box center [519, 393] width 345 height 25
click at [370, 432] on div "Is" at bounding box center [529, 433] width 339 height 12
click at [356, 428] on icon at bounding box center [353, 423] width 10 height 10
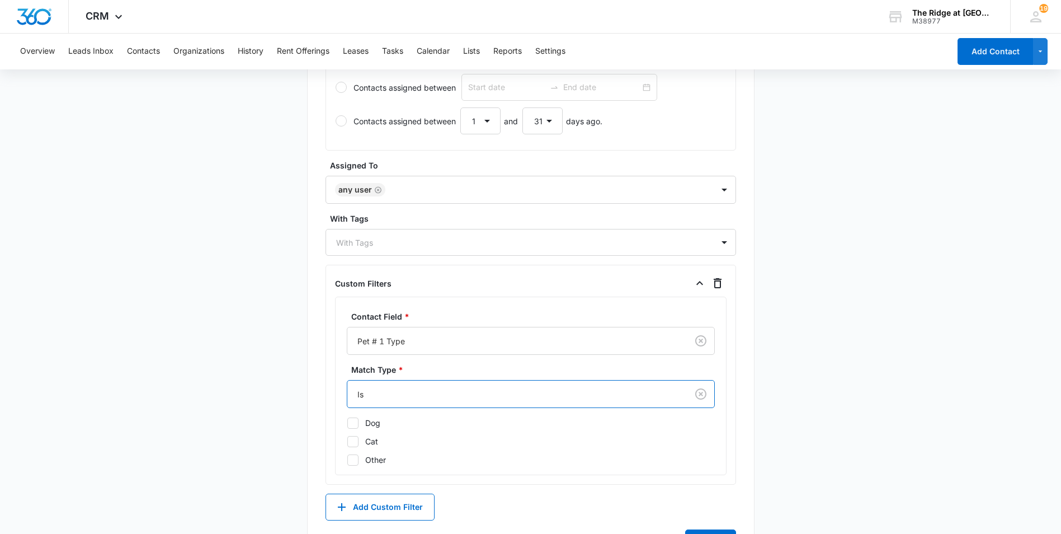
click at [347, 423] on input "Dog" at bounding box center [347, 422] width 1 height 1
checkbox input "true"
click at [354, 443] on icon at bounding box center [353, 441] width 10 height 10
click at [347, 441] on input "Cat" at bounding box center [347, 441] width 1 height 1
checkbox input "true"
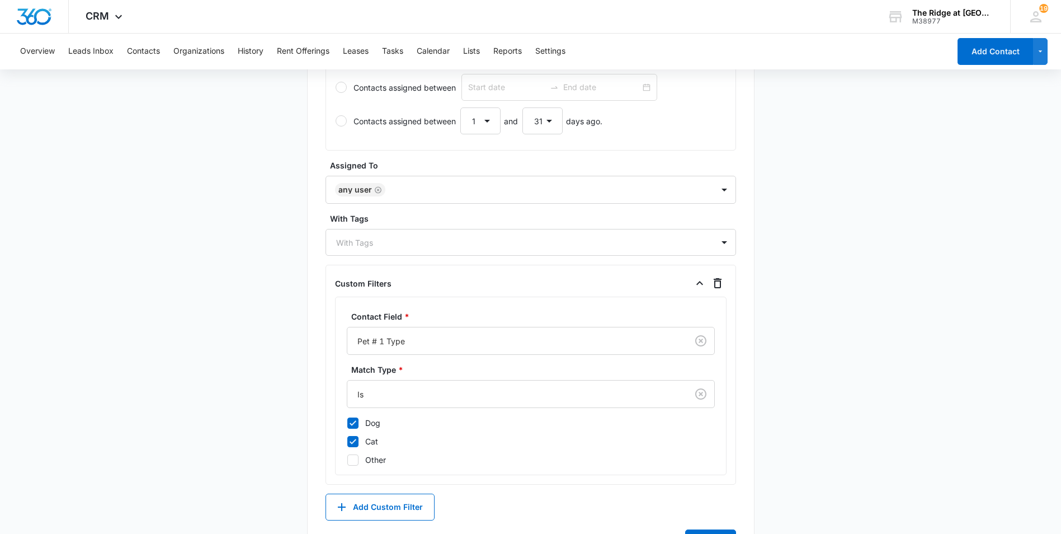
click at [351, 457] on icon at bounding box center [353, 460] width 10 height 10
click at [347, 459] on input "Other" at bounding box center [347, 459] width 1 height 1
checkbox input "true"
click at [274, 387] on main "Create New List Contacts In This List : 0 List Name * Pet Audit 10/7/2025 Descr…" at bounding box center [530, 87] width 1061 height 1002
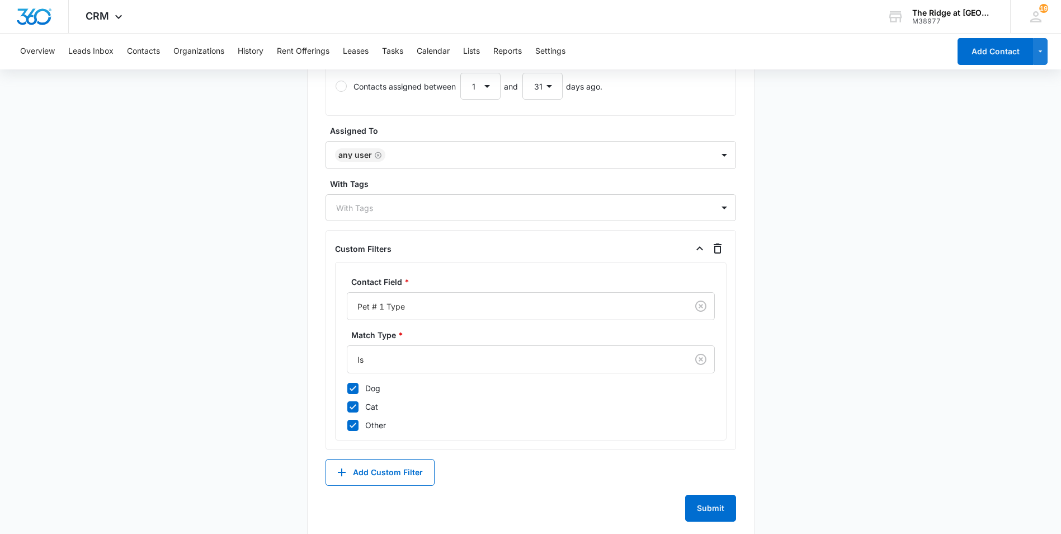
scroll to position [574, 0]
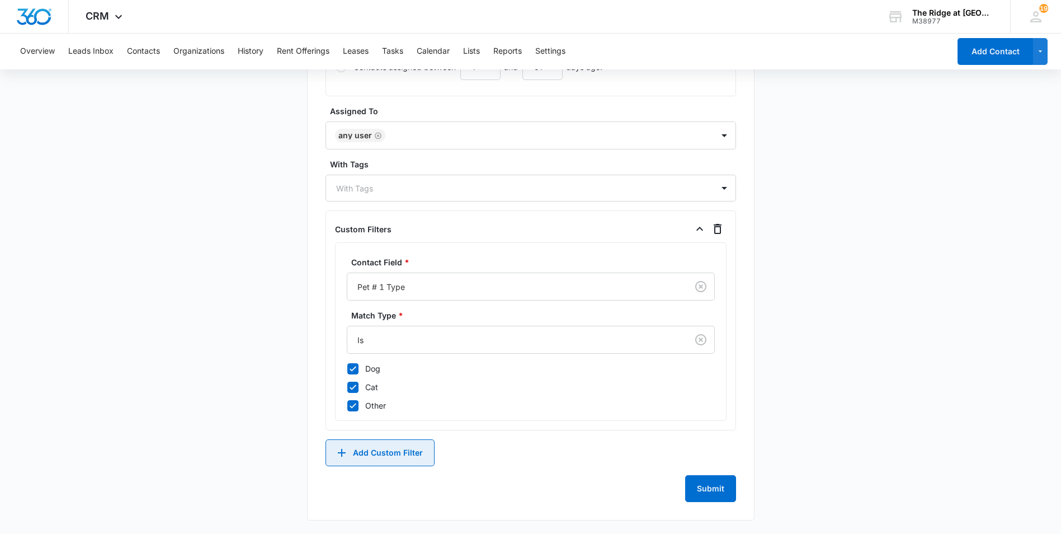
click at [369, 448] on button "Add Custom Filter" at bounding box center [380, 452] width 109 height 27
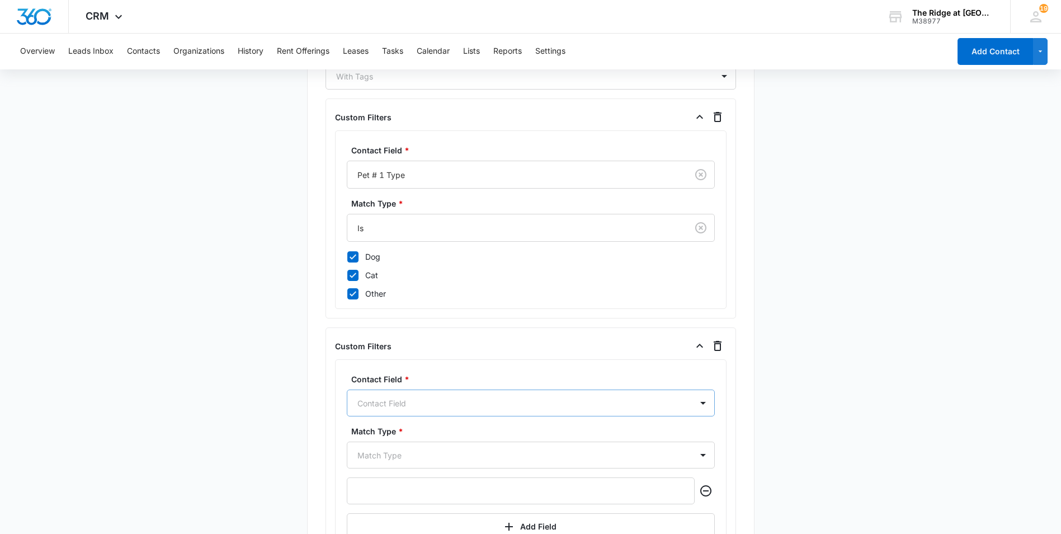
scroll to position [748, 0]
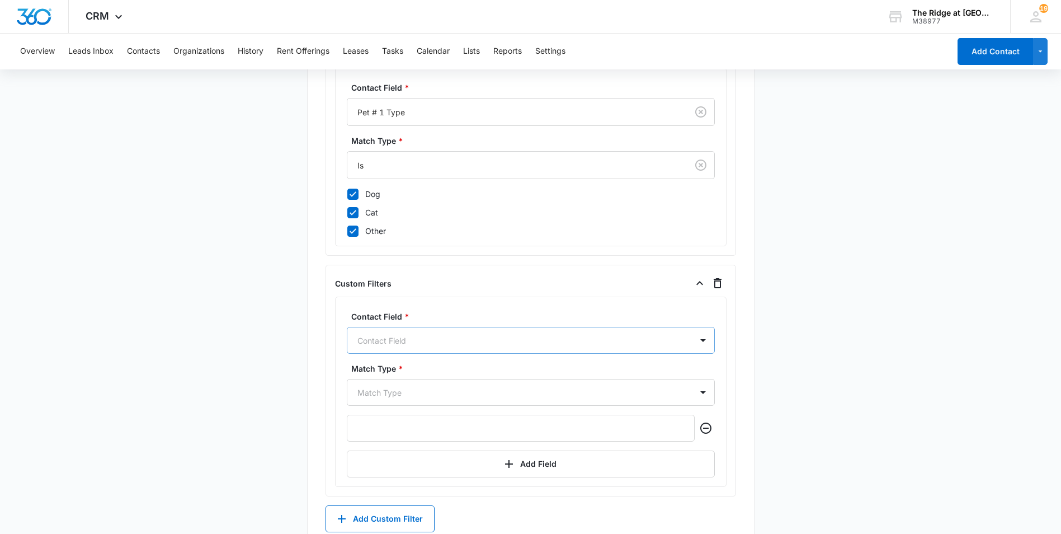
click at [406, 354] on div "Contact Field" at bounding box center [531, 340] width 368 height 27
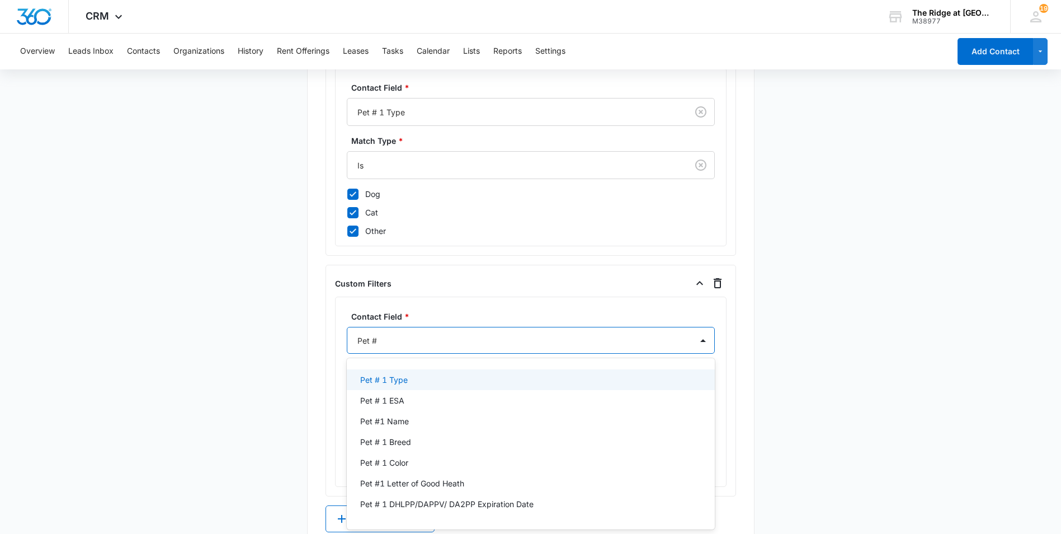
type input "Pet #2"
click at [400, 382] on p "Pet #2 Type" at bounding box center [382, 380] width 45 height 12
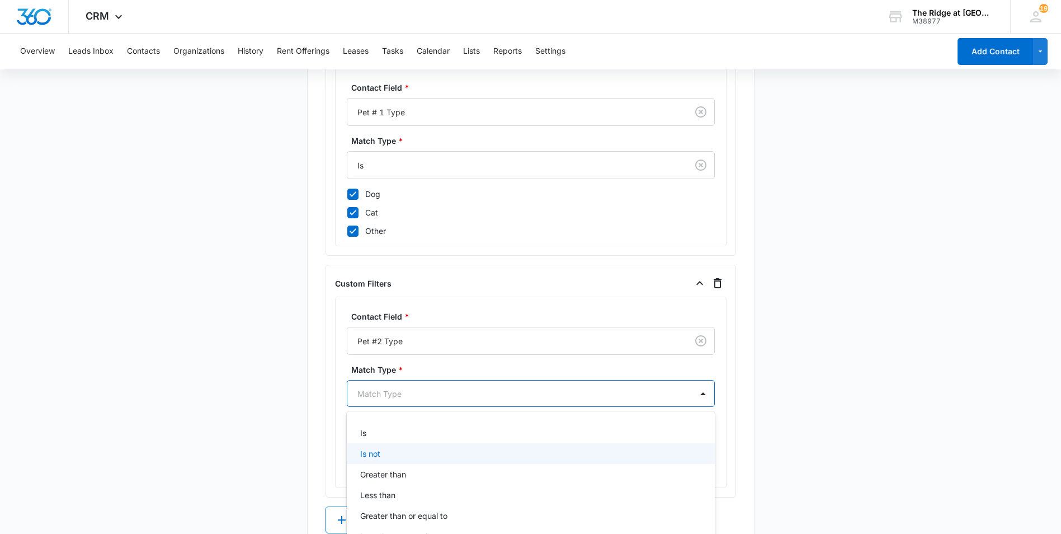
click at [434, 391] on div "9 results available. Use Up and Down to choose options, press Enter to select t…" at bounding box center [531, 393] width 368 height 27
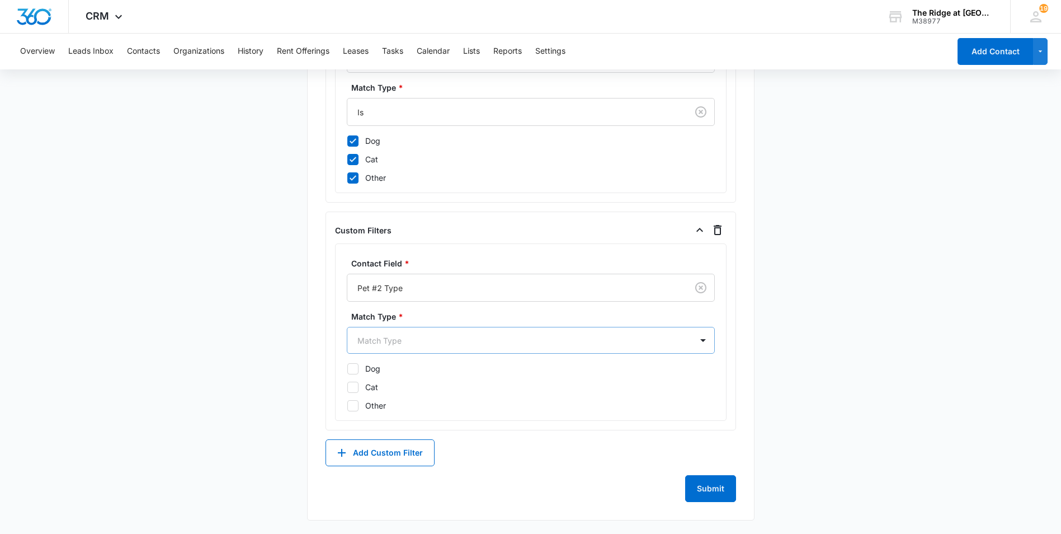
click at [398, 343] on div at bounding box center [518, 340] width 320 height 14
click at [382, 375] on div "Is" at bounding box center [529, 380] width 339 height 12
click at [358, 372] on div at bounding box center [352, 369] width 11 height 11
click at [347, 370] on input "Dog" at bounding box center [347, 369] width 1 height 1
checkbox input "true"
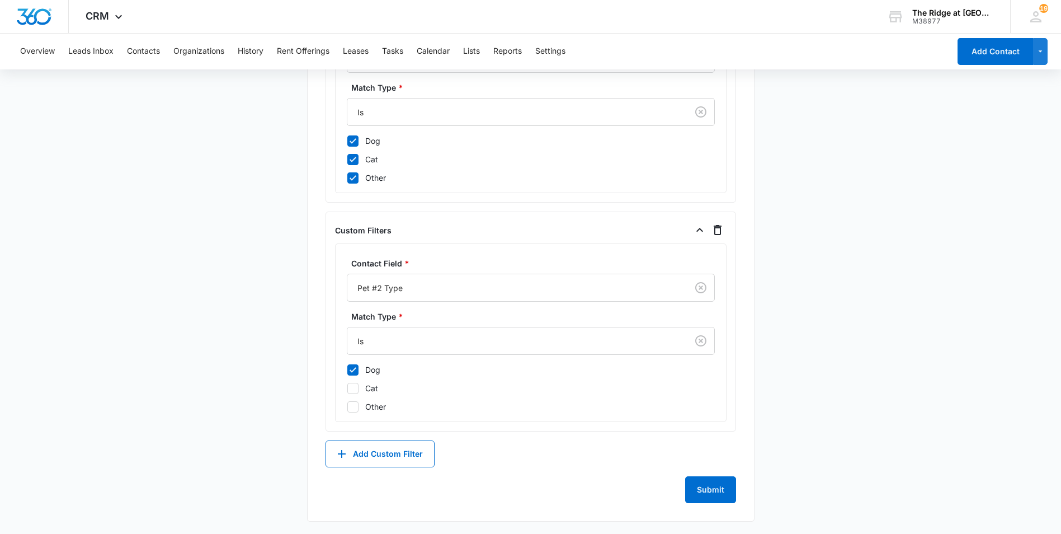
click at [355, 385] on icon at bounding box center [353, 388] width 10 height 10
click at [347, 388] on input "Cat" at bounding box center [347, 388] width 1 height 1
checkbox input "true"
click at [355, 407] on icon at bounding box center [353, 407] width 10 height 10
click at [347, 407] on input "Other" at bounding box center [347, 406] width 1 height 1
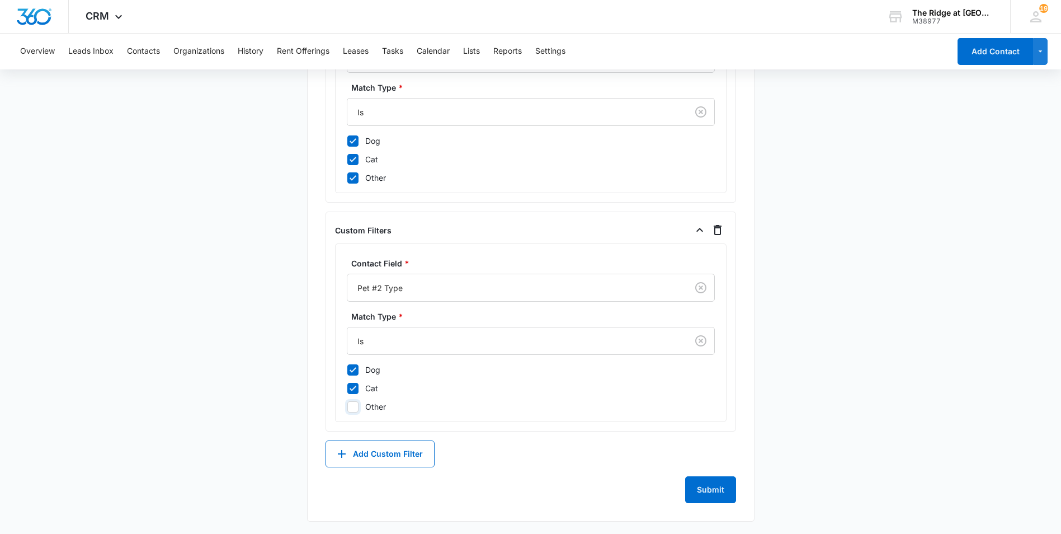
checkbox input "true"
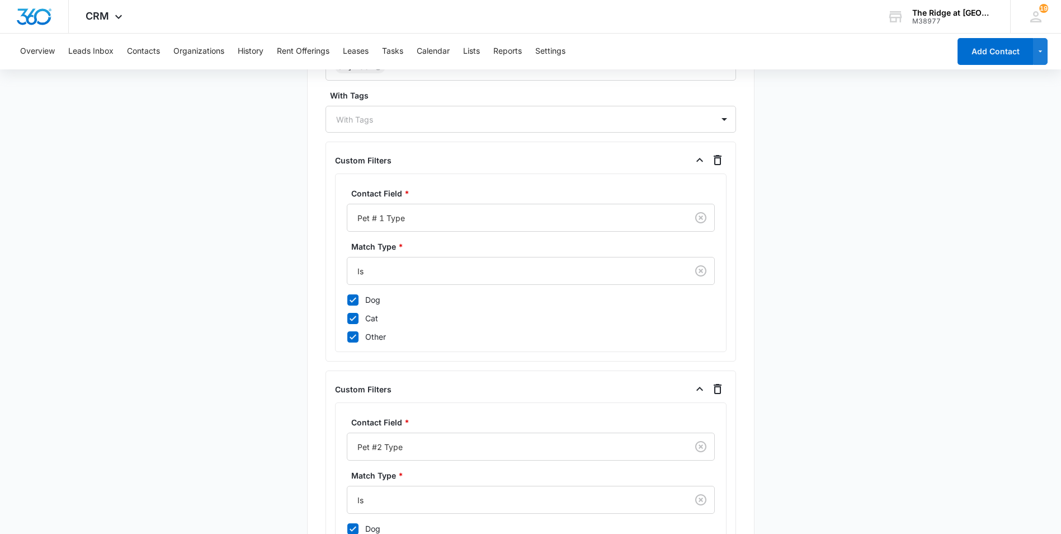
scroll to position [802, 0]
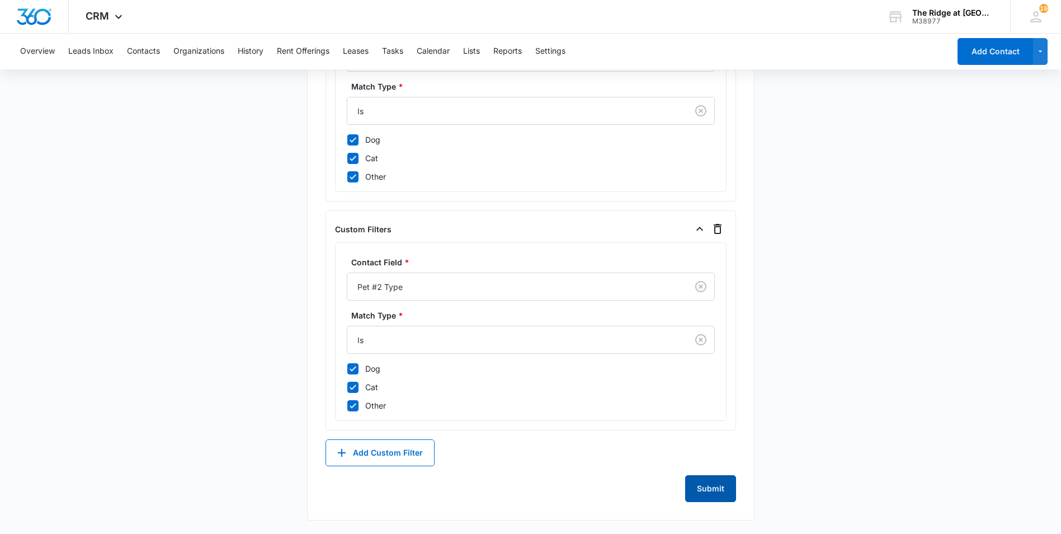
click at [713, 497] on button "Submit" at bounding box center [710, 488] width 51 height 27
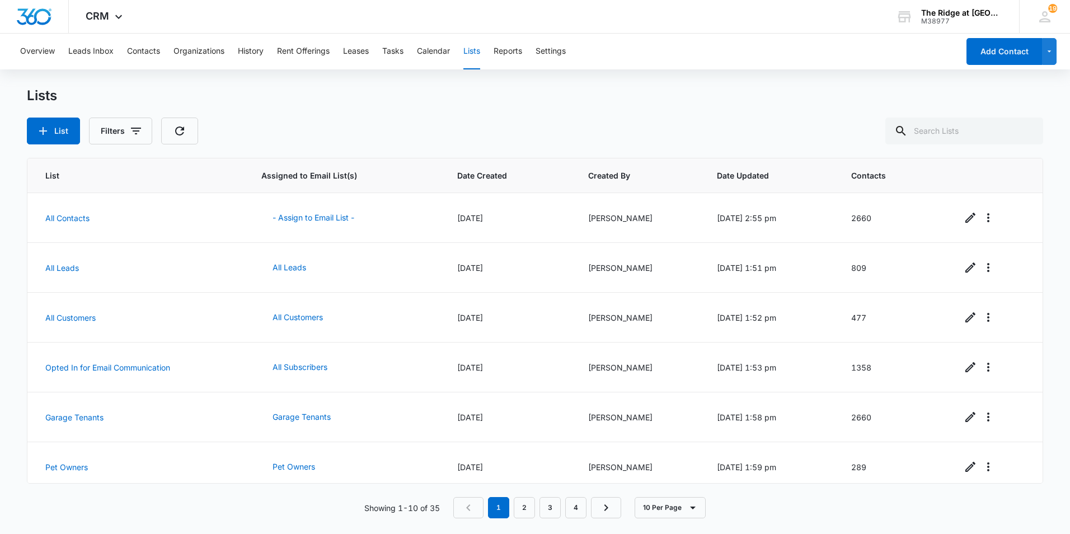
click at [394, 117] on div "Lists List Filters" at bounding box center [535, 115] width 1016 height 57
click at [976, 121] on input "text" at bounding box center [964, 131] width 158 height 27
type input "pet"
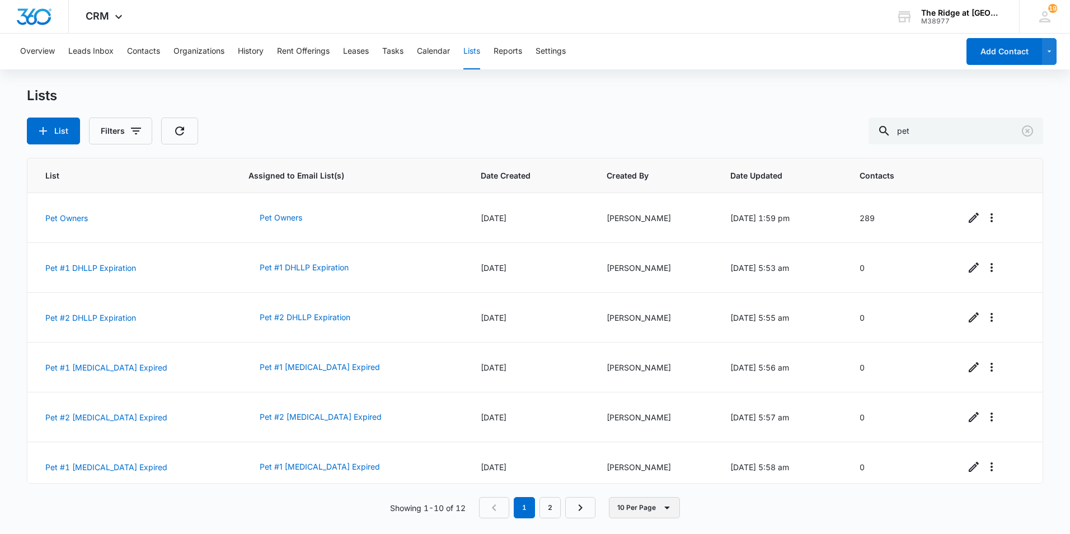
click at [634, 506] on button "10 Per Page" at bounding box center [644, 507] width 71 height 21
click at [651, 477] on div "50 Per Page" at bounding box center [646, 475] width 46 height 8
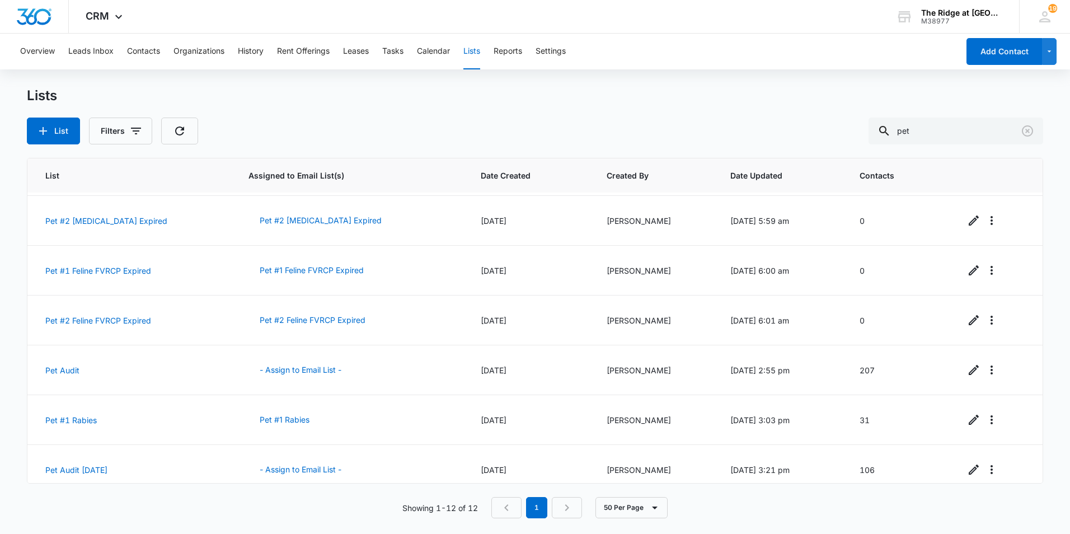
scroll to position [307, 0]
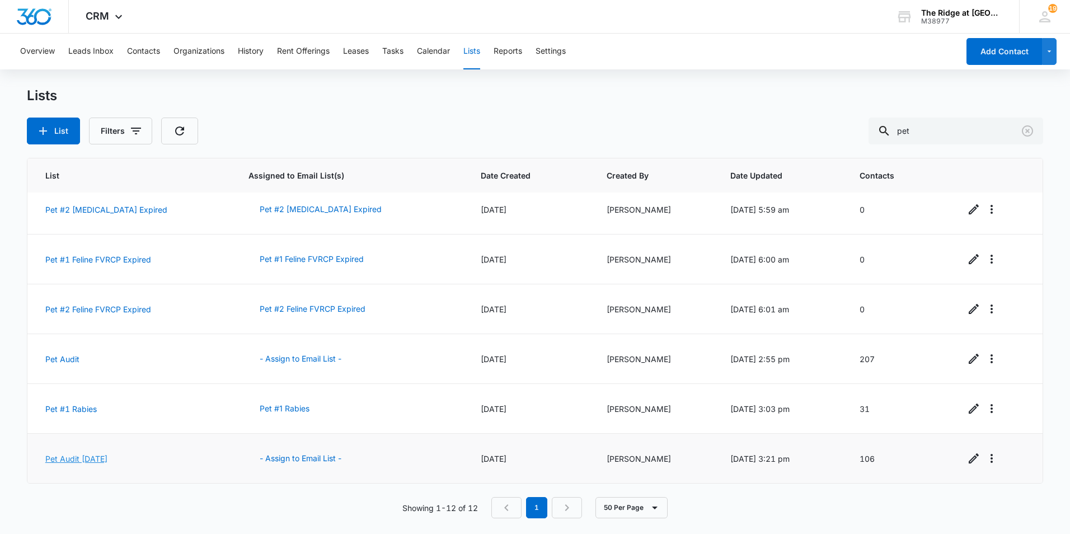
click at [85, 456] on link "Pet Audit [DATE]" at bounding box center [76, 459] width 62 height 10
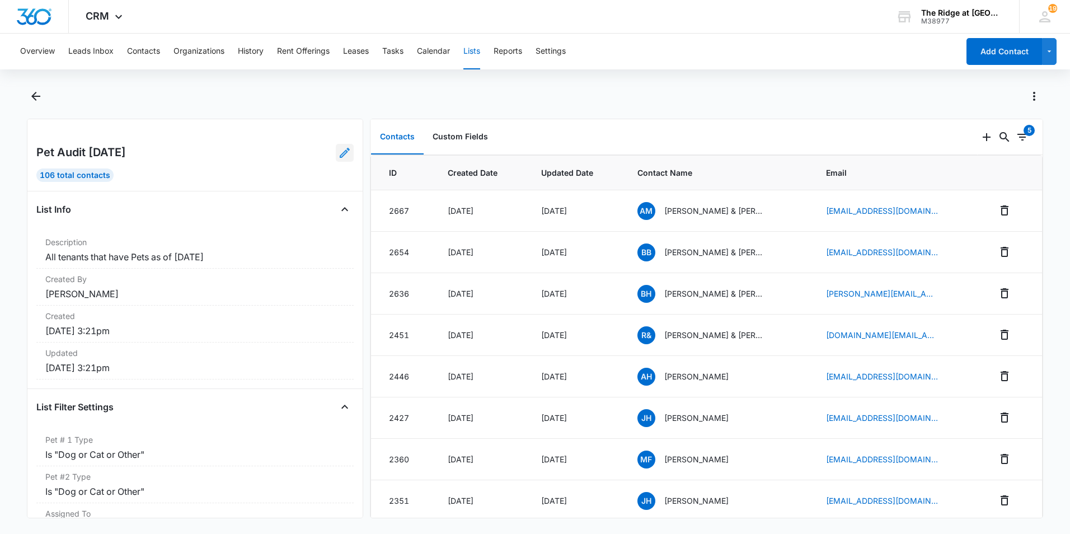
click at [338, 152] on icon at bounding box center [344, 152] width 13 height 13
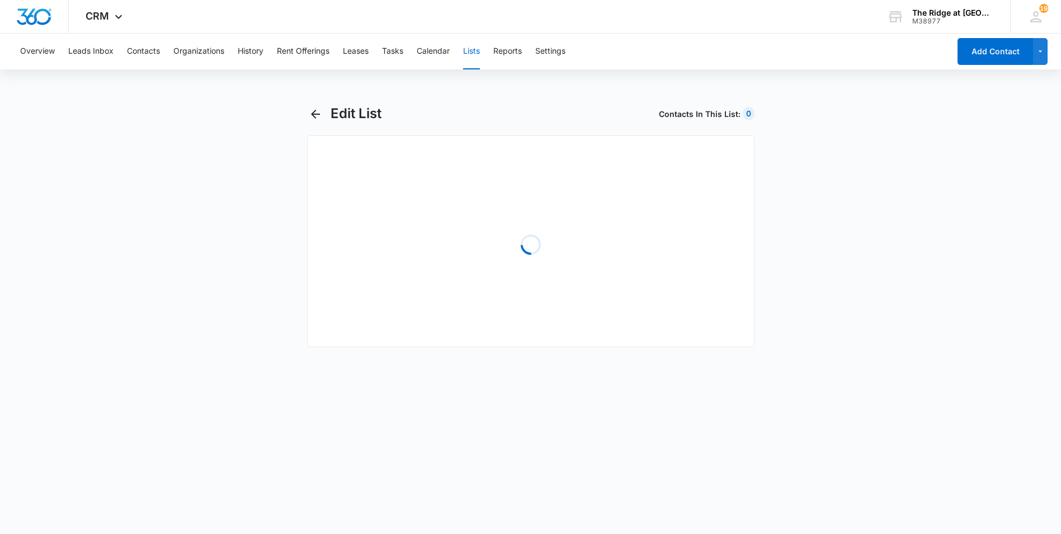
select select "31"
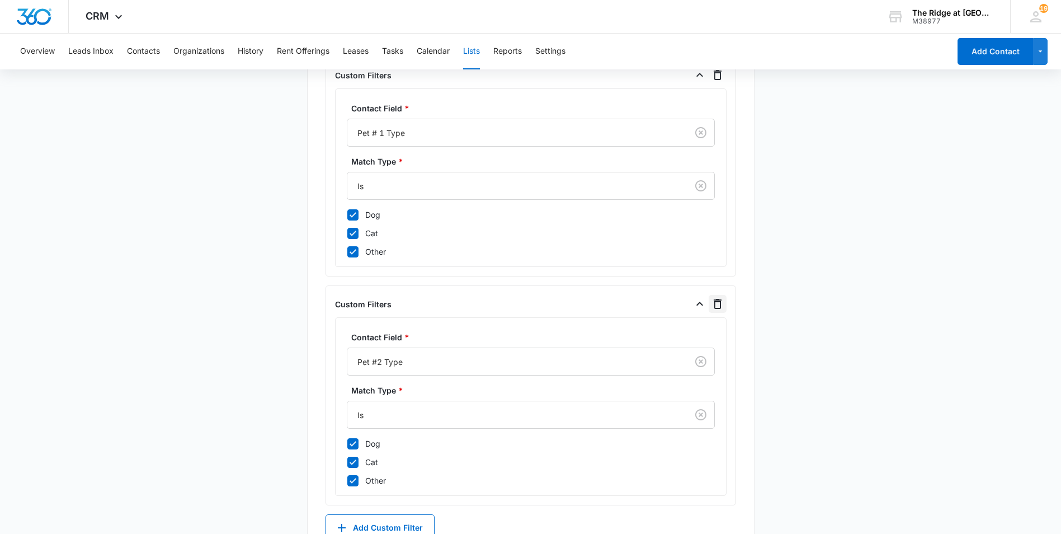
click at [719, 300] on icon "button" at bounding box center [718, 304] width 8 height 10
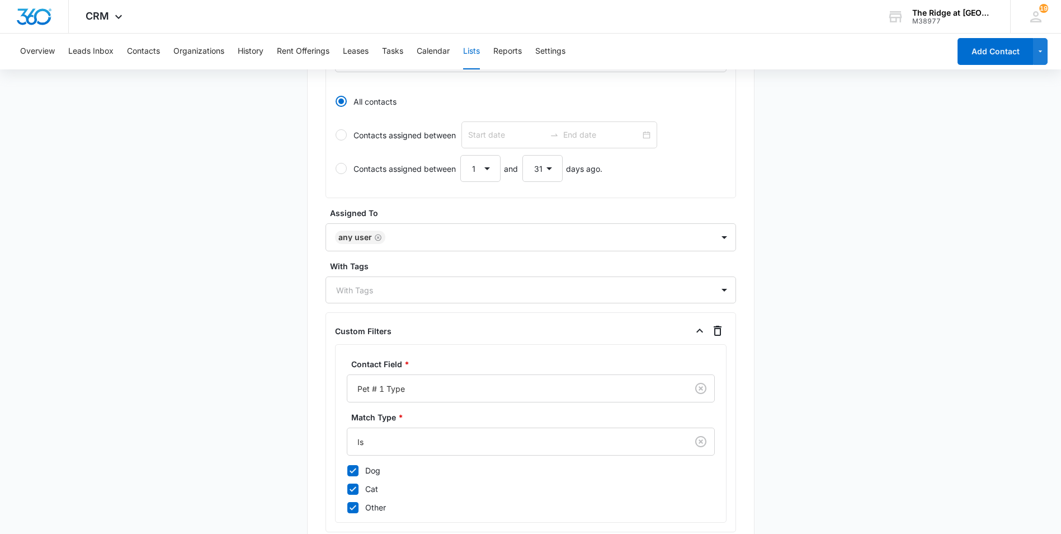
scroll to position [462, 0]
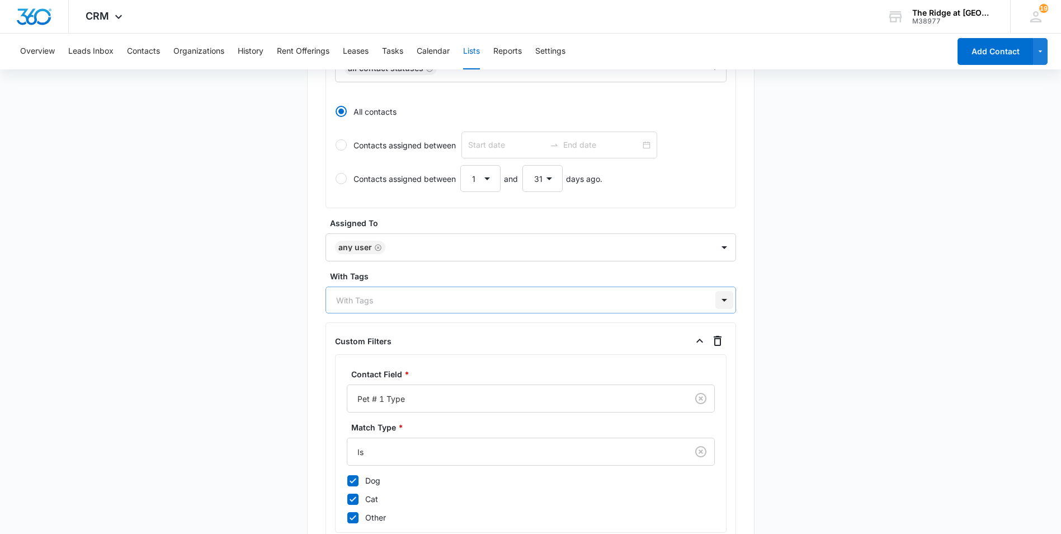
click at [716, 296] on div at bounding box center [725, 300] width 18 height 18
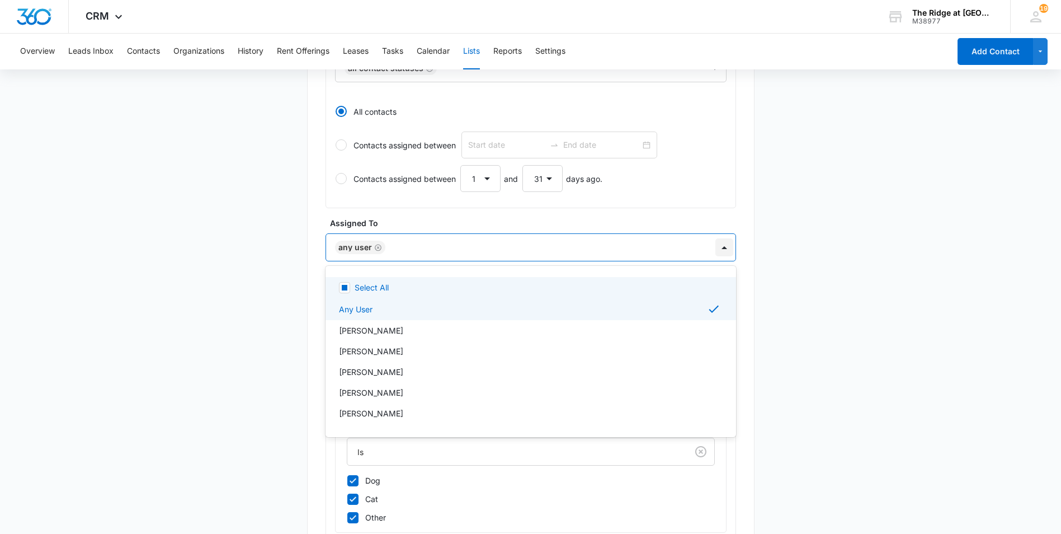
click at [729, 246] on div at bounding box center [725, 247] width 18 height 18
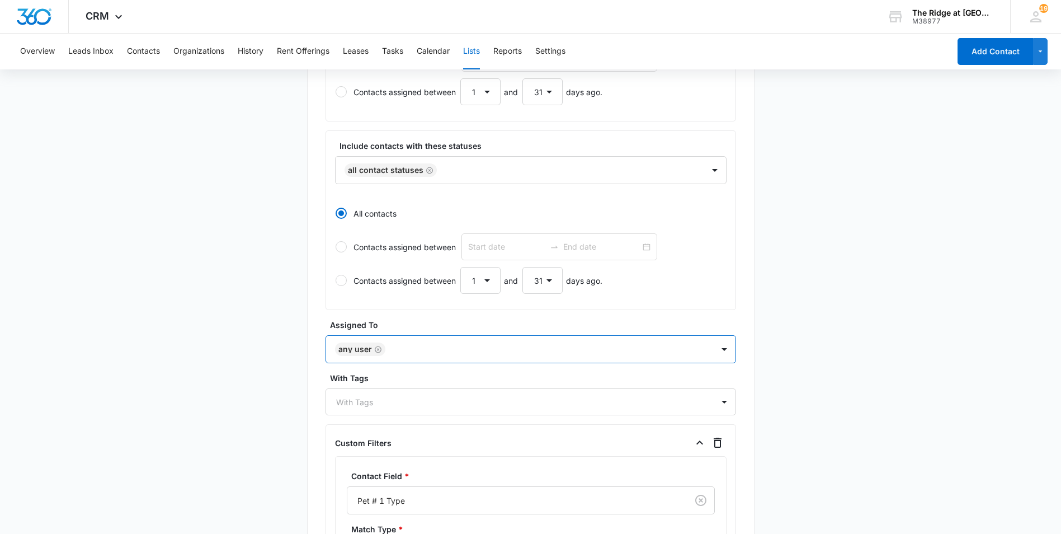
scroll to position [574, 0]
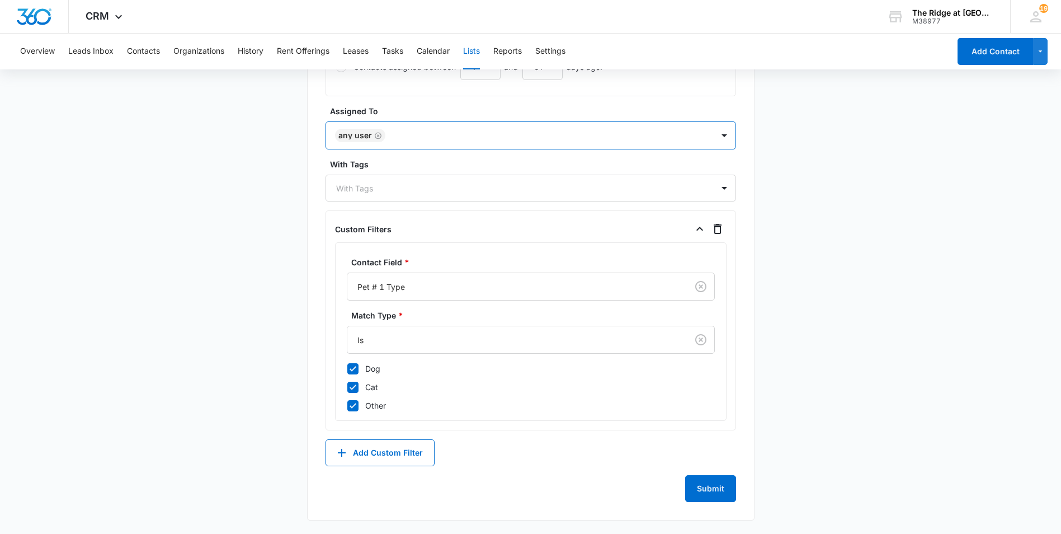
click at [722, 507] on div "List Name * Pet Audit 10/7/2025 Description * All tenants that have Pets as of …" at bounding box center [531, 41] width 448 height 959
click at [718, 489] on button "Submit" at bounding box center [710, 488] width 51 height 27
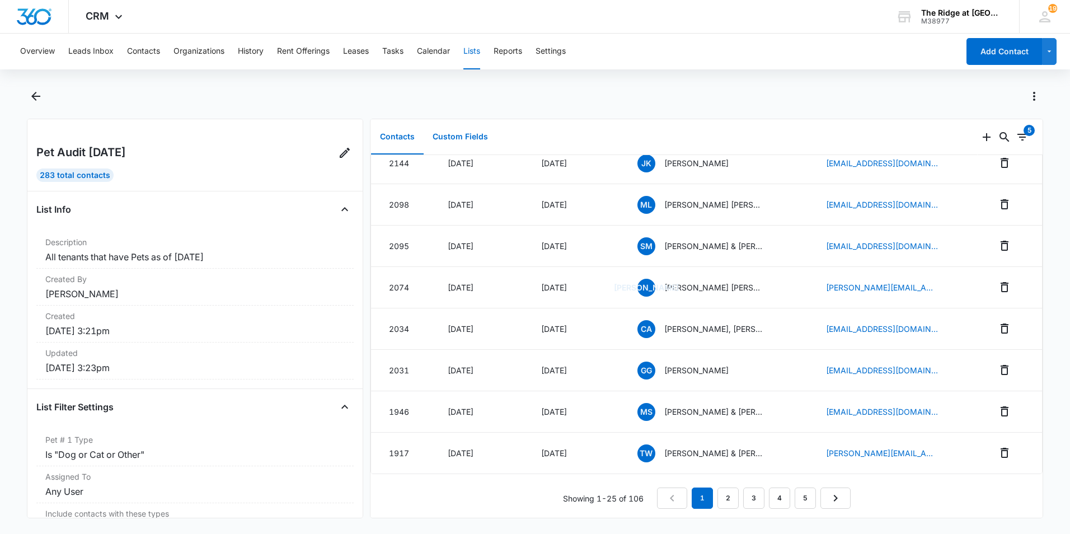
click at [475, 134] on button "Custom Fields" at bounding box center [460, 137] width 73 height 35
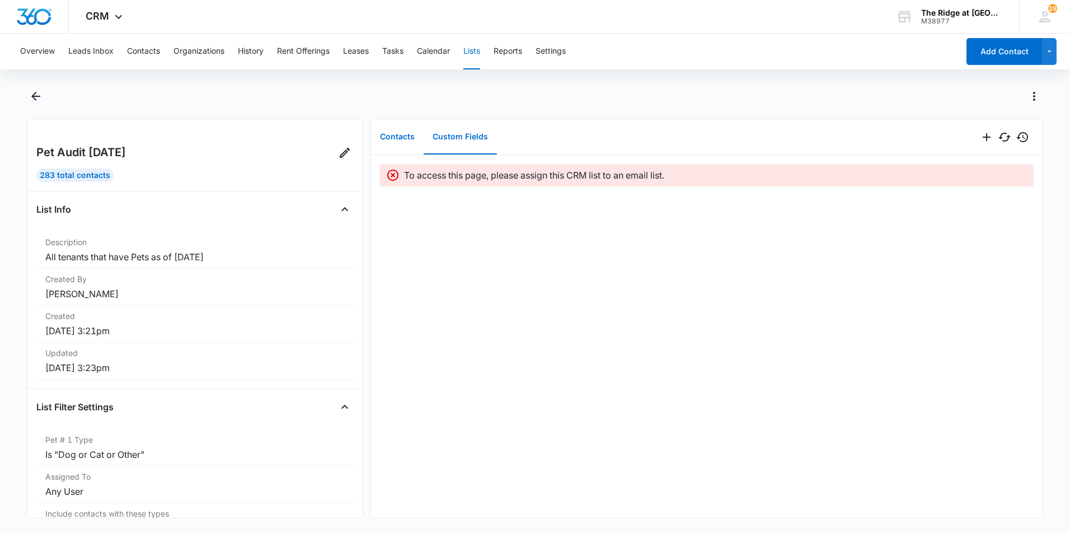
click at [408, 145] on button "Contacts" at bounding box center [397, 137] width 53 height 35
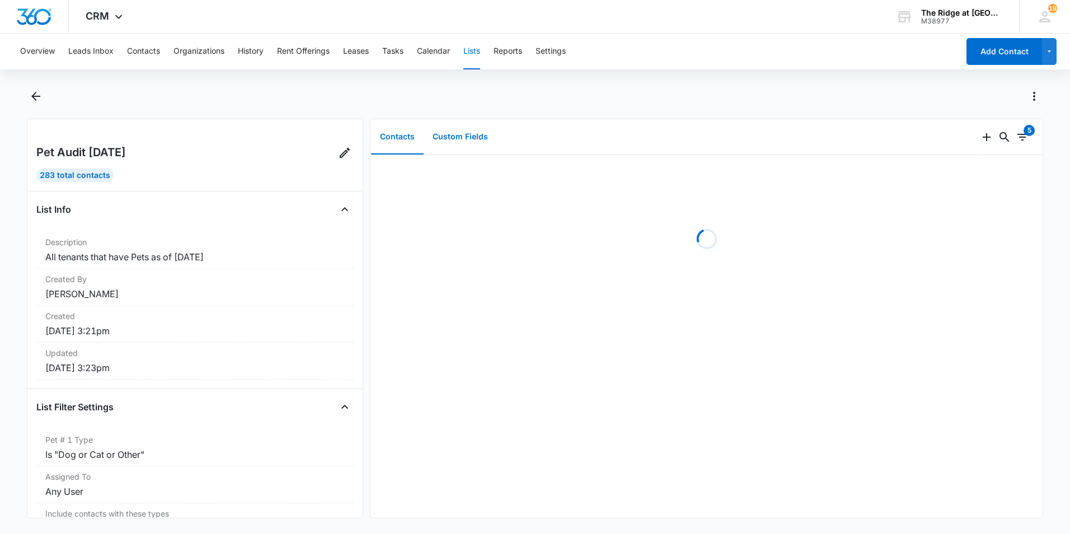
click at [477, 144] on button "Custom Fields" at bounding box center [460, 137] width 73 height 35
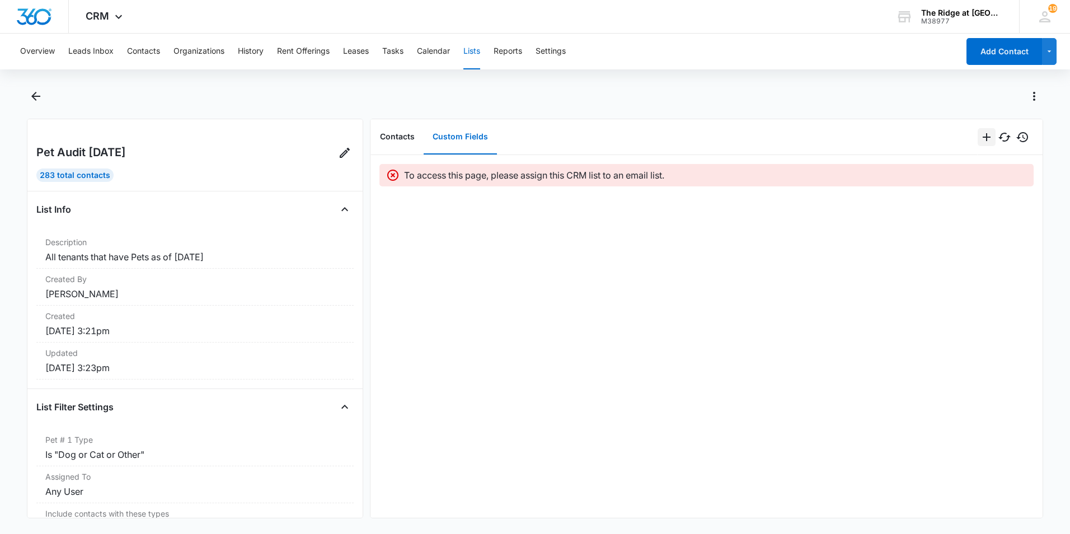
click at [980, 139] on icon "Add" at bounding box center [986, 136] width 13 height 13
click at [683, 126] on div "Contacts Custom Fields" at bounding box center [673, 137] width 607 height 36
click at [400, 136] on button "Contacts" at bounding box center [397, 137] width 53 height 35
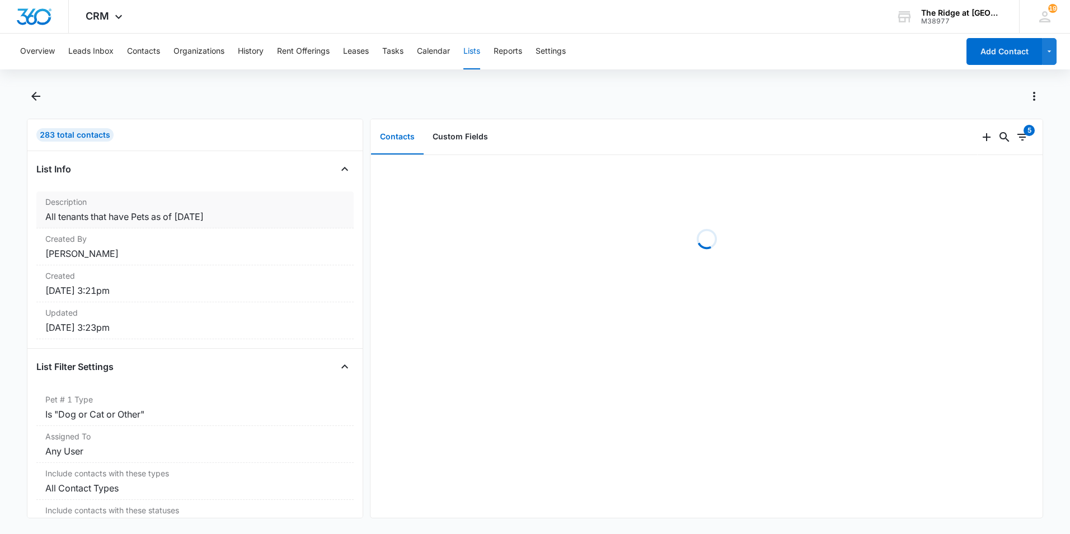
scroll to position [81, 0]
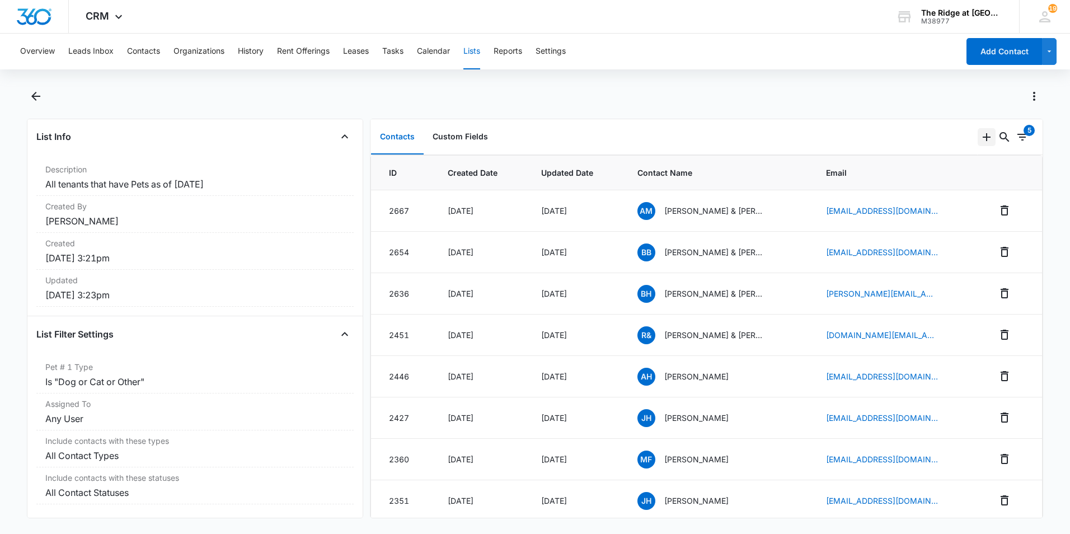
click at [980, 143] on icon "Add" at bounding box center [986, 136] width 13 height 13
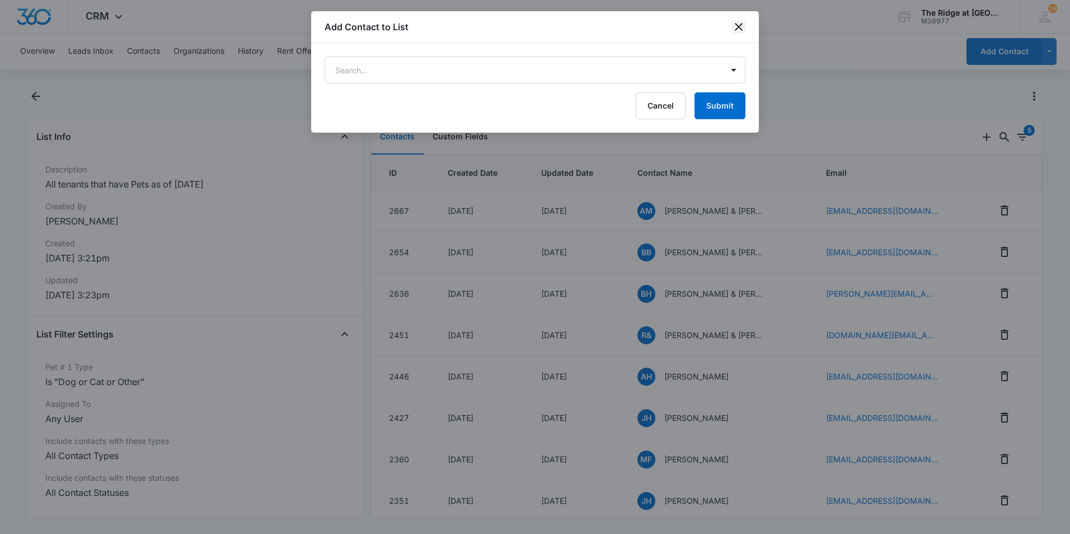
click at [736, 25] on icon "close" at bounding box center [739, 27] width 8 height 8
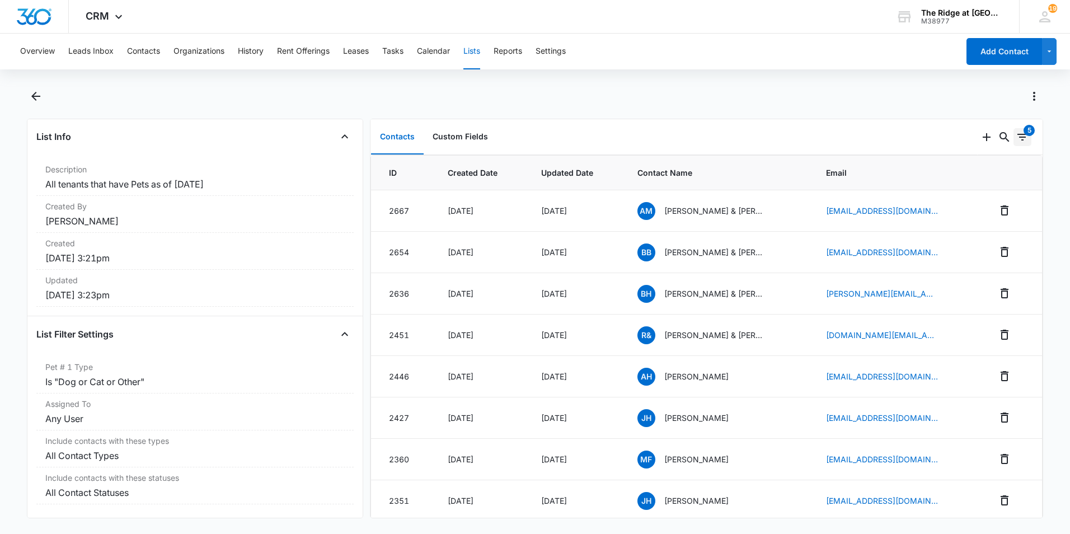
click at [1017, 137] on icon "Filters" at bounding box center [1022, 137] width 10 height 7
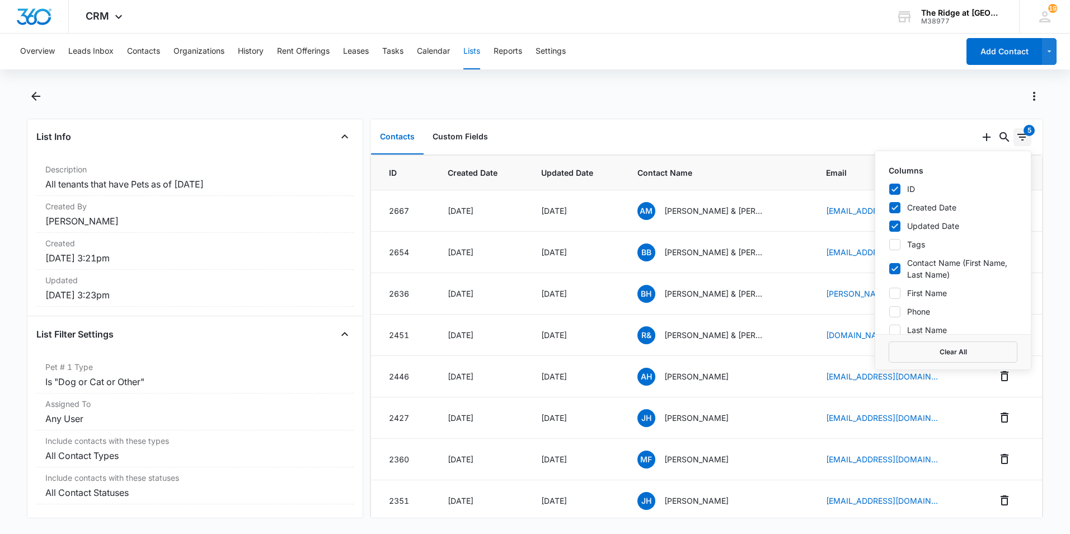
click at [1017, 137] on icon "Filters" at bounding box center [1022, 137] width 10 height 7
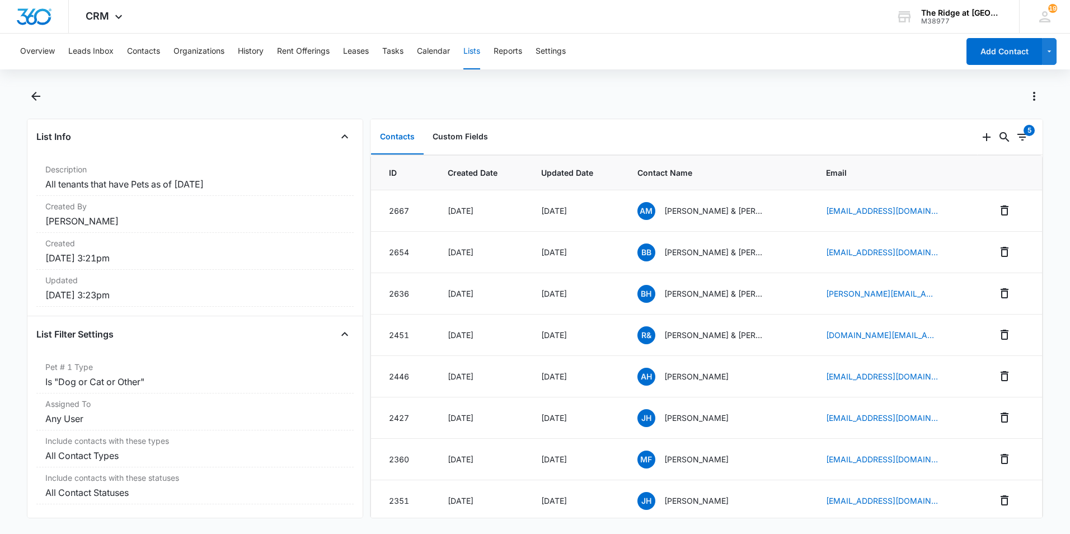
click at [637, 116] on div at bounding box center [535, 102] width 1016 height 31
click at [450, 105] on div at bounding box center [547, 96] width 992 height 18
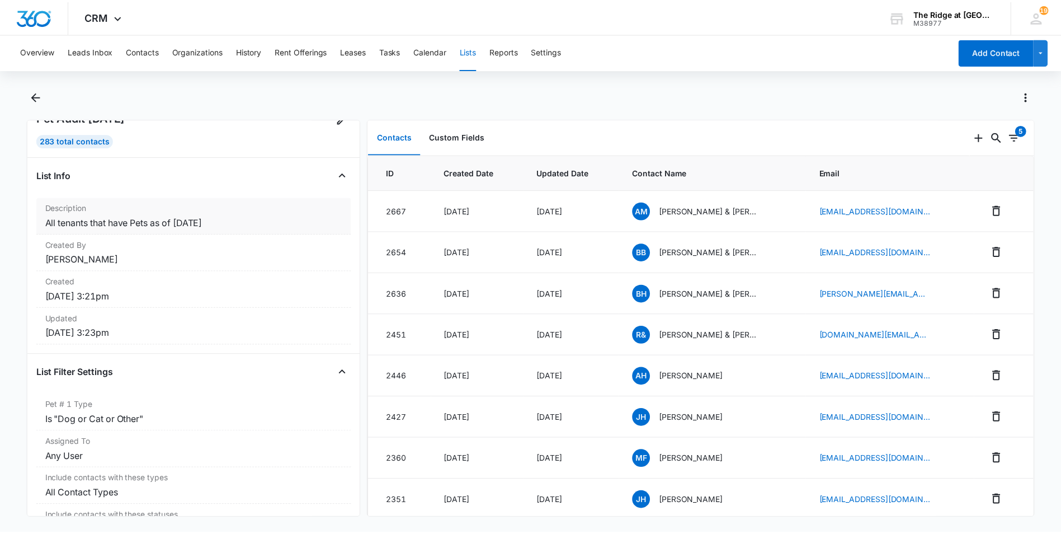
scroll to position [0, 0]
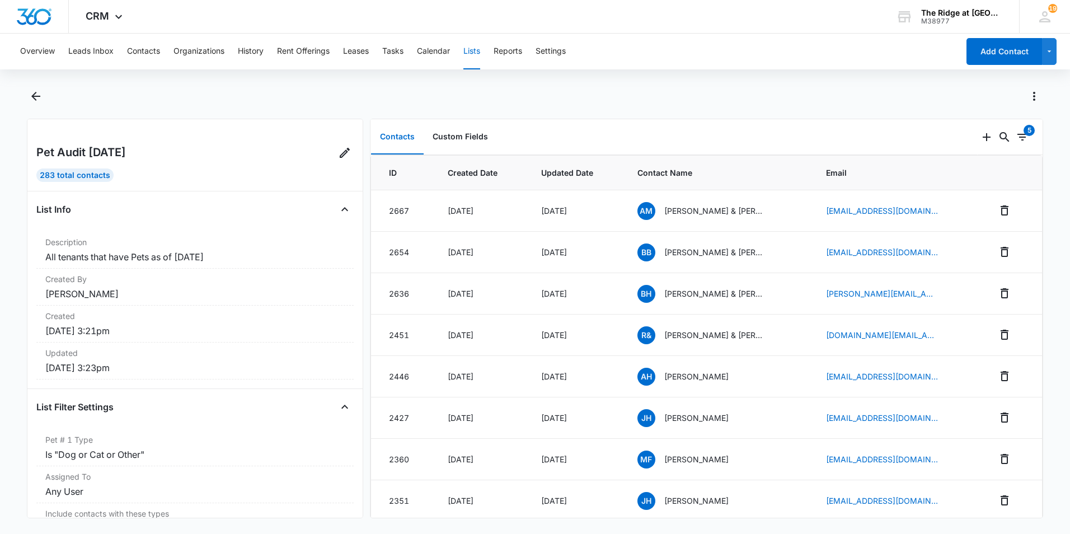
click at [121, 153] on h2 "Pet Audit [DATE]" at bounding box center [81, 152] width 90 height 17
click at [338, 149] on icon at bounding box center [344, 152] width 13 height 13
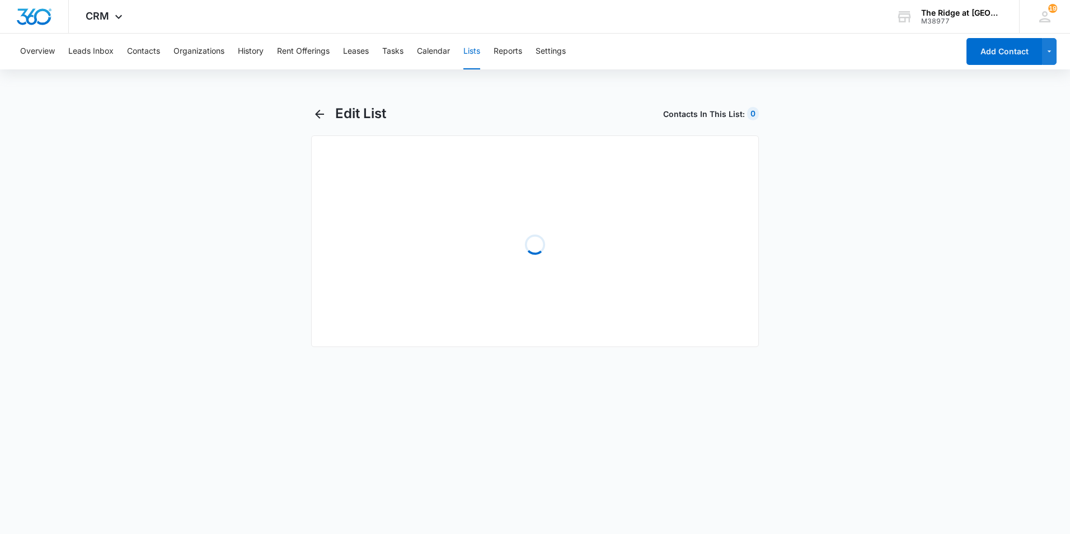
select select "31"
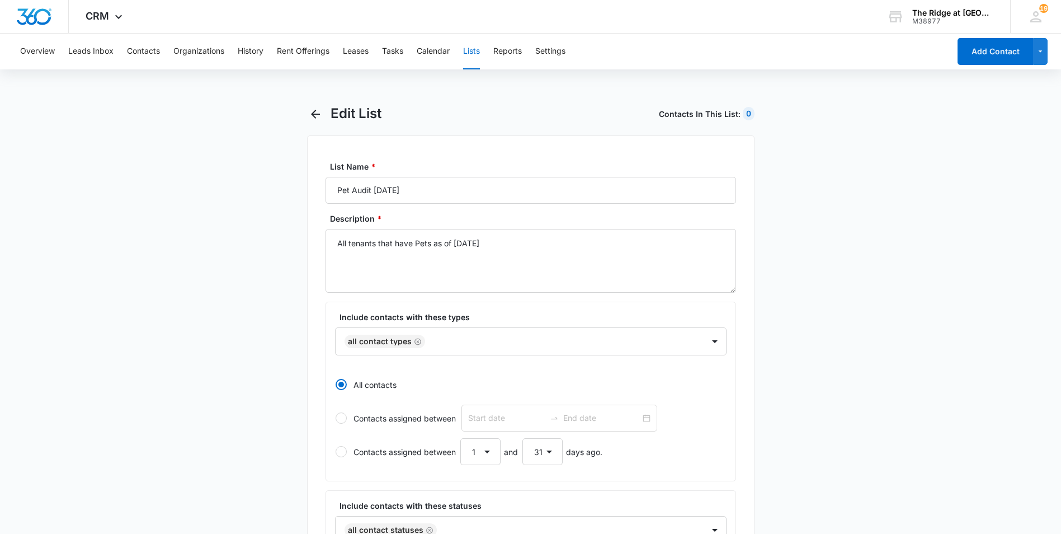
drag, startPoint x: 745, startPoint y: 118, endPoint x: 715, endPoint y: 115, distance: 30.4
click at [745, 118] on div "0" at bounding box center [749, 113] width 12 height 13
click at [318, 119] on icon "button" at bounding box center [315, 113] width 13 height 13
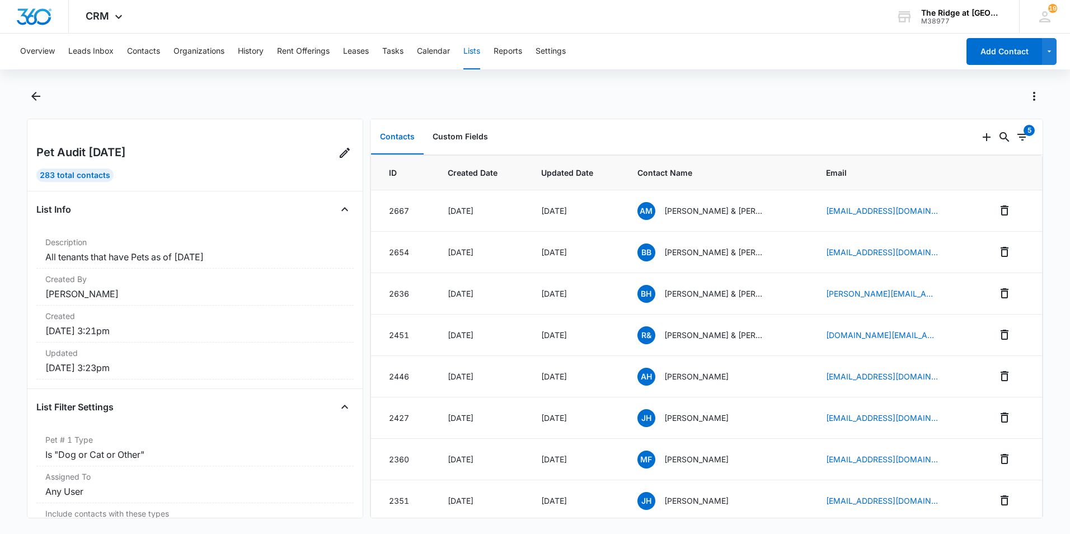
click at [367, 118] on div at bounding box center [535, 102] width 1016 height 31
click at [483, 135] on button "Custom Fields" at bounding box center [460, 137] width 73 height 35
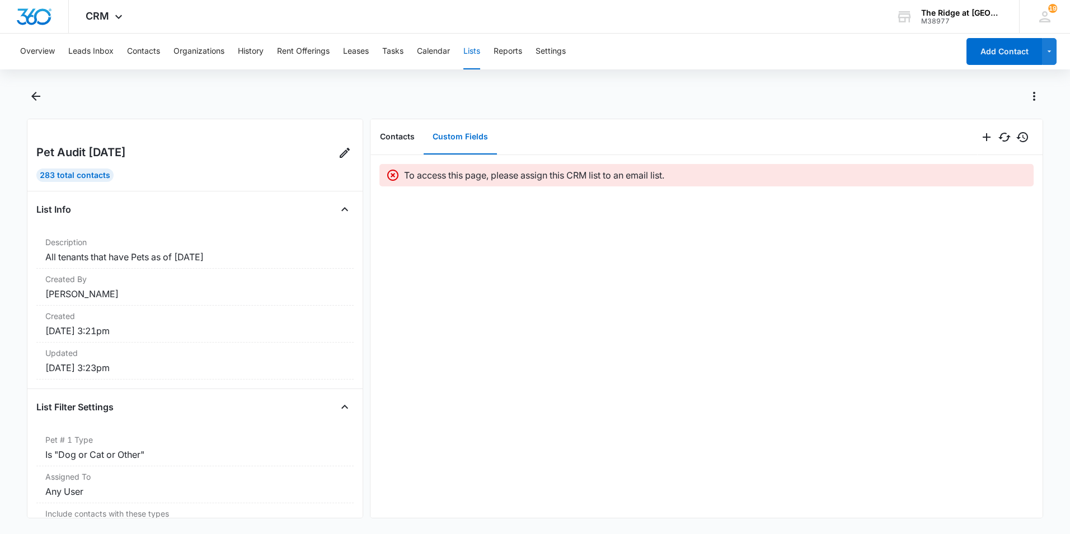
click at [517, 188] on div "To access this page, please assign this CRM list to an email list." at bounding box center [706, 345] width 672 height 363
click at [539, 178] on p "To access this page, please assign this CRM list to an email list." at bounding box center [534, 174] width 260 height 13
click at [590, 176] on p "To access this page, please assign this CRM list to an email list." at bounding box center [534, 174] width 260 height 13
click at [616, 176] on p "To access this page, please assign this CRM list to an email list." at bounding box center [534, 174] width 260 height 13
click at [593, 172] on p "To access this page, please assign this CRM list to an email list." at bounding box center [534, 174] width 260 height 13
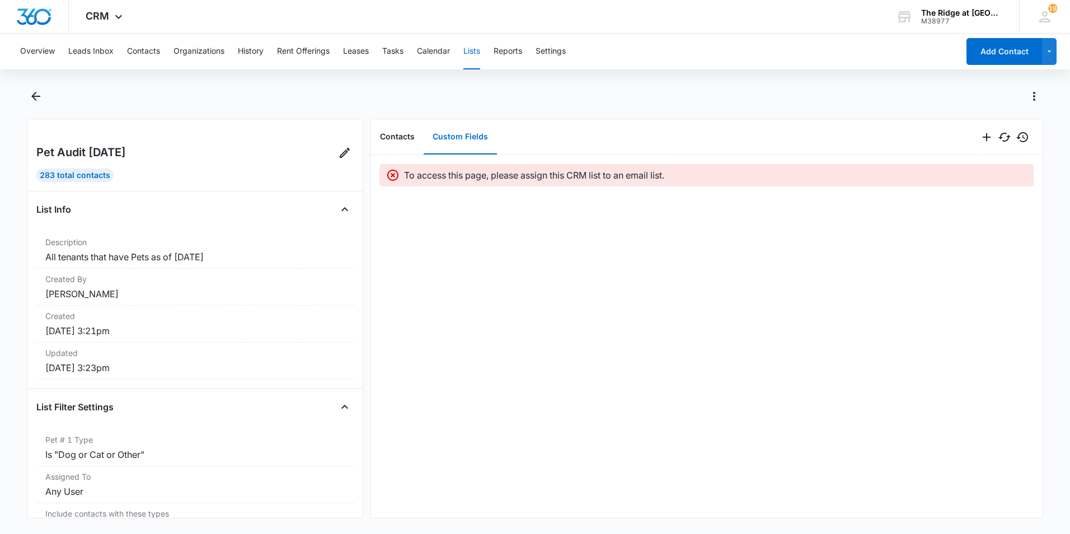
click at [641, 176] on p "To access this page, please assign this CRM list to an email list." at bounding box center [534, 174] width 260 height 13
click at [718, 173] on div "To access this page, please assign this CRM list to an email list." at bounding box center [715, 174] width 623 height 13
click at [1016, 140] on icon "History" at bounding box center [1022, 137] width 12 height 10
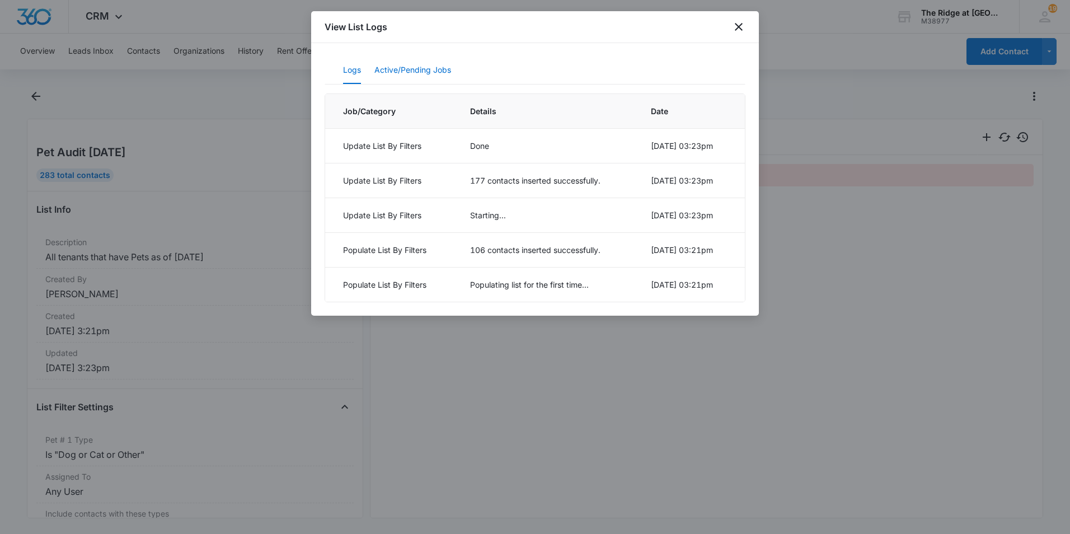
click at [429, 71] on button "Active/Pending Jobs" at bounding box center [412, 70] width 77 height 27
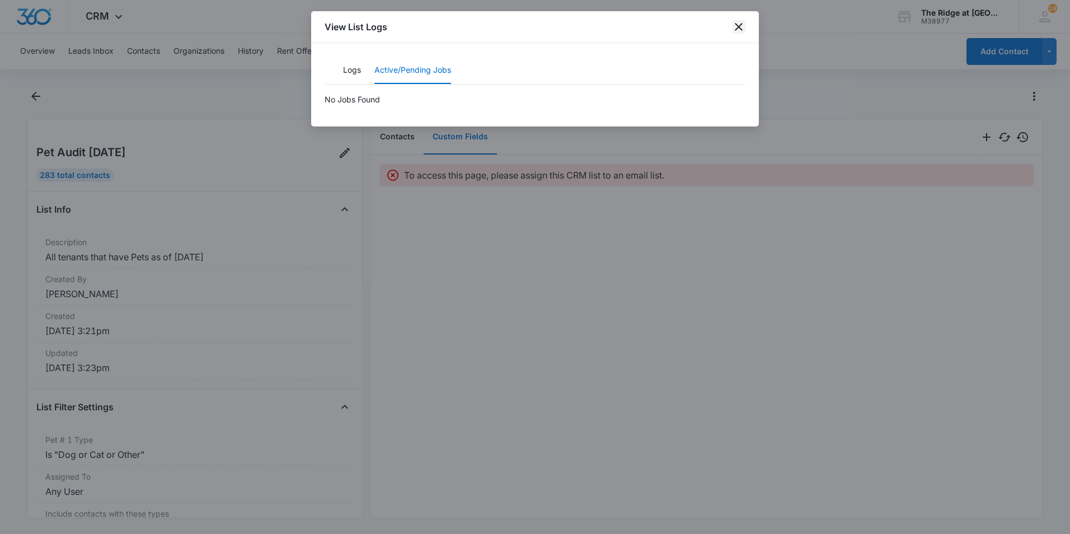
click at [736, 29] on icon "close" at bounding box center [739, 27] width 8 height 8
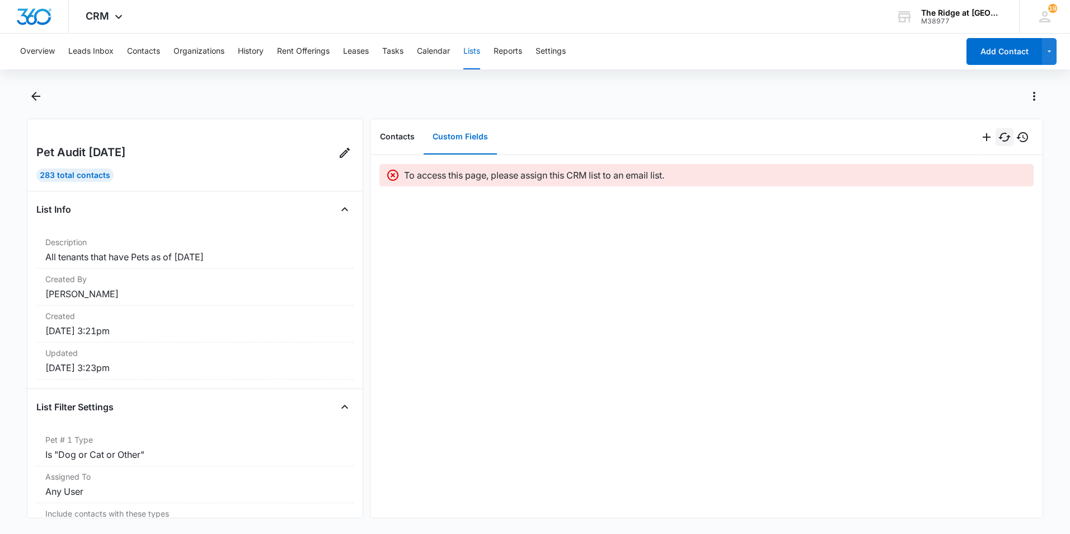
click at [999, 142] on icon "Sync Data" at bounding box center [1004, 136] width 13 height 13
click at [1037, 98] on icon "Actions" at bounding box center [1033, 96] width 13 height 13
click at [994, 126] on div "Assign to Email List" at bounding box center [980, 128] width 71 height 8
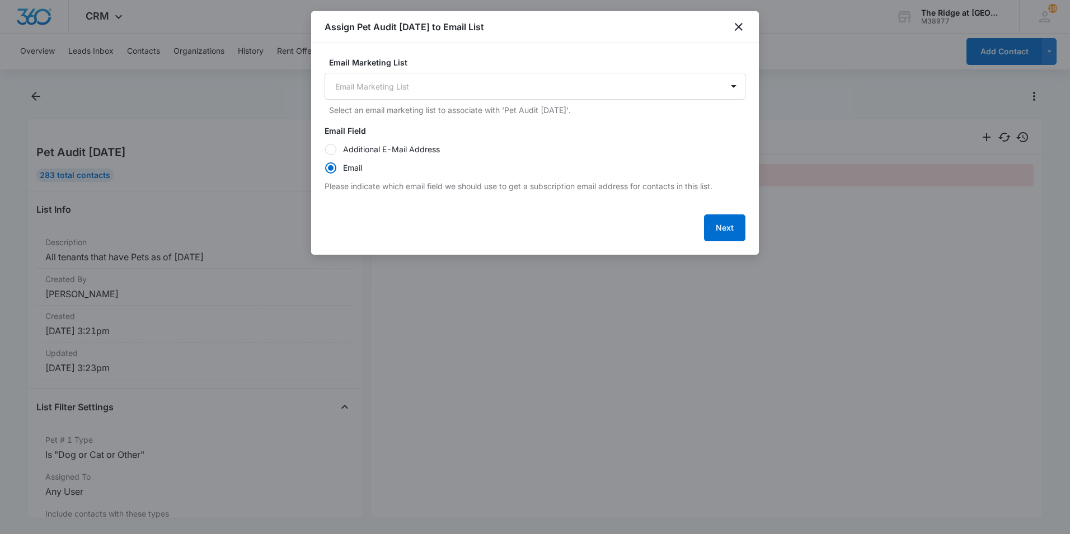
click at [463, 102] on div "Email Marketing List Email Marketing List Select an email marketing list to ass…" at bounding box center [535, 86] width 421 height 59
click at [461, 77] on body "CRM Apps Reputation Websites Forms CRM Email Social Content Ads Intelligence Fi…" at bounding box center [535, 267] width 1070 height 534
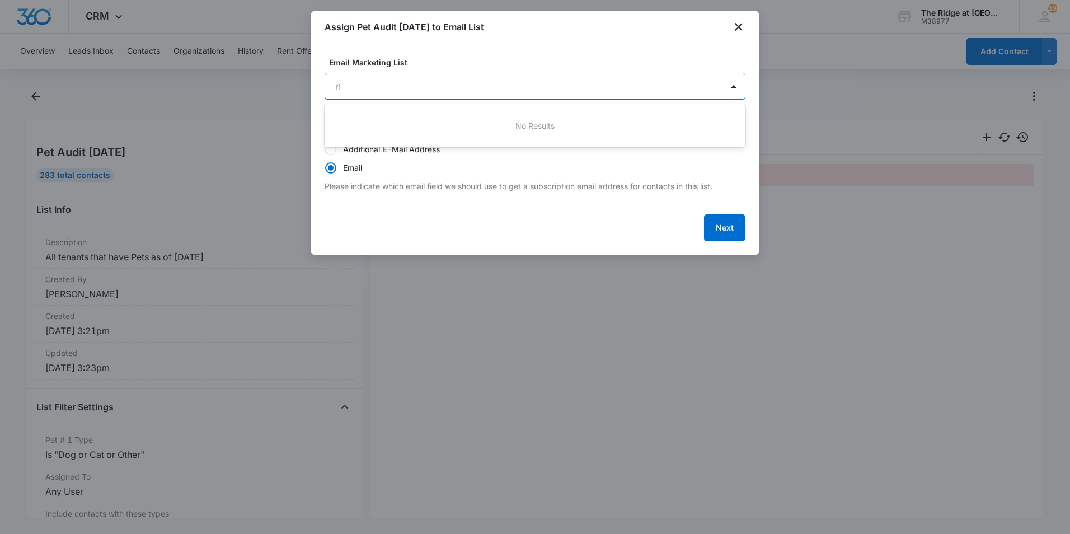
type input "r"
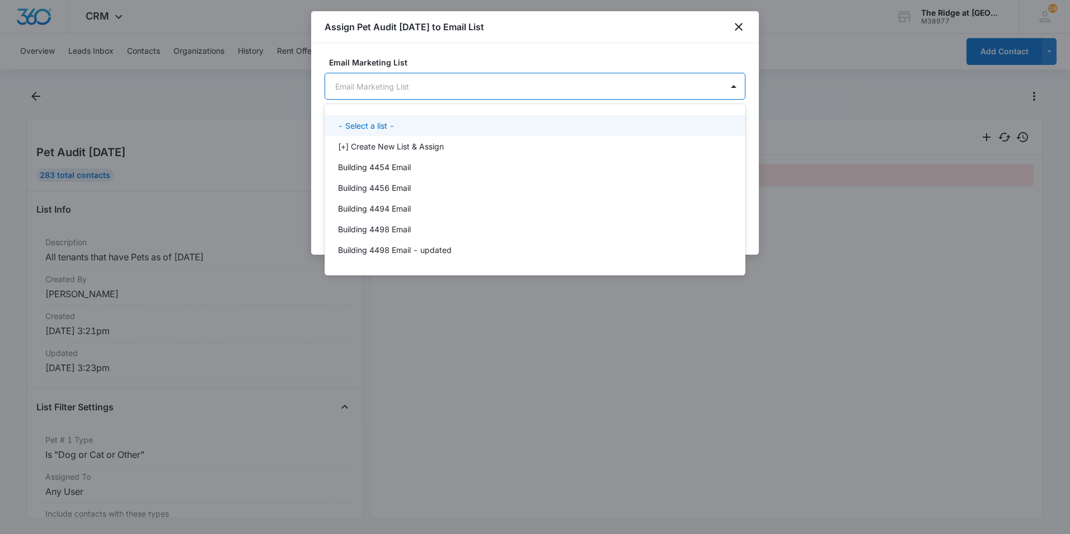
click at [450, 60] on div at bounding box center [535, 267] width 1070 height 534
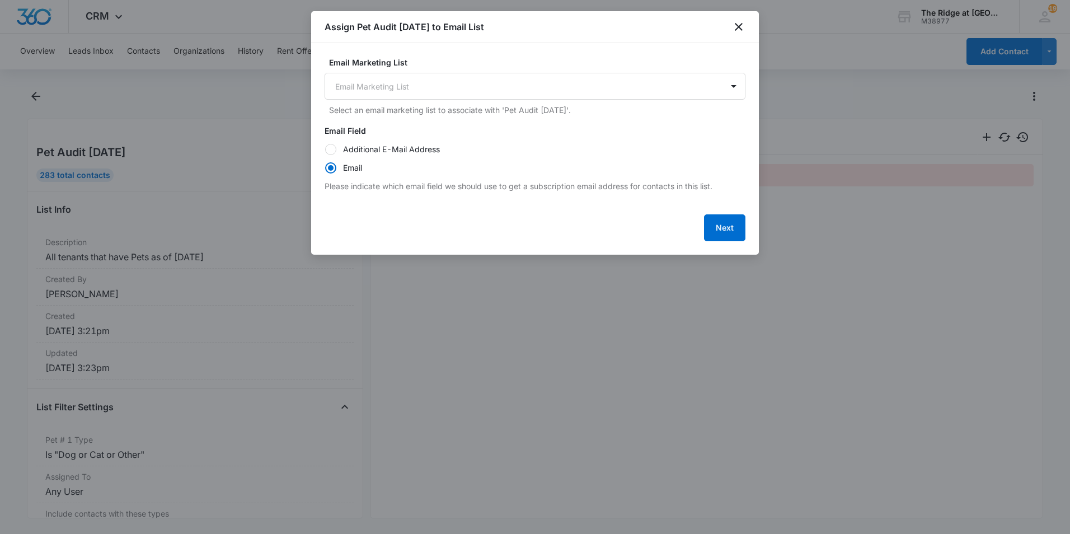
click at [372, 109] on p "Select an email marketing list to associate with 'Pet Audit [DATE]'." at bounding box center [537, 110] width 416 height 12
click at [539, 110] on p "Select an email marketing list to associate with 'Pet Audit [DATE]'." at bounding box center [537, 110] width 416 height 12
click at [665, 91] on body "CRM Apps Reputation Websites Forms CRM Email Social Content Ads Intelligence Fi…" at bounding box center [535, 267] width 1070 height 534
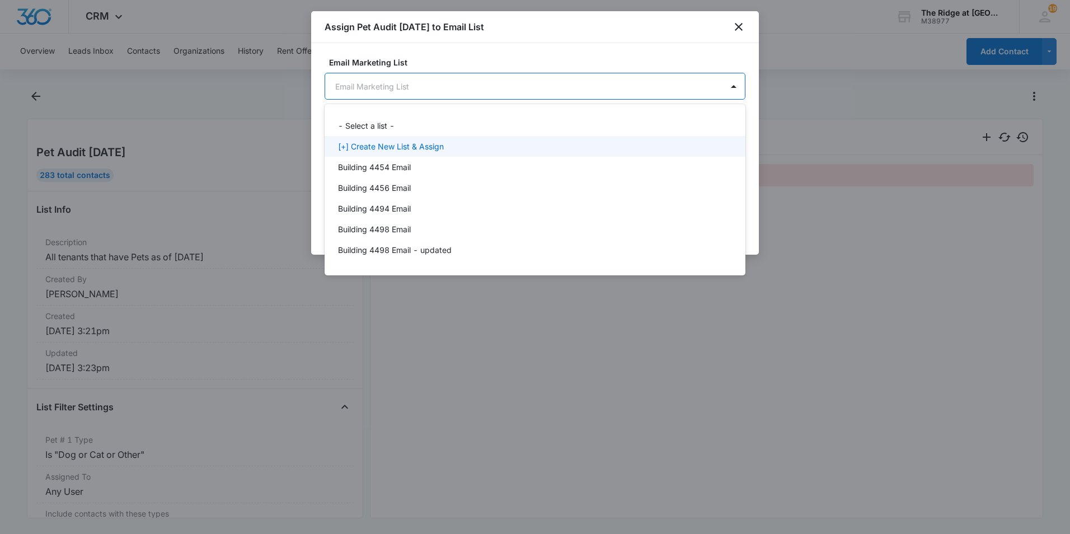
click at [420, 151] on p "[+] Create New List & Assign" at bounding box center [391, 146] width 106 height 12
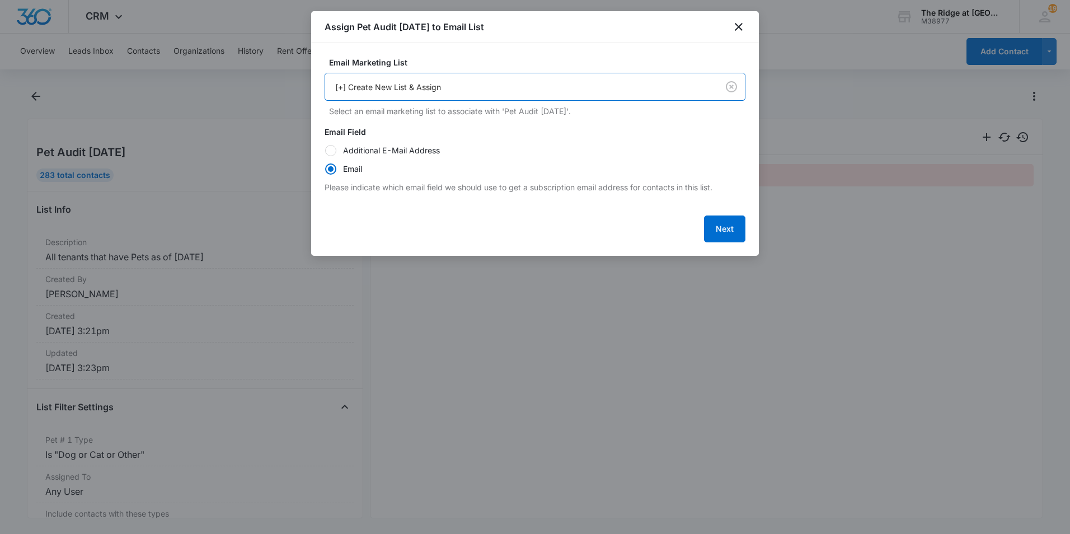
click at [361, 170] on div "Email" at bounding box center [352, 169] width 19 height 12
click at [325, 169] on input "Email" at bounding box center [325, 168] width 1 height 1
click at [729, 222] on button "Next" at bounding box center [724, 228] width 41 height 27
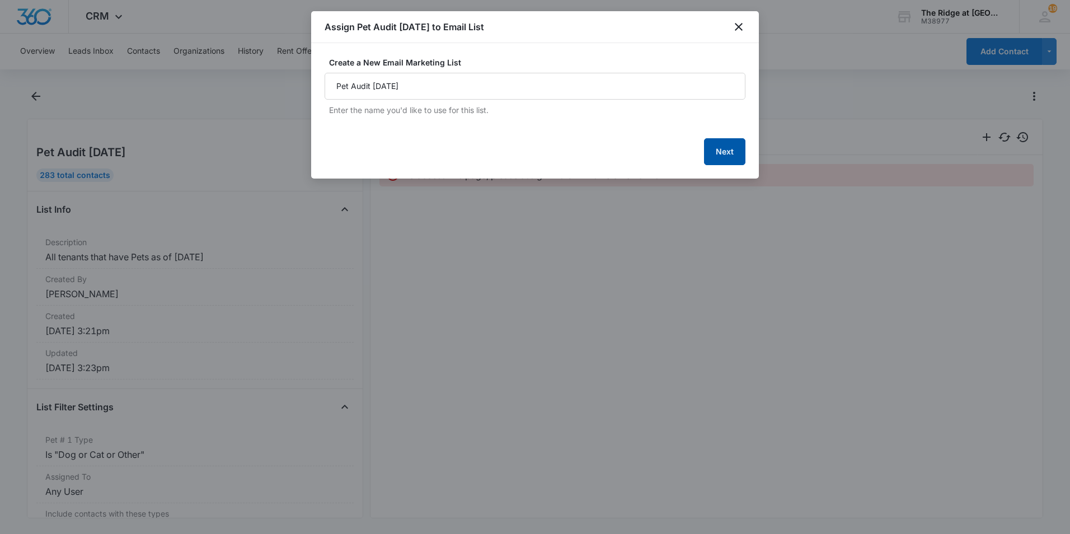
click at [726, 146] on button "Next" at bounding box center [724, 151] width 41 height 27
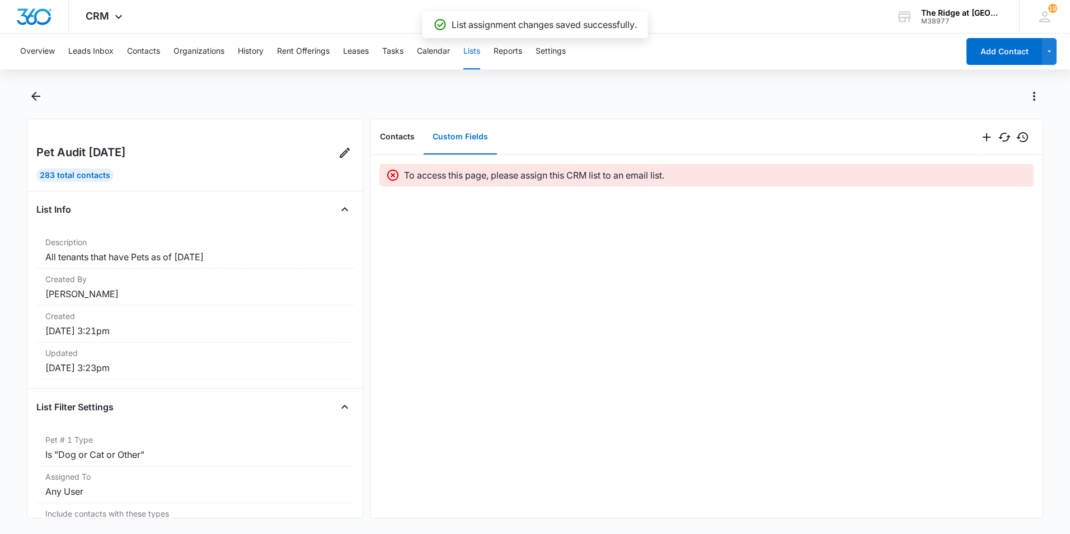
click at [567, 24] on p "List assignment changes saved successfully." at bounding box center [544, 24] width 185 height 13
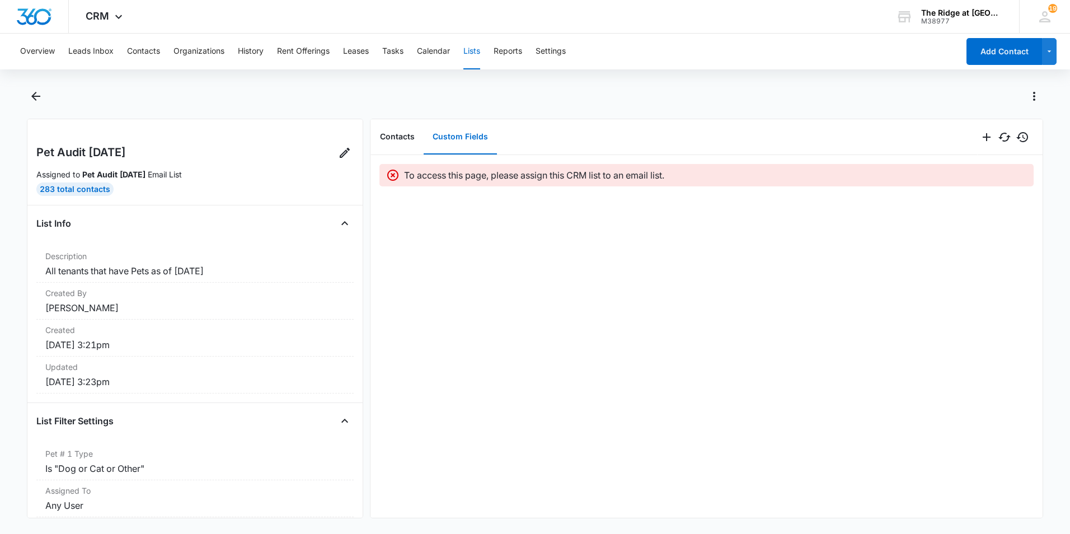
click at [137, 175] on strong "Pet Audit [DATE]" at bounding box center [113, 175] width 63 height 10
click at [205, 175] on p "Assigned to Pet Audit [DATE] Email List" at bounding box center [194, 174] width 317 height 12
click at [96, 172] on strong "Pet Audit [DATE]" at bounding box center [113, 175] width 63 height 10
click at [391, 134] on button "Contacts" at bounding box center [397, 137] width 53 height 35
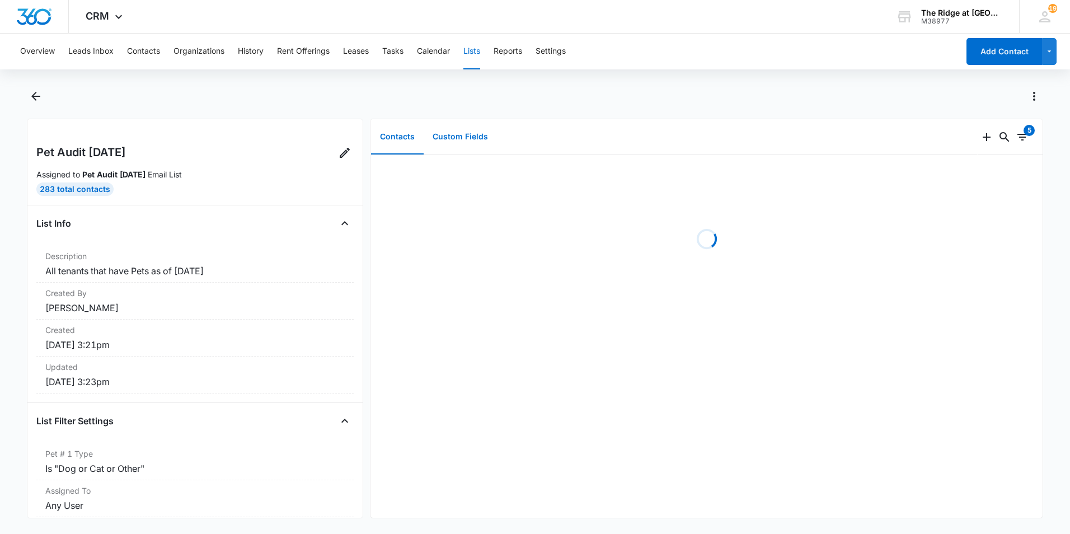
click at [474, 135] on button "Custom Fields" at bounding box center [460, 137] width 73 height 35
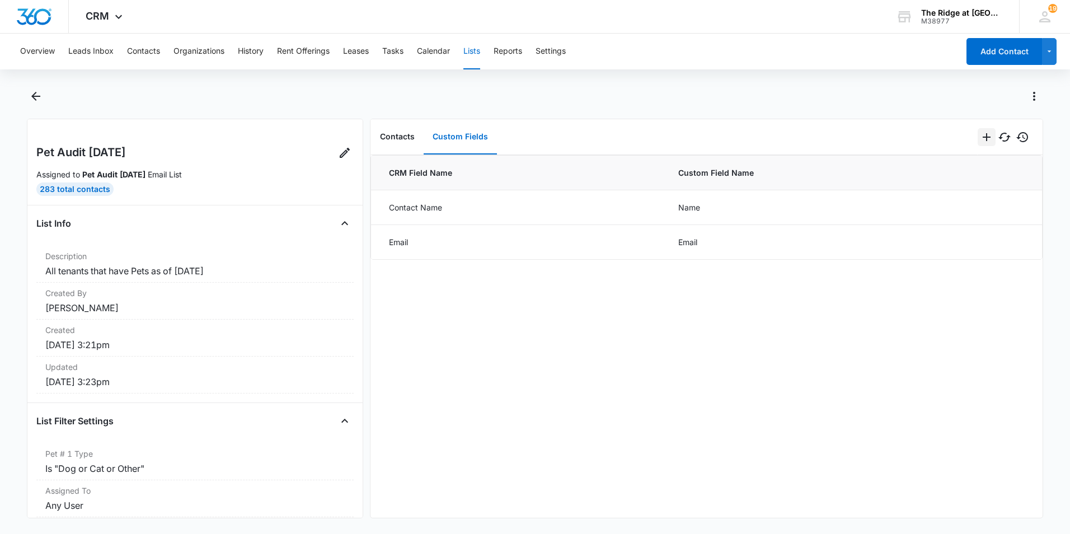
click at [983, 139] on icon "Add" at bounding box center [987, 137] width 8 height 8
click at [926, 128] on div "Contacts Custom Fields" at bounding box center [673, 137] width 607 height 36
click at [984, 138] on icon "Add" at bounding box center [986, 136] width 13 height 13
click at [938, 185] on div "Add Multiple Fields" at bounding box center [933, 185] width 71 height 8
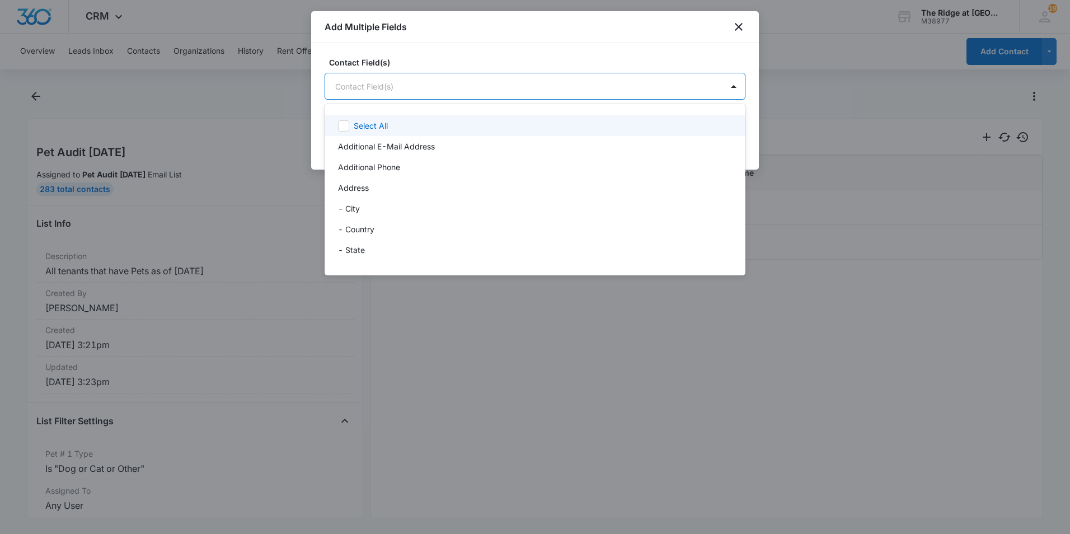
click at [440, 91] on body "CRM Apps Reputation Websites Forms CRM Email Social Content Ads Intelligence Fi…" at bounding box center [535, 267] width 1070 height 534
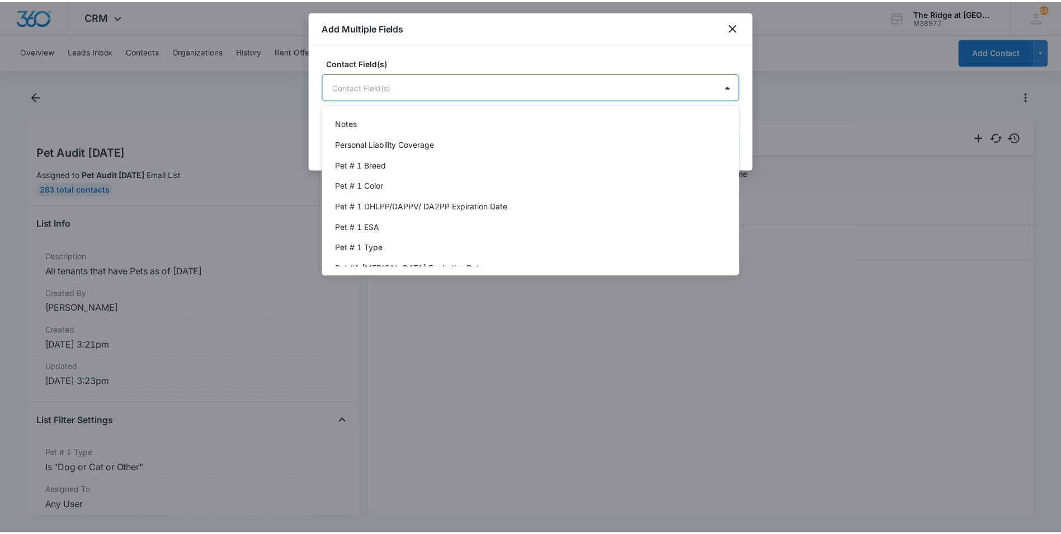
scroll to position [448, 0]
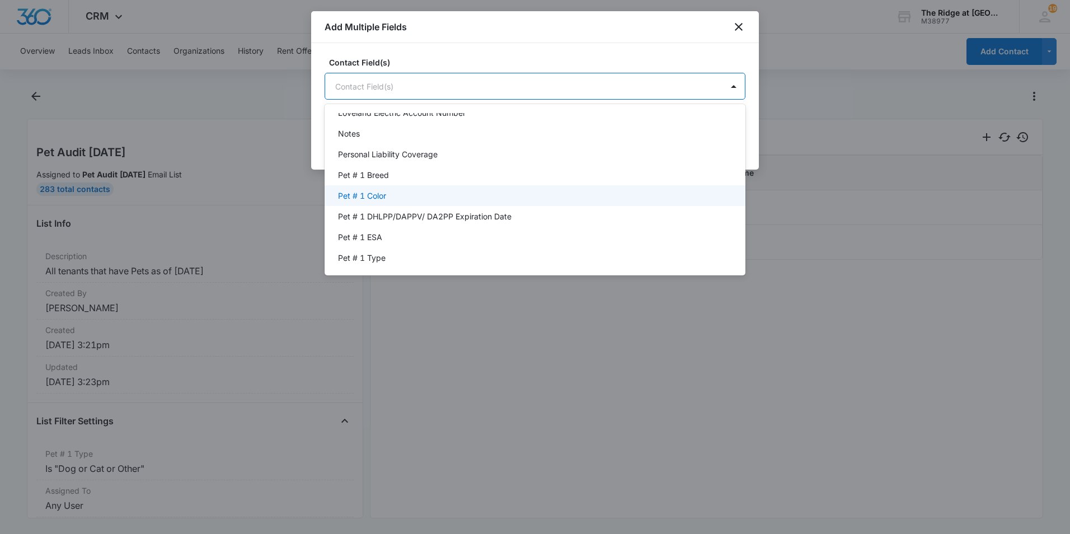
click at [391, 193] on div "Pet # 1 Color" at bounding box center [534, 196] width 392 height 12
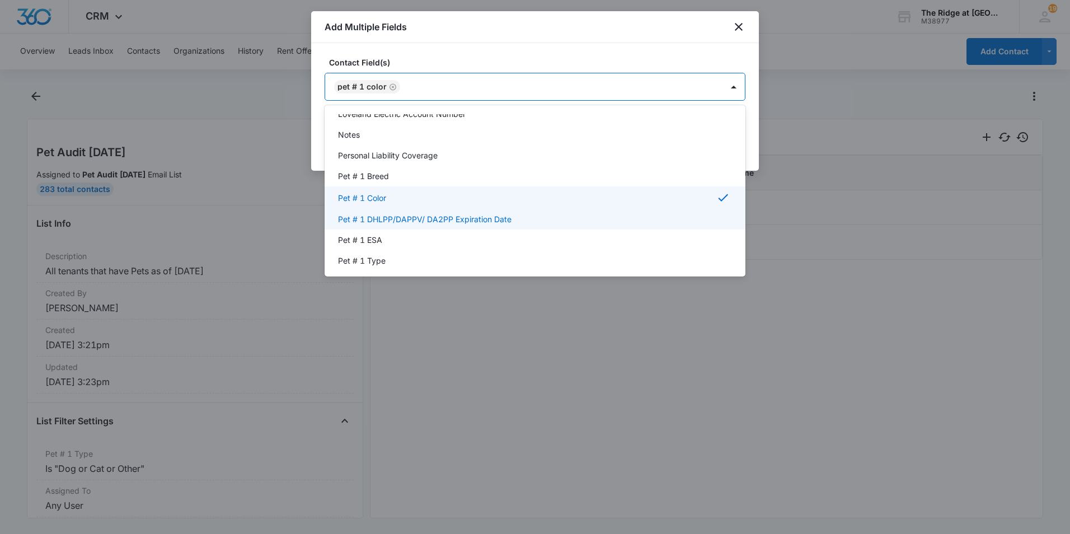
click at [391, 214] on p "Pet # 1 DHLPP/DAPPV/ DA2PP Expiration Date" at bounding box center [424, 219] width 173 height 12
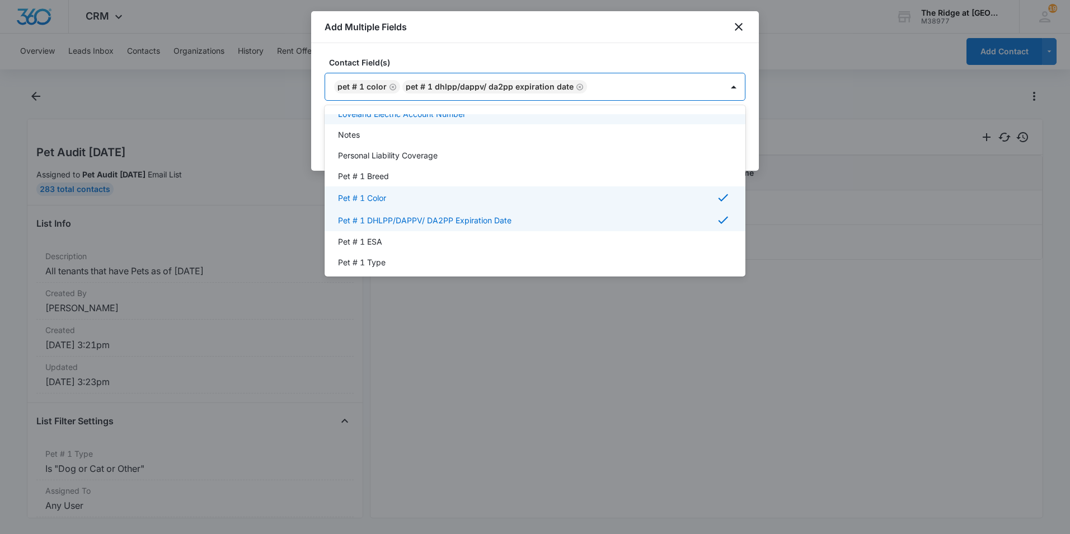
click at [391, 87] on div at bounding box center [535, 267] width 1070 height 534
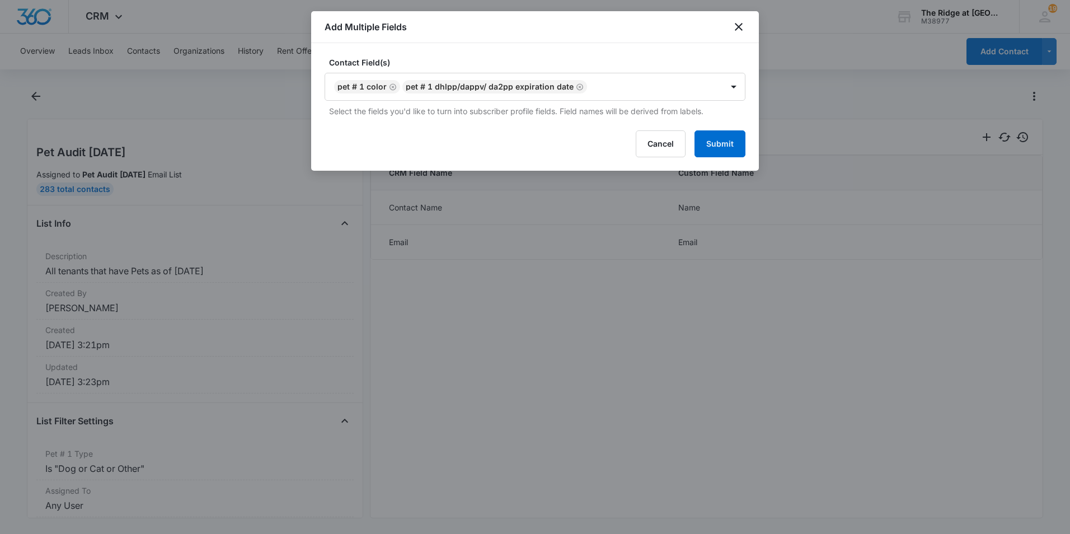
click at [391, 87] on icon "Remove Pet # 1 Color" at bounding box center [392, 86] width 7 height 7
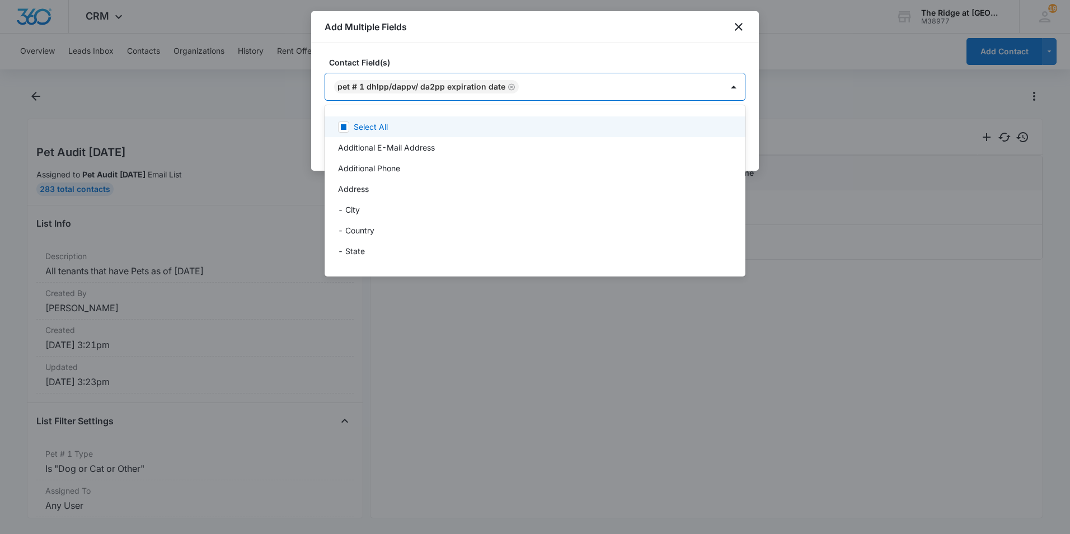
click at [391, 87] on body "CRM Apps Reputation Websites Forms CRM Email Social Content Ads Intelligence Fi…" at bounding box center [535, 267] width 1070 height 534
click at [508, 86] on div at bounding box center [535, 267] width 1070 height 534
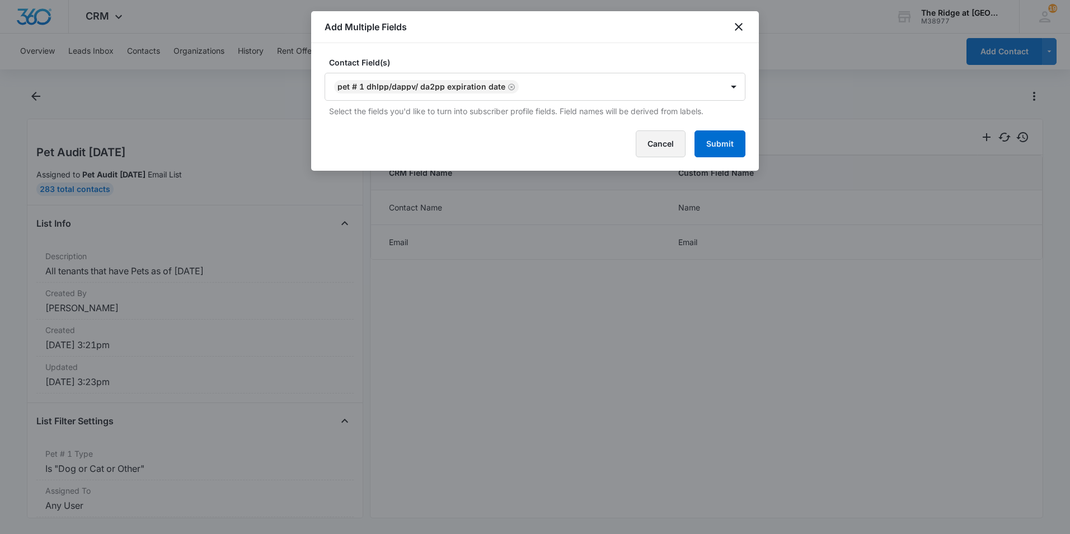
click at [679, 146] on button "Cancel" at bounding box center [661, 143] width 50 height 27
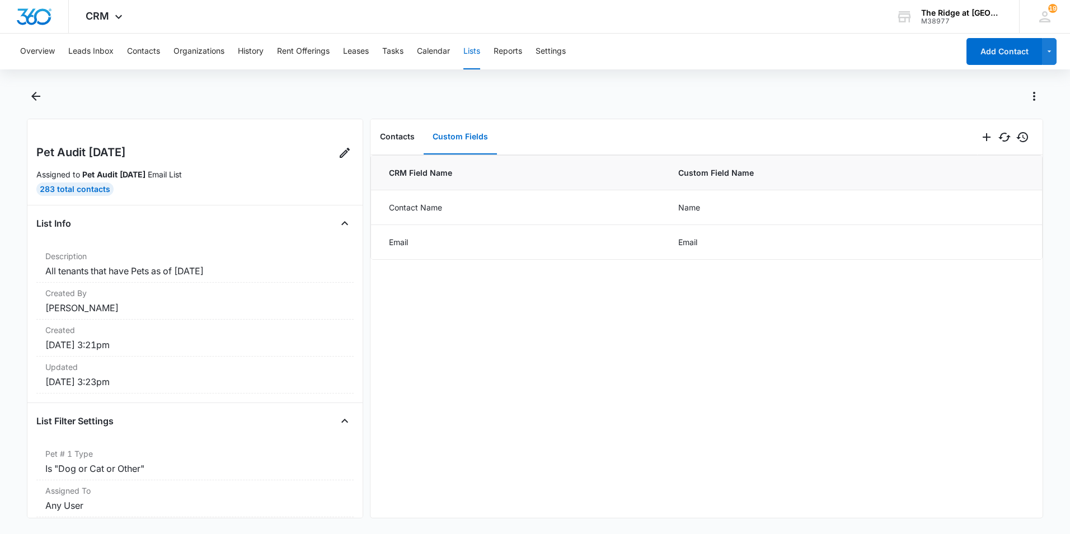
click at [502, 95] on div at bounding box center [547, 96] width 992 height 18
click at [472, 200] on td "Contact Name" at bounding box center [518, 207] width 294 height 35
click at [464, 203] on td "Contact Name" at bounding box center [518, 207] width 294 height 35
click at [710, 209] on td "Name" at bounding box center [824, 207] width 318 height 35
click at [698, 233] on td "Email" at bounding box center [824, 242] width 318 height 35
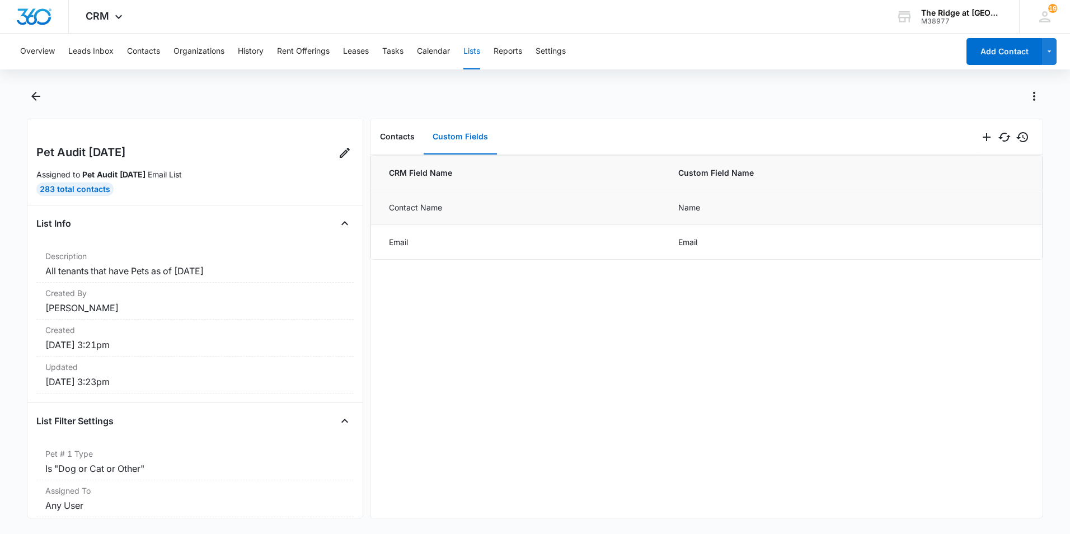
click at [558, 215] on td "Contact Name" at bounding box center [518, 207] width 294 height 35
click at [422, 138] on button "Contacts" at bounding box center [397, 137] width 53 height 35
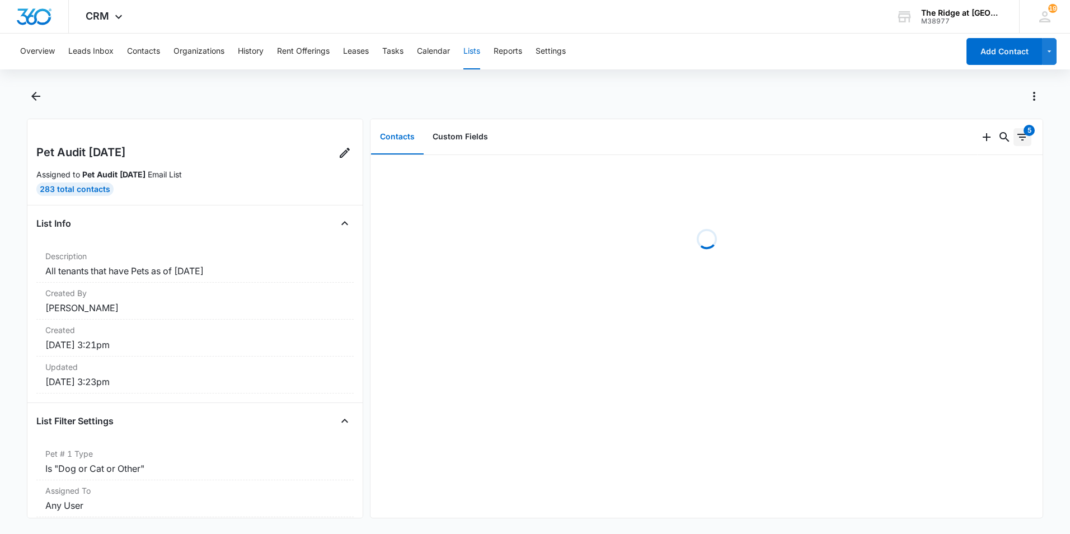
click at [1016, 136] on icon "Filters" at bounding box center [1022, 136] width 13 height 13
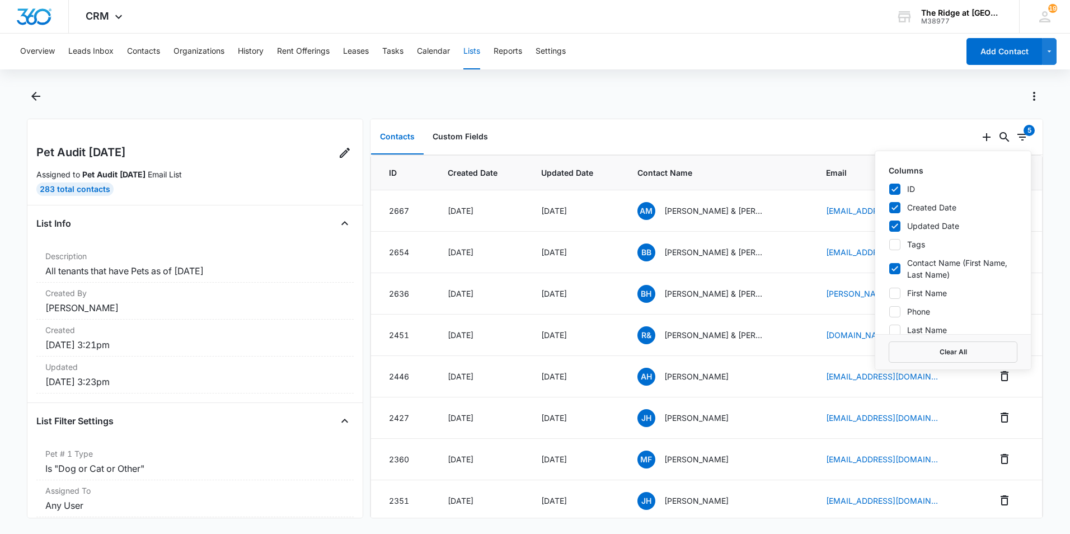
click at [839, 98] on div at bounding box center [547, 96] width 992 height 18
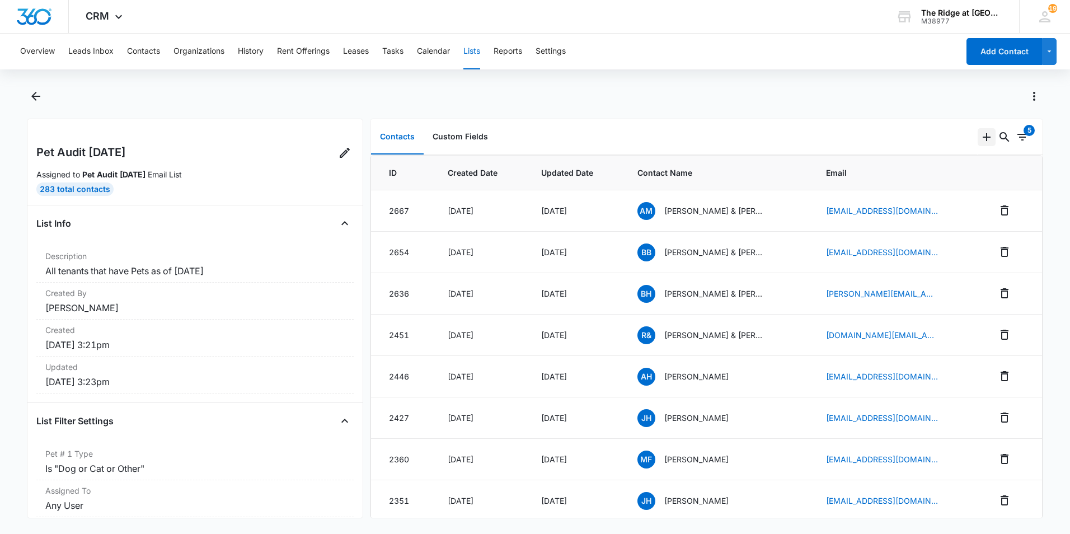
click at [980, 135] on icon "Add" at bounding box center [986, 136] width 13 height 13
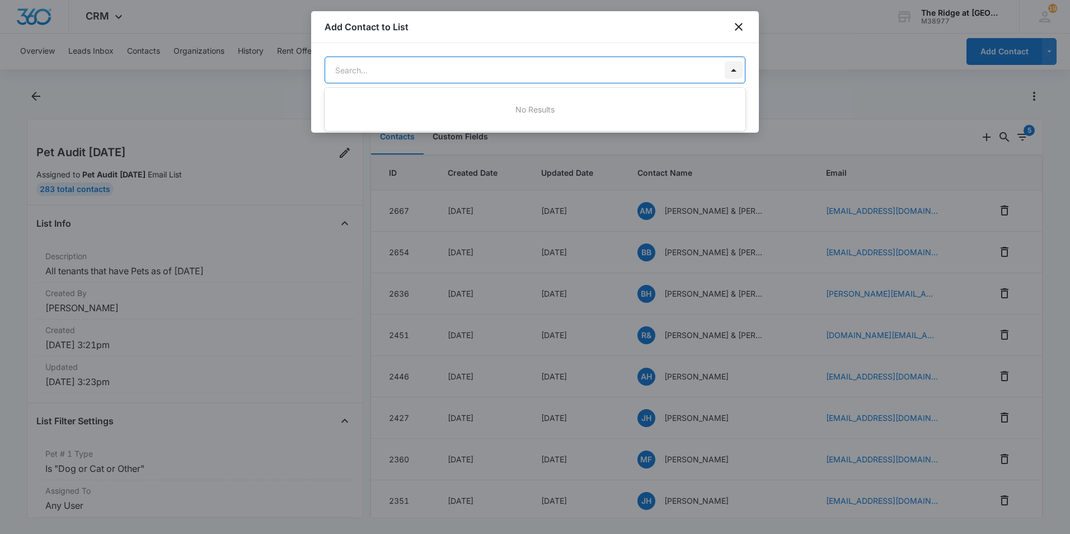
click at [736, 77] on body "CRM Apps Reputation Websites Forms CRM Email Social Content Ads Intelligence Fi…" at bounding box center [535, 267] width 1070 height 534
drag, startPoint x: 736, startPoint y: 76, endPoint x: 740, endPoint y: 57, distance: 19.4
click at [736, 76] on div at bounding box center [535, 267] width 1070 height 534
click at [740, 25] on icon "close" at bounding box center [739, 27] width 8 height 8
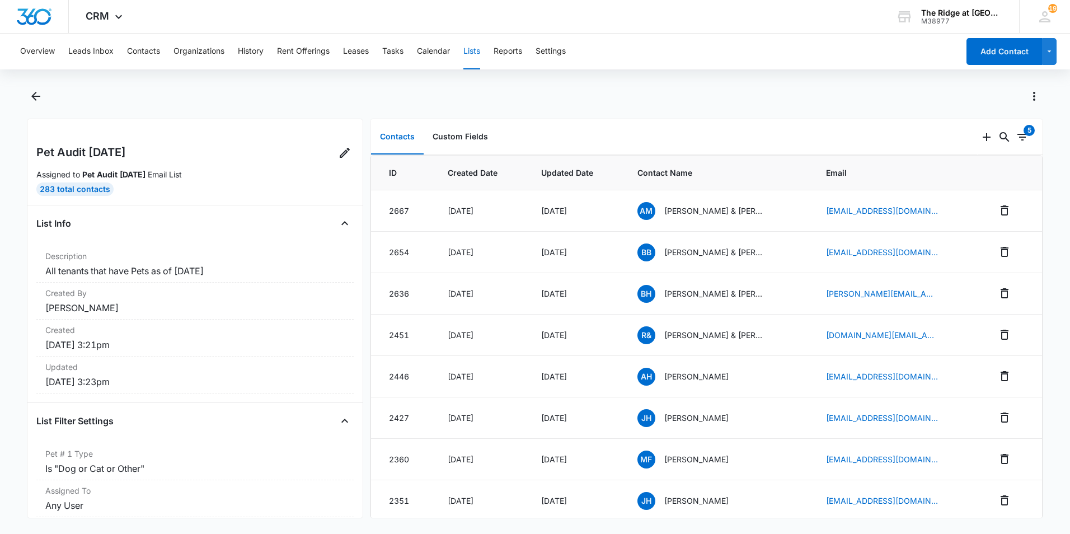
click at [905, 104] on div at bounding box center [547, 96] width 992 height 18
click at [1037, 98] on icon "Actions" at bounding box center [1033, 96] width 13 height 13
click at [980, 176] on div "Export List" at bounding box center [983, 178] width 65 height 8
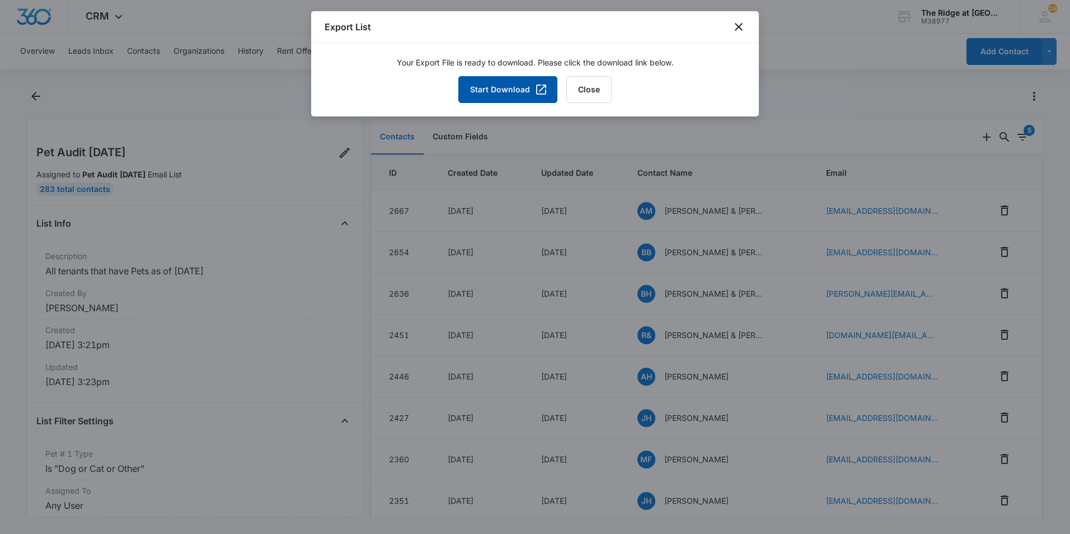
click at [510, 86] on button "Start Download" at bounding box center [507, 89] width 99 height 27
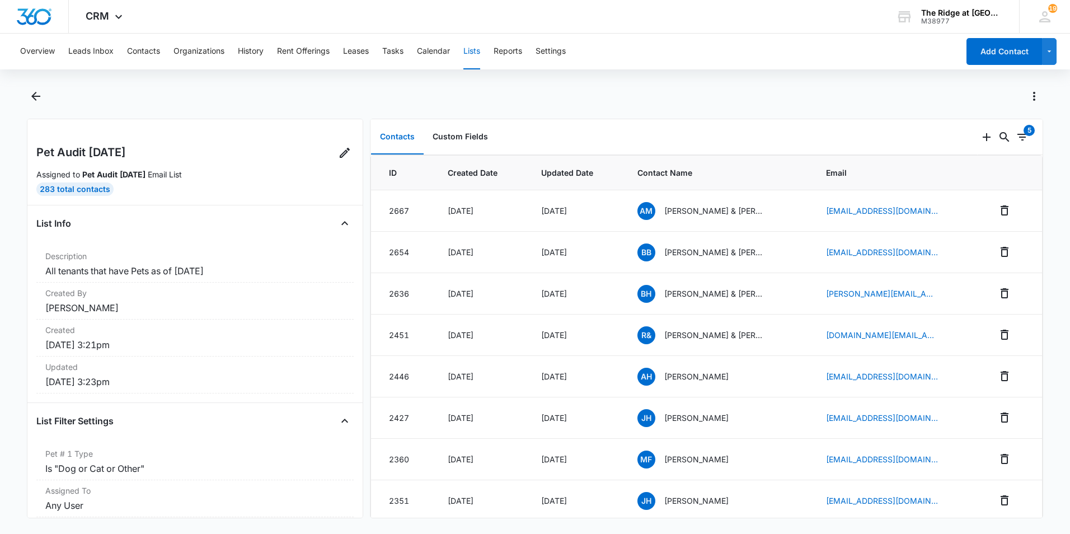
click at [538, 110] on div at bounding box center [535, 102] width 1016 height 31
click at [1016, 144] on div "5" at bounding box center [1022, 136] width 13 height 13
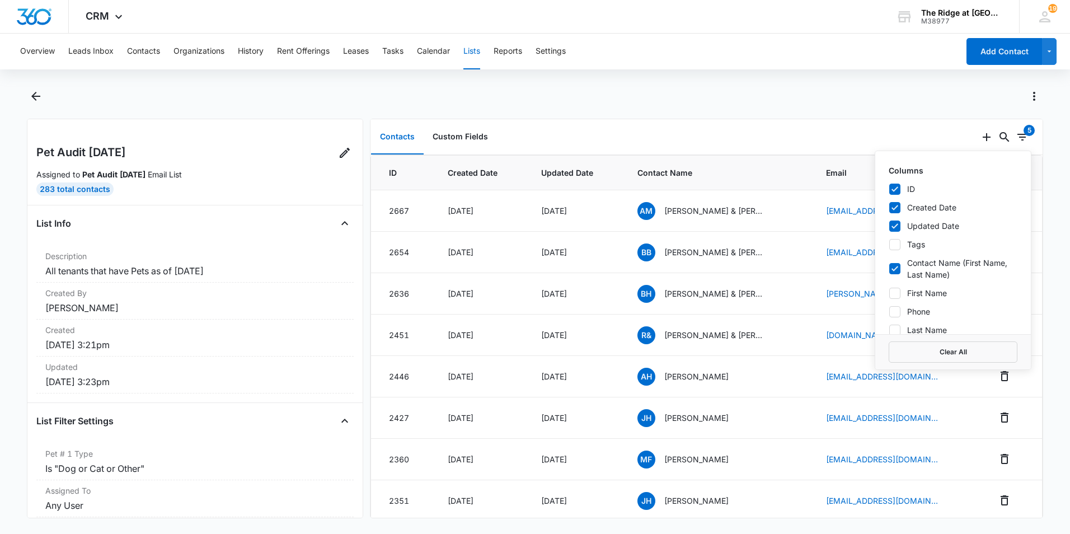
click at [810, 104] on div at bounding box center [547, 96] width 992 height 18
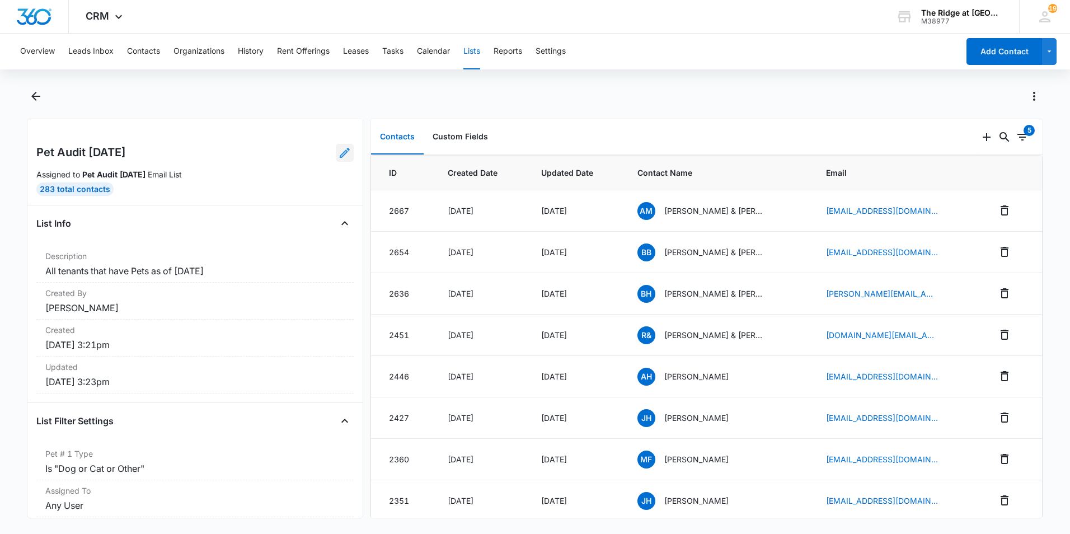
click at [338, 156] on icon at bounding box center [344, 152] width 13 height 13
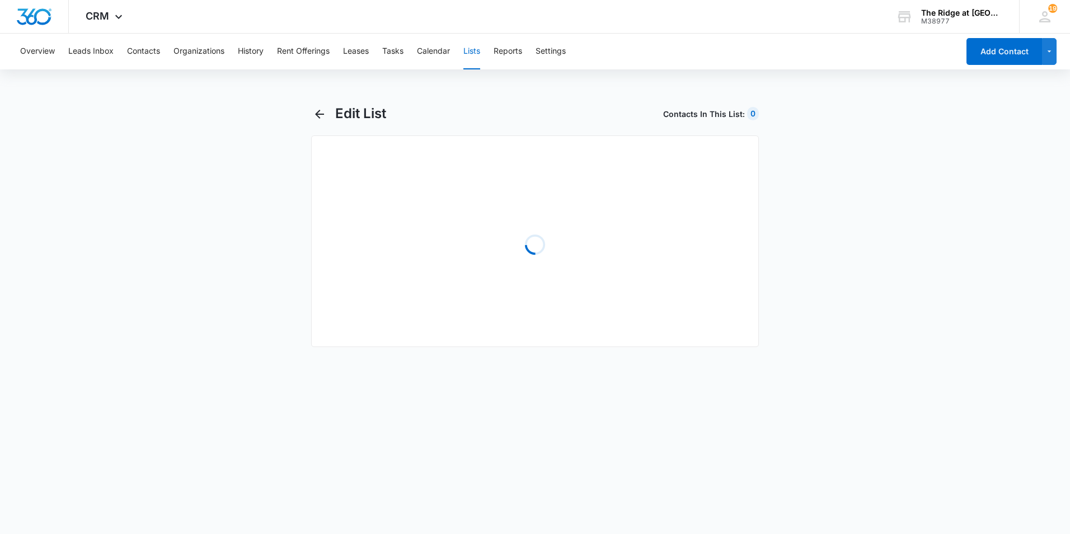
select select "31"
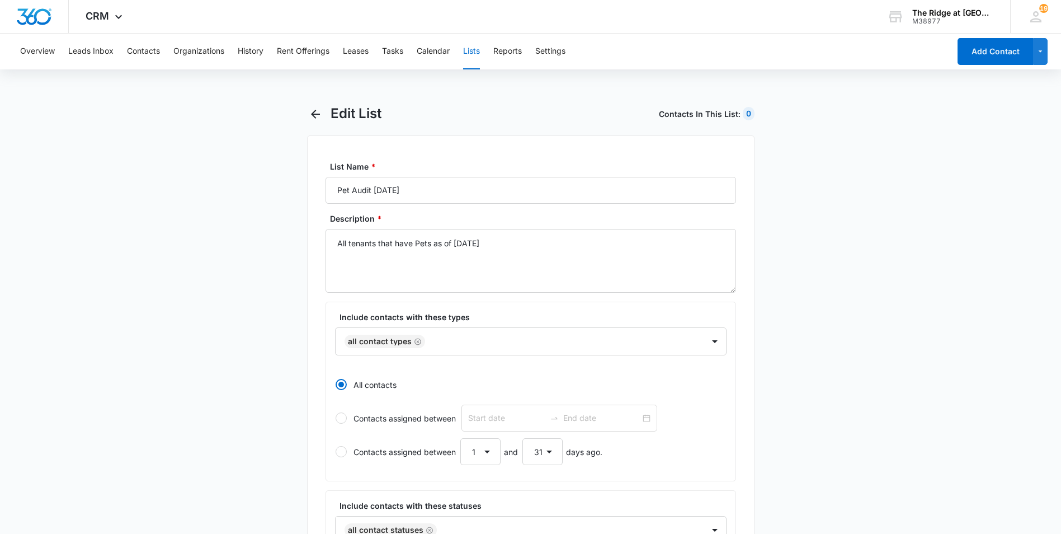
click at [598, 125] on div "Edit List Contacts In This List : 0" at bounding box center [531, 120] width 448 height 30
click at [416, 341] on icon "Remove All Contact Types" at bounding box center [418, 341] width 8 height 8
click at [429, 341] on div at bounding box center [559, 342] width 261 height 14
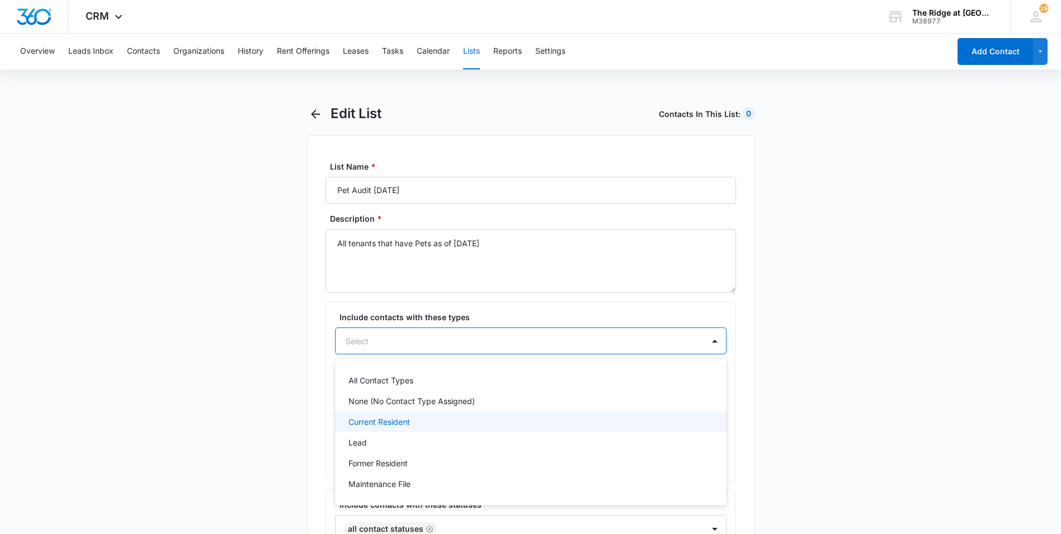
click at [394, 426] on p "Current Resident" at bounding box center [380, 422] width 62 height 12
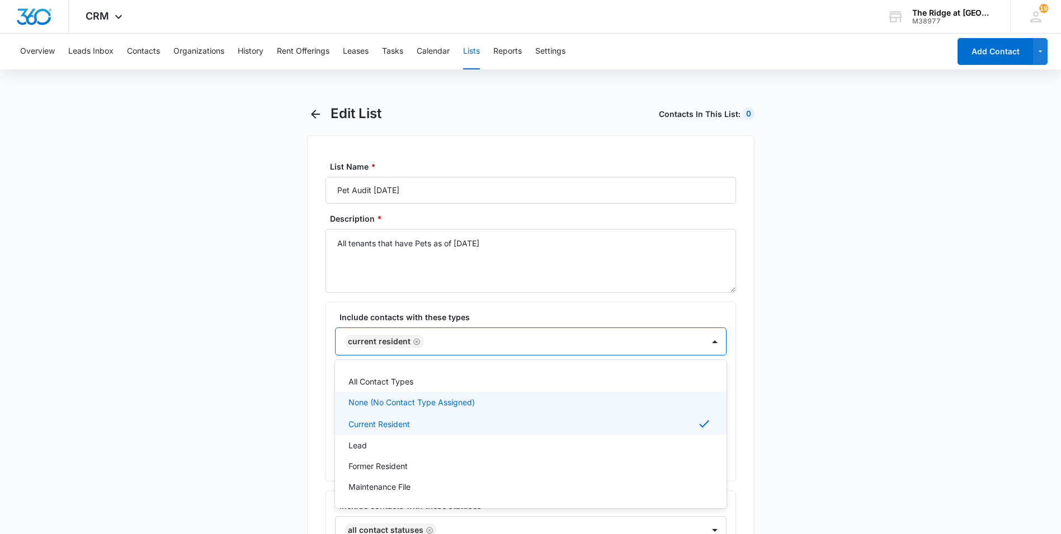
drag, startPoint x: 215, startPoint y: 311, endPoint x: 228, endPoint y: 308, distance: 13.3
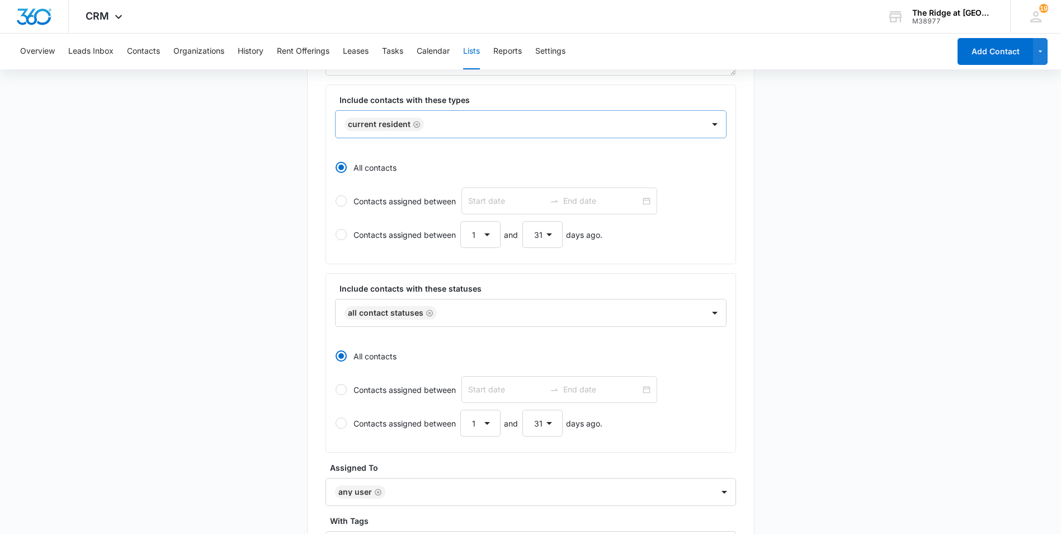
scroll to position [336, 0]
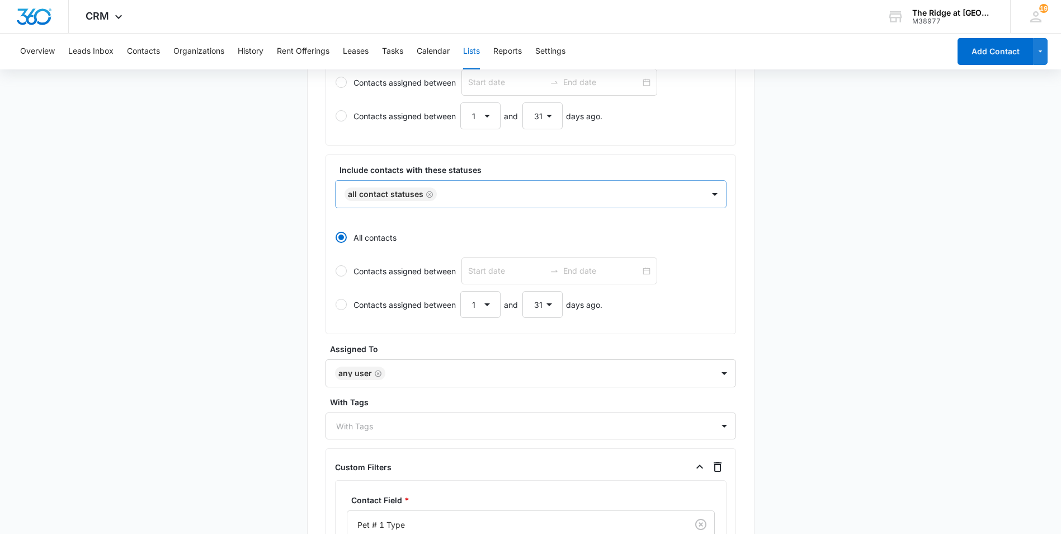
click at [430, 194] on icon "Remove All Contact Statuses" at bounding box center [430, 194] width 8 height 8
click at [440, 194] on div at bounding box center [564, 194] width 249 height 14
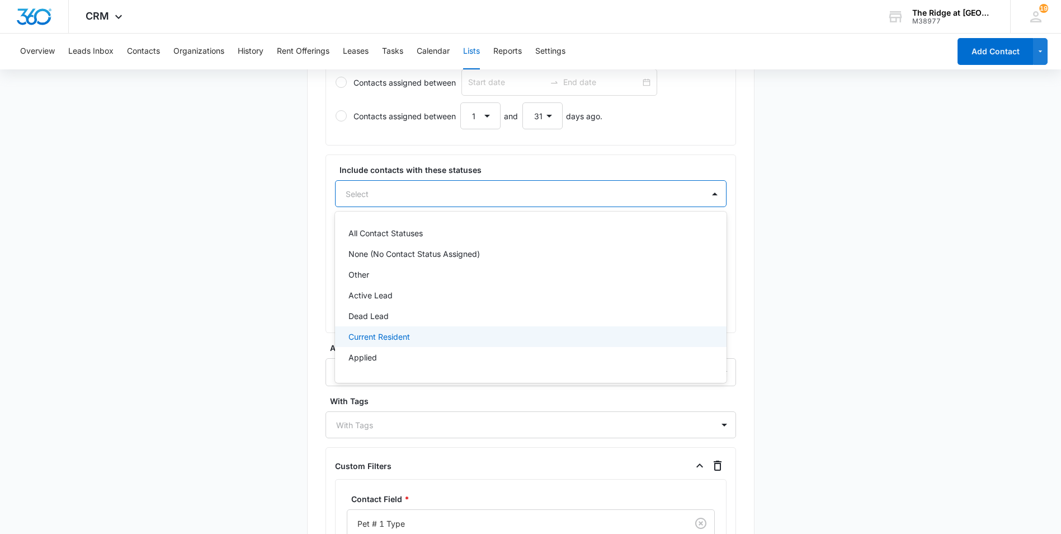
click at [379, 335] on p "Current Resident" at bounding box center [380, 337] width 62 height 12
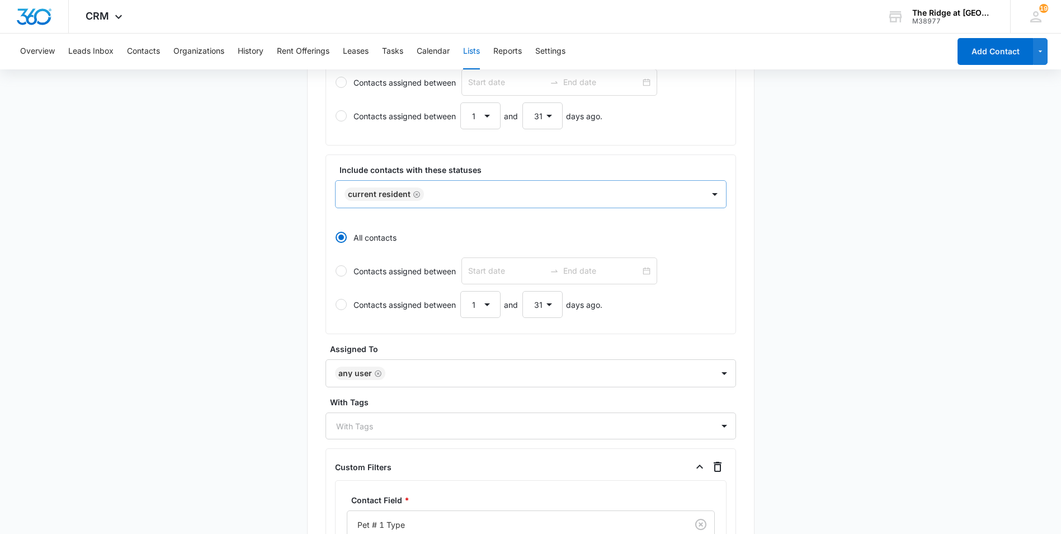
click at [239, 209] on main "Edit List Contacts In This List : 207 List Name * Pet Audit 10/7/2025 Descripti…" at bounding box center [530, 270] width 1061 height 1002
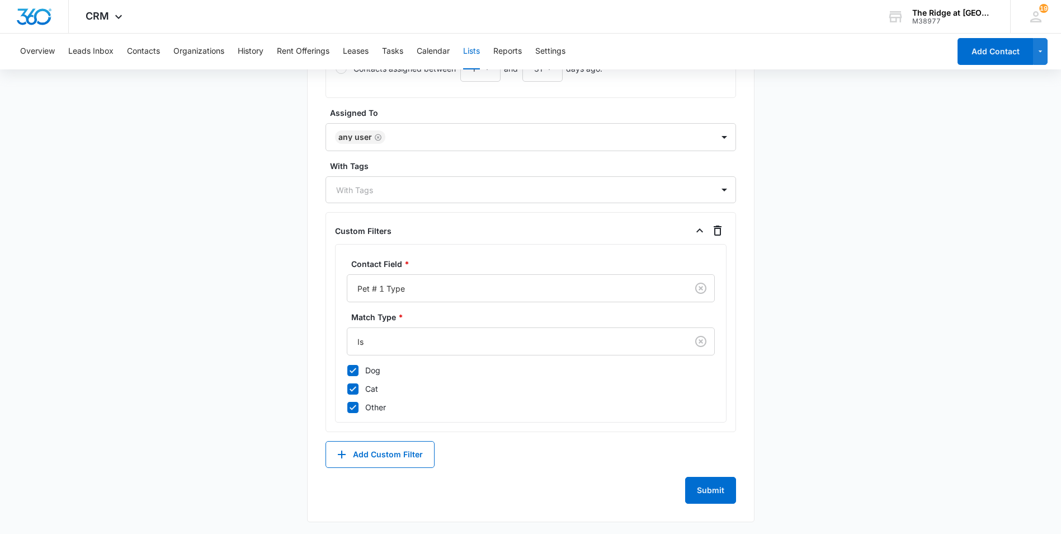
scroll to position [574, 0]
click at [711, 485] on button "Submit" at bounding box center [710, 488] width 51 height 27
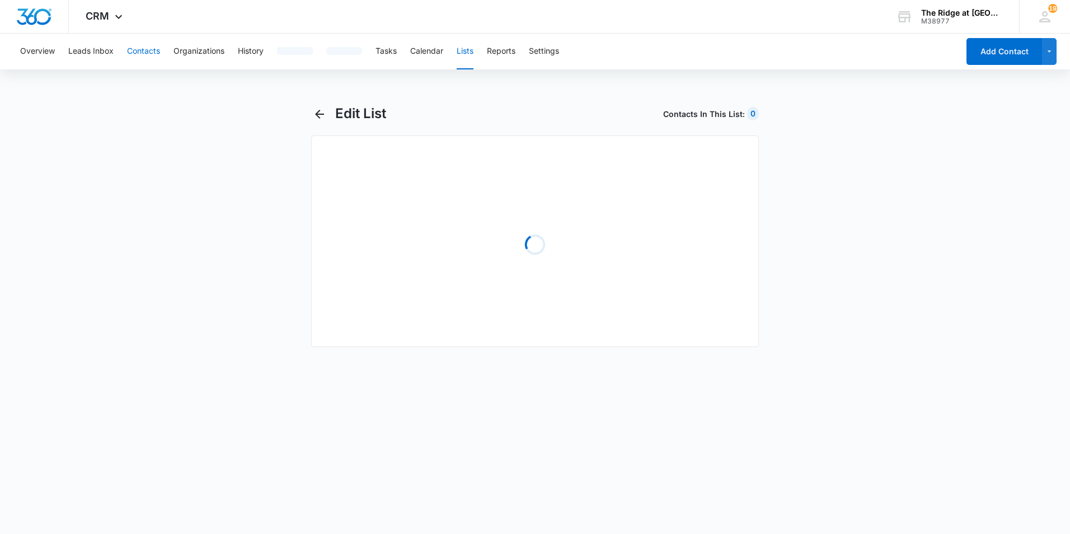
click at [146, 51] on button "Contacts" at bounding box center [143, 52] width 33 height 36
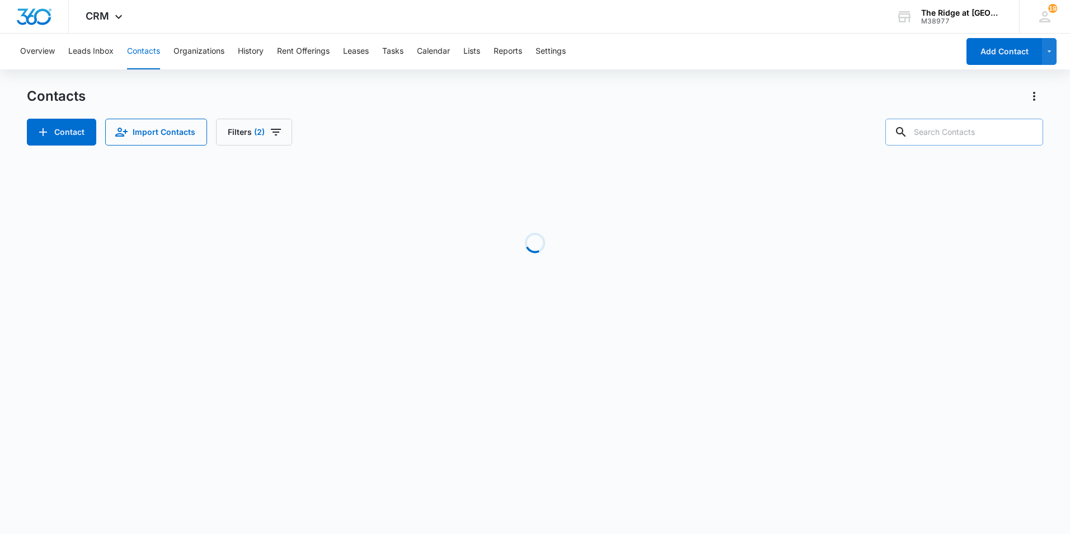
click at [955, 134] on input "text" at bounding box center [964, 132] width 158 height 27
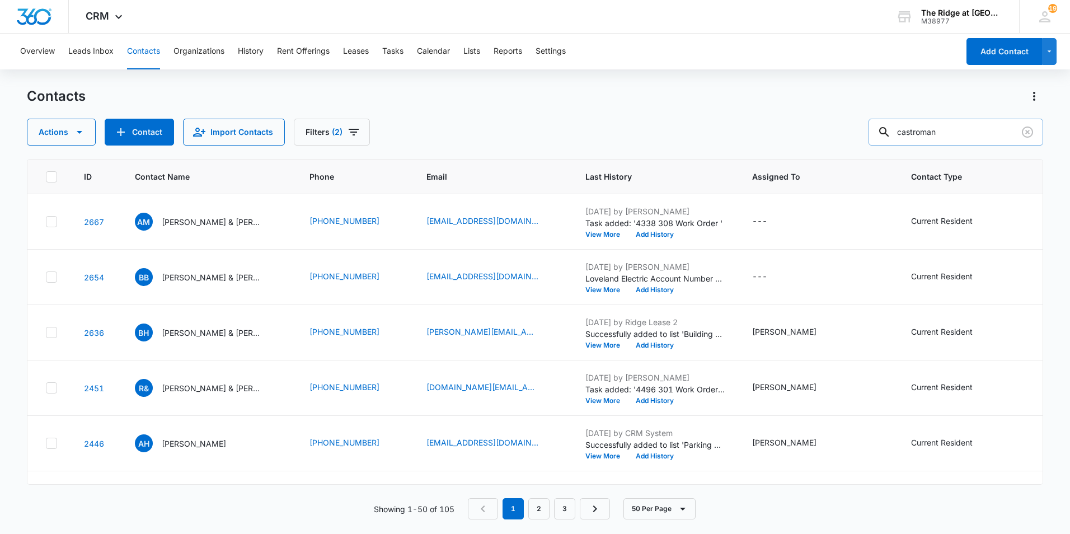
type input "castroman"
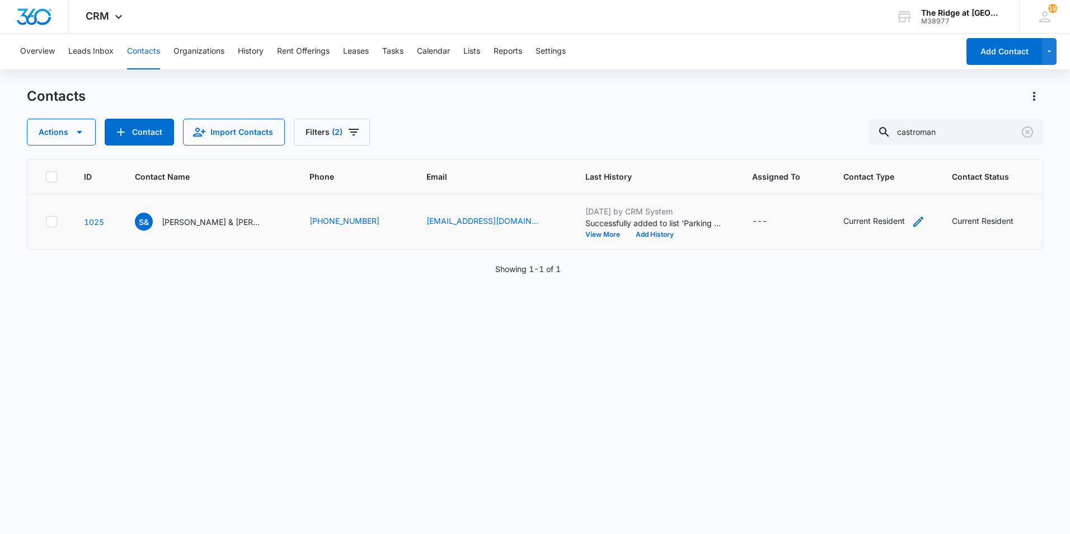
click at [852, 223] on div "Current Resident" at bounding box center [874, 221] width 62 height 12
click at [857, 150] on icon "Remove Current Resident" at bounding box center [859, 149] width 7 height 7
click at [858, 149] on div at bounding box center [864, 150] width 18 height 18
click at [830, 252] on p "Former Resident" at bounding box center [820, 252] width 59 height 12
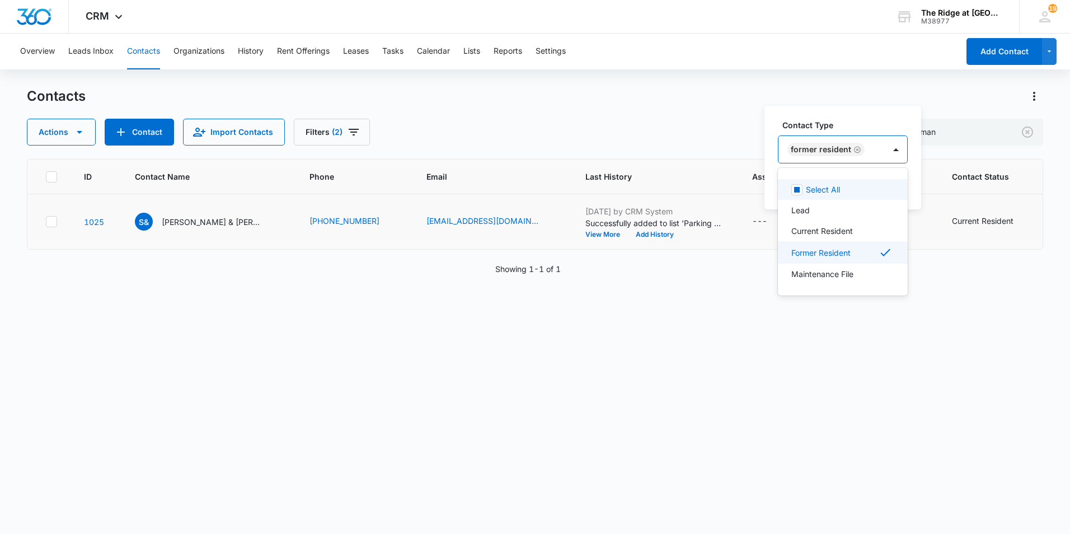
click at [892, 127] on label "Contact Type" at bounding box center [847, 125] width 130 height 12
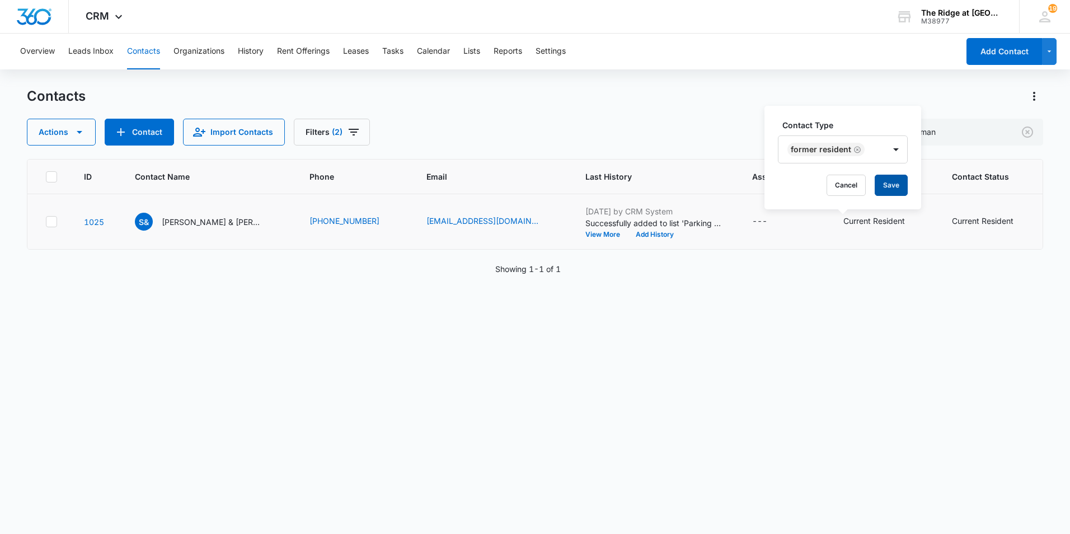
click at [894, 189] on button "Save" at bounding box center [891, 185] width 33 height 21
click at [950, 223] on div "Current Resident" at bounding box center [981, 221] width 62 height 12
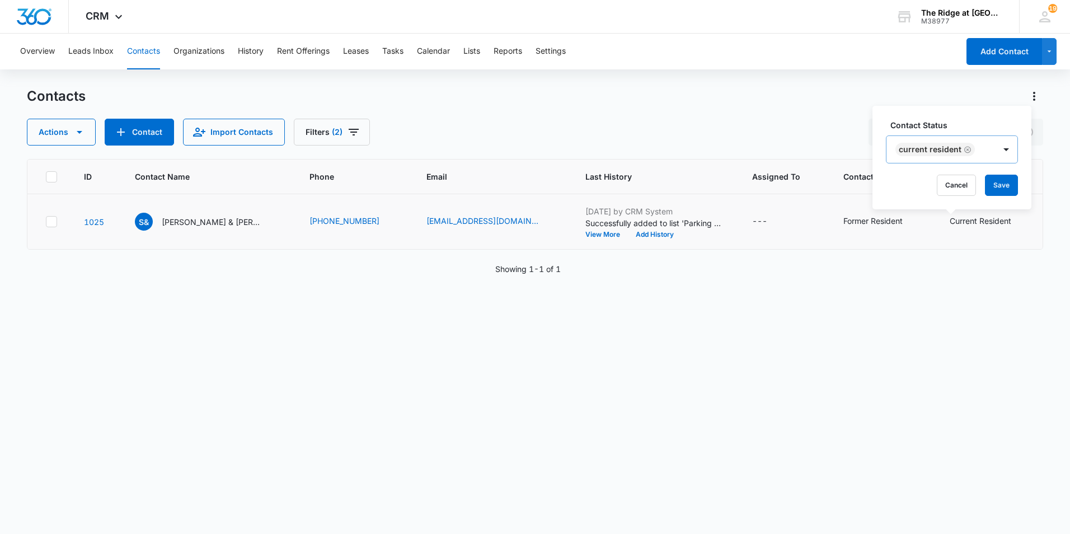
click at [964, 145] on icon "Remove Current Resident" at bounding box center [968, 149] width 8 height 8
click at [964, 145] on div "Contact Status" at bounding box center [925, 150] width 79 height 25
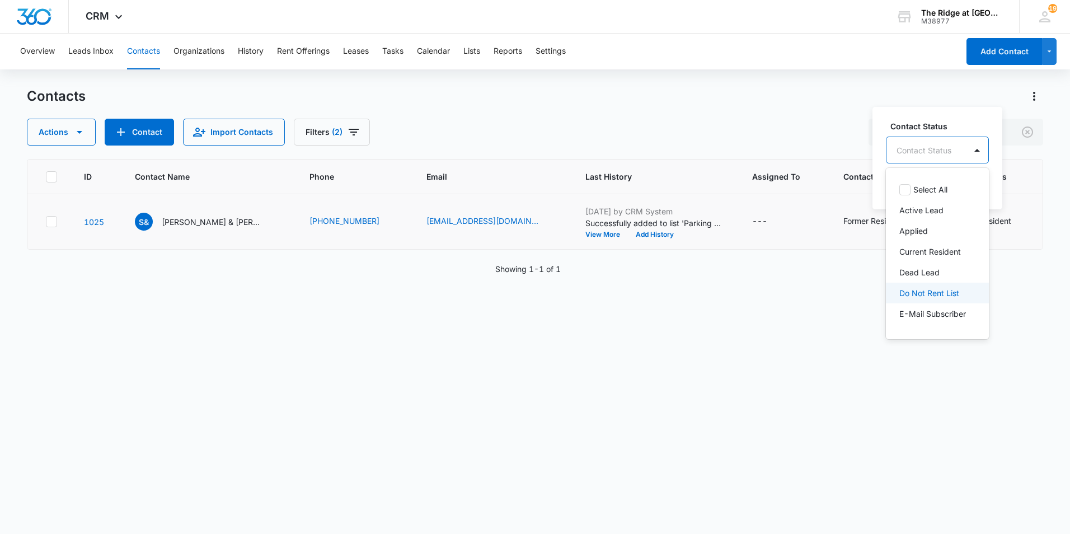
type input "f"
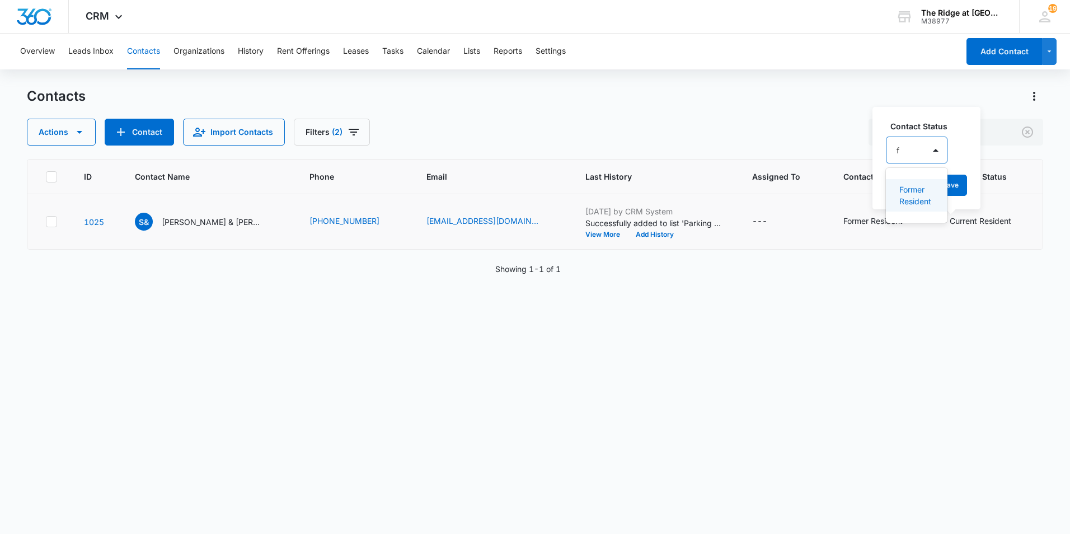
click at [920, 185] on p "Former Resident" at bounding box center [915, 196] width 32 height 24
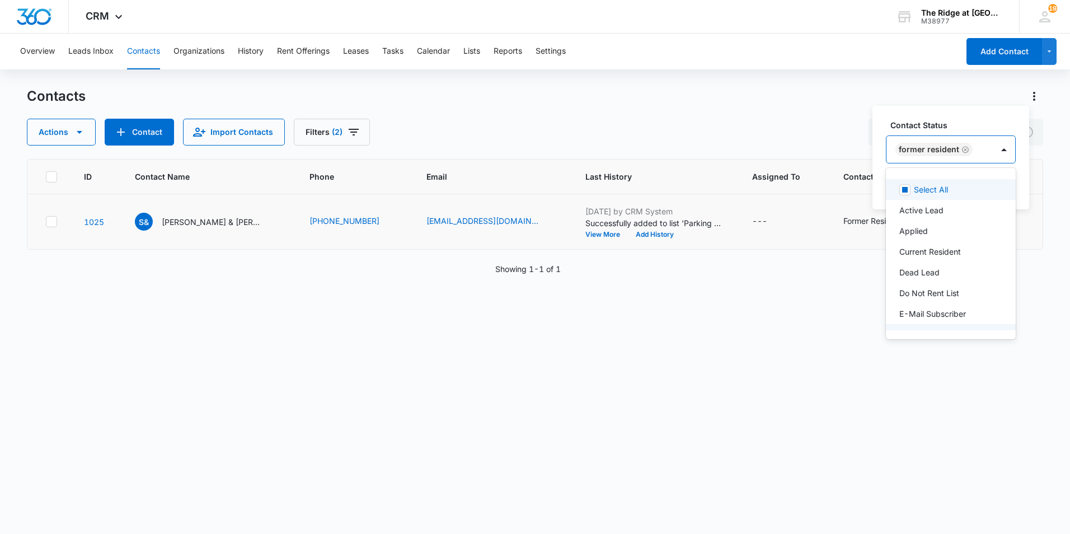
click at [930, 119] on label "Contact Status" at bounding box center [955, 125] width 130 height 12
click at [995, 182] on button "Save" at bounding box center [999, 185] width 33 height 21
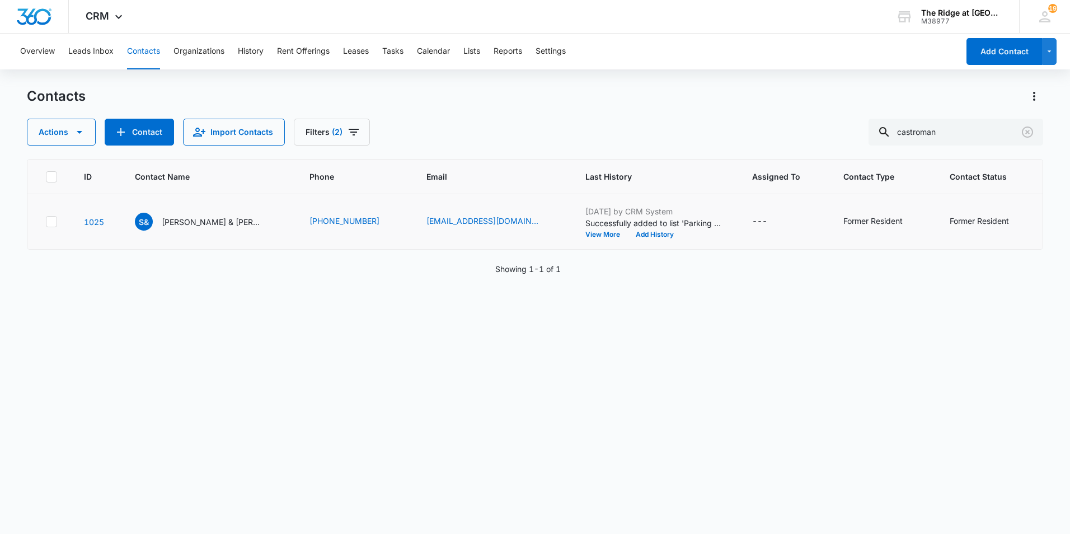
click at [663, 131] on div "Actions Contact Import Contacts Filters (2) castroman" at bounding box center [535, 132] width 1016 height 27
click at [321, 126] on button "Filters (2)" at bounding box center [332, 132] width 76 height 27
click at [1027, 129] on icon "Clear" at bounding box center [1027, 131] width 13 height 13
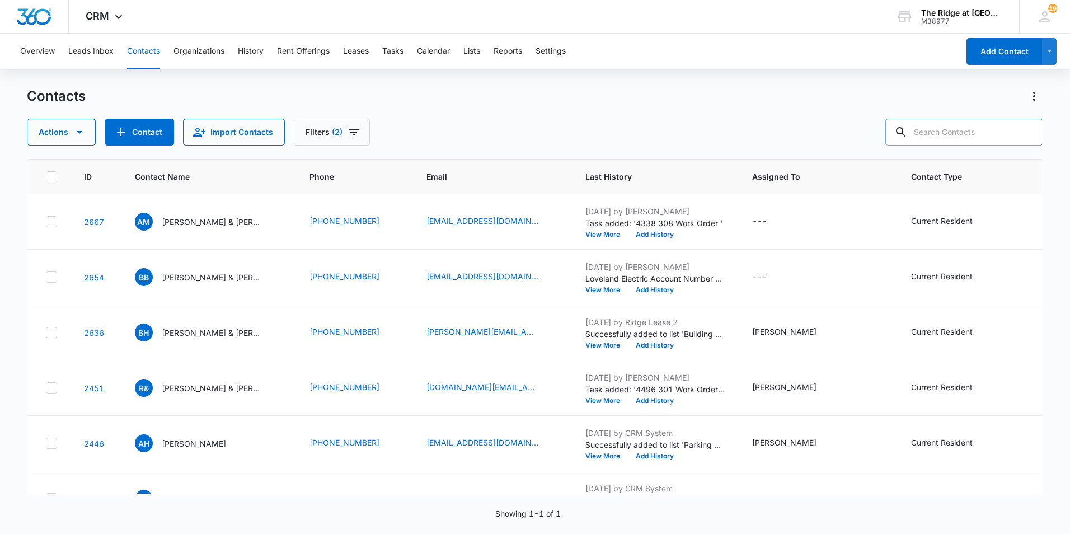
click at [663, 124] on div "Actions Contact Import Contacts Filters (2)" at bounding box center [535, 132] width 1016 height 27
click at [65, 131] on button "Actions" at bounding box center [61, 132] width 69 height 27
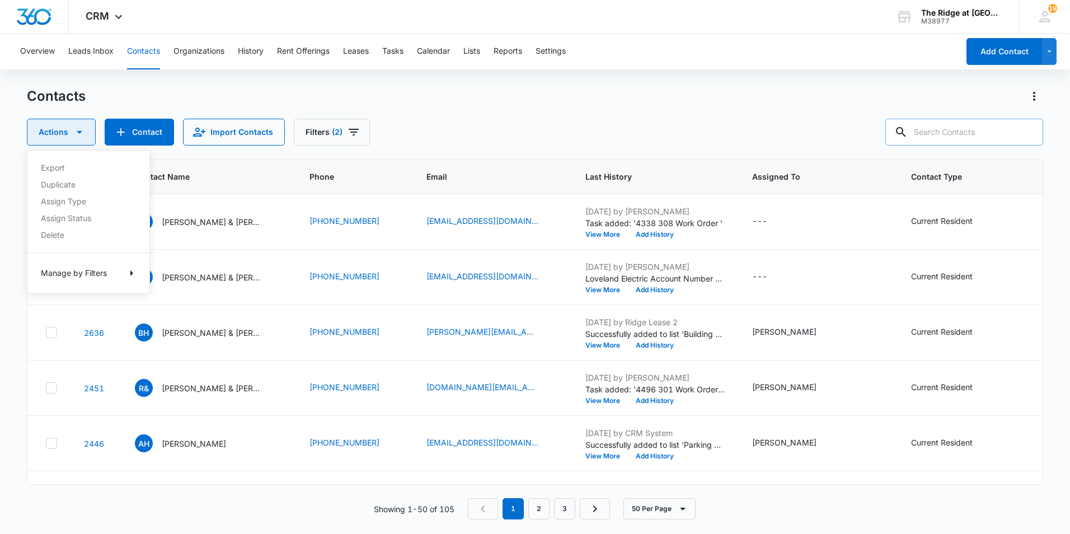
click at [73, 131] on icon "button" at bounding box center [79, 131] width 13 height 13
click at [295, 137] on button "Filters (2)" at bounding box center [332, 132] width 76 height 27
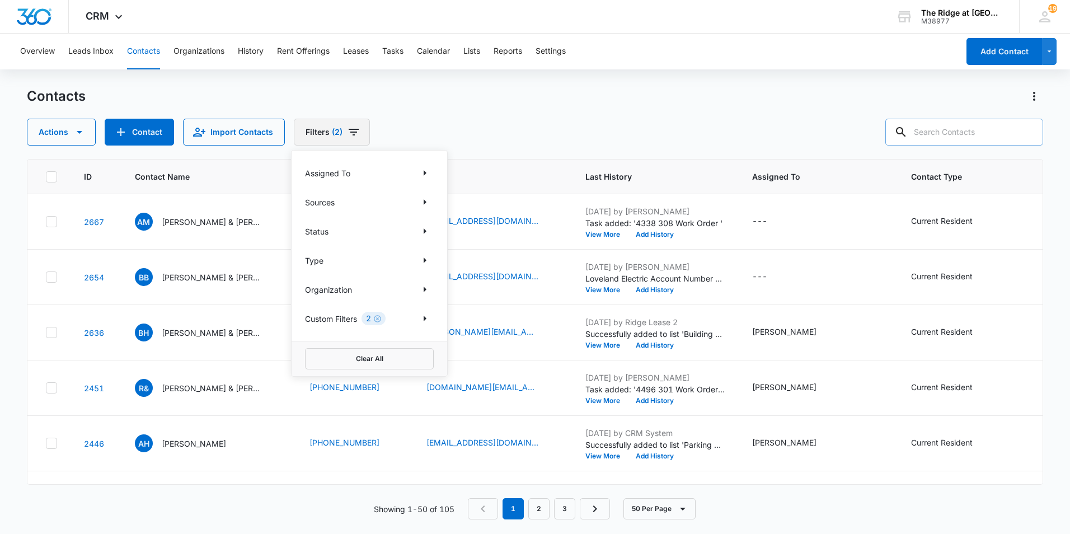
click at [347, 129] on icon "Filters" at bounding box center [353, 131] width 13 height 13
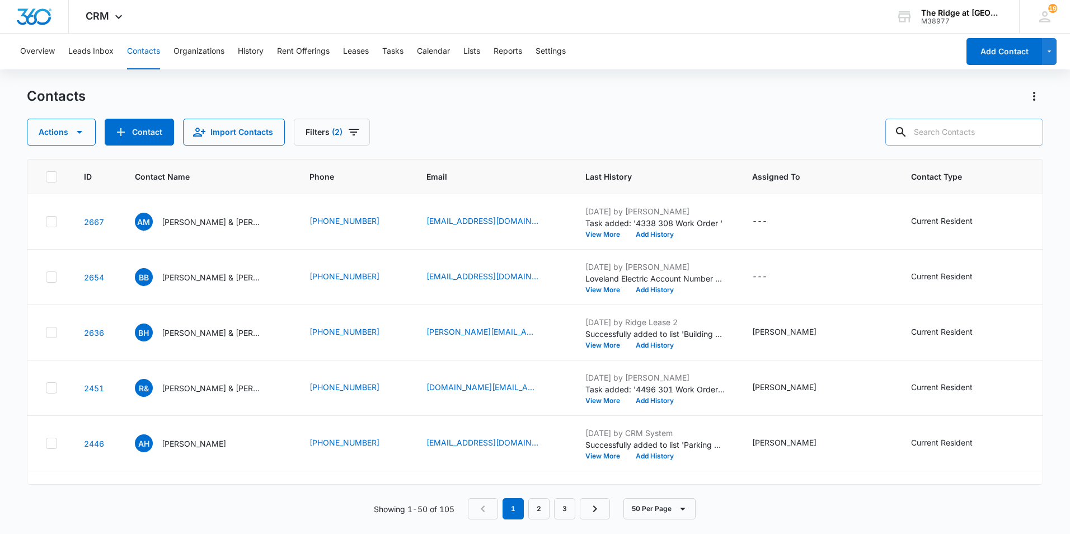
click at [758, 135] on div "Actions Contact Import Contacts Filters (2)" at bounding box center [535, 132] width 1016 height 27
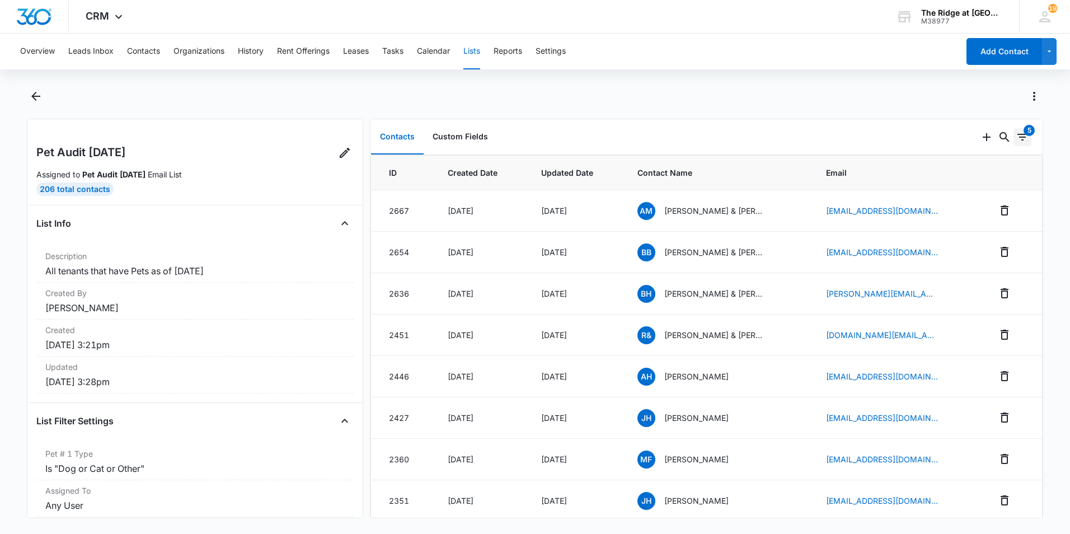
click at [1016, 135] on icon "Filters" at bounding box center [1022, 136] width 13 height 13
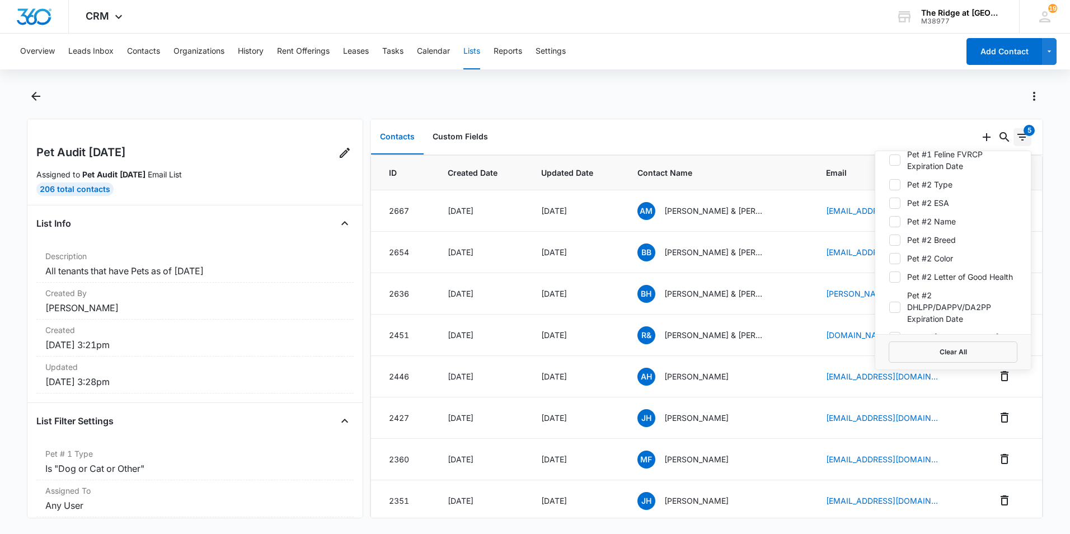
scroll to position [895, 0]
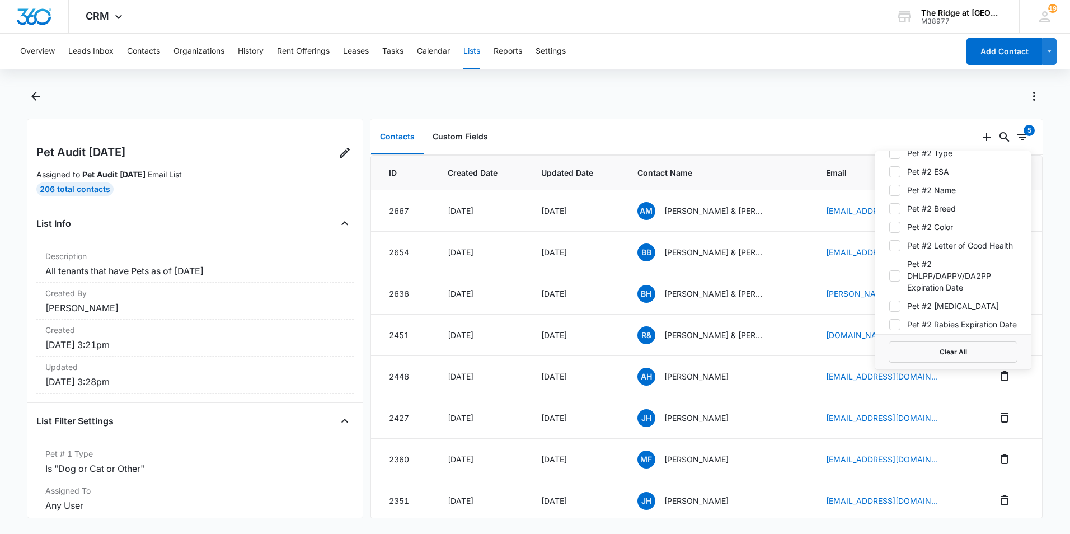
click at [898, 101] on div at bounding box center [547, 96] width 992 height 18
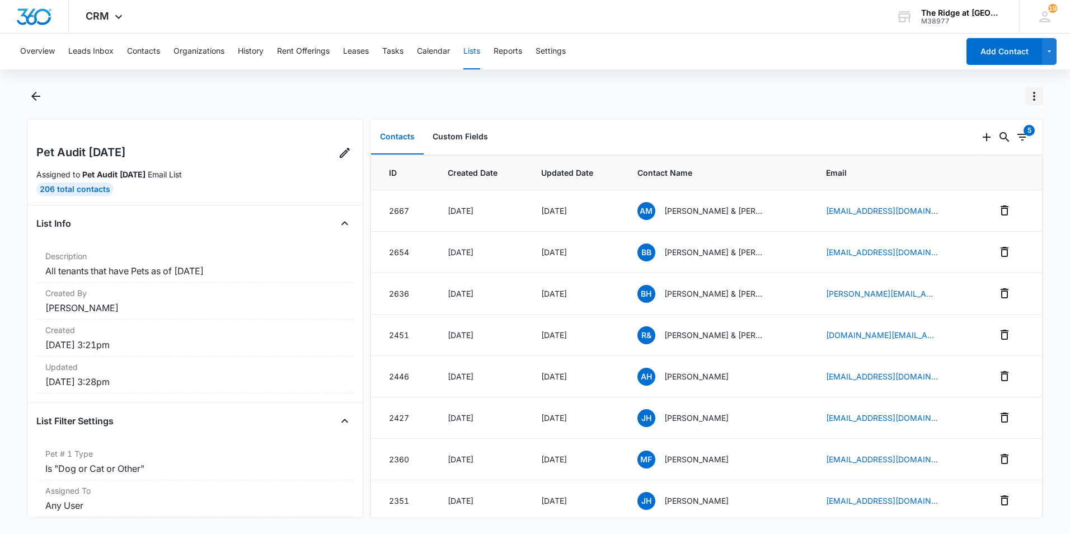
click at [1035, 97] on icon "Actions" at bounding box center [1034, 96] width 2 height 9
click at [854, 107] on div "Change Email List Refresh List View List Log Export List Delete List" at bounding box center [535, 102] width 1016 height 31
click at [1034, 99] on icon "Actions" at bounding box center [1034, 96] width 2 height 9
click at [1012, 89] on div "Change Email List Refresh List View List Log Export List Delete List" at bounding box center [547, 96] width 992 height 18
click at [1016, 133] on icon "Filters" at bounding box center [1022, 136] width 13 height 13
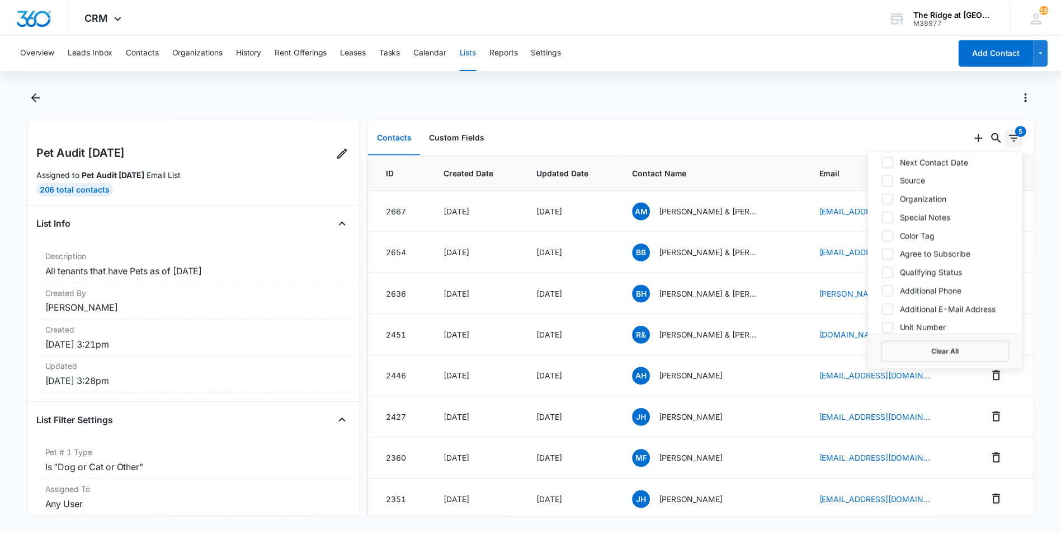
scroll to position [280, 0]
click at [336, 153] on link at bounding box center [345, 153] width 18 height 18
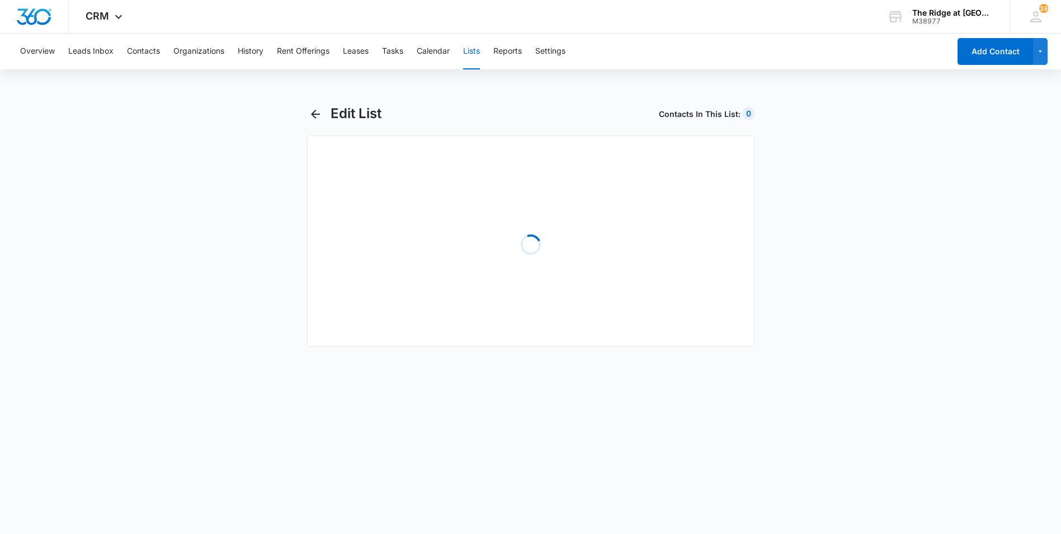
select select "31"
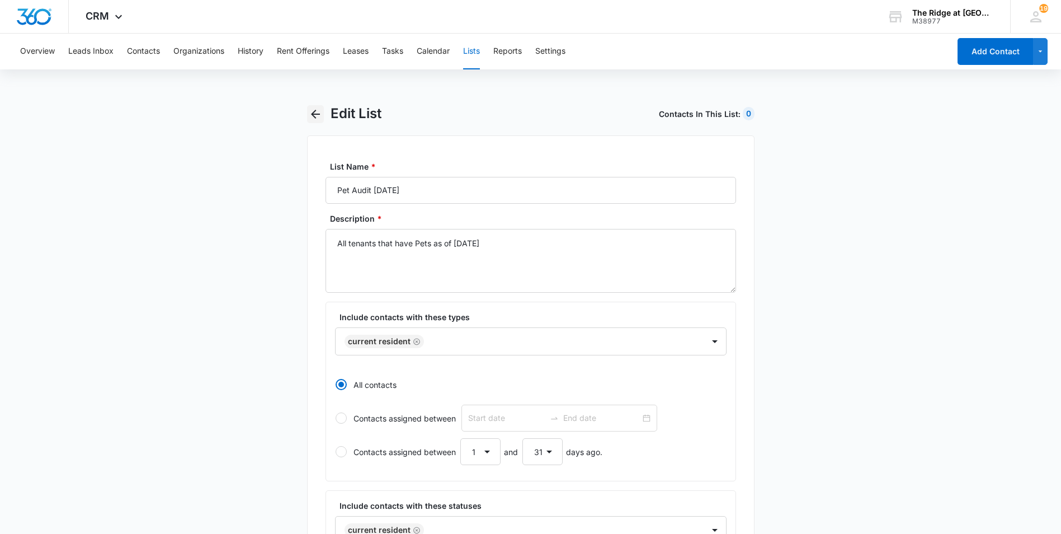
click at [316, 121] on button "button" at bounding box center [315, 114] width 17 height 18
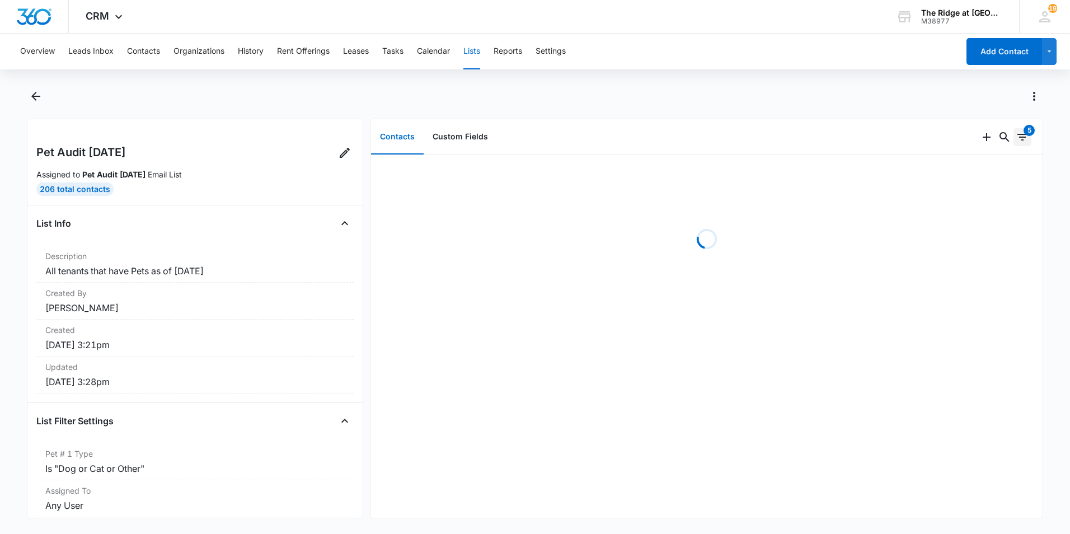
click at [1016, 131] on icon "Filters" at bounding box center [1022, 136] width 13 height 13
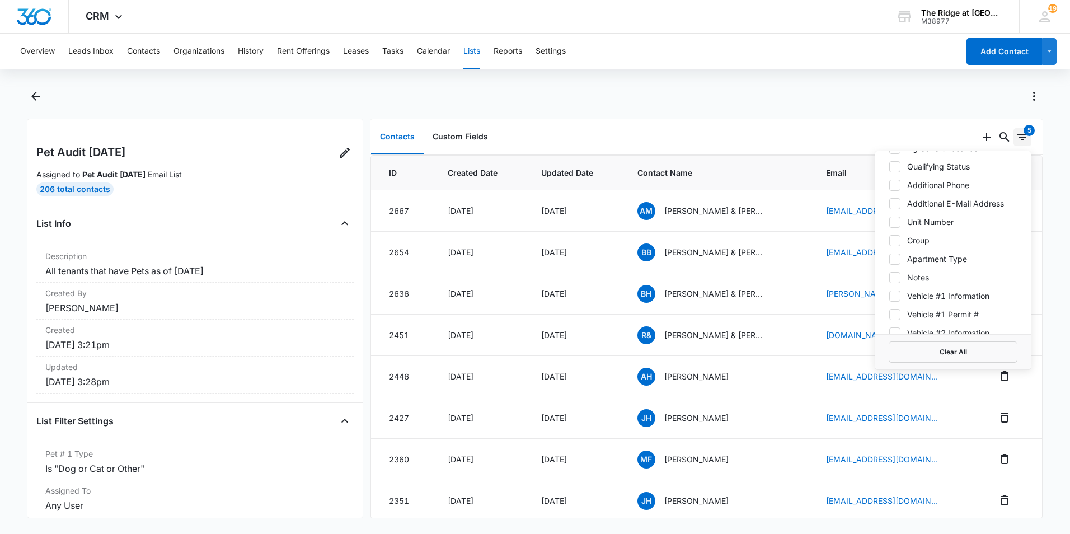
scroll to position [392, 0]
click at [891, 272] on div at bounding box center [894, 270] width 11 height 11
click at [889, 271] on input "Notes" at bounding box center [889, 270] width 1 height 1
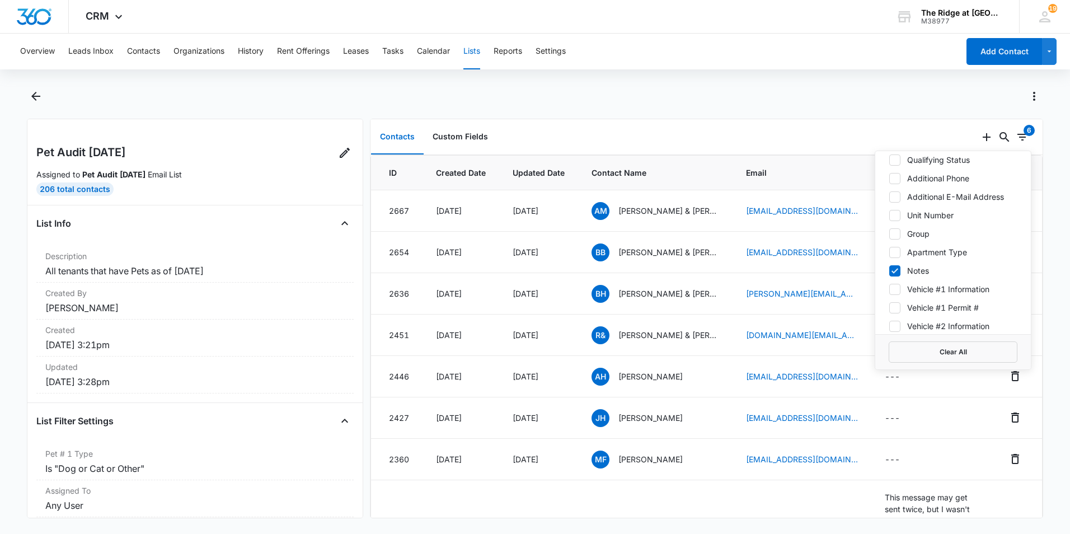
click at [891, 272] on div at bounding box center [894, 270] width 11 height 11
click at [889, 271] on input "Notes" at bounding box center [889, 270] width 1 height 1
checkbox input "false"
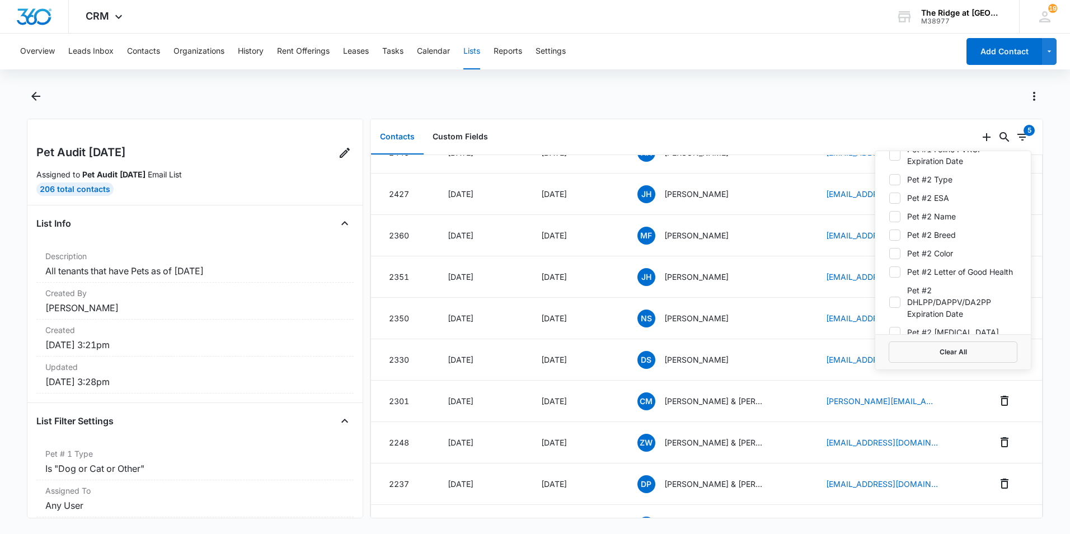
scroll to position [895, 0]
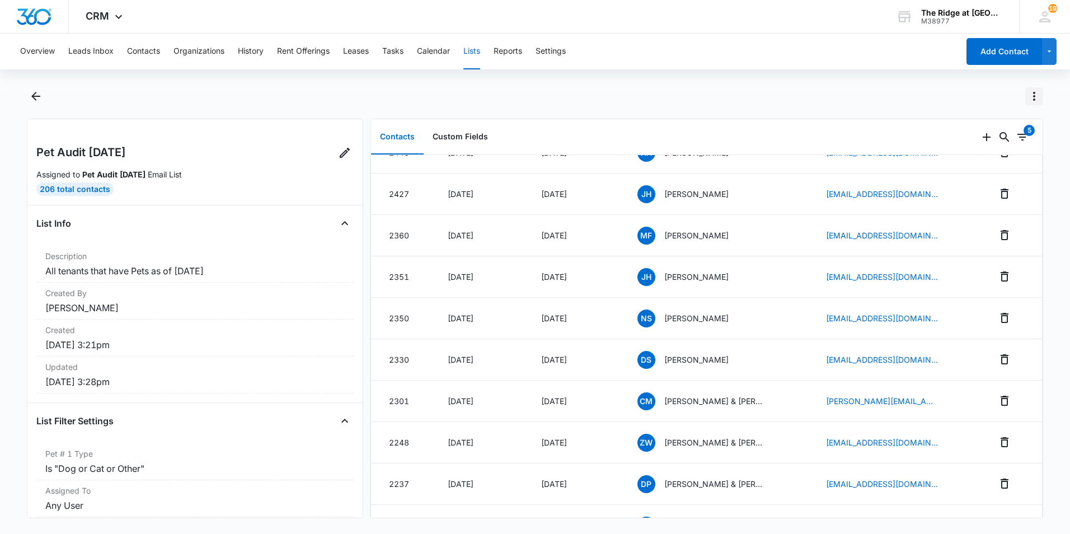
click at [1035, 95] on icon "Actions" at bounding box center [1033, 96] width 13 height 13
click at [900, 93] on div at bounding box center [547, 96] width 992 height 18
click at [787, 86] on div "Overview Leads Inbox Contacts Organizations History Rent Offerings Leases Tasks…" at bounding box center [535, 283] width 1070 height 498
click at [1034, 94] on icon "Actions" at bounding box center [1033, 96] width 13 height 13
click at [945, 95] on div "Change Email List Refresh List View List Log Export List Delete List" at bounding box center [547, 96] width 992 height 18
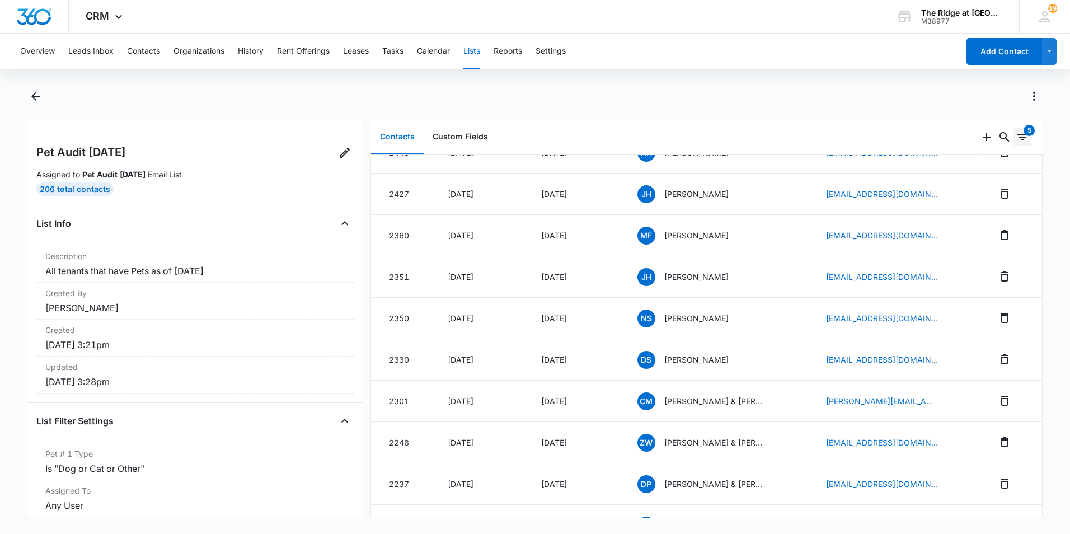
click at [1023, 131] on div "5" at bounding box center [1028, 130] width 11 height 11
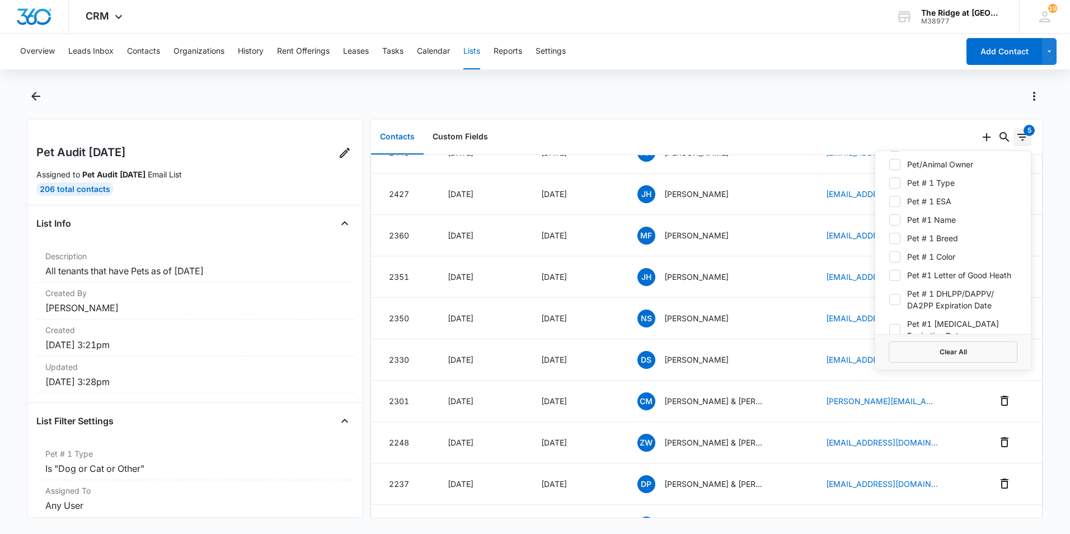
scroll to position [671, 0]
click at [890, 279] on icon at bounding box center [895, 274] width 10 height 10
click at [889, 274] on input "Pet # 1 DHLPP/DAPPV/ DA2PP Expiration Date" at bounding box center [889, 274] width 1 height 1
checkbox input "true"
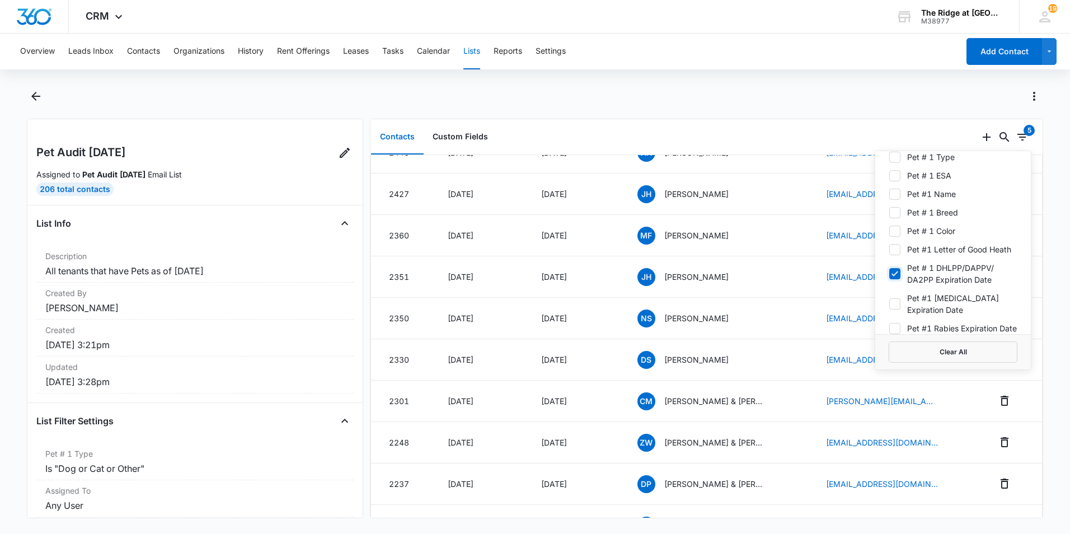
scroll to position [0, 0]
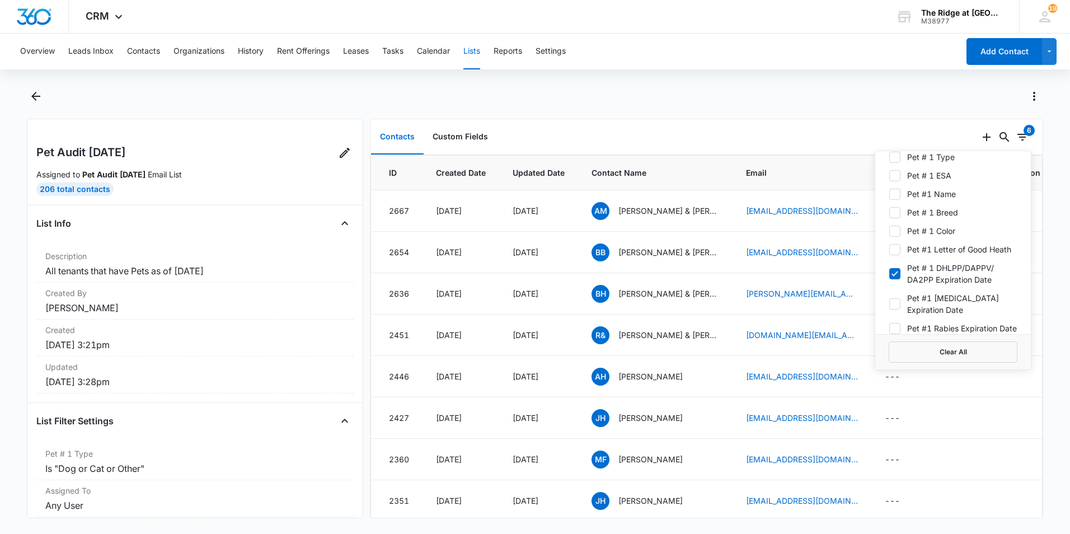
click at [890, 309] on icon at bounding box center [895, 304] width 10 height 10
click at [889, 304] on input "Pet #1 Bordetella Expiration Date" at bounding box center [889, 304] width 1 height 1
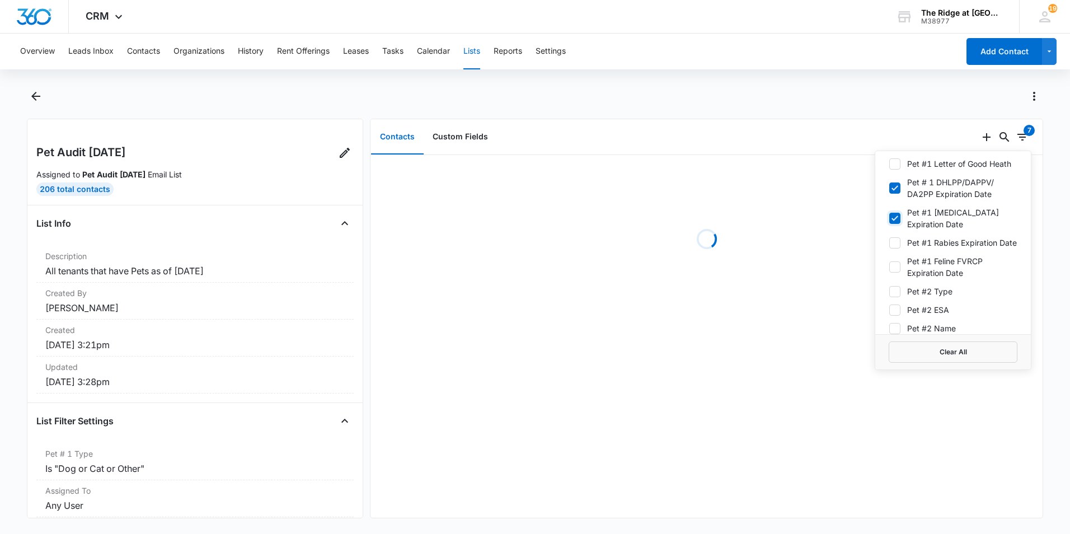
scroll to position [783, 0]
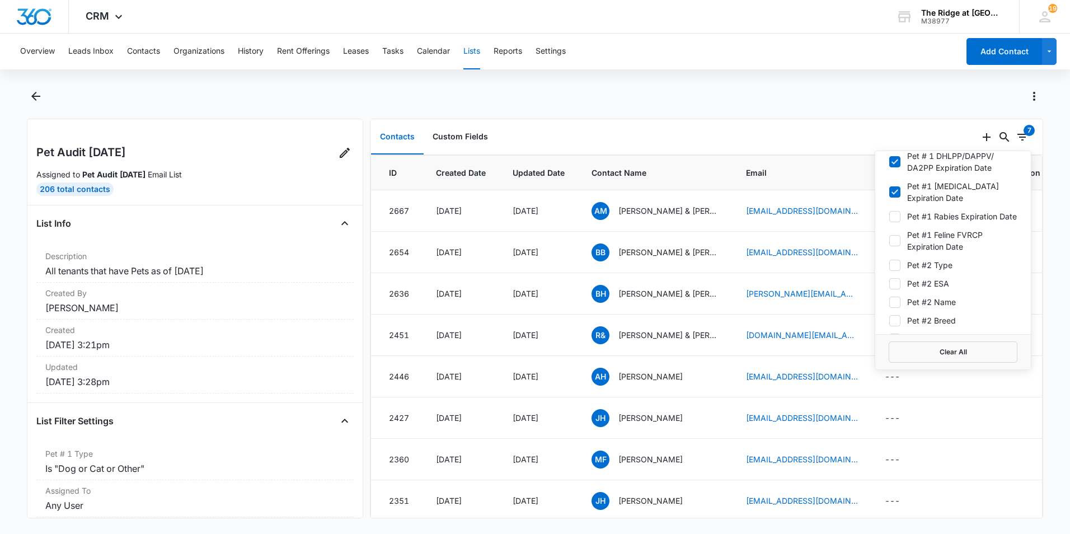
click at [890, 197] on icon at bounding box center [895, 192] width 10 height 10
click at [889, 192] on input "Pet #1 Bordetella Expiration Date" at bounding box center [889, 192] width 1 height 1
checkbox input "false"
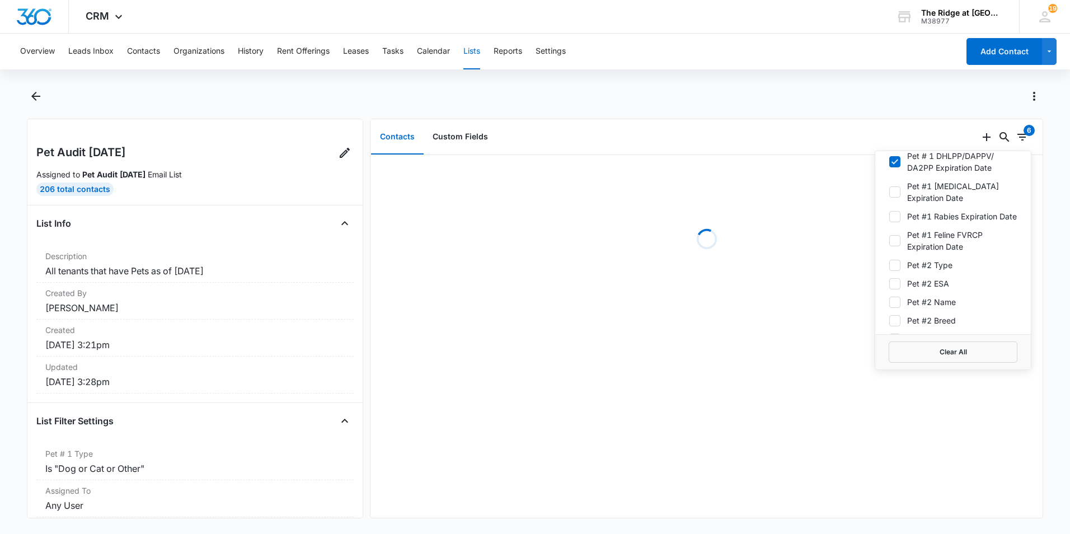
click at [890, 222] on icon at bounding box center [895, 217] width 10 height 10
click at [889, 217] on input "Pet #1 Rabies Expiration Date" at bounding box center [889, 216] width 1 height 1
checkbox input "true"
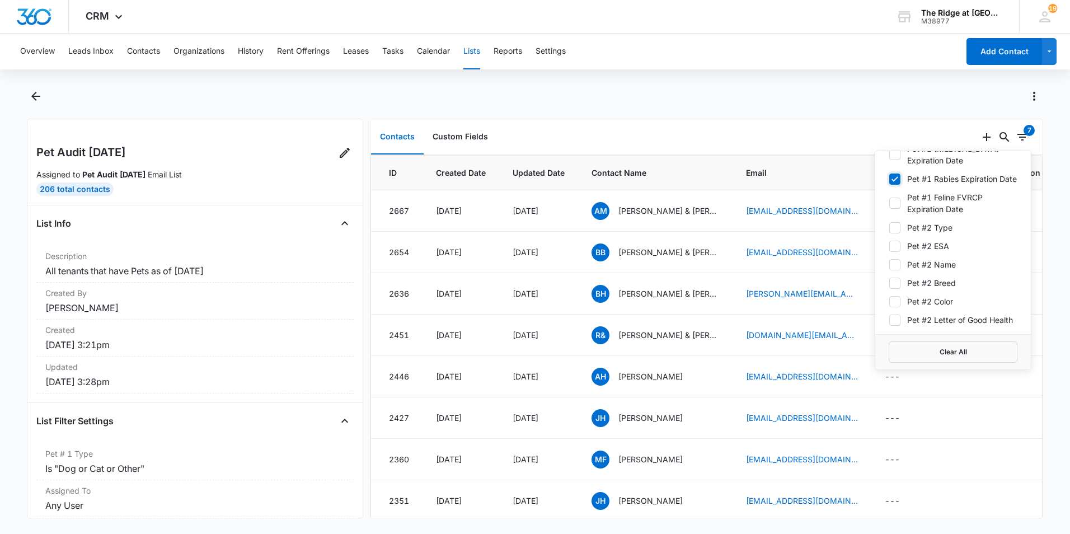
scroll to position [839, 0]
click at [890, 190] on icon at bounding box center [895, 185] width 10 height 10
click at [889, 185] on input "Pet #1 Feline FVRCP Expiration Date" at bounding box center [889, 185] width 1 height 1
checkbox input "true"
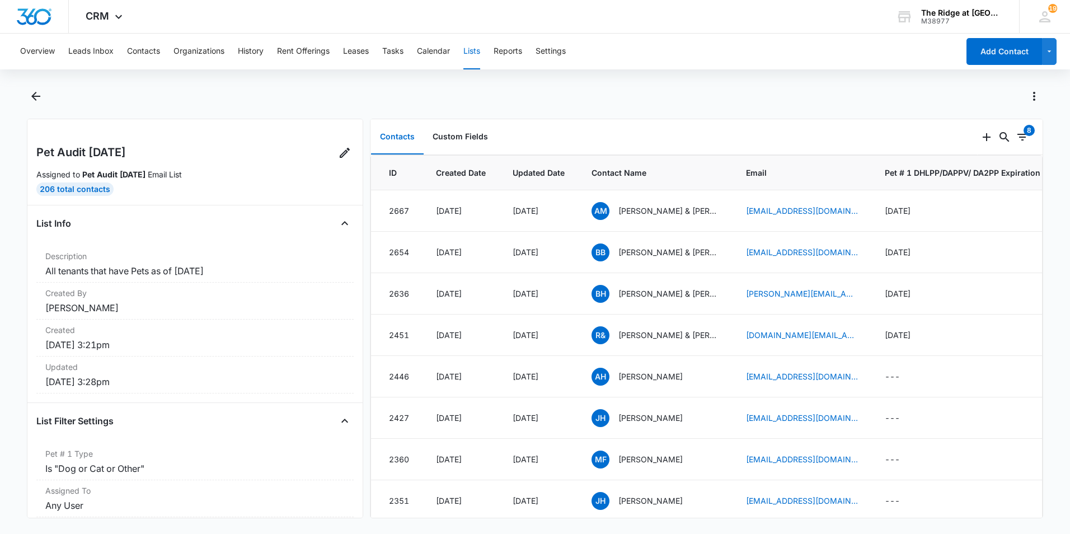
click at [892, 100] on div at bounding box center [547, 96] width 992 height 18
click at [1028, 97] on icon "Actions" at bounding box center [1033, 96] width 13 height 13
click at [991, 173] on button "Export List" at bounding box center [989, 178] width 105 height 17
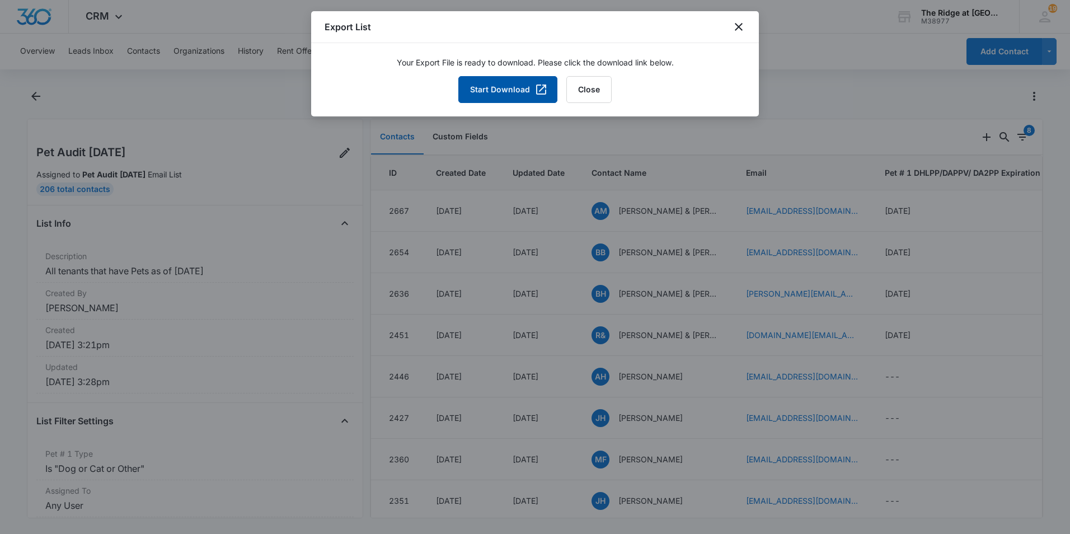
click at [513, 87] on button "Start Download" at bounding box center [507, 89] width 99 height 27
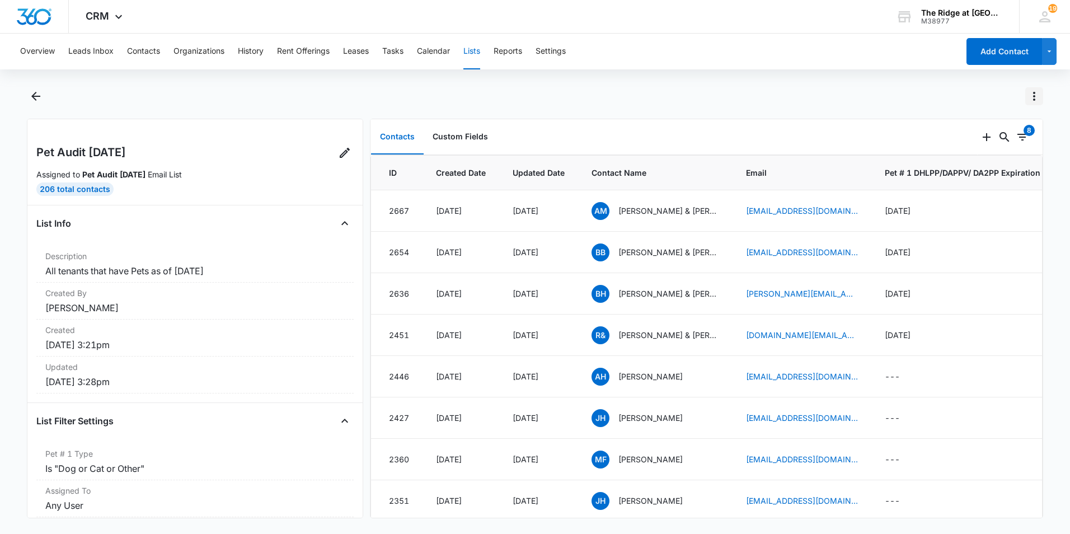
click at [1039, 96] on icon "Actions" at bounding box center [1033, 96] width 13 height 13
click at [933, 86] on div "Overview Leads Inbox Contacts Organizations History Rent Offerings Leases Tasks…" at bounding box center [535, 283] width 1070 height 498
click at [1017, 137] on icon "Filters" at bounding box center [1022, 137] width 10 height 7
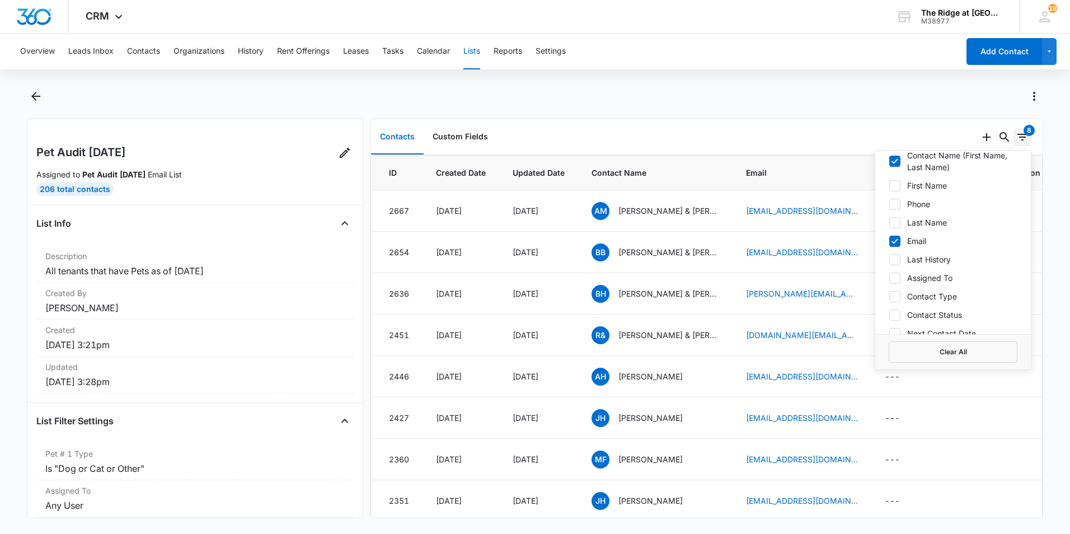
scroll to position [0, 0]
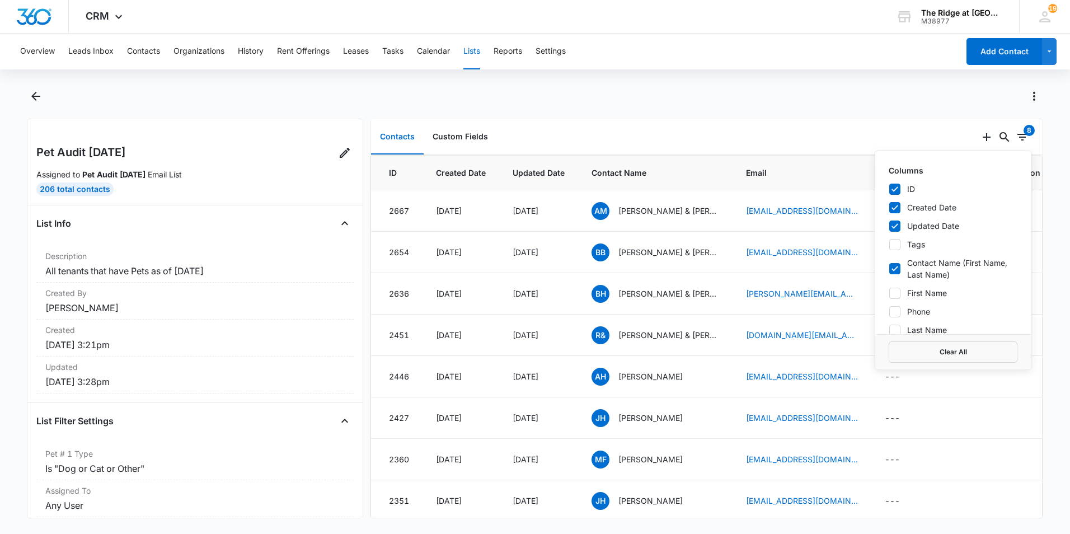
click at [890, 189] on icon at bounding box center [895, 189] width 10 height 10
click at [889, 189] on input "ID" at bounding box center [889, 189] width 1 height 1
checkbox input "false"
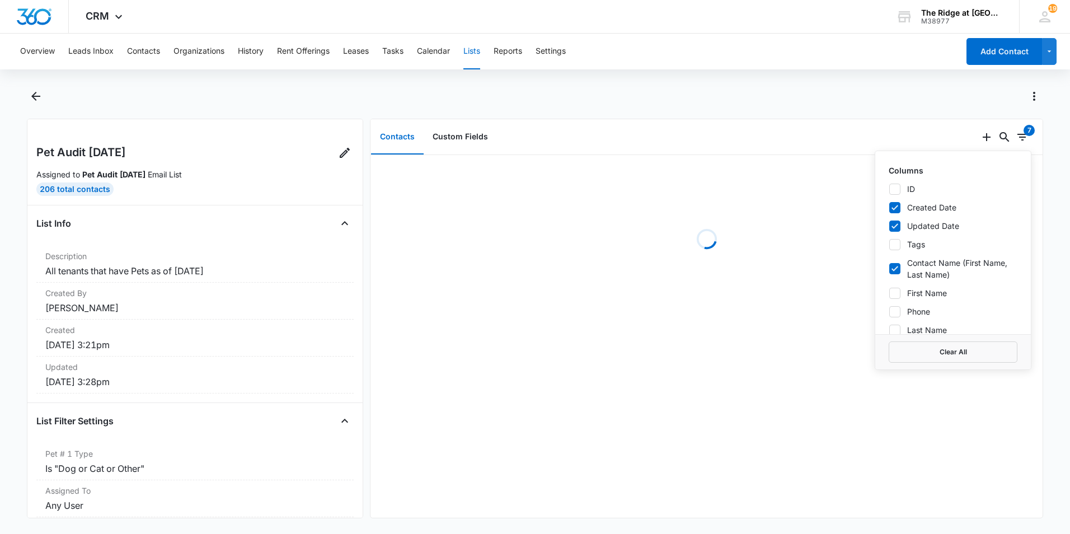
click at [890, 210] on icon at bounding box center [895, 208] width 10 height 10
click at [889, 208] on input "Created Date" at bounding box center [889, 207] width 1 height 1
checkbox input "false"
click at [890, 227] on icon at bounding box center [895, 226] width 10 height 10
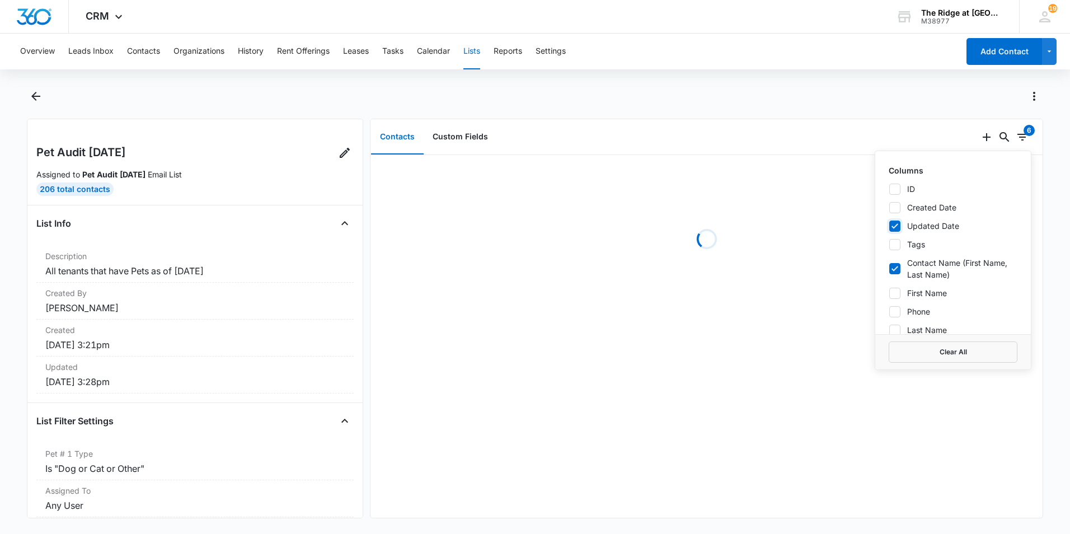
click at [889, 226] on input "Updated Date" at bounding box center [889, 226] width 1 height 1
checkbox input "false"
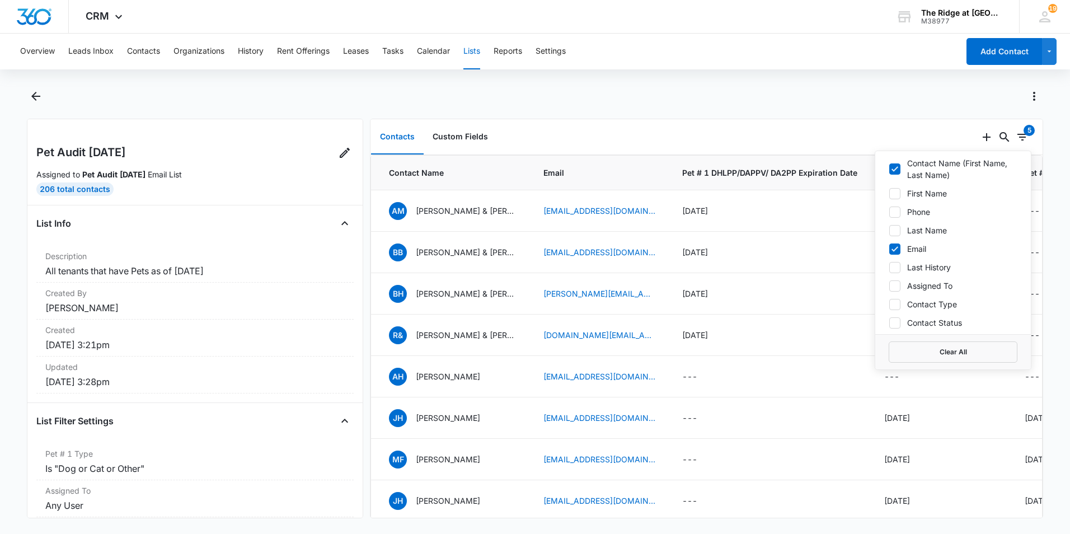
scroll to position [56, 0]
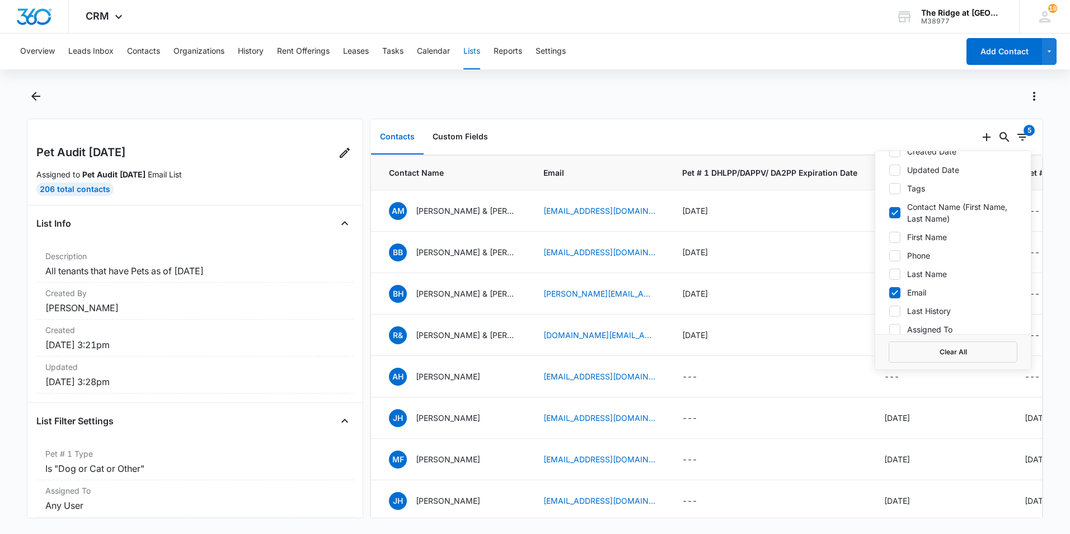
click at [890, 294] on icon at bounding box center [895, 293] width 10 height 10
click at [889, 293] on input "Email" at bounding box center [889, 292] width 1 height 1
checkbox input "false"
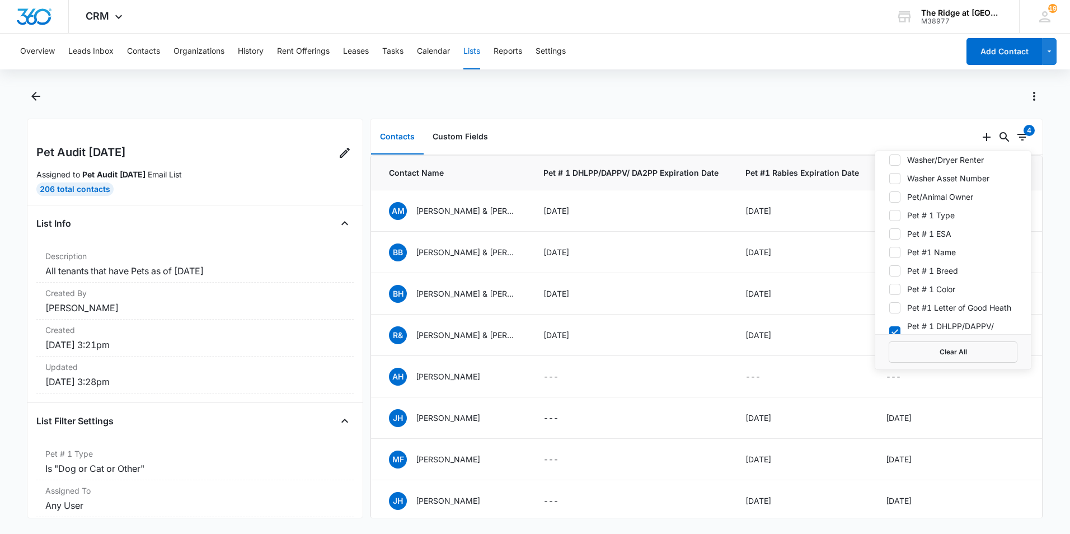
scroll to position [616, 0]
click at [891, 213] on icon at bounding box center [894, 212] width 7 height 5
click at [889, 213] on input "Pet # 1 Type" at bounding box center [889, 213] width 1 height 1
checkbox input "true"
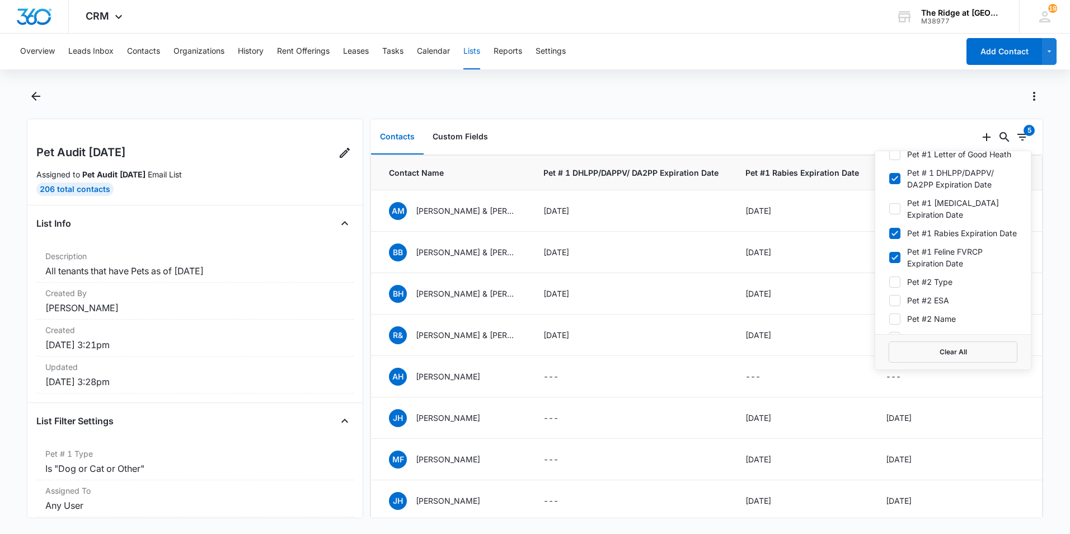
scroll to position [783, 0]
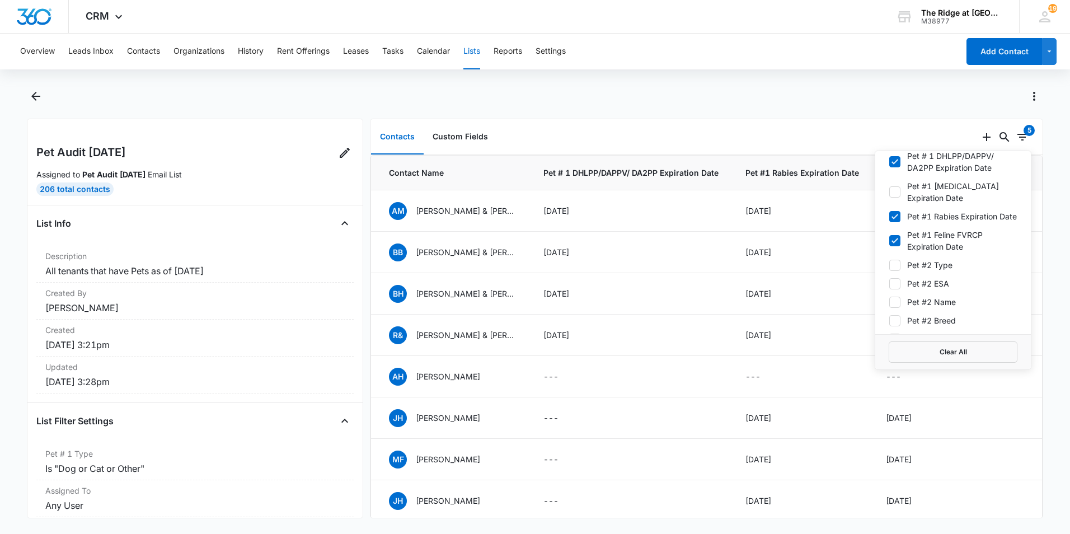
click at [895, 106] on div at bounding box center [535, 102] width 1016 height 31
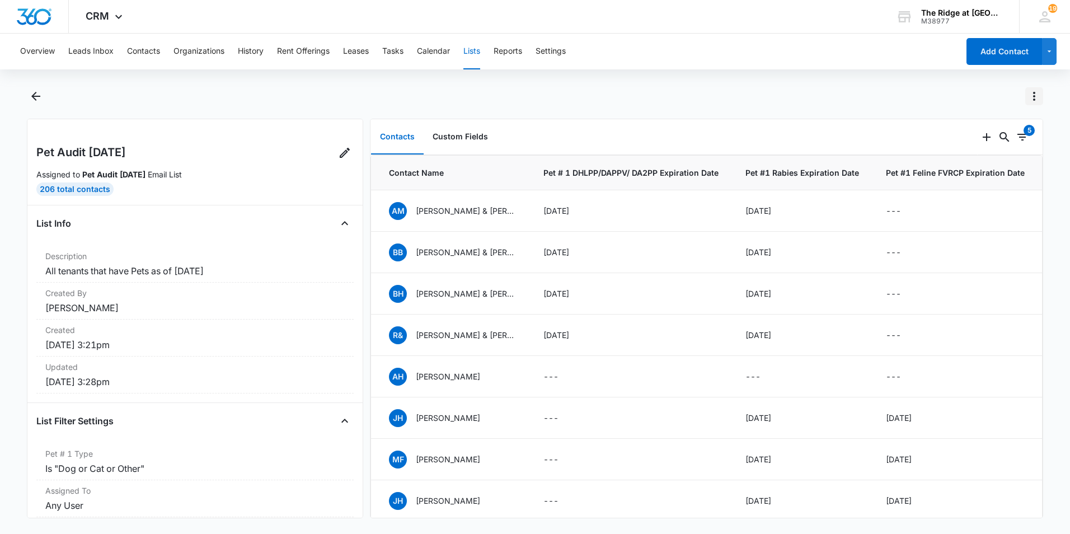
drag, startPoint x: 1025, startPoint y: 97, endPoint x: 1037, endPoint y: 96, distance: 12.4
click at [1026, 97] on button "Actions" at bounding box center [1034, 96] width 18 height 18
click at [976, 140] on div "Refresh List" at bounding box center [983, 144] width 65 height 8
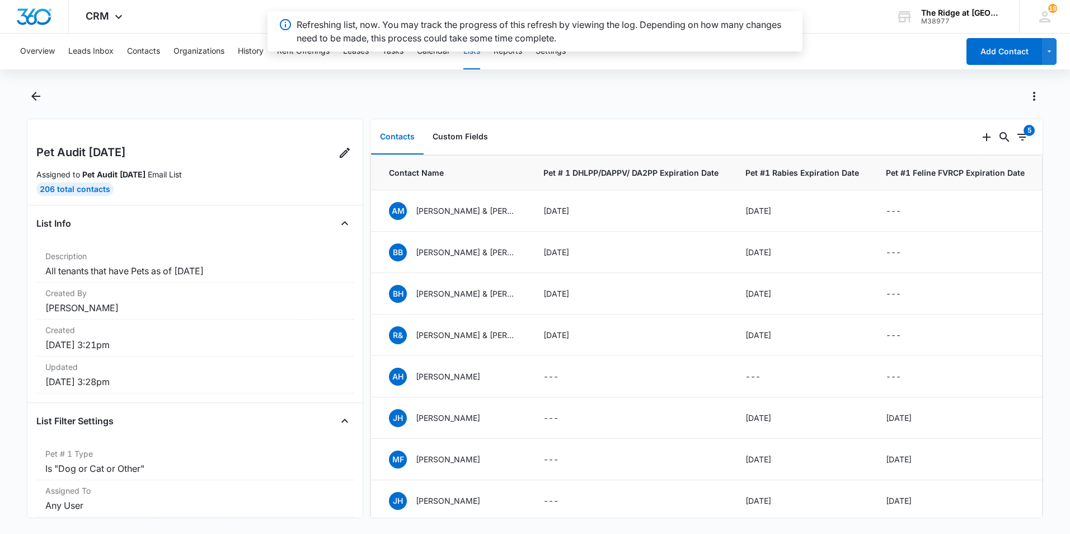
click at [596, 86] on div "Overview Leads Inbox Contacts Organizations History Rent Offerings Leases Tasks…" at bounding box center [535, 283] width 1070 height 498
click at [1041, 97] on icon "Actions" at bounding box center [1033, 96] width 13 height 13
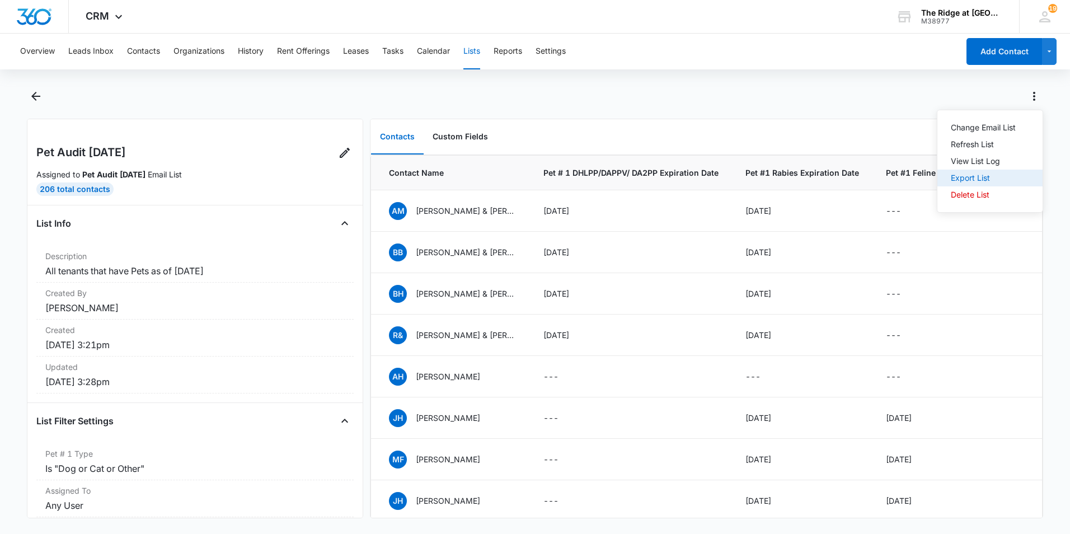
click at [970, 180] on div "Export List" at bounding box center [983, 178] width 65 height 8
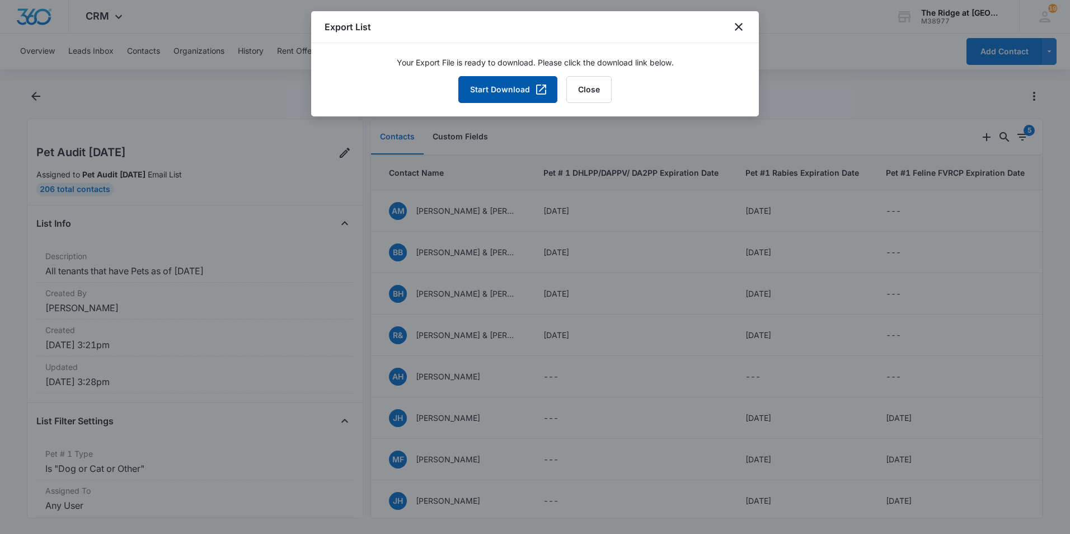
click at [478, 79] on button "Start Download" at bounding box center [507, 89] width 99 height 27
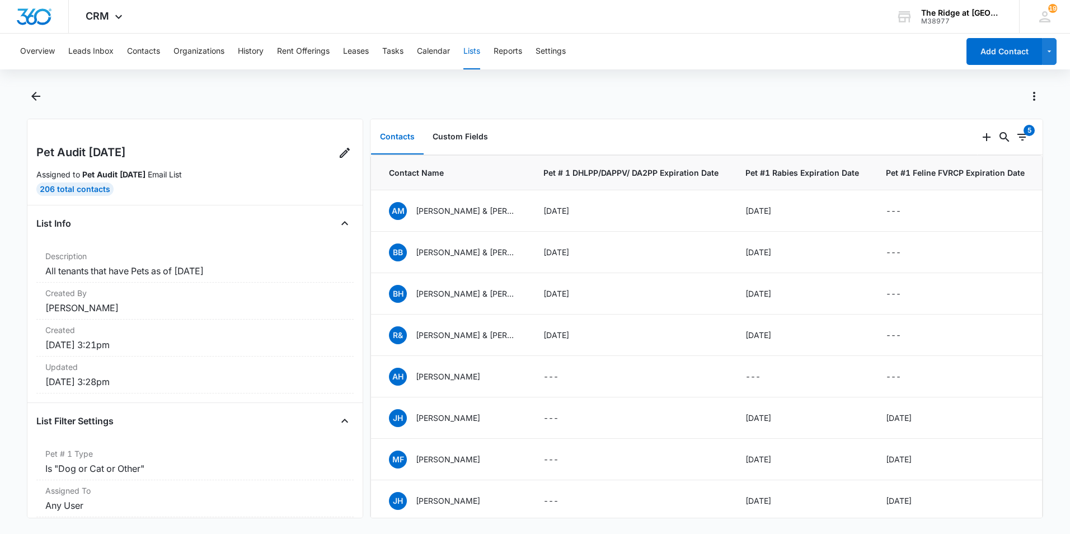
drag, startPoint x: 755, startPoint y: 96, endPoint x: 824, endPoint y: 95, distance: 68.3
click at [755, 96] on div at bounding box center [547, 96] width 992 height 18
click at [1029, 104] on button "Actions" at bounding box center [1034, 96] width 18 height 18
click at [699, 118] on div "Change Email List Refresh List View List Log Export List Delete List" at bounding box center [535, 102] width 1016 height 31
click at [467, 135] on button "Custom Fields" at bounding box center [460, 137] width 73 height 35
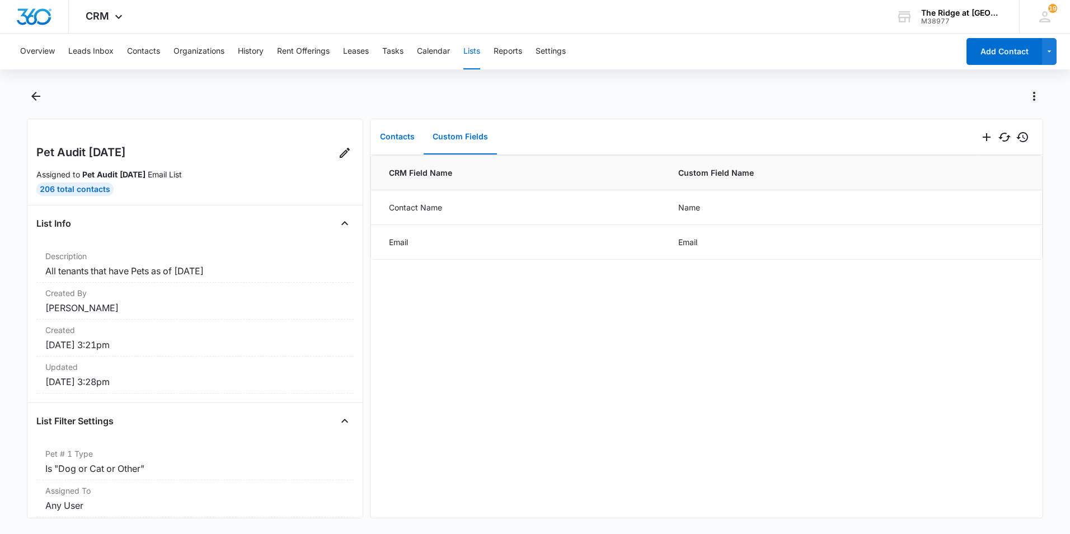
click at [411, 134] on button "Contacts" at bounding box center [397, 137] width 53 height 35
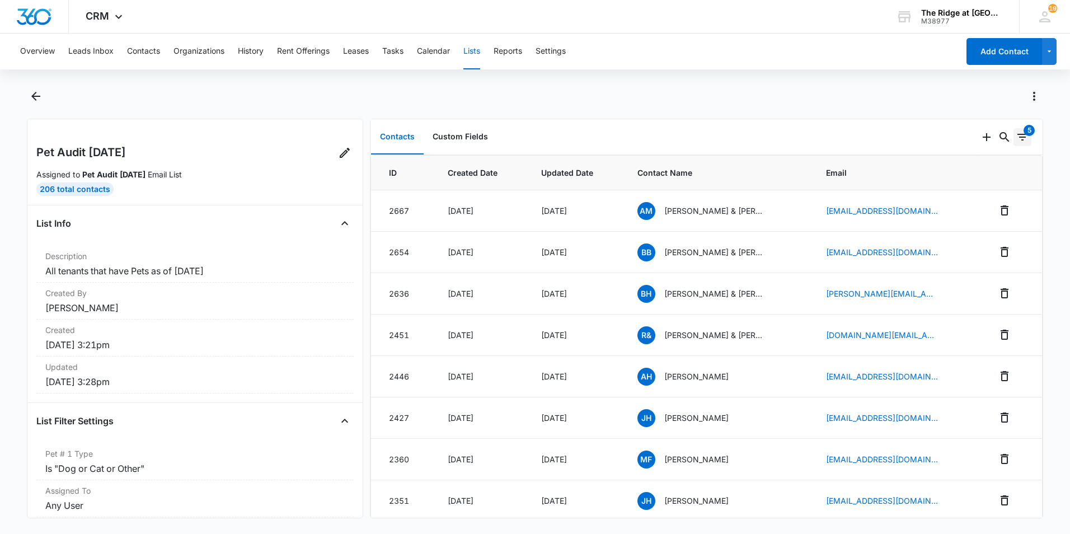
click at [1016, 139] on icon "Filters" at bounding box center [1022, 136] width 13 height 13
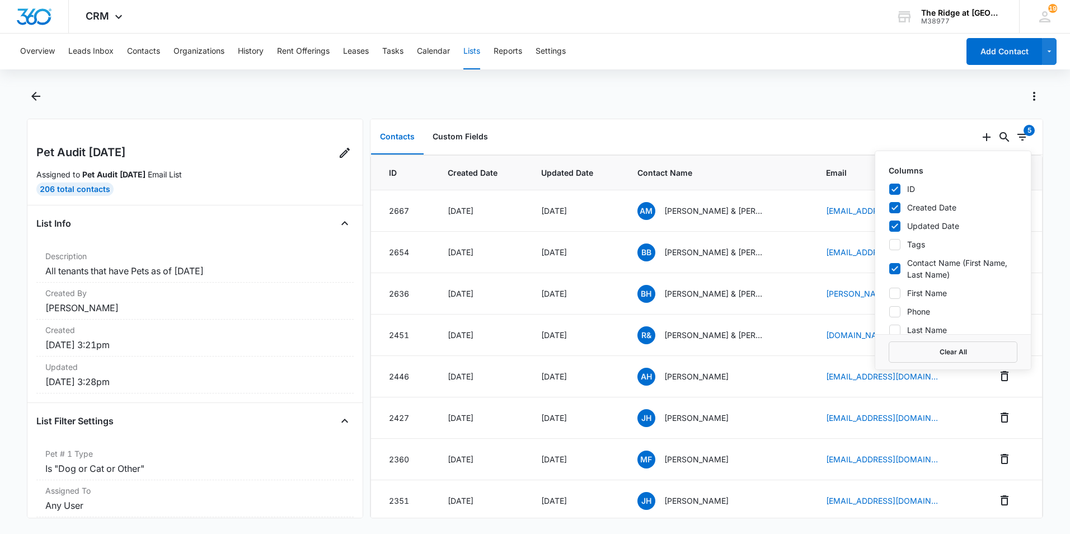
click at [890, 187] on icon at bounding box center [895, 189] width 10 height 10
click at [889, 189] on input "ID" at bounding box center [889, 189] width 1 height 1
checkbox input "false"
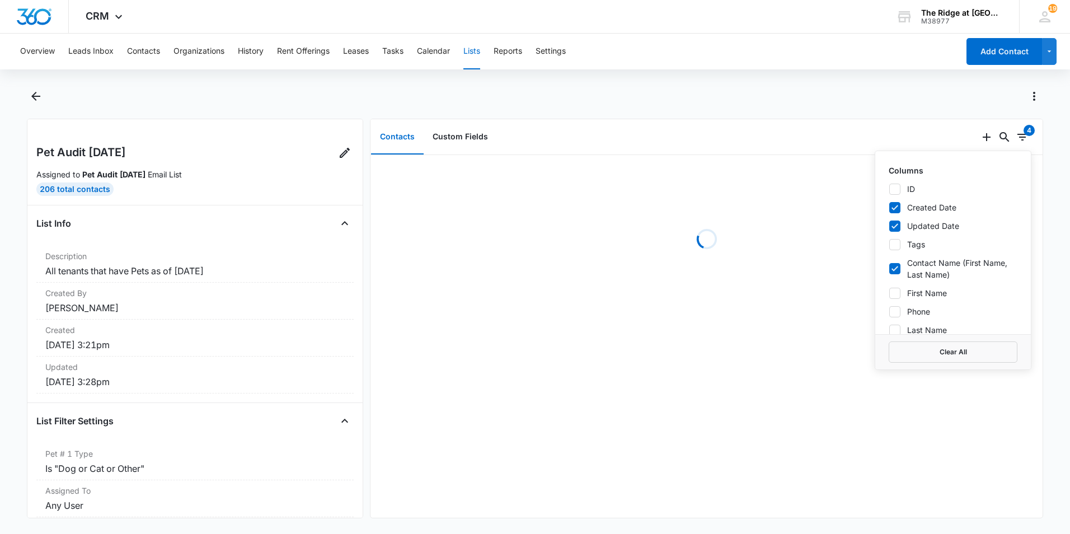
click at [891, 208] on icon at bounding box center [894, 207] width 7 height 5
click at [889, 208] on input "Created Date" at bounding box center [889, 207] width 1 height 1
checkbox input "false"
click at [890, 228] on icon at bounding box center [895, 226] width 10 height 10
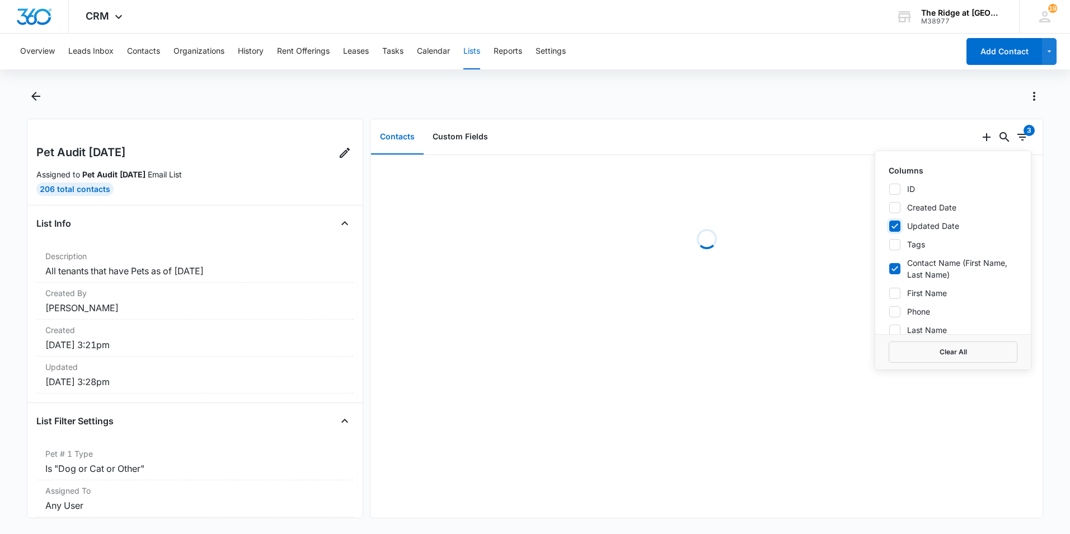
click at [889, 226] on input "Updated Date" at bounding box center [889, 226] width 1 height 1
checkbox input "false"
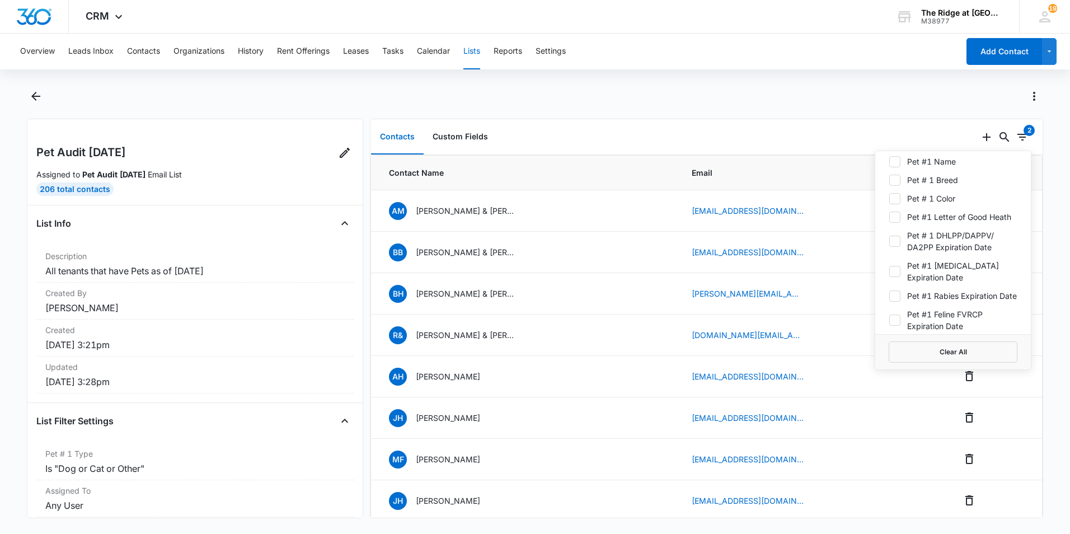
scroll to position [727, 0]
click at [953, 93] on div at bounding box center [547, 96] width 992 height 18
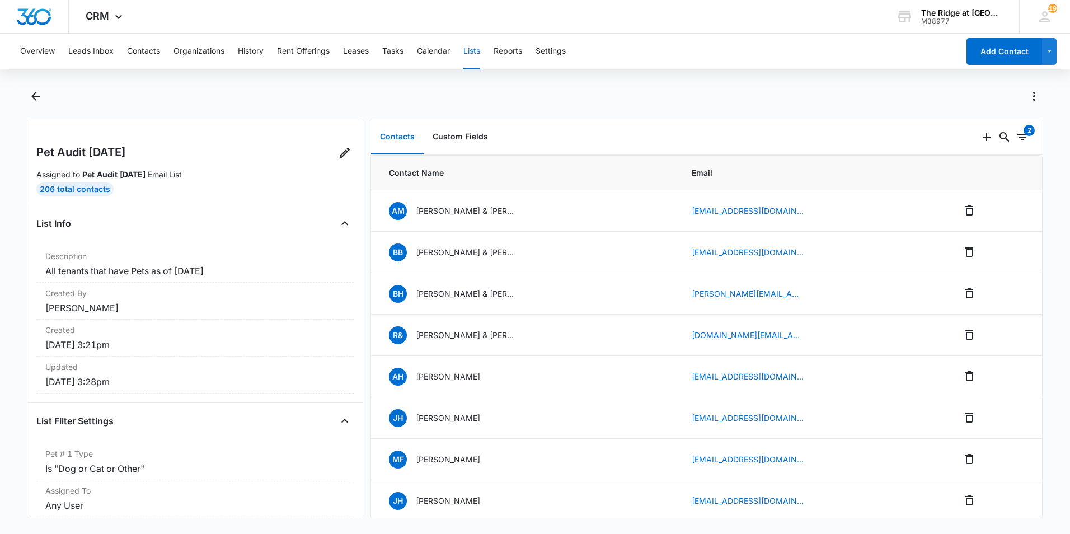
click at [991, 97] on div at bounding box center [547, 96] width 992 height 18
click at [965, 96] on div at bounding box center [547, 96] width 992 height 18
click at [1023, 128] on div "2" at bounding box center [1028, 130] width 11 height 11
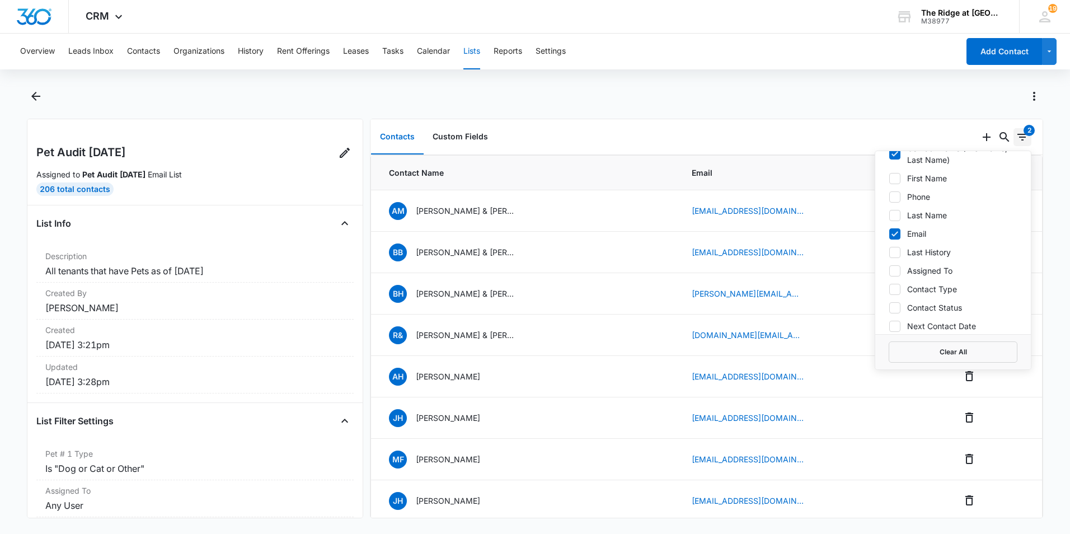
scroll to position [56, 0]
click at [897, 287] on label "Email" at bounding box center [953, 292] width 129 height 12
click at [889, 292] on input "Email" at bounding box center [889, 292] width 1 height 1
checkbox input "false"
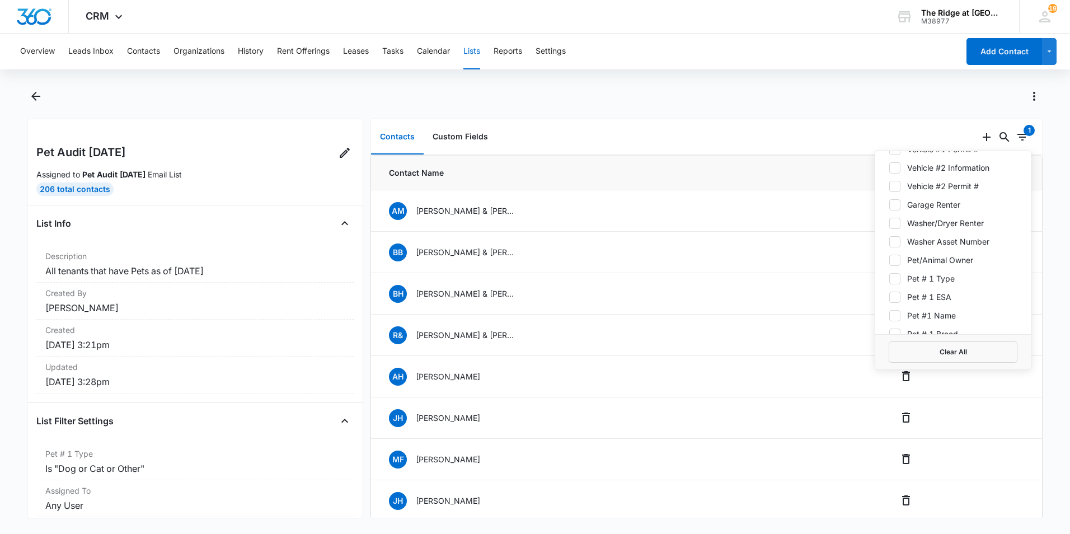
scroll to position [616, 0]
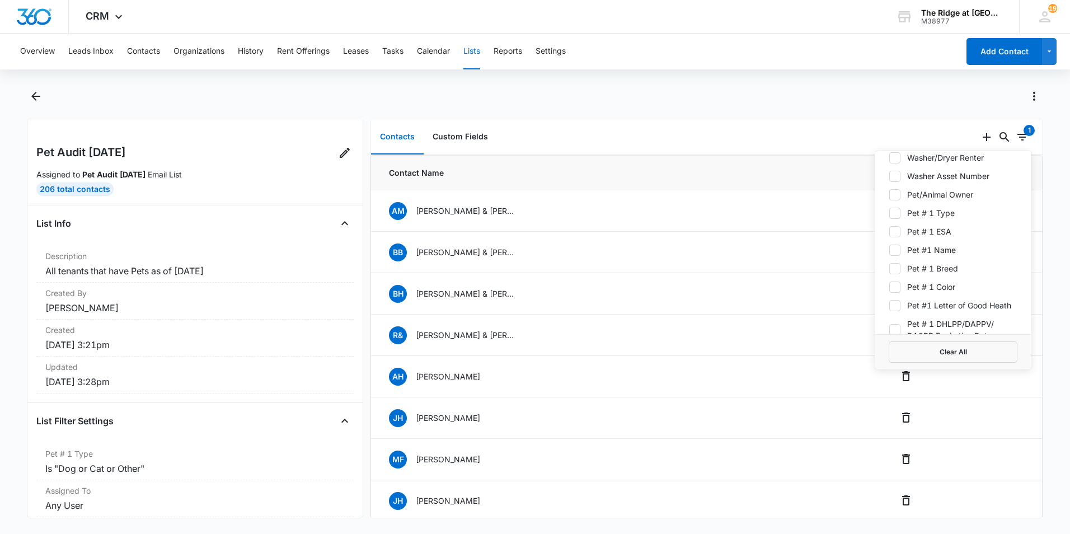
click at [924, 217] on label "Pet # 1 Type" at bounding box center [953, 213] width 129 height 12
click at [889, 213] on input "Pet # 1 Type" at bounding box center [889, 213] width 1 height 1
checkbox input "true"
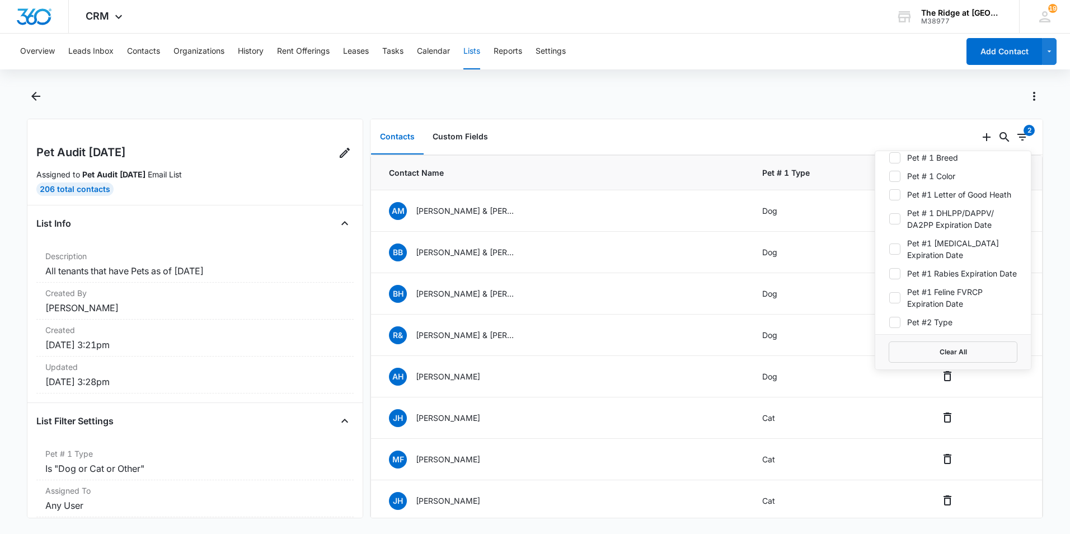
scroll to position [727, 0]
click at [916, 229] on label "Pet # 1 DHLPP/DAPPV/ DA2PP Expiration Date" at bounding box center [953, 218] width 129 height 24
click at [889, 218] on input "Pet # 1 DHLPP/DAPPV/ DA2PP Expiration Date" at bounding box center [889, 218] width 1 height 1
checkbox input "true"
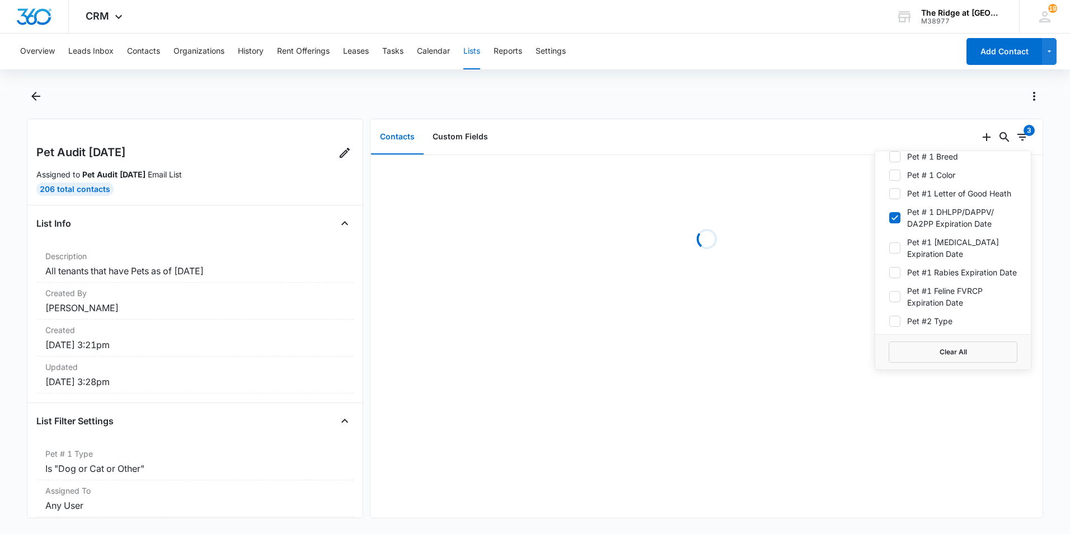
click at [920, 253] on label "Pet #1 Bordetella Expiration Date" at bounding box center [953, 248] width 129 height 24
click at [889, 248] on input "Pet #1 Bordetella Expiration Date" at bounding box center [889, 248] width 1 height 1
checkbox input "true"
click at [923, 278] on label "Pet #1 Rabies Expiration Date" at bounding box center [953, 272] width 129 height 12
click at [889, 273] on input "Pet #1 Rabies Expiration Date" at bounding box center [889, 272] width 1 height 1
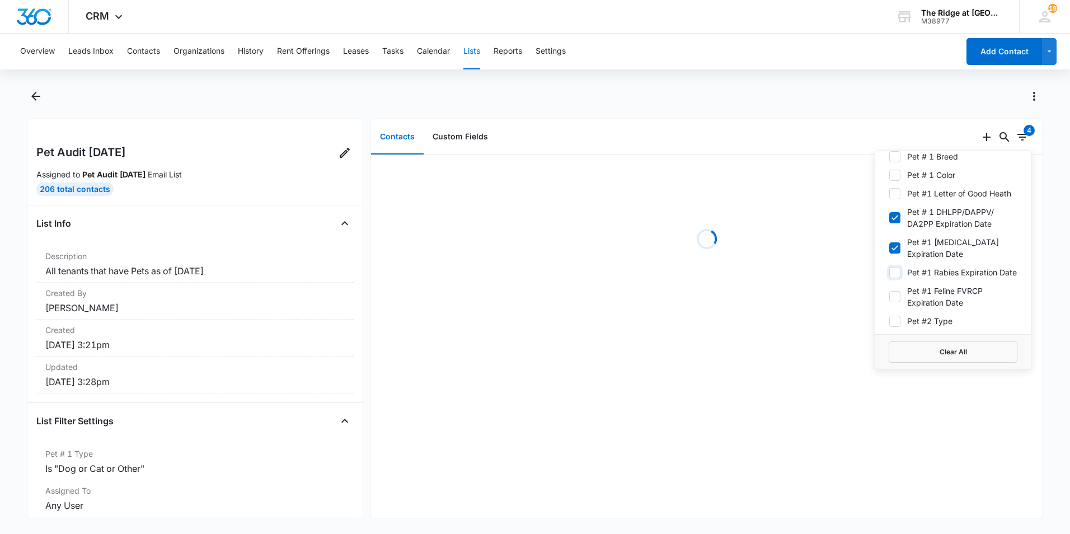
checkbox input "true"
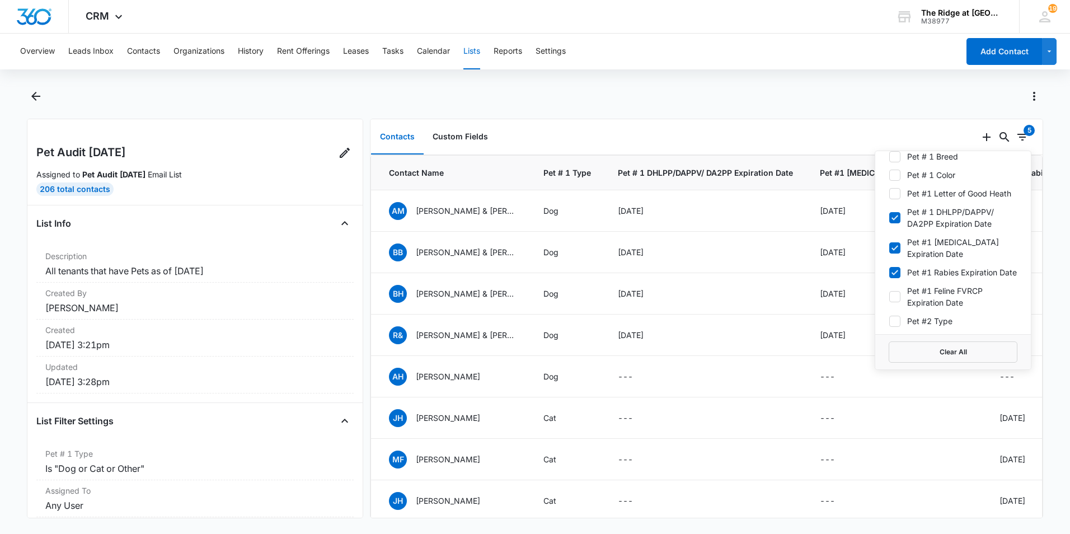
click at [924, 251] on label "Pet #1 Bordetella Expiration Date" at bounding box center [953, 248] width 129 height 24
click at [889, 248] on input "Pet #1 Bordetella Expiration Date" at bounding box center [889, 248] width 1 height 1
checkbox input "false"
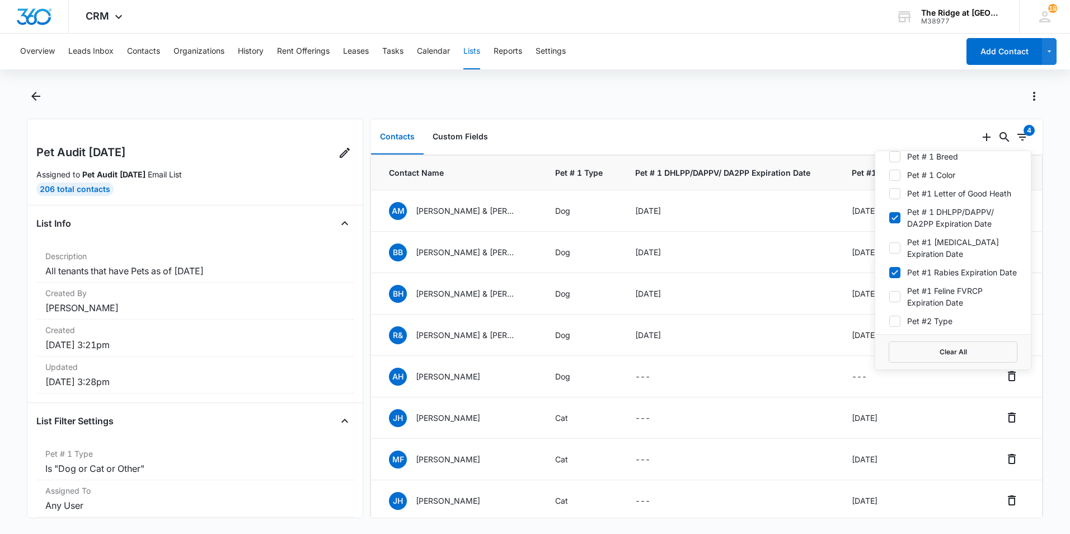
click at [890, 223] on icon at bounding box center [895, 218] width 10 height 10
click at [889, 218] on input "Pet # 1 DHLPP/DAPPV/ DA2PP Expiration Date" at bounding box center [889, 218] width 1 height 1
checkbox input "false"
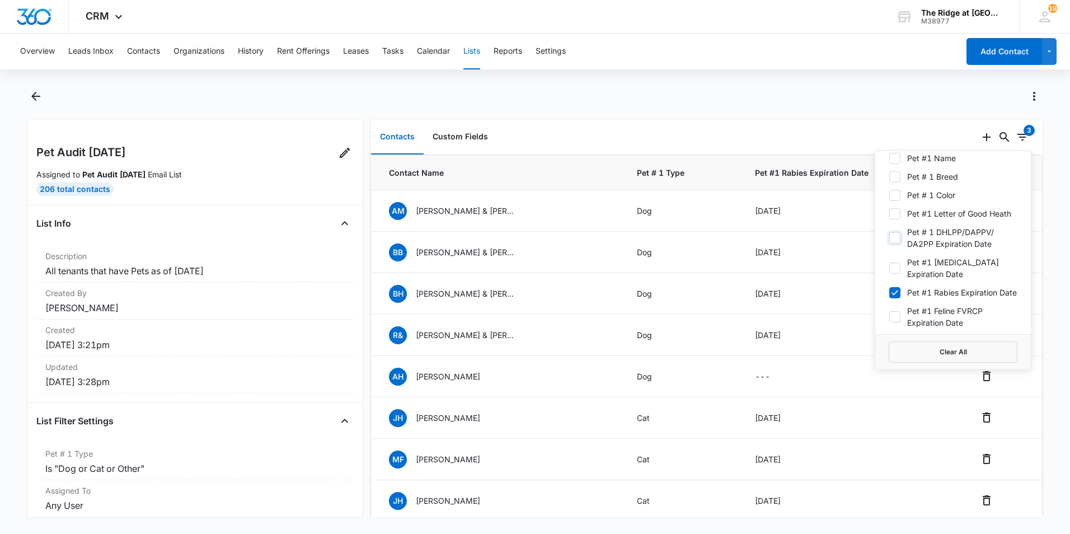
scroll to position [705, 0]
click at [1046, 374] on main "Pet Audit 10/7/2025 Assigned to Pet Audit 10/7/2025 Email List 206 Total Contac…" at bounding box center [535, 309] width 1070 height 444
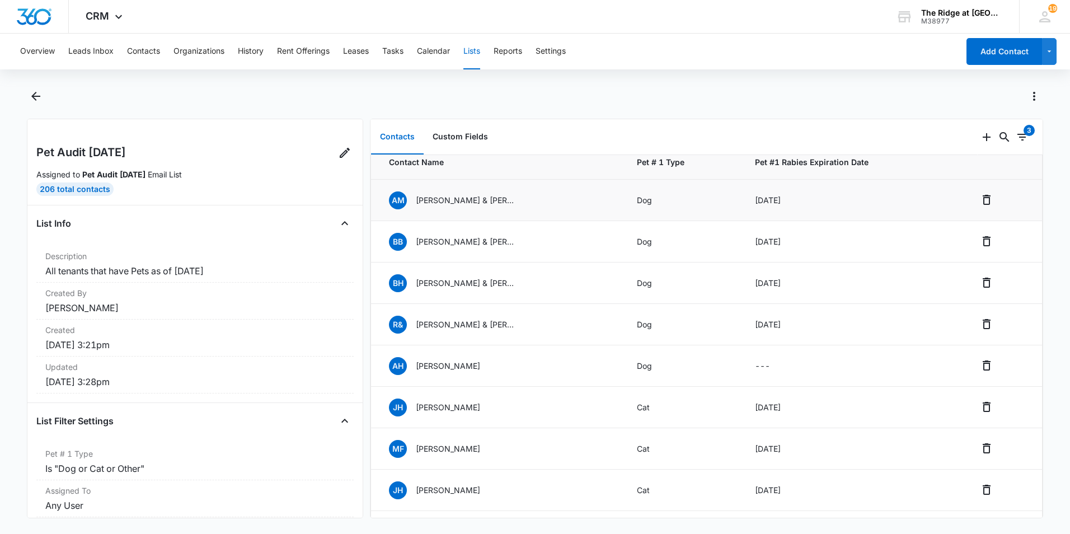
scroll to position [0, 0]
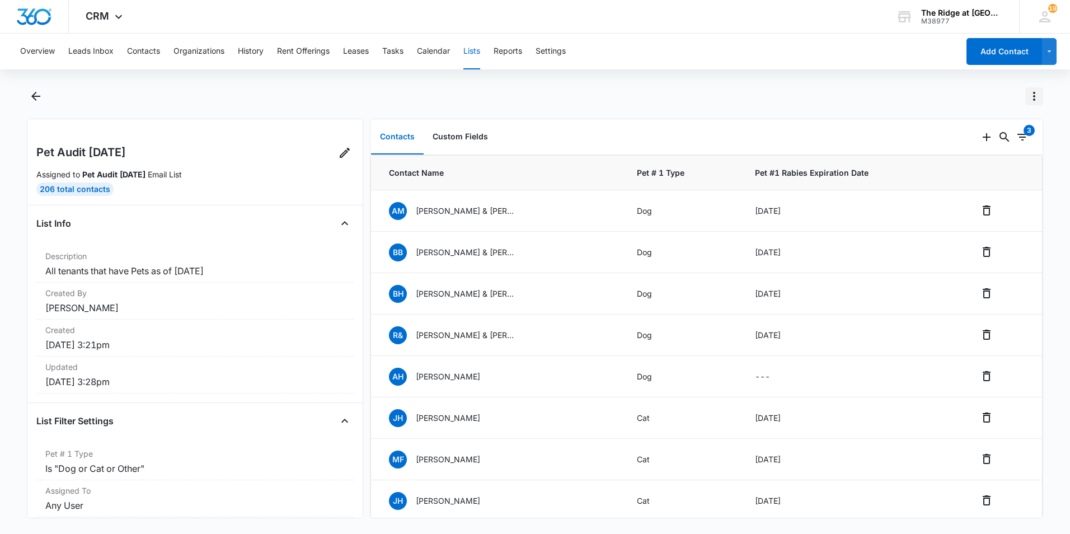
click at [1028, 95] on icon "Actions" at bounding box center [1033, 96] width 13 height 13
click at [981, 175] on div "Export List" at bounding box center [983, 178] width 65 height 8
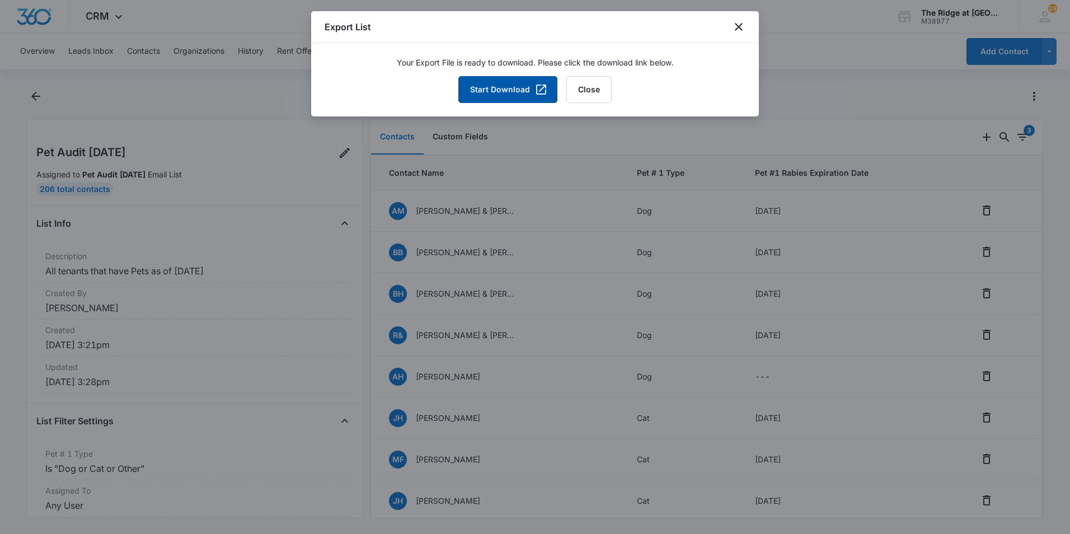
click at [514, 96] on button "Start Download" at bounding box center [507, 89] width 99 height 27
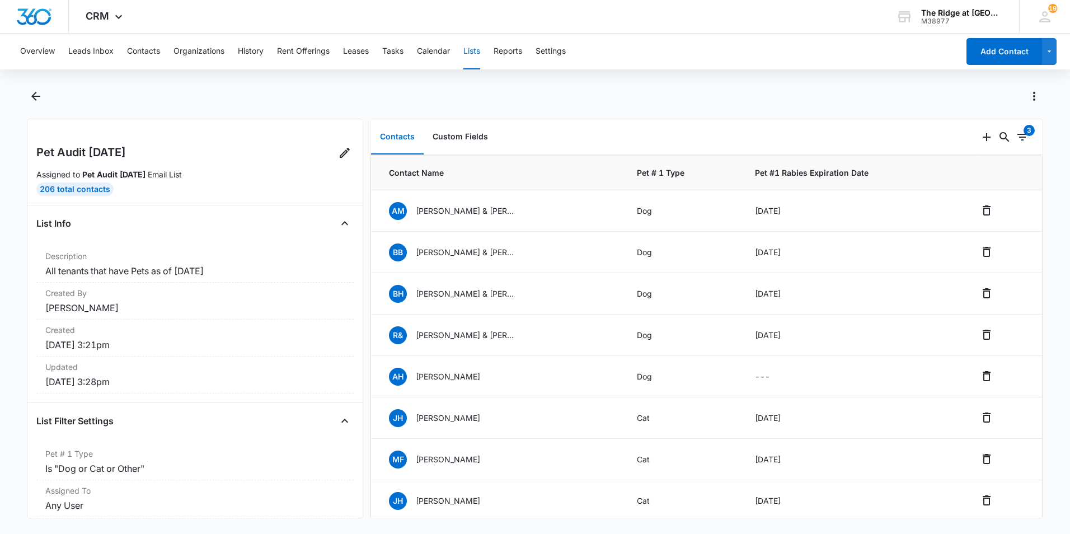
click at [707, 113] on div at bounding box center [535, 102] width 1016 height 31
click at [1019, 142] on icon "Filters" at bounding box center [1022, 136] width 13 height 13
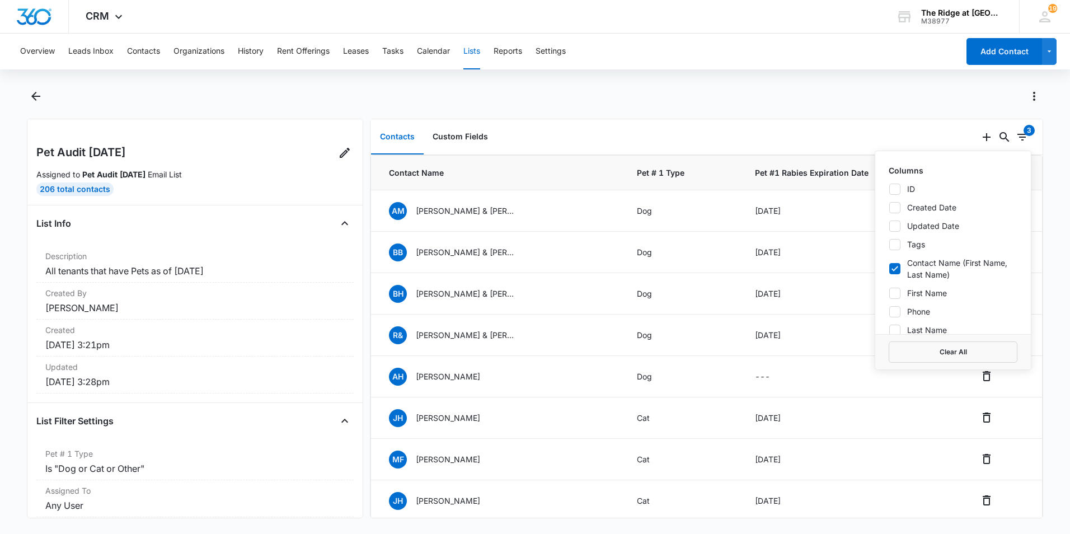
click at [919, 114] on div at bounding box center [535, 102] width 1016 height 31
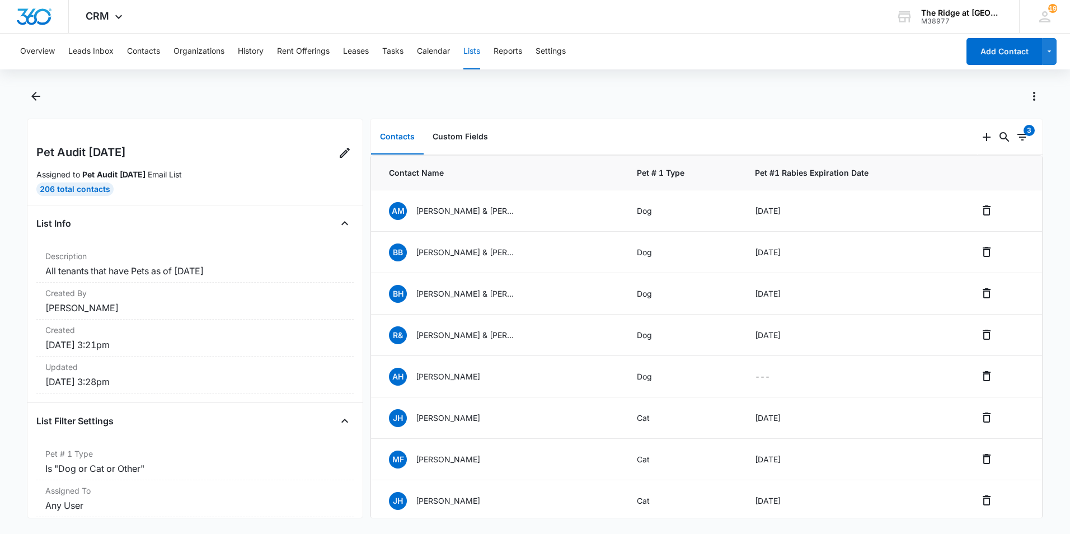
click at [1017, 149] on div "0 3" at bounding box center [1010, 137] width 65 height 36
click at [1017, 144] on div "3" at bounding box center [1022, 136] width 13 height 13
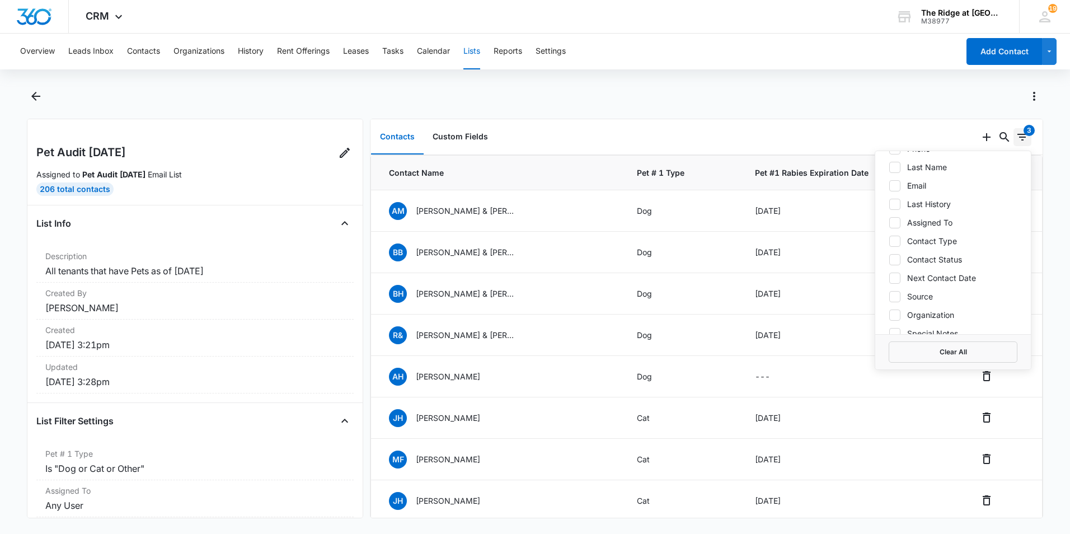
scroll to position [168, 0]
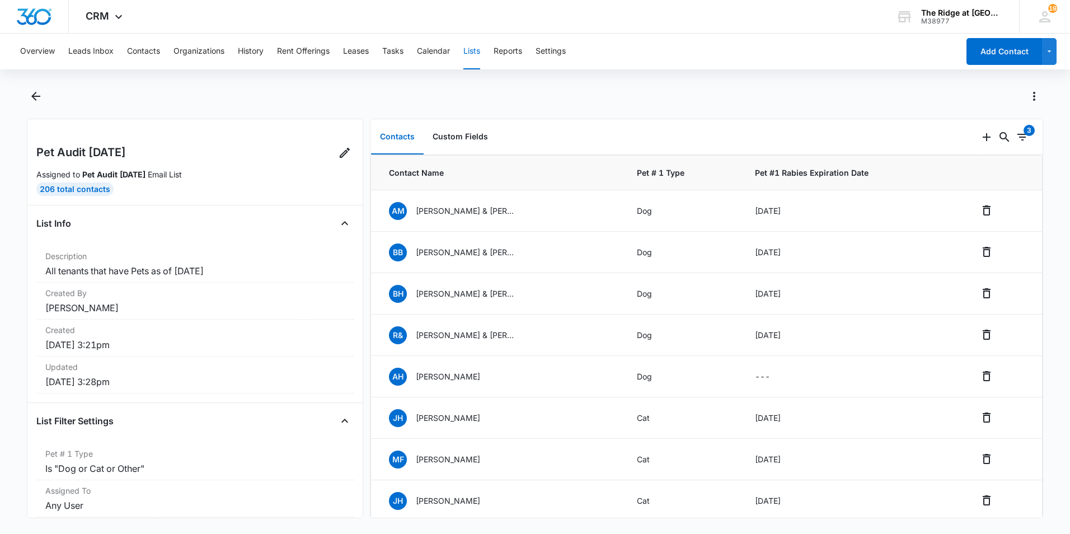
click at [870, 122] on div "Contacts Custom Fields" at bounding box center [673, 137] width 607 height 36
click at [998, 131] on icon "Search..." at bounding box center [1004, 136] width 13 height 13
click at [1037, 88] on button "Actions" at bounding box center [1034, 96] width 18 height 18
click at [958, 140] on div "Refresh List" at bounding box center [983, 144] width 65 height 8
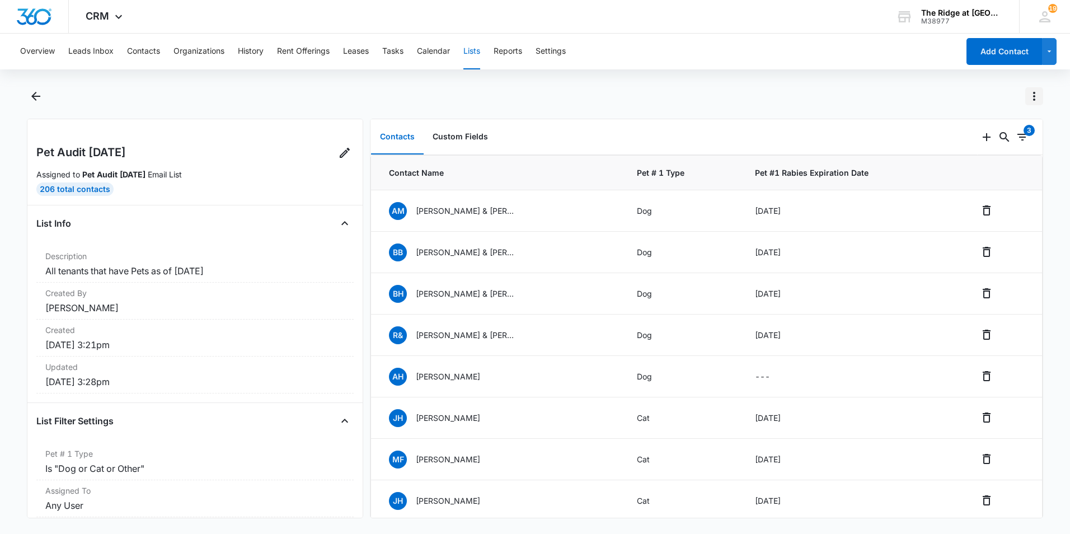
click at [1032, 92] on icon "Actions" at bounding box center [1033, 96] width 13 height 13
click at [980, 176] on div "Export List" at bounding box center [983, 178] width 65 height 8
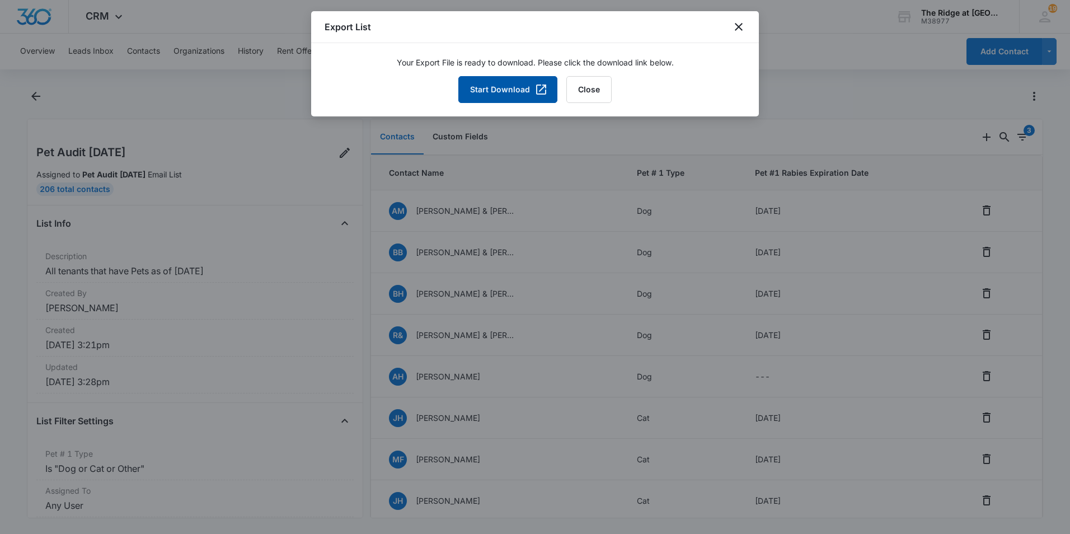
click at [508, 89] on button "Start Download" at bounding box center [507, 89] width 99 height 27
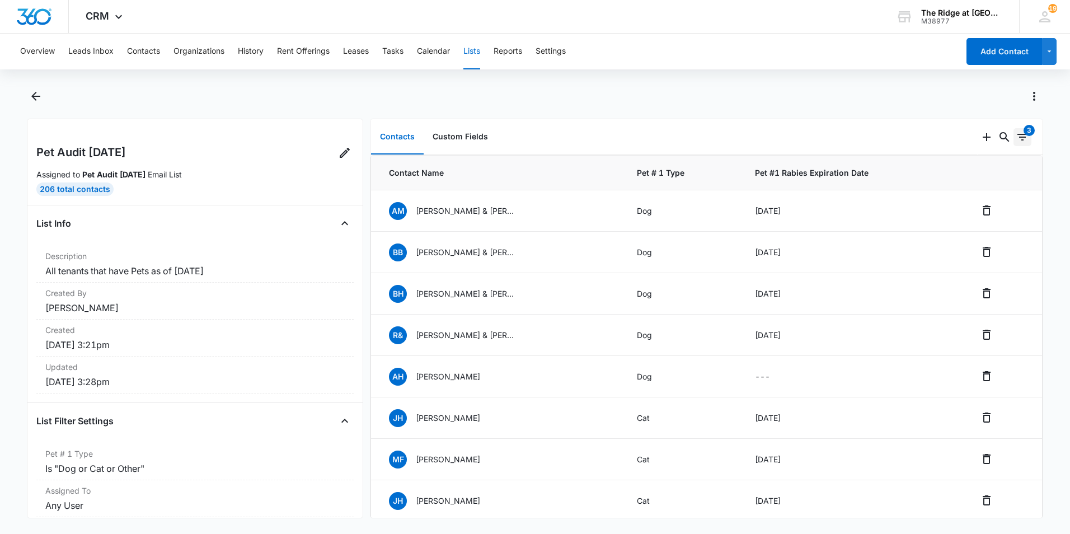
click at [1016, 139] on icon "Filters" at bounding box center [1022, 136] width 13 height 13
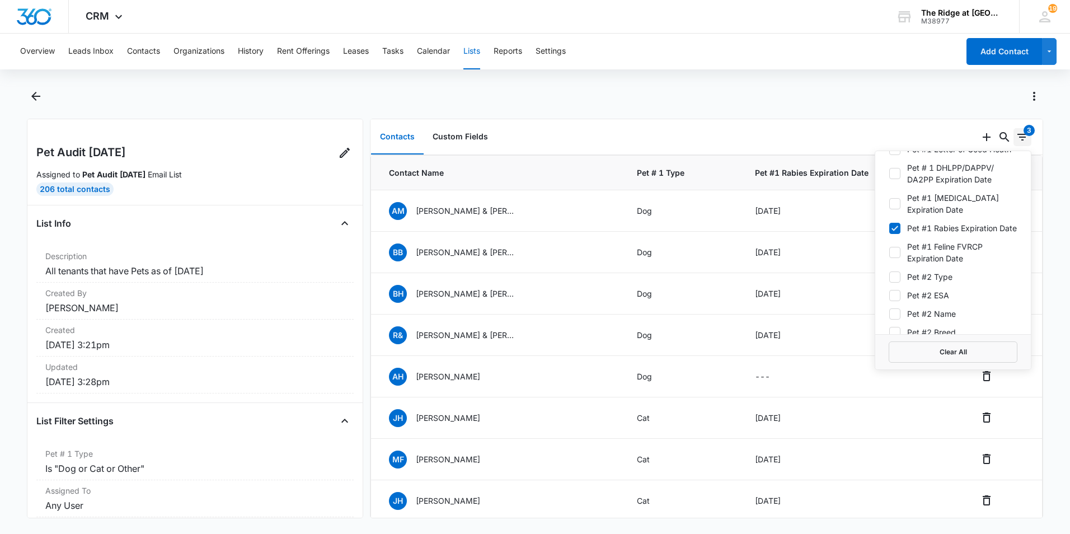
scroll to position [783, 0]
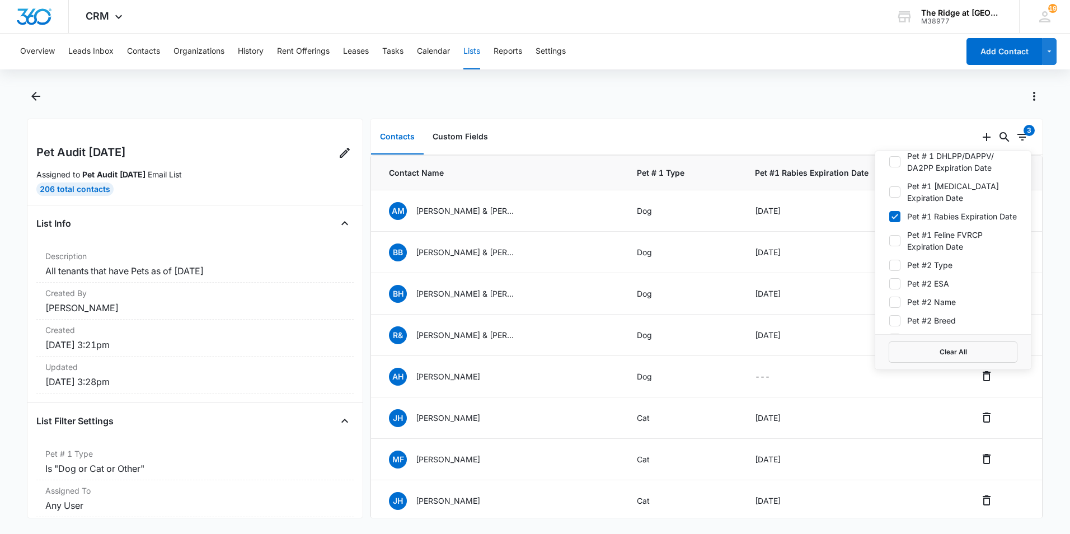
click at [890, 222] on icon at bounding box center [895, 217] width 10 height 10
click at [889, 217] on input "Pet #1 Rabies Expiration Date" at bounding box center [889, 216] width 1 height 1
checkbox input "false"
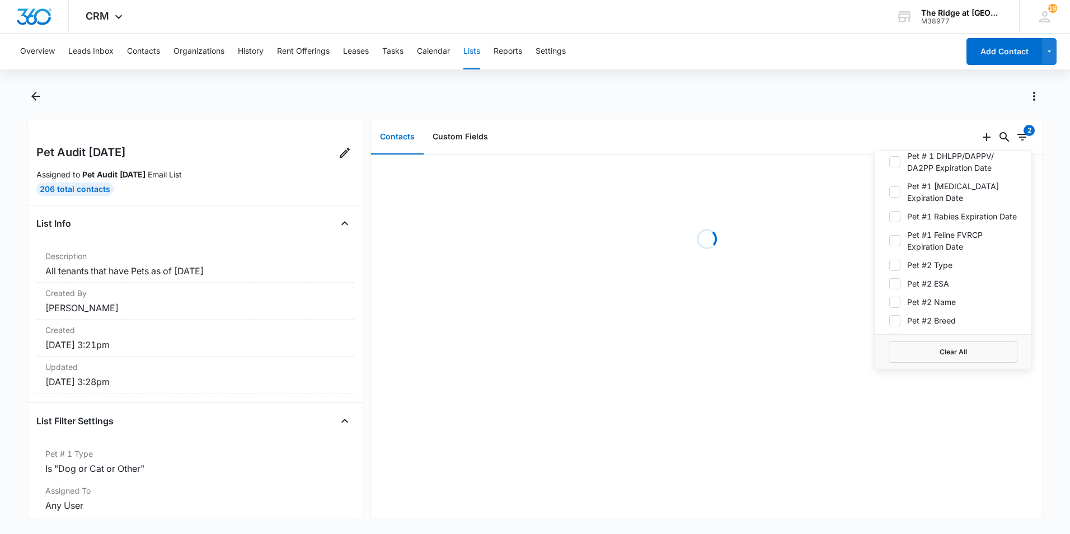
click at [890, 167] on icon at bounding box center [895, 162] width 10 height 10
click at [889, 162] on input "Pet # 1 DHLPP/DAPPV/ DA2PP Expiration Date" at bounding box center [889, 162] width 1 height 1
checkbox input "true"
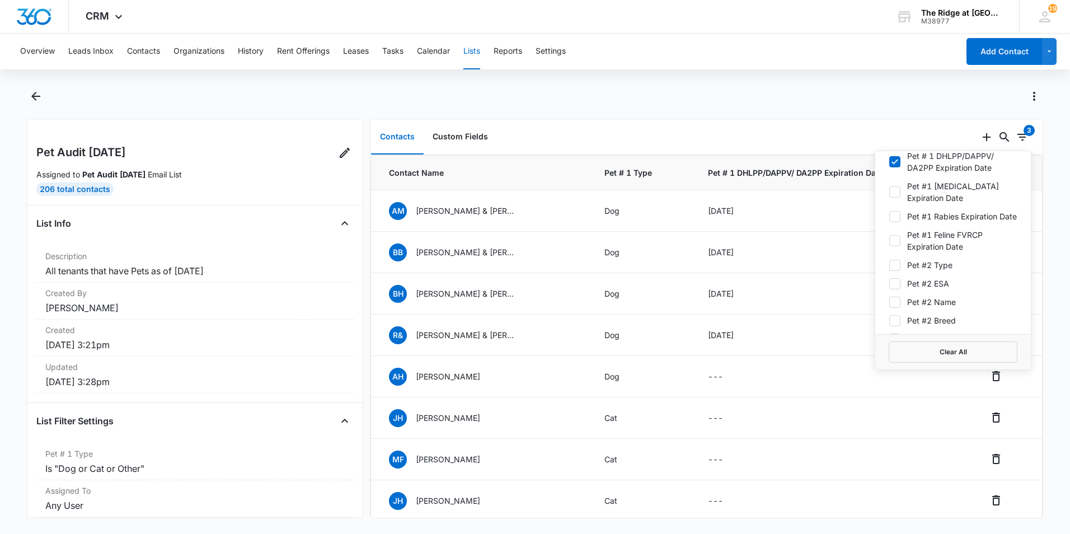
click at [936, 95] on div at bounding box center [547, 96] width 992 height 18
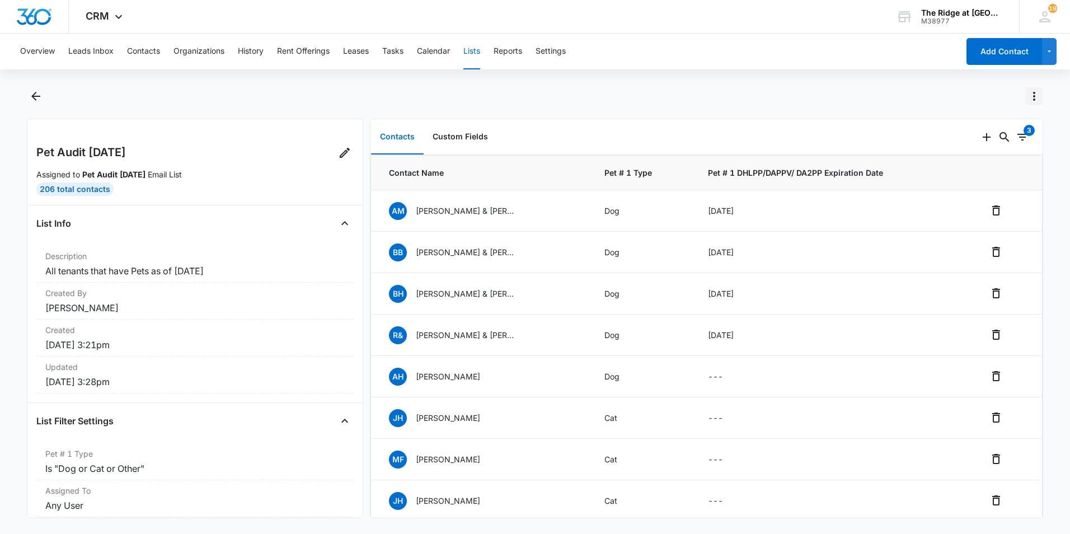
click at [1037, 96] on icon "Actions" at bounding box center [1033, 96] width 13 height 13
click at [1006, 180] on div "Export List" at bounding box center [983, 178] width 65 height 8
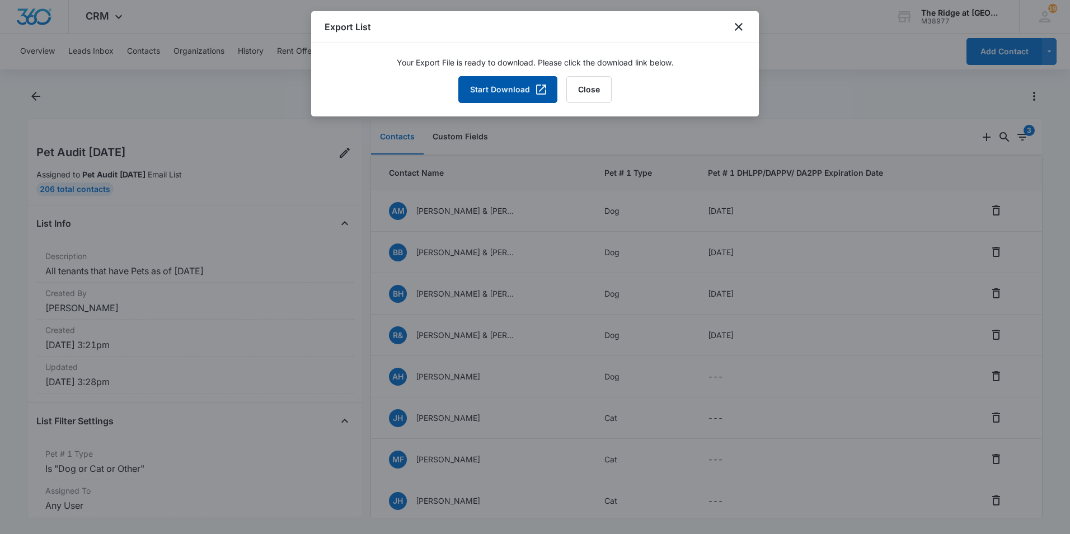
click at [507, 88] on button "Start Download" at bounding box center [507, 89] width 99 height 27
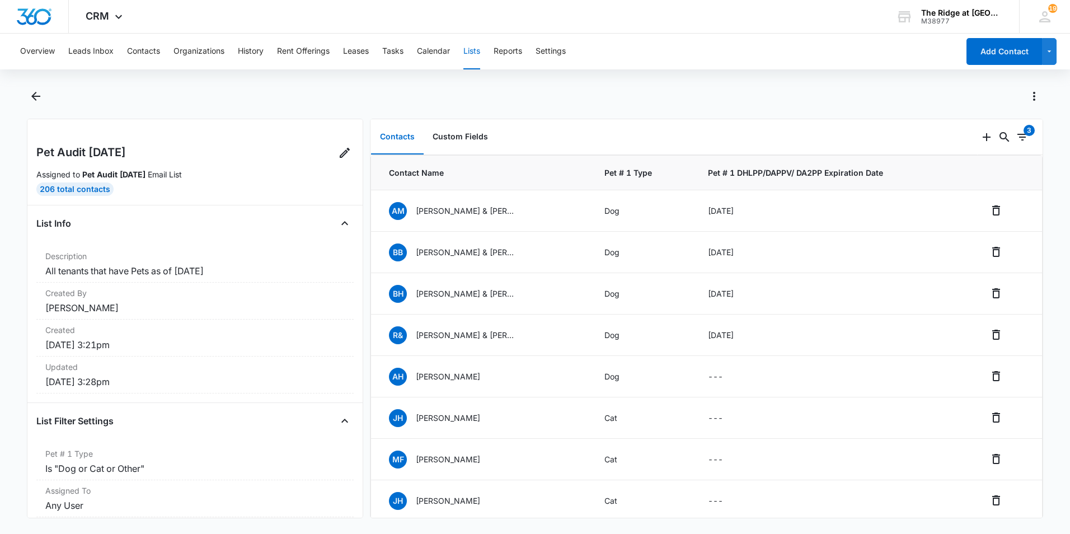
click at [786, 98] on div at bounding box center [547, 96] width 992 height 18
click at [1017, 137] on icon "Filters" at bounding box center [1022, 137] width 10 height 7
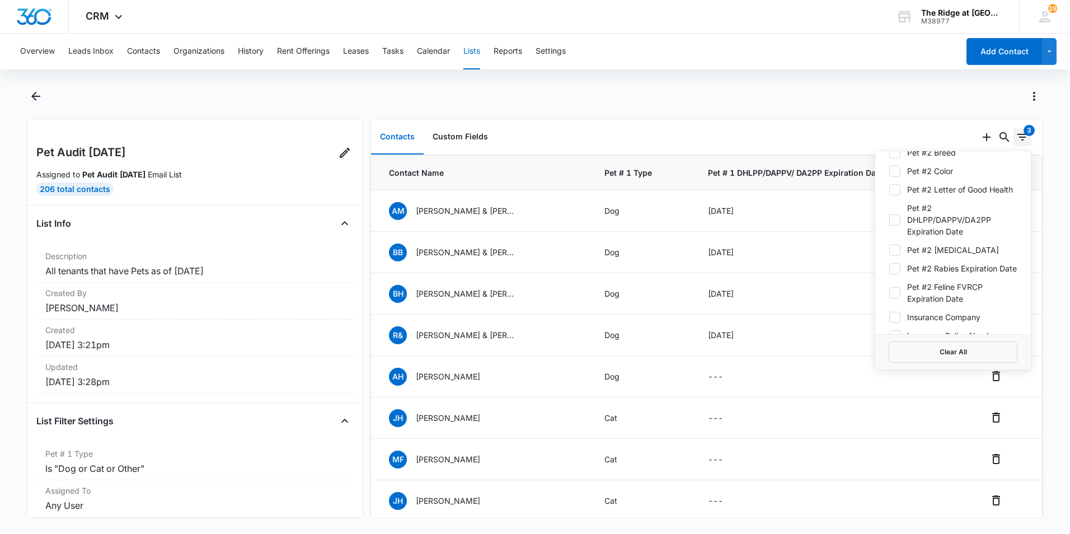
scroll to position [1063, 0]
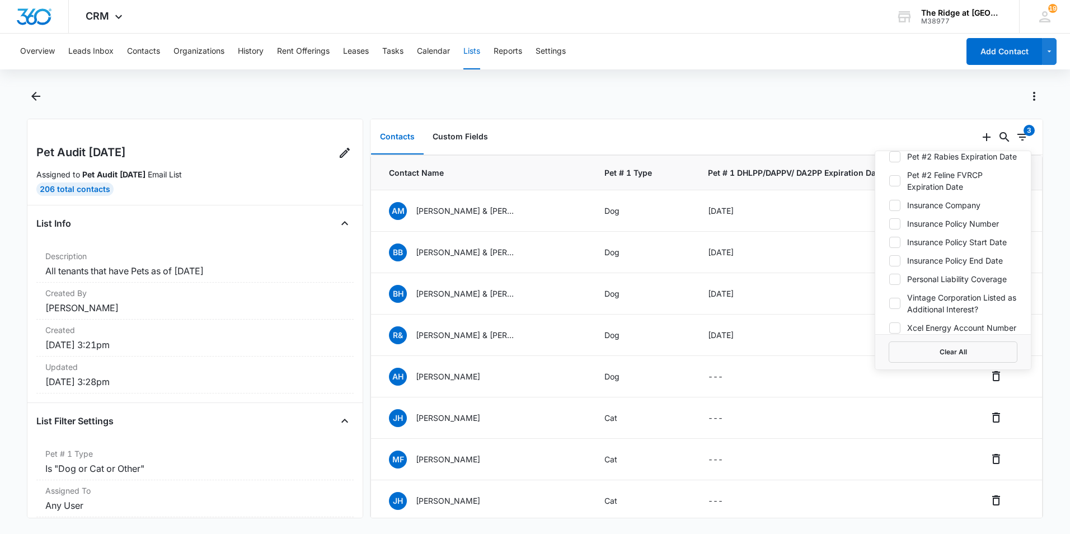
click at [890, 162] on icon at bounding box center [895, 157] width 10 height 10
click at [889, 157] on input "Pet #2 Rabies Expiration Date" at bounding box center [889, 156] width 1 height 1
checkbox input "true"
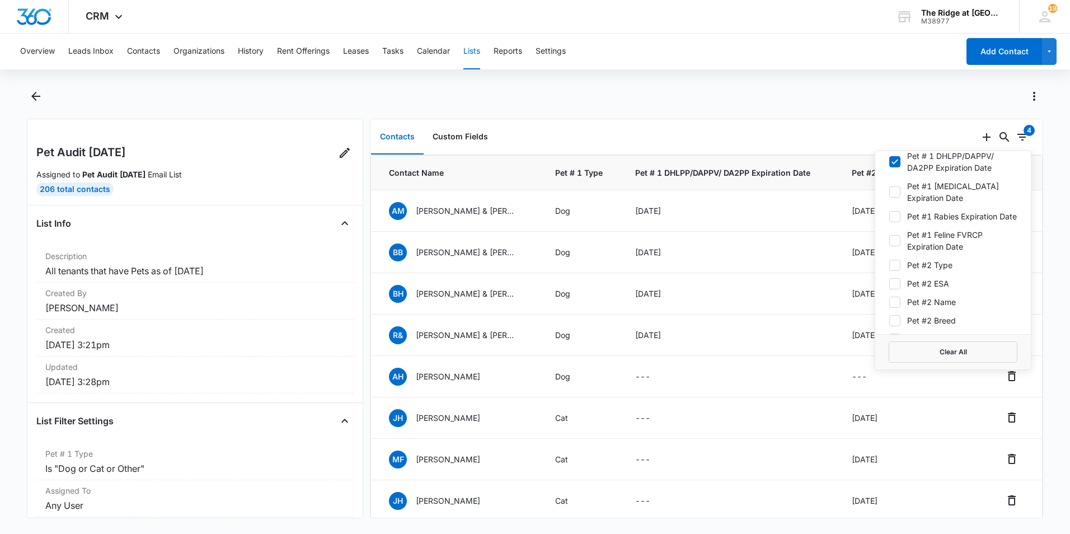
scroll to position [727, 0]
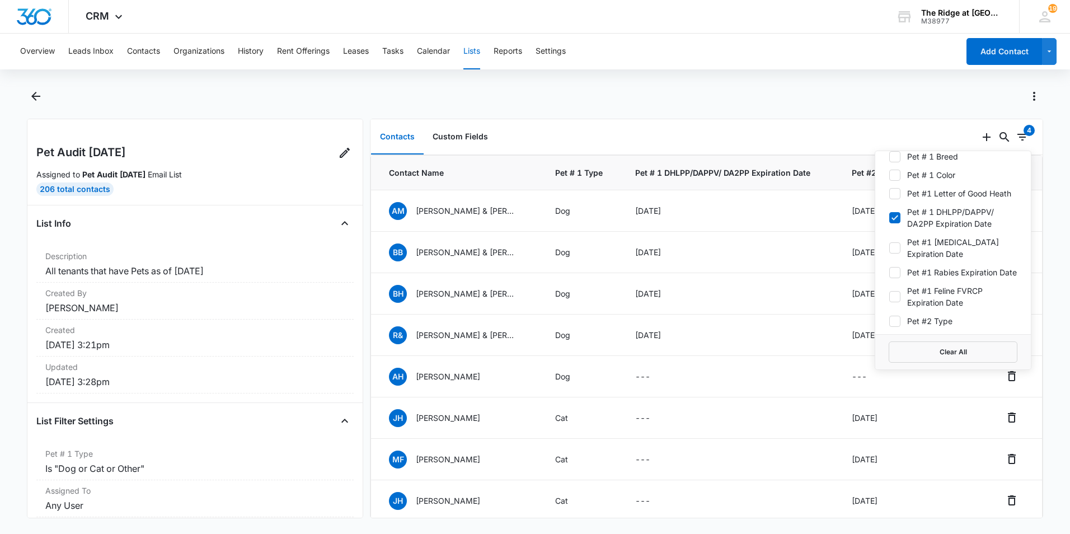
click at [890, 223] on icon at bounding box center [895, 218] width 10 height 10
click at [889, 218] on input "Pet # 1 DHLPP/DAPPV/ DA2PP Expiration Date" at bounding box center [889, 218] width 1 height 1
checkbox input "false"
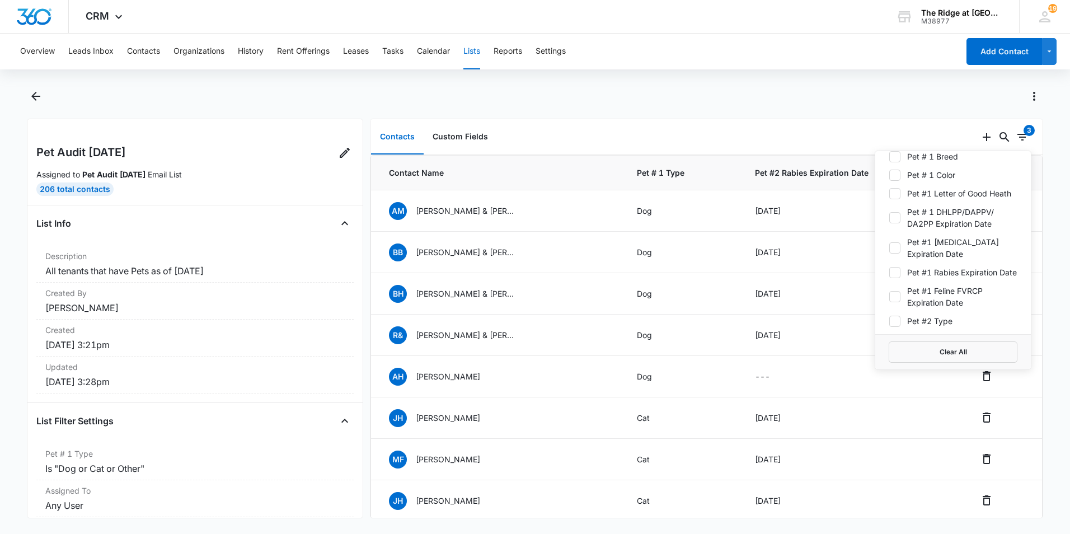
click at [854, 105] on div at bounding box center [535, 102] width 1016 height 31
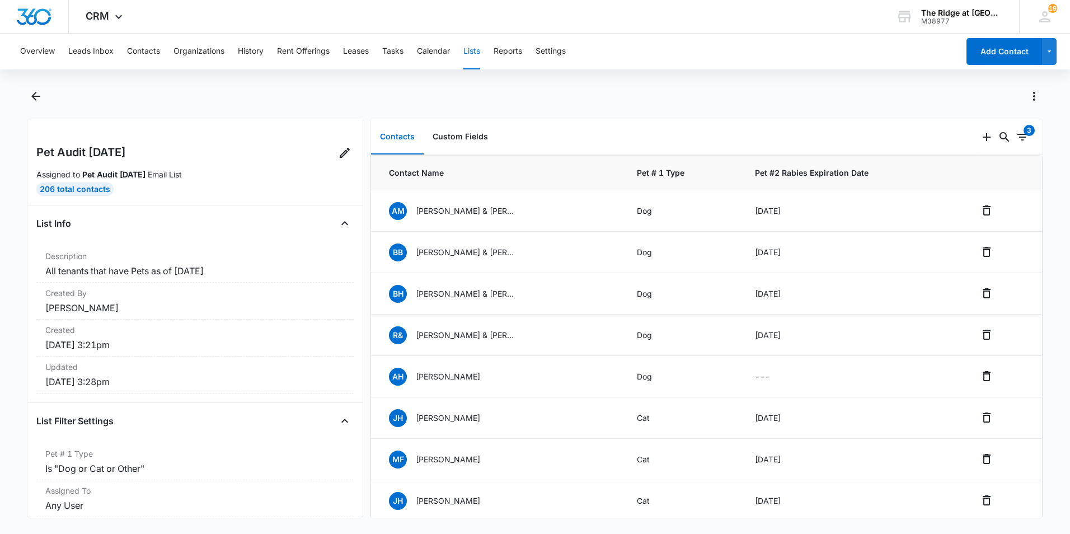
click at [1014, 126] on div "0 3" at bounding box center [1010, 137] width 65 height 36
click at [1017, 134] on icon "Filters" at bounding box center [1022, 137] width 10 height 7
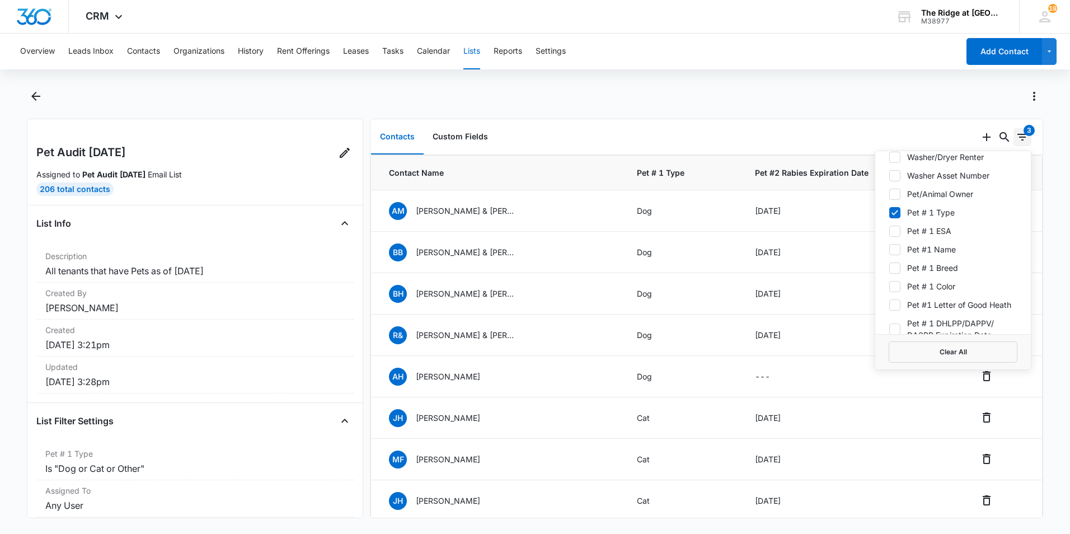
scroll to position [616, 0]
click at [890, 210] on icon at bounding box center [895, 213] width 10 height 10
click at [889, 213] on input "Pet # 1 Type" at bounding box center [889, 213] width 1 height 1
checkbox input "false"
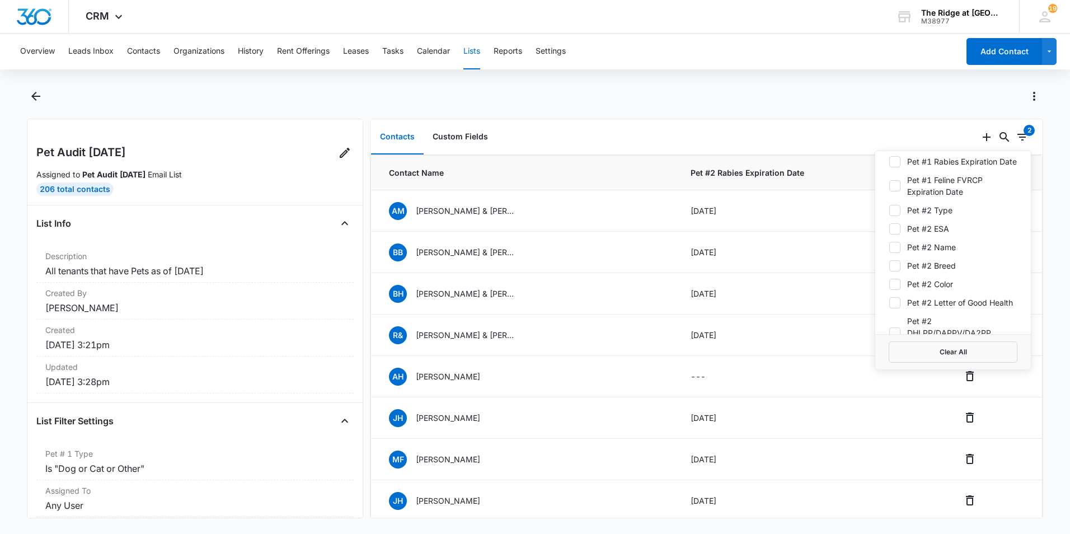
scroll to position [839, 0]
click at [890, 214] on icon at bounding box center [895, 209] width 10 height 10
click at [889, 209] on input "Pet #2 Type" at bounding box center [889, 209] width 1 height 1
checkbox input "true"
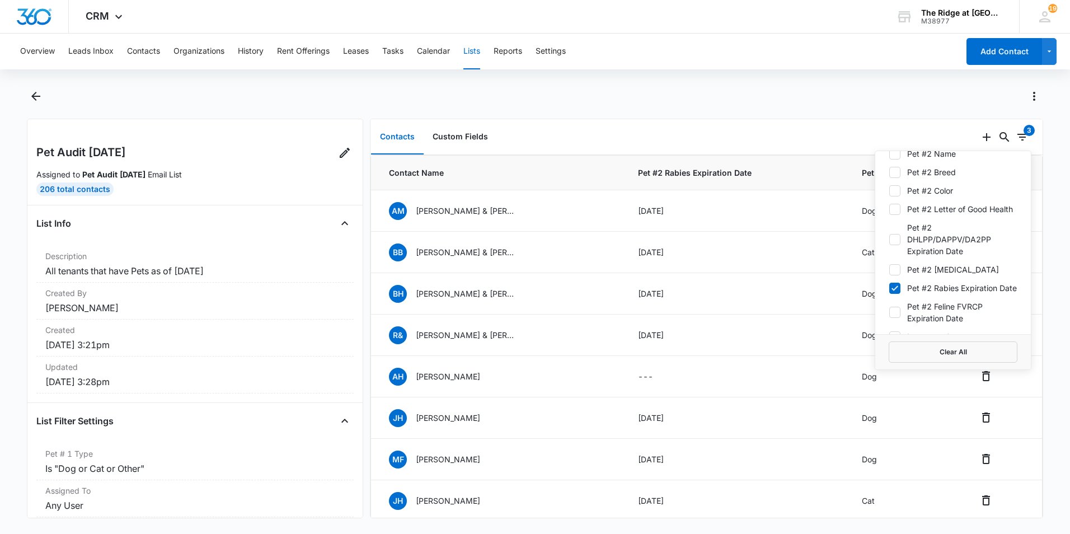
scroll to position [951, 0]
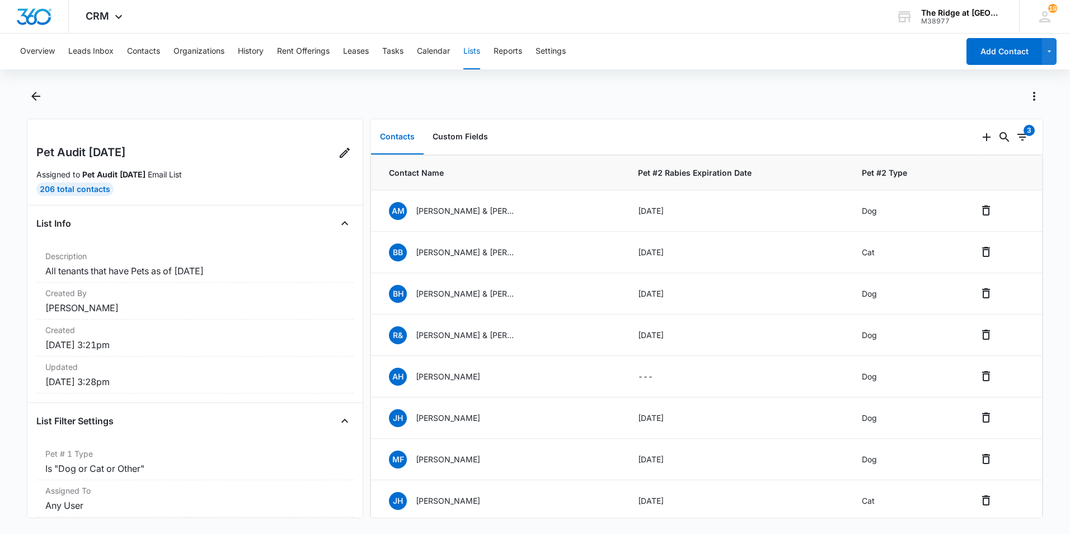
click at [917, 93] on div at bounding box center [547, 96] width 992 height 18
click at [1029, 98] on icon "Actions" at bounding box center [1033, 96] width 13 height 13
click at [1007, 175] on div "Export List" at bounding box center [983, 178] width 65 height 8
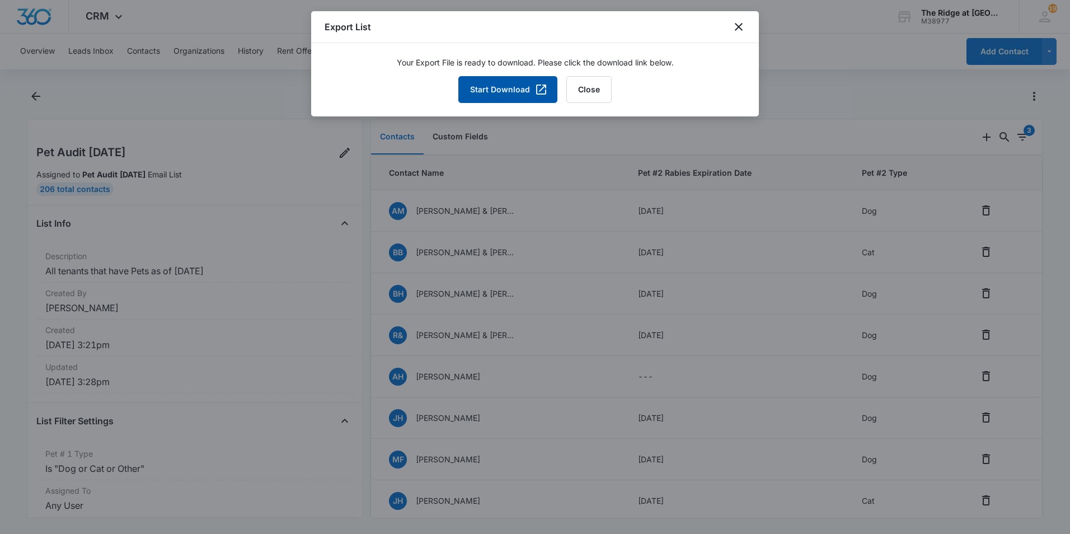
click at [530, 93] on button "Start Download" at bounding box center [507, 89] width 99 height 27
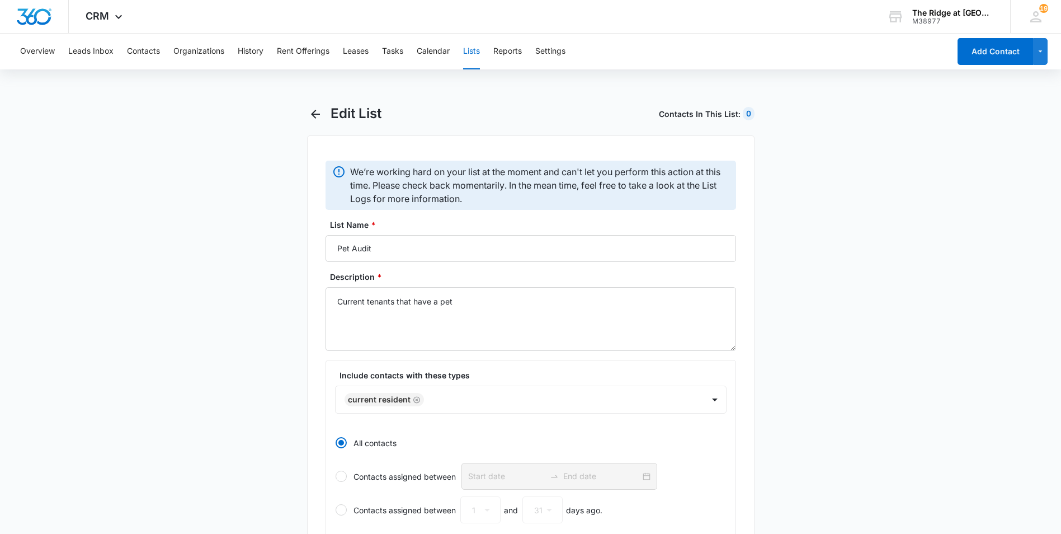
select select "31"
